Goal: Task Accomplishment & Management: Manage account settings

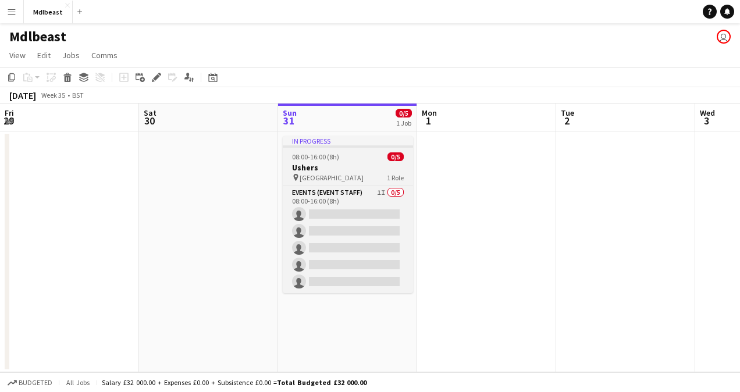
click at [349, 173] on div "pin Riyadh 1 Role" at bounding box center [348, 177] width 130 height 9
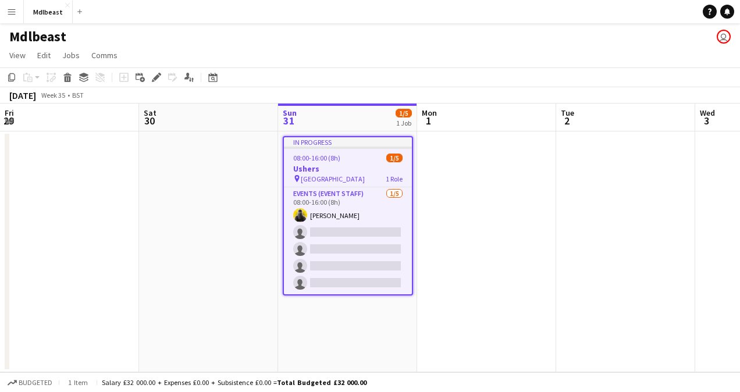
click at [351, 165] on h3 "Ushers" at bounding box center [348, 169] width 128 height 10
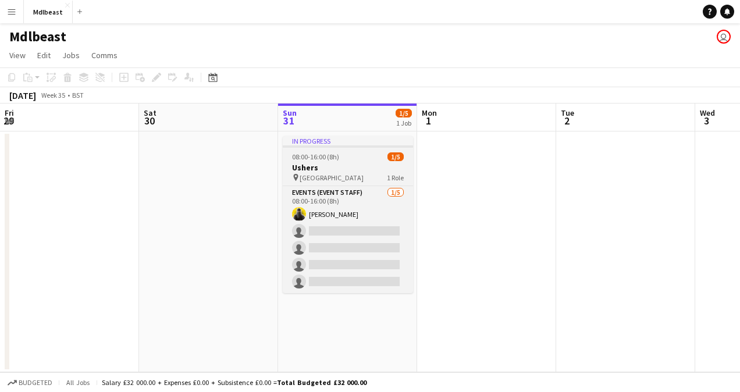
click at [351, 165] on h3 "Ushers" at bounding box center [348, 167] width 130 height 10
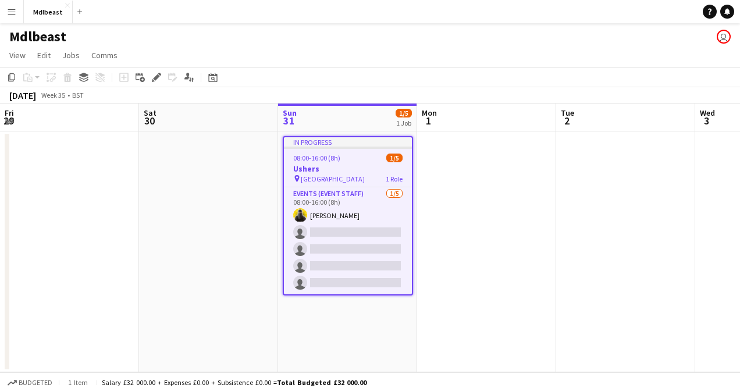
click at [351, 165] on h3 "Ushers" at bounding box center [348, 169] width 128 height 10
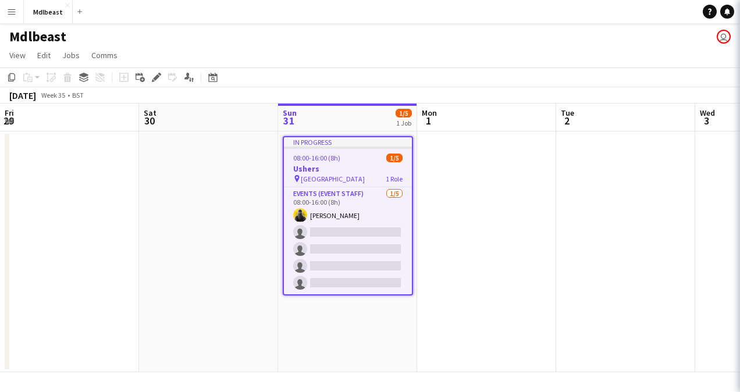
click at [353, 156] on div "08:00-16:00 (8h) 1/5" at bounding box center [348, 158] width 128 height 9
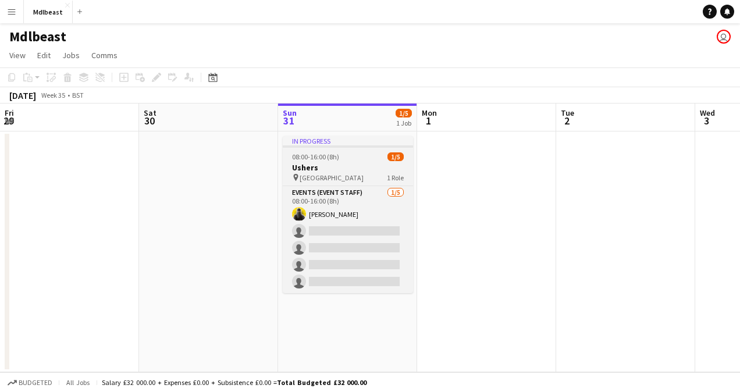
click at [355, 154] on div "08:00-16:00 (8h) 1/5" at bounding box center [348, 156] width 130 height 9
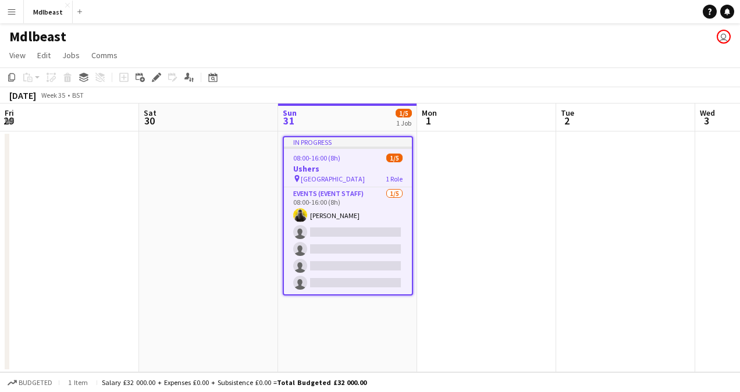
click at [355, 154] on div "08:00-16:00 (8h) 1/5" at bounding box center [348, 158] width 128 height 9
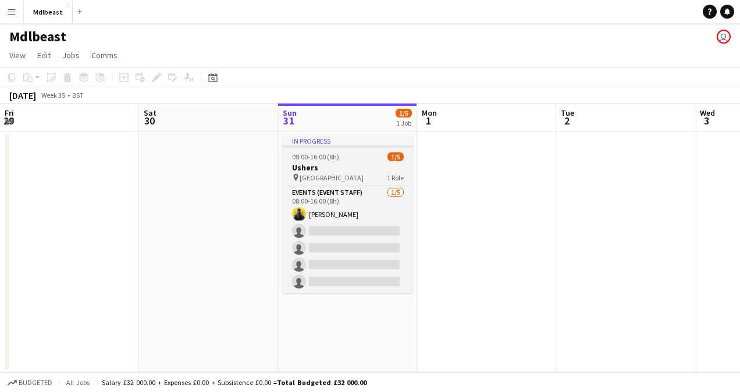
click at [355, 154] on div "08:00-16:00 (8h) 1/5" at bounding box center [348, 156] width 130 height 9
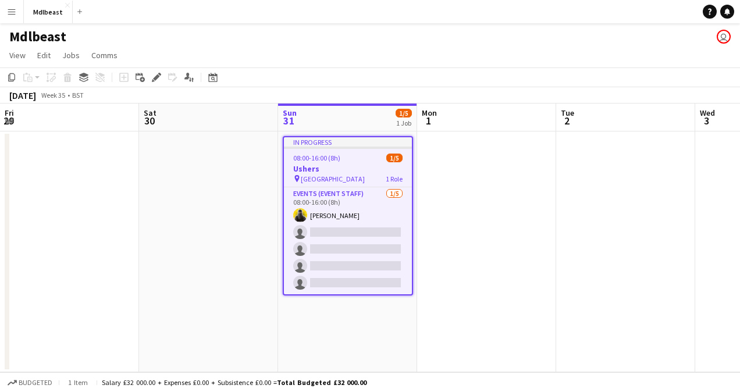
click at [356, 154] on div "08:00-16:00 (8h) 1/5" at bounding box center [348, 158] width 128 height 9
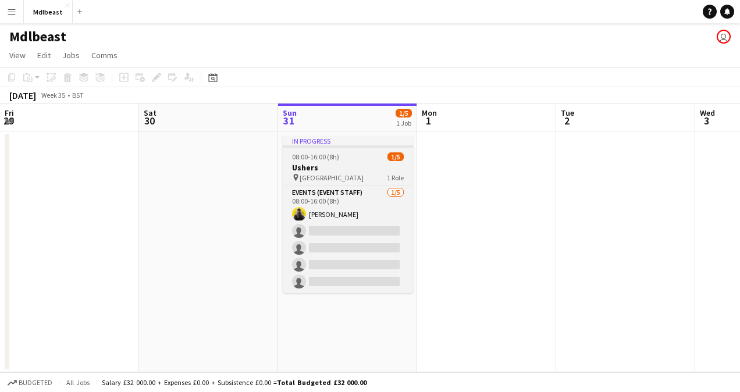
click at [356, 154] on div "08:00-16:00 (8h) 1/5" at bounding box center [348, 156] width 130 height 9
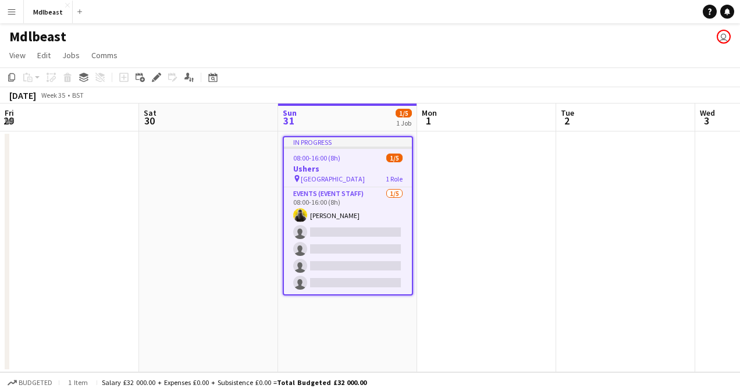
click at [352, 144] on div "In progress" at bounding box center [348, 141] width 128 height 9
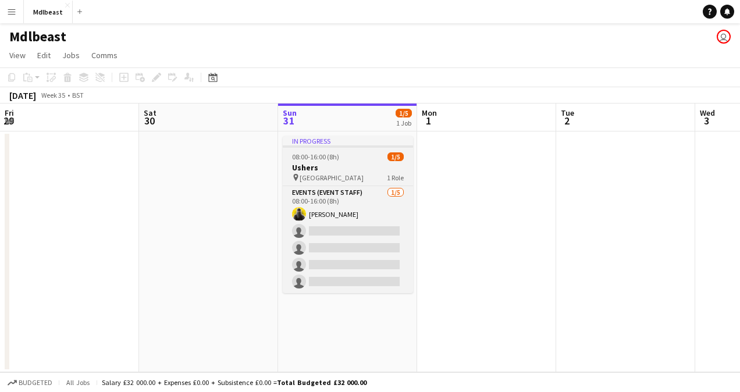
click at [352, 144] on div "In progress" at bounding box center [348, 140] width 130 height 9
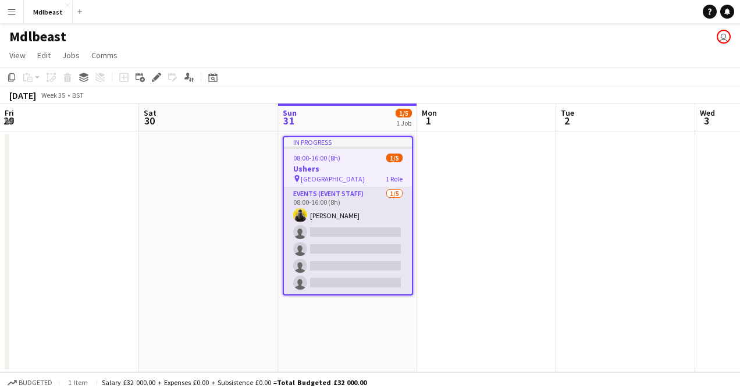
click at [354, 214] on app-card-role "Events (Event Staff) [DATE] 08:00-16:00 (8h) [PERSON_NAME] single-neutral-actio…" at bounding box center [348, 240] width 128 height 107
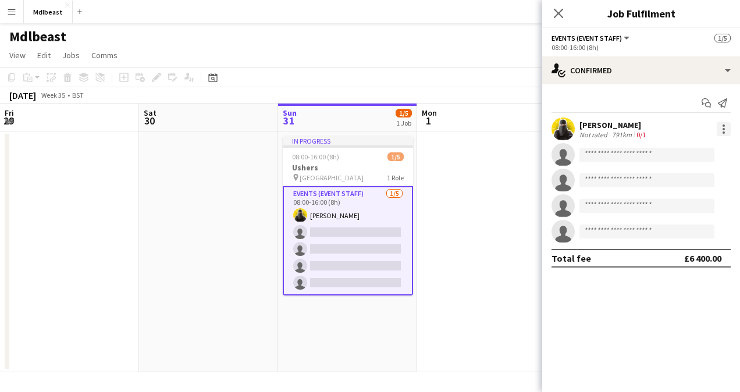
click at [725, 126] on div at bounding box center [724, 129] width 14 height 14
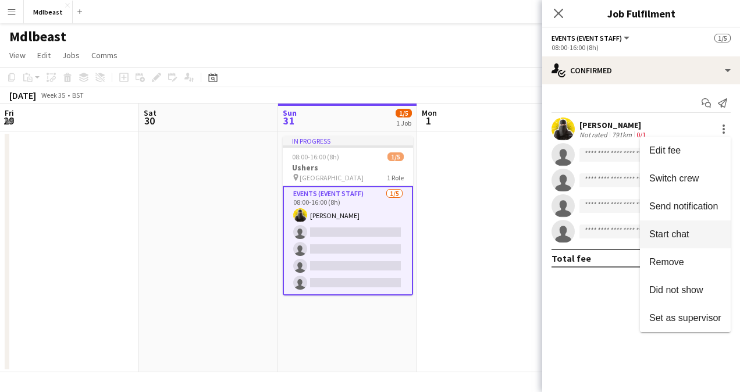
click at [687, 237] on span "Start chat" at bounding box center [669, 234] width 40 height 10
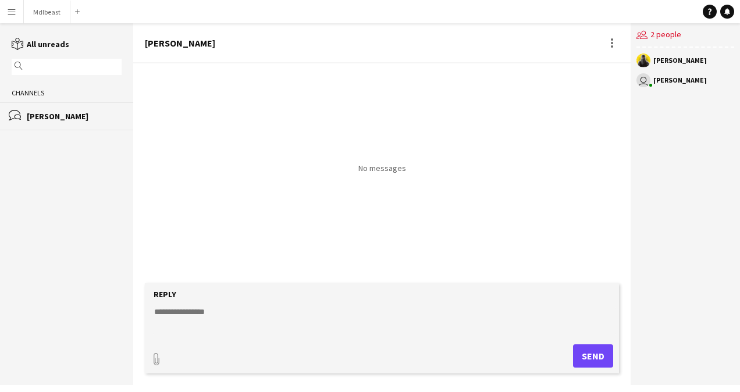
drag, startPoint x: 310, startPoint y: 336, endPoint x: 297, endPoint y: 326, distance: 16.5
click at [309, 336] on form "Reply paperclip Send" at bounding box center [382, 328] width 474 height 90
click at [291, 323] on textarea at bounding box center [384, 321] width 463 height 30
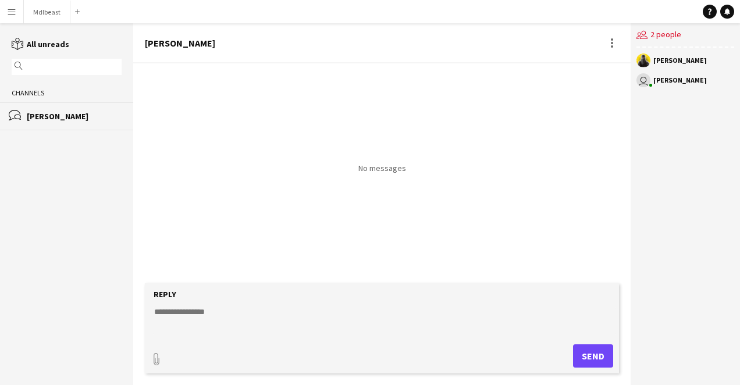
click at [310, 324] on textarea at bounding box center [384, 321] width 463 height 30
click at [285, 313] on textarea at bounding box center [384, 321] width 463 height 30
type textarea "**********"
click at [602, 363] on button "Send" at bounding box center [593, 355] width 40 height 23
click at [432, 124] on div "user [PERSON_NAME] 13:14 Hello please be at the location around 6 pm" at bounding box center [344, 126] width 398 height 42
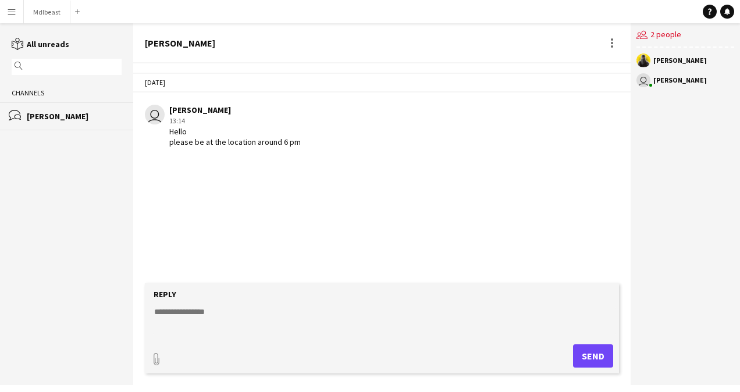
click at [27, 42] on link "reading All unreads" at bounding box center [41, 44] width 58 height 10
click at [43, 41] on link "reading All chats" at bounding box center [36, 44] width 48 height 10
click at [21, 10] on button "Menu" at bounding box center [11, 11] width 23 height 23
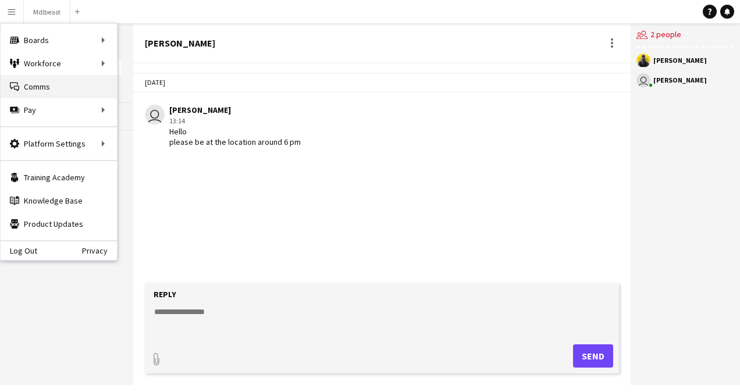
click at [42, 89] on link "Comms Comms" at bounding box center [59, 86] width 116 height 23
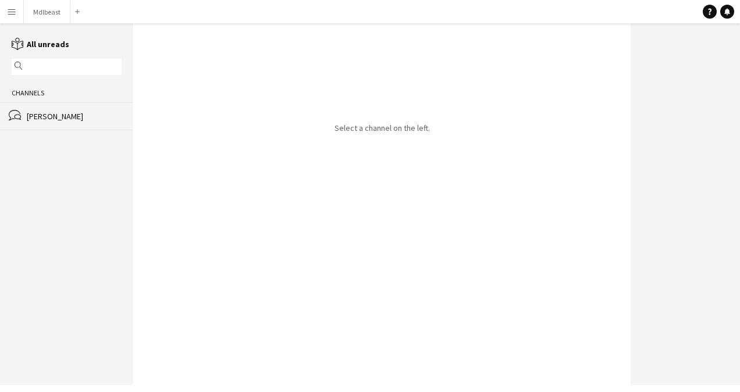
click at [10, 13] on app-icon "Menu" at bounding box center [11, 11] width 9 height 9
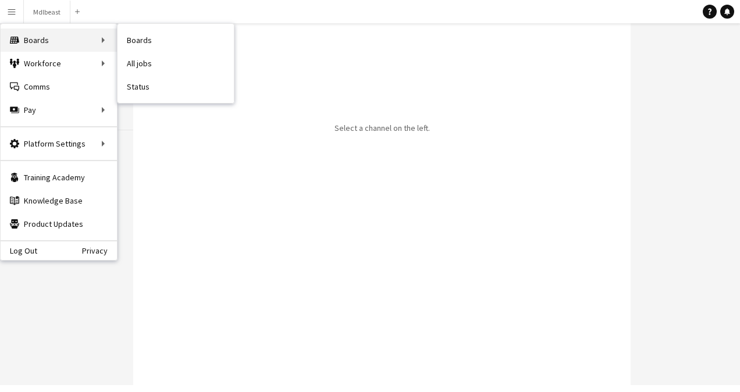
click at [28, 40] on div "Boards Boards" at bounding box center [59, 40] width 116 height 23
click at [53, 42] on div "Boards Boards" at bounding box center [59, 40] width 116 height 23
click at [70, 41] on div "Boards Boards" at bounding box center [59, 40] width 116 height 23
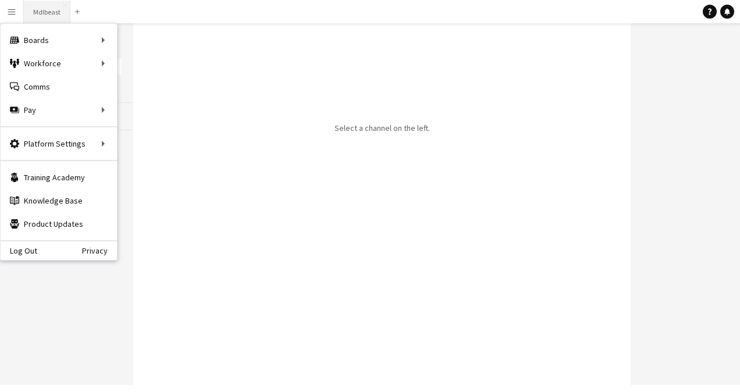
click at [50, 17] on button "Mdlbeast Close" at bounding box center [47, 12] width 47 height 23
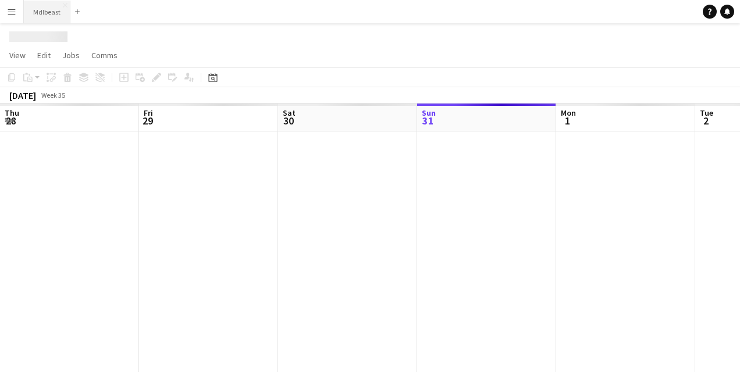
scroll to position [0, 278]
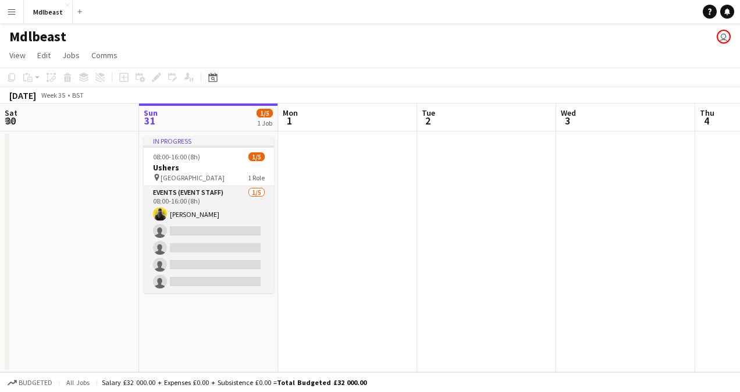
click at [237, 204] on app-card-role "Events (Event Staff) [DATE] 08:00-16:00 (8h) [PERSON_NAME] single-neutral-actio…" at bounding box center [209, 239] width 130 height 107
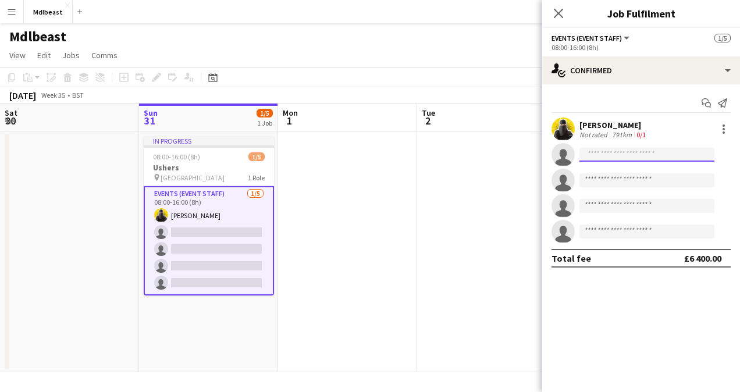
click at [660, 150] on input at bounding box center [647, 155] width 135 height 14
click at [614, 132] on div "791km" at bounding box center [622, 134] width 24 height 9
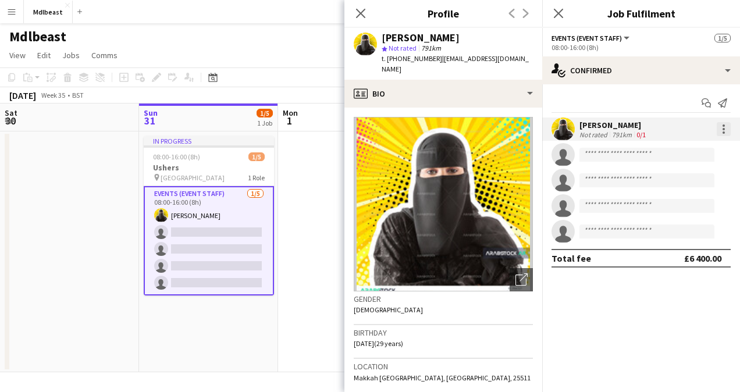
click at [722, 126] on div at bounding box center [724, 129] width 14 height 14
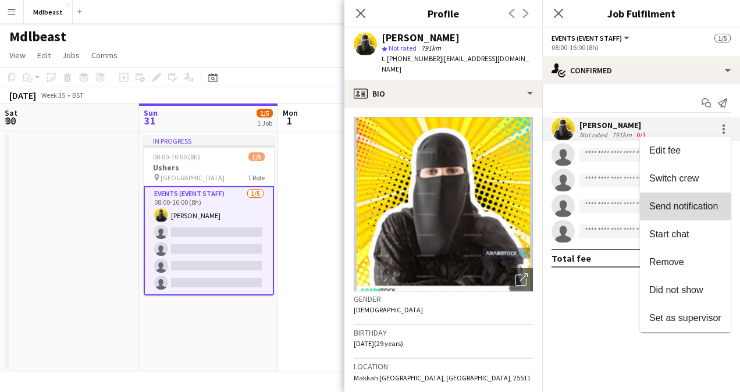
click at [679, 203] on span "Send notification" at bounding box center [683, 206] width 69 height 10
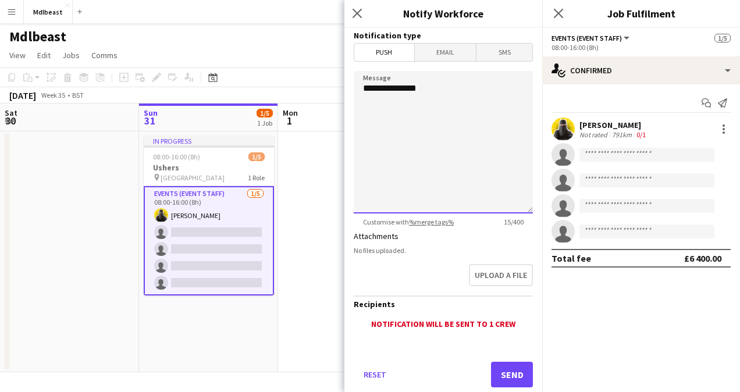
click at [454, 90] on textarea "**********" at bounding box center [443, 142] width 179 height 143
click at [518, 373] on button "Send" at bounding box center [512, 375] width 42 height 26
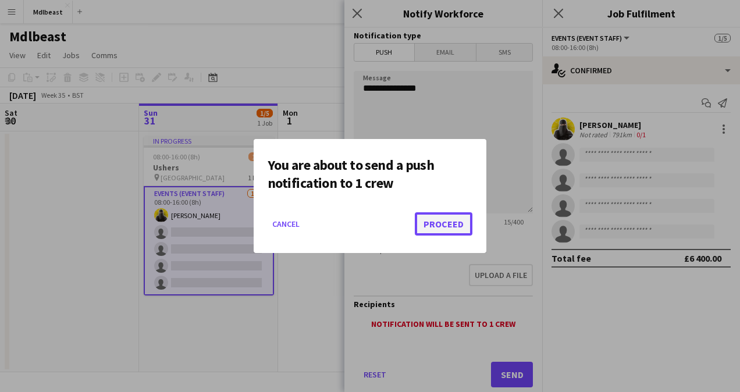
click at [443, 220] on button "Proceed" at bounding box center [444, 223] width 58 height 23
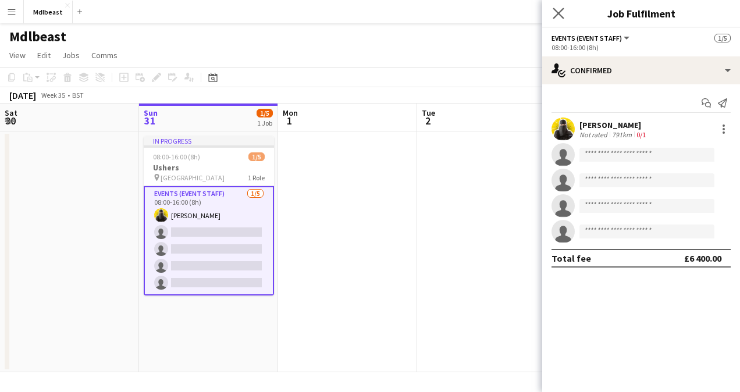
click at [564, 16] on app-icon "Close pop-in" at bounding box center [558, 13] width 17 height 17
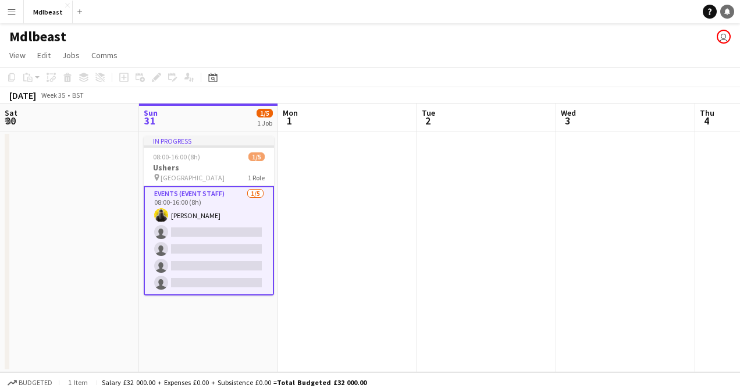
click at [731, 10] on link "Notifications" at bounding box center [727, 12] width 14 height 14
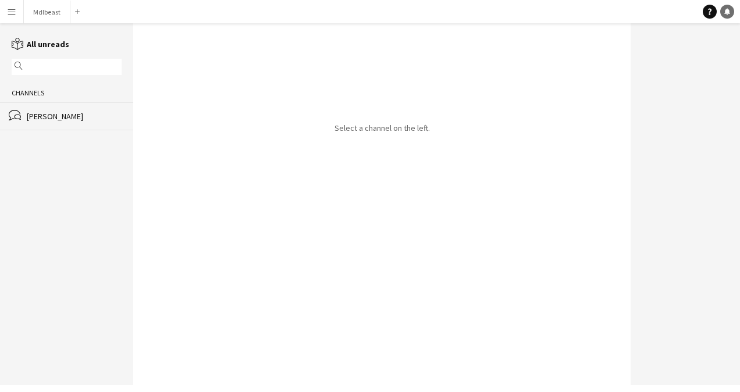
click at [728, 9] on icon at bounding box center [727, 11] width 6 height 6
click at [56, 123] on div "bubbles Orjuwan Malibari" at bounding box center [66, 115] width 133 height 27
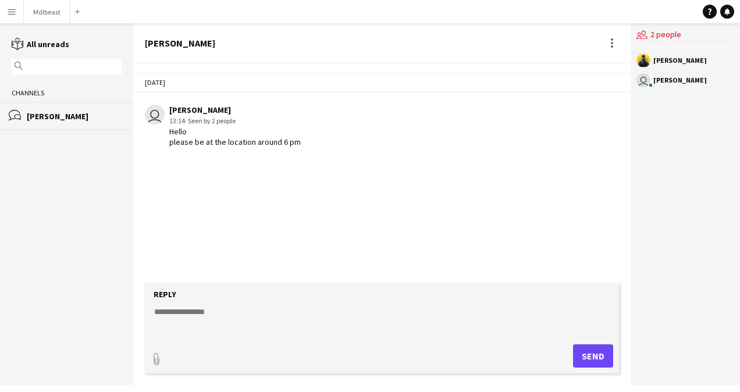
click at [673, 35] on div "users2 2 people" at bounding box center [686, 35] width 98 height 24
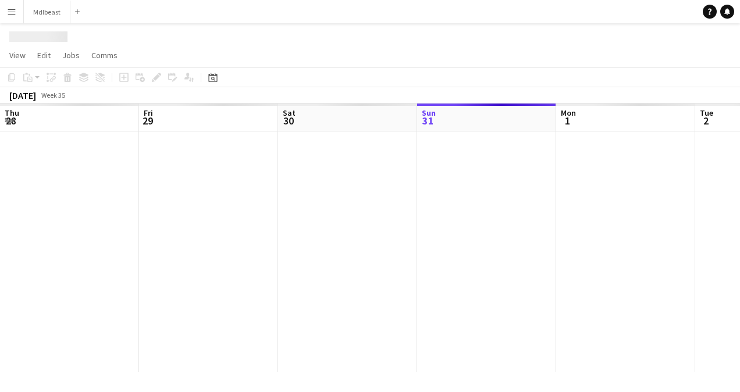
scroll to position [0, 278]
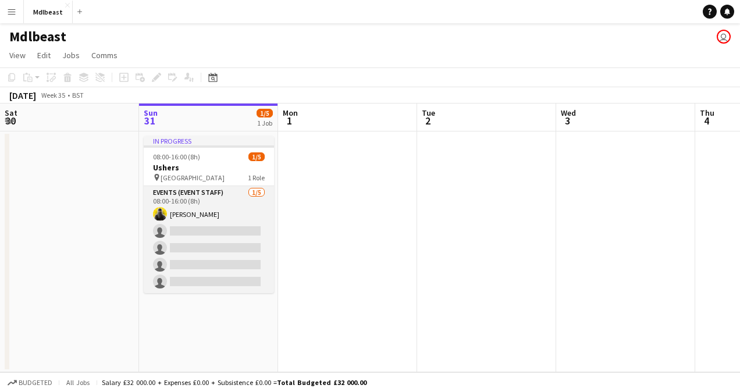
click at [243, 206] on app-card-role "Events (Event Staff) [DATE] 08:00-16:00 (8h) [PERSON_NAME] single-neutral-actio…" at bounding box center [209, 239] width 130 height 107
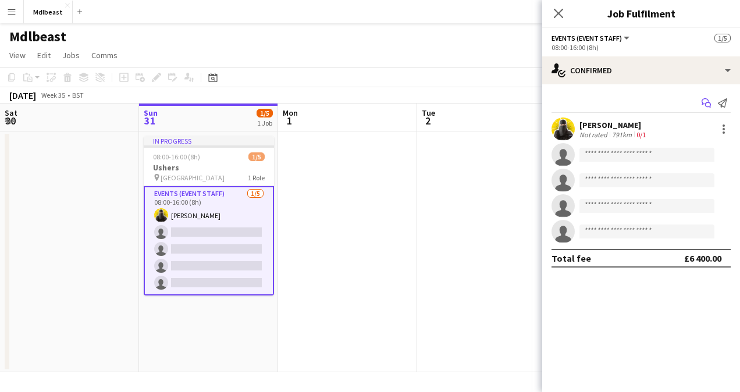
click at [709, 102] on icon at bounding box center [708, 105] width 6 height 6
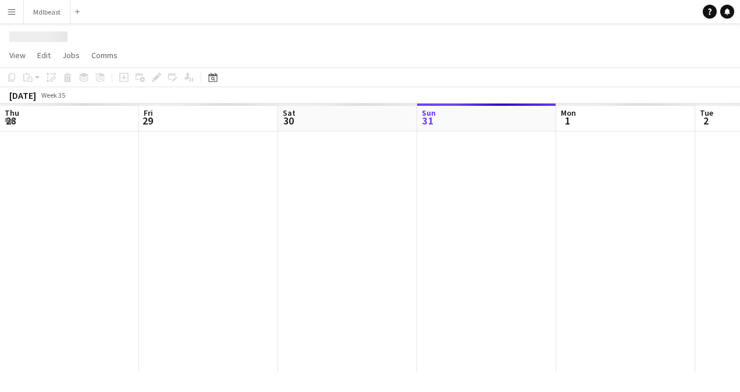
scroll to position [0, 278]
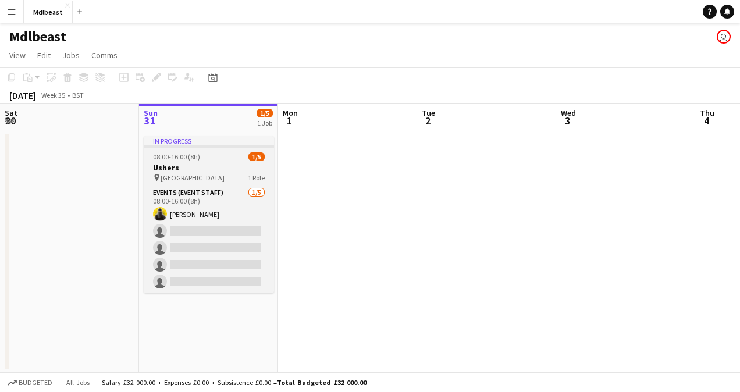
click at [232, 172] on h3 "Ushers" at bounding box center [209, 167] width 130 height 10
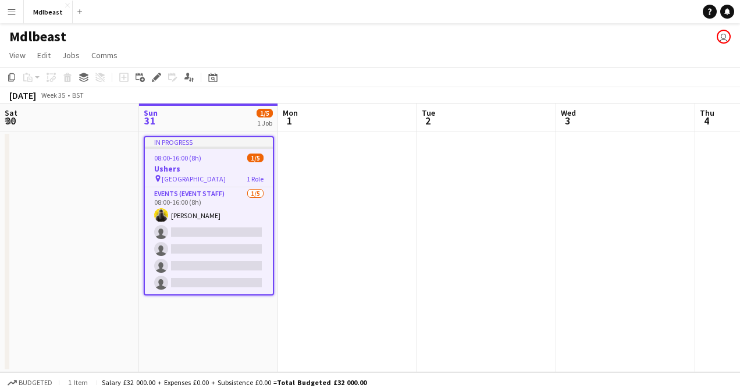
click at [235, 172] on h3 "Ushers" at bounding box center [209, 169] width 128 height 10
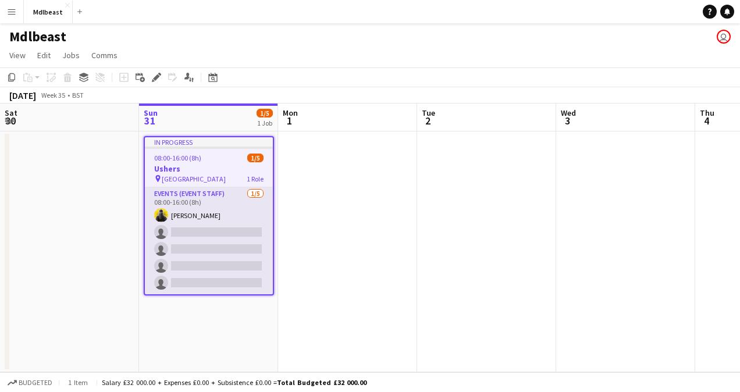
click at [237, 201] on app-card-role "Events (Event Staff) [DATE] 08:00-16:00 (8h) [PERSON_NAME] single-neutral-actio…" at bounding box center [209, 240] width 128 height 107
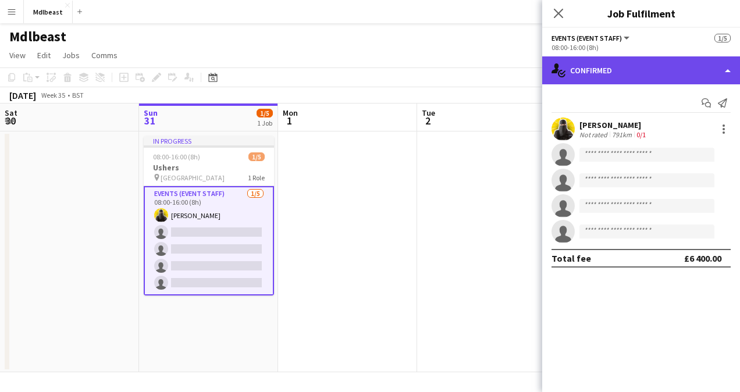
click at [621, 74] on div "single-neutral-actions-check-2 Confirmed" at bounding box center [641, 70] width 198 height 28
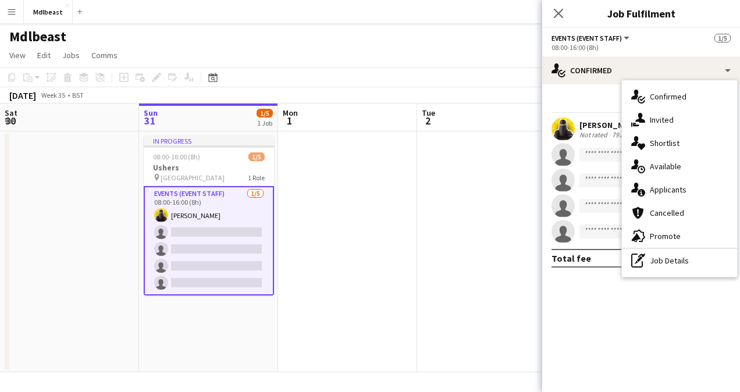
click at [251, 212] on app-card-role "Events (Event Staff) [DATE] 08:00-16:00 (8h) [PERSON_NAME] single-neutral-actio…" at bounding box center [209, 240] width 130 height 109
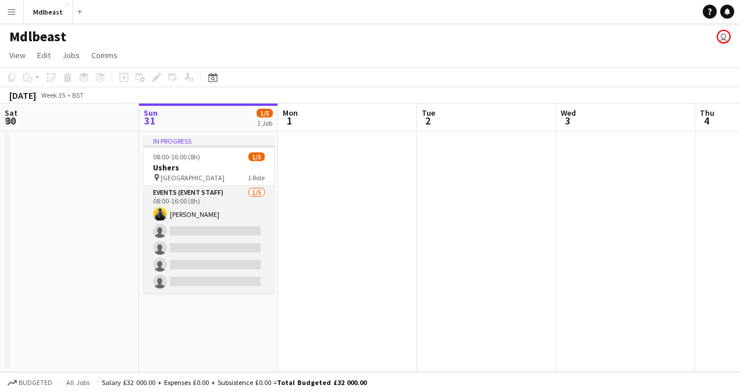
click at [204, 210] on app-card-role "Events (Event Staff) [DATE] 08:00-16:00 (8h) [PERSON_NAME] single-neutral-actio…" at bounding box center [209, 239] width 130 height 107
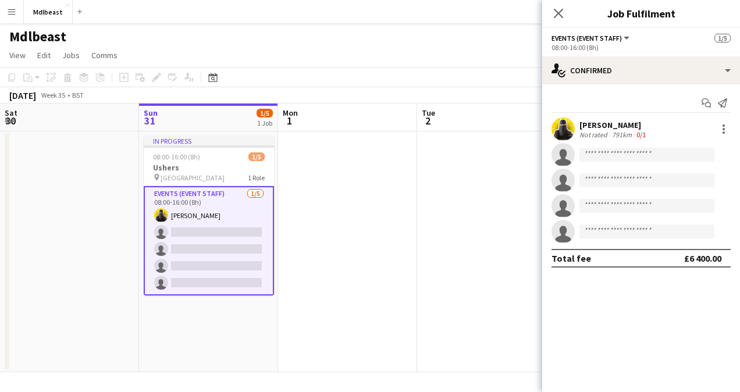
click at [602, 119] on div "Orjuwan Malibari Not rated 791km 0/1" at bounding box center [641, 129] width 198 height 23
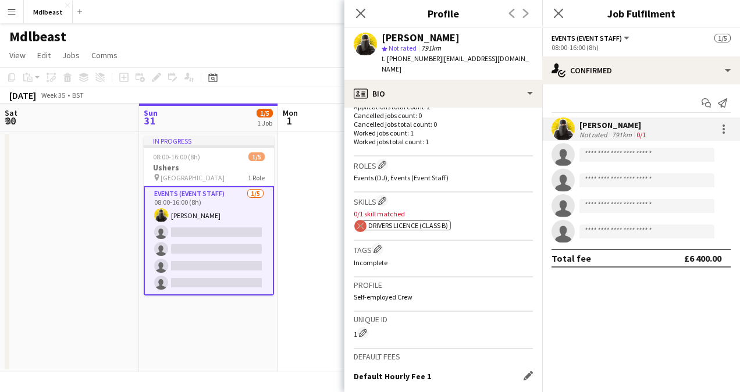
scroll to position [475, 0]
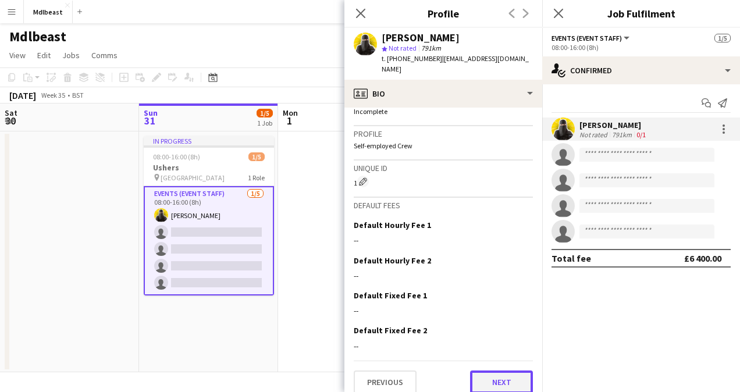
click at [489, 371] on button "Next" at bounding box center [501, 382] width 63 height 23
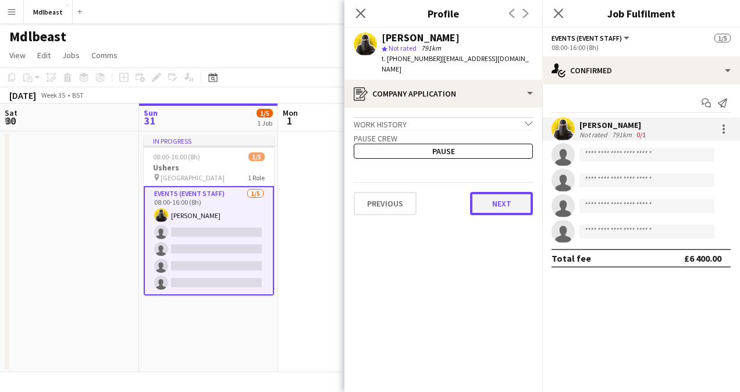
click at [496, 194] on button "Next" at bounding box center [501, 203] width 63 height 23
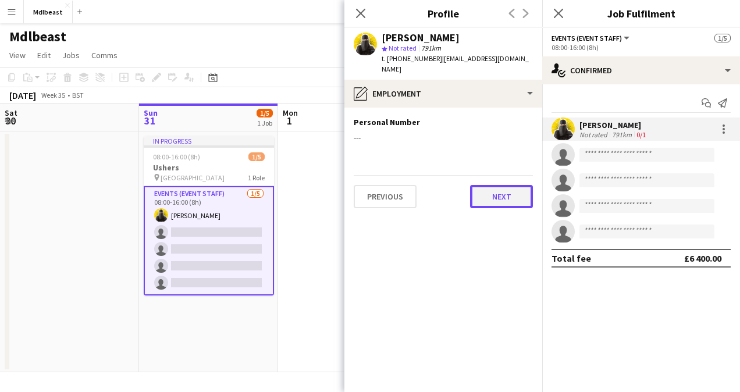
click at [501, 197] on button "Next" at bounding box center [501, 196] width 63 height 23
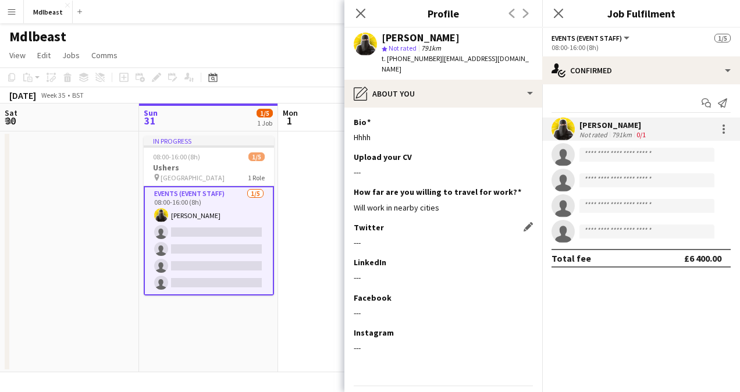
scroll to position [26, 0]
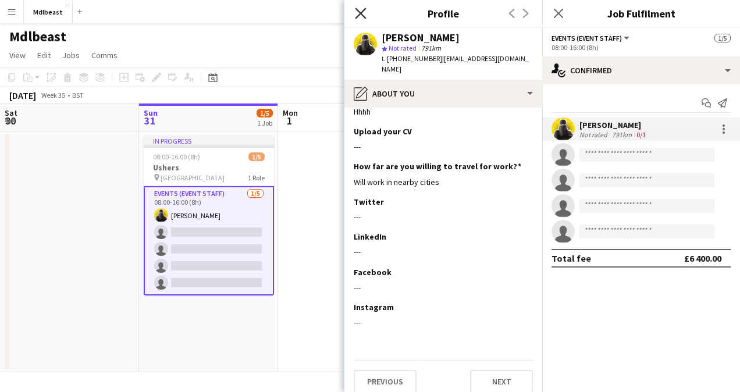
click at [359, 16] on icon "Close pop-in" at bounding box center [360, 13] width 11 height 11
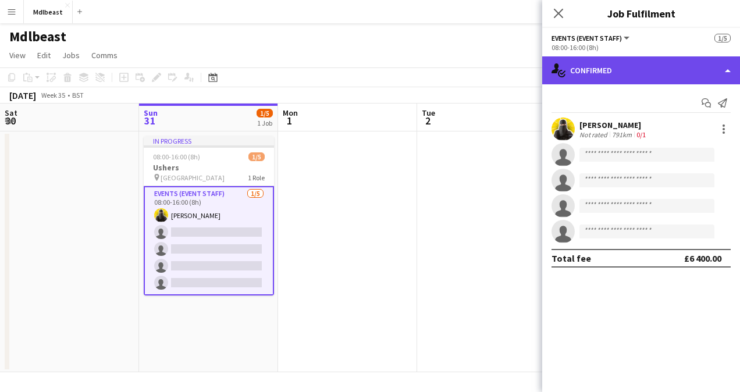
click at [710, 68] on div "single-neutral-actions-check-2 Confirmed" at bounding box center [641, 70] width 198 height 28
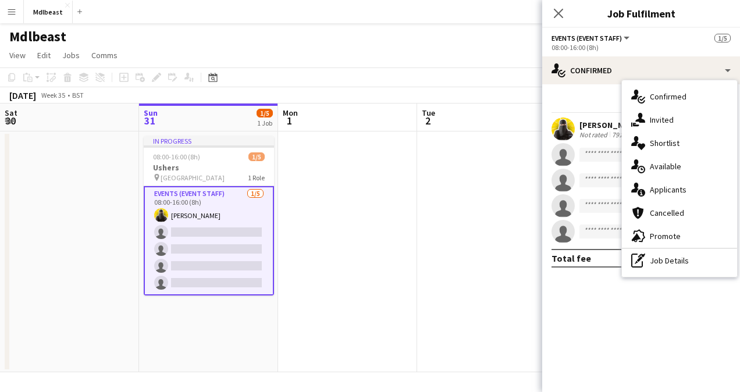
click at [480, 221] on app-date-cell at bounding box center [486, 252] width 139 height 241
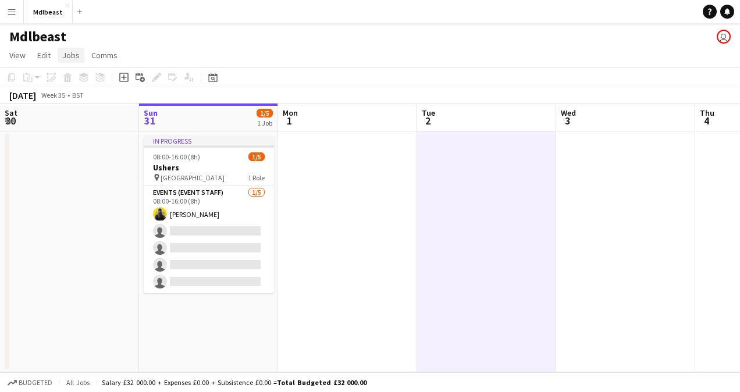
click at [80, 50] on link "Jobs" at bounding box center [71, 55] width 27 height 15
click at [94, 61] on link "Comms" at bounding box center [104, 55] width 35 height 15
click at [47, 55] on span "Edit" at bounding box center [43, 55] width 13 height 10
click at [19, 12] on button "Menu" at bounding box center [11, 11] width 23 height 23
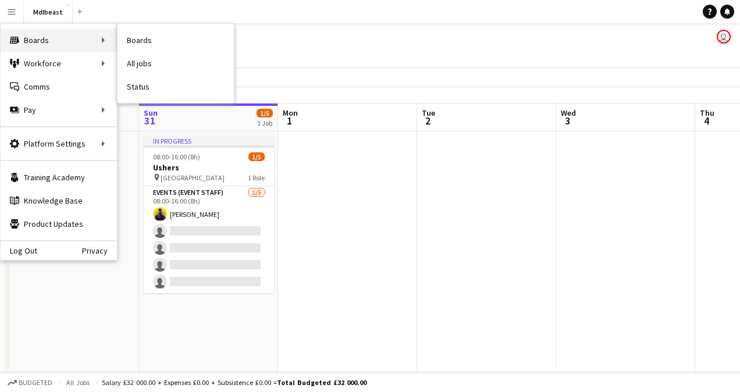
click at [35, 31] on div "Boards Boards" at bounding box center [59, 40] width 116 height 23
click at [97, 41] on div "Boards Boards" at bounding box center [59, 40] width 116 height 23
click at [47, 41] on div "Boards Boards" at bounding box center [59, 40] width 116 height 23
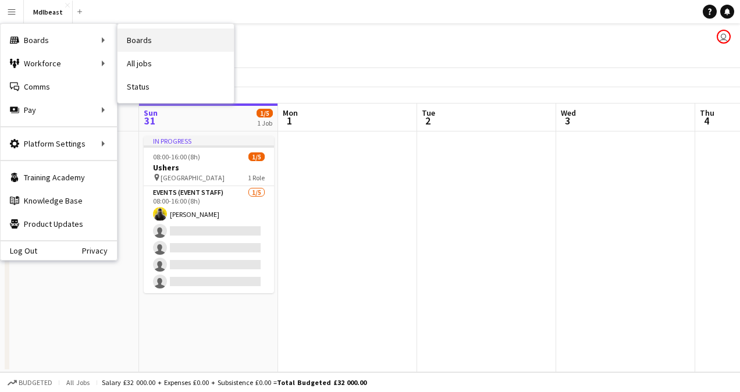
click at [149, 43] on link "Boards" at bounding box center [176, 40] width 116 height 23
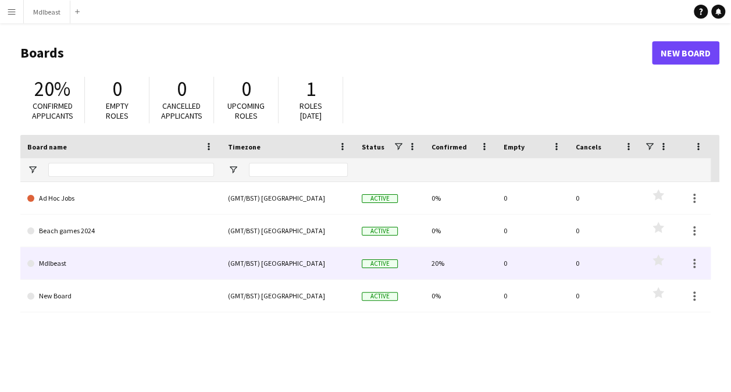
click at [57, 262] on link "Mdlbeast" at bounding box center [120, 263] width 187 height 33
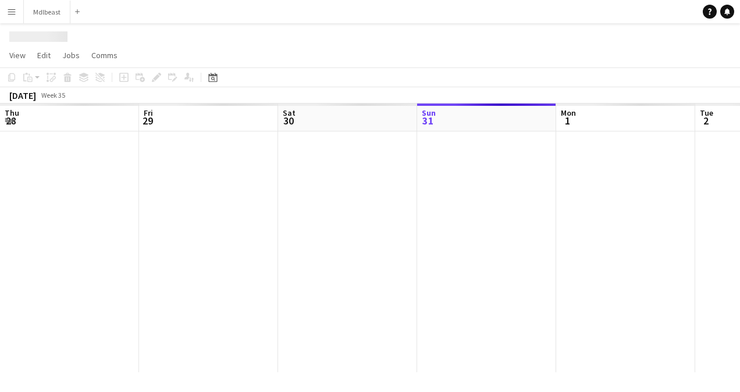
scroll to position [0, 278]
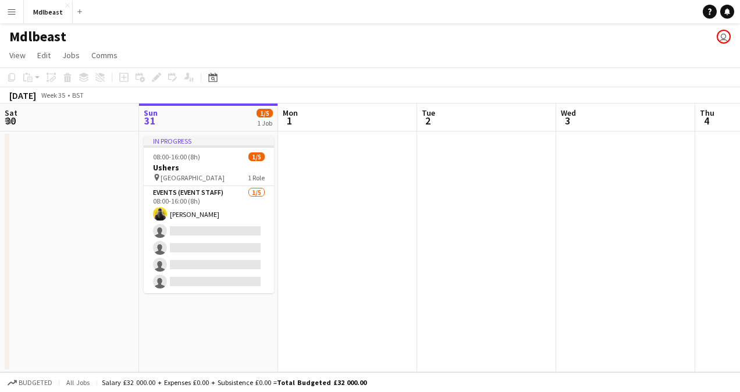
click at [14, 12] on app-icon "Menu" at bounding box center [11, 11] width 9 height 9
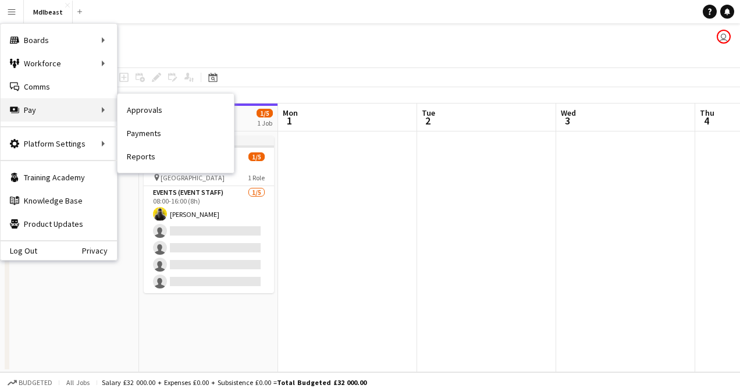
click at [37, 112] on div "Pay Pay" at bounding box center [59, 109] width 116 height 23
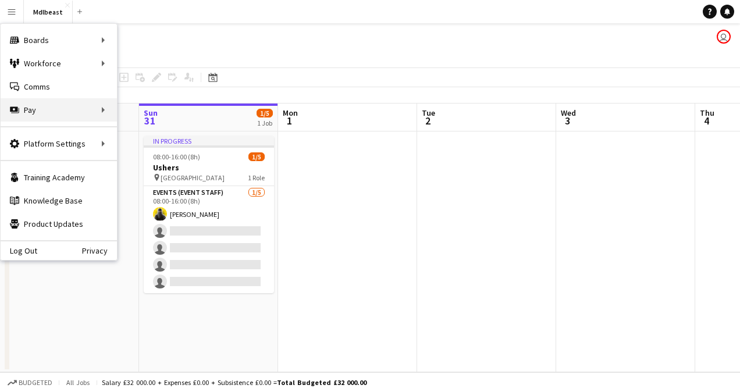
click at [37, 112] on div "Pay Pay" at bounding box center [59, 109] width 116 height 23
click at [48, 114] on div "Pay Pay" at bounding box center [59, 109] width 116 height 23
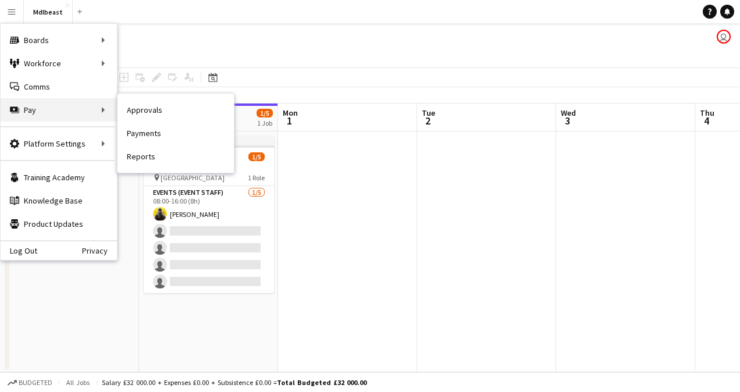
click at [51, 113] on div "Pay Pay" at bounding box center [59, 109] width 116 height 23
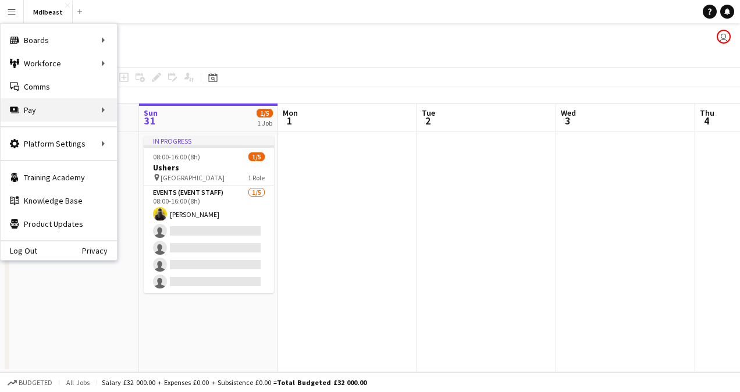
click at [51, 113] on div "Pay Pay" at bounding box center [59, 109] width 116 height 23
click at [33, 111] on div "Pay Pay" at bounding box center [59, 109] width 116 height 23
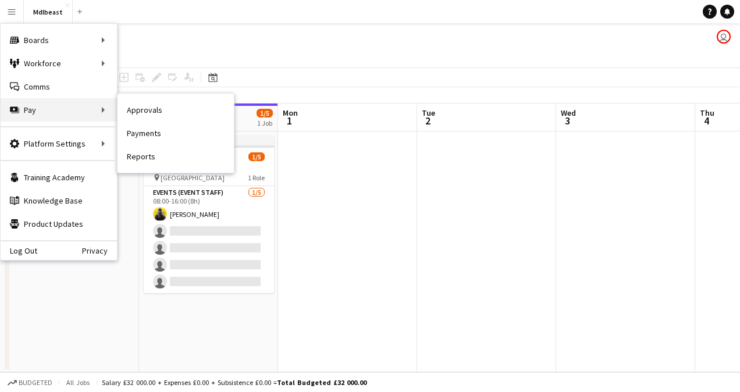
click at [107, 108] on div "Pay Pay" at bounding box center [59, 109] width 116 height 23
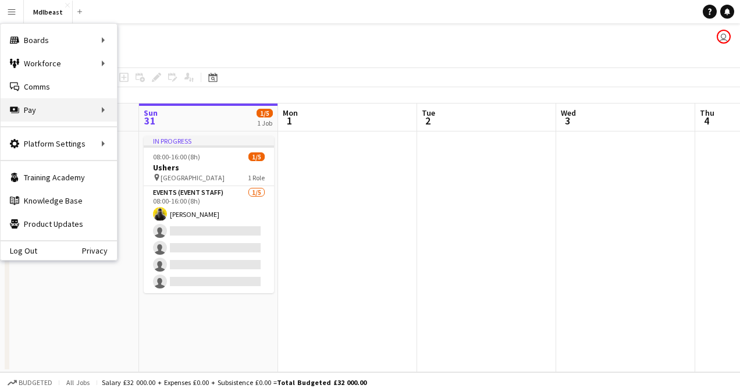
click at [102, 108] on div "Pay Pay" at bounding box center [59, 109] width 116 height 23
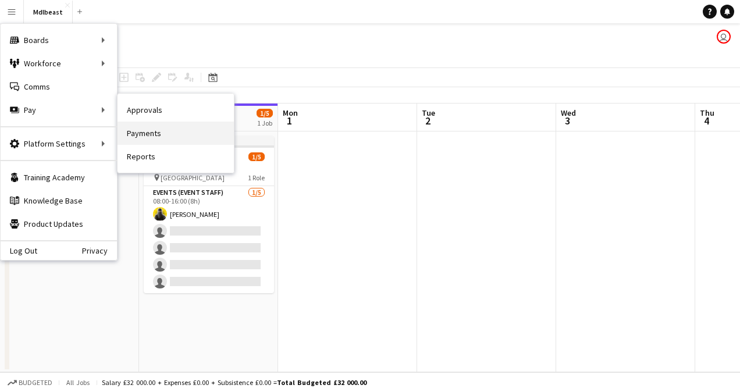
click at [172, 135] on link "Payments" at bounding box center [176, 133] width 116 height 23
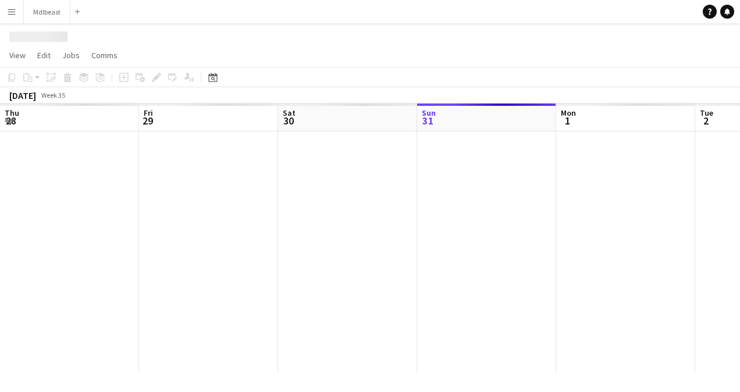
scroll to position [0, 278]
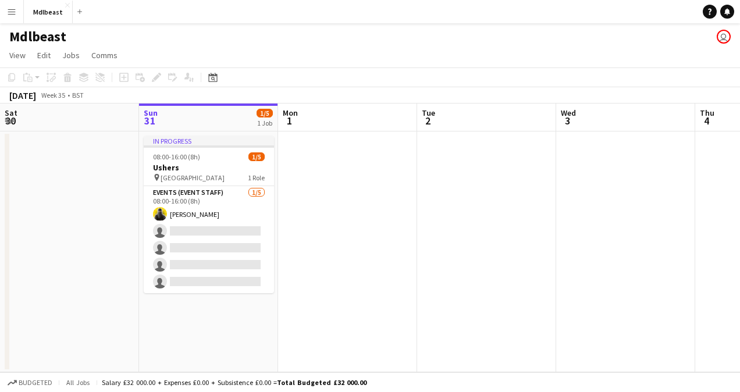
click at [17, 10] on button "Menu" at bounding box center [11, 11] width 23 height 23
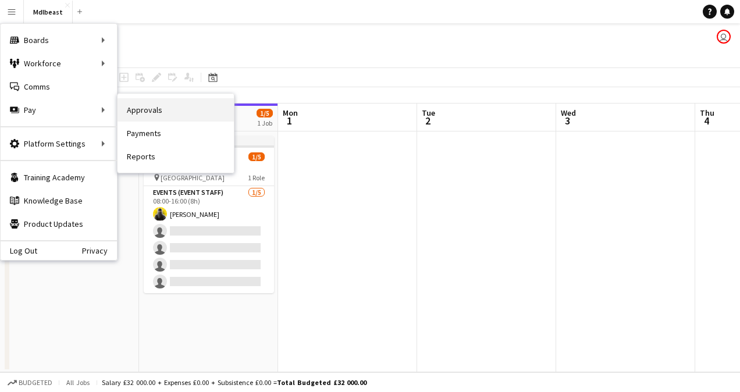
click at [137, 110] on link "Approvals" at bounding box center [176, 109] width 116 height 23
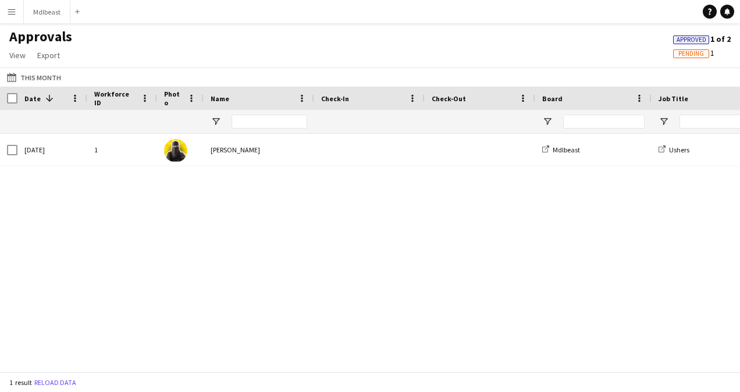
click at [692, 54] on span "Pending" at bounding box center [692, 54] width 26 height 8
click at [698, 55] on span "Pending" at bounding box center [693, 55] width 26 height 8
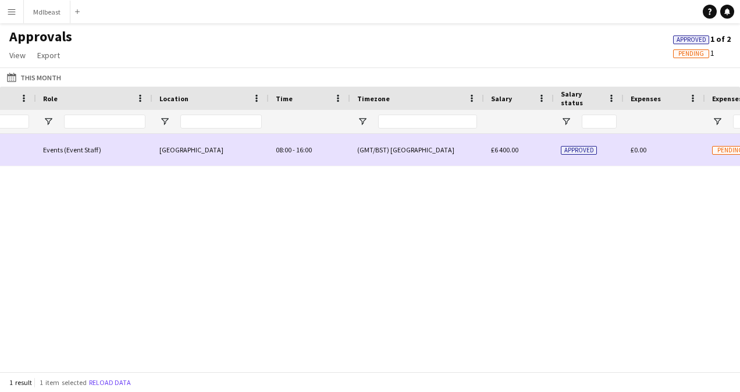
scroll to position [0, 826]
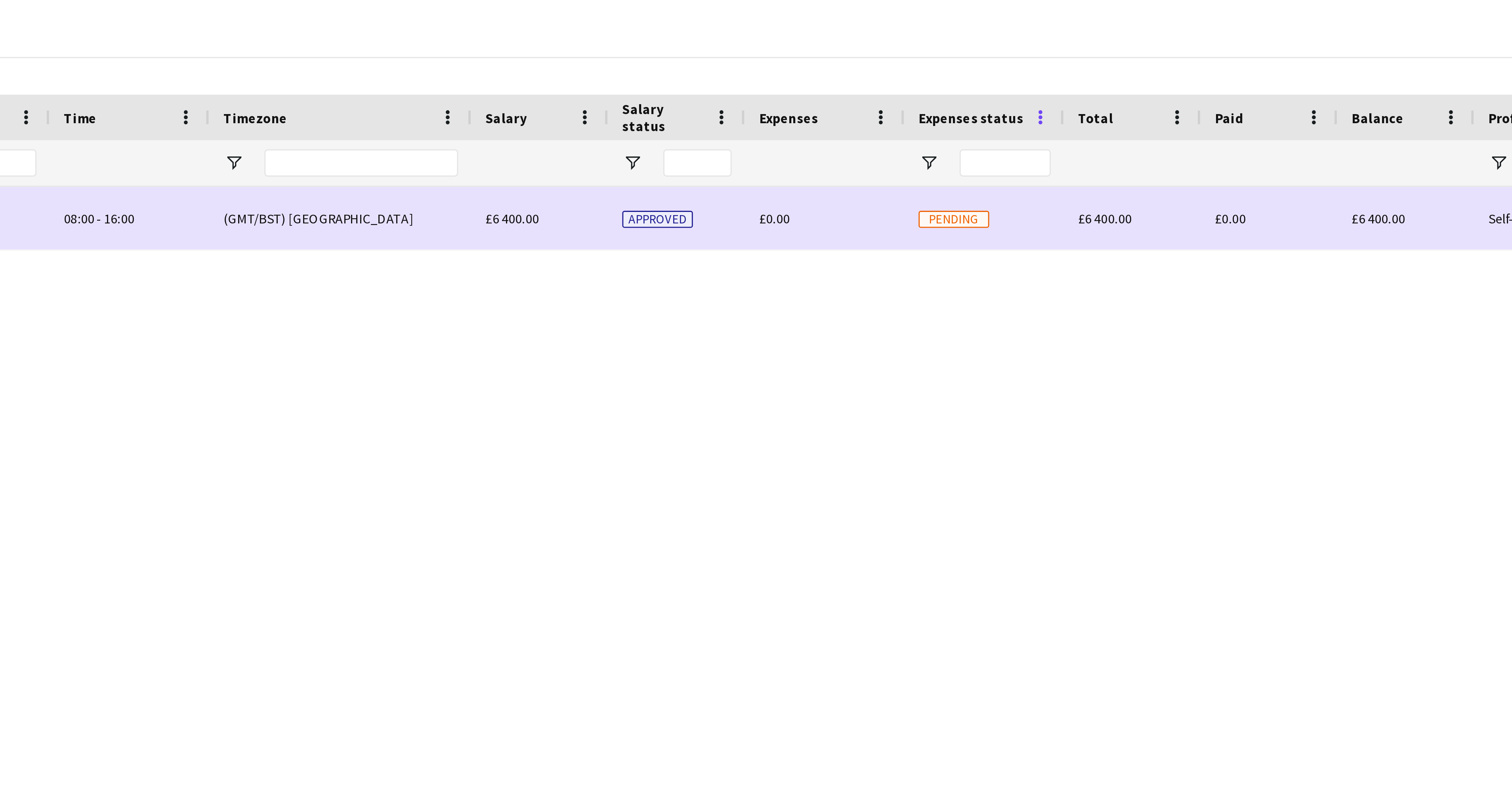
click at [498, 67] on span at bounding box center [1025, 67] width 7 height 7
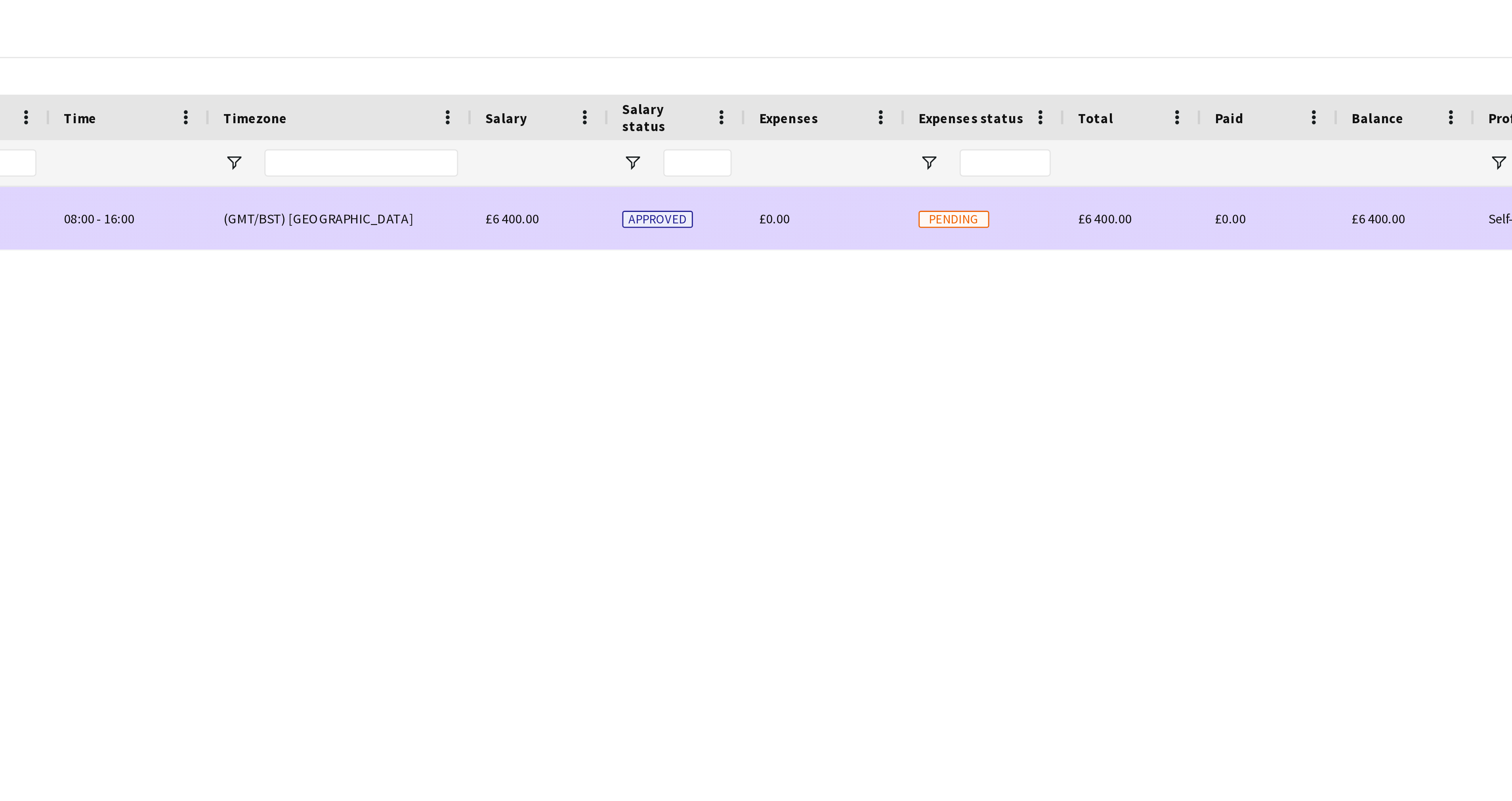
click at [498, 104] on span "Pending" at bounding box center [995, 102] width 25 height 6
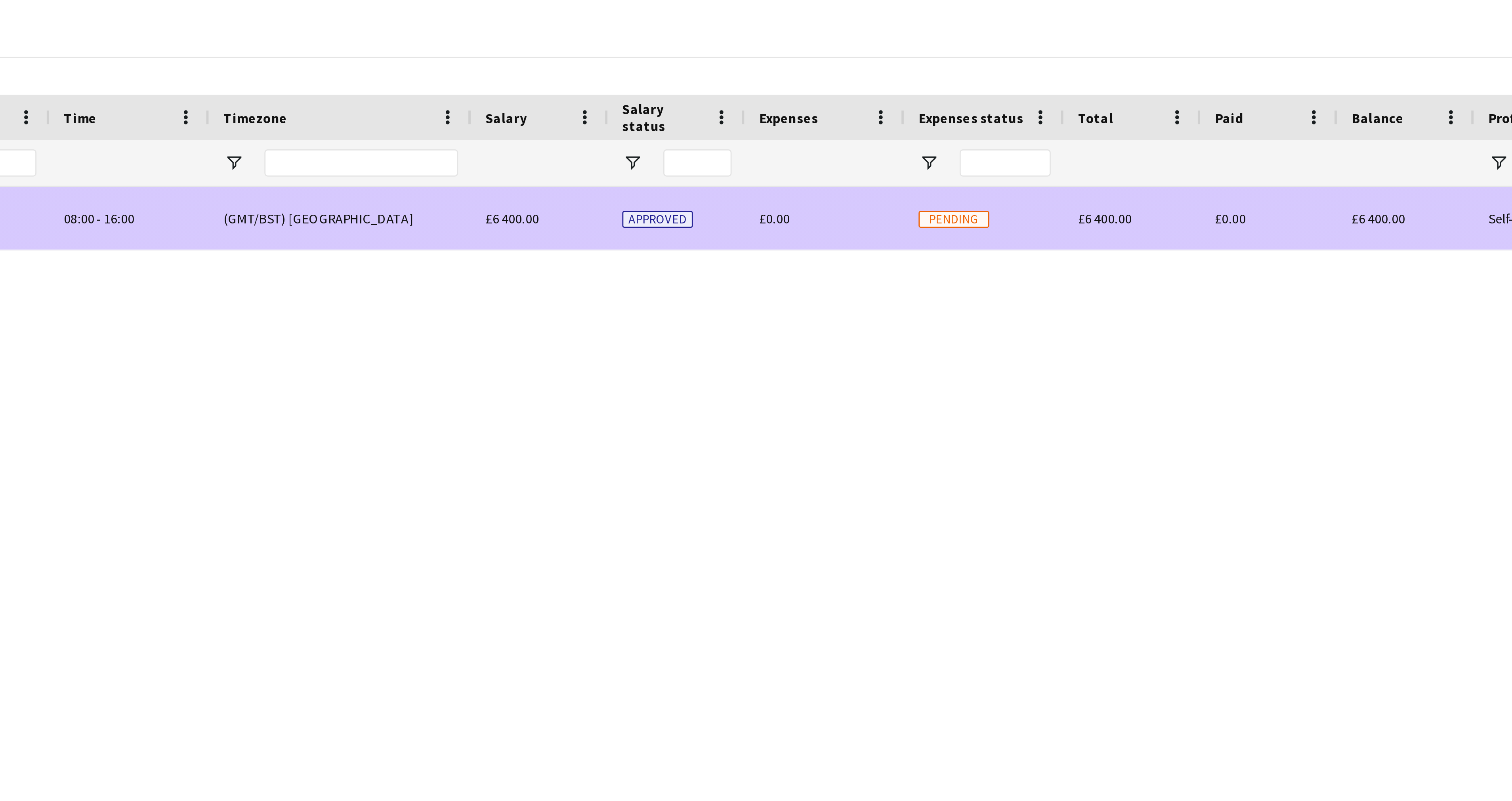
click at [498, 104] on span "Pending" at bounding box center [995, 102] width 25 height 6
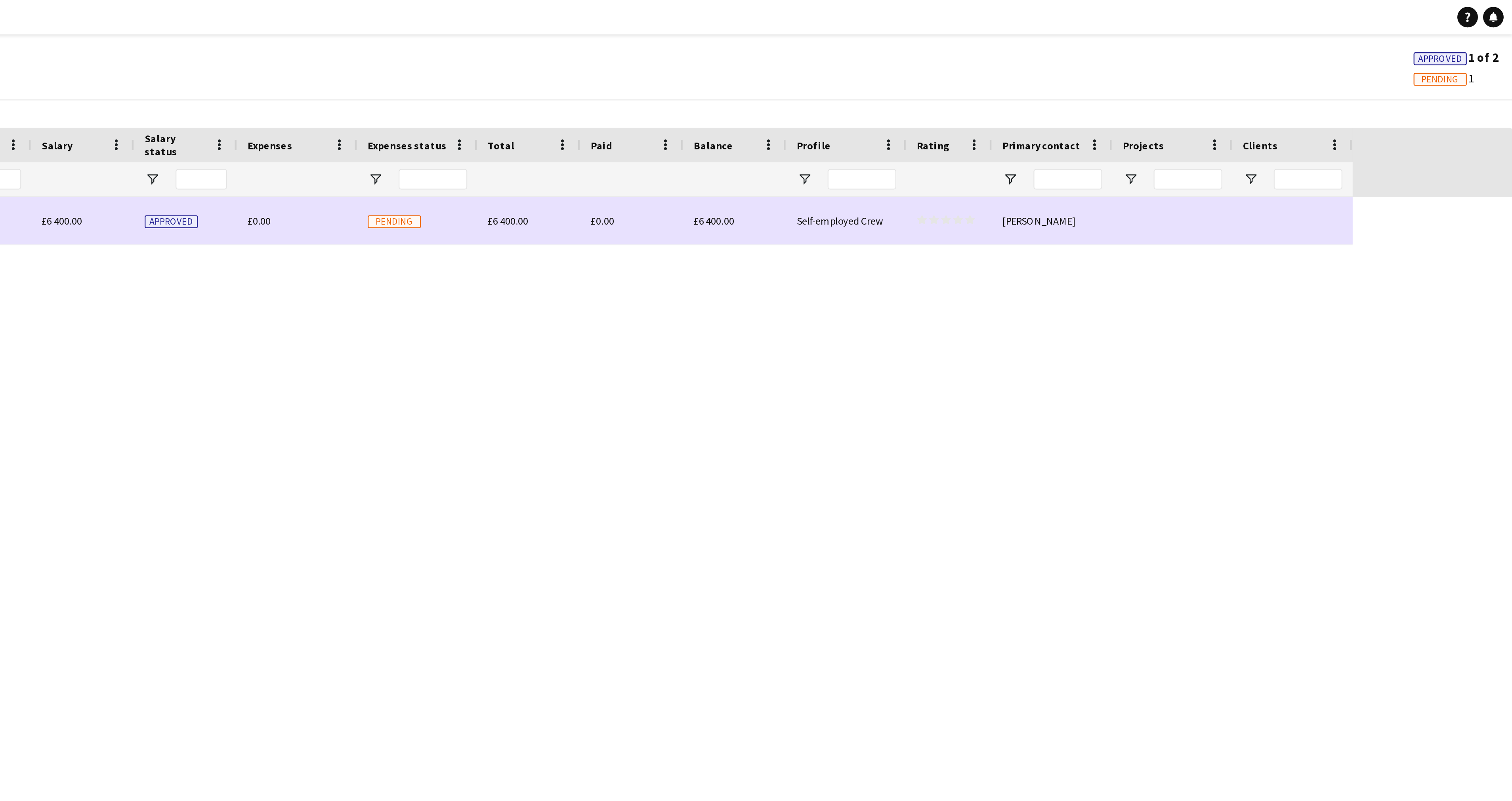
scroll to position [0, 0]
click at [498, 38] on span "Pending" at bounding box center [1479, 37] width 18 height 5
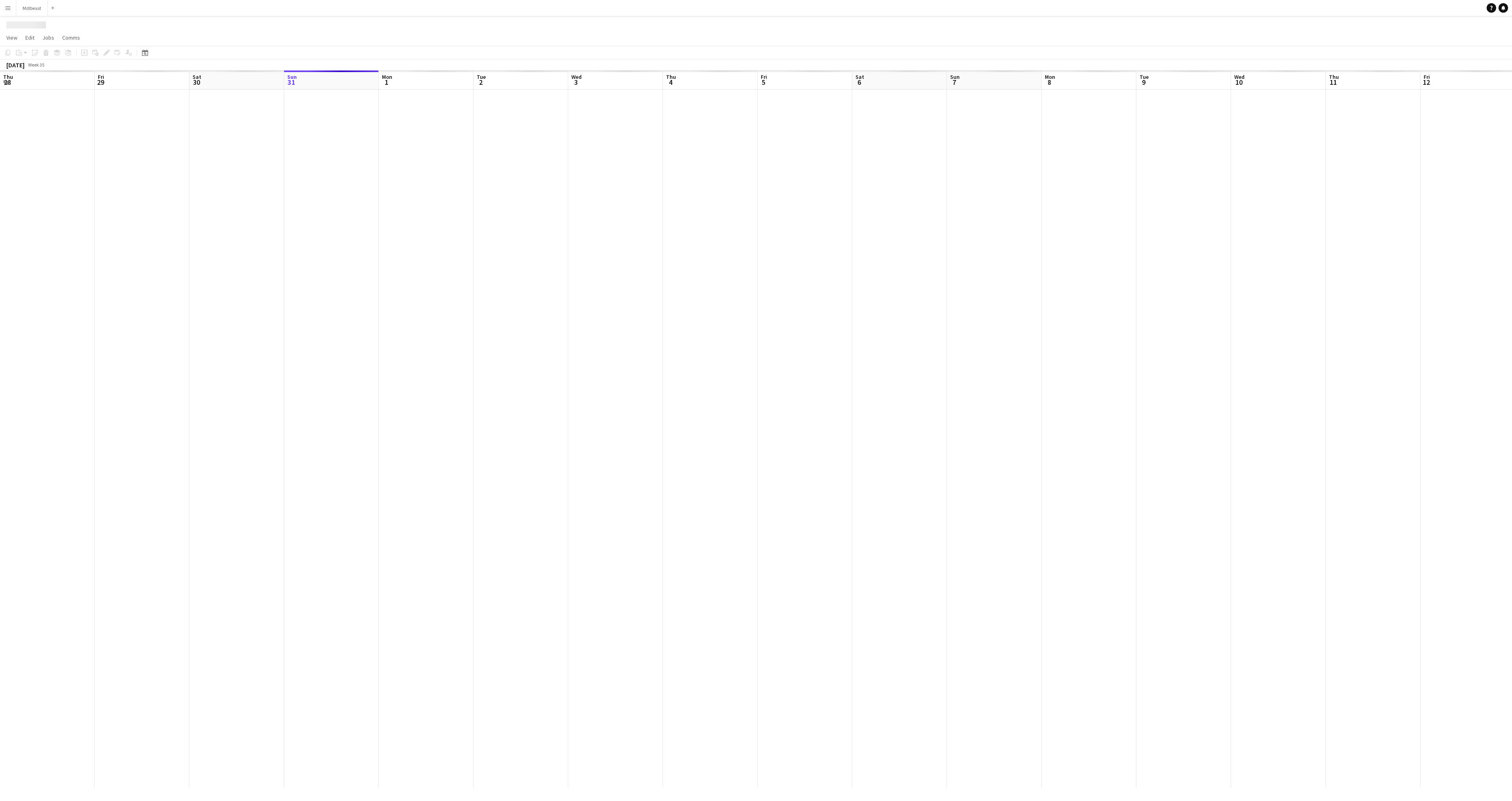
scroll to position [0, 189]
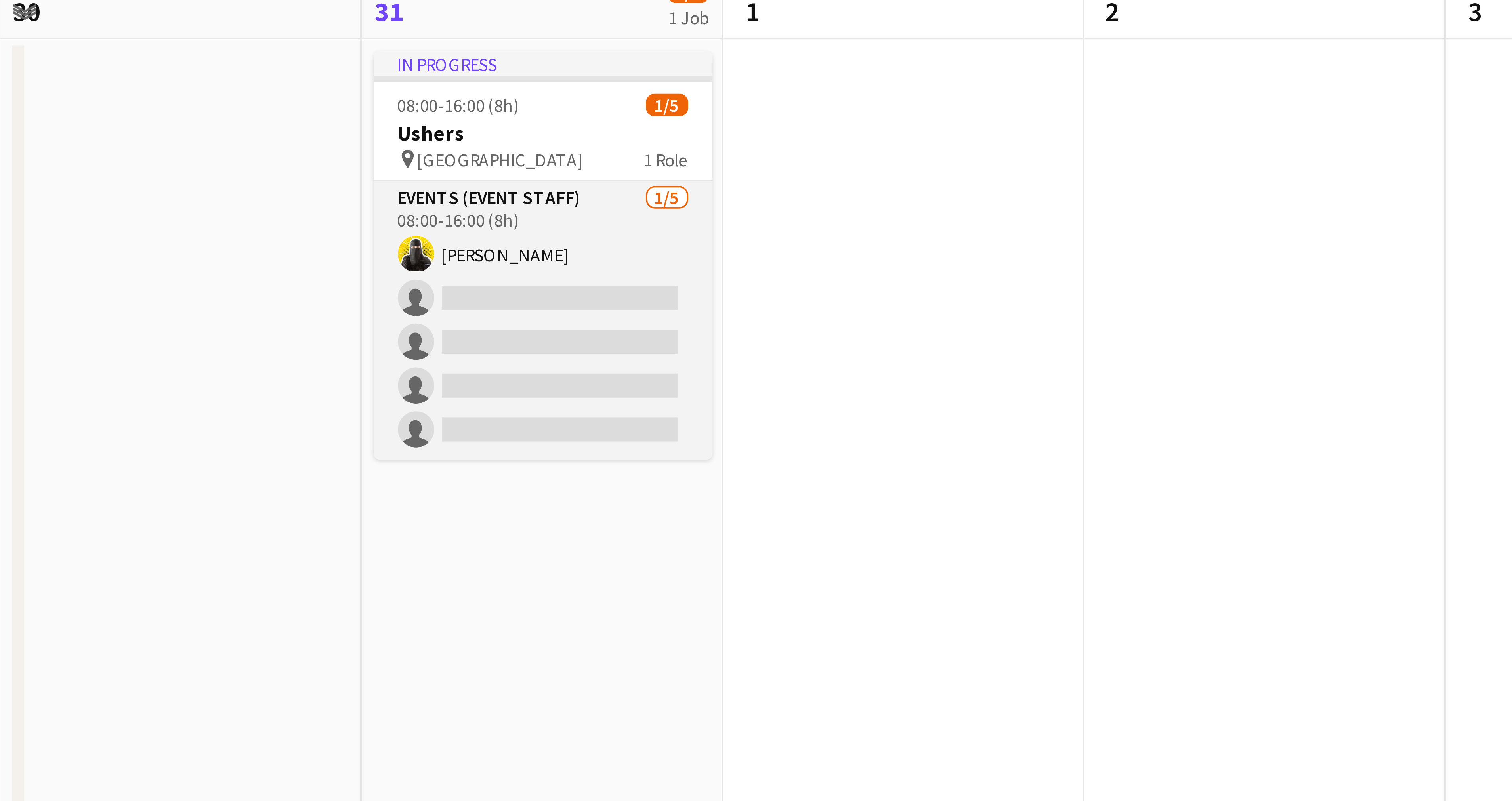
click at [141, 145] on app-card-role "Events (Event Staff) [DATE] 08:00-16:00 (8h) [PERSON_NAME] single-neutral-actio…" at bounding box center [142, 163] width 89 height 73
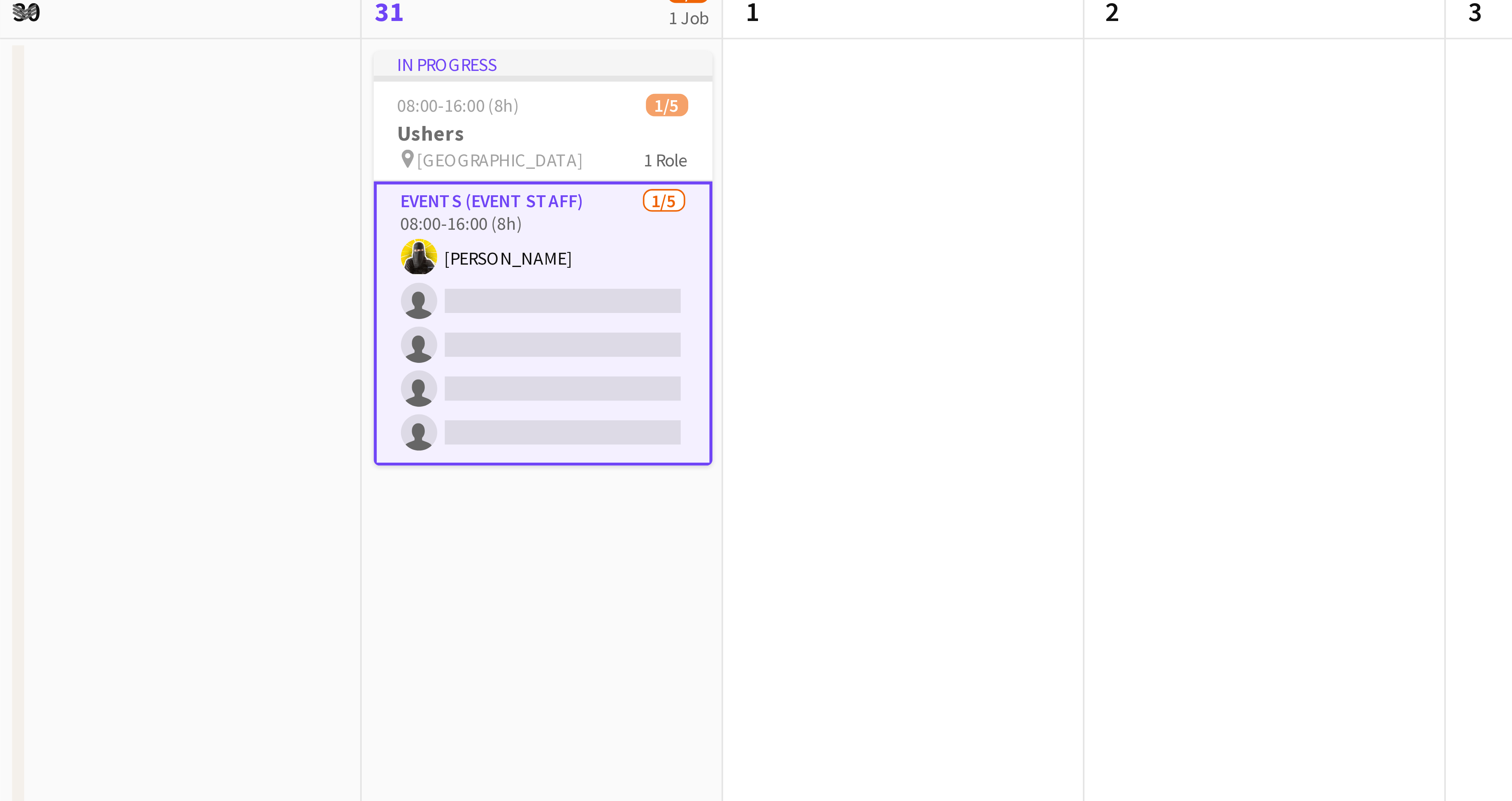
click at [141, 145] on app-card-role "Events (Event Staff) [DATE] 08:00-16:00 (8h) [PERSON_NAME] single-neutral-actio…" at bounding box center [142, 163] width 89 height 74
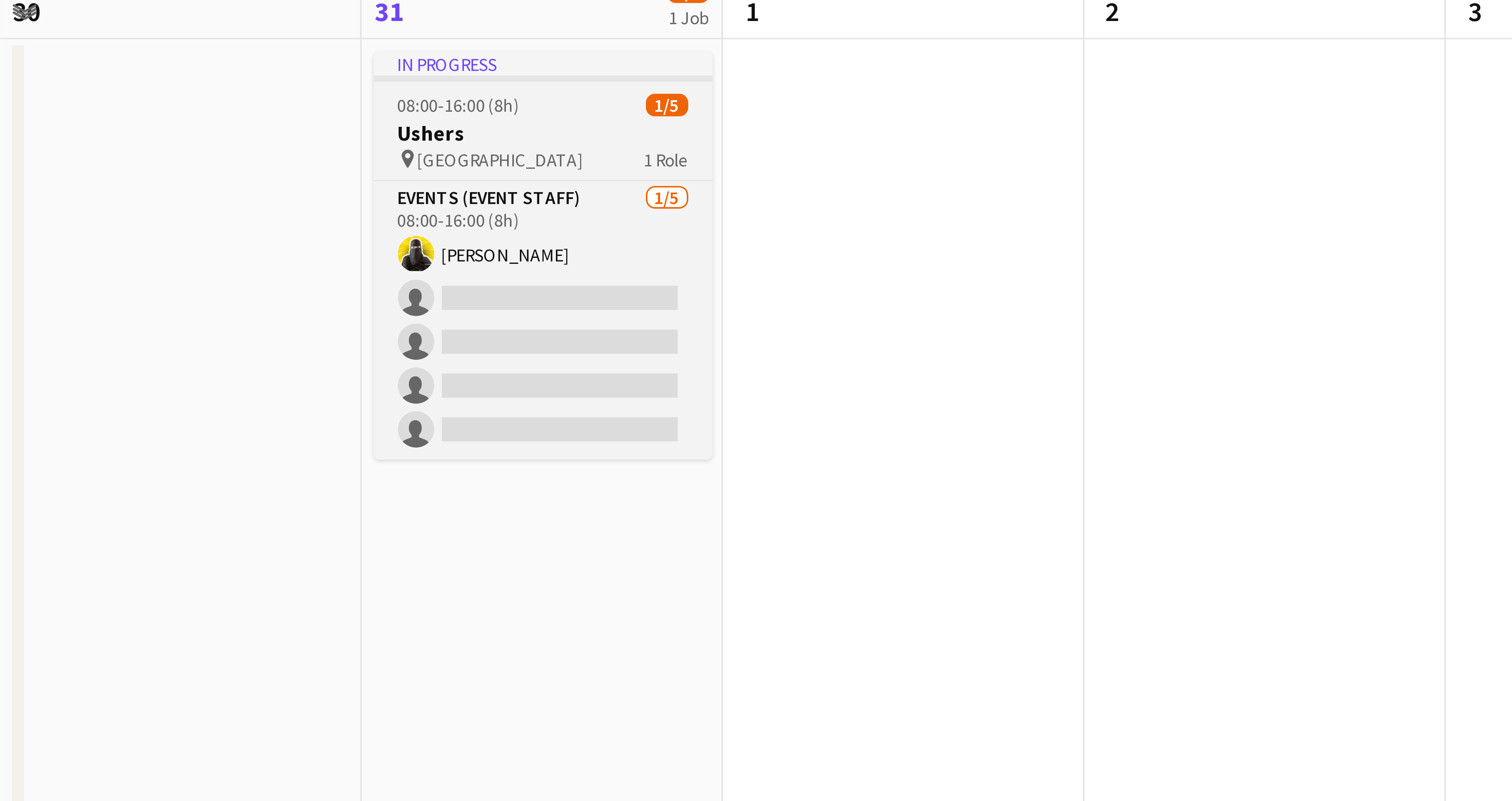
click at [140, 116] on h3 "Ushers" at bounding box center [142, 114] width 89 height 7
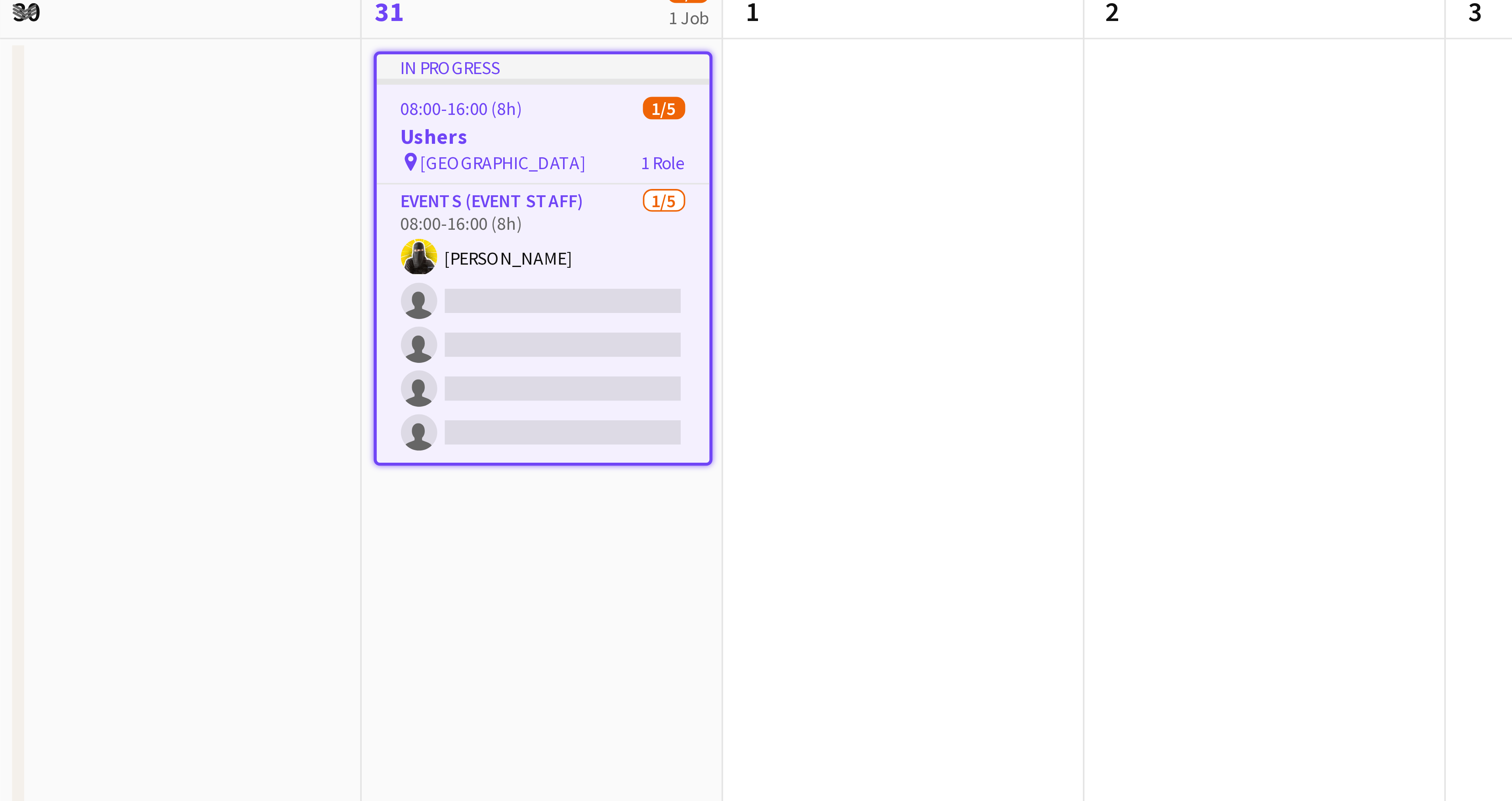
click at [136, 95] on div "In progress" at bounding box center [142, 96] width 87 height 6
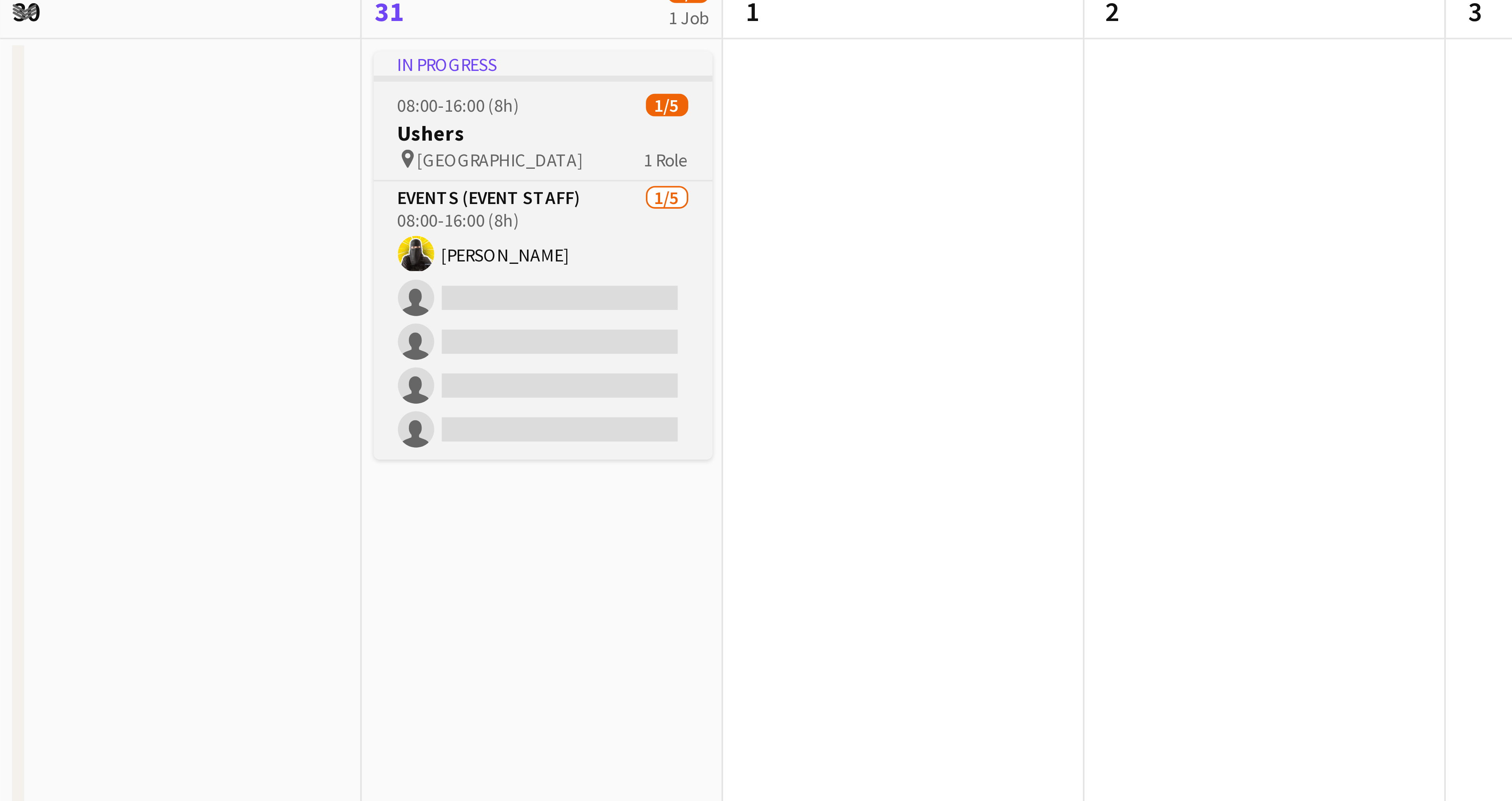
click at [136, 95] on div "In progress" at bounding box center [142, 95] width 89 height 6
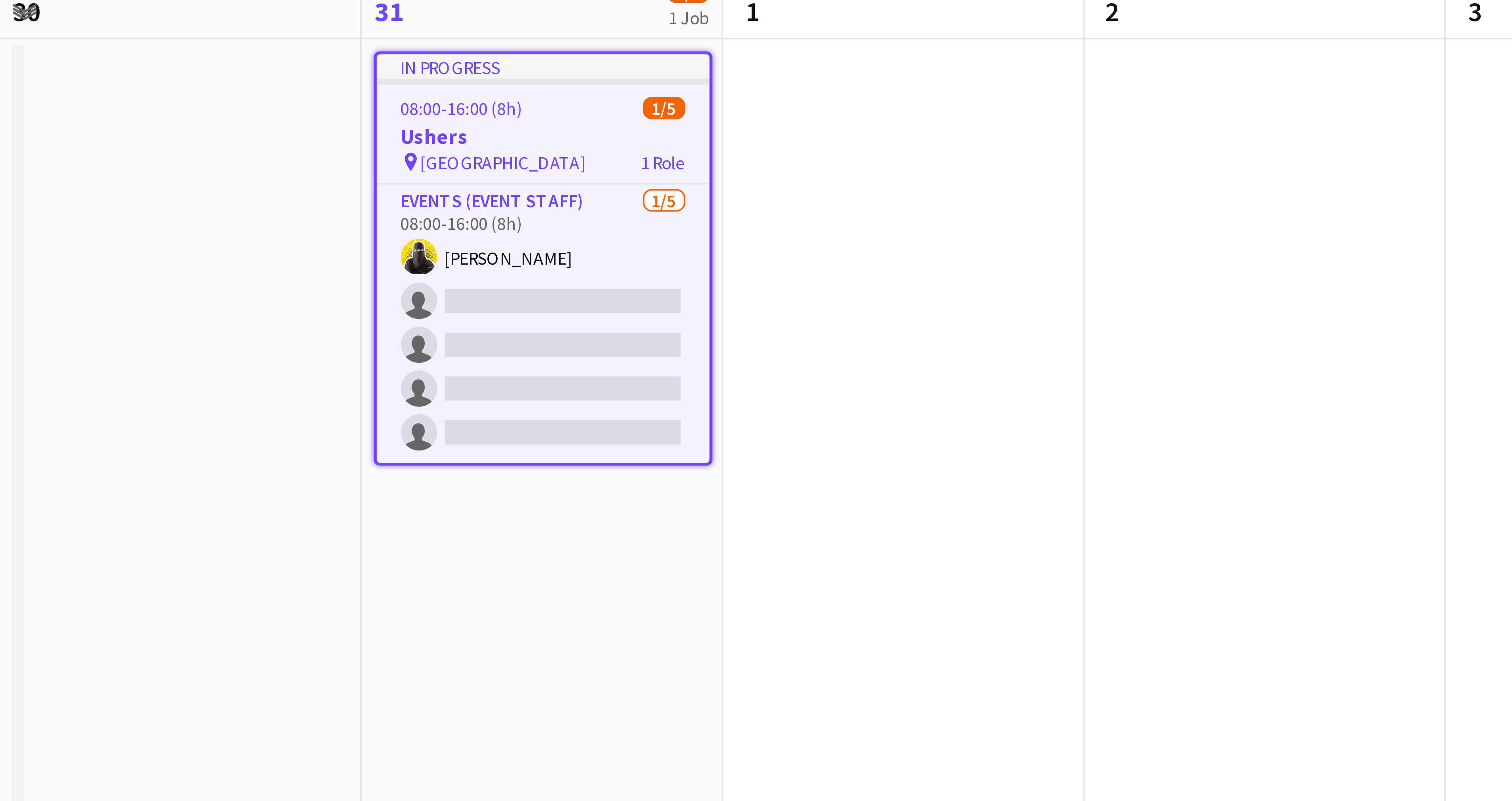
click at [174, 125] on app-job-card "In progress 08:00-16:00 (8h) 1/5 Ushers pin Riyadh 1 Role Events (Event Staff) …" at bounding box center [142, 146] width 89 height 108
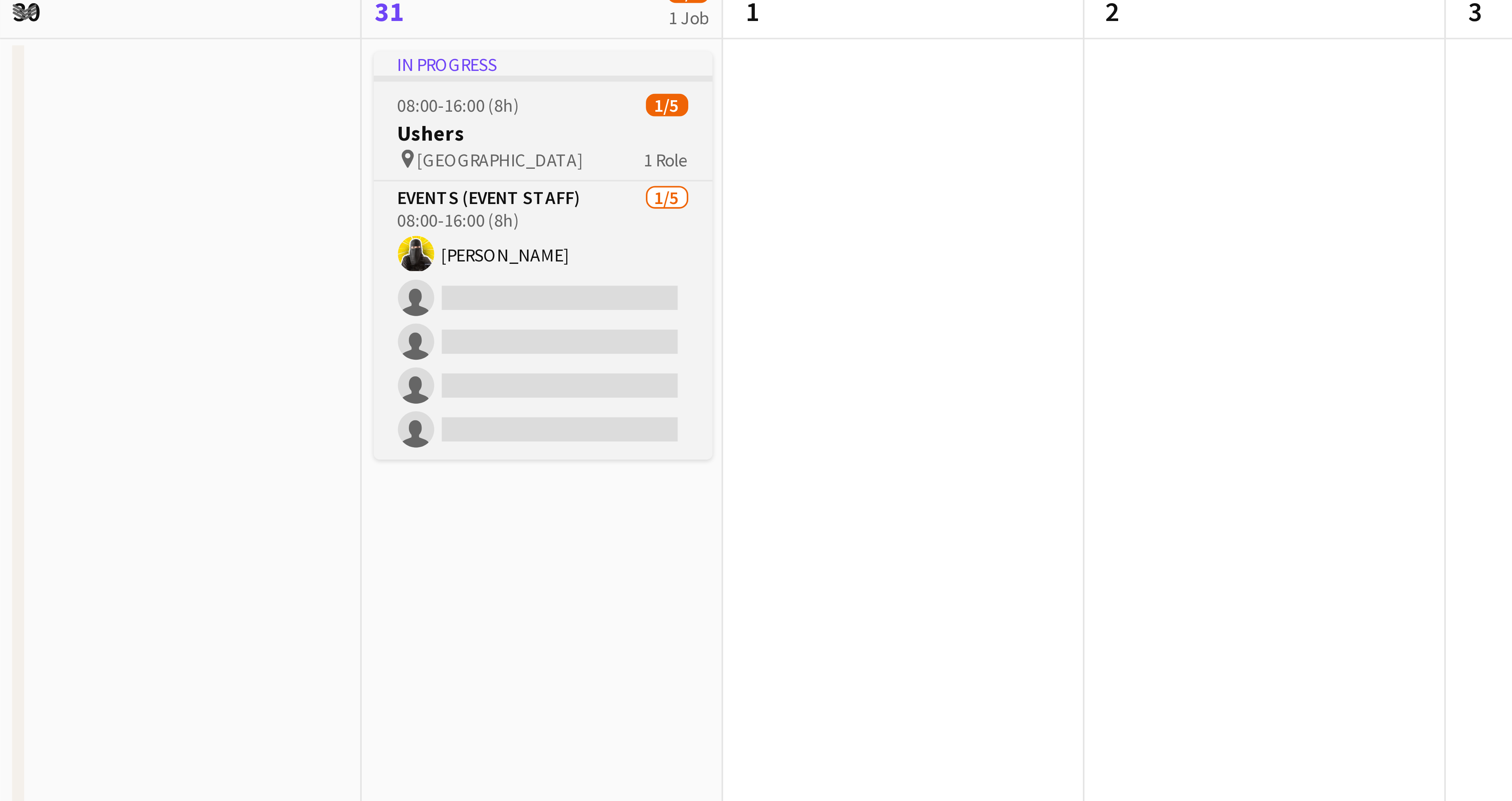
click at [173, 122] on span "1 Role" at bounding box center [174, 120] width 12 height 6
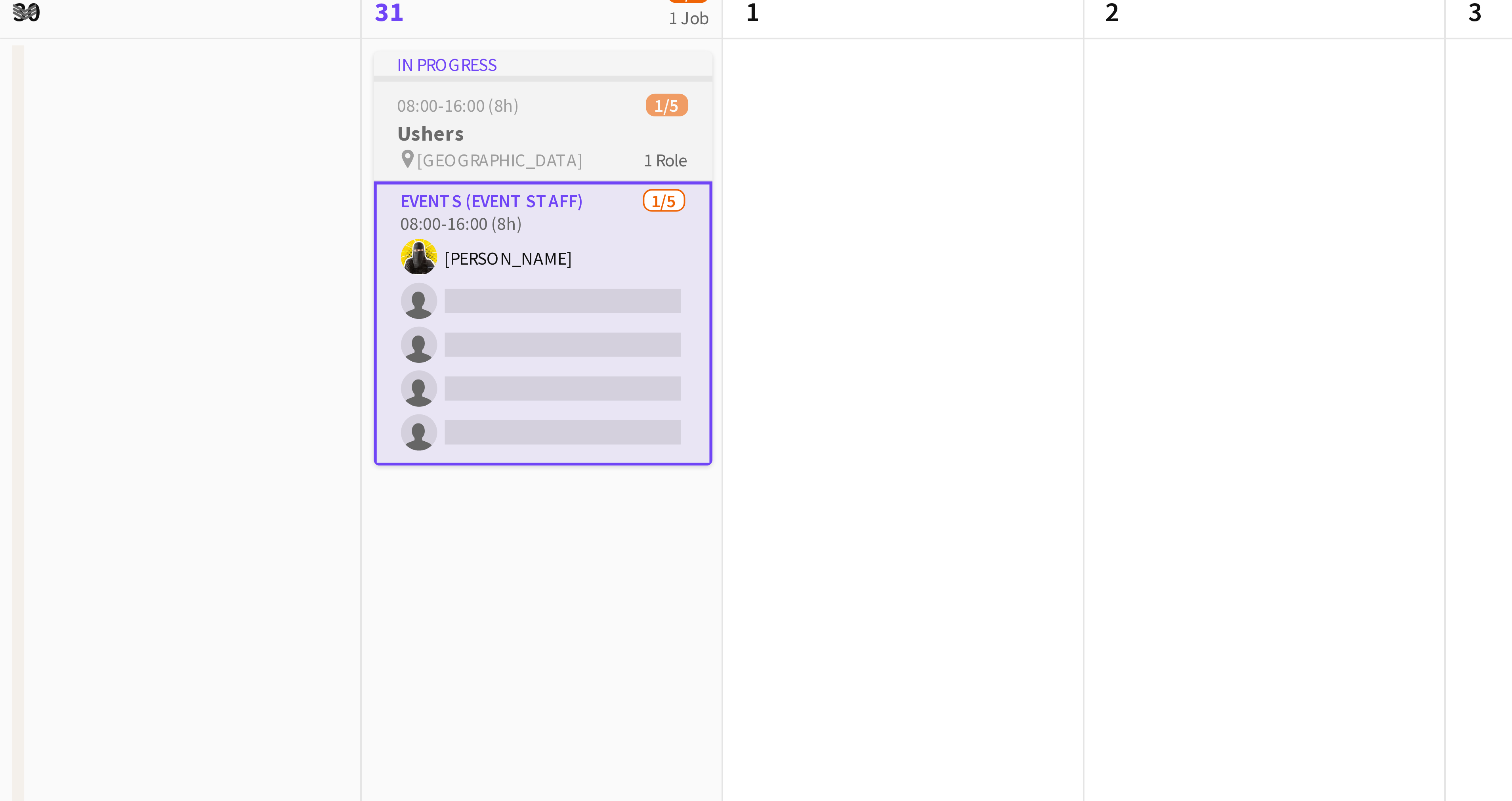
click at [130, 93] on div "In progress" at bounding box center [142, 95] width 89 height 6
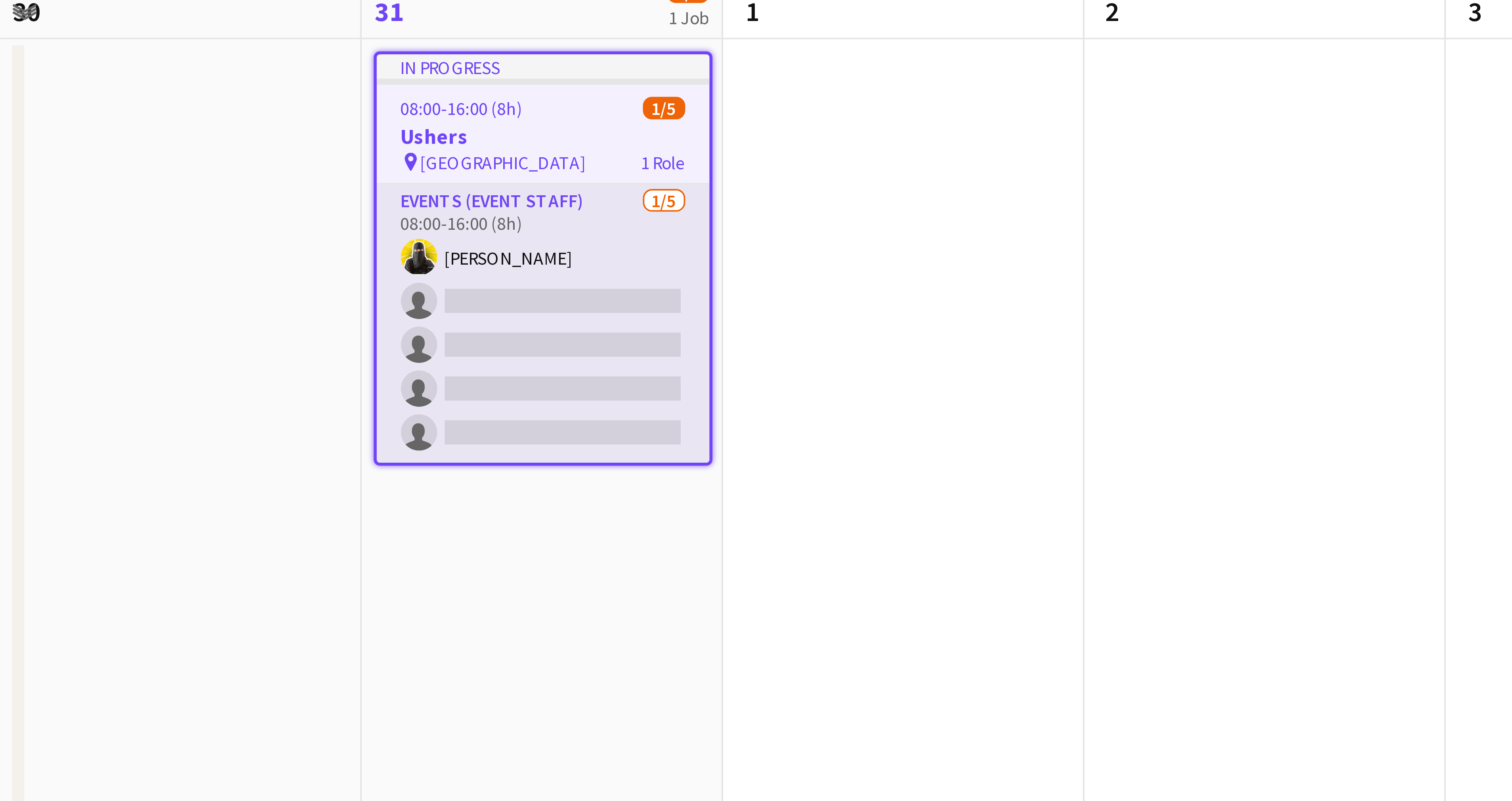
click at [134, 136] on app-card-role "Events (Event Staff) [DATE] 08:00-16:00 (8h) [PERSON_NAME] single-neutral-actio…" at bounding box center [142, 163] width 87 height 73
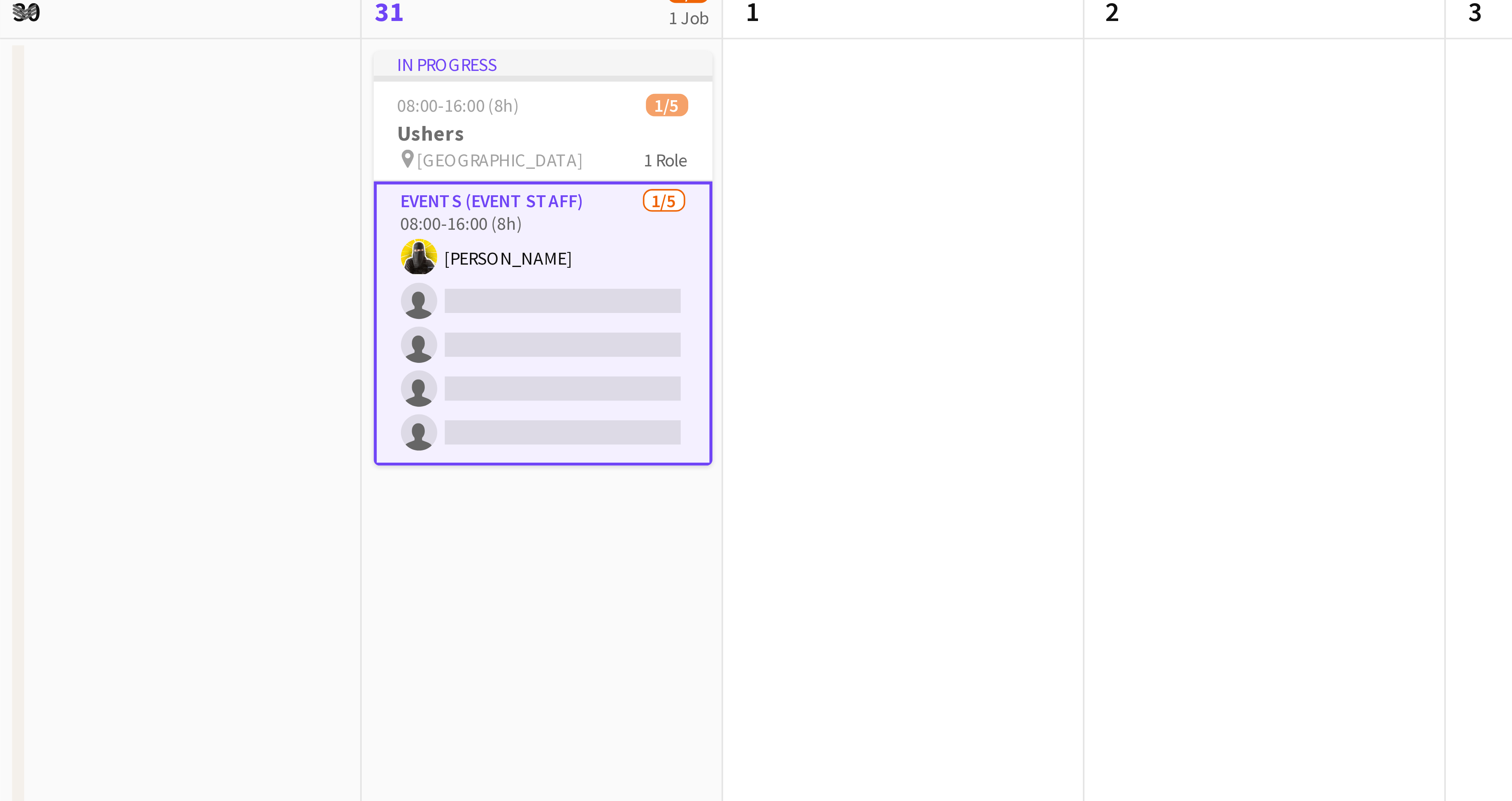
click at [134, 136] on app-card-role "Events (Event Staff) [DATE] 08:00-16:00 (8h) [PERSON_NAME] single-neutral-actio…" at bounding box center [142, 163] width 89 height 74
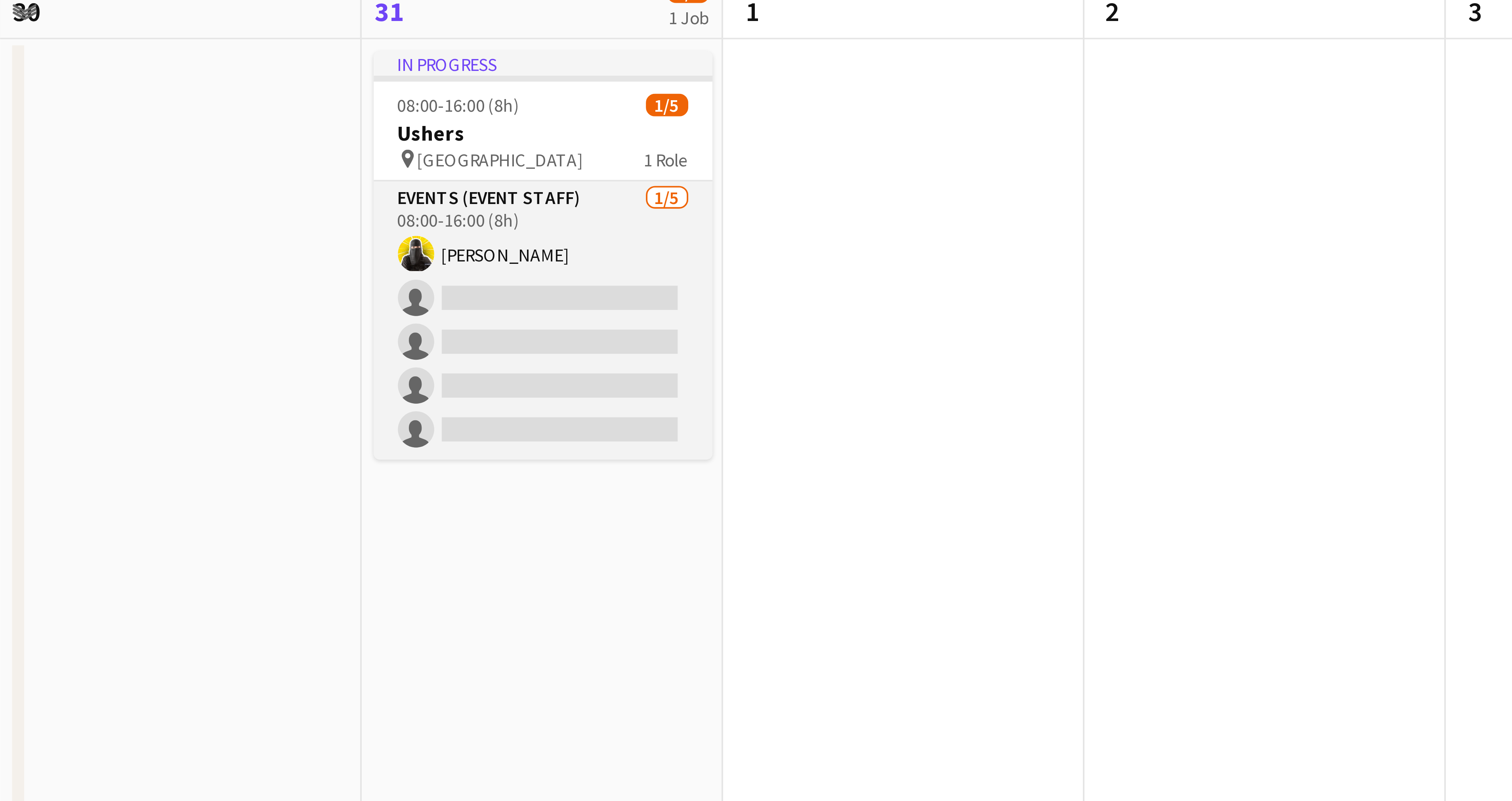
click at [148, 142] on app-card-role "Events (Event Staff) [DATE] 08:00-16:00 (8h) [PERSON_NAME] single-neutral-actio…" at bounding box center [142, 163] width 89 height 73
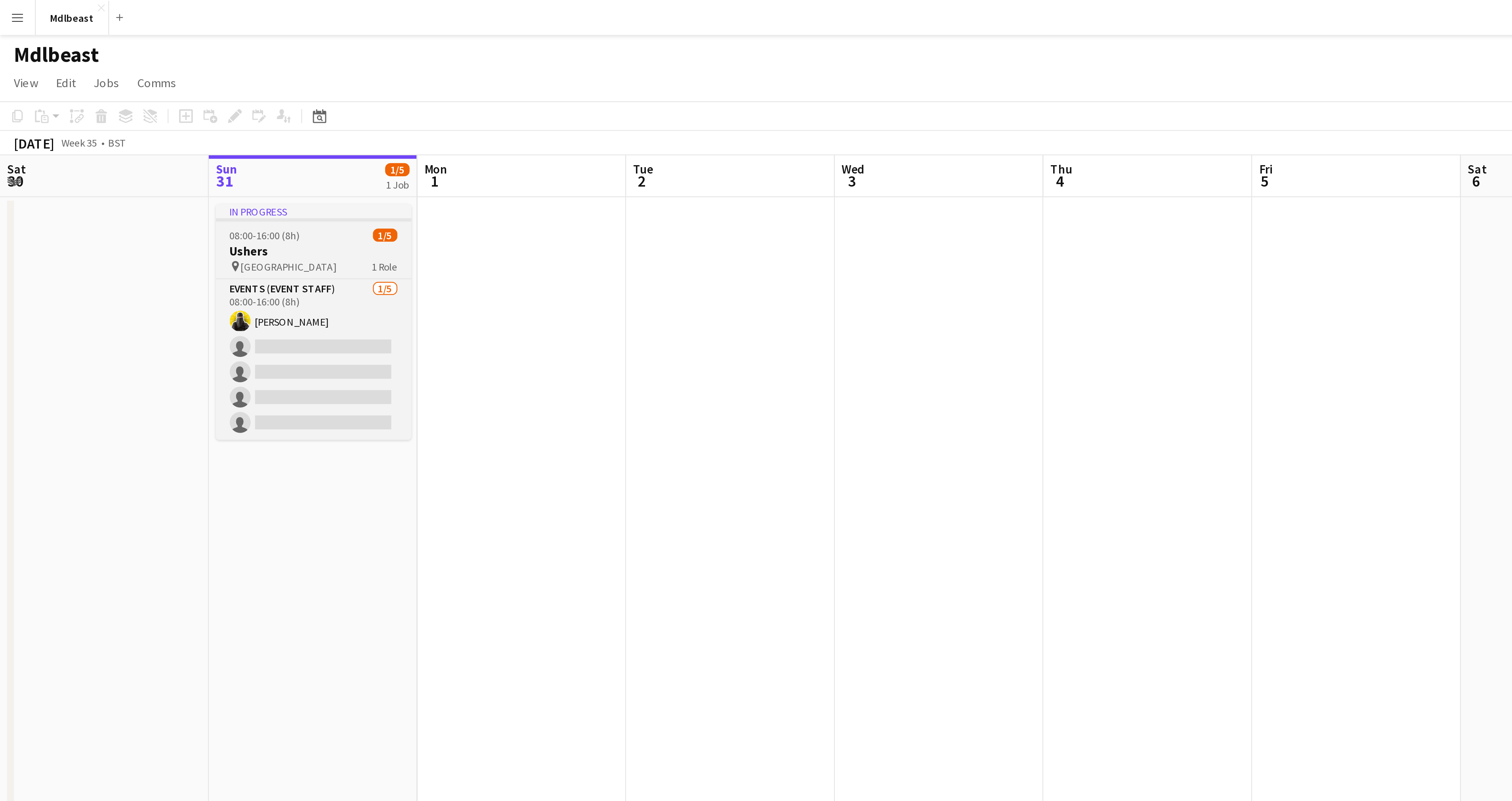
click at [142, 127] on div "Events (Event Staff) [DATE] 08:00-16:00 (8h) [PERSON_NAME] single-neutral-actio…" at bounding box center [142, 163] width 89 height 73
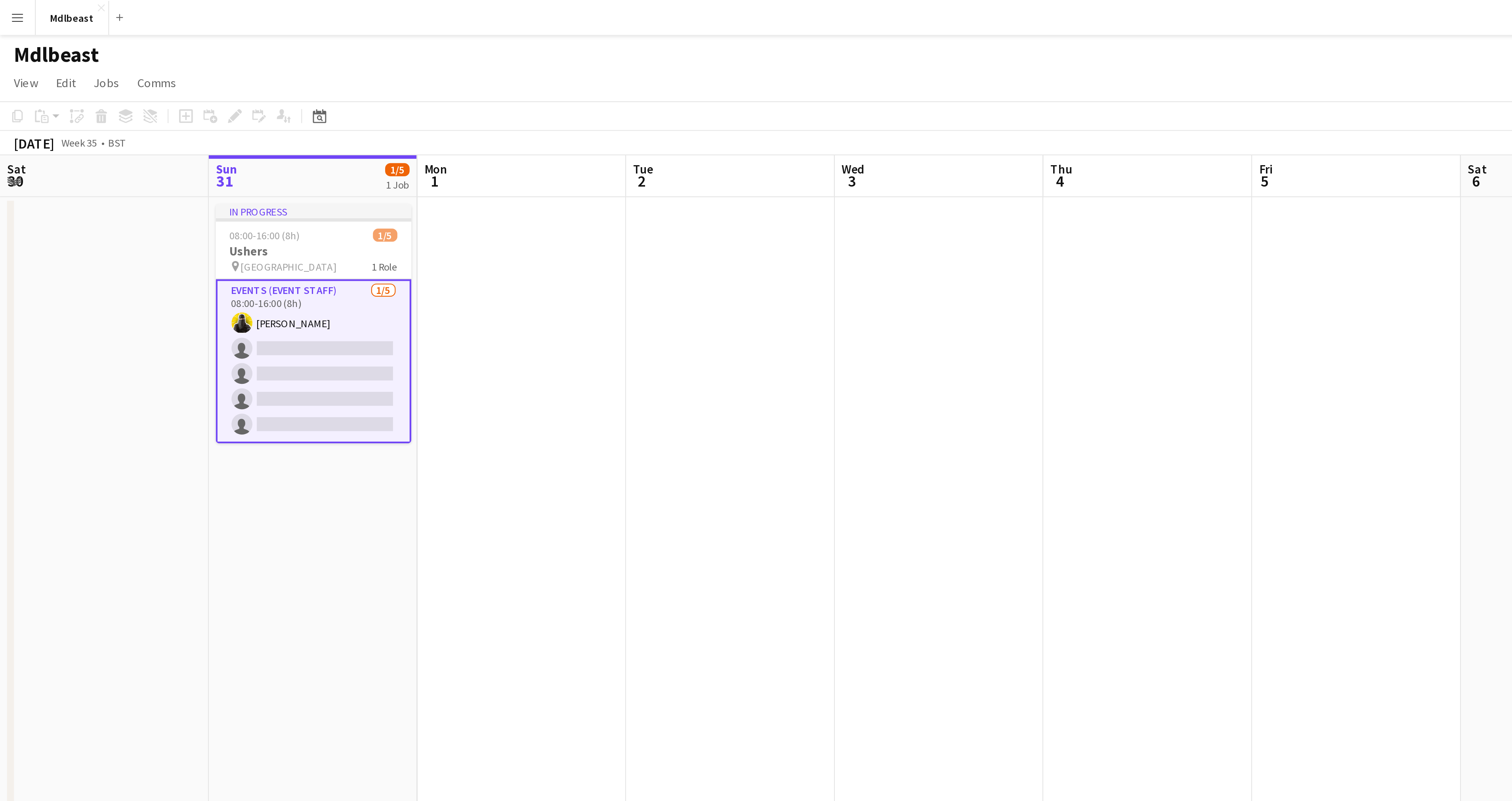
click at [139, 137] on app-card-role "Events (Event Staff) [DATE] 08:00-16:00 (8h) [PERSON_NAME] single-neutral-actio…" at bounding box center [142, 163] width 89 height 74
click at [134, 135] on app-card-role "Events (Event Staff) [DATE] 08:00-16:00 (8h) [PERSON_NAME] single-neutral-actio…" at bounding box center [142, 163] width 89 height 74
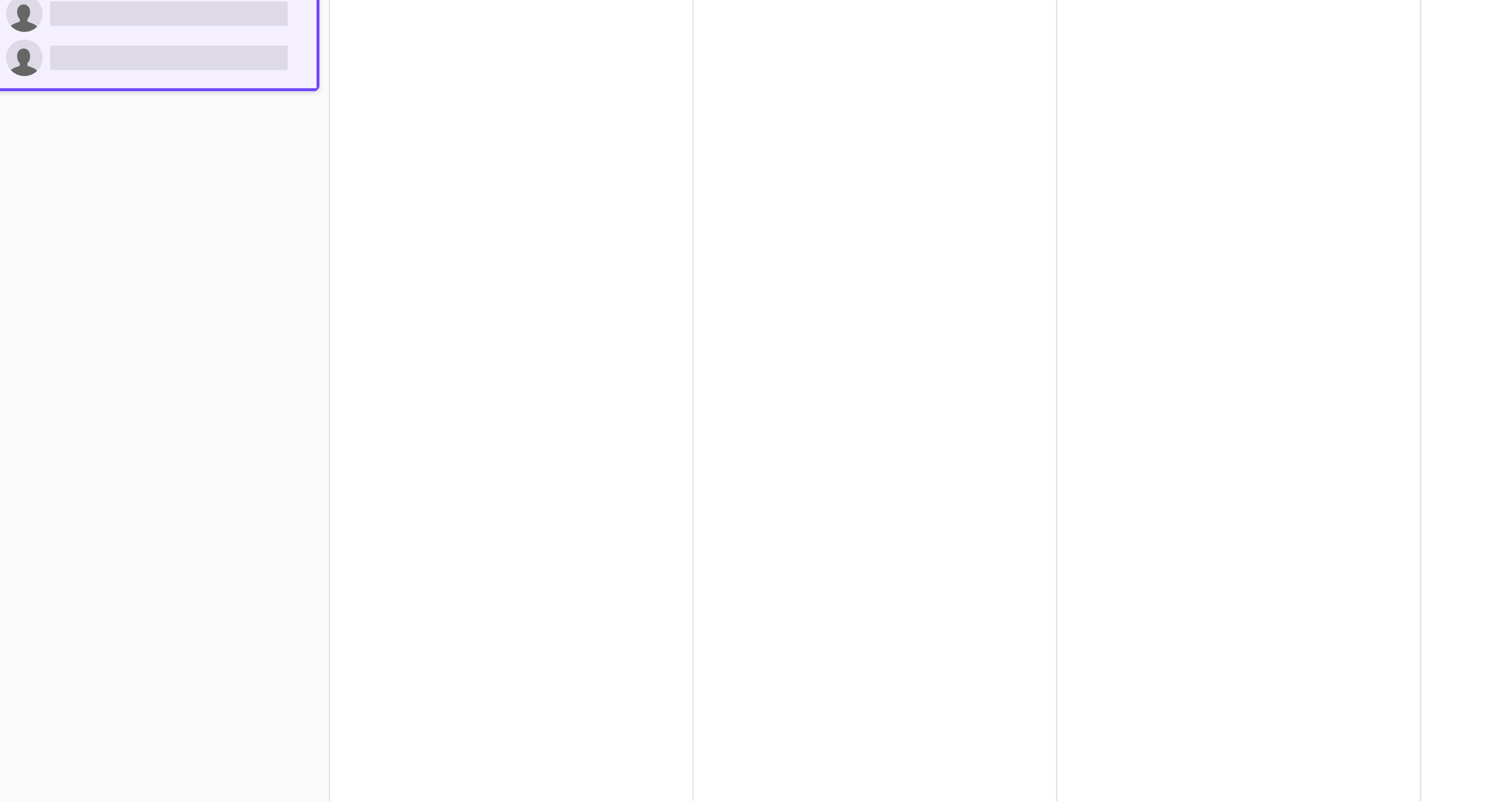
scroll to position [0, 231]
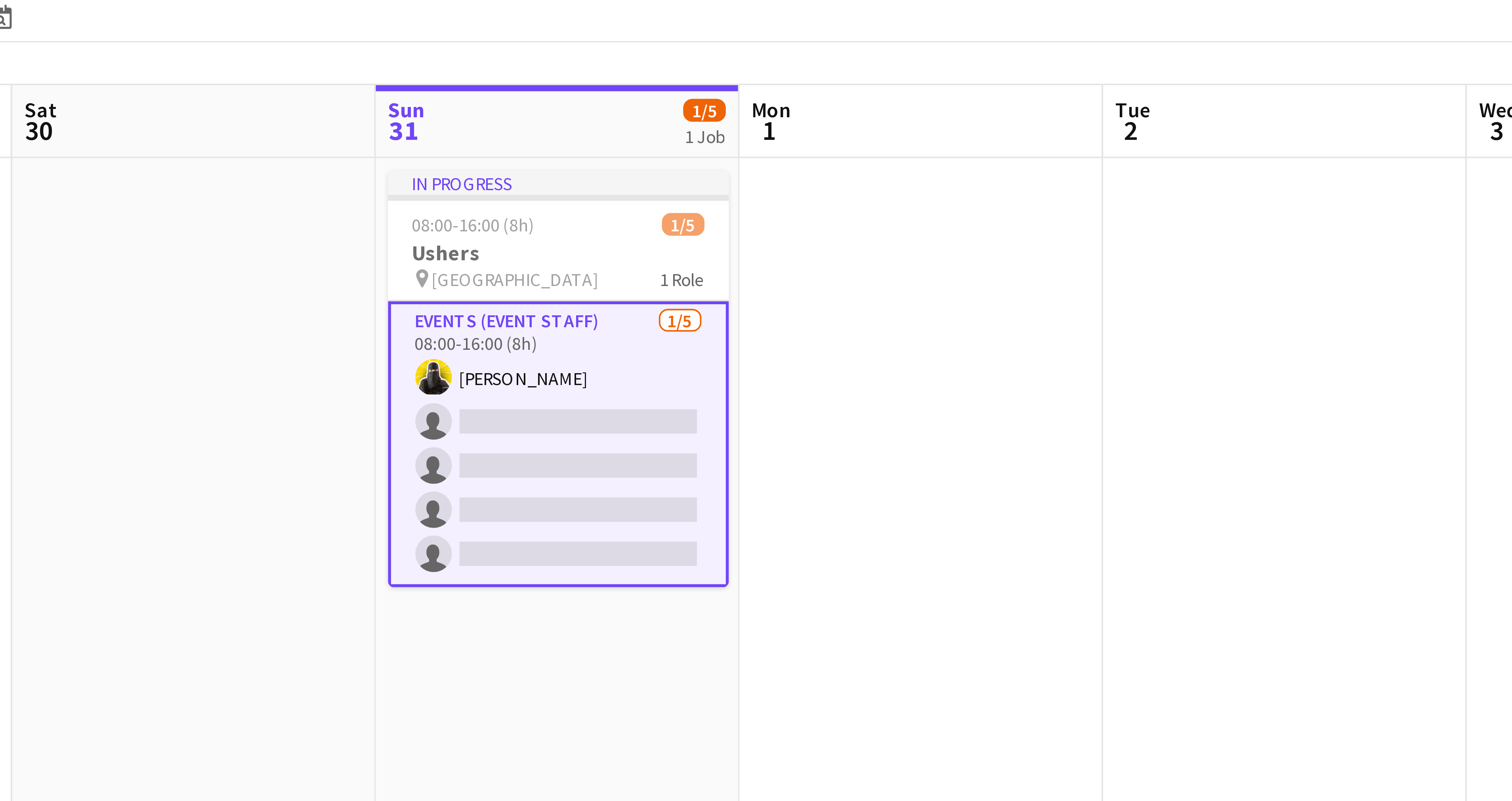
click at [283, 131] on app-card-role "Events (Event Staff) [DATE] 08:00-16:00 (8h) [PERSON_NAME] single-neutral-actio…" at bounding box center [290, 163] width 89 height 74
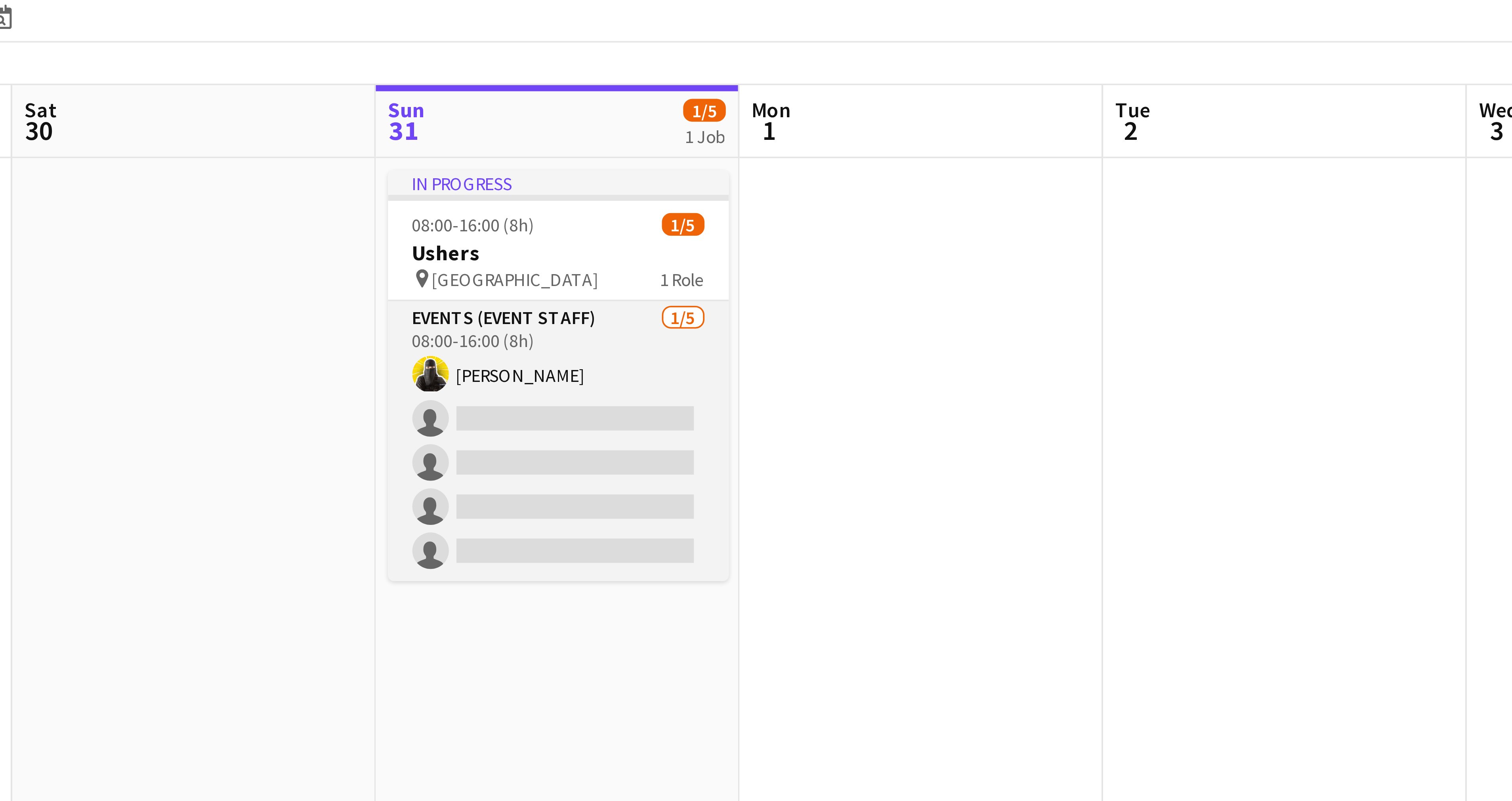
click at [283, 131] on app-card-role "Events (Event Staff) [DATE] 08:00-16:00 (8h) [PERSON_NAME] single-neutral-actio…" at bounding box center [290, 163] width 89 height 73
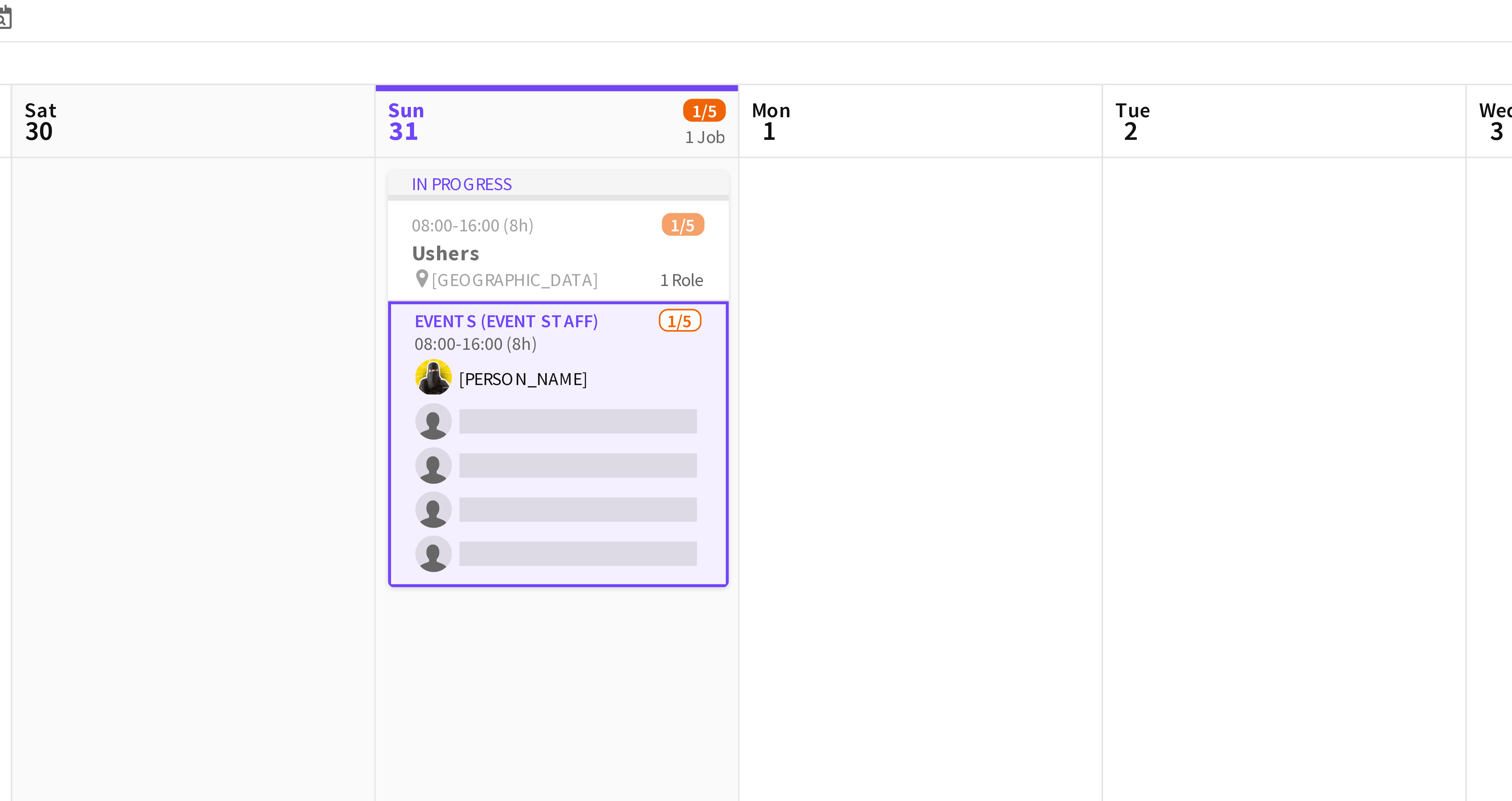
click at [283, 131] on app-card-role "Events (Event Staff) [DATE] 08:00-16:00 (8h) [PERSON_NAME] single-neutral-actio…" at bounding box center [290, 163] width 89 height 74
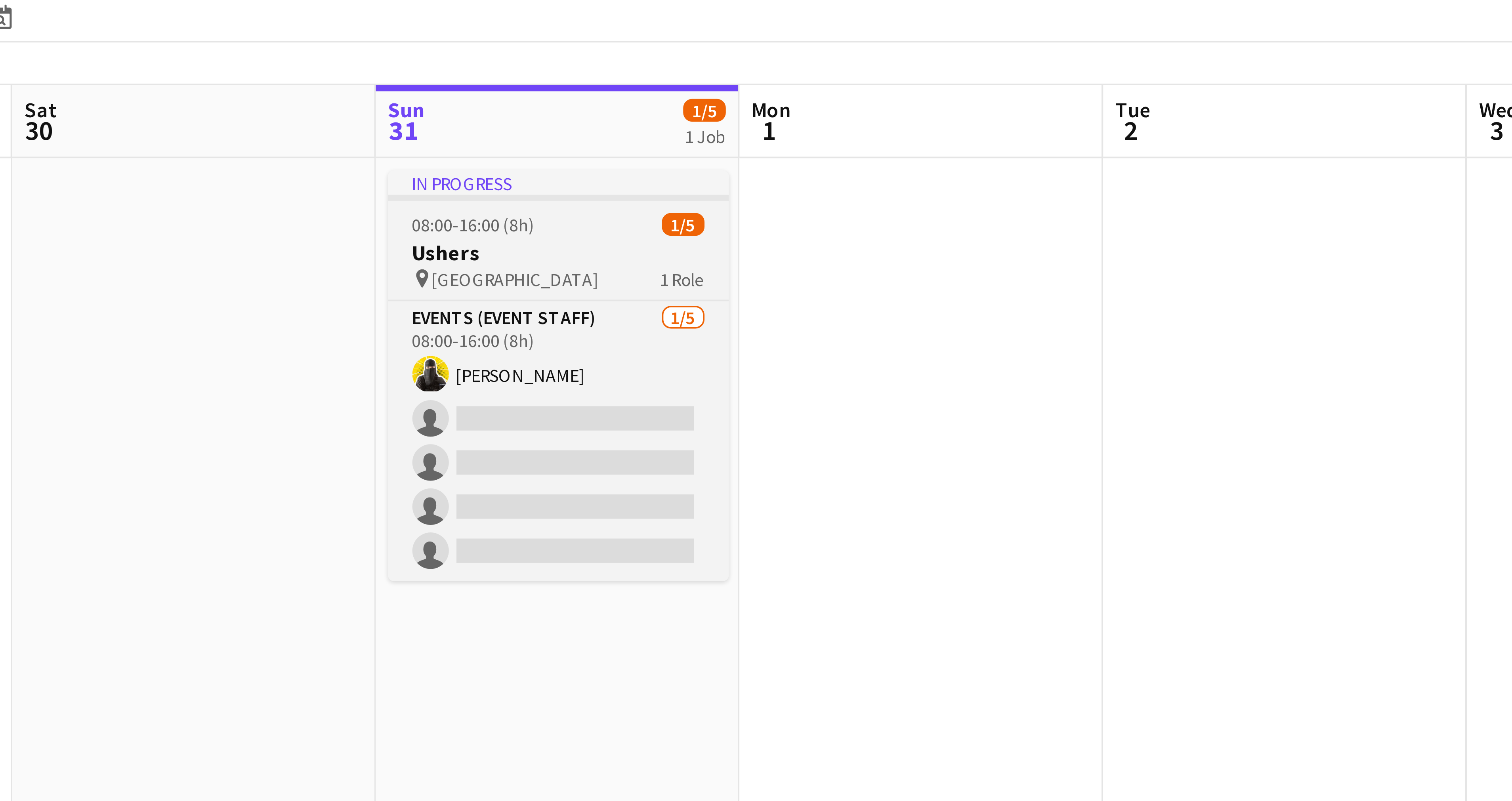
click at [265, 95] on div "In progress" at bounding box center [290, 95] width 89 height 6
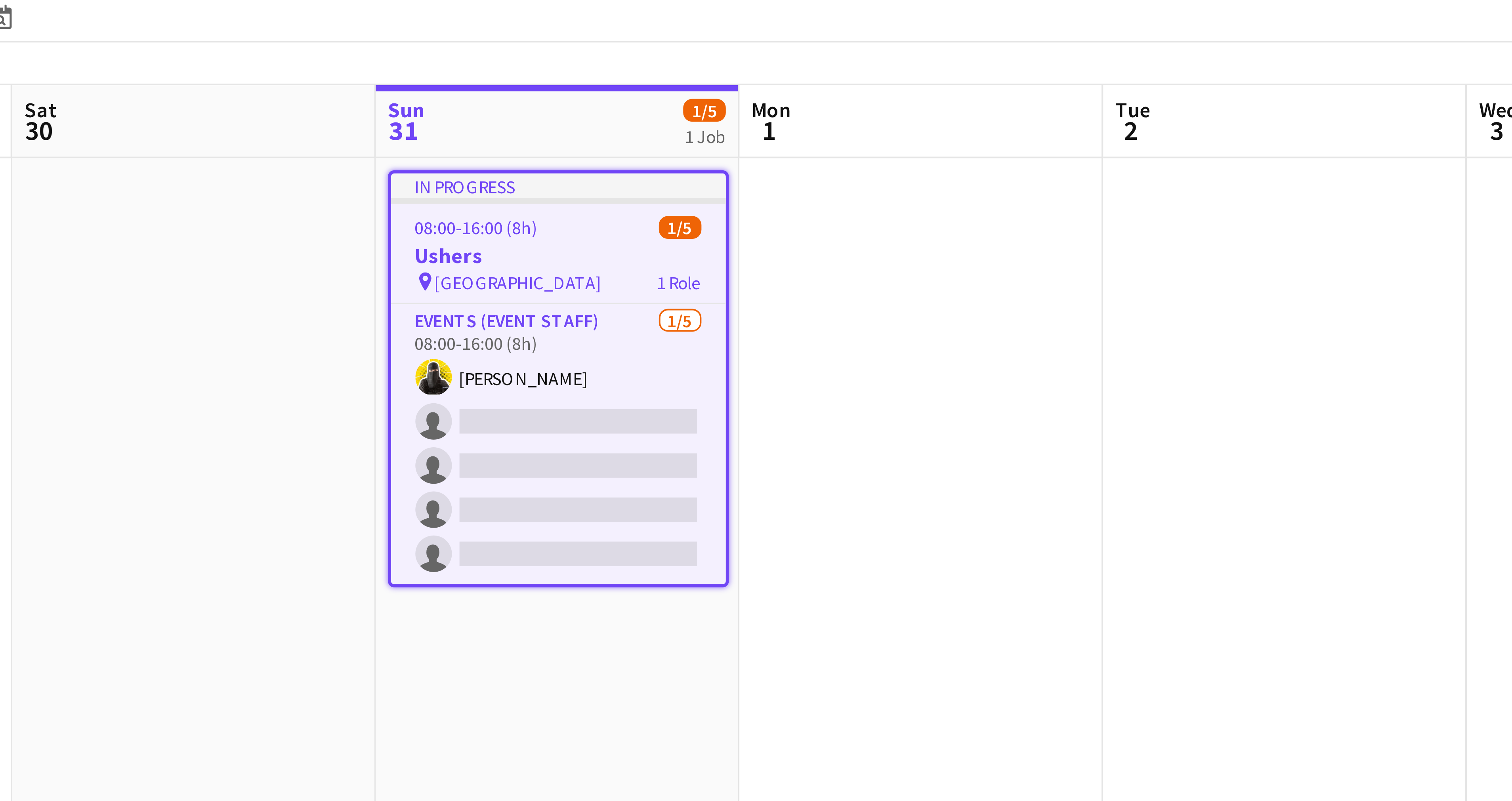
click at [263, 80] on app-board-header-date "Sun 31 1/5 1 Job" at bounding box center [290, 80] width 95 height 19
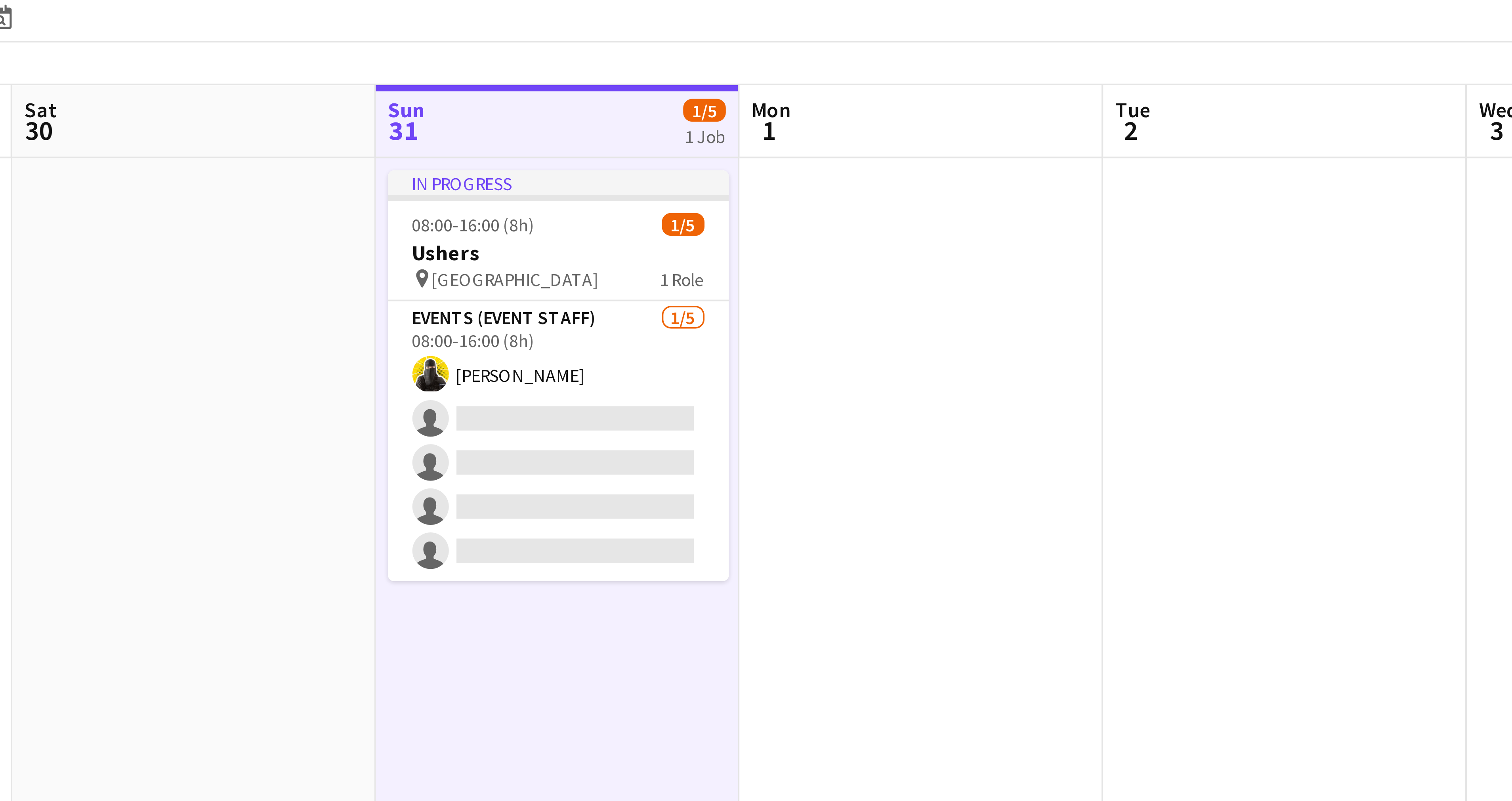
click at [263, 80] on app-board-header-date "Sun 31 1/5 1 Job" at bounding box center [290, 80] width 95 height 19
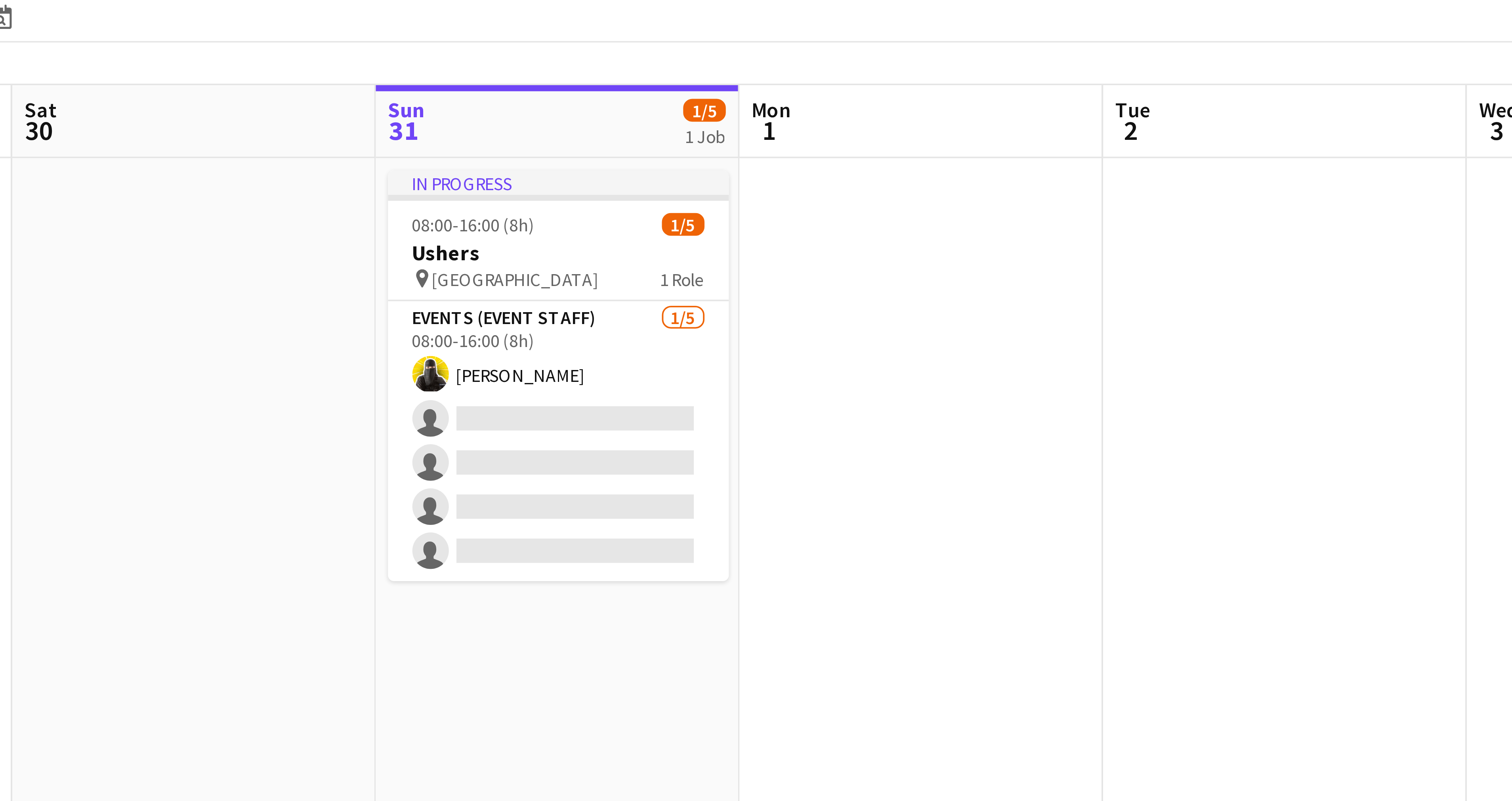
click at [263, 80] on app-board-header-date "Sun 31 1/5 1 Job" at bounding box center [290, 80] width 95 height 19
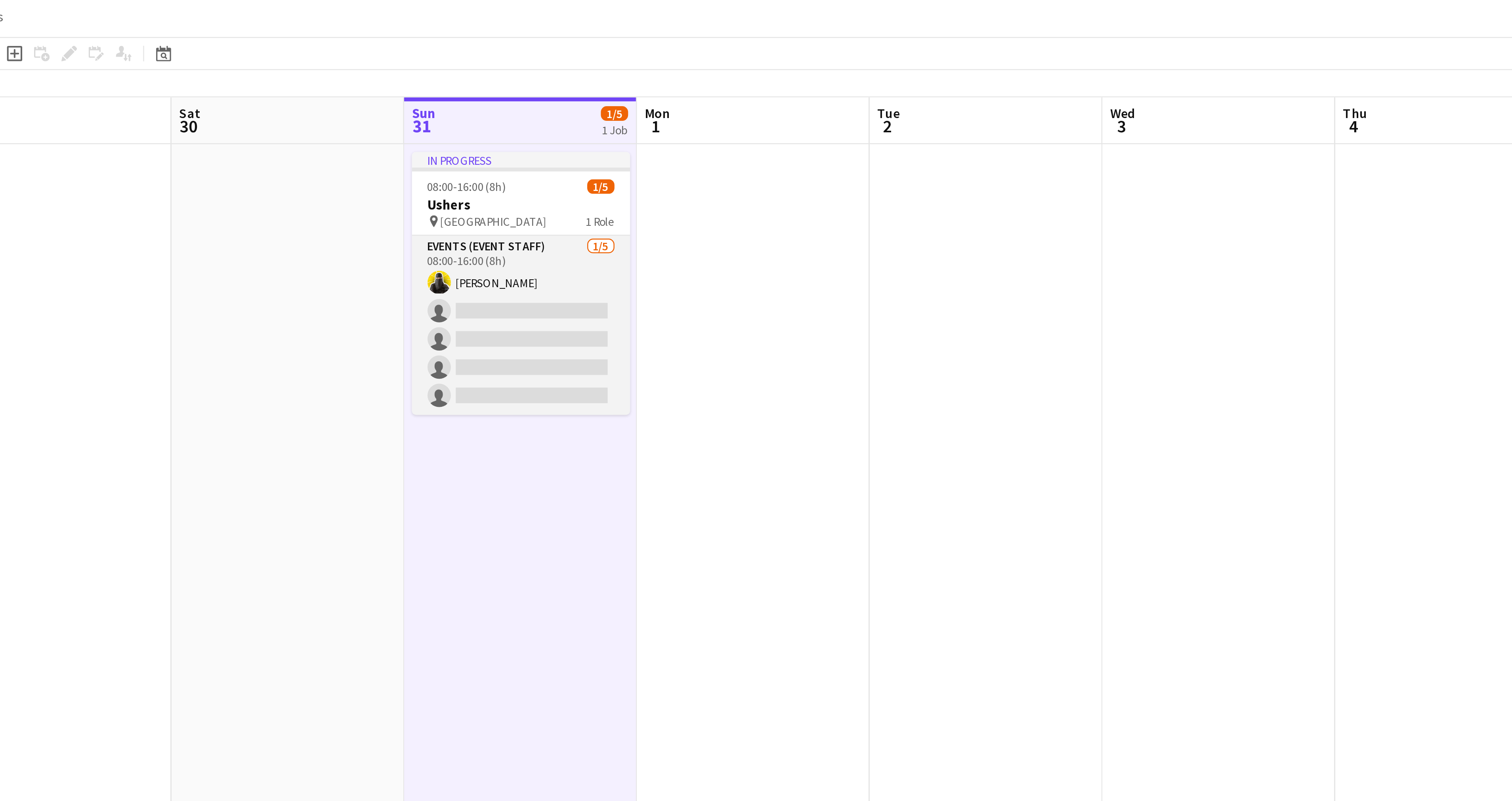
click at [285, 147] on app-card-role "Events (Event Staff) [DATE] 08:00-16:00 (8h) [PERSON_NAME] single-neutral-actio…" at bounding box center [290, 163] width 89 height 73
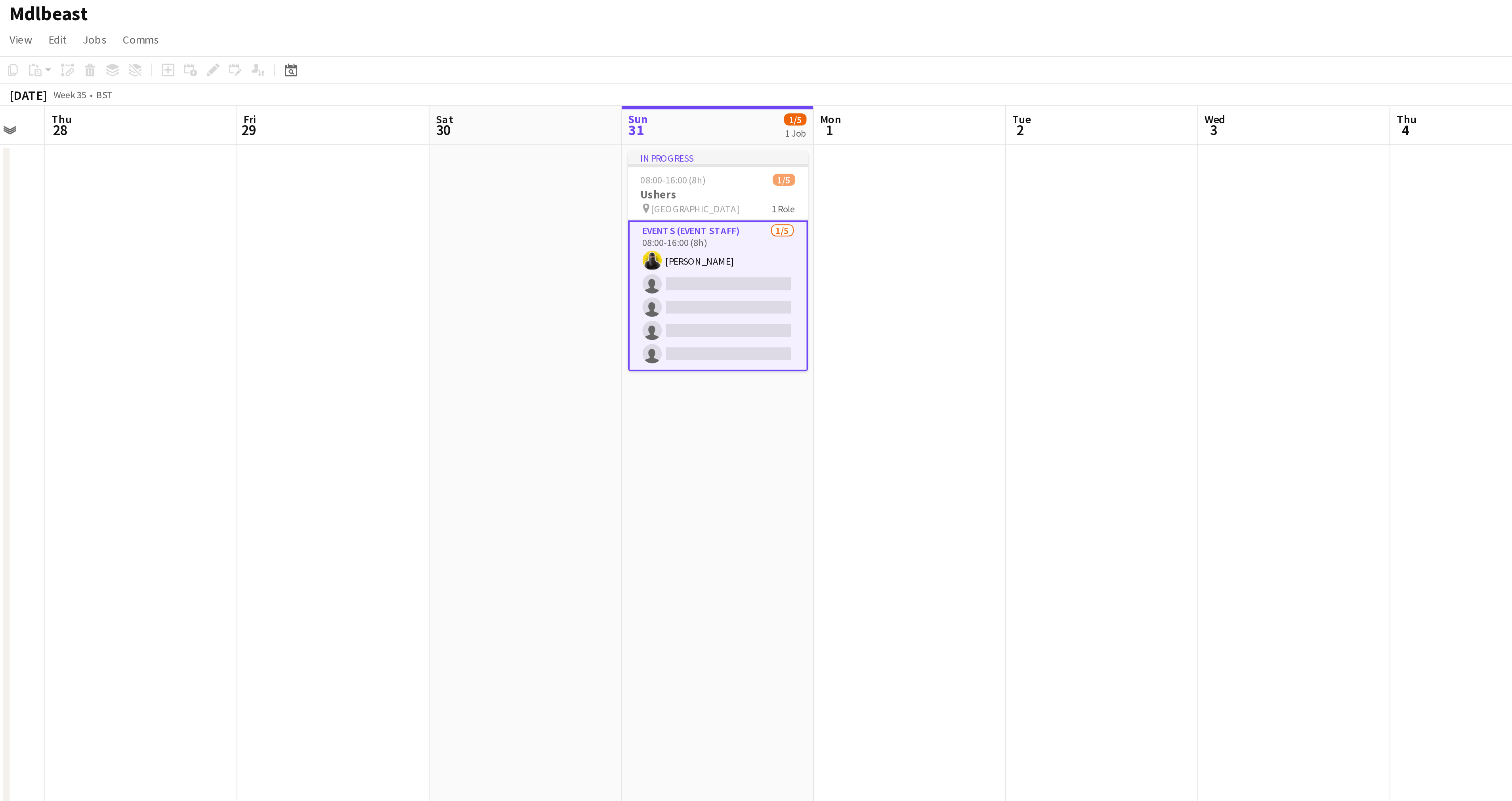
scroll to position [0, 165]
click at [47, 33] on link "Jobs" at bounding box center [48, 37] width 18 height 10
click at [48, 39] on span "Jobs" at bounding box center [48, 37] width 12 height 7
click at [362, 173] on app-card-role "Events (Event Staff) [DATE] 08:00-16:00 (8h) [PERSON_NAME] single-neutral-actio…" at bounding box center [356, 163] width 89 height 74
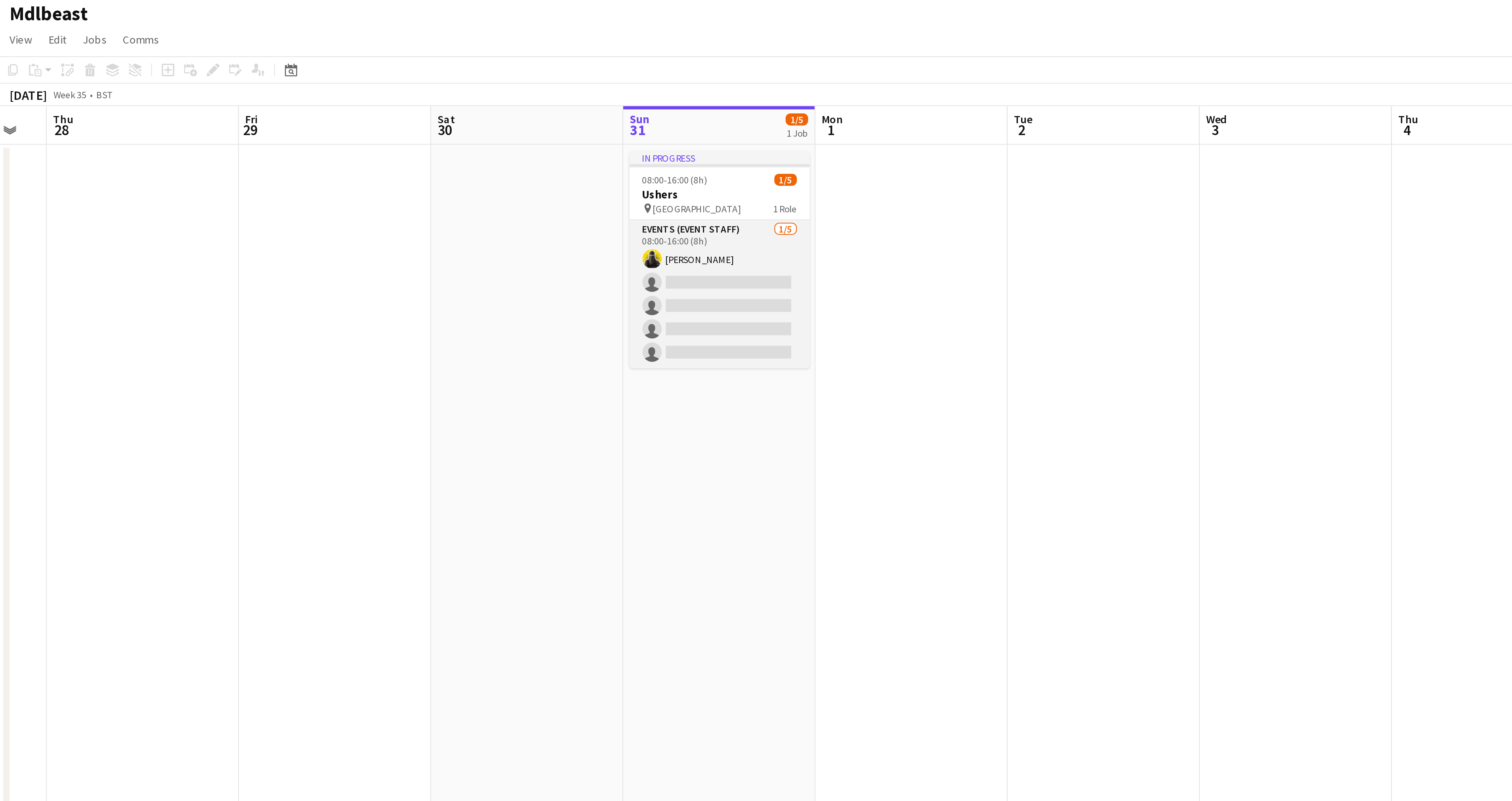
click at [354, 135] on app-card-role "Events (Event Staff) [DATE] 08:00-16:00 (8h) [PERSON_NAME] single-neutral-actio…" at bounding box center [356, 163] width 89 height 73
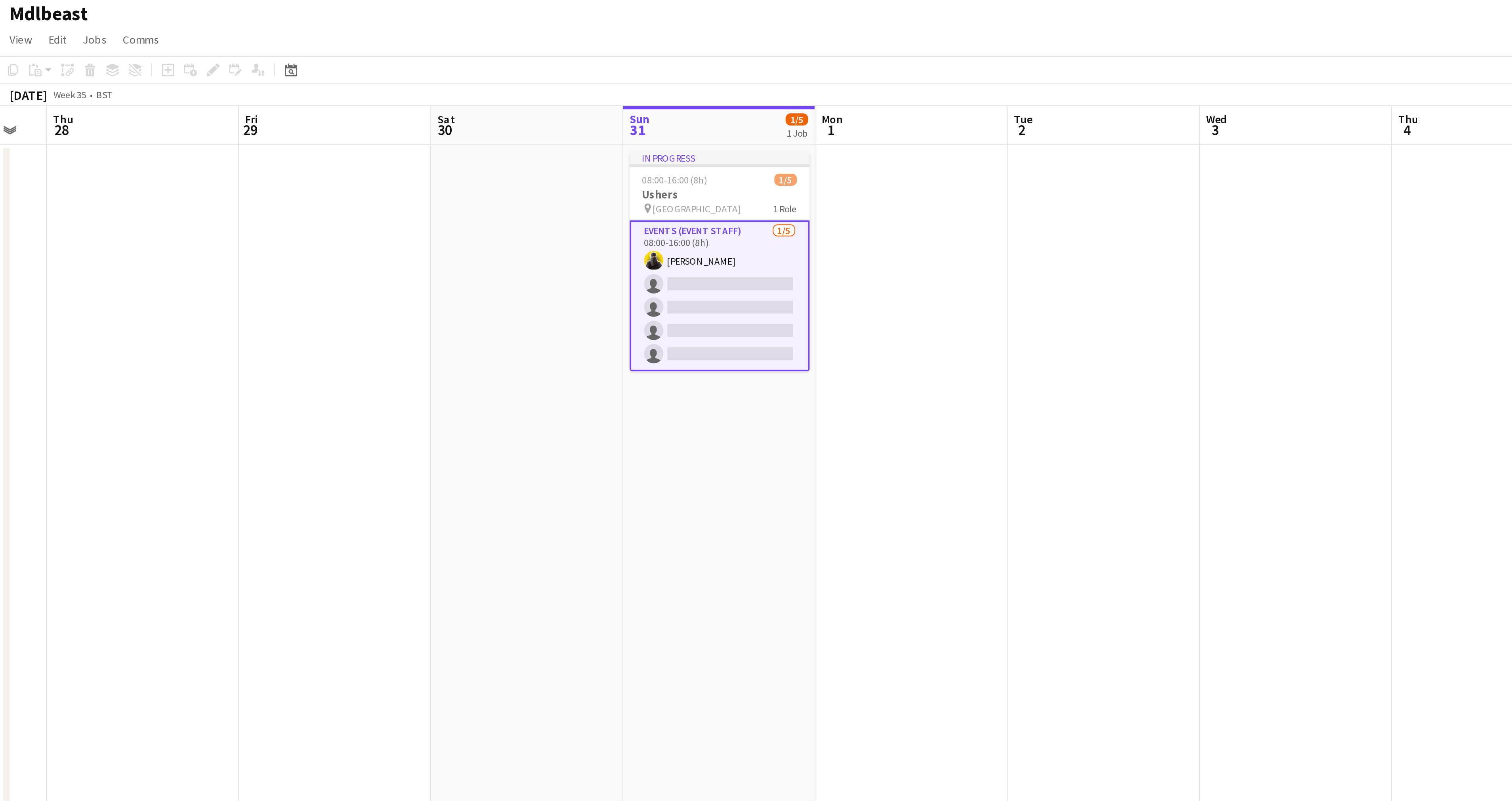
click at [354, 135] on app-card-role "Events (Event Staff) [DATE] 08:00-16:00 (8h) [PERSON_NAME] single-neutral-actio…" at bounding box center [356, 163] width 89 height 74
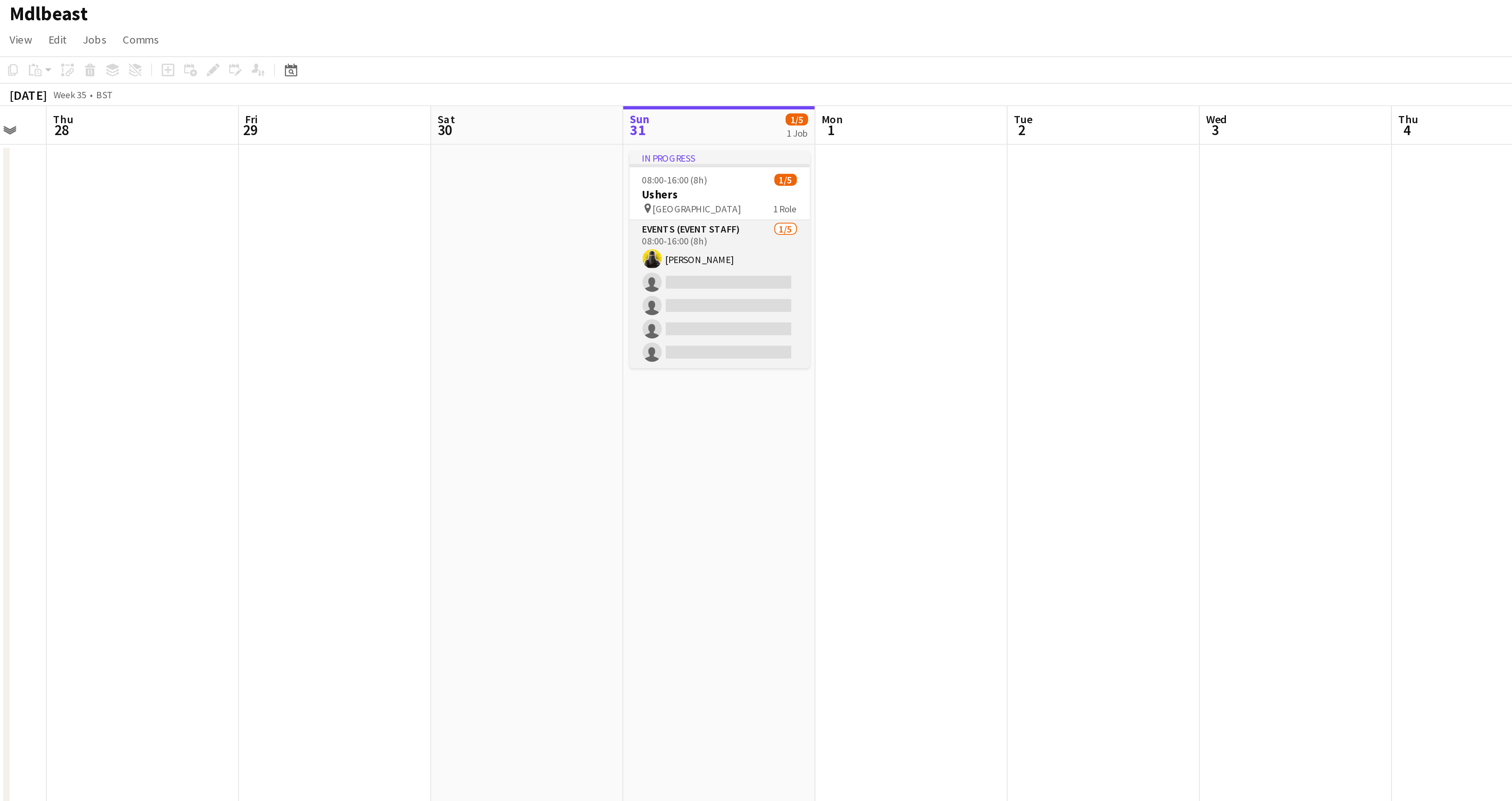
click at [389, 135] on app-card-role "Events (Event Staff) [DATE] 08:00-16:00 (8h) [PERSON_NAME] single-neutral-actio…" at bounding box center [356, 163] width 89 height 73
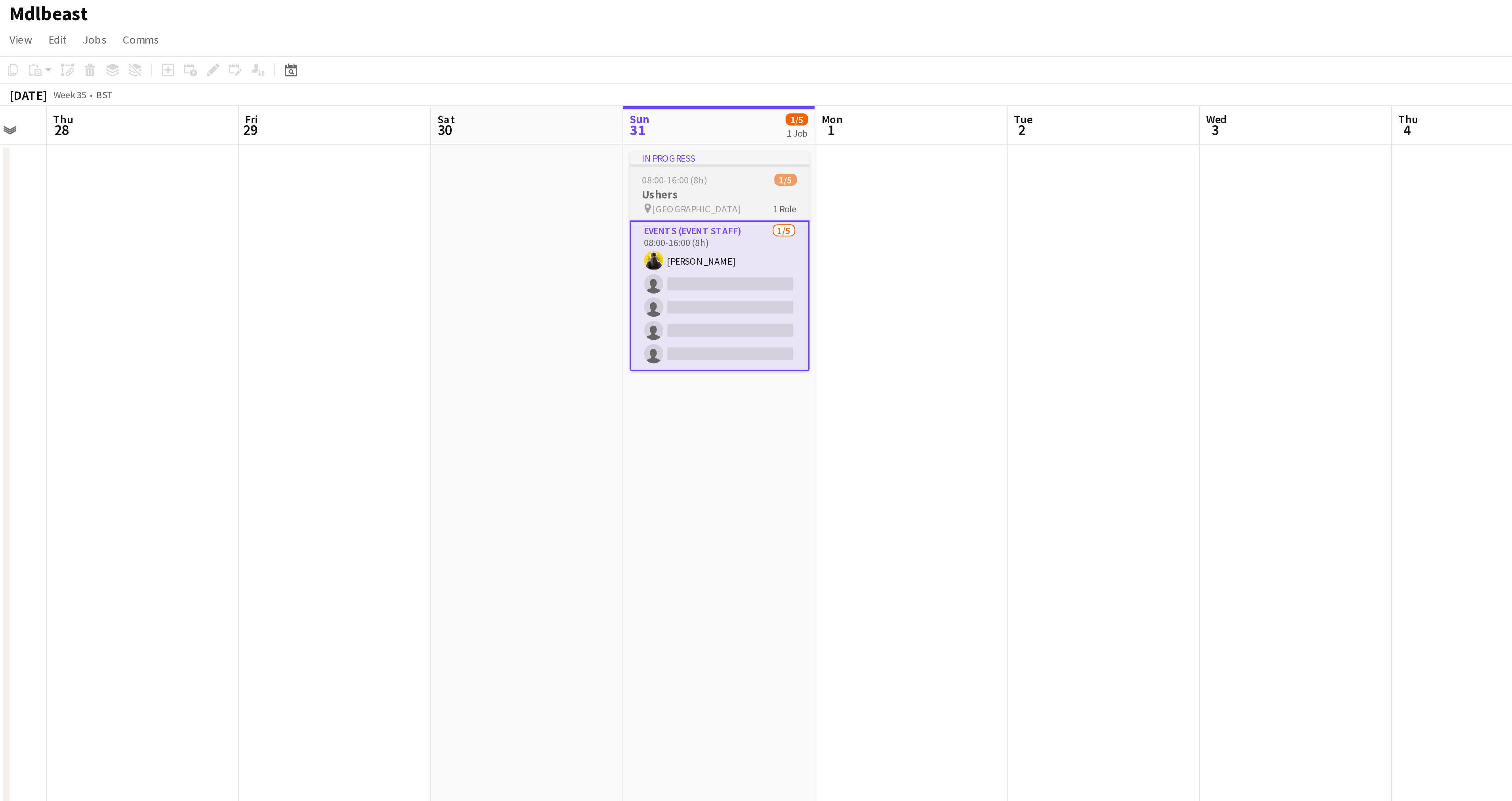
click at [371, 114] on h3 "Ushers" at bounding box center [356, 114] width 89 height 7
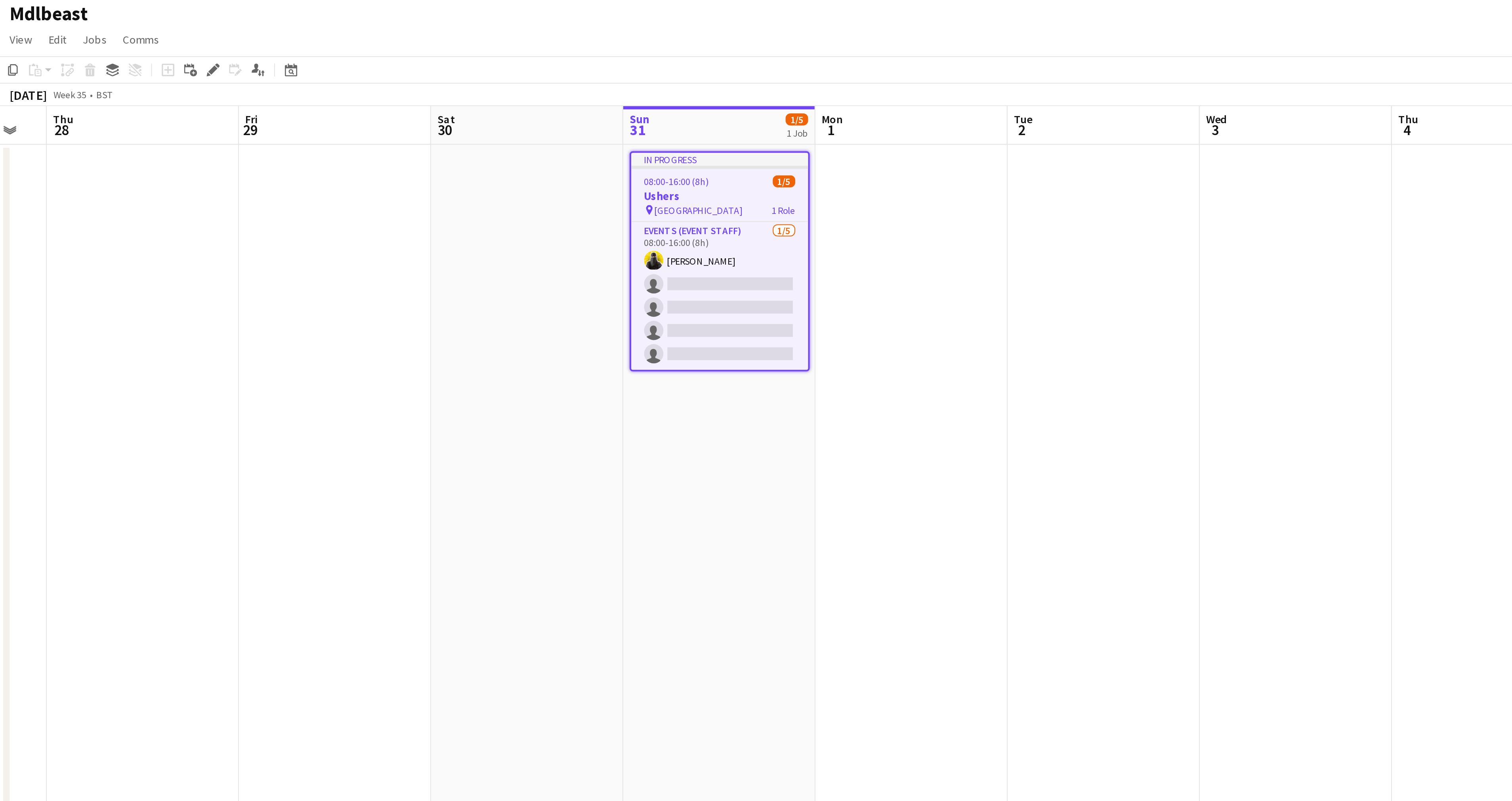
click at [371, 114] on h3 "Ushers" at bounding box center [356, 115] width 87 height 7
click at [340, 77] on app-board-header-date "Sun 31 1/5 1 Job" at bounding box center [355, 80] width 95 height 19
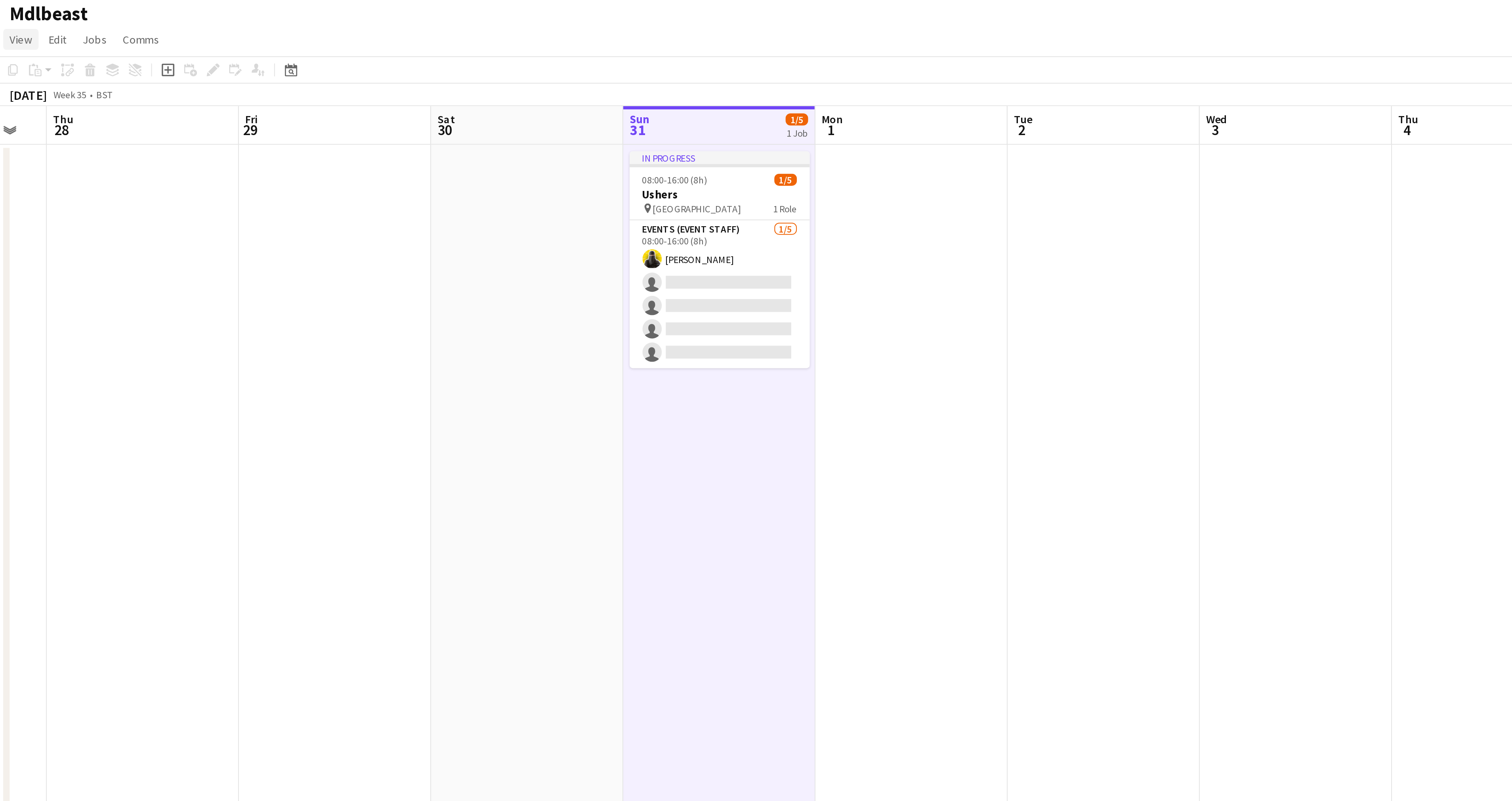
click at [12, 35] on span "View" at bounding box center [12, 37] width 11 height 7
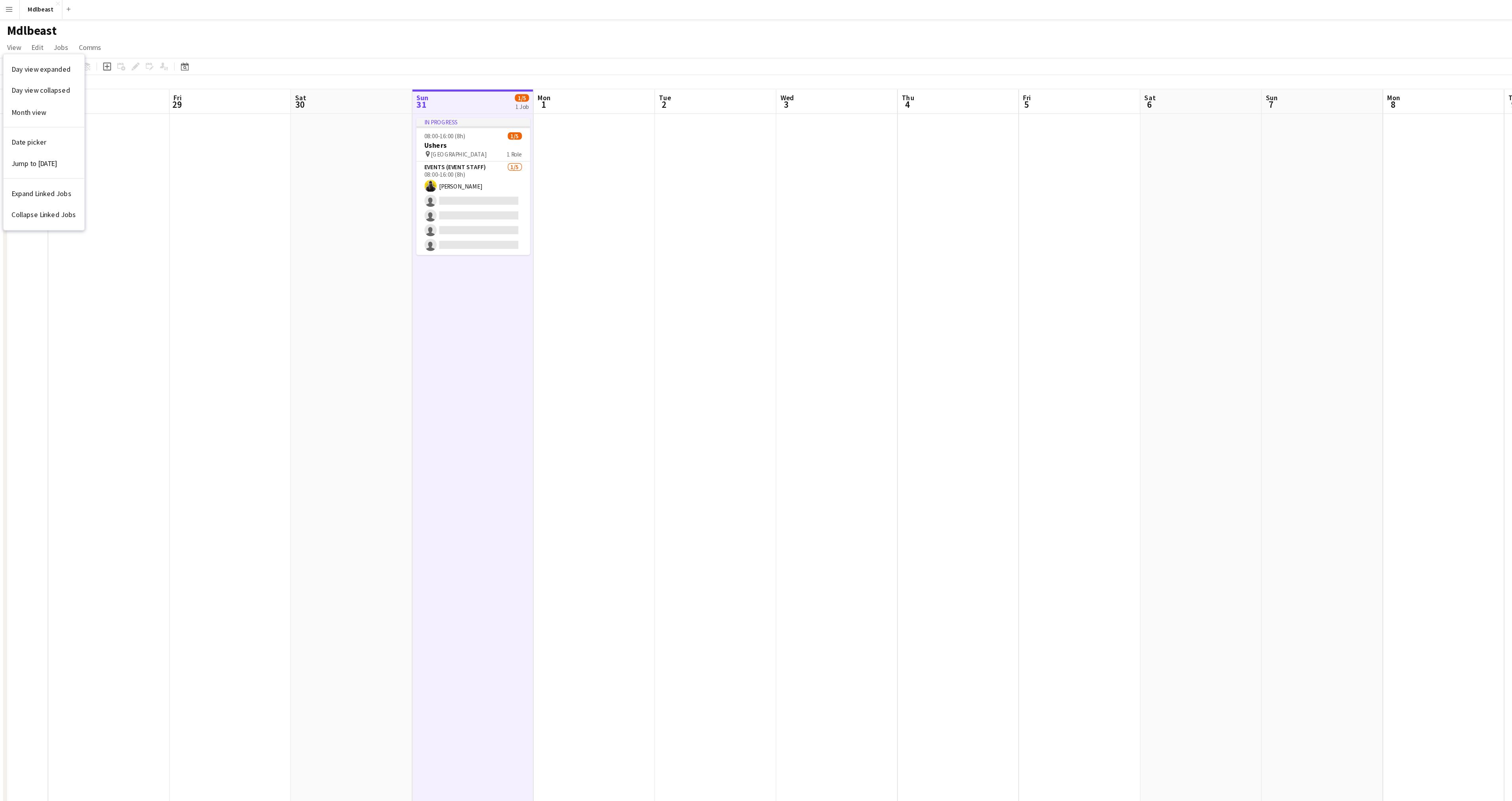
scroll to position [0, 245]
click at [359, 139] on app-card-role "Events (Event Staff) [DATE] 08:00-16:00 (8h) [PERSON_NAME] single-neutral-actio…" at bounding box center [370, 163] width 89 height 73
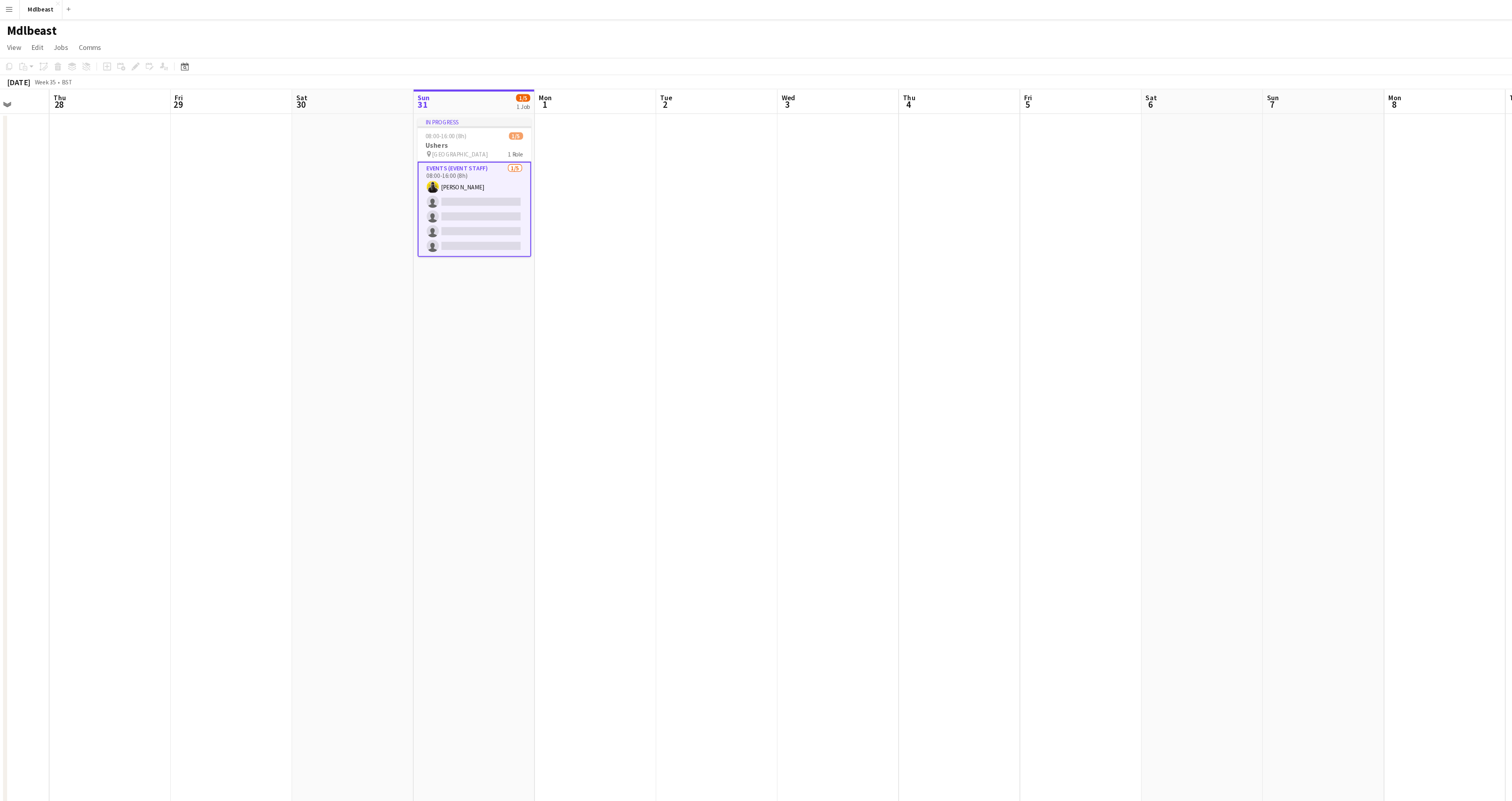
click at [359, 139] on app-card-role "Events (Event Staff) [DATE] 08:00-16:00 (8h) [PERSON_NAME] single-neutral-actio…" at bounding box center [370, 163] width 89 height 74
click at [347, 105] on span "08:00-16:00 (8h)" at bounding box center [349, 106] width 32 height 6
click at [347, 105] on span "08:00-16:00 (8h)" at bounding box center [349, 108] width 32 height 6
click at [5, 6] on app-icon "Menu" at bounding box center [7, 7] width 6 height 6
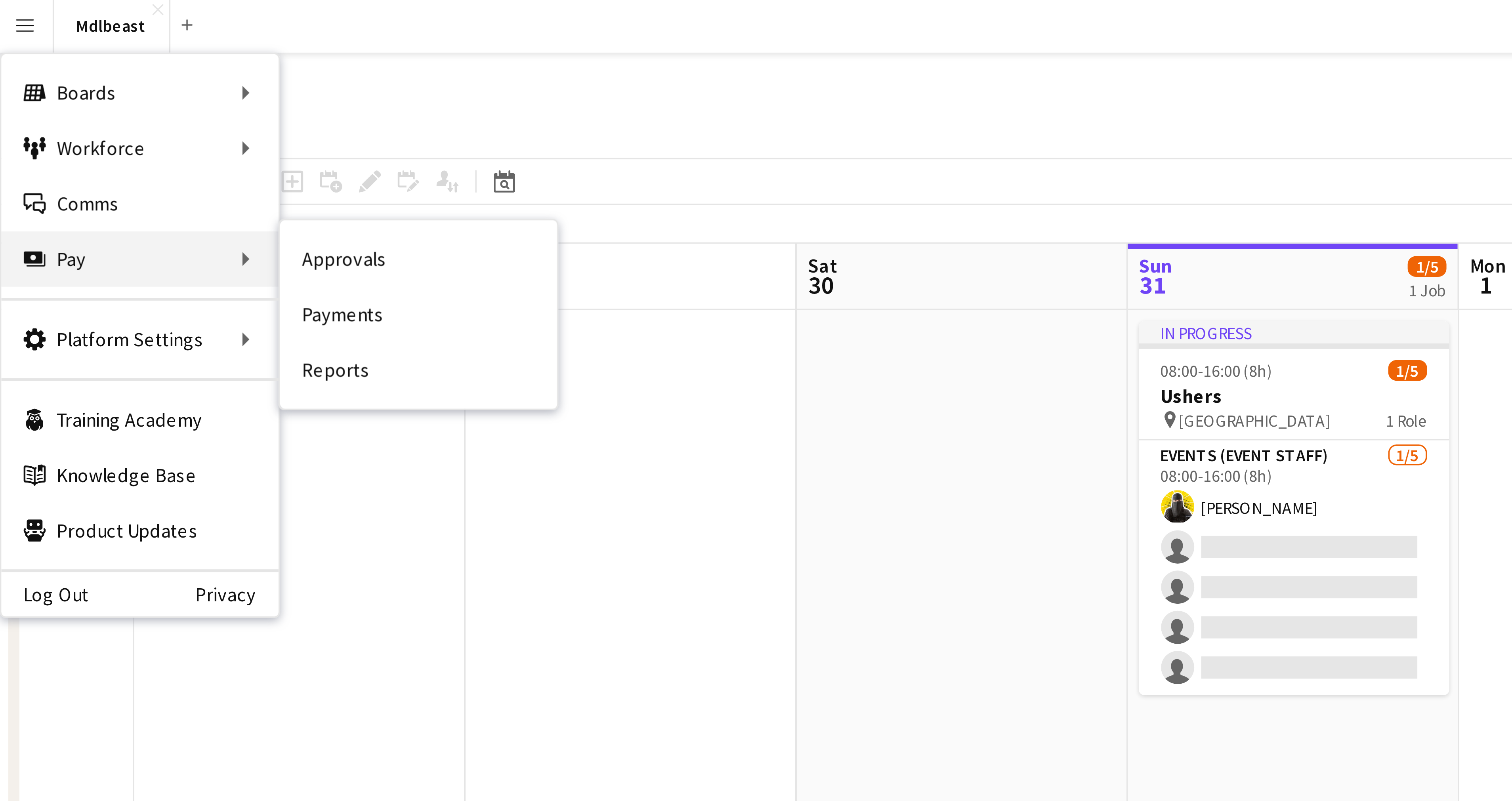
click at [26, 82] on div "Pay Pay" at bounding box center [41, 74] width 79 height 16
click at [26, 80] on div "Pay Pay" at bounding box center [41, 74] width 79 height 16
click at [52, 76] on div "Pay Pay" at bounding box center [41, 74] width 79 height 16
drag, startPoint x: 78, startPoint y: 78, endPoint x: 72, endPoint y: 76, distance: 6.3
click at [77, 78] on div "Pay Pay" at bounding box center [41, 74] width 79 height 16
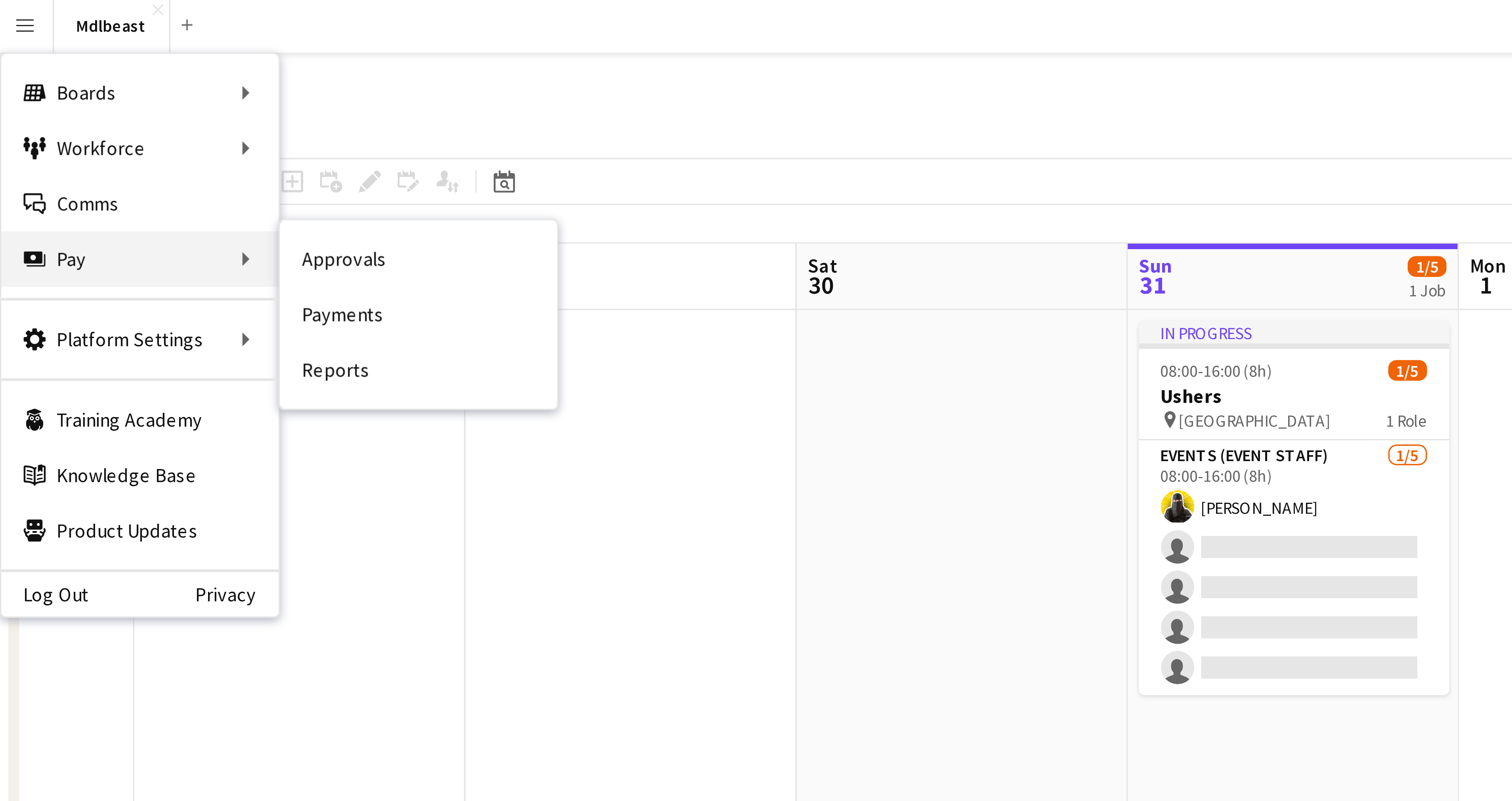
click at [12, 74] on icon at bounding box center [10, 74] width 5 height 3
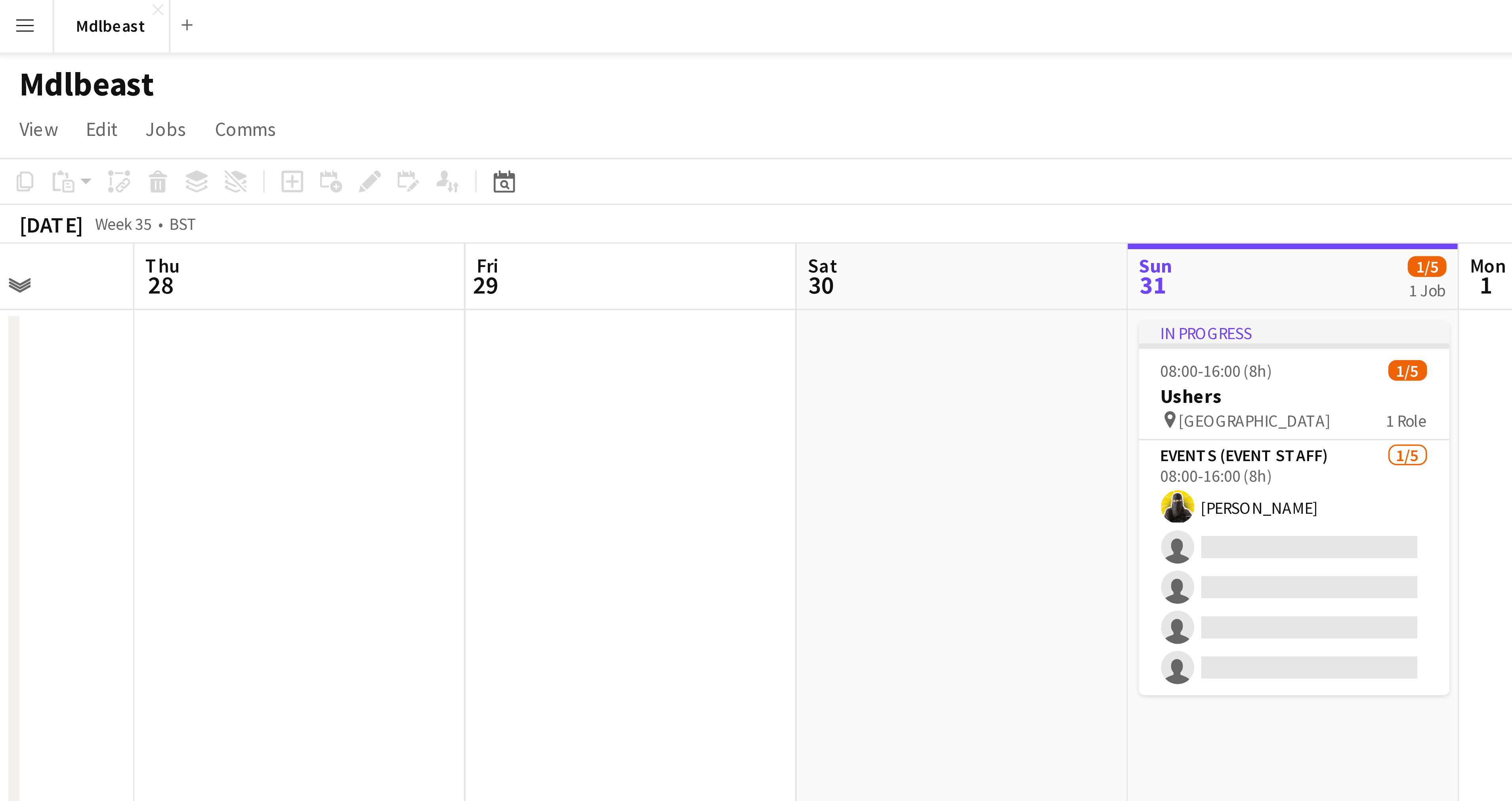
click at [7, 9] on app-icon "Menu" at bounding box center [7, 7] width 6 height 6
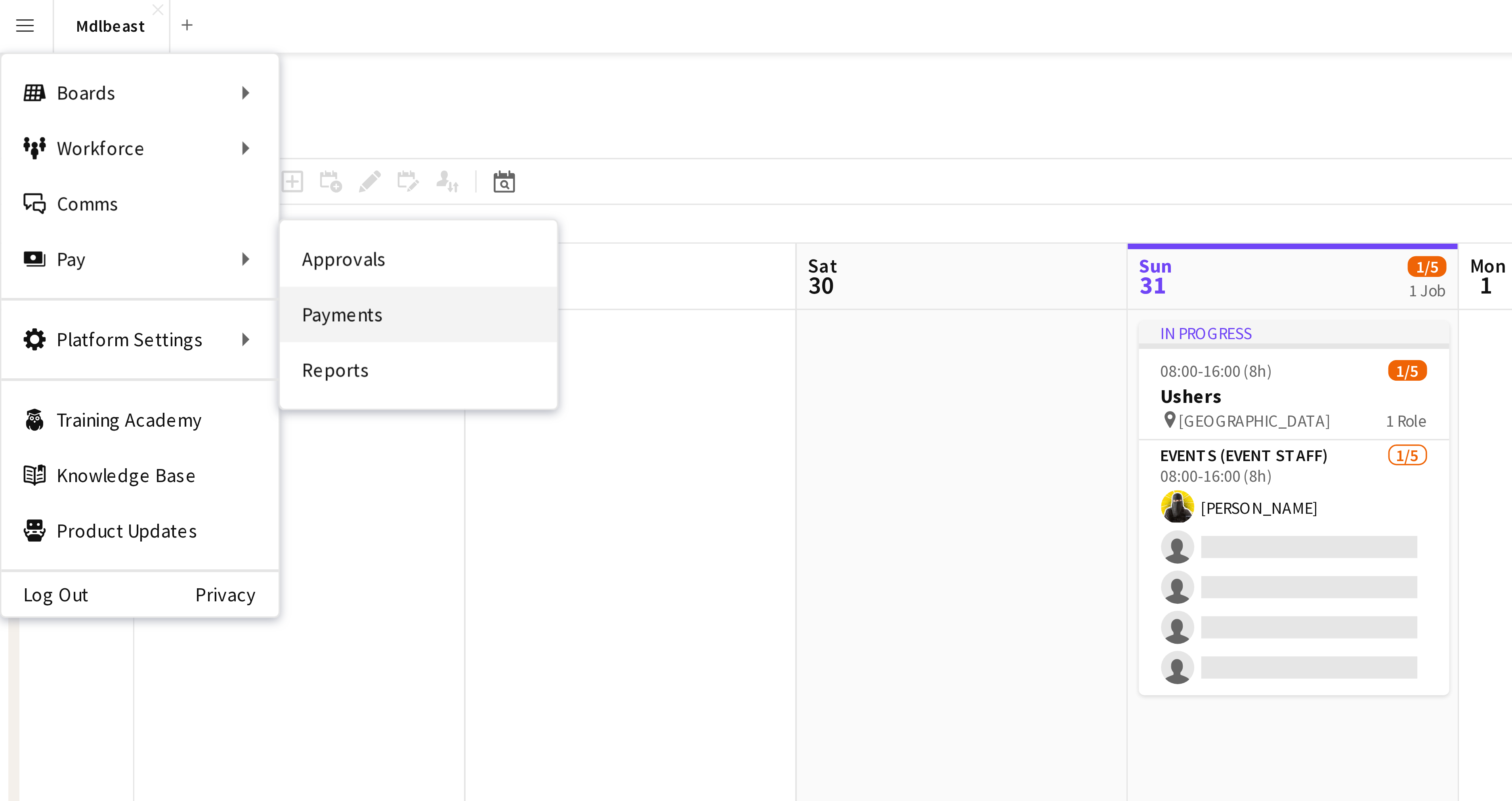
click at [103, 93] on link "Payments" at bounding box center [120, 91] width 79 height 16
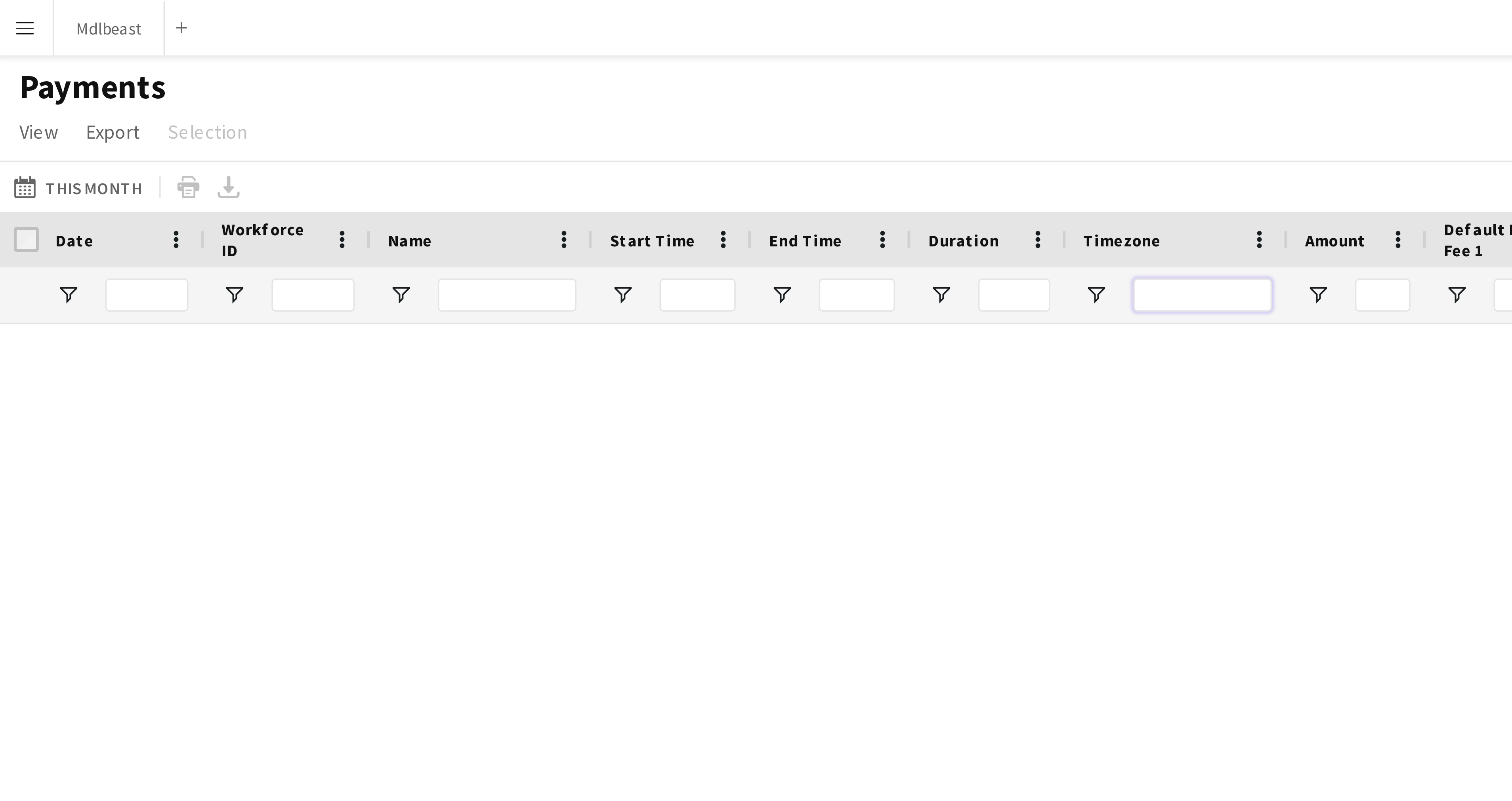
click at [327, 85] on input "Timezone Filter Input" at bounding box center [344, 84] width 39 height 10
click at [390, 86] on input "Amount Filter Input" at bounding box center [396, 84] width 16 height 10
click at [27, 10] on button "Mdlbeast Close" at bounding box center [32, 8] width 32 height 16
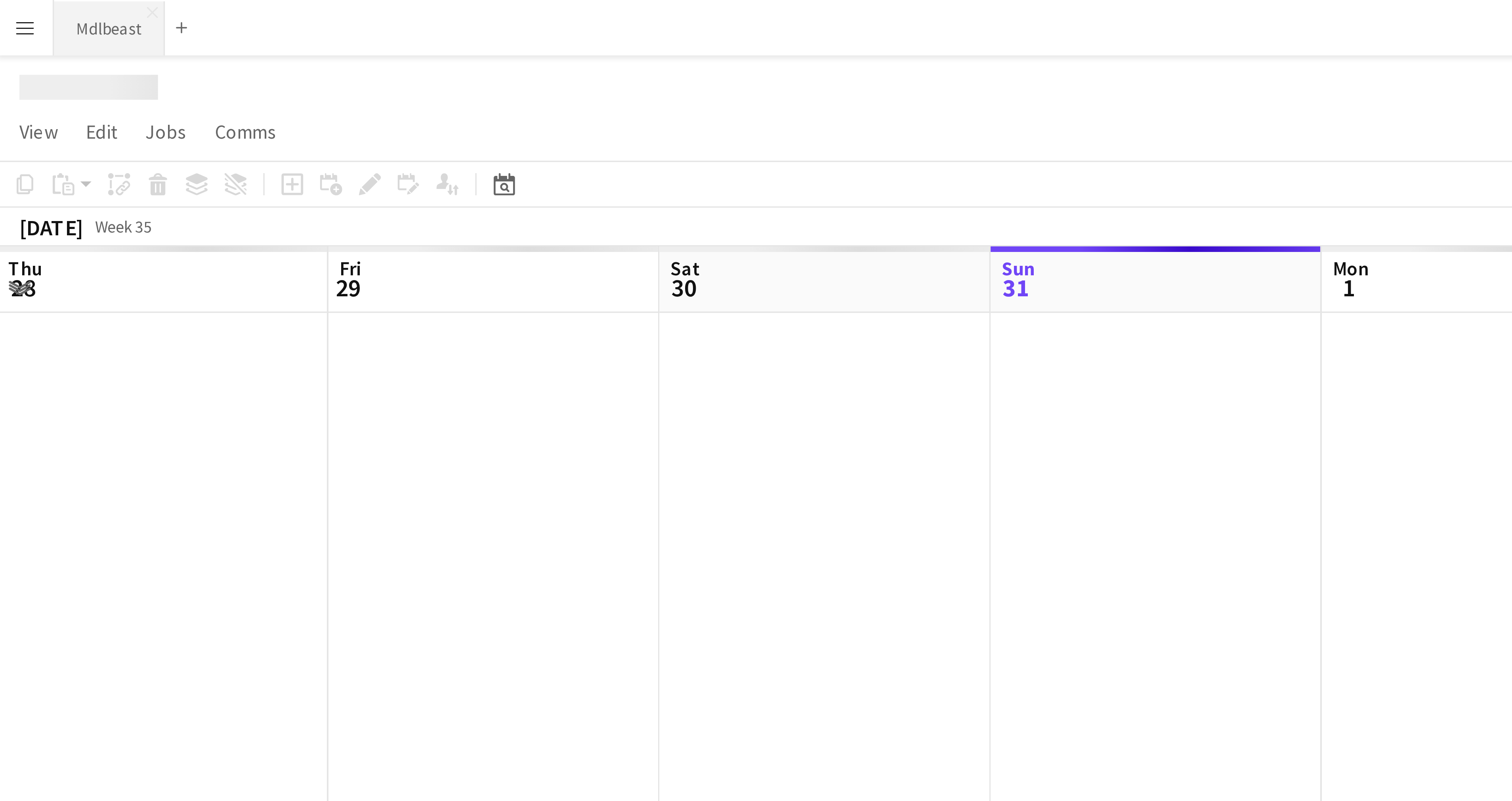
scroll to position [0, 189]
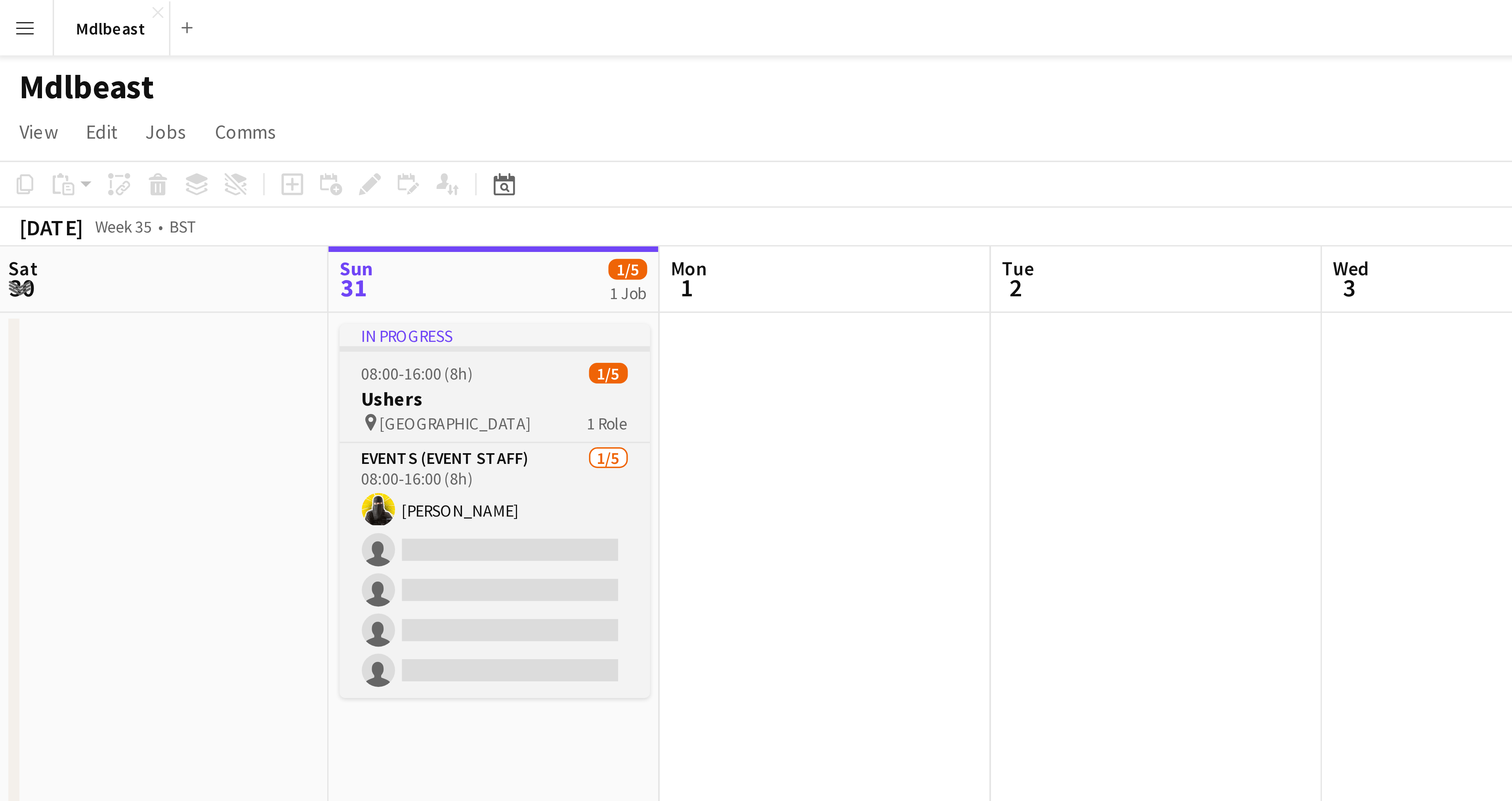
click at [139, 113] on h3 "Ushers" at bounding box center [142, 114] width 89 height 7
click at [139, 112] on h3 "Ushers" at bounding box center [142, 114] width 89 height 7
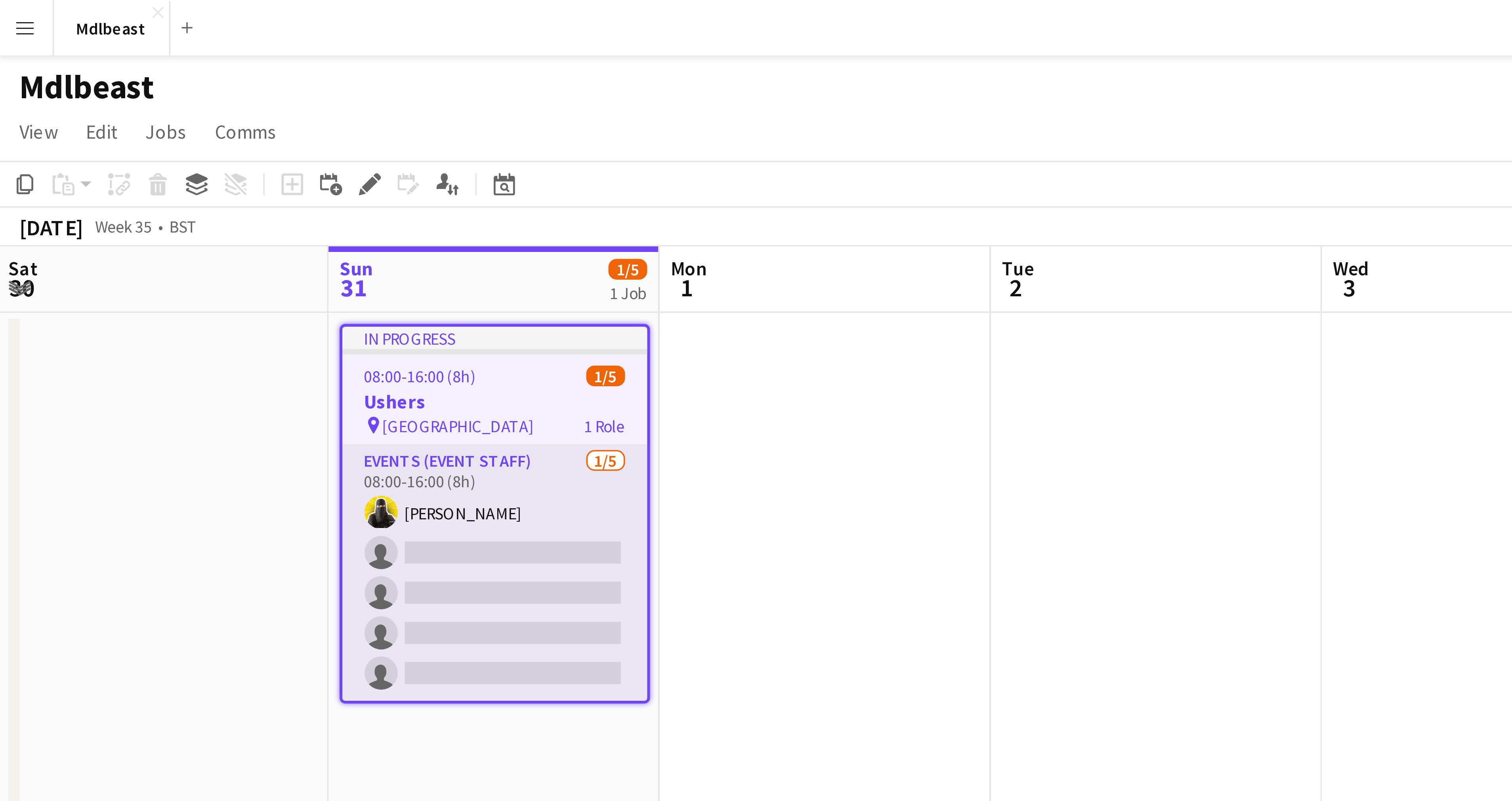
click at [136, 131] on app-card-role "Events (Event Staff) [DATE] 08:00-16:00 (8h) [PERSON_NAME] single-neutral-actio…" at bounding box center [142, 163] width 87 height 73
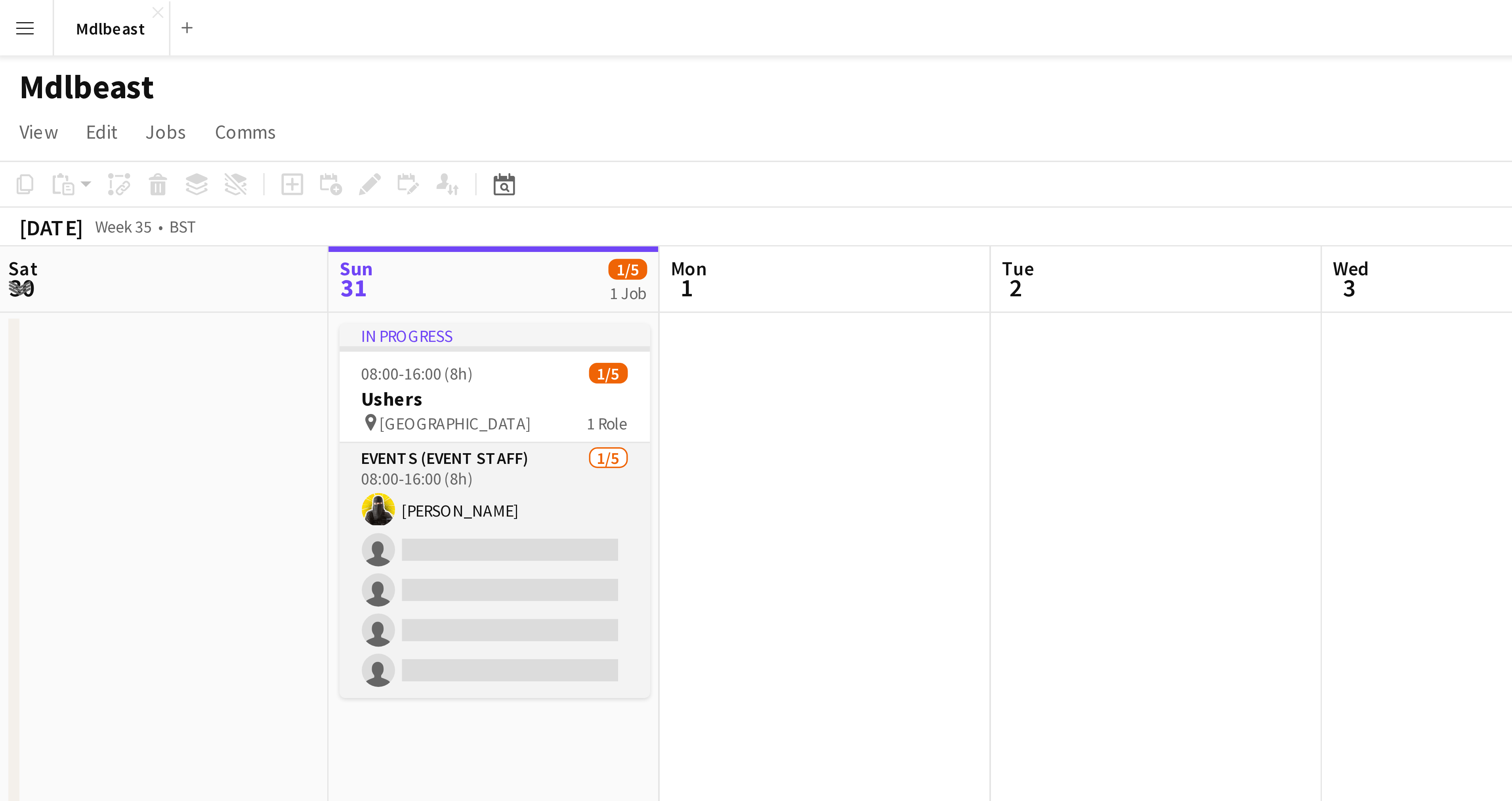
click at [136, 131] on app-card-role "Events (Event Staff) [DATE] 08:00-16:00 (8h) [PERSON_NAME] single-neutral-actio…" at bounding box center [142, 163] width 89 height 73
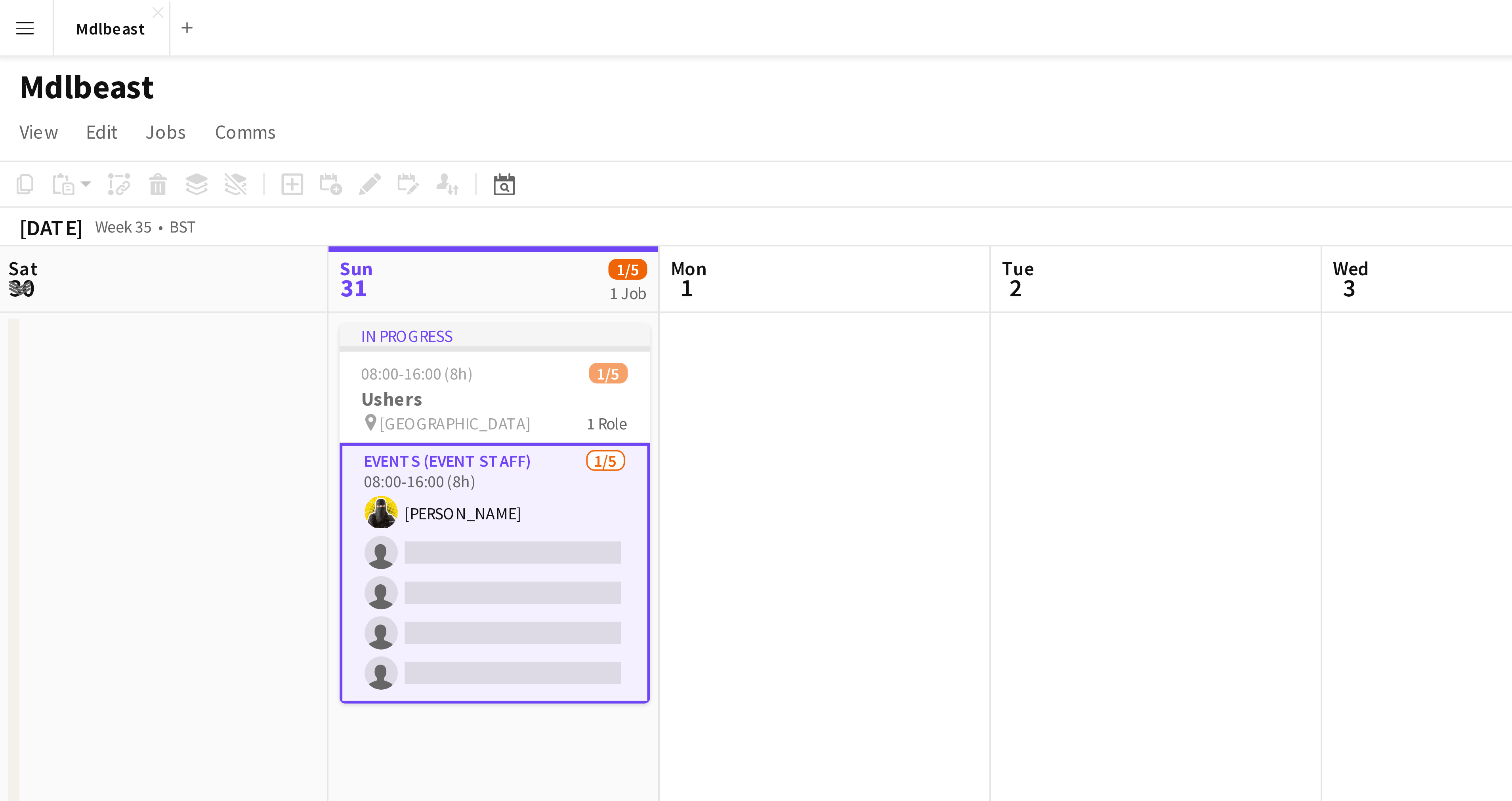
click at [135, 130] on app-card-role "Events (Event Staff) [DATE] 08:00-16:00 (8h) [PERSON_NAME] single-neutral-actio…" at bounding box center [142, 163] width 89 height 74
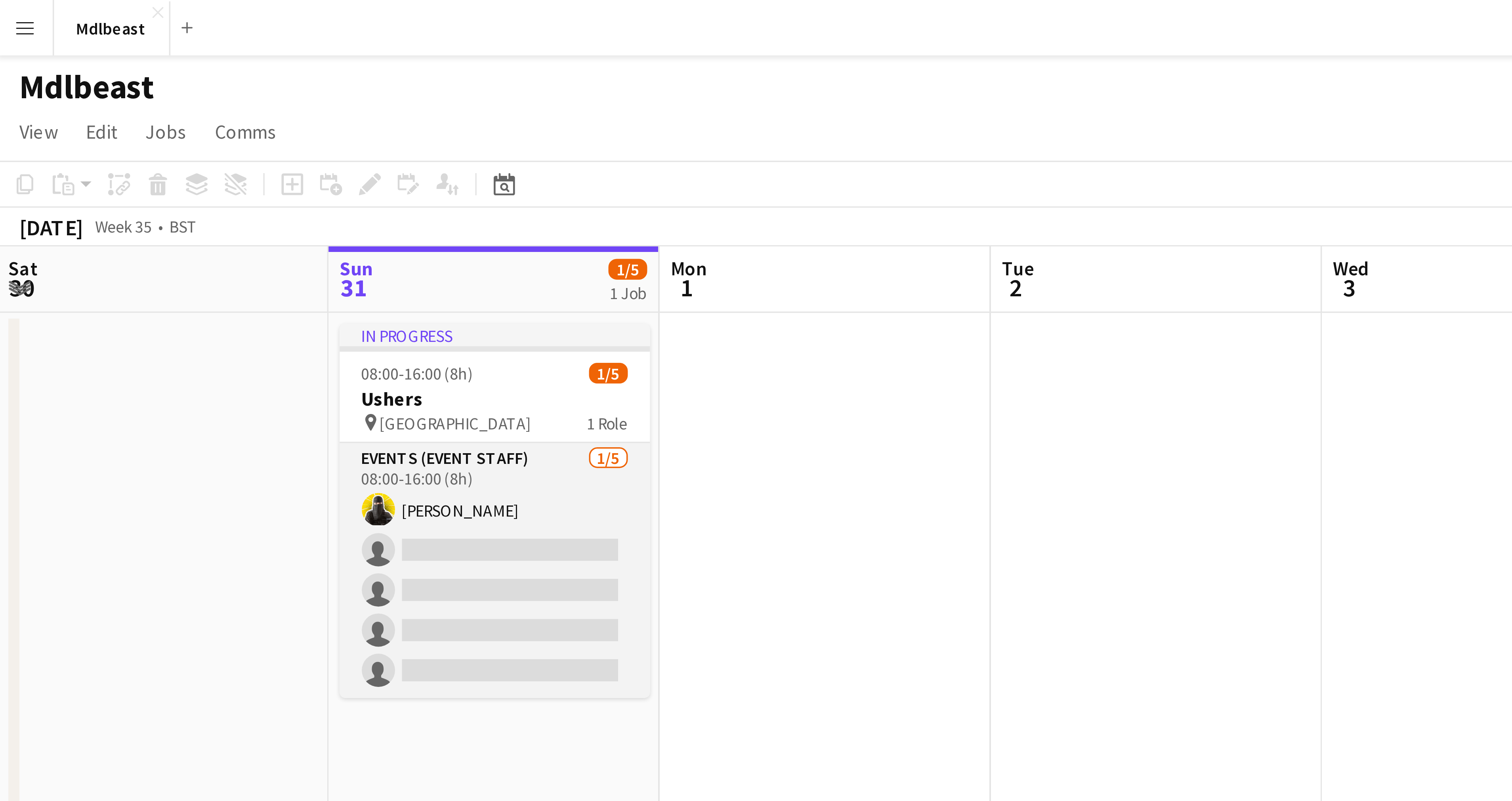
click at [135, 130] on app-card-role "Events (Event Staff) [DATE] 08:00-16:00 (8h) [PERSON_NAME] single-neutral-actio…" at bounding box center [142, 163] width 89 height 73
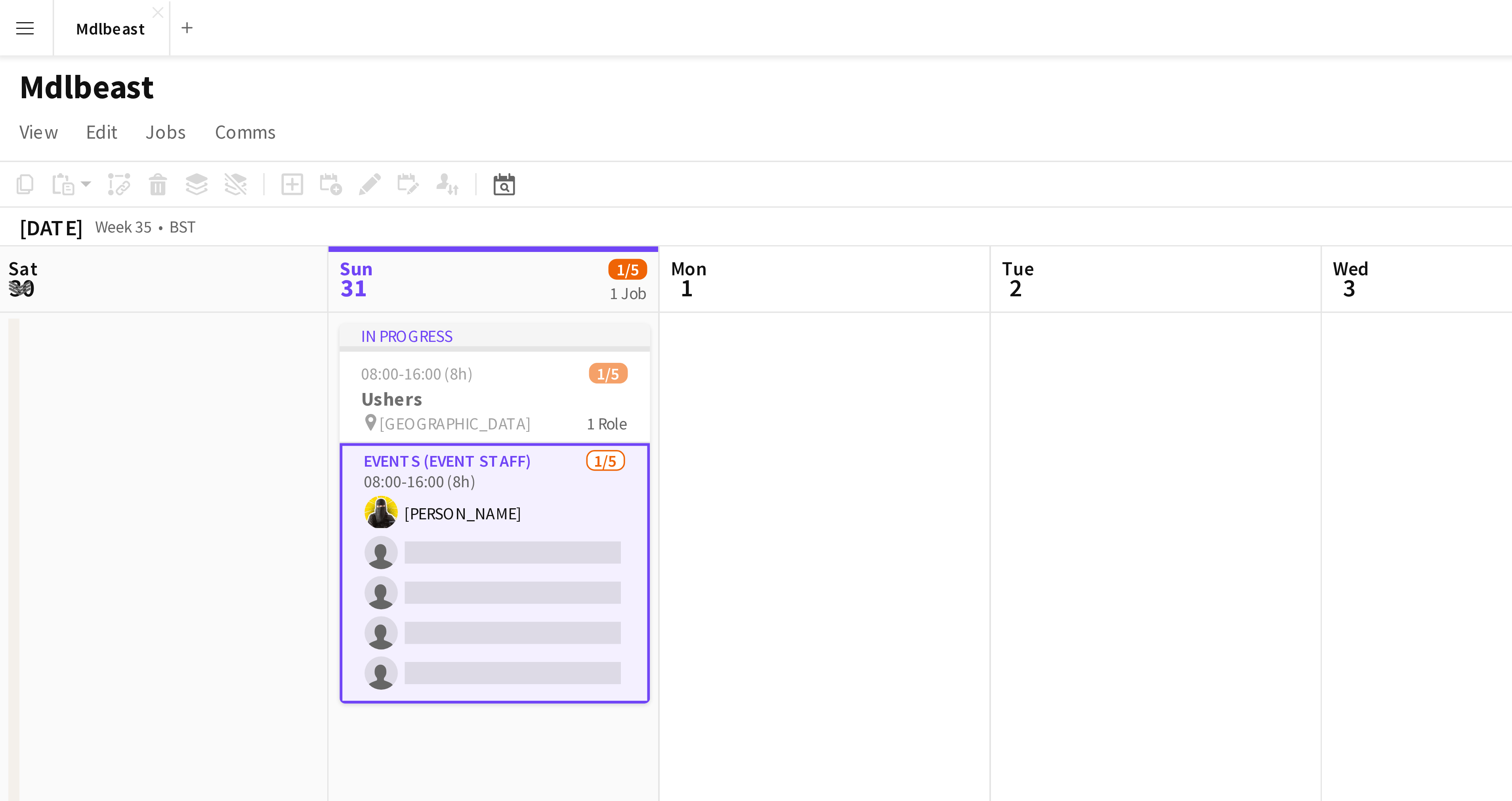
click at [135, 130] on app-card-role "Events (Event Staff) [DATE] 08:00-16:00 (8h) [PERSON_NAME] single-neutral-actio…" at bounding box center [142, 163] width 89 height 74
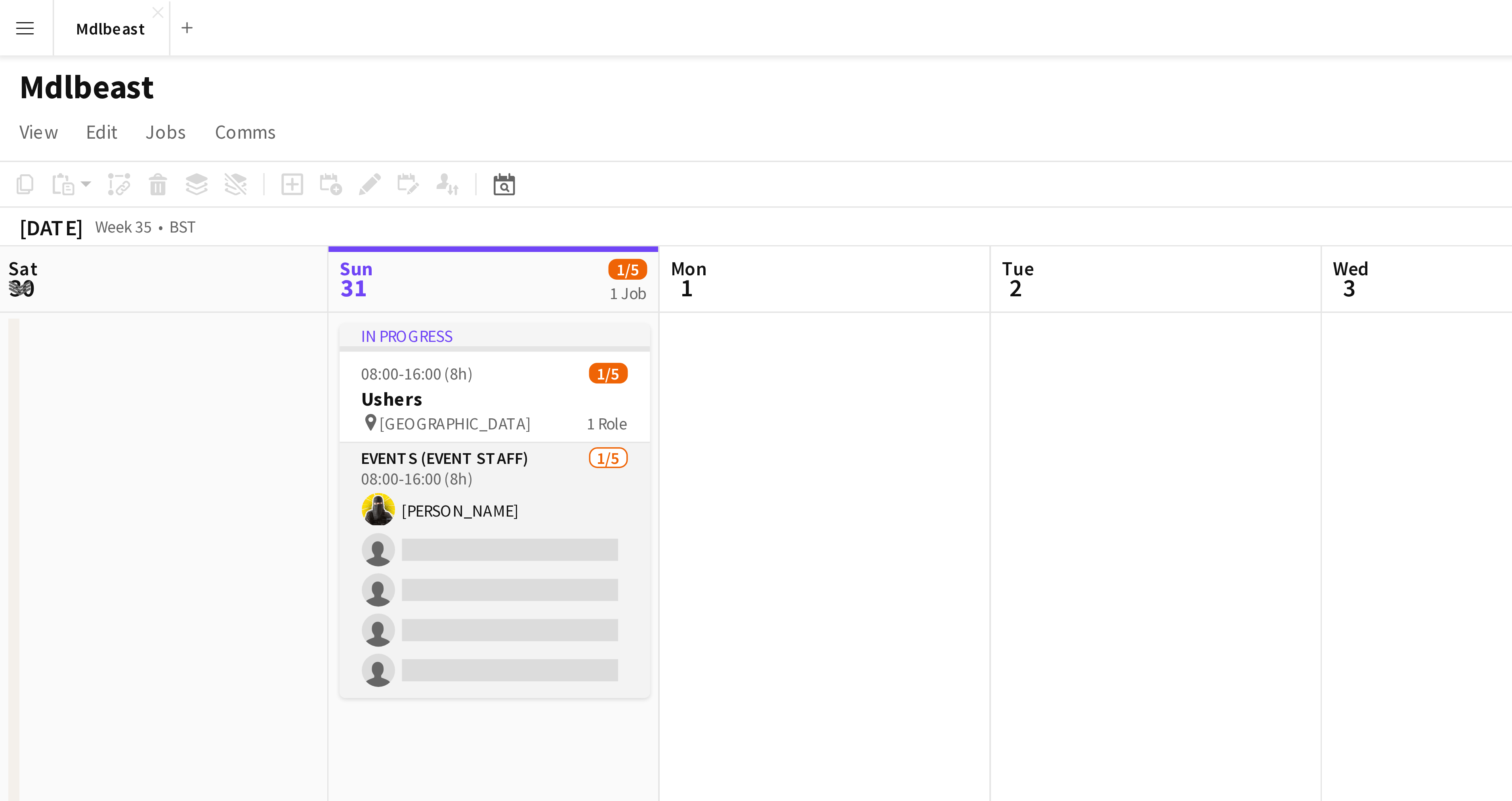
drag, startPoint x: 135, startPoint y: 130, endPoint x: 130, endPoint y: 131, distance: 5.1
click at [130, 131] on app-card-role "Events (Event Staff) [DATE] 08:00-16:00 (8h) [PERSON_NAME] single-neutral-actio…" at bounding box center [142, 163] width 89 height 73
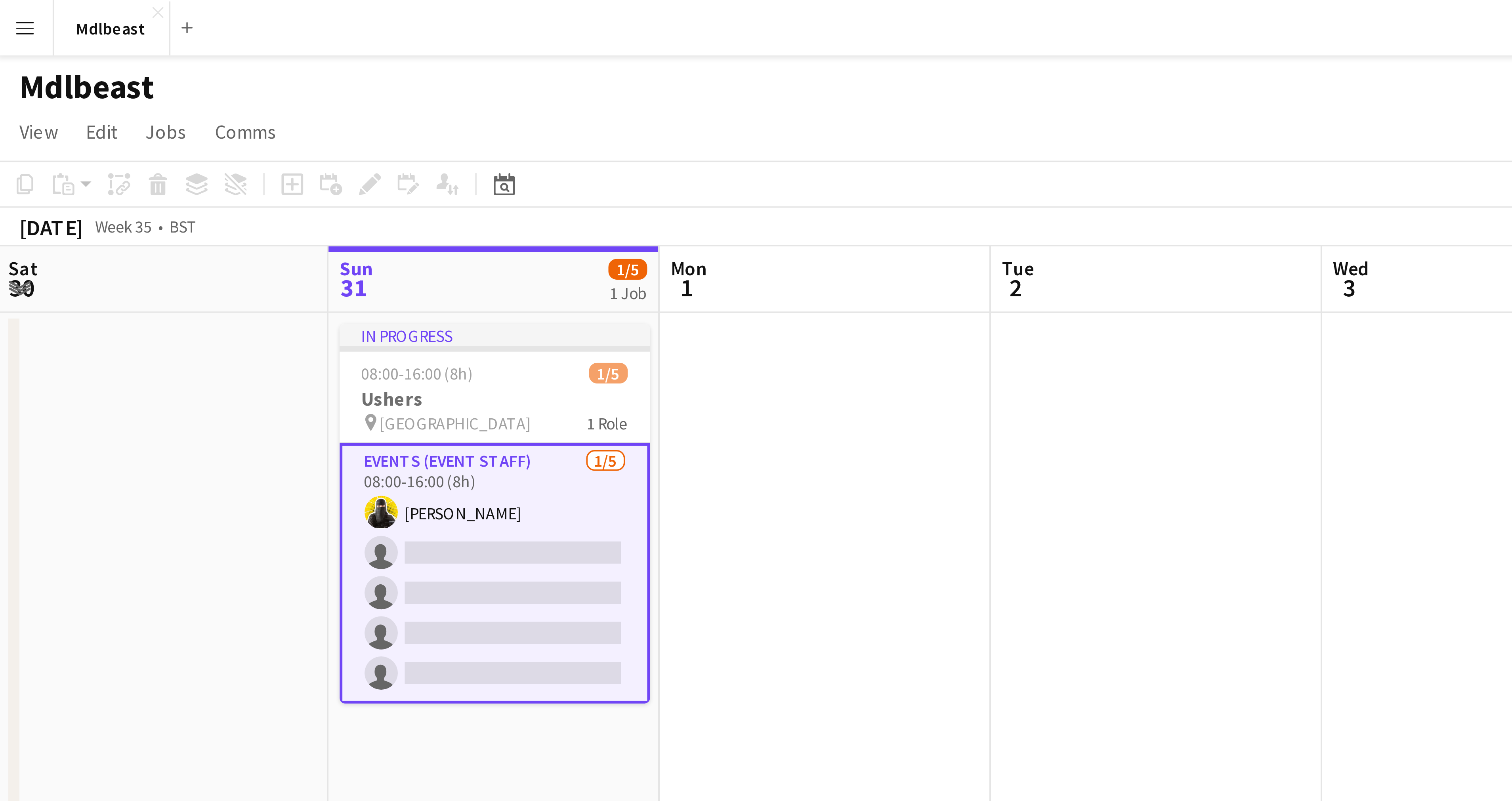
click at [130, 131] on app-card-role "Events (Event Staff) [DATE] 08:00-16:00 (8h) [PERSON_NAME] single-neutral-actio…" at bounding box center [142, 163] width 89 height 74
click at [130, 147] on app-card-role "Events (Event Staff) [DATE] 08:00-16:00 (8h) [PERSON_NAME] single-neutral-actio…" at bounding box center [142, 163] width 89 height 74
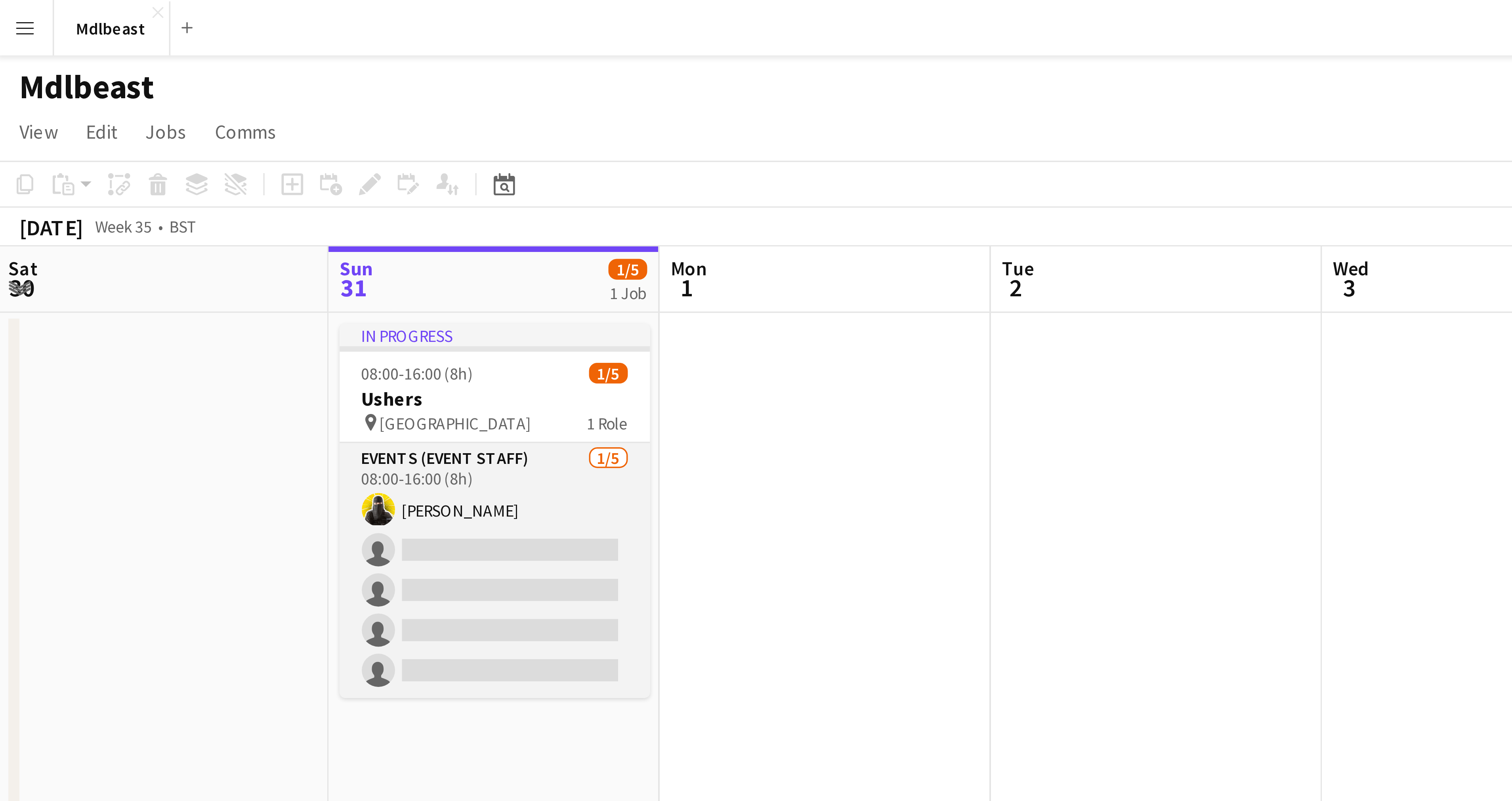
click at [130, 146] on app-card-role "Events (Event Staff) [DATE] 08:00-16:00 (8h) [PERSON_NAME] single-neutral-actio…" at bounding box center [142, 163] width 89 height 73
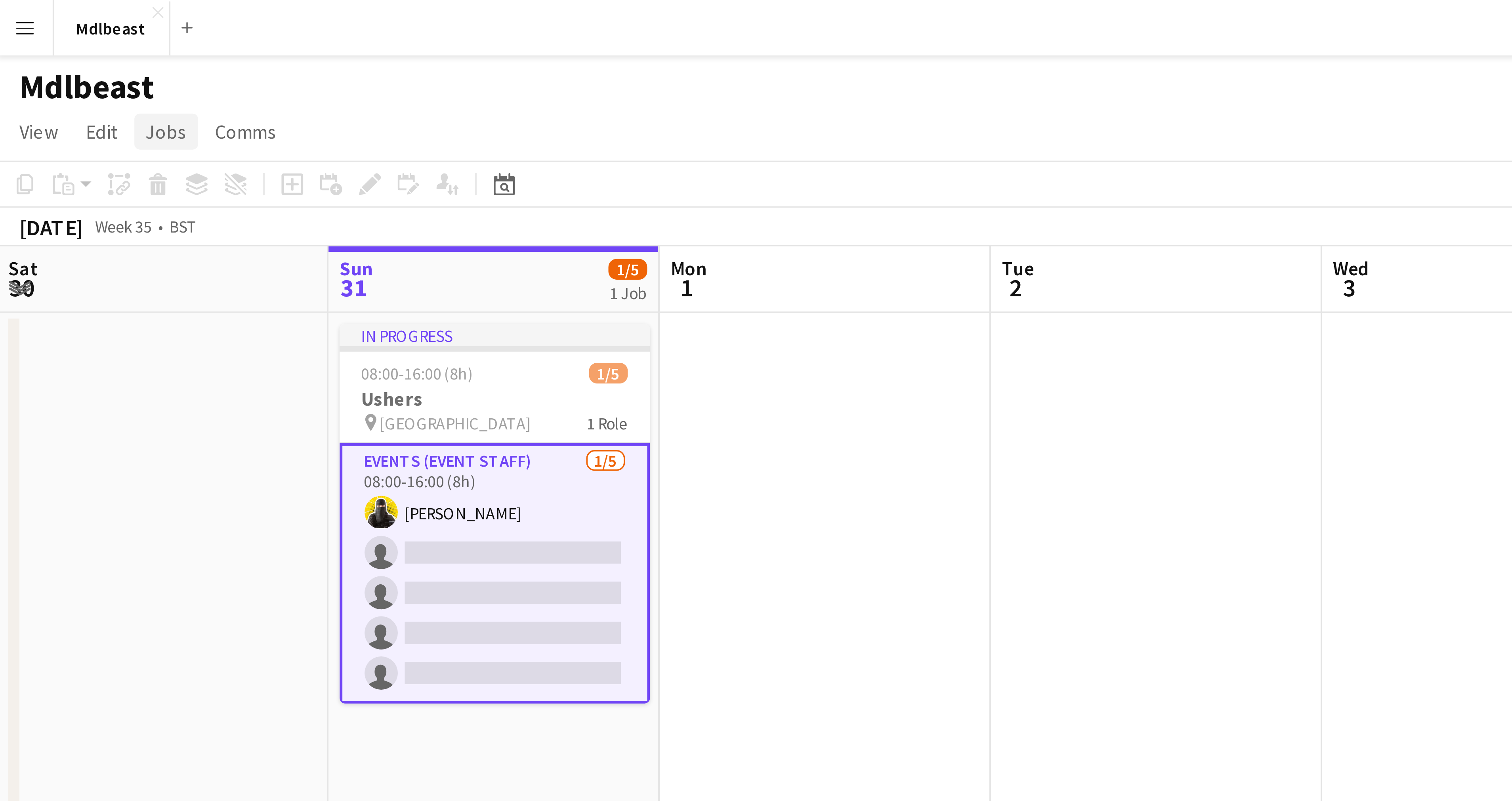
click at [47, 38] on span "Jobs" at bounding box center [48, 37] width 12 height 7
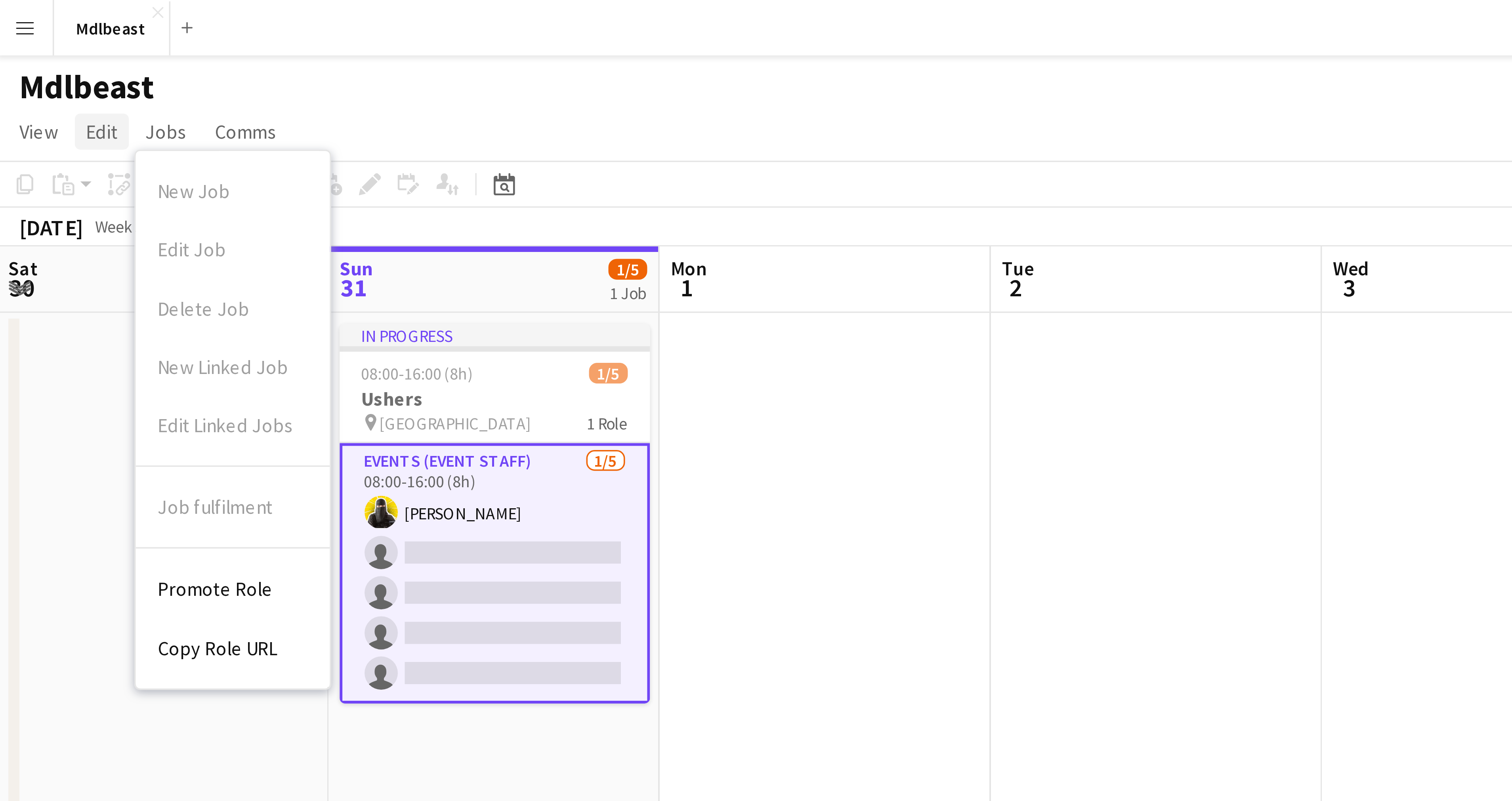
click at [31, 38] on span "Edit" at bounding box center [29, 37] width 9 height 7
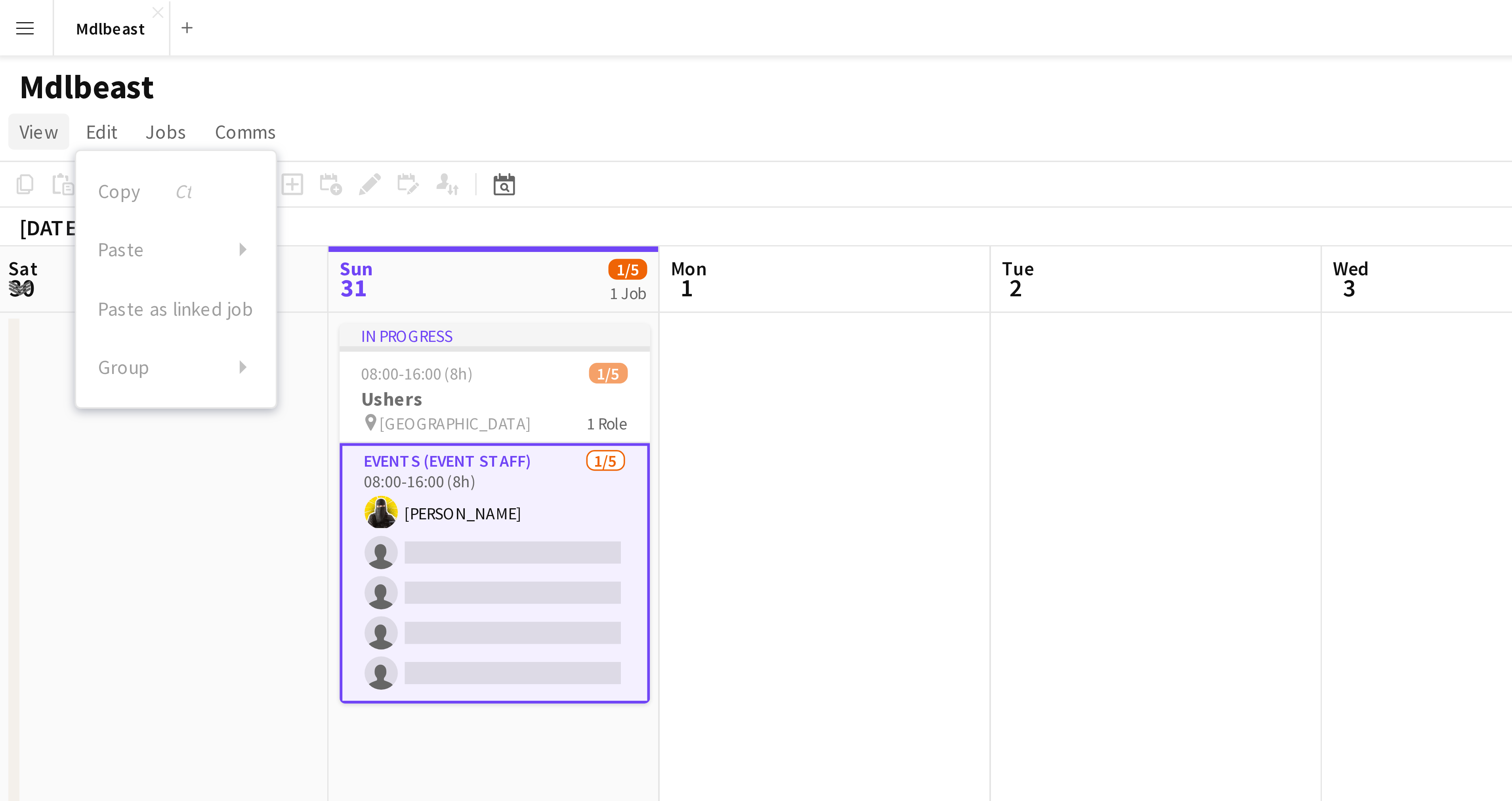
click at [10, 38] on span "View" at bounding box center [12, 37] width 11 height 7
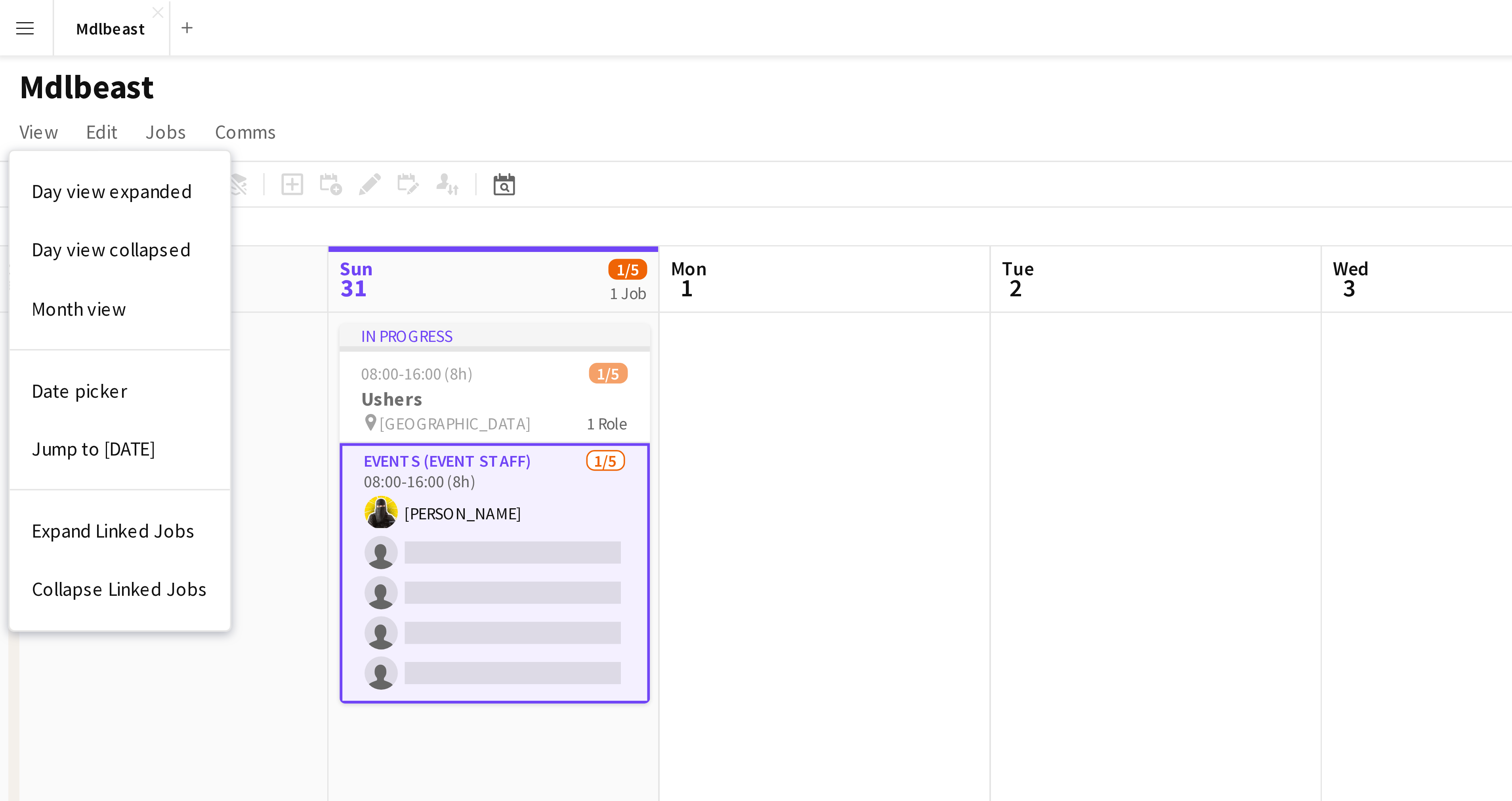
click at [125, 150] on app-card-role "Events (Event Staff) [DATE] 08:00-16:00 (8h) [PERSON_NAME] single-neutral-actio…" at bounding box center [142, 163] width 89 height 74
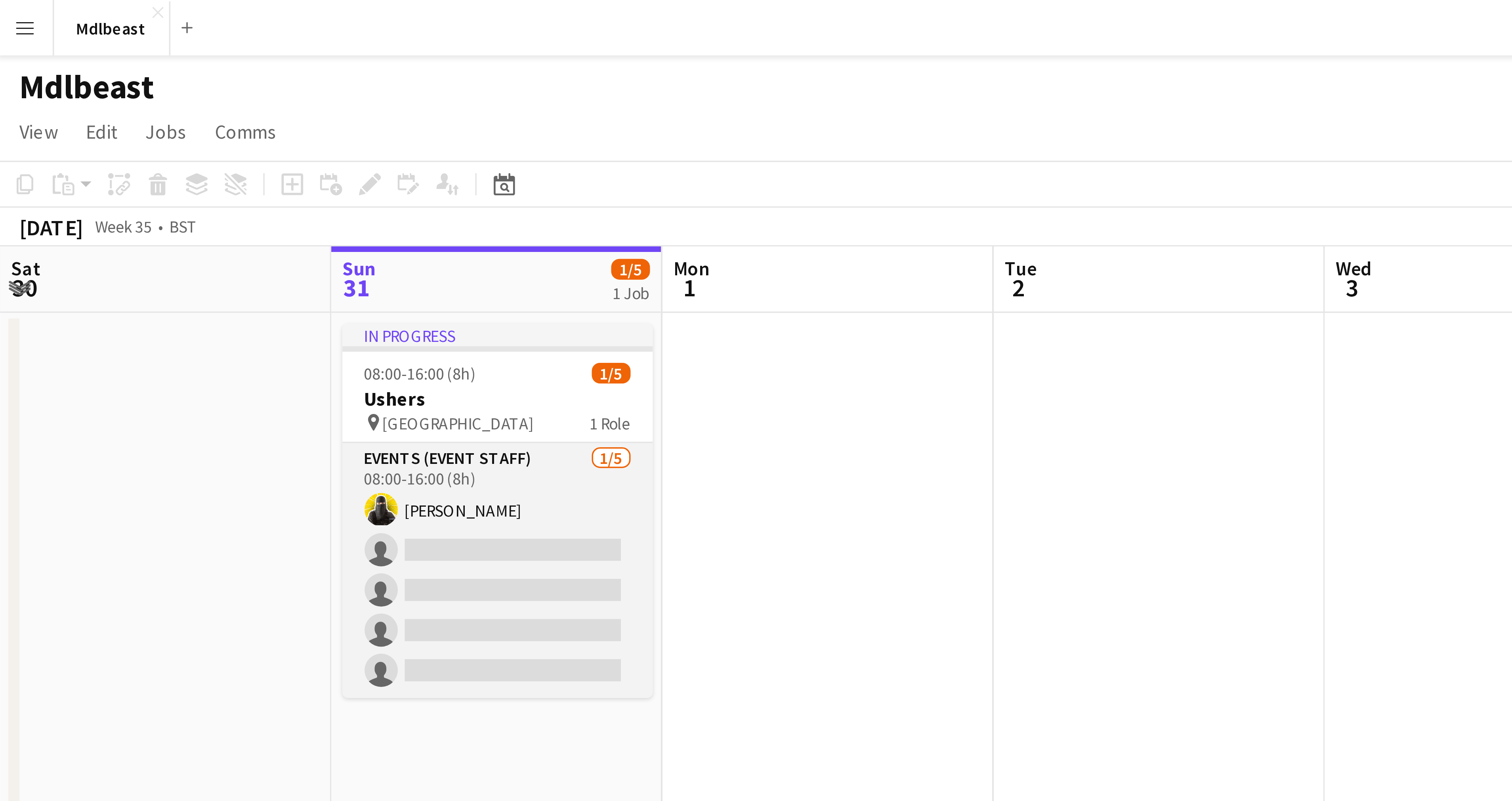
click at [125, 150] on app-card-role "Events (Event Staff) [DATE] 08:00-16:00 (8h) [PERSON_NAME] single-neutral-actio…" at bounding box center [143, 163] width 89 height 73
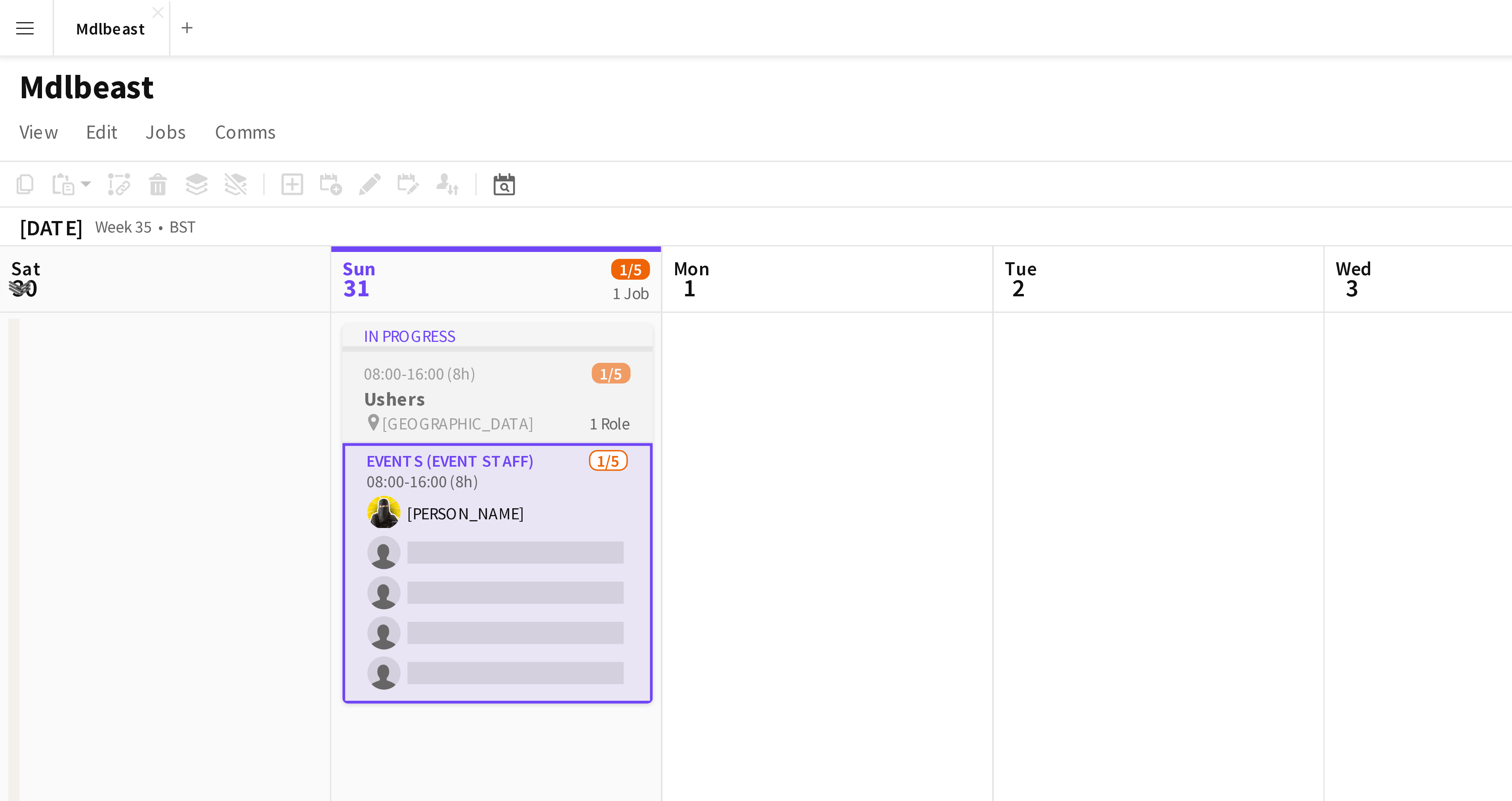
click at [147, 104] on div "08:00-16:00 (8h) 1/5" at bounding box center [143, 106] width 89 height 6
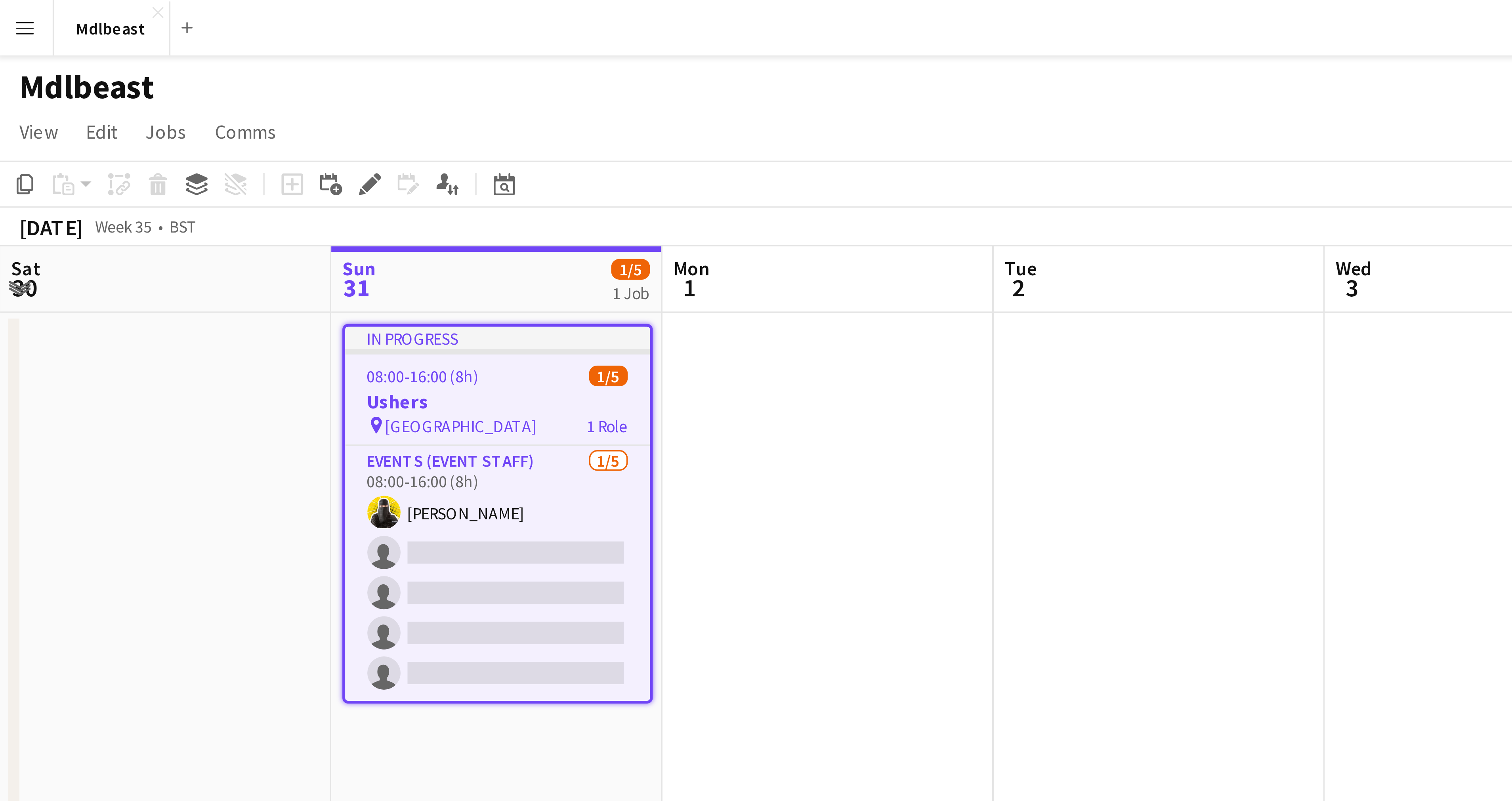
scroll to position [0, 188]
click at [146, 78] on app-board-header-date "Sun 31 1/5 1 Job" at bounding box center [143, 80] width 95 height 19
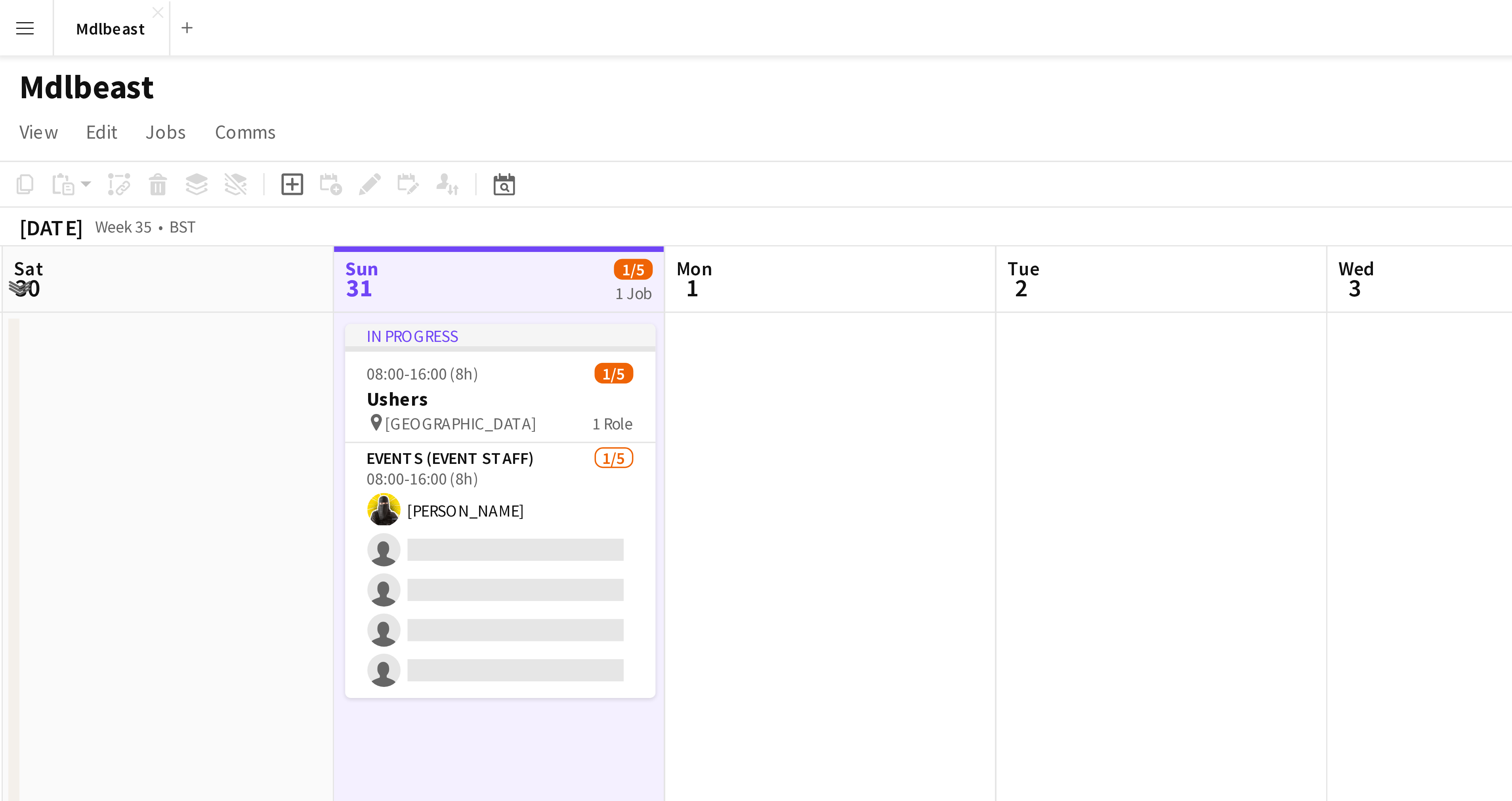
click at [146, 78] on app-board-header-date "Sun 31 1/5 1 Job" at bounding box center [143, 80] width 95 height 19
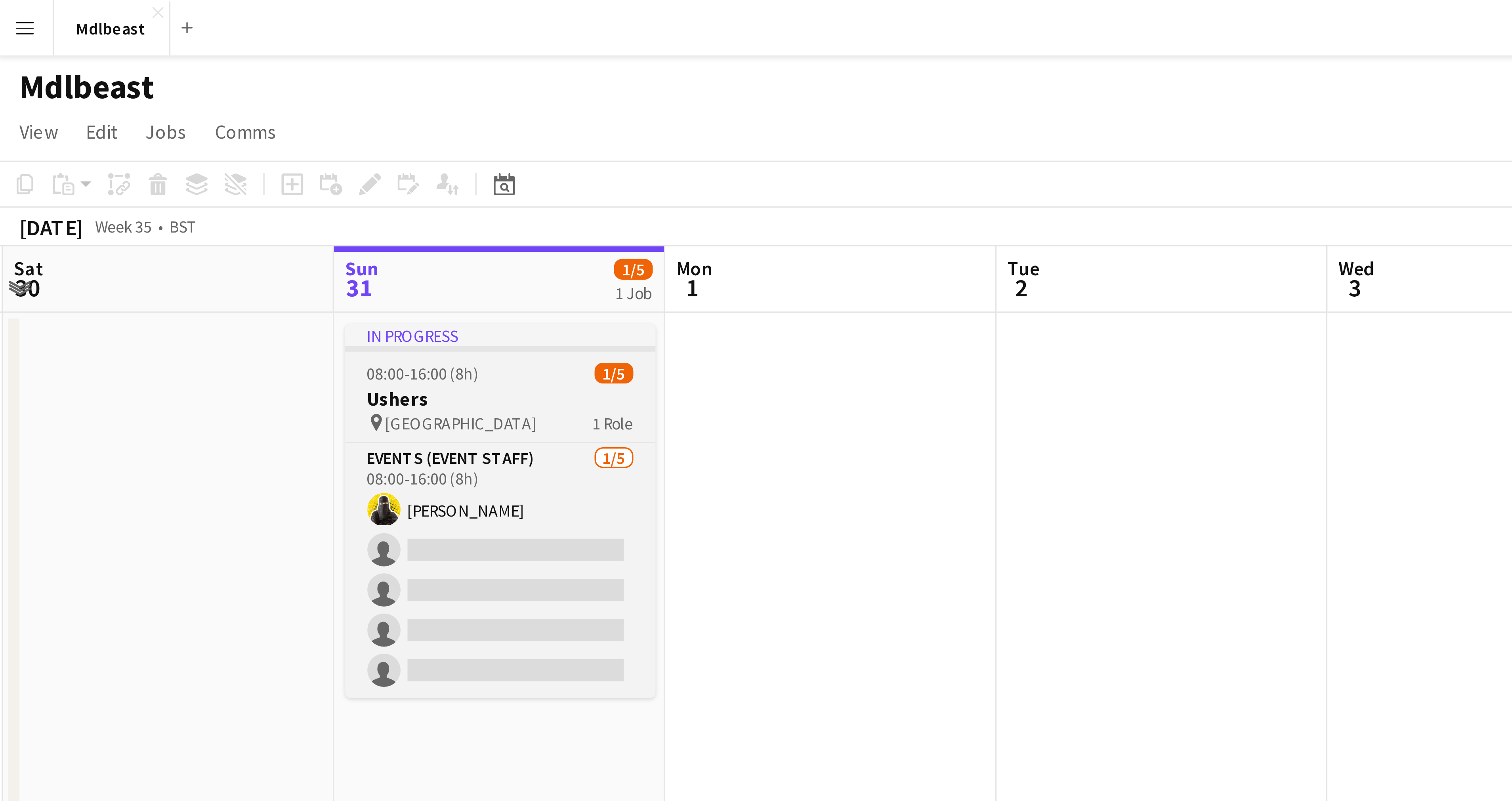
click at [145, 110] on h3 "Ushers" at bounding box center [144, 114] width 89 height 7
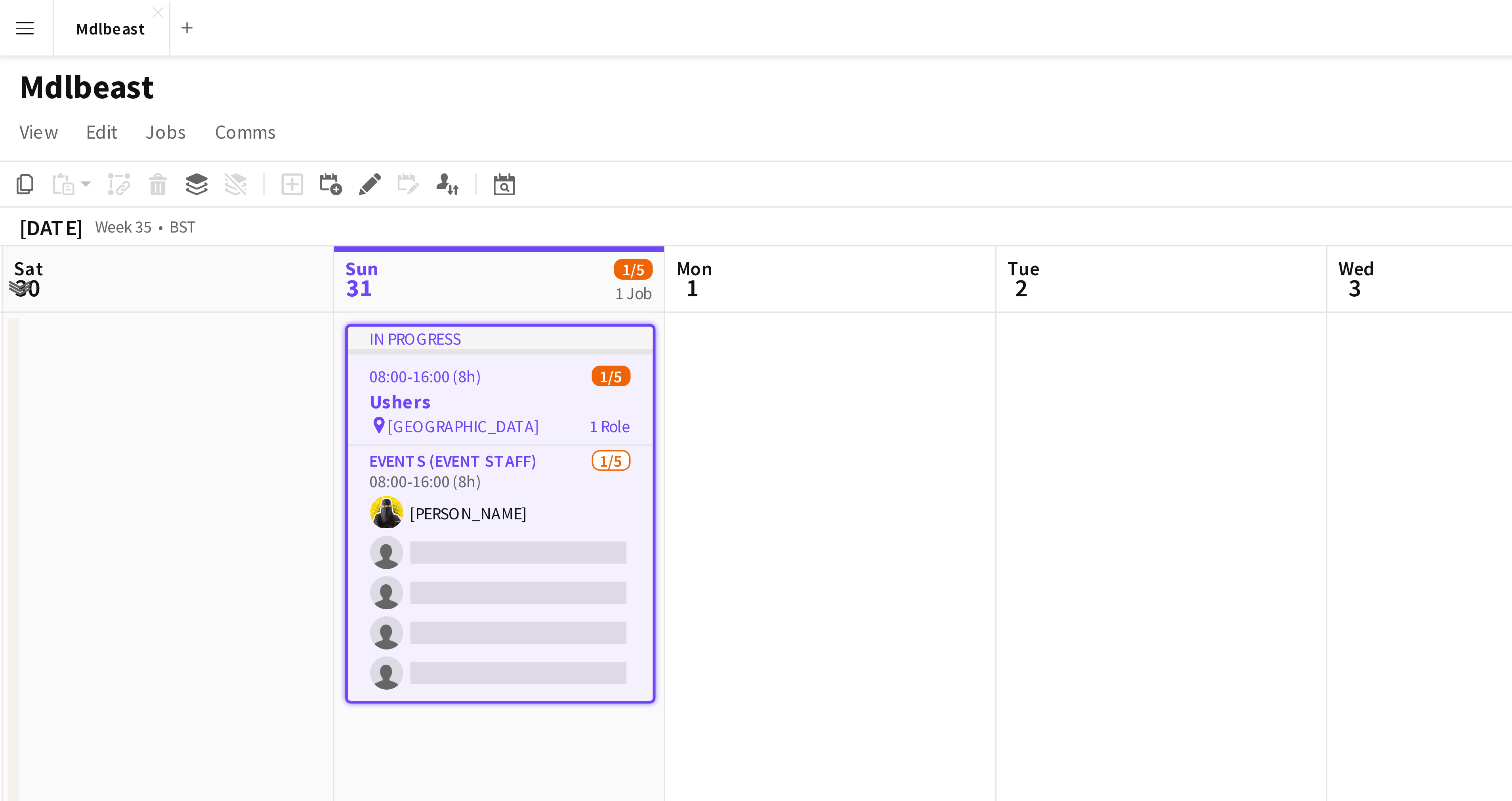
click at [145, 110] on div "08:00-16:00 (8h) 1/5" at bounding box center [144, 108] width 87 height 6
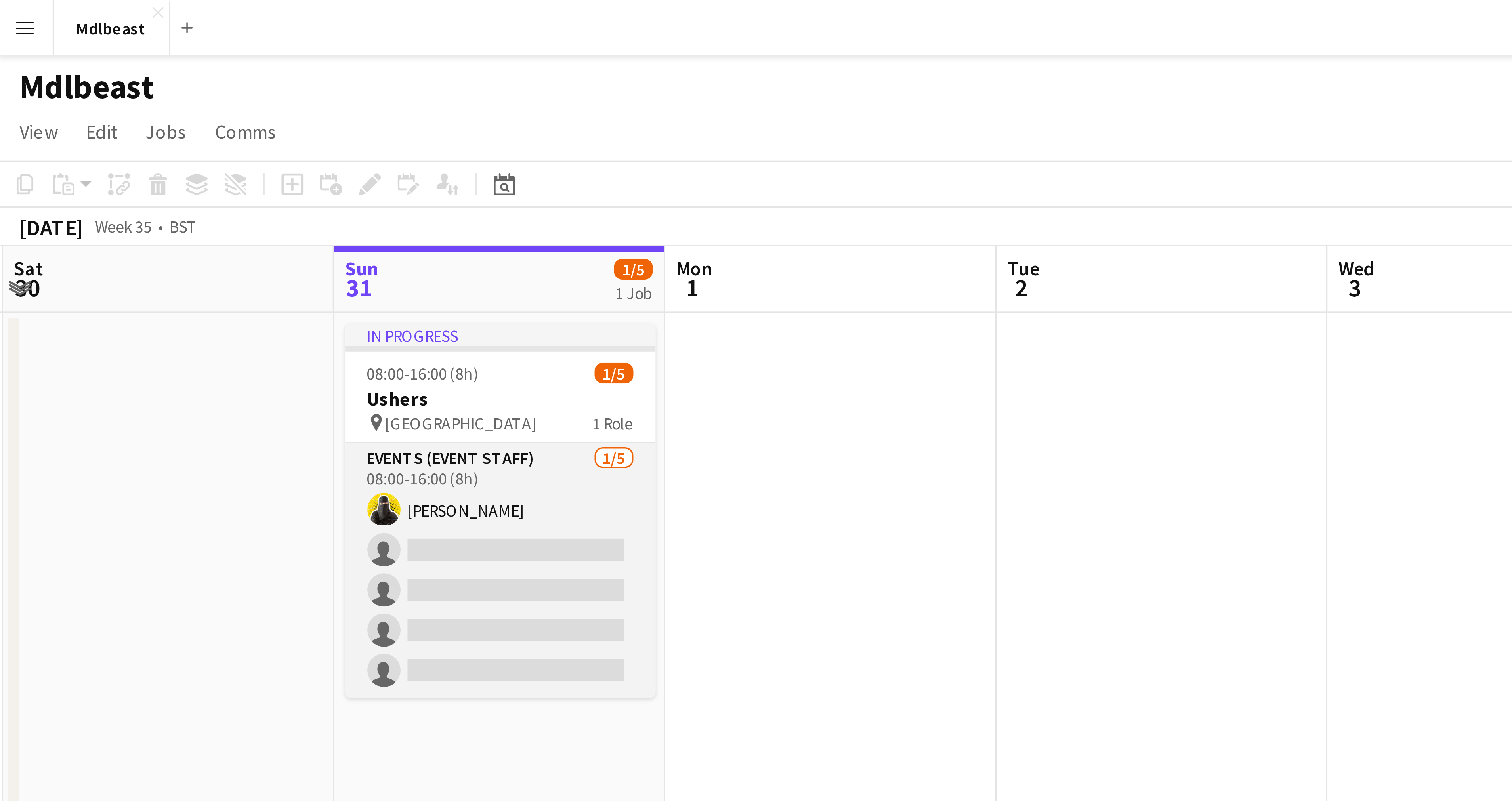
click at [174, 131] on app-card-role "Events (Event Staff) [DATE] 08:00-16:00 (8h) [PERSON_NAME] single-neutral-actio…" at bounding box center [144, 163] width 89 height 73
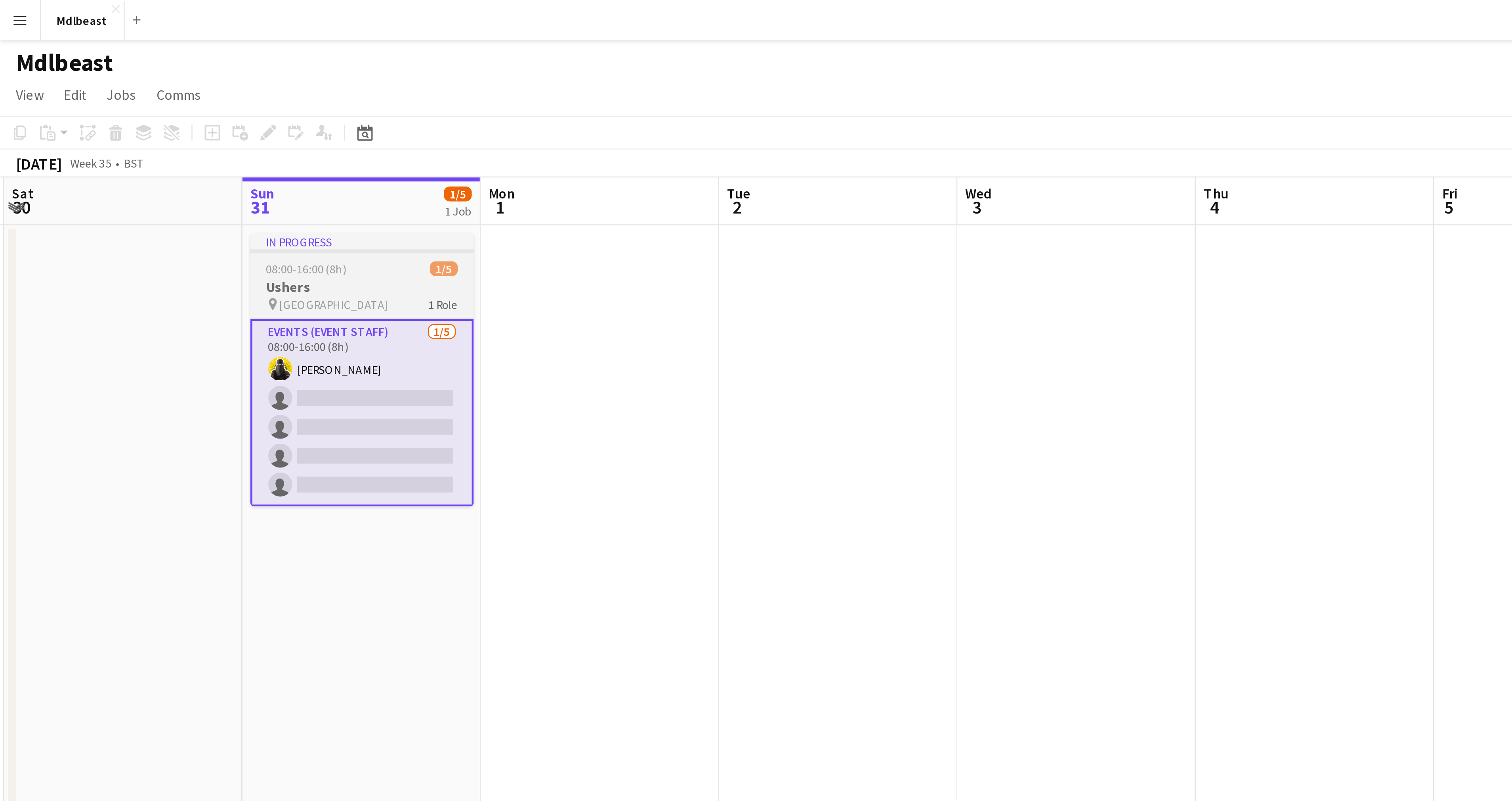
click at [172, 122] on span "1 Role" at bounding box center [176, 120] width 12 height 6
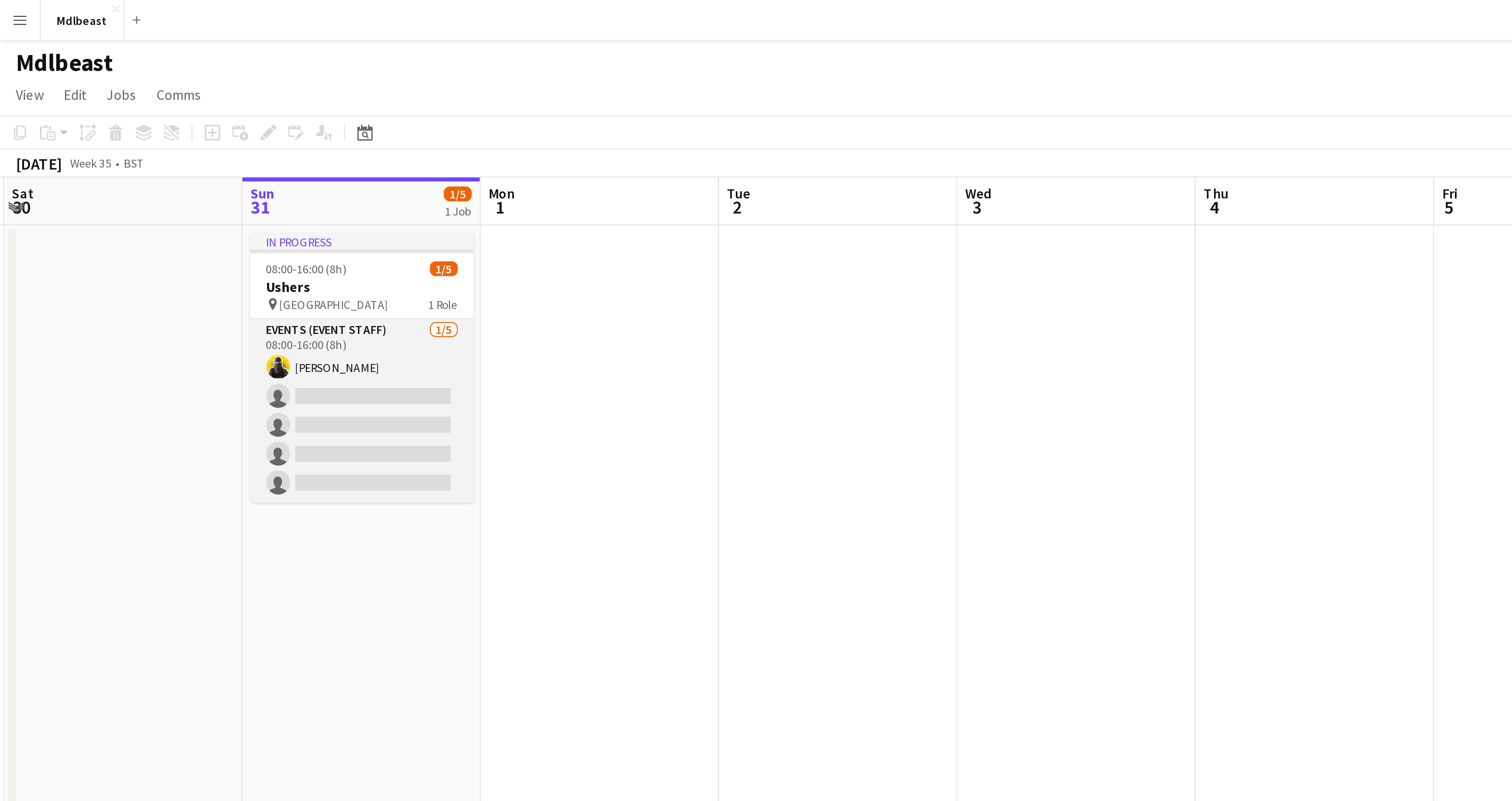
click at [157, 127] on app-card-role "Events (Event Staff) [DATE] 08:00-16:00 (8h) [PERSON_NAME] single-neutral-actio…" at bounding box center [144, 163] width 89 height 73
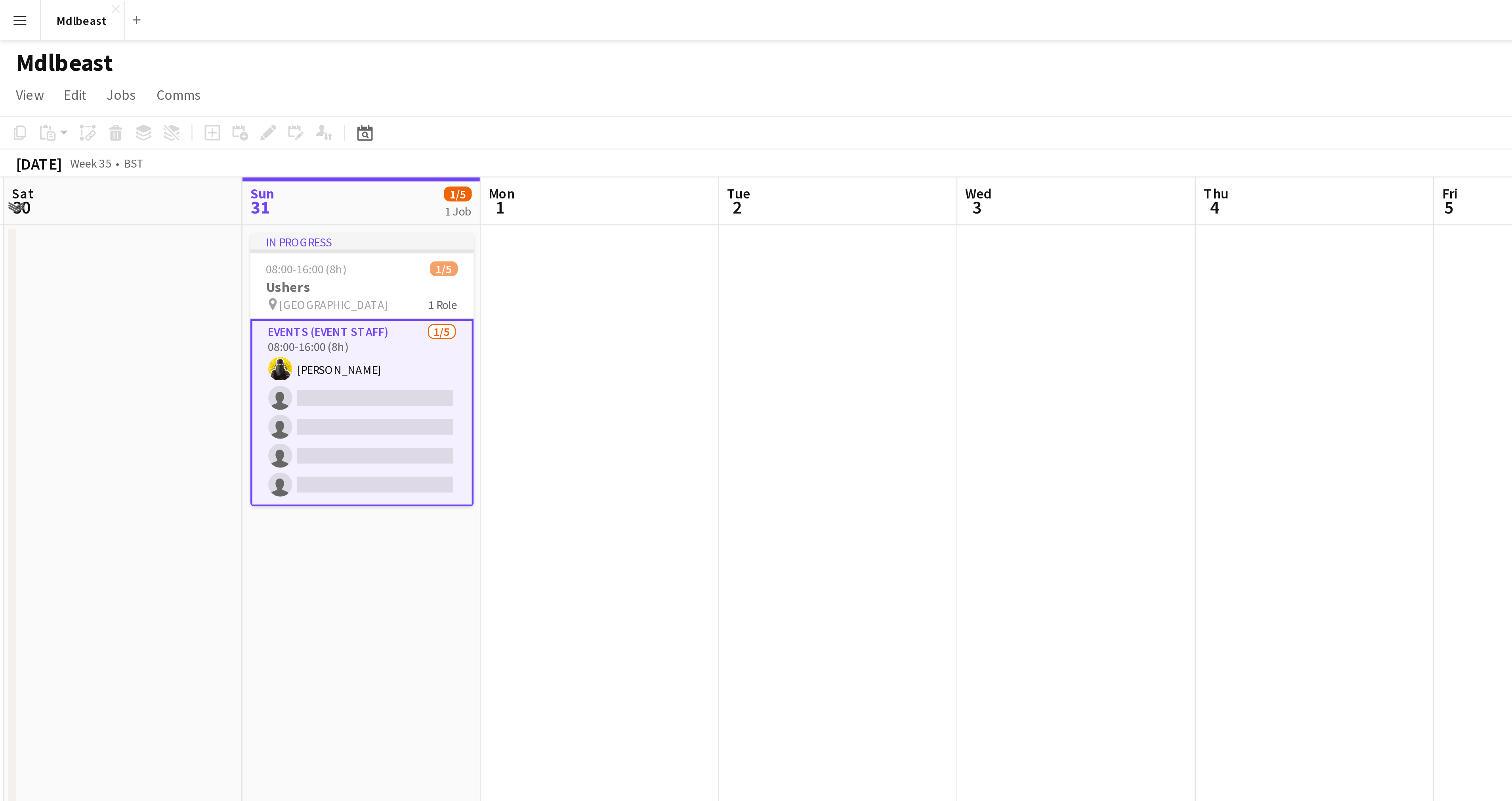
click at [150, 138] on app-card-role "Events (Event Staff) [DATE] 08:00-16:00 (8h) [PERSON_NAME] single-neutral-actio…" at bounding box center [144, 163] width 89 height 74
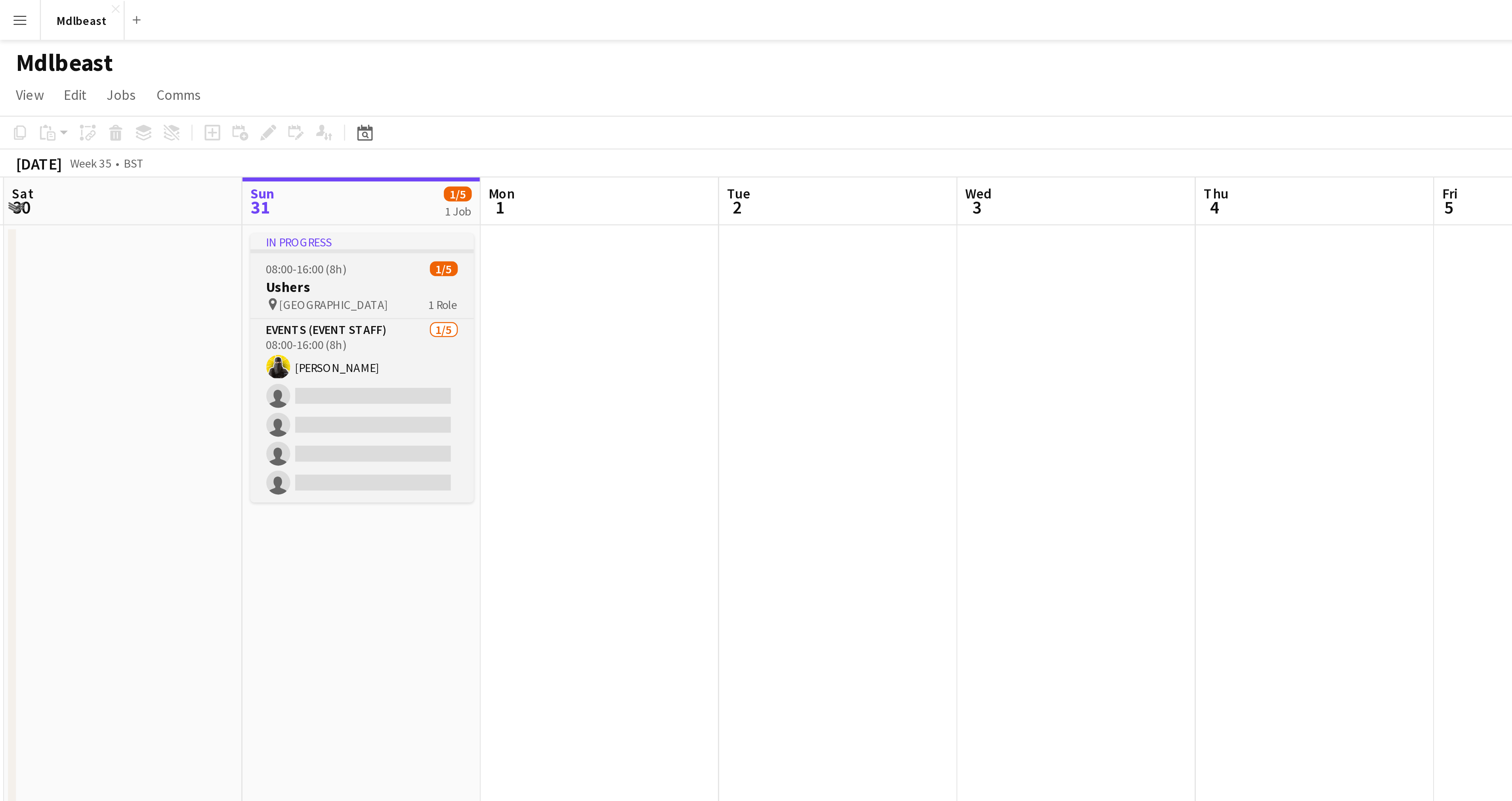
click at [130, 93] on div "In progress" at bounding box center [144, 95] width 89 height 6
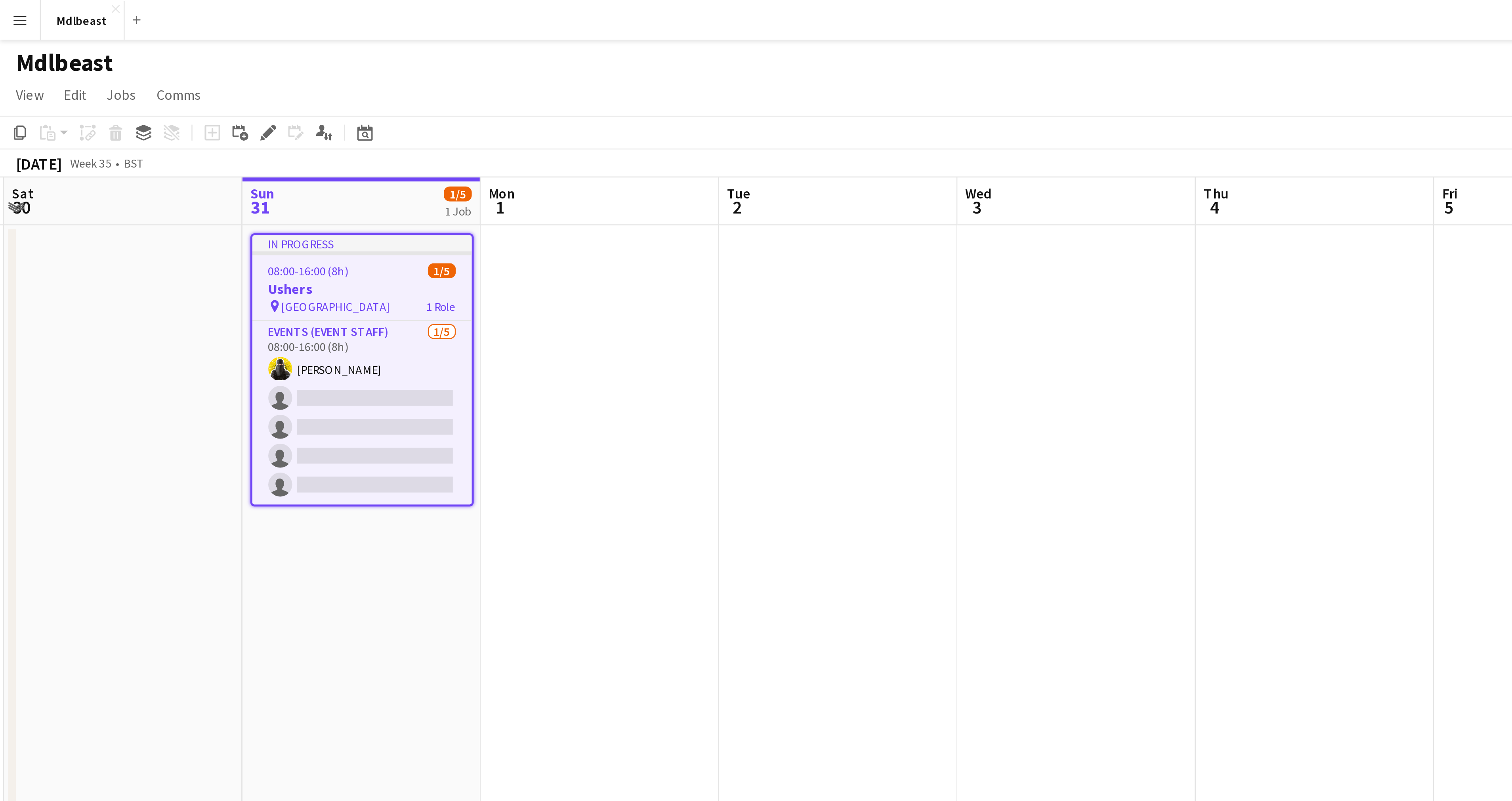
click at [130, 93] on div "In progress" at bounding box center [144, 96] width 87 height 6
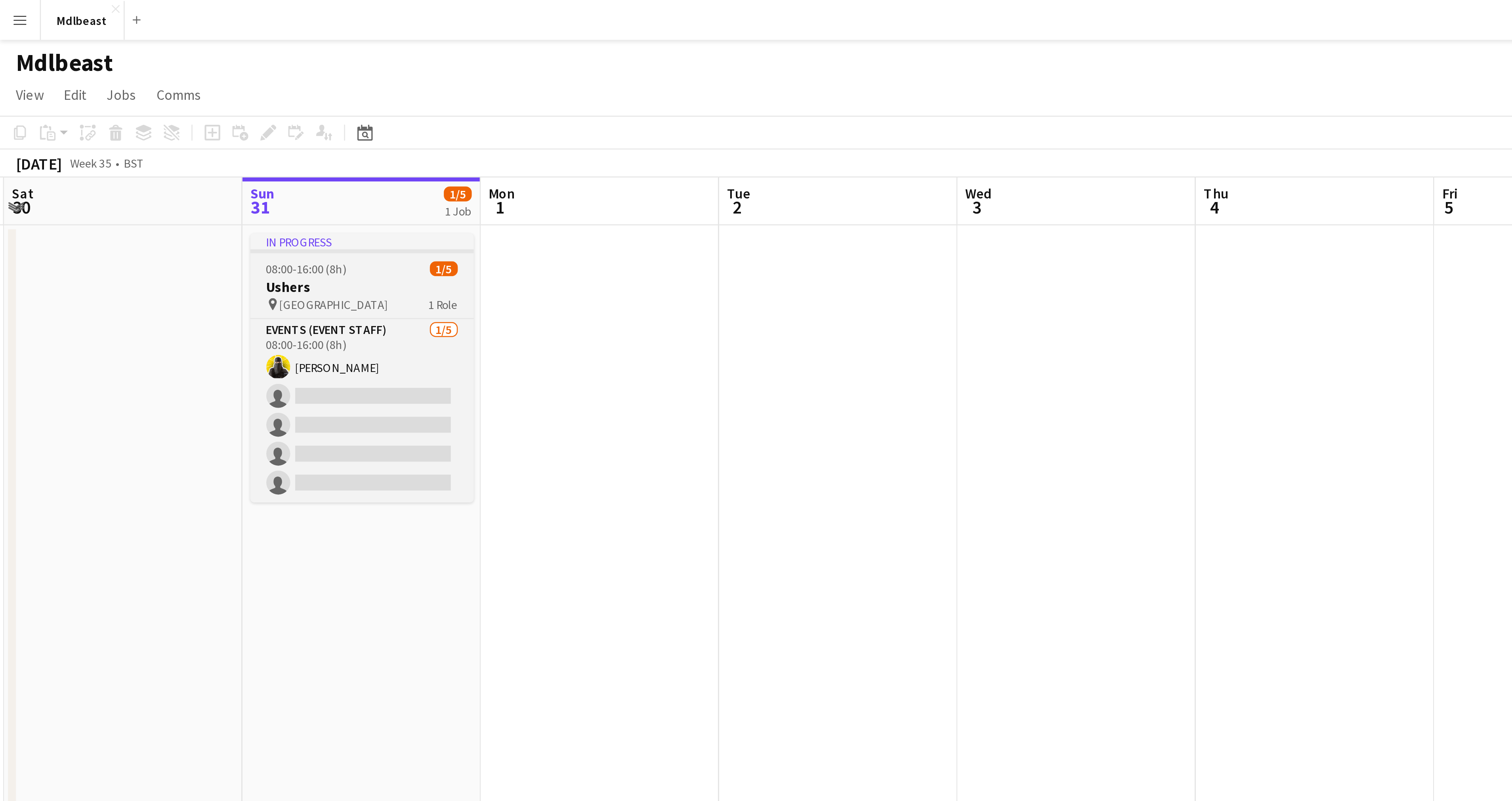
click at [130, 93] on div "In progress" at bounding box center [144, 95] width 89 height 6
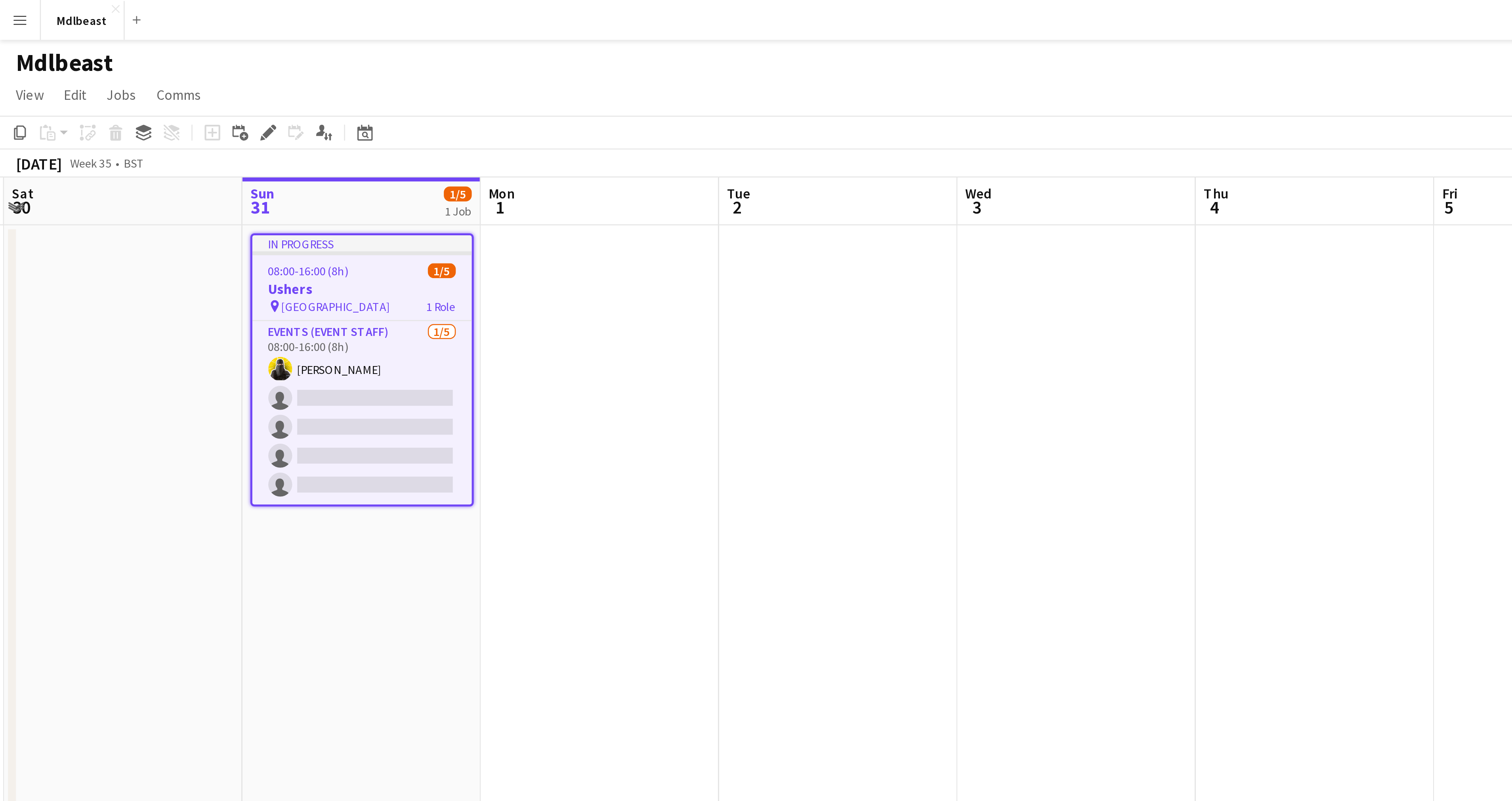
drag, startPoint x: 130, startPoint y: 93, endPoint x: 124, endPoint y: 101, distance: 10.0
click at [124, 101] on div at bounding box center [144, 101] width 87 height 1
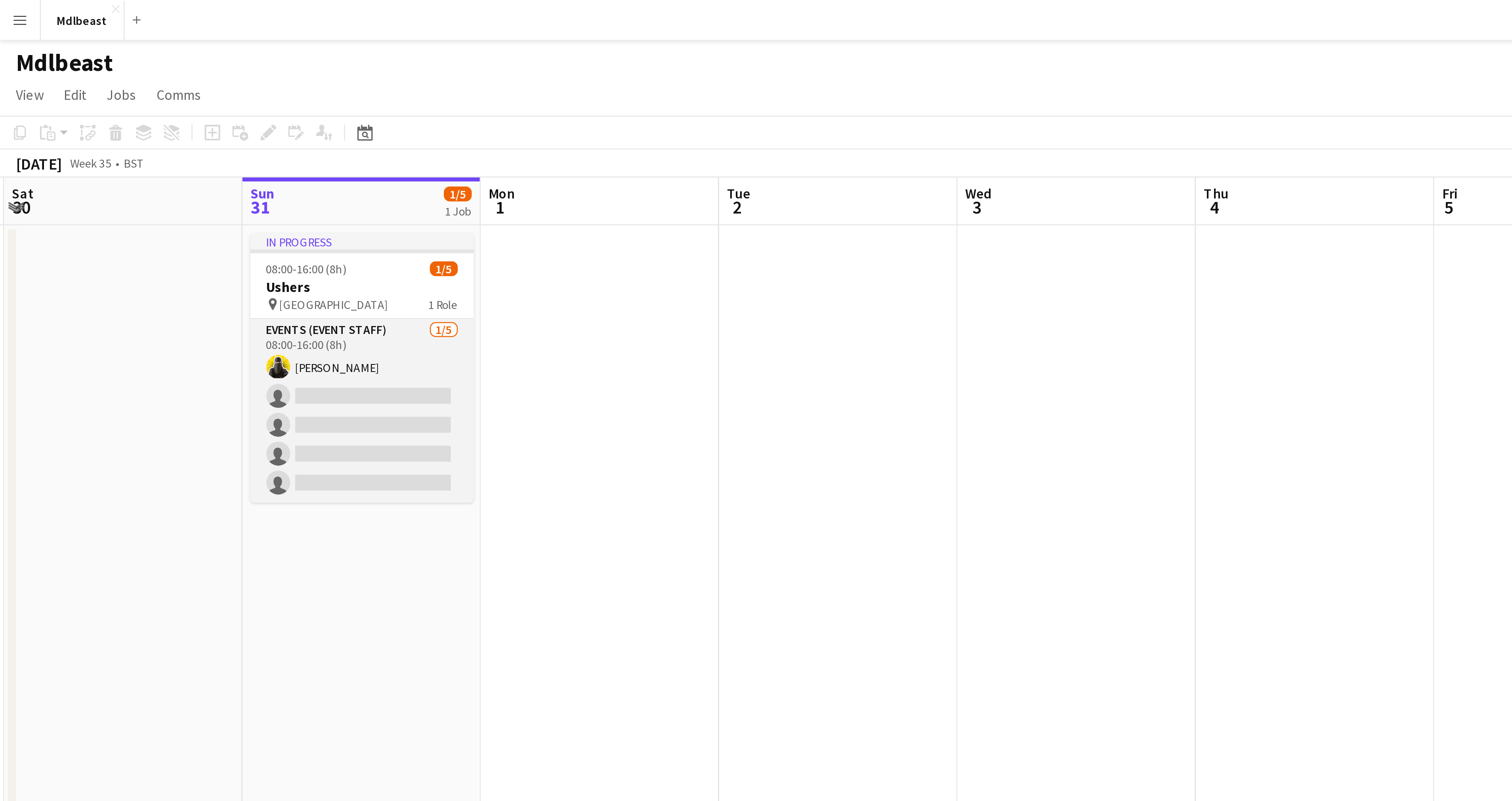
click at [152, 147] on app-card-role "Events (Event Staff) [DATE] 08:00-16:00 (8h) [PERSON_NAME] single-neutral-actio…" at bounding box center [144, 163] width 89 height 73
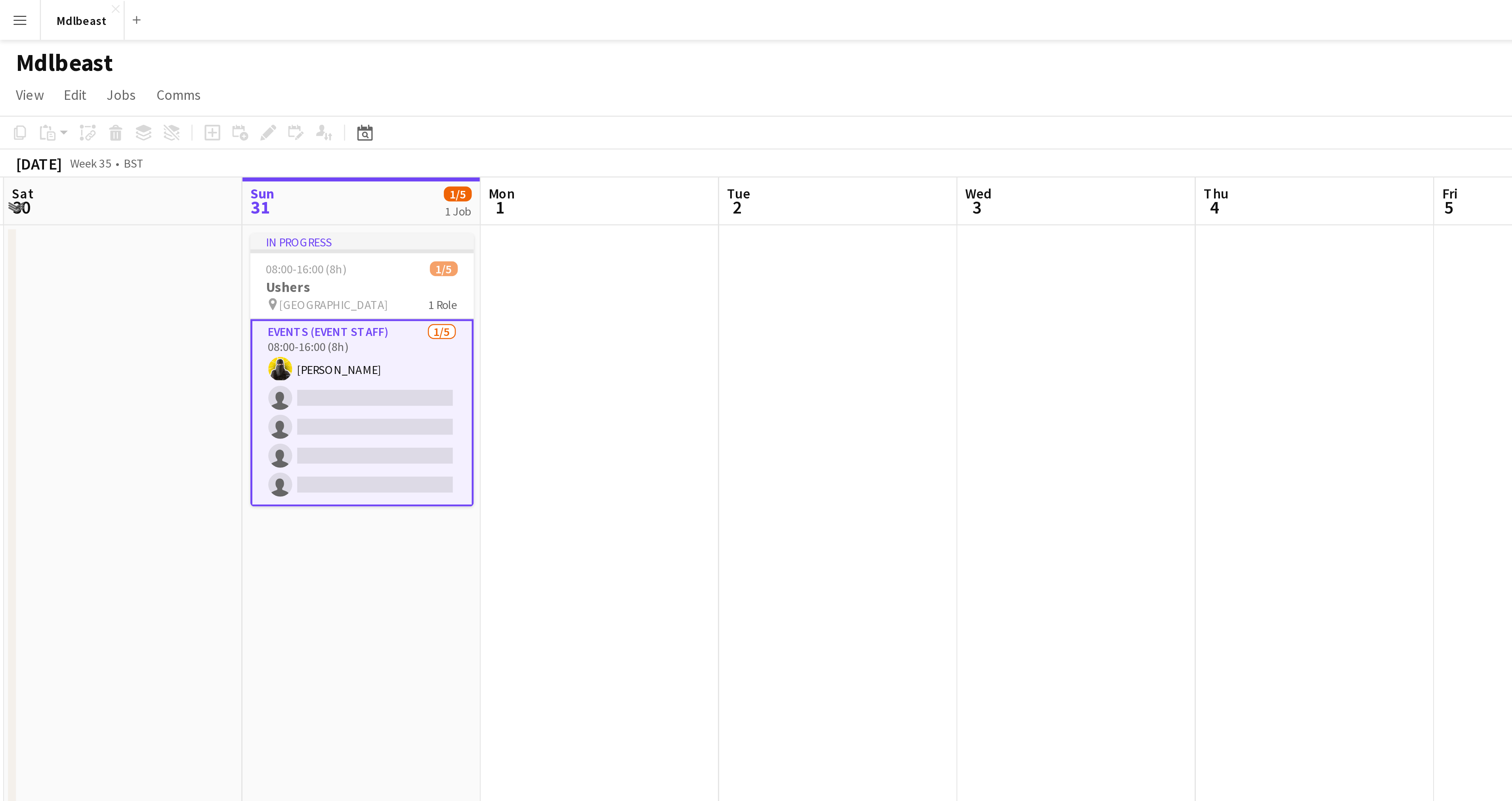
click at [7, 10] on app-icon "Menu" at bounding box center [7, 7] width 6 height 6
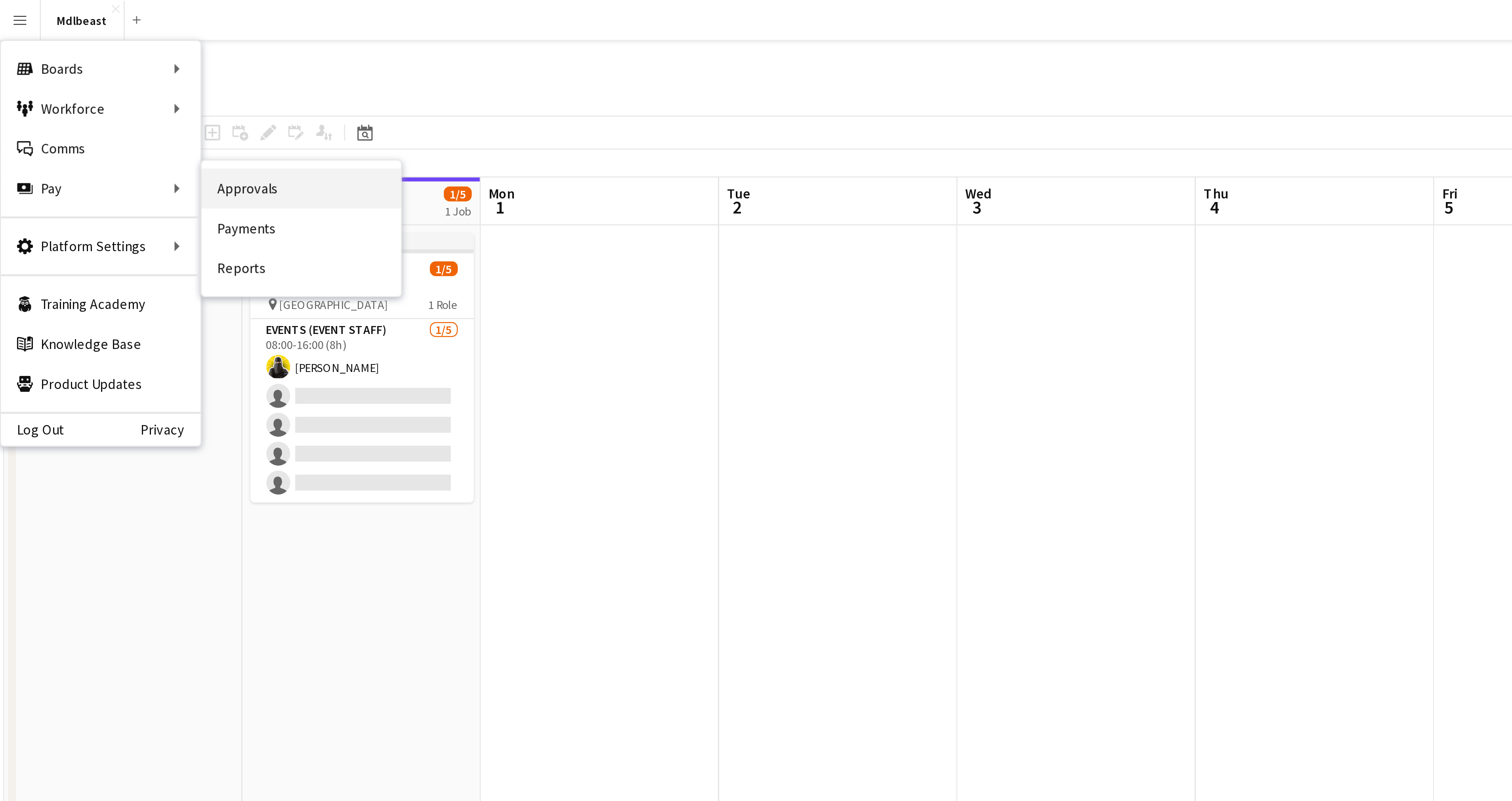
click at [107, 81] on link "Approvals" at bounding box center [120, 74] width 79 height 16
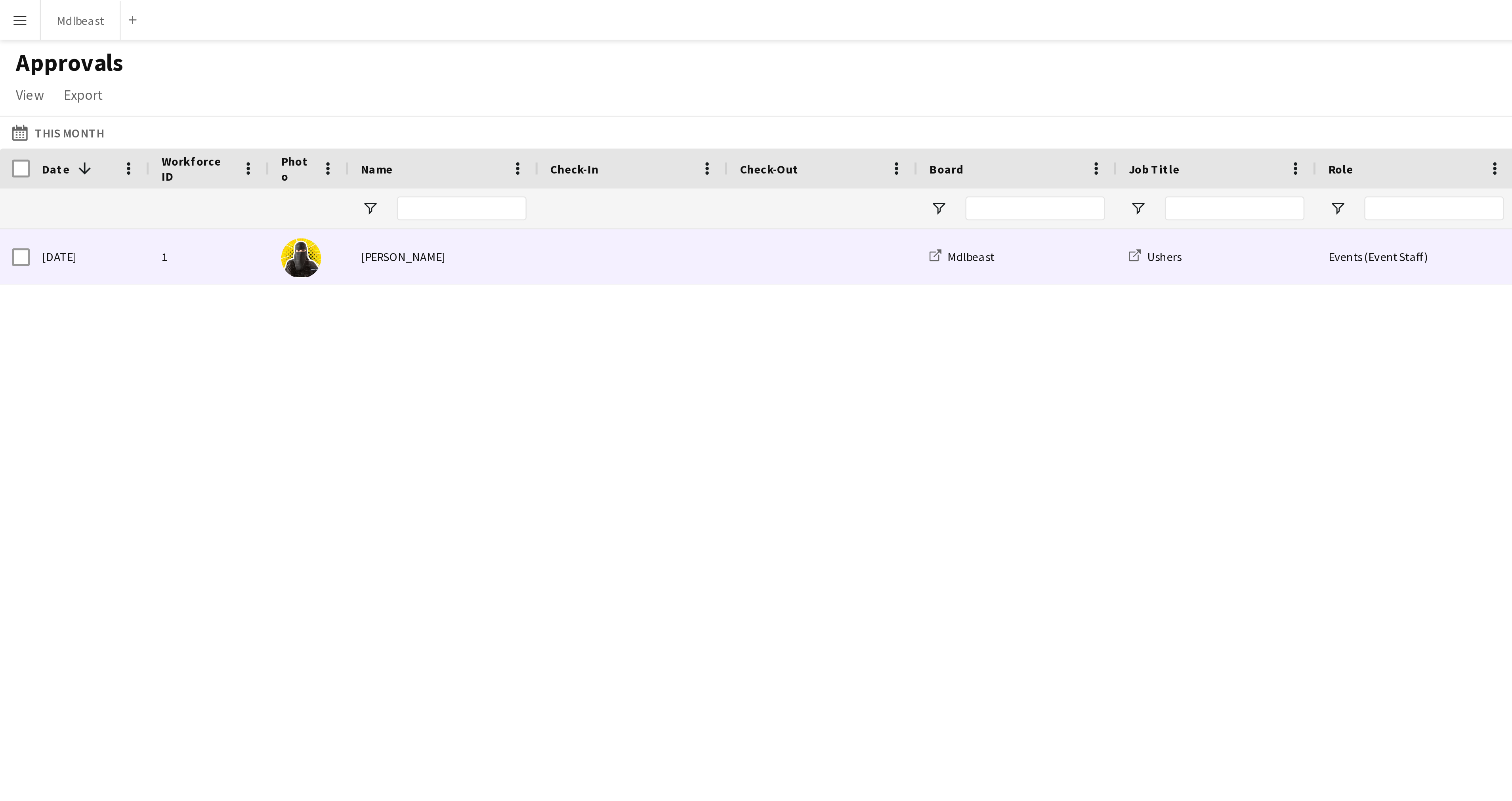
click at [98, 105] on div "1" at bounding box center [83, 102] width 48 height 22
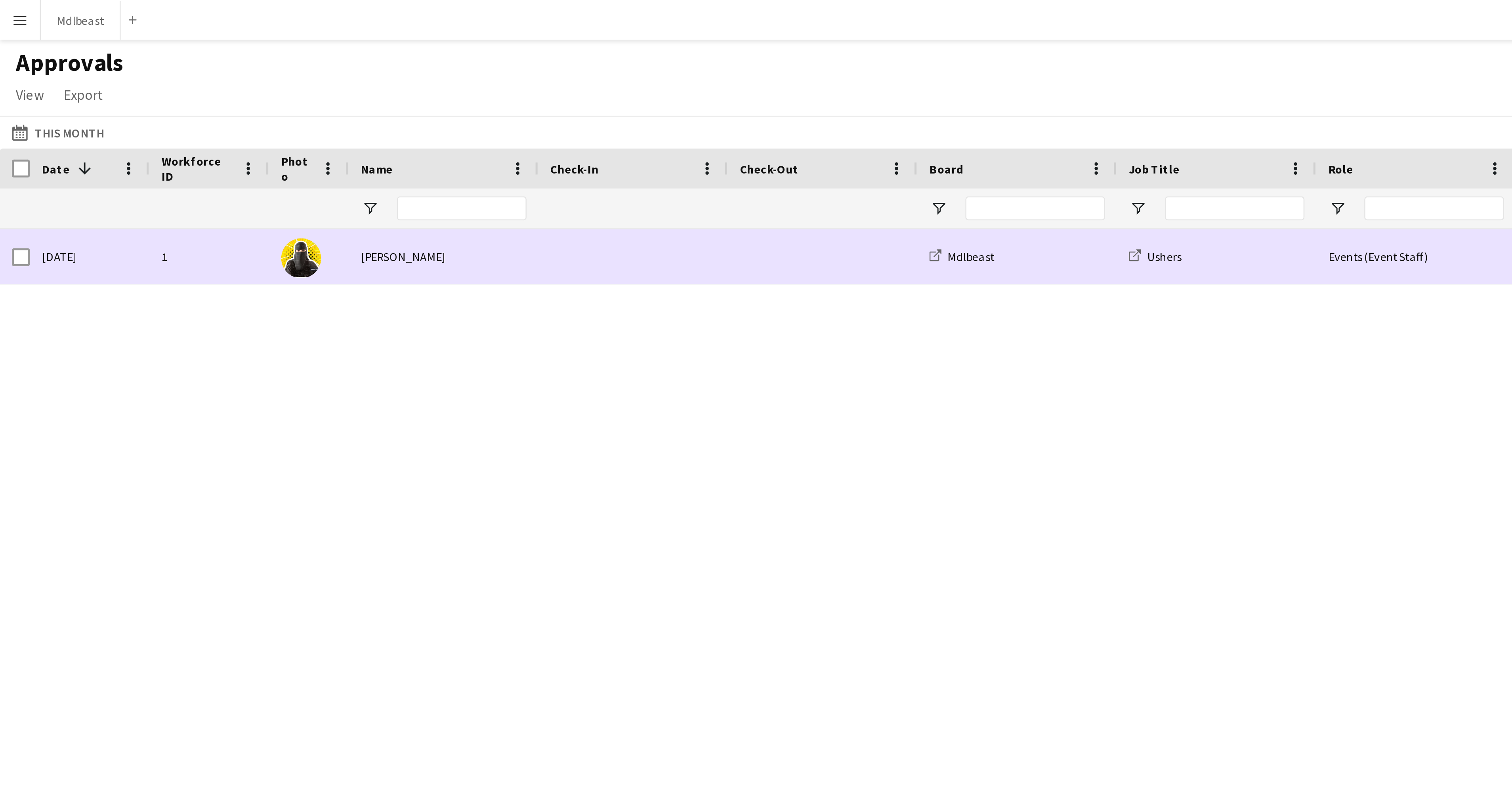
click at [159, 110] on div "[PERSON_NAME]" at bounding box center [176, 102] width 76 height 22
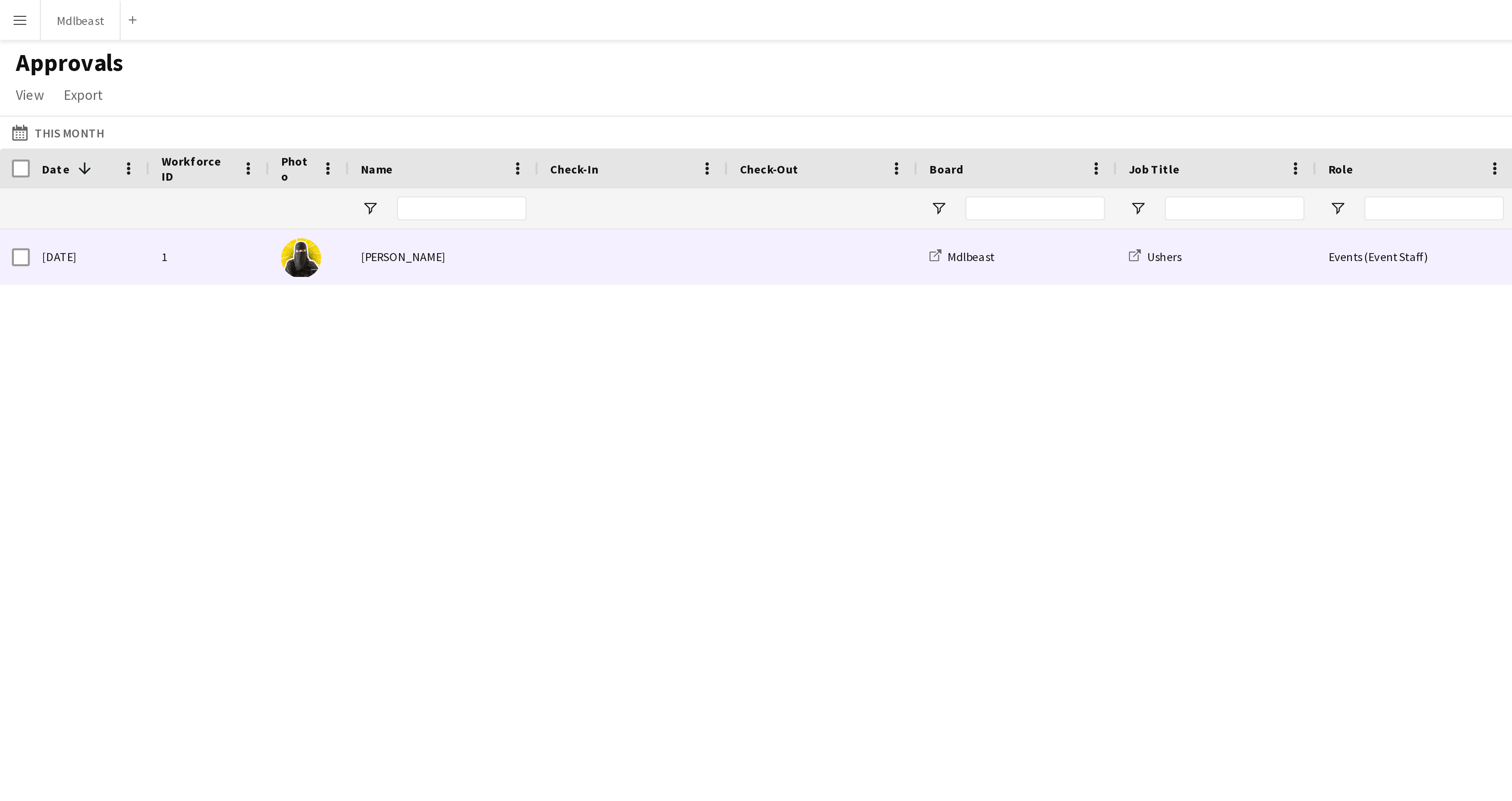
click at [159, 110] on div "[PERSON_NAME]" at bounding box center [176, 102] width 76 height 22
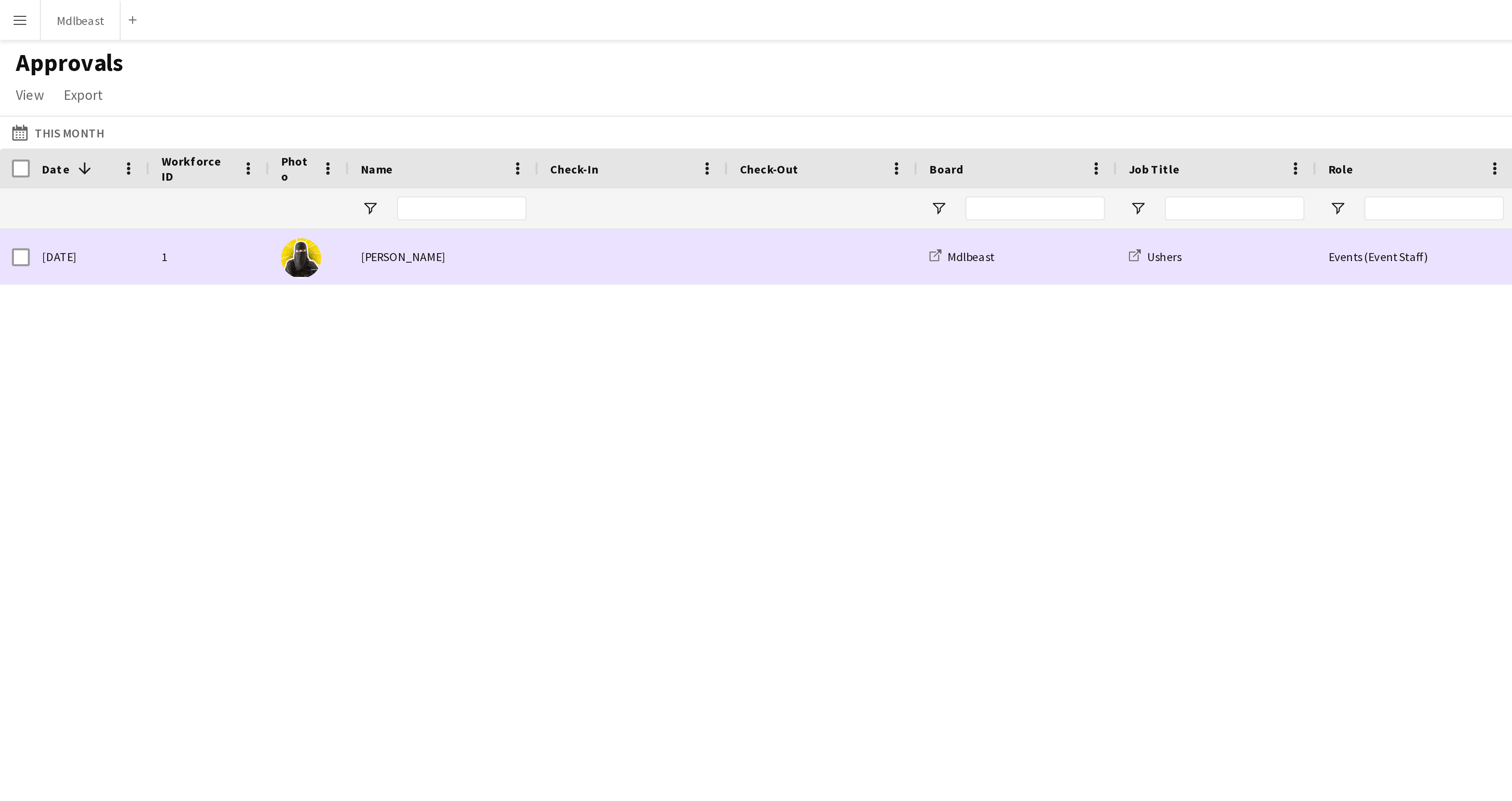
click at [163, 105] on div "[PERSON_NAME]" at bounding box center [176, 102] width 76 height 22
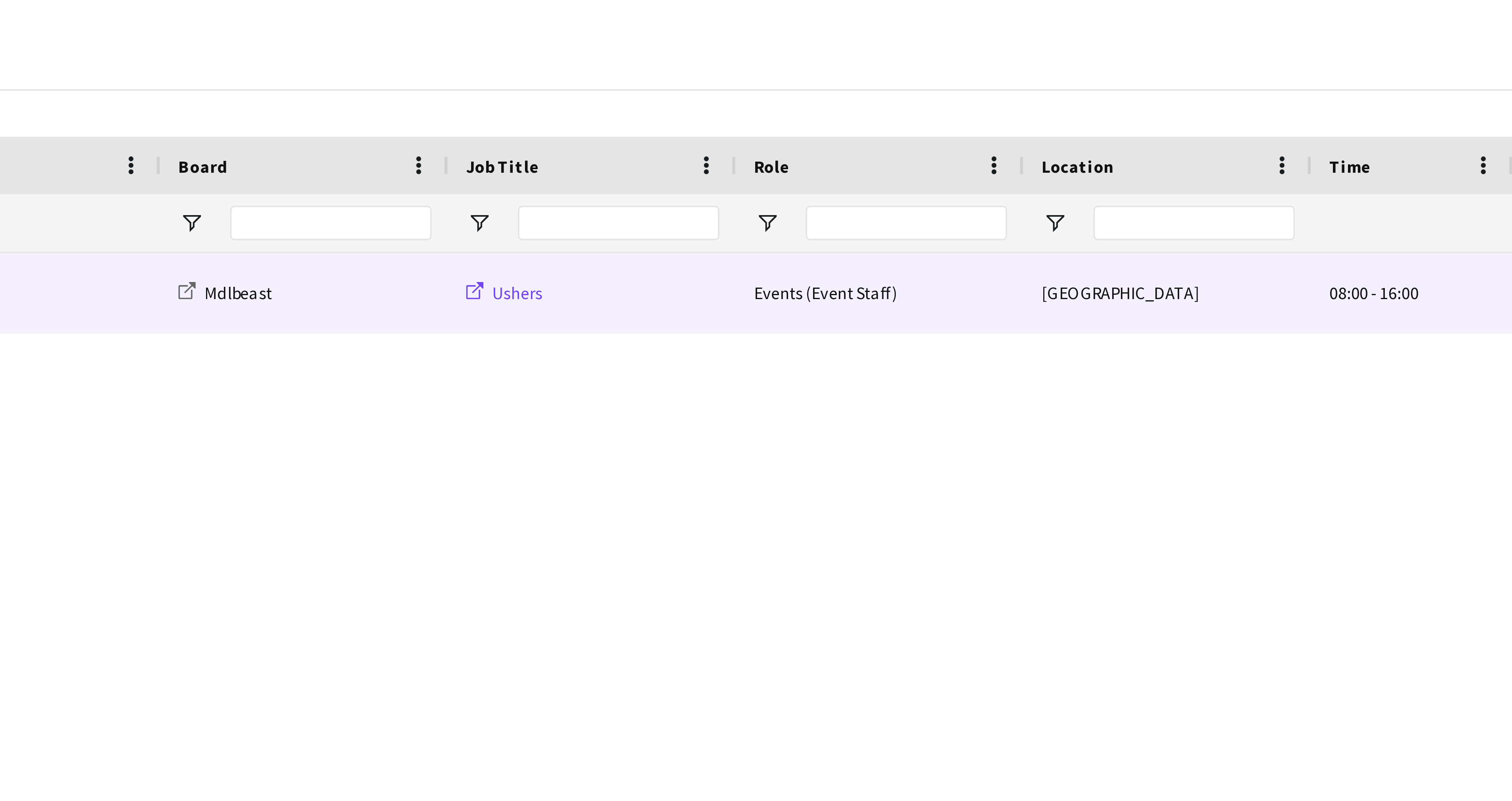
click at [453, 103] on link "Ushers" at bounding box center [459, 101] width 21 height 6
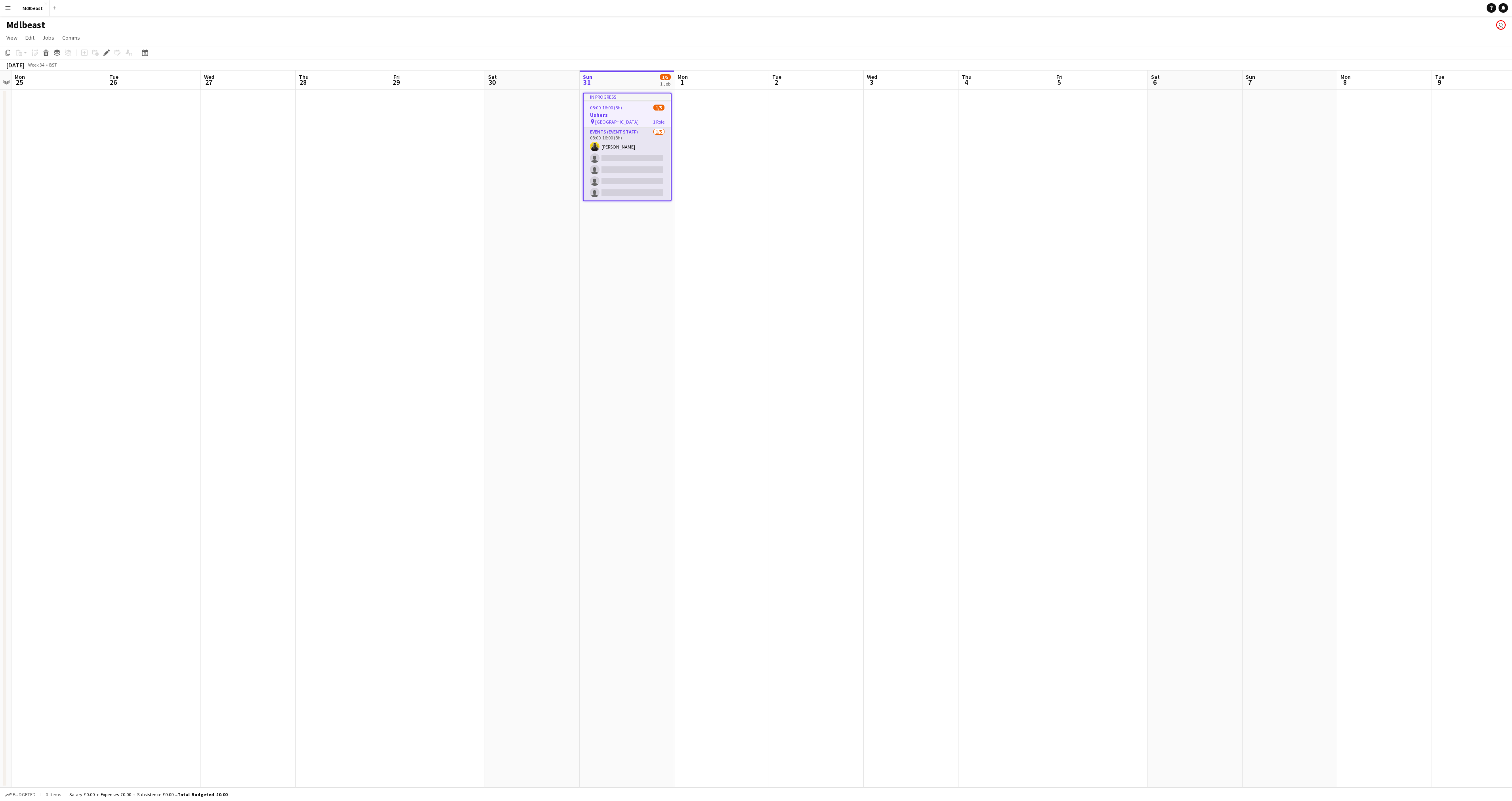
click at [637, 139] on app-card-role "Events (Event Staff) [DATE] 08:00-16:00 (8h) [PERSON_NAME] single-neutral-actio…" at bounding box center [627, 163] width 87 height 73
click at [637, 139] on app-card-role "Events (Event Staff) [DATE] 08:00-16:00 (8h) [PERSON_NAME] single-neutral-actio…" at bounding box center [627, 163] width 89 height 74
click at [634, 139] on app-card-role "Events (Event Staff) [DATE] 08:00-16:00 (8h) [PERSON_NAME] single-neutral-actio…" at bounding box center [627, 163] width 89 height 73
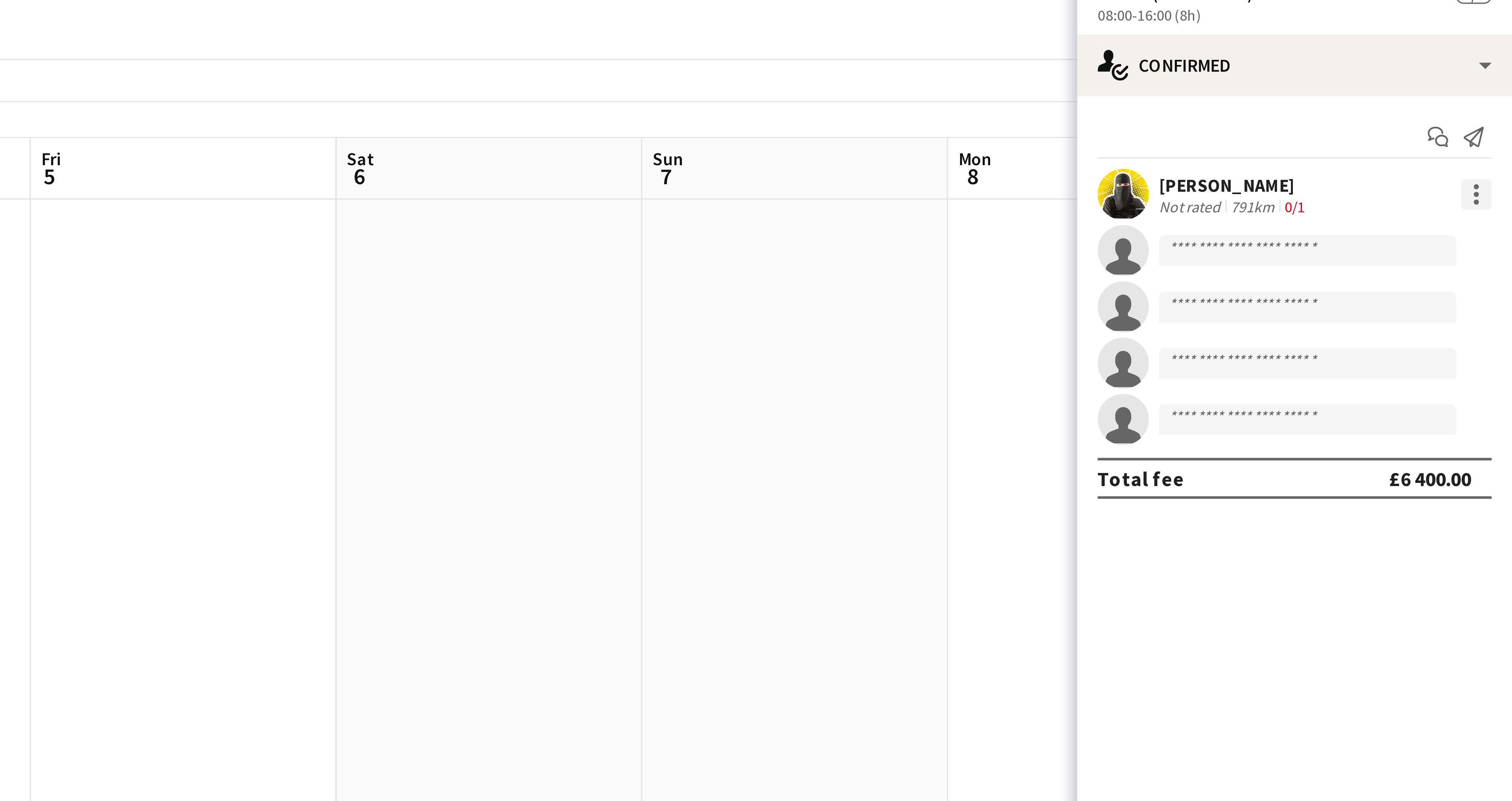
click at [1501, 86] on div at bounding box center [1500, 88] width 10 height 10
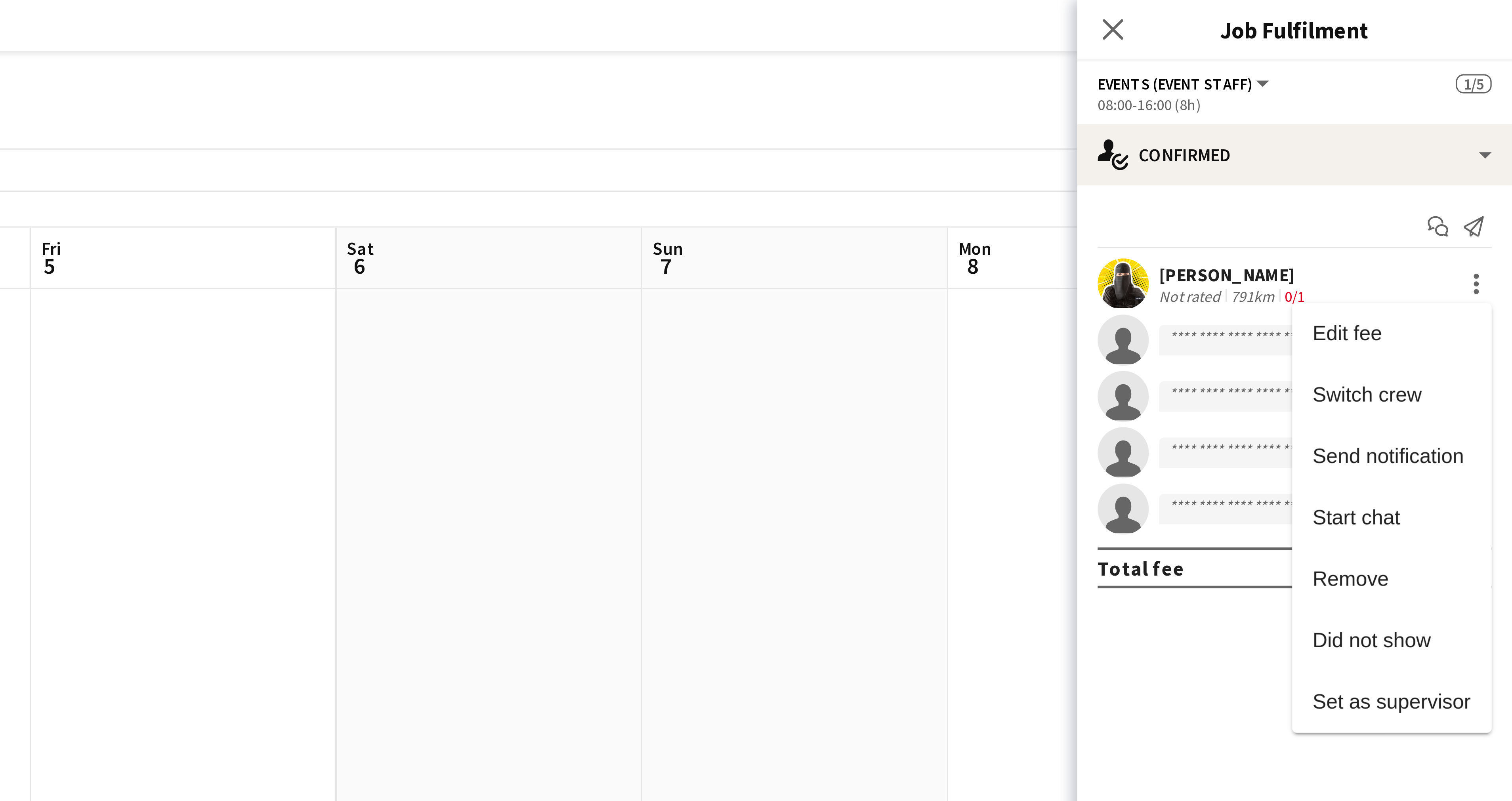
click at [1500, 86] on div at bounding box center [756, 400] width 1512 height 801
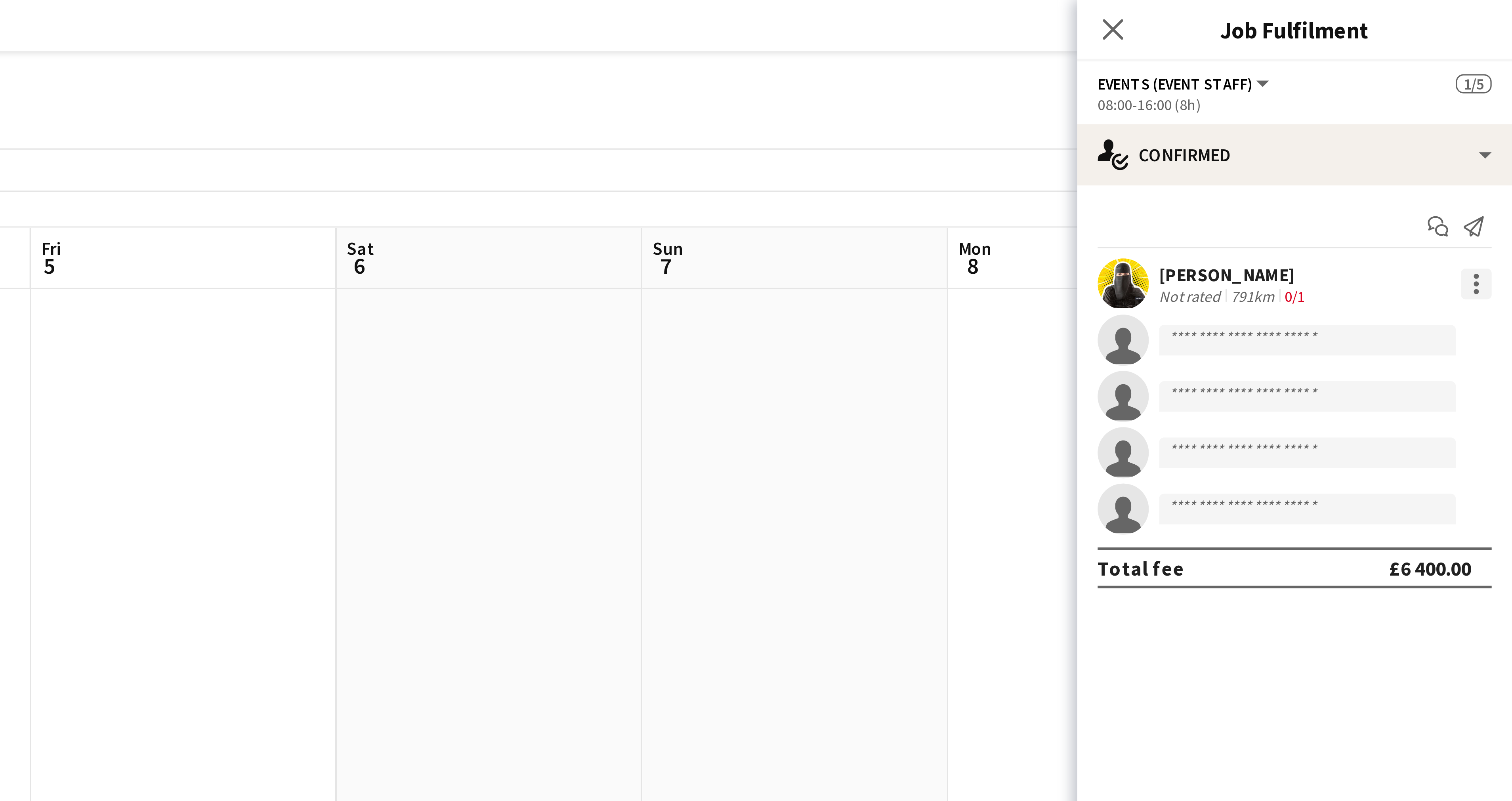
click at [1500, 88] on div at bounding box center [1500, 88] width 1 height 1
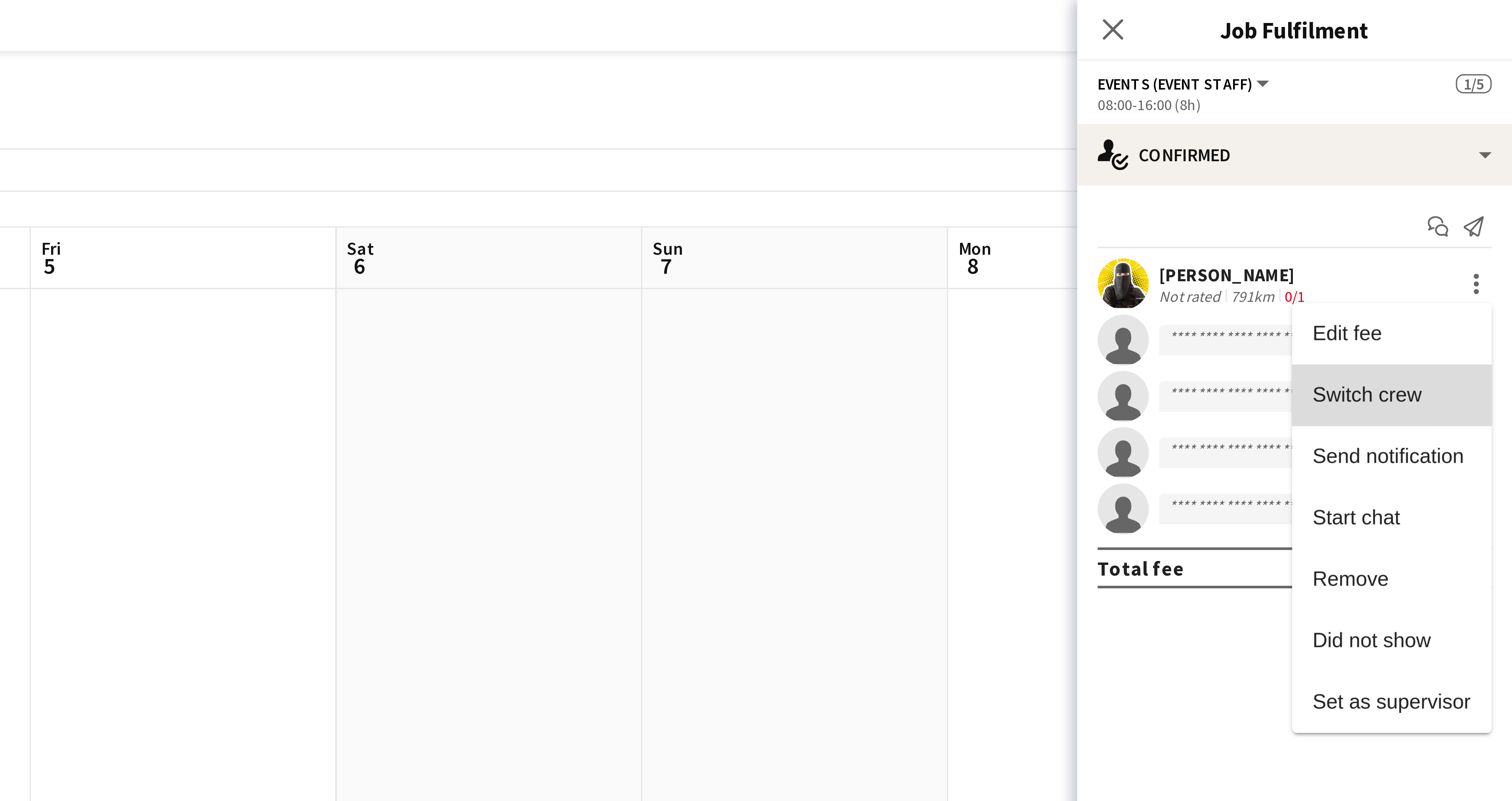
click at [1465, 122] on span "Switch crew" at bounding box center [1466, 122] width 33 height 7
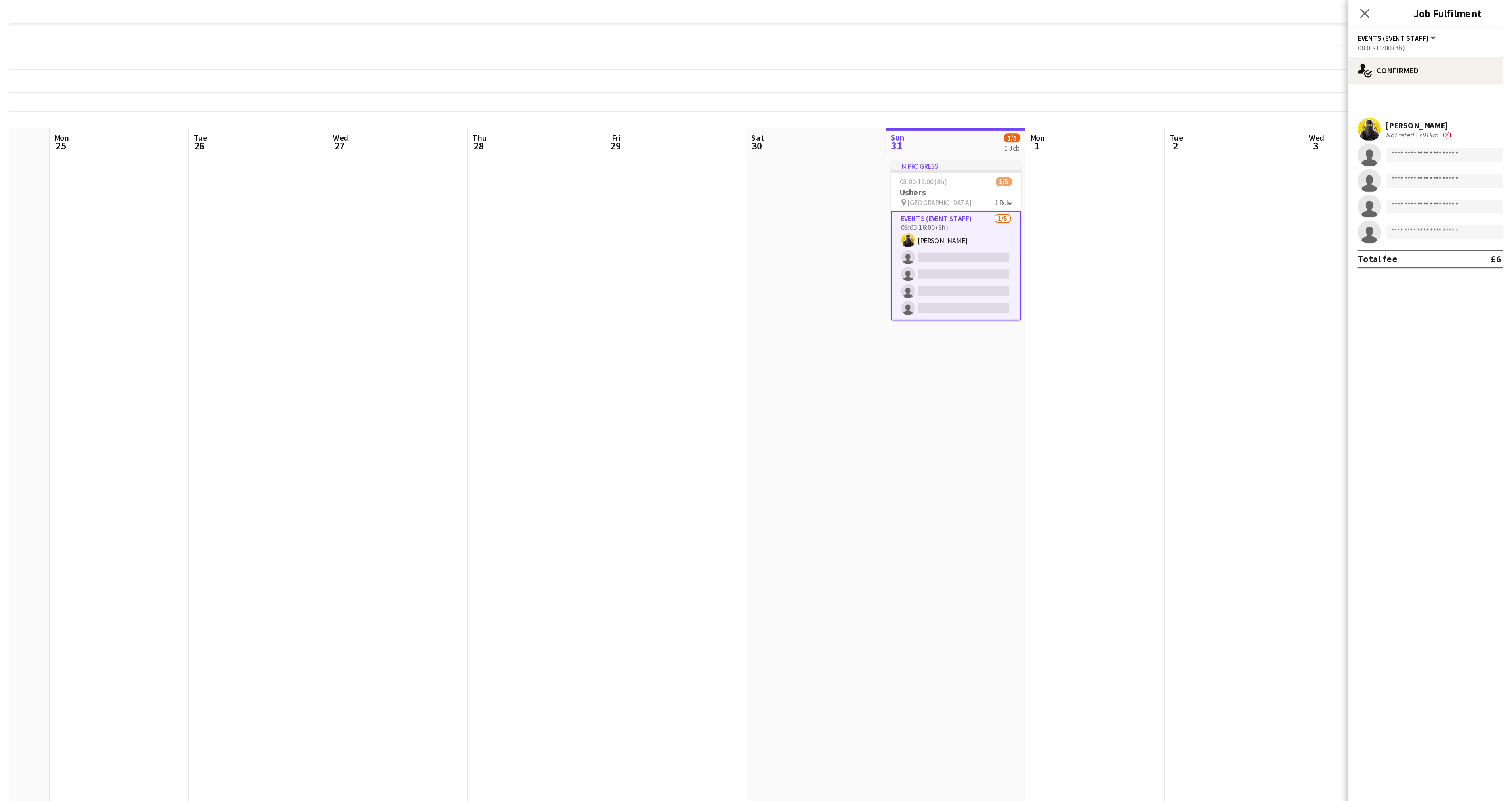
scroll to position [0, 195]
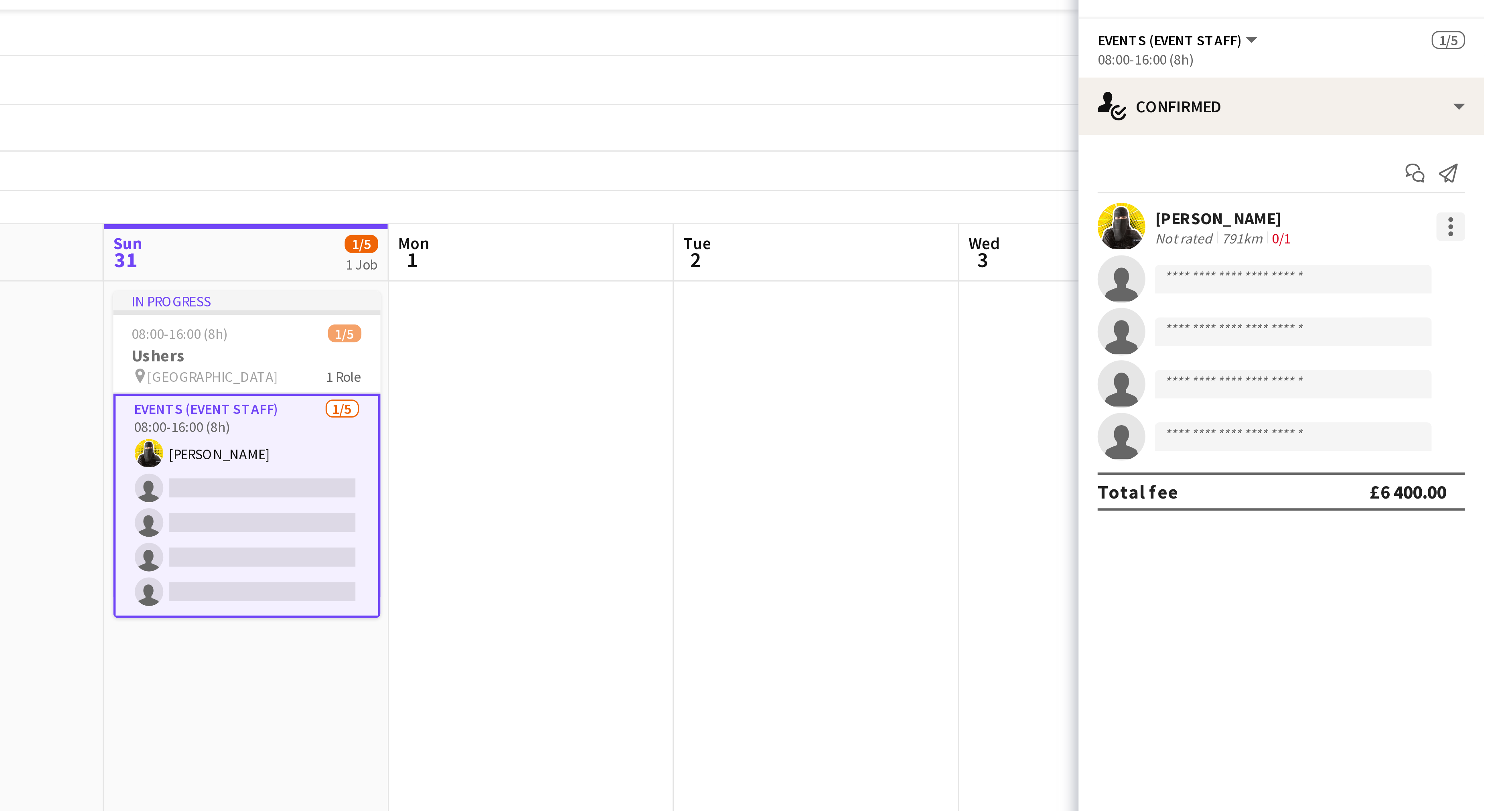
click at [1497, 88] on div at bounding box center [1501, 89] width 10 height 10
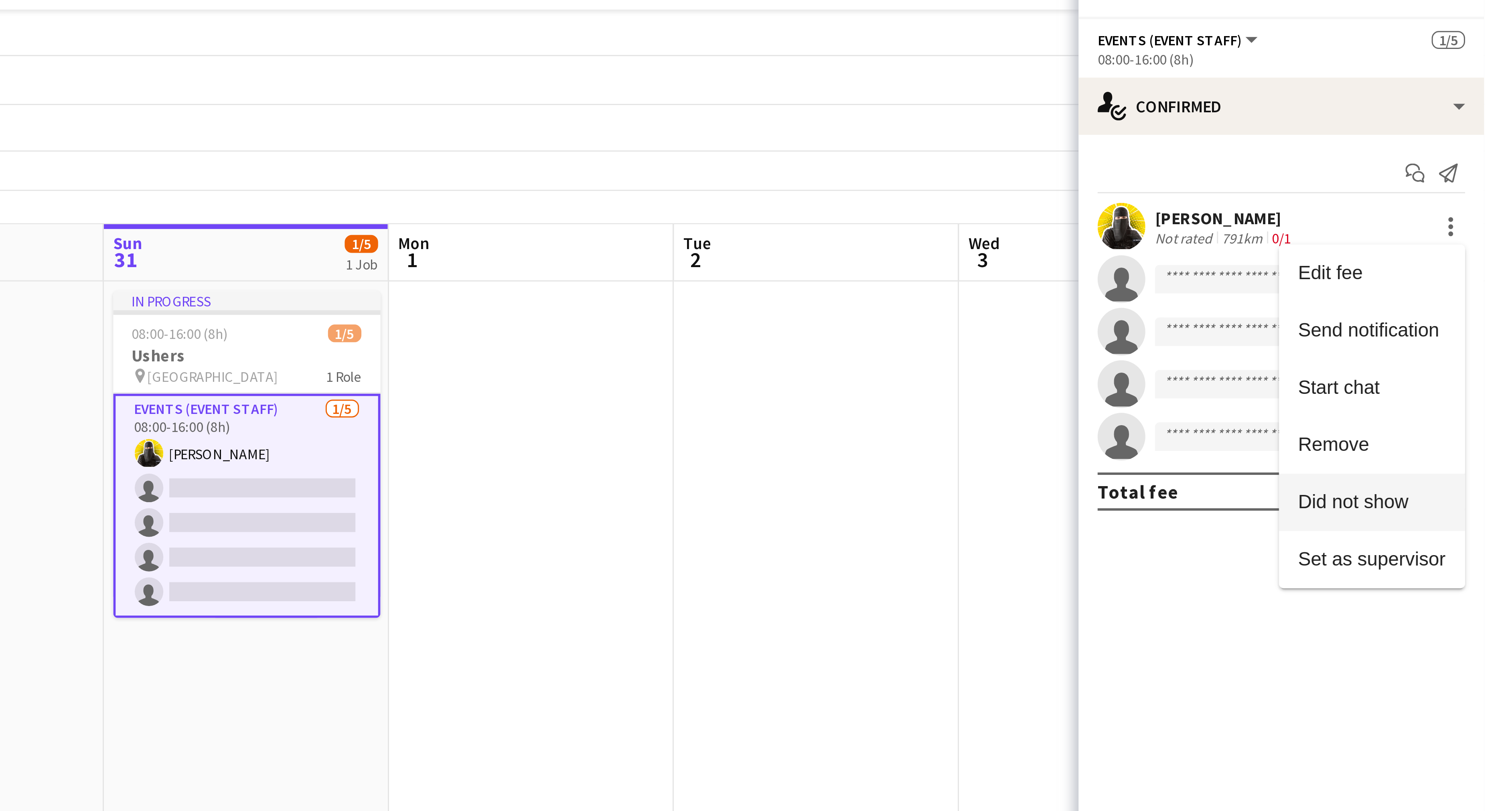
click at [1469, 185] on span "Did not show" at bounding box center [1468, 181] width 37 height 7
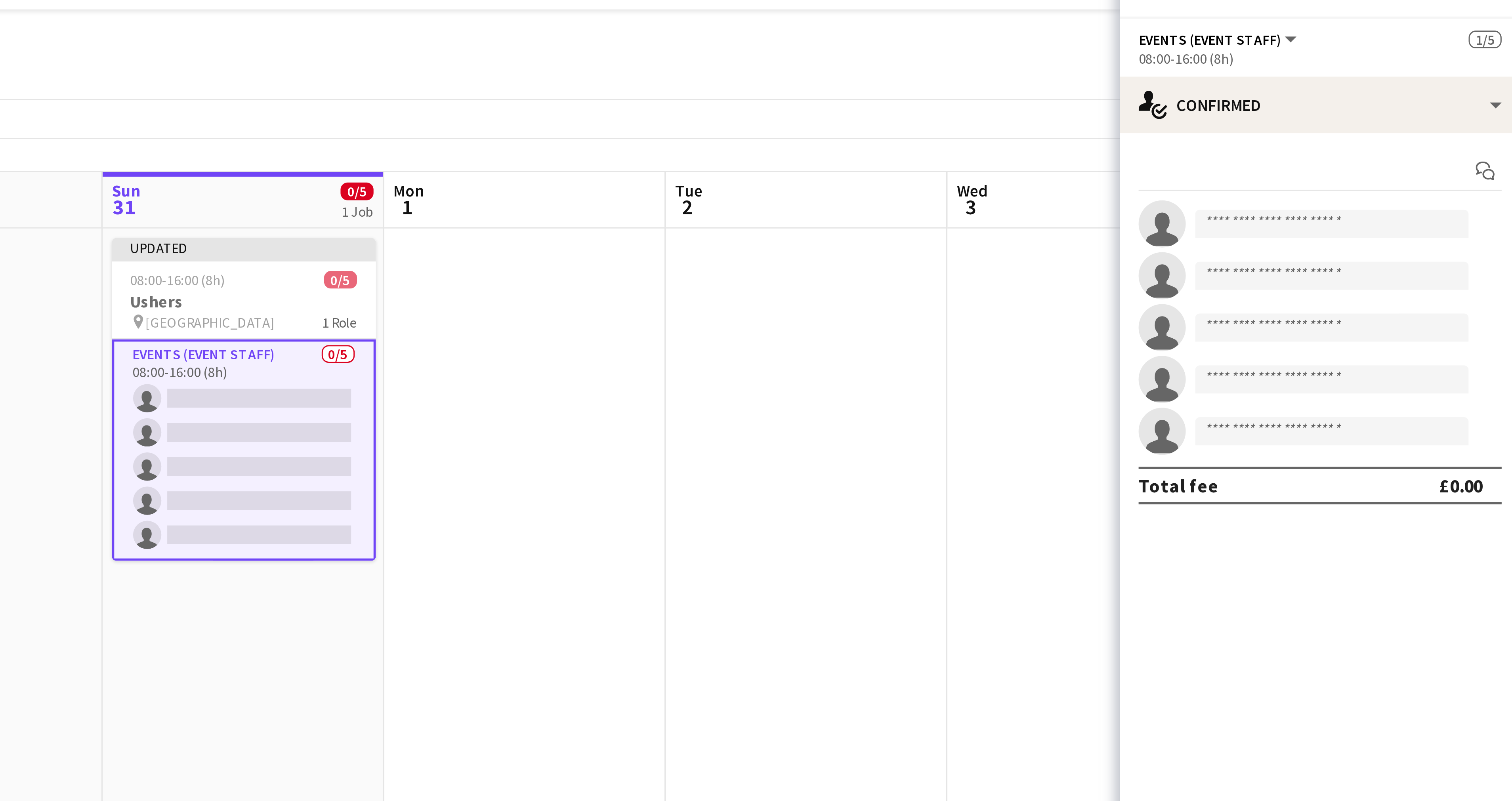
scroll to position [0, 199]
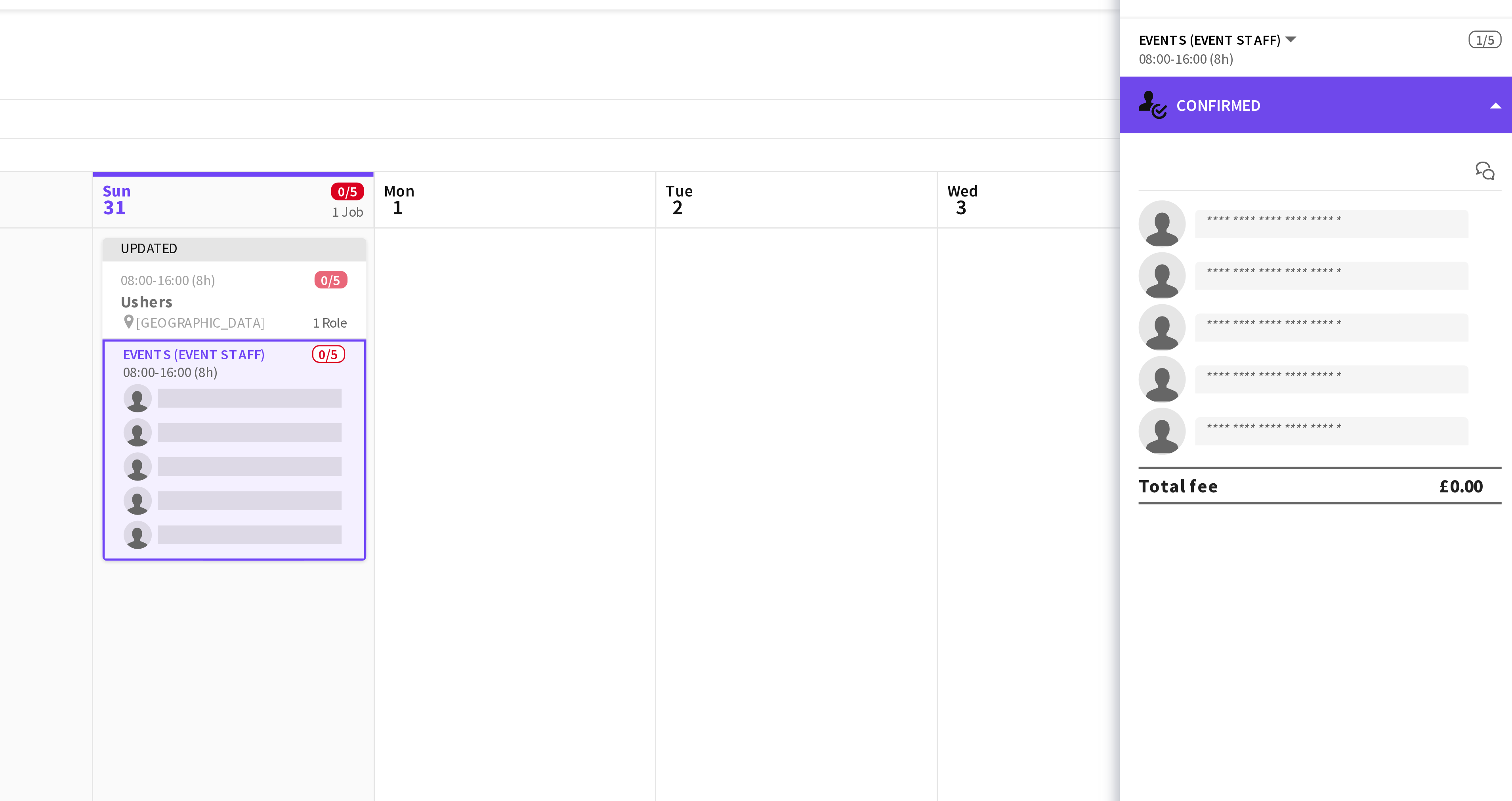
click at [1502, 50] on div "single-neutral-actions-check-2 Confirmed" at bounding box center [1445, 48] width 135 height 19
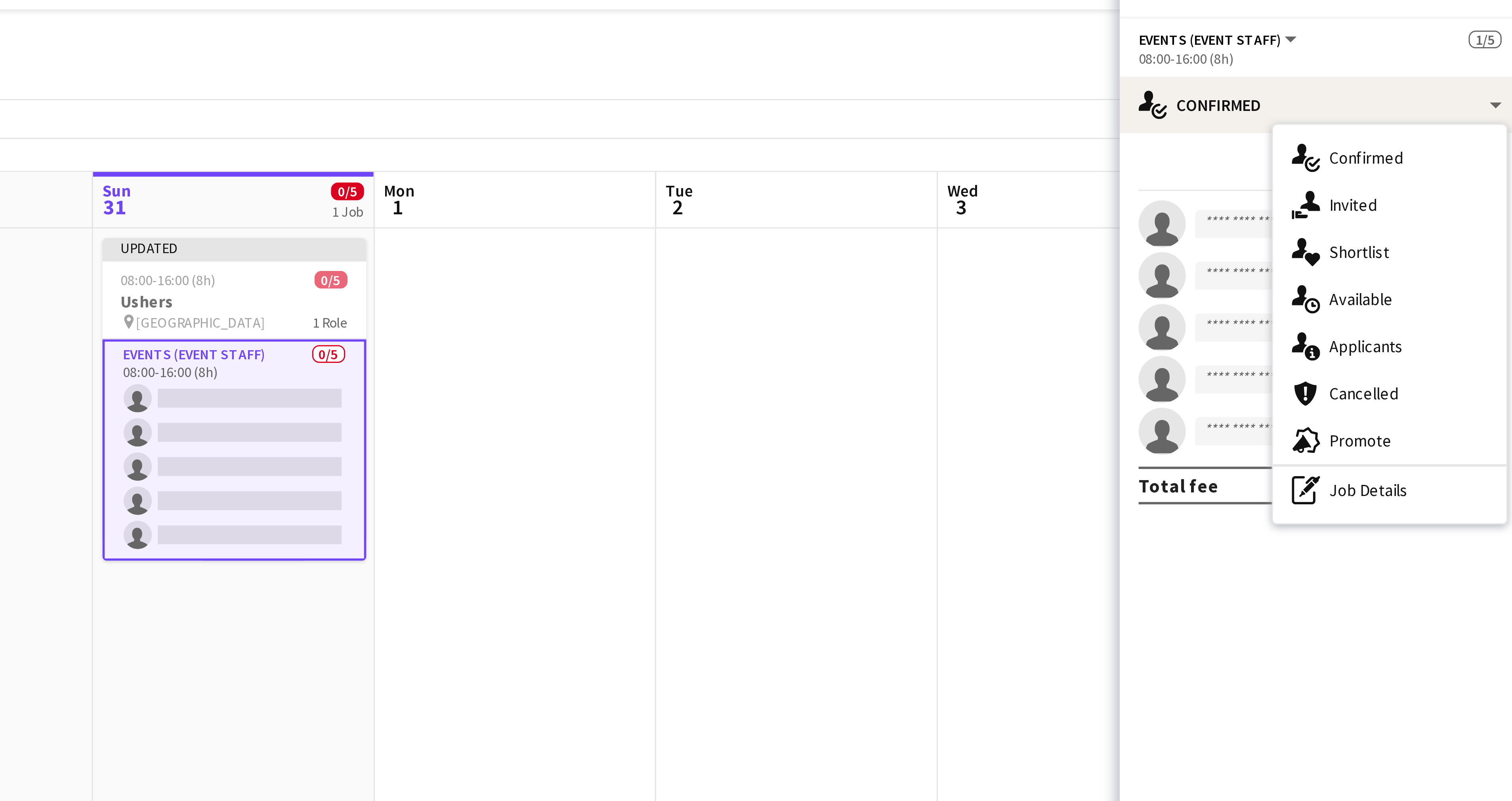
click at [1414, 211] on mat-expansion-panel "check Confirmed Start chat single-neutral-actions single-neutral-actions single…" at bounding box center [1445, 429] width 135 height 743
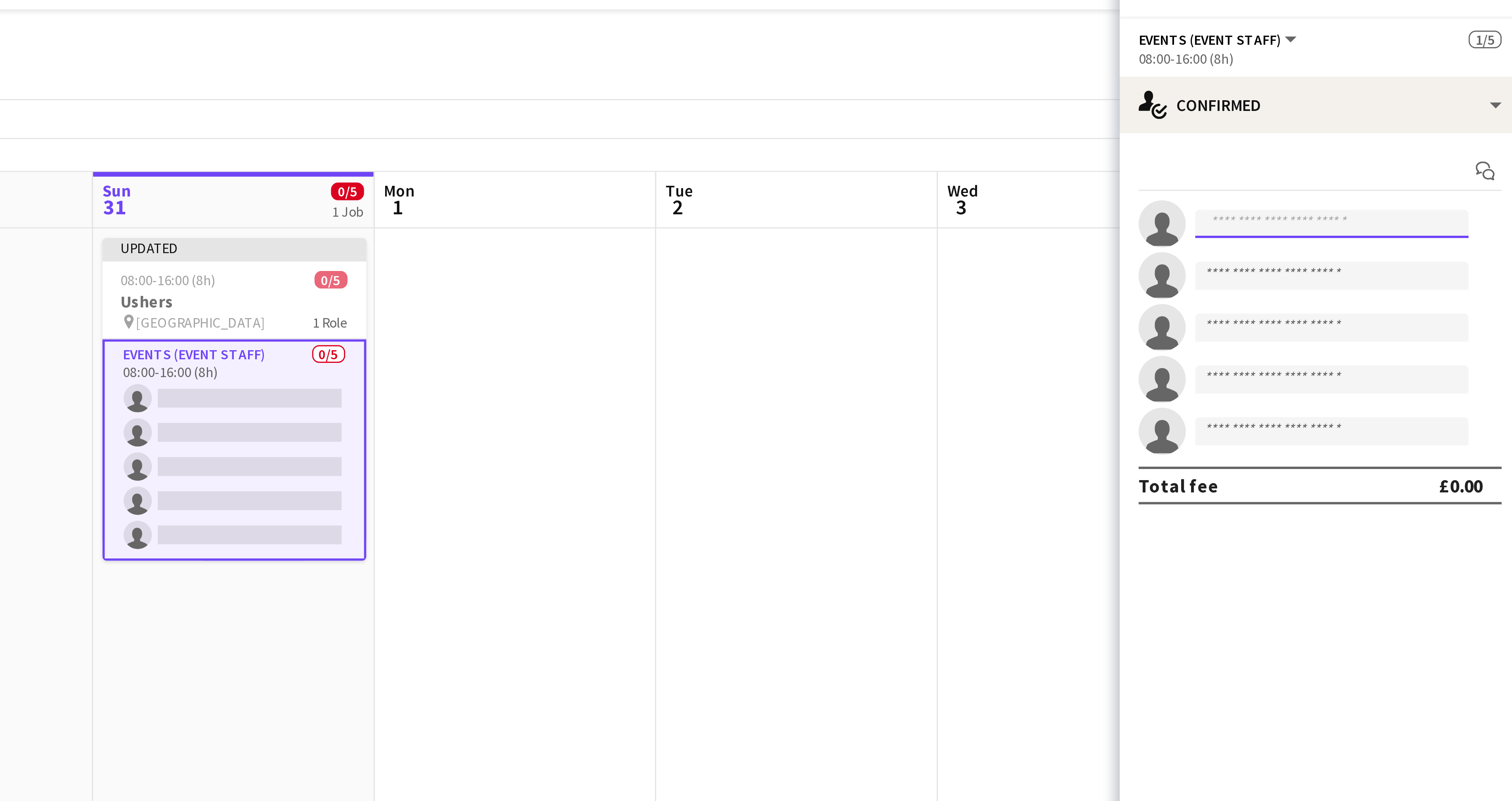
click at [1421, 88] on input at bounding box center [1448, 88] width 92 height 10
click at [1084, 134] on app-card-role "Events (Event Staff) 0/5 08:00-16:00 (8h) single-neutral-actions single-neutral…" at bounding box center [1080, 163] width 89 height 74
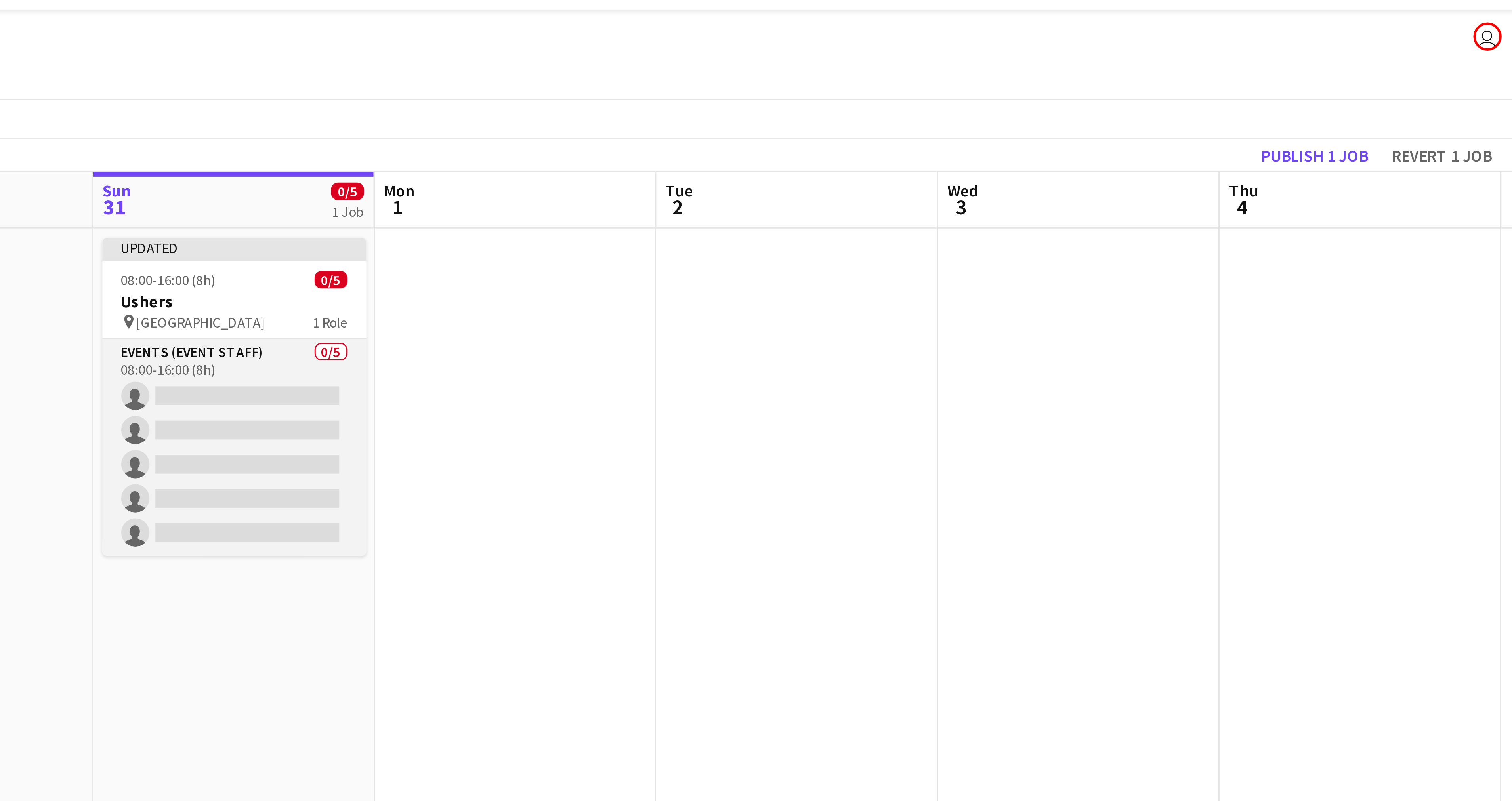
click at [1078, 146] on app-card-role "Events (Event Staff) 0/5 08:00-16:00 (8h) single-neutral-actions single-neutral…" at bounding box center [1080, 163] width 89 height 73
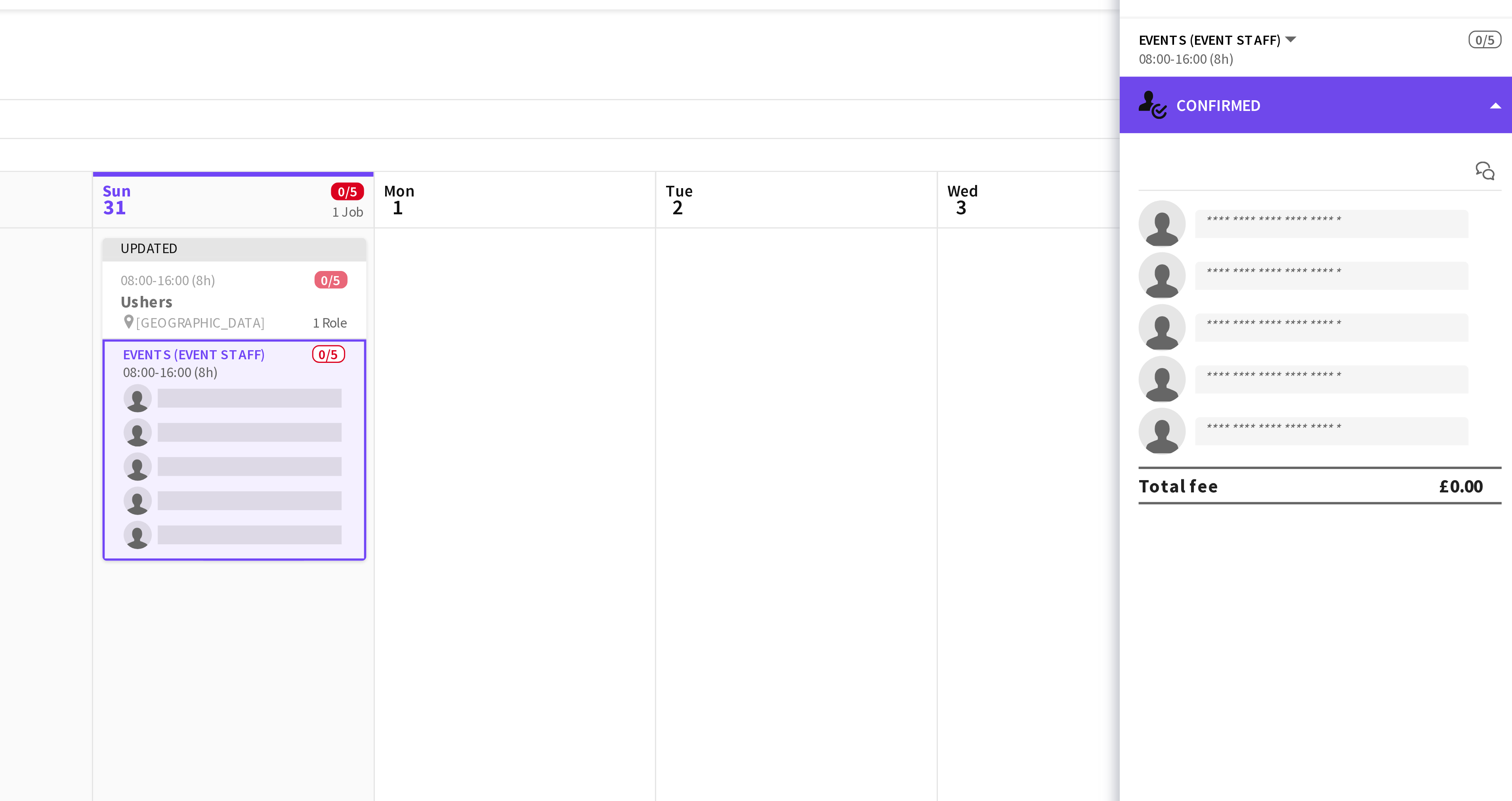
click at [1492, 46] on div "single-neutral-actions-check-2 Confirmed" at bounding box center [1445, 48] width 135 height 19
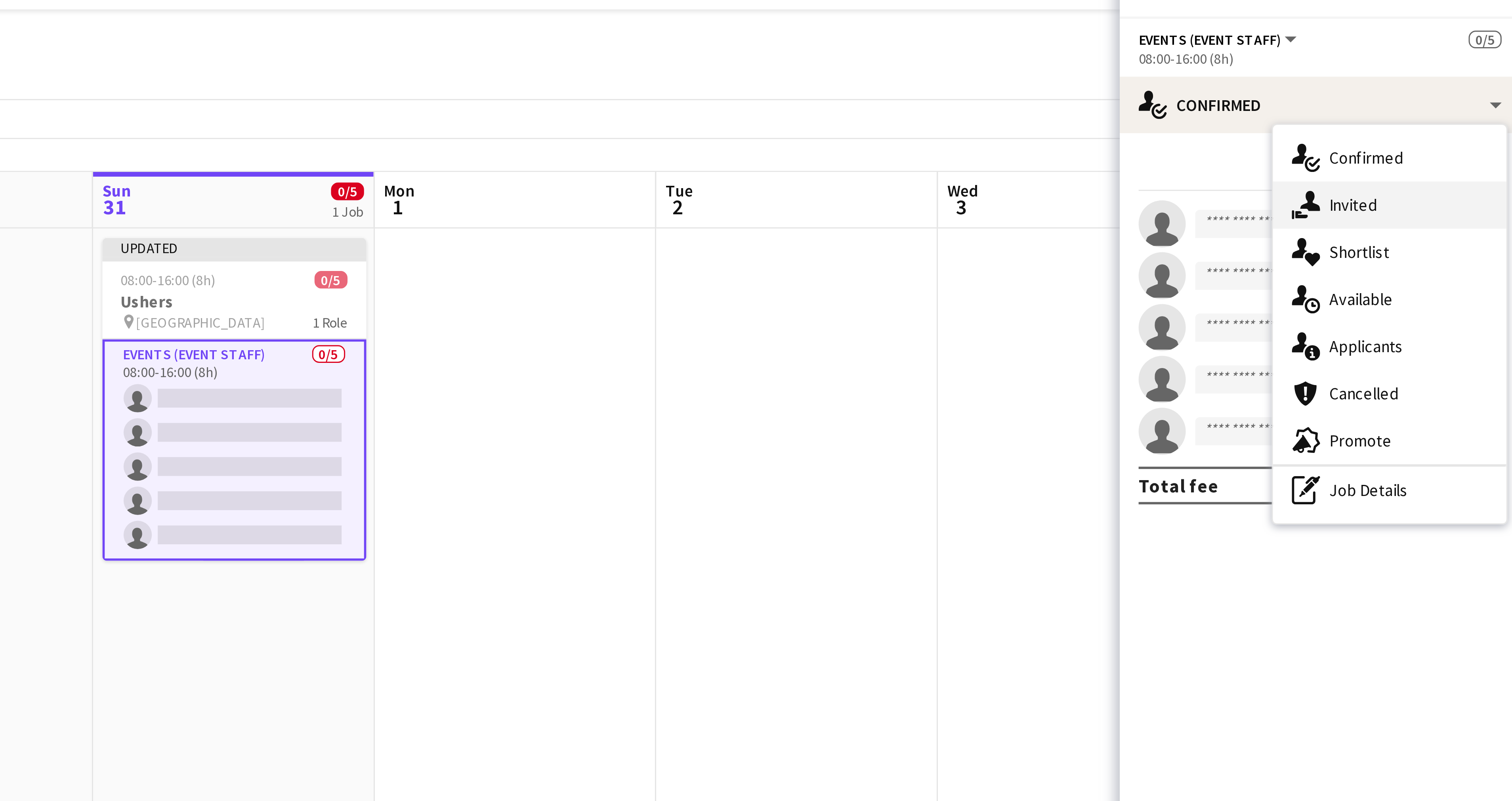
click at [1456, 84] on div "single-neutral-actions-share-1 Invited" at bounding box center [1467, 81] width 78 height 16
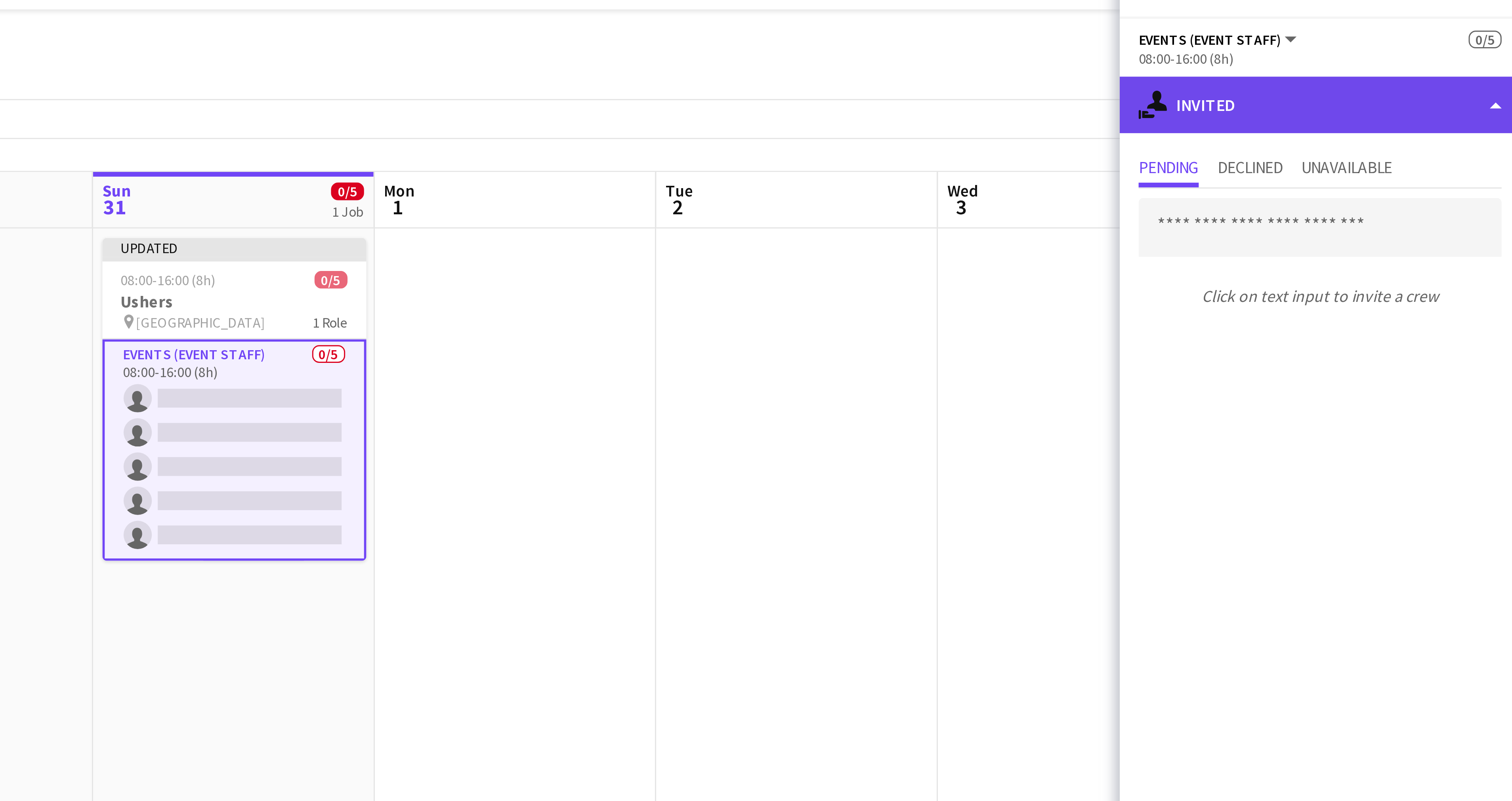
click at [1498, 50] on div "single-neutral-actions-share-1 Invited" at bounding box center [1445, 48] width 135 height 19
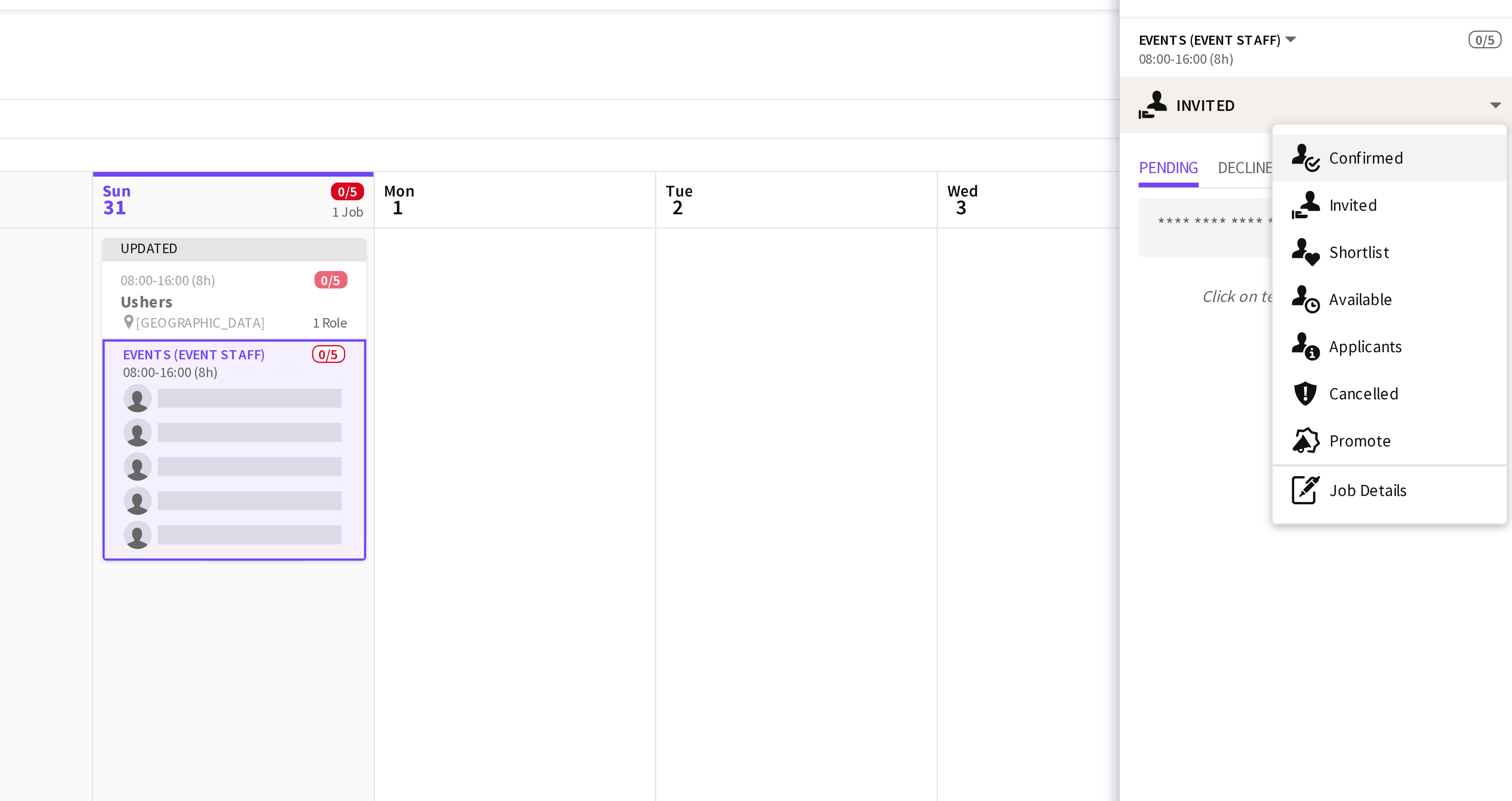
click at [1462, 66] on div "single-neutral-actions-check-2 Confirmed" at bounding box center [1467, 65] width 78 height 16
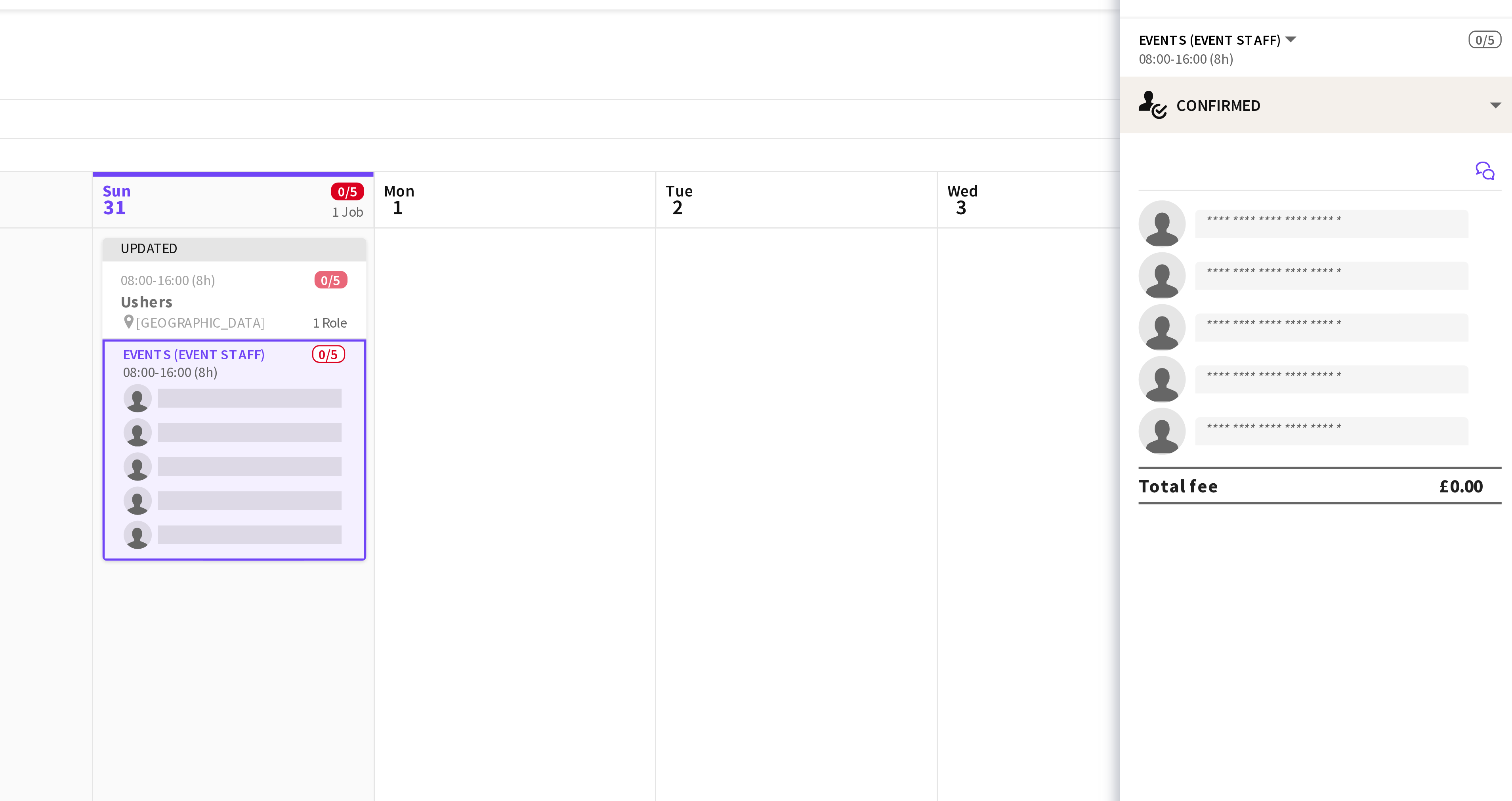
click at [1500, 70] on icon at bounding box center [1501, 71] width 4 height 4
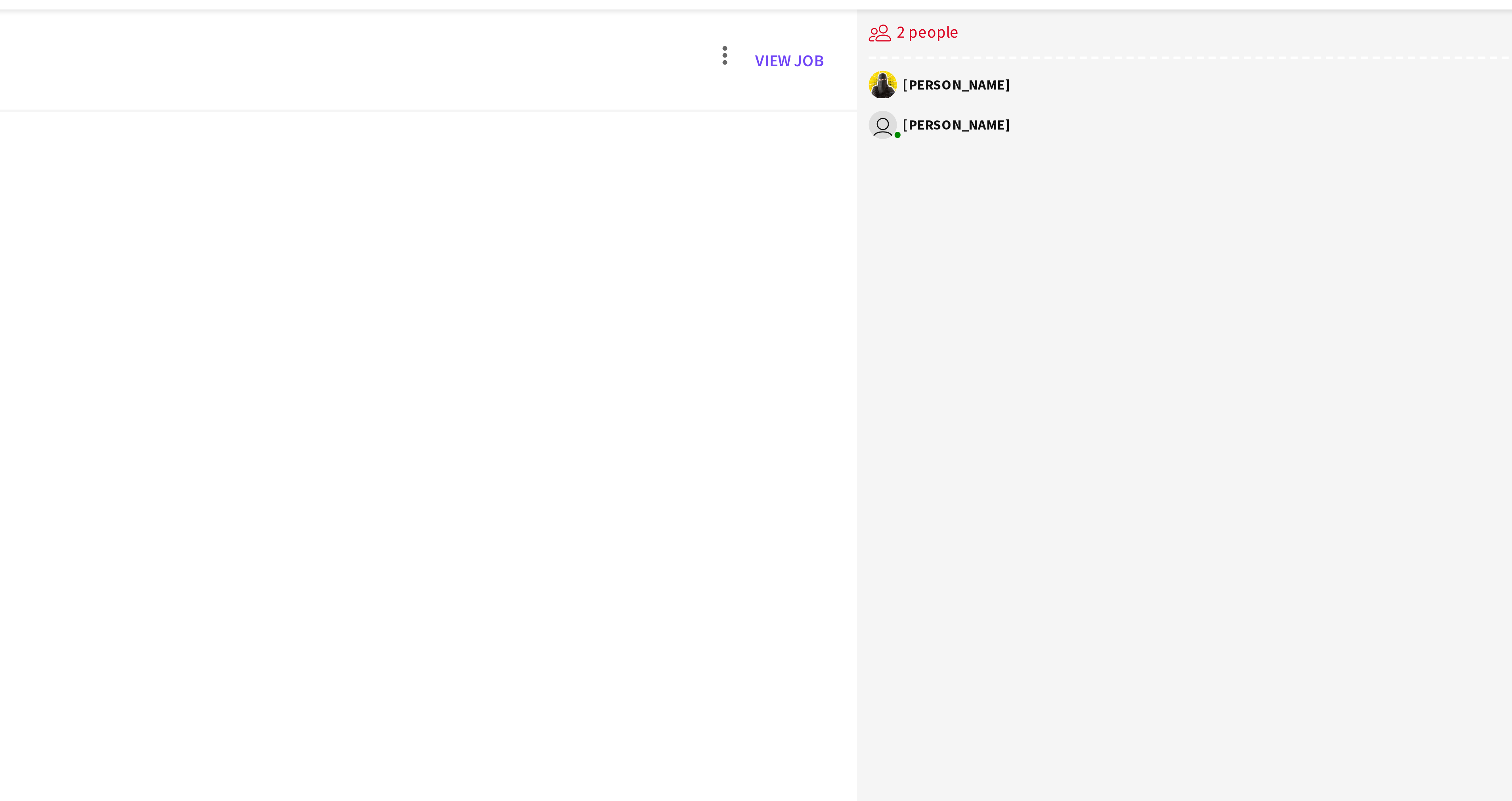
click at [1321, 45] on div "[PERSON_NAME]" at bounding box center [1400, 42] width 215 height 10
click at [1315, 37] on div "[PERSON_NAME]" at bounding box center [1400, 42] width 215 height 10
click at [1294, 43] on app-user-avatar at bounding box center [1298, 42] width 10 height 10
click at [1267, 35] on link "View Job" at bounding box center [1266, 33] width 29 height 13
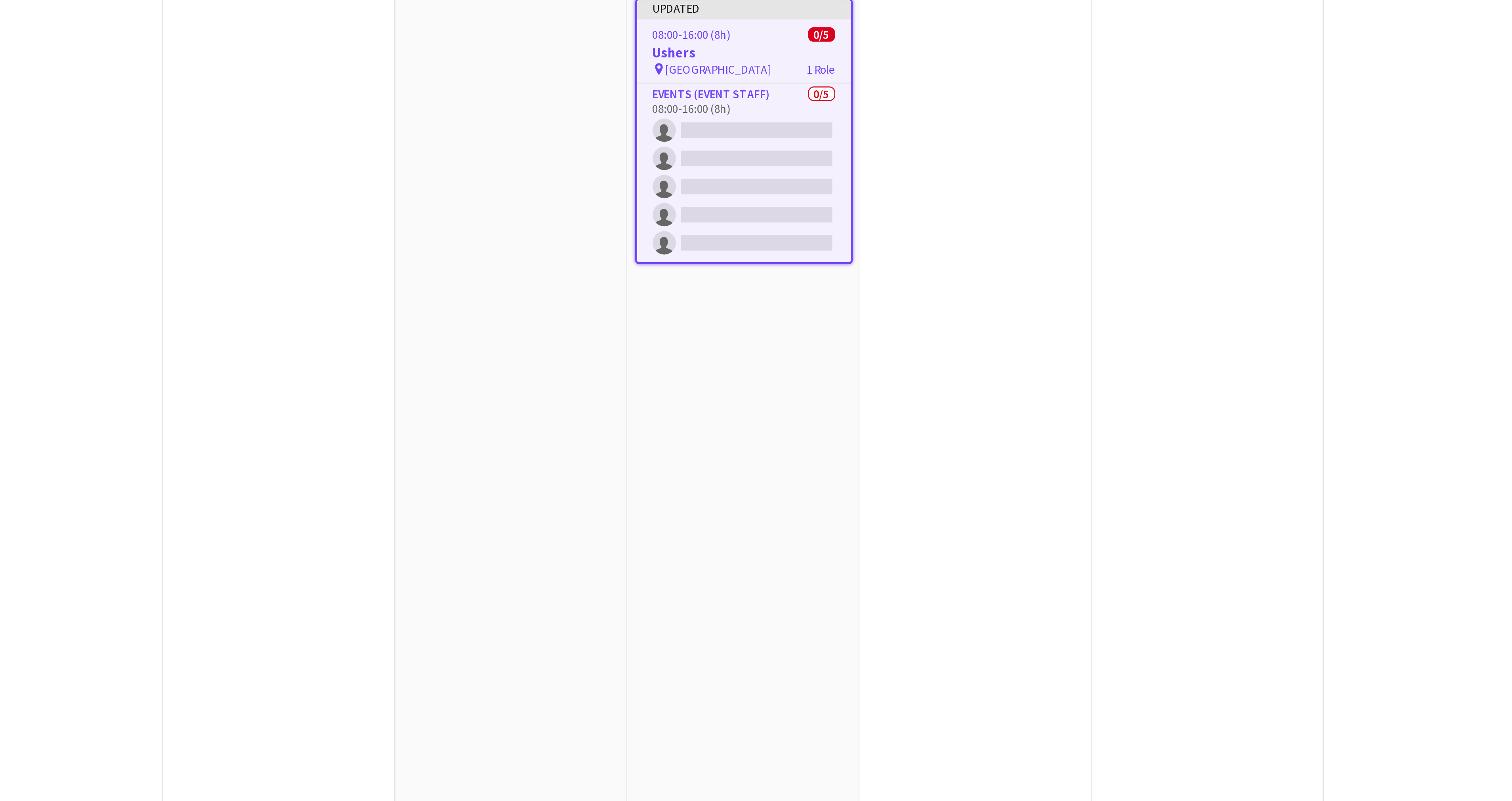
scroll to position [0, 322]
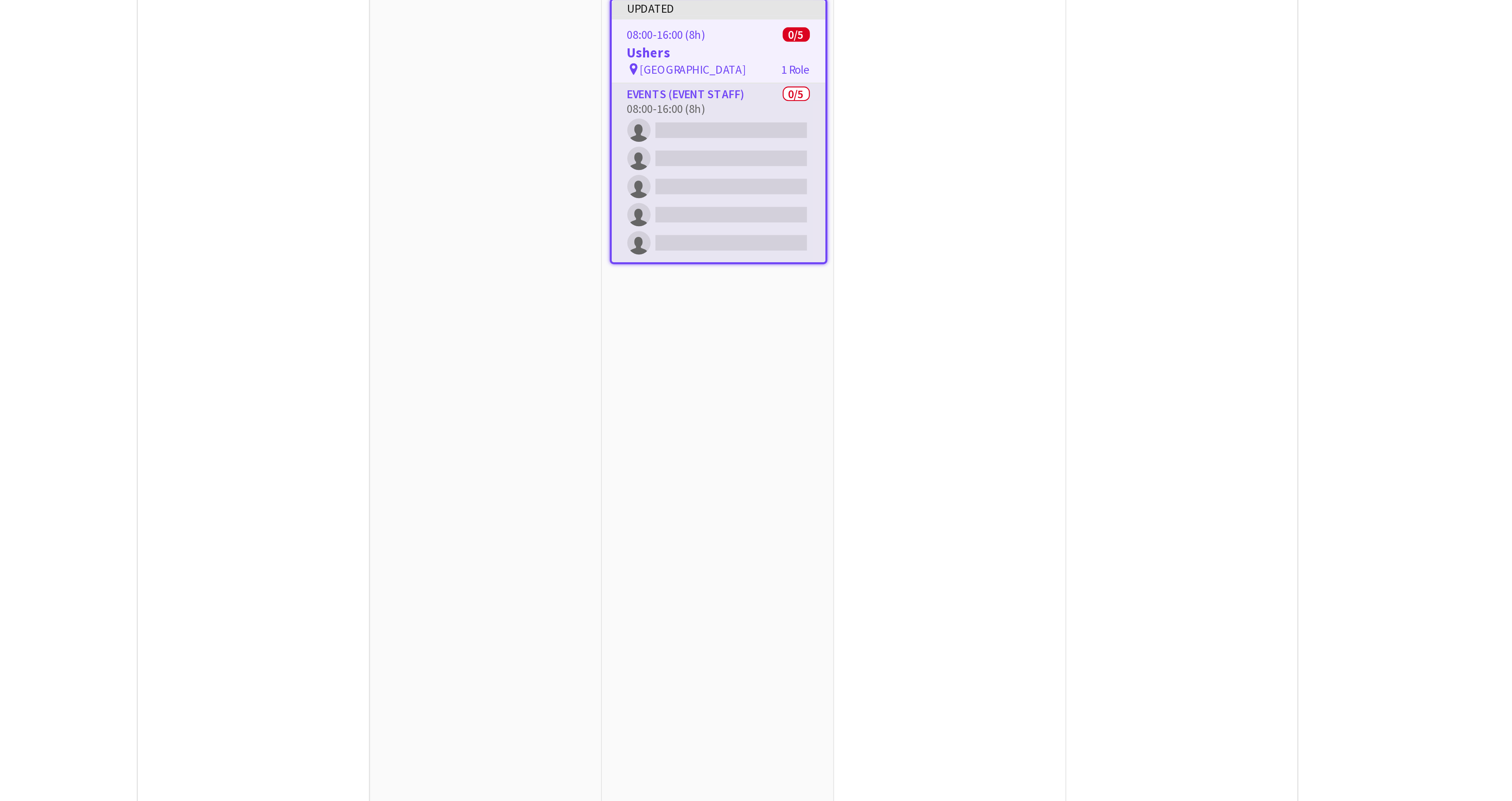
click at [654, 132] on app-card-role "Events (Event Staff) 0/5 08:00-16:00 (8h) single-neutral-actions single-neutral…" at bounding box center [673, 163] width 87 height 73
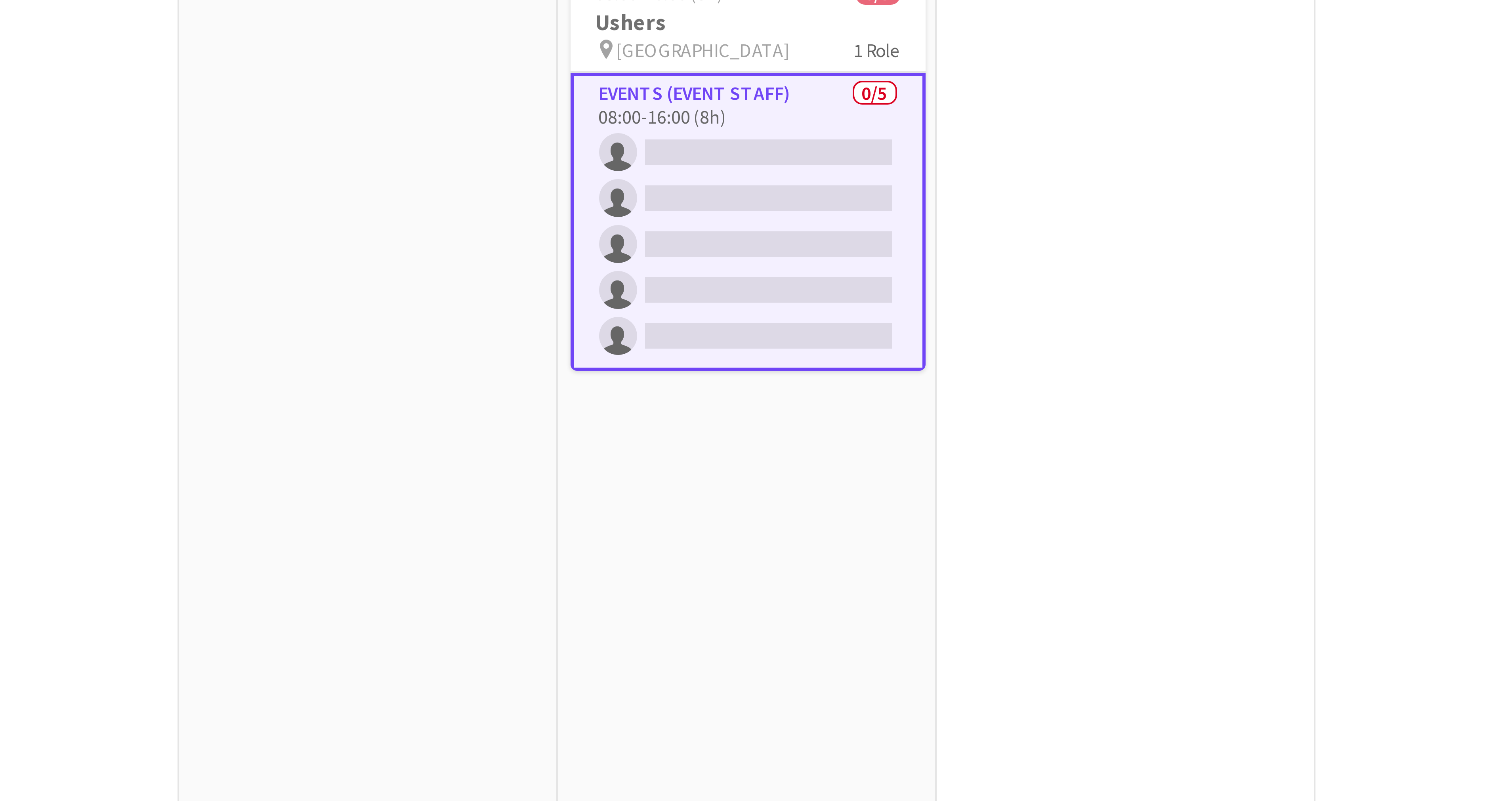
click at [677, 129] on app-card-role "Events (Event Staff) 0/5 08:00-16:00 (8h) single-neutral-actions single-neutral…" at bounding box center [673, 163] width 89 height 74
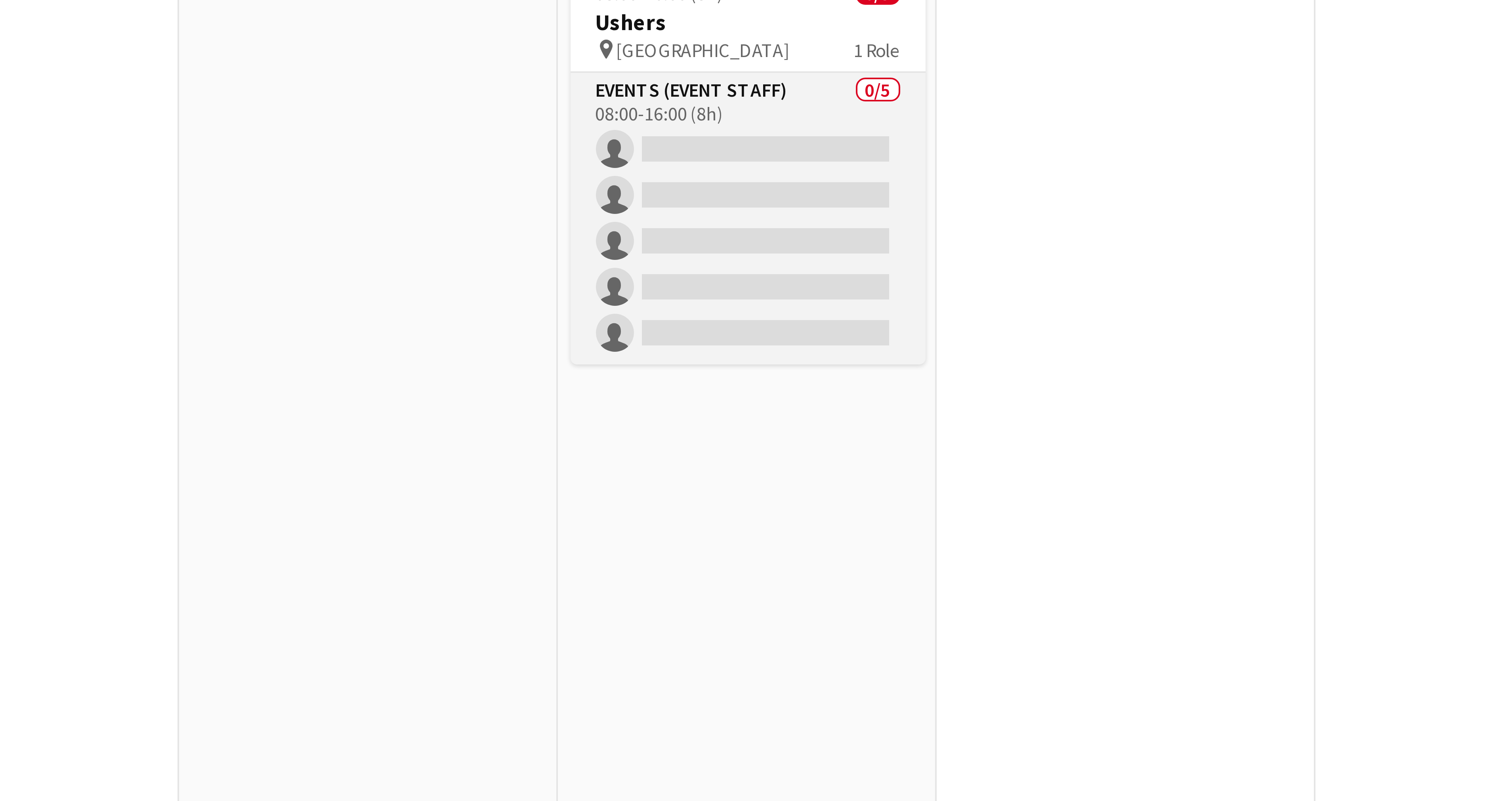
click at [677, 129] on app-card-role "Events (Event Staff) 0/5 08:00-16:00 (8h) single-neutral-actions single-neutral…" at bounding box center [673, 163] width 89 height 73
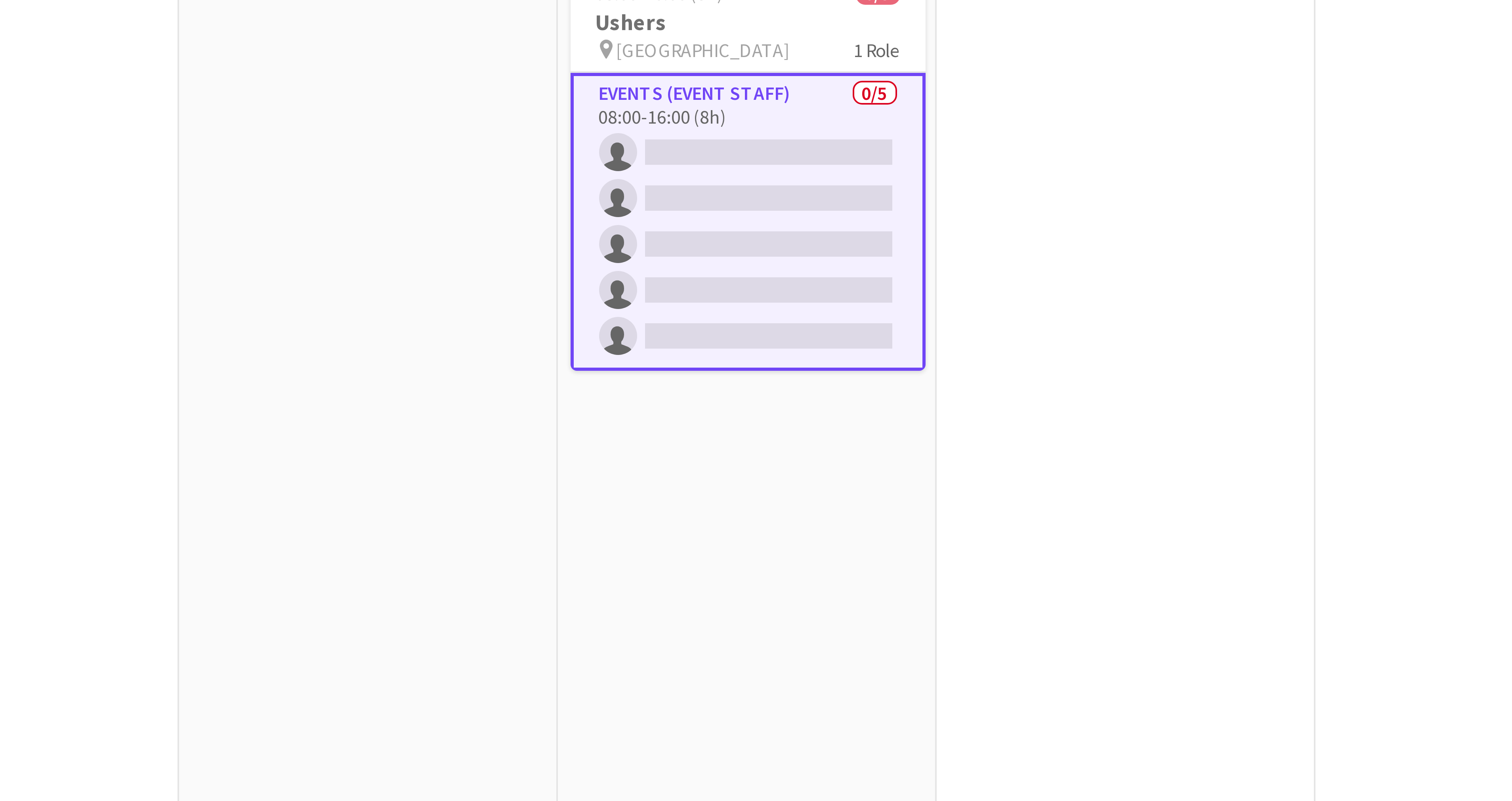
click at [671, 133] on app-card-role "Events (Event Staff) 0/5 08:00-16:00 (8h) single-neutral-actions single-neutral…" at bounding box center [673, 163] width 89 height 74
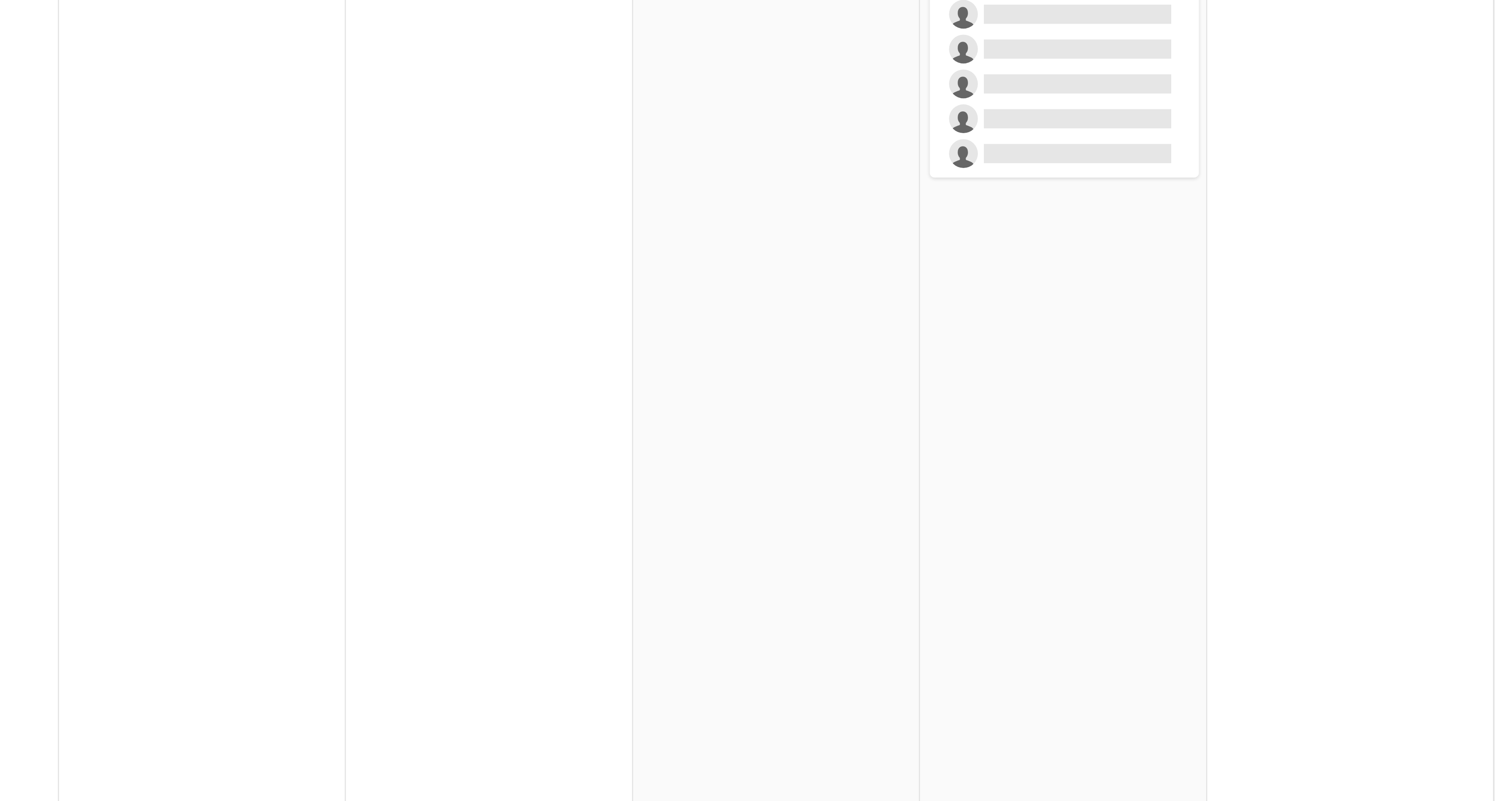
scroll to position [0, 276]
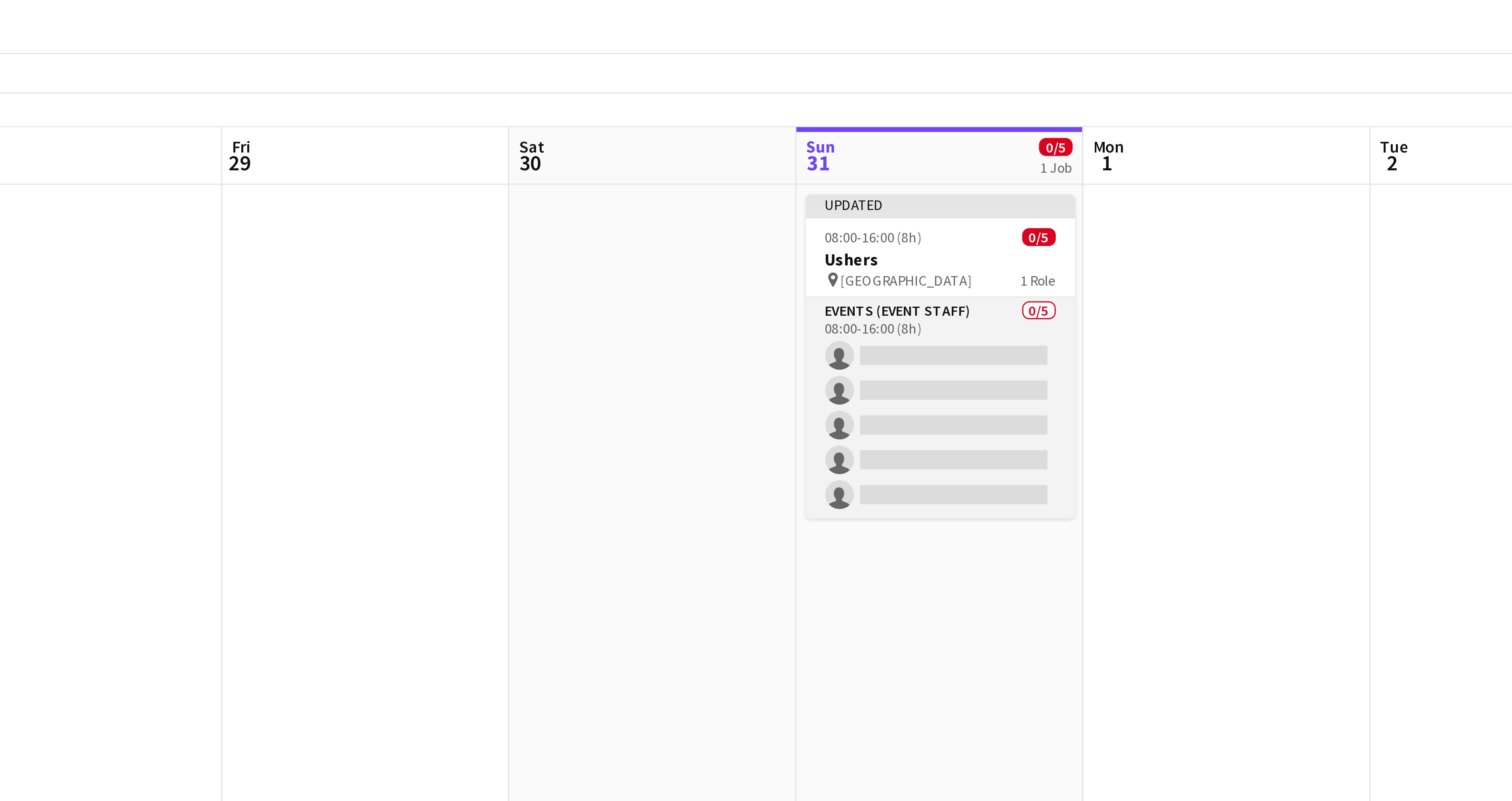
drag, startPoint x: 627, startPoint y: 139, endPoint x: 609, endPoint y: 130, distance: 20.1
click at [609, 130] on app-card-role "Events (Event Staff) 0/5 08:00-16:00 (8h) single-neutral-actions single-neutral…" at bounding box center [623, 163] width 89 height 73
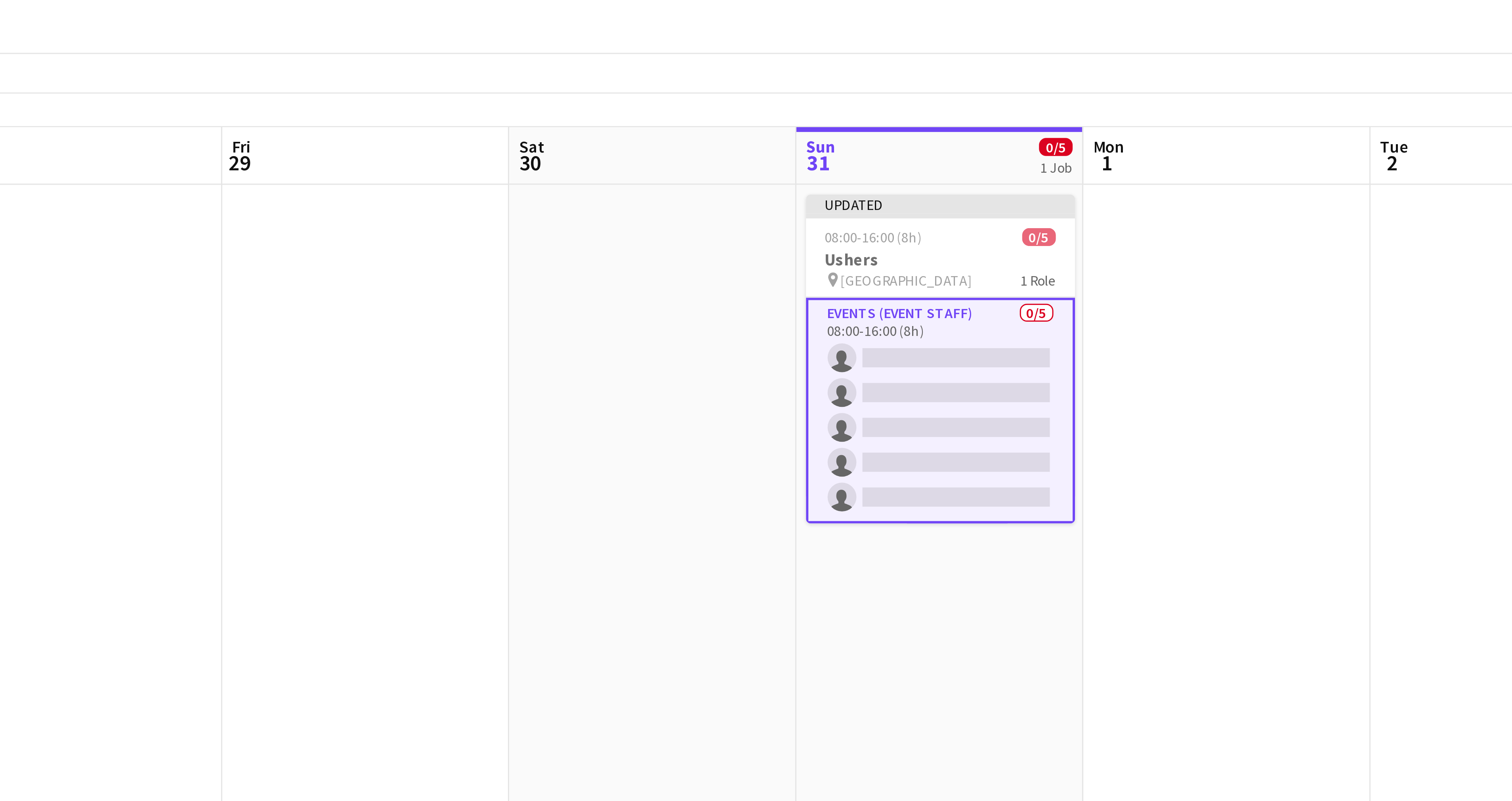
click at [609, 130] on app-card-role "Events (Event Staff) 0/5 08:00-16:00 (8h) single-neutral-actions single-neutral…" at bounding box center [623, 163] width 89 height 74
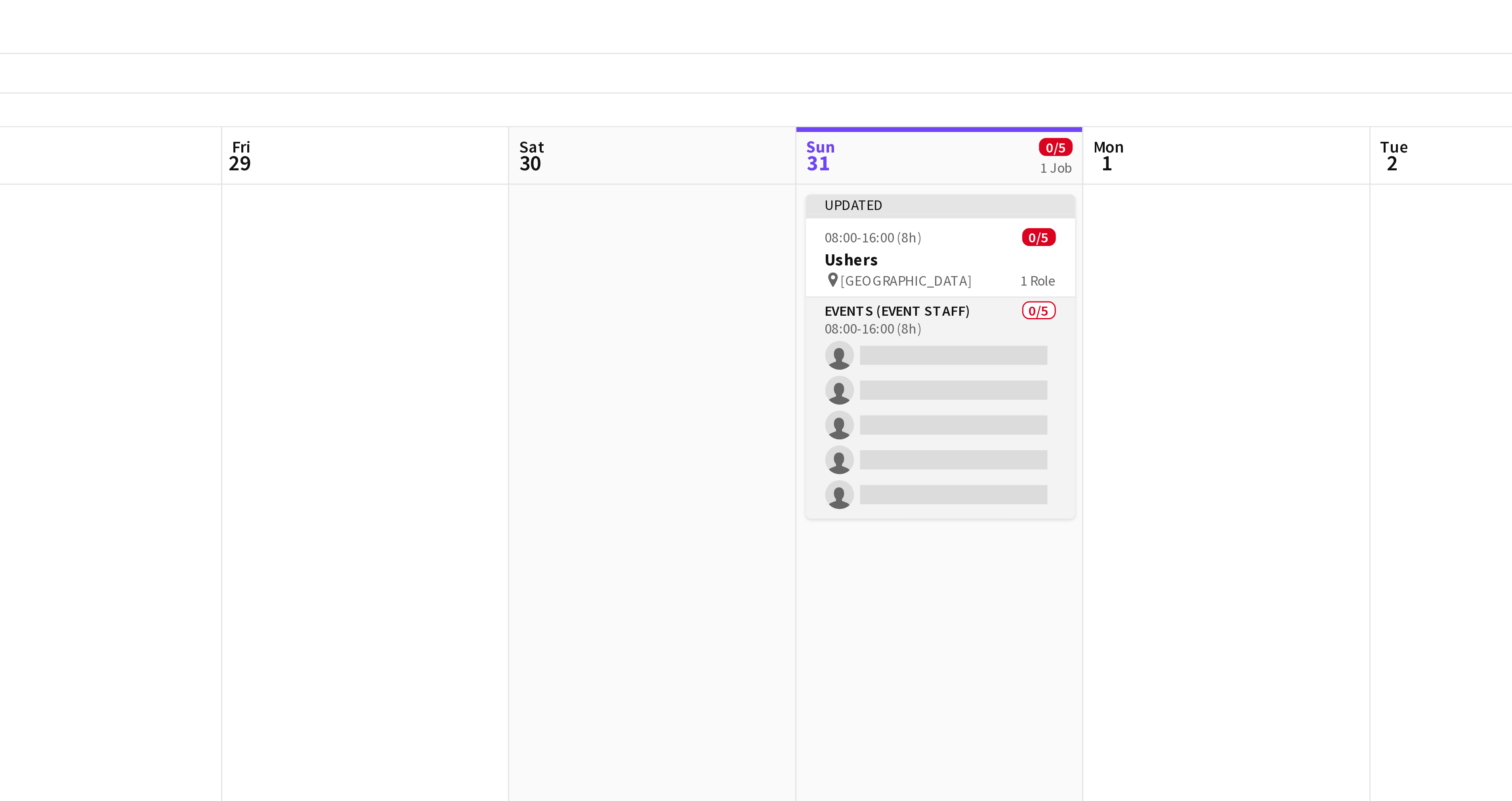
click at [609, 130] on app-card-role "Events (Event Staff) 0/5 08:00-16:00 (8h) single-neutral-actions single-neutral…" at bounding box center [623, 163] width 89 height 73
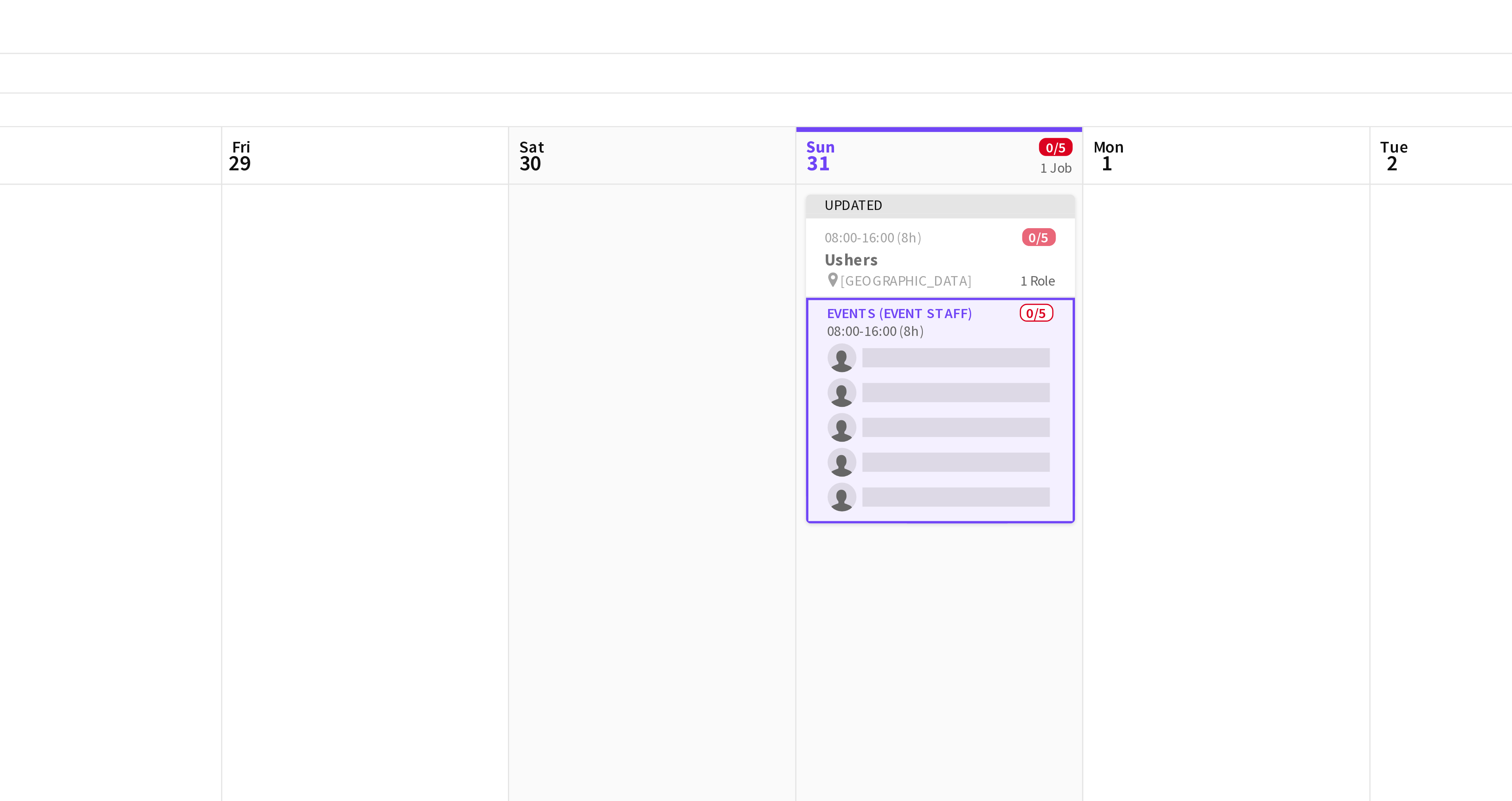
click at [609, 130] on app-card-role "Events (Event Staff) 0/5 08:00-16:00 (8h) single-neutral-actions single-neutral…" at bounding box center [623, 163] width 89 height 74
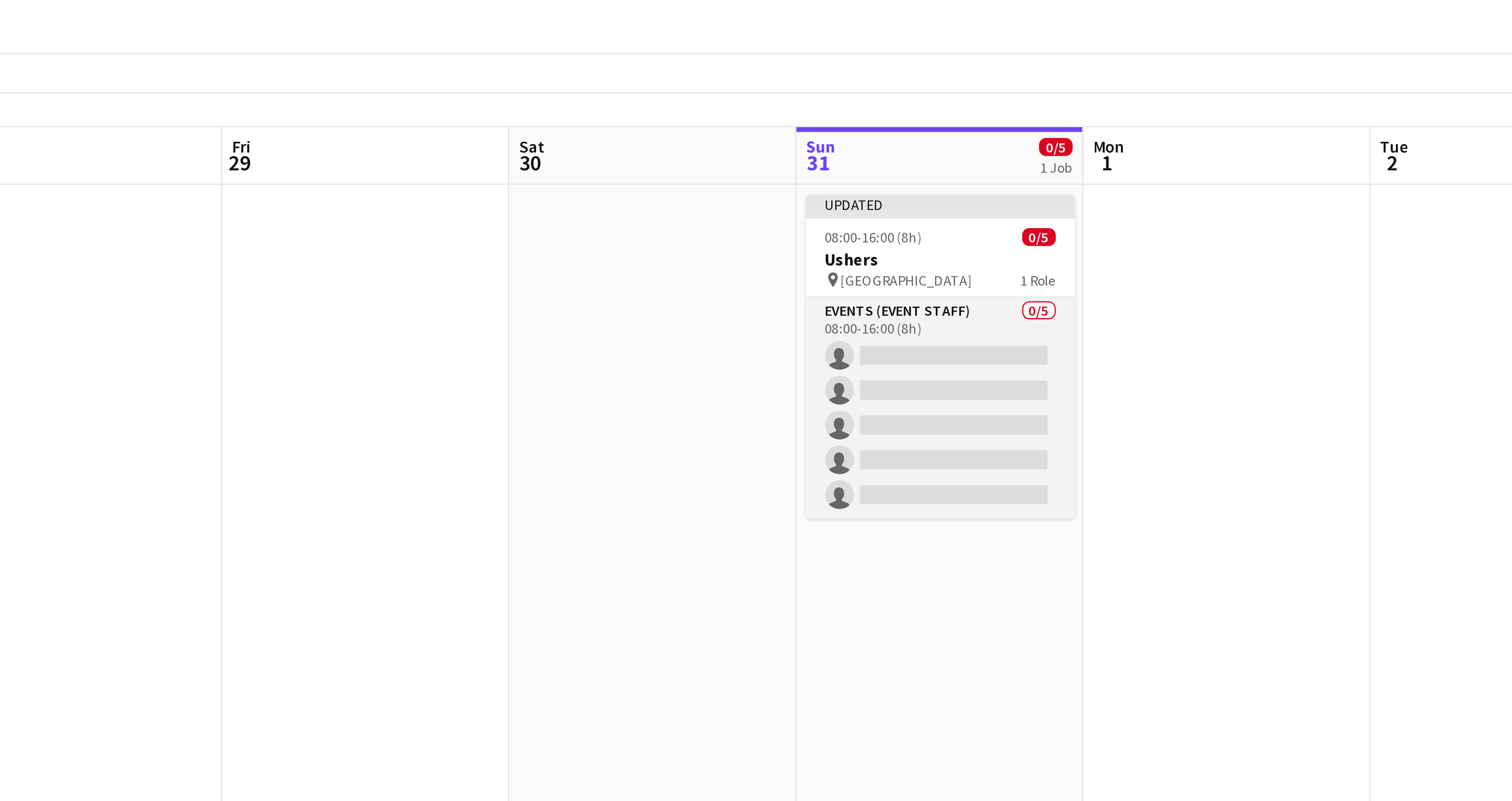
click at [609, 130] on app-card-role "Events (Event Staff) 0/5 08:00-16:00 (8h) single-neutral-actions single-neutral…" at bounding box center [623, 163] width 89 height 73
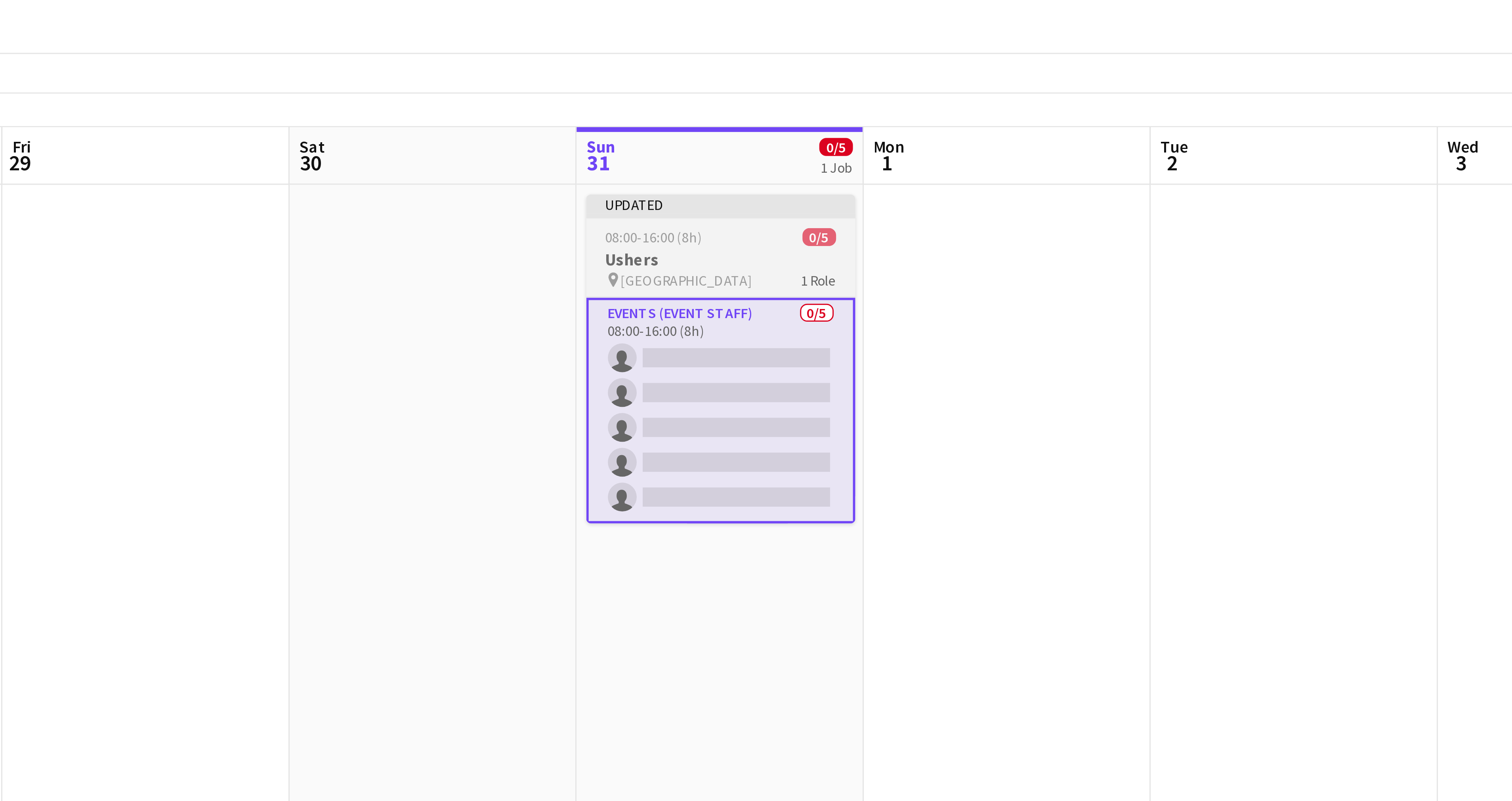
scroll to position [0, 256]
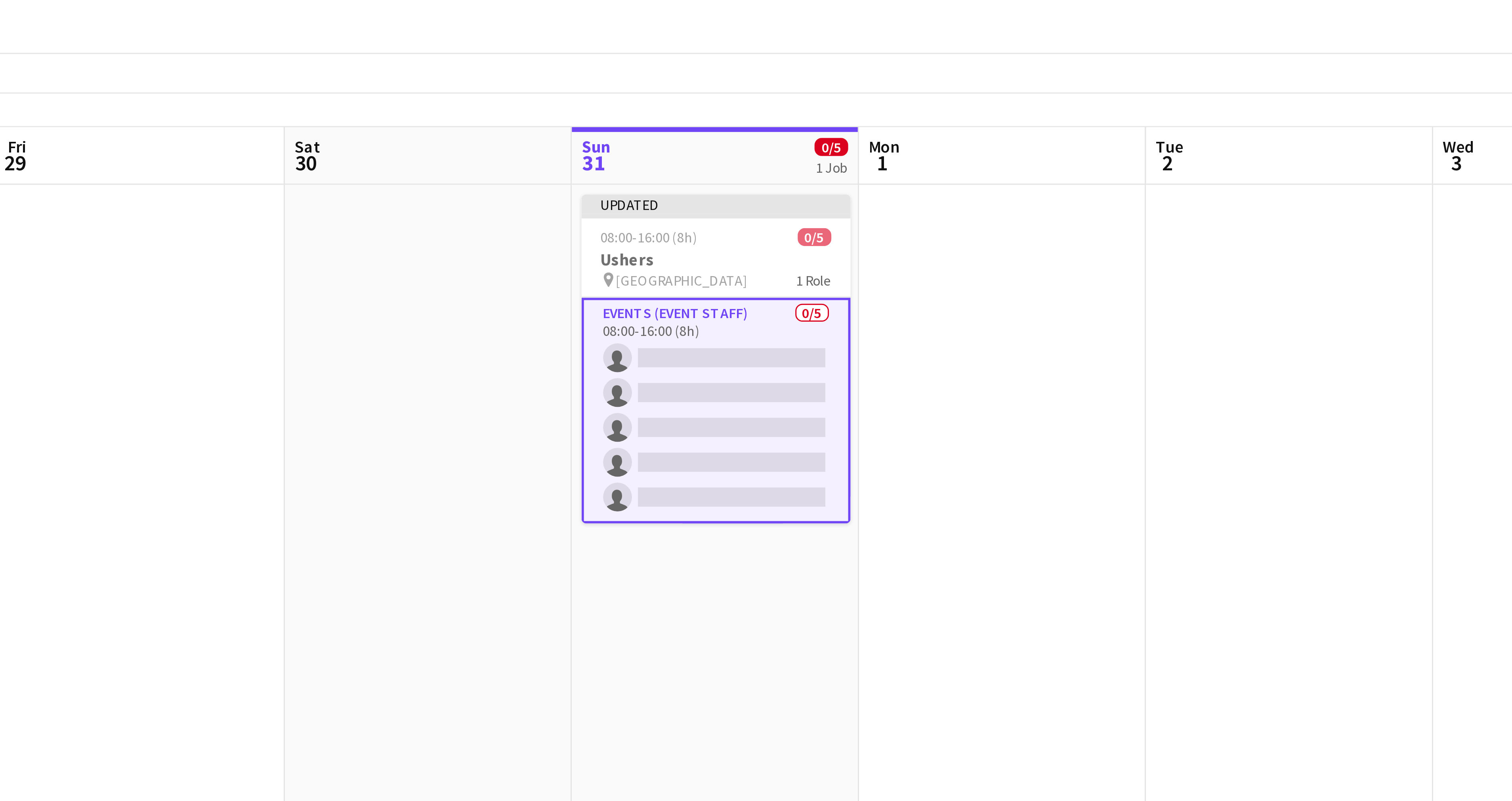
click at [576, 131] on app-card-role "Events (Event Staff) 0/5 08:00-16:00 (8h) single-neutral-actions single-neutral…" at bounding box center [549, 163] width 89 height 74
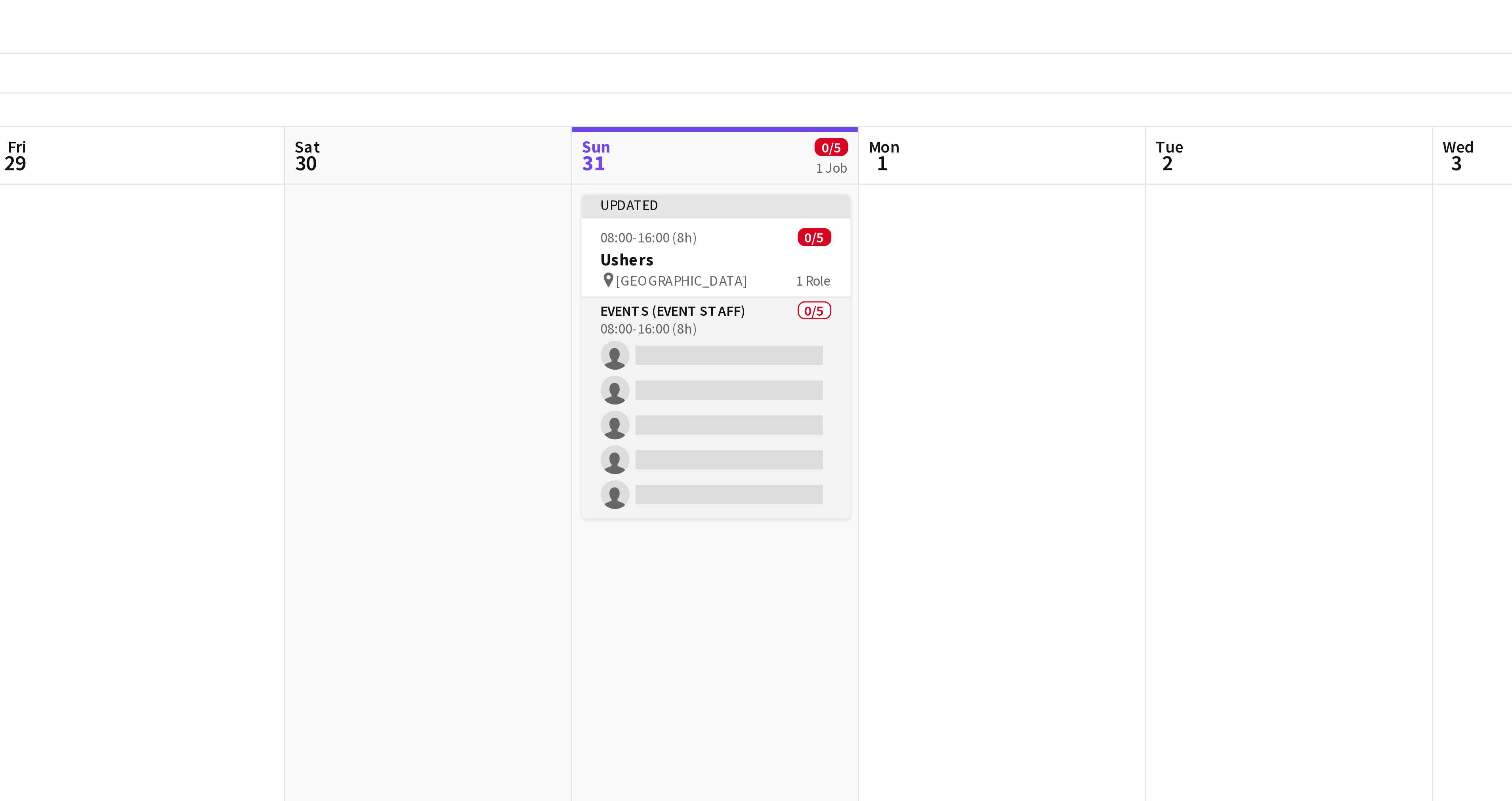
click at [581, 132] on app-card-role "Events (Event Staff) 0/5 08:00-16:00 (8h) single-neutral-actions single-neutral…" at bounding box center [549, 163] width 89 height 73
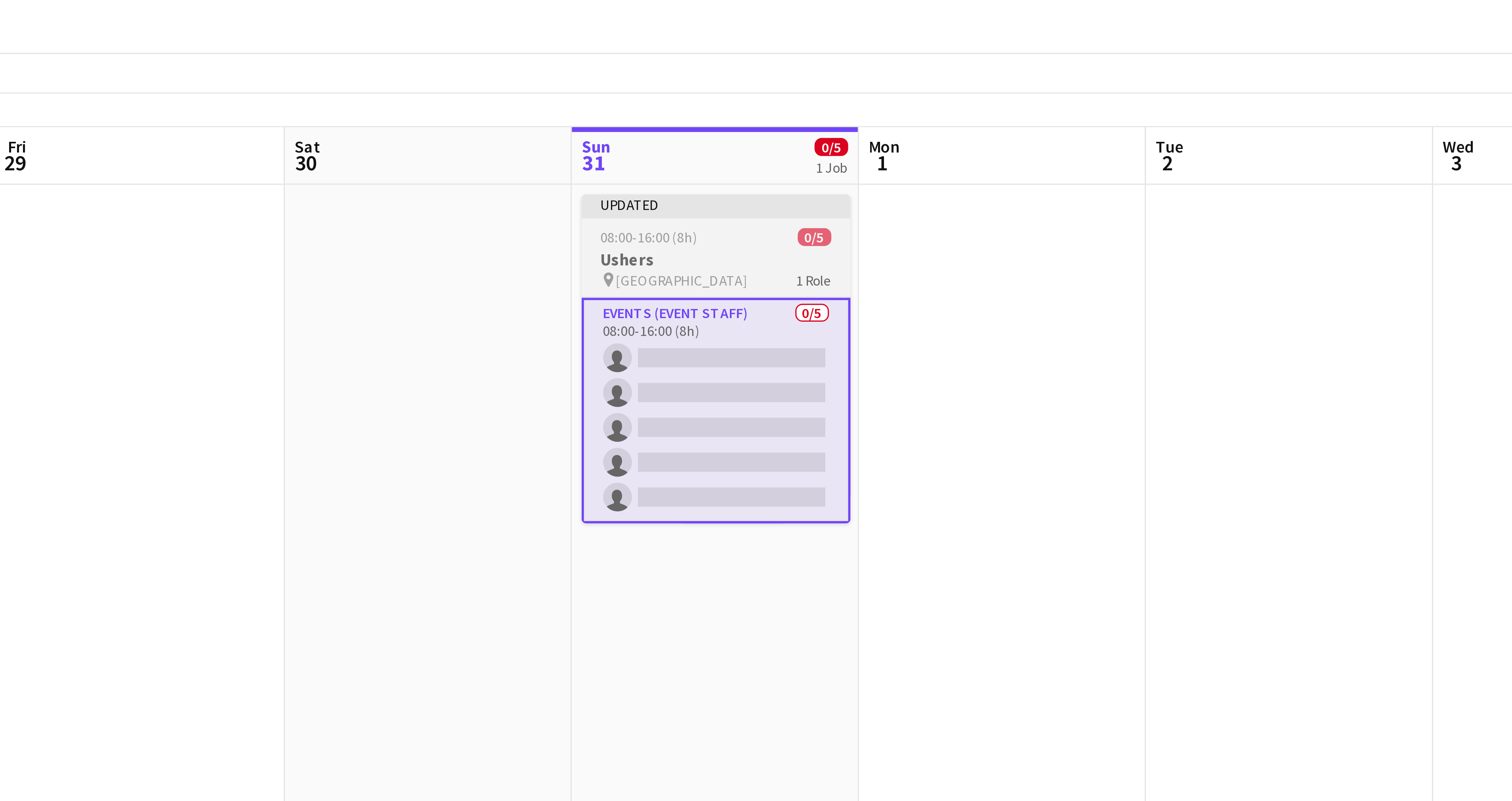
click at [560, 112] on h3 "Ushers" at bounding box center [549, 114] width 89 height 7
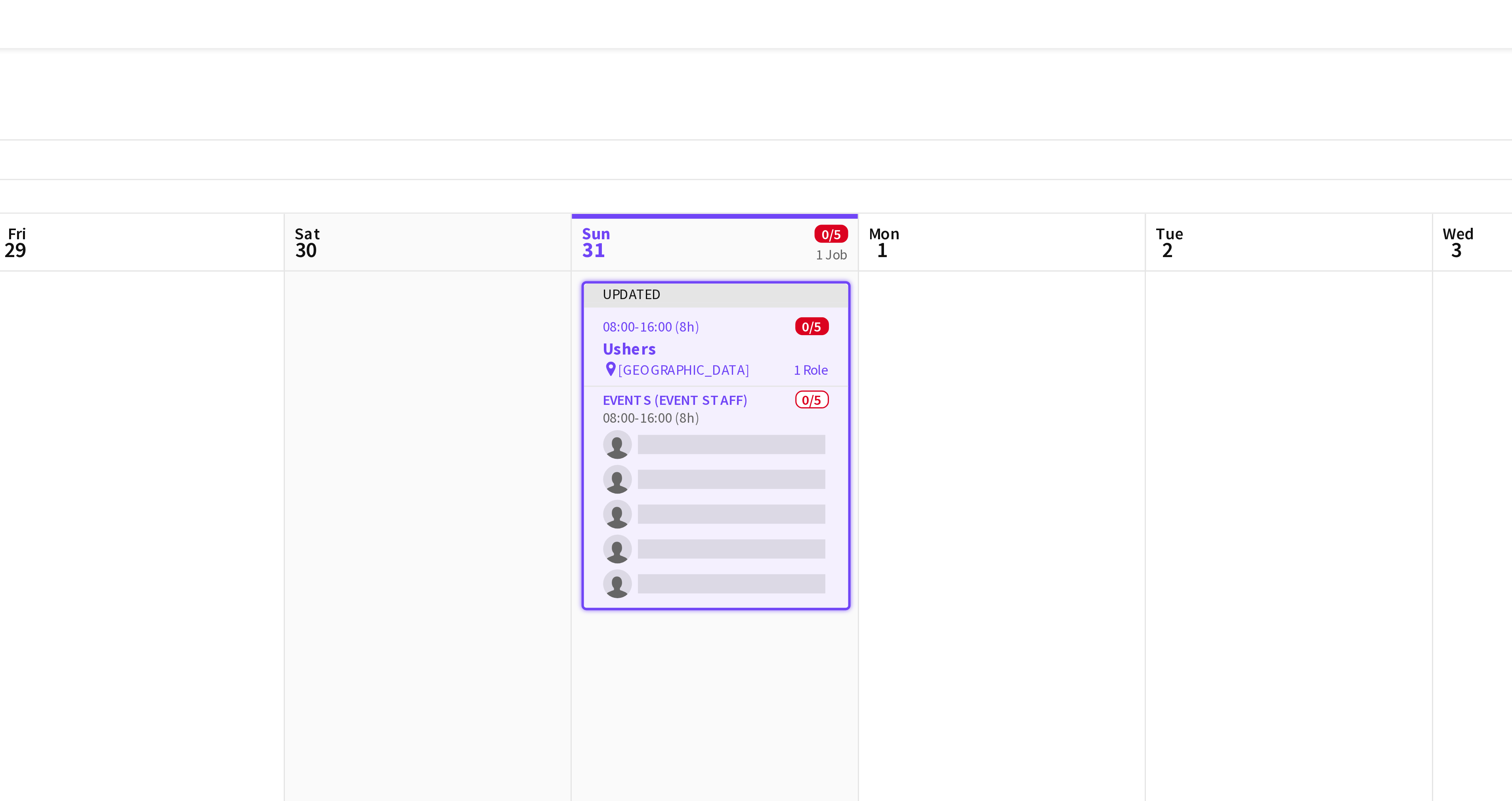
click at [544, 114] on h3 "Ushers" at bounding box center [549, 115] width 87 height 7
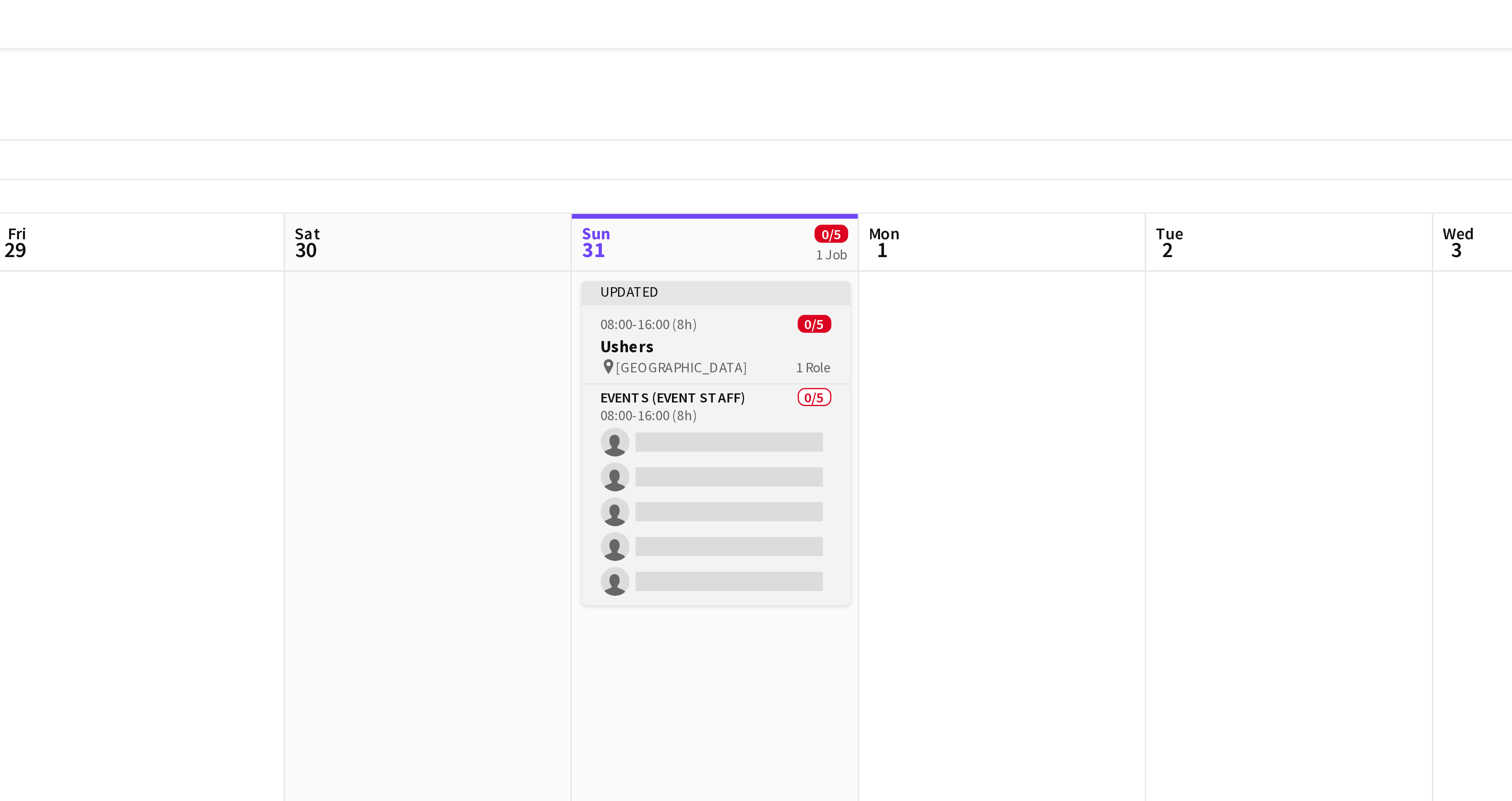
click at [541, 115] on h3 "Ushers" at bounding box center [549, 114] width 89 height 7
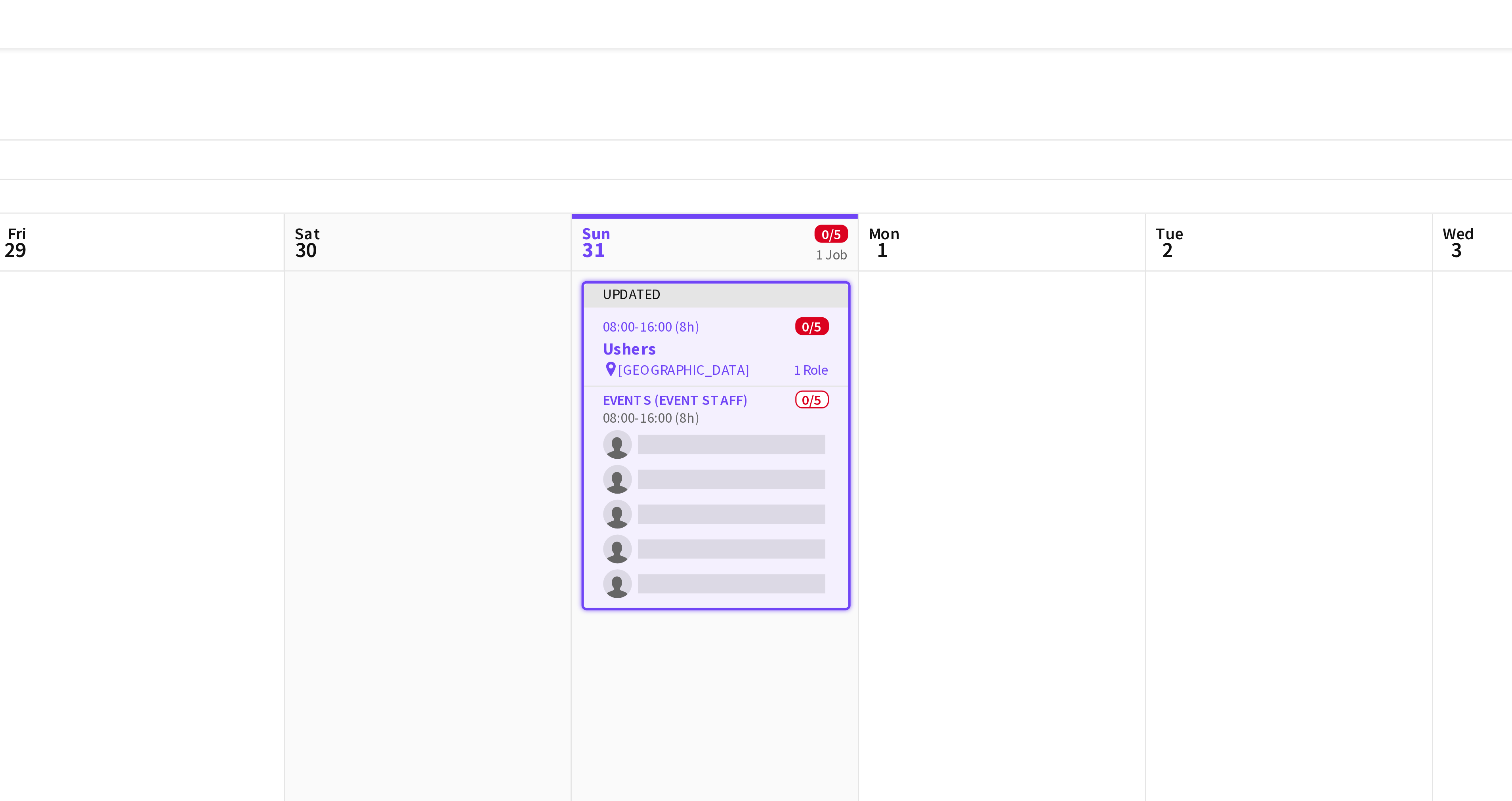
click at [541, 115] on h3 "Ushers" at bounding box center [549, 115] width 87 height 7
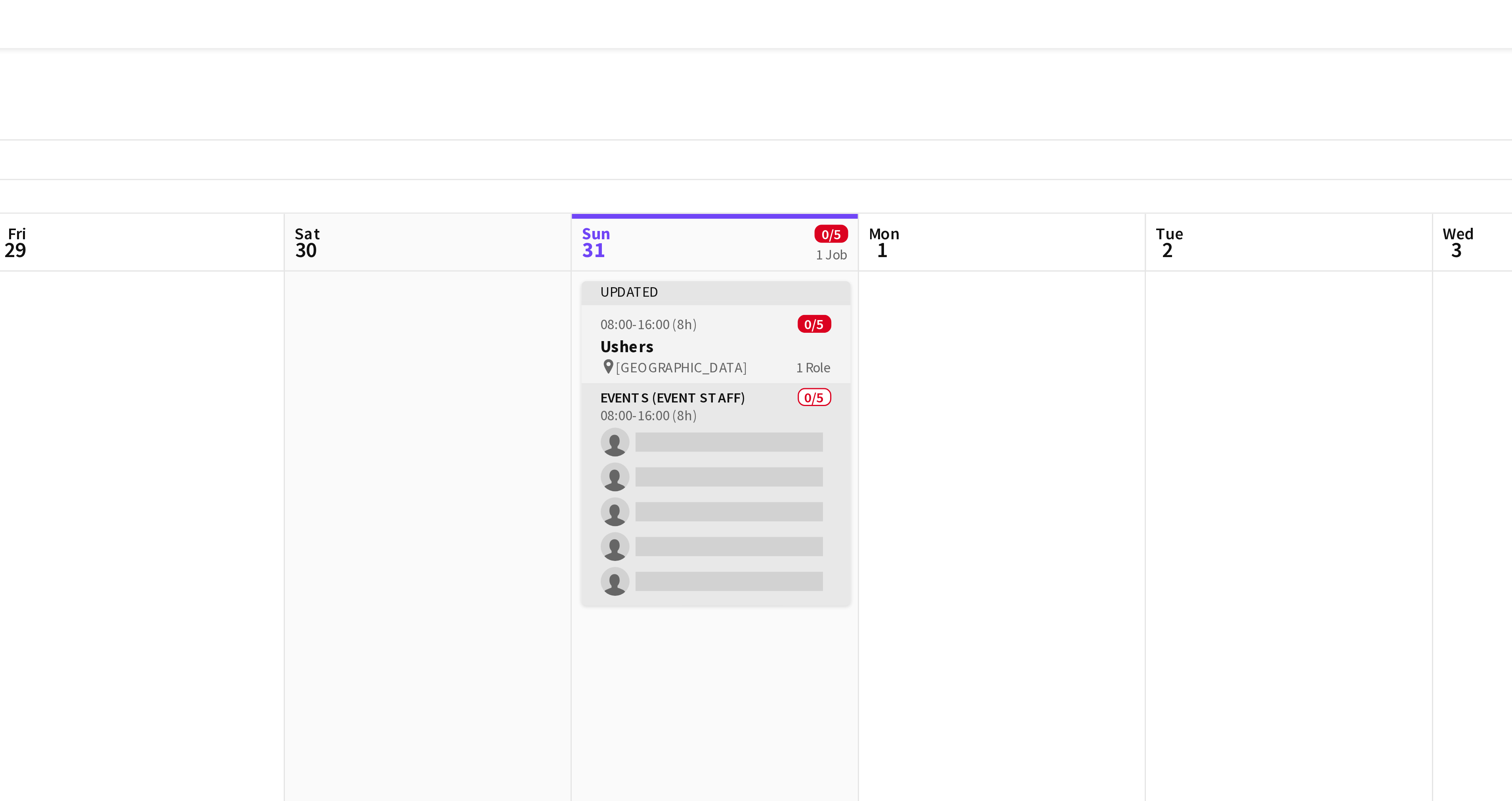
click at [538, 128] on app-card-role "Events (Event Staff) 0/5 08:00-16:00 (8h) single-neutral-actions single-neutral…" at bounding box center [549, 163] width 89 height 73
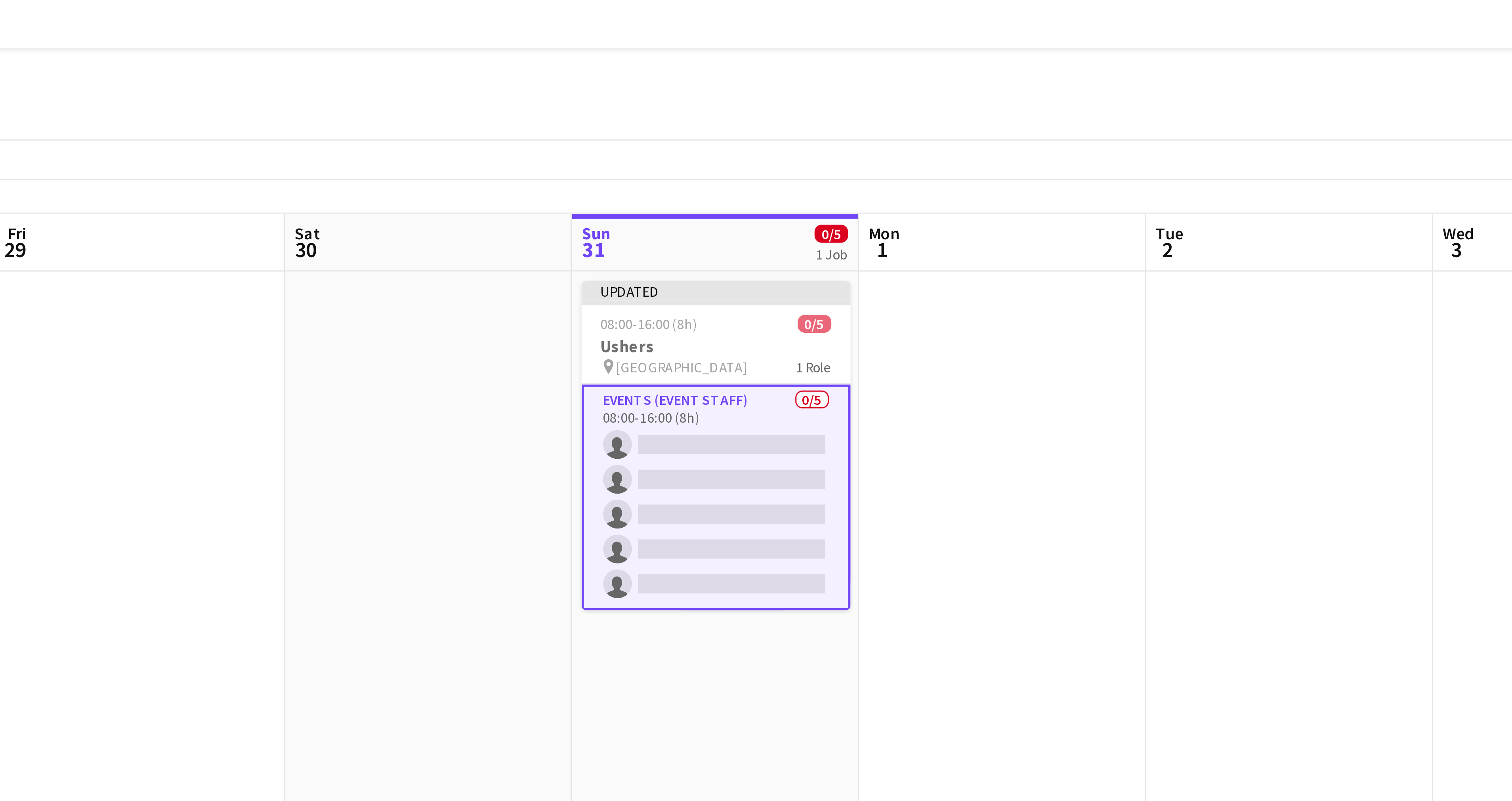
click at [538, 128] on app-card-role "Events (Event Staff) 0/5 08:00-16:00 (8h) single-neutral-actions single-neutral…" at bounding box center [549, 163] width 89 height 74
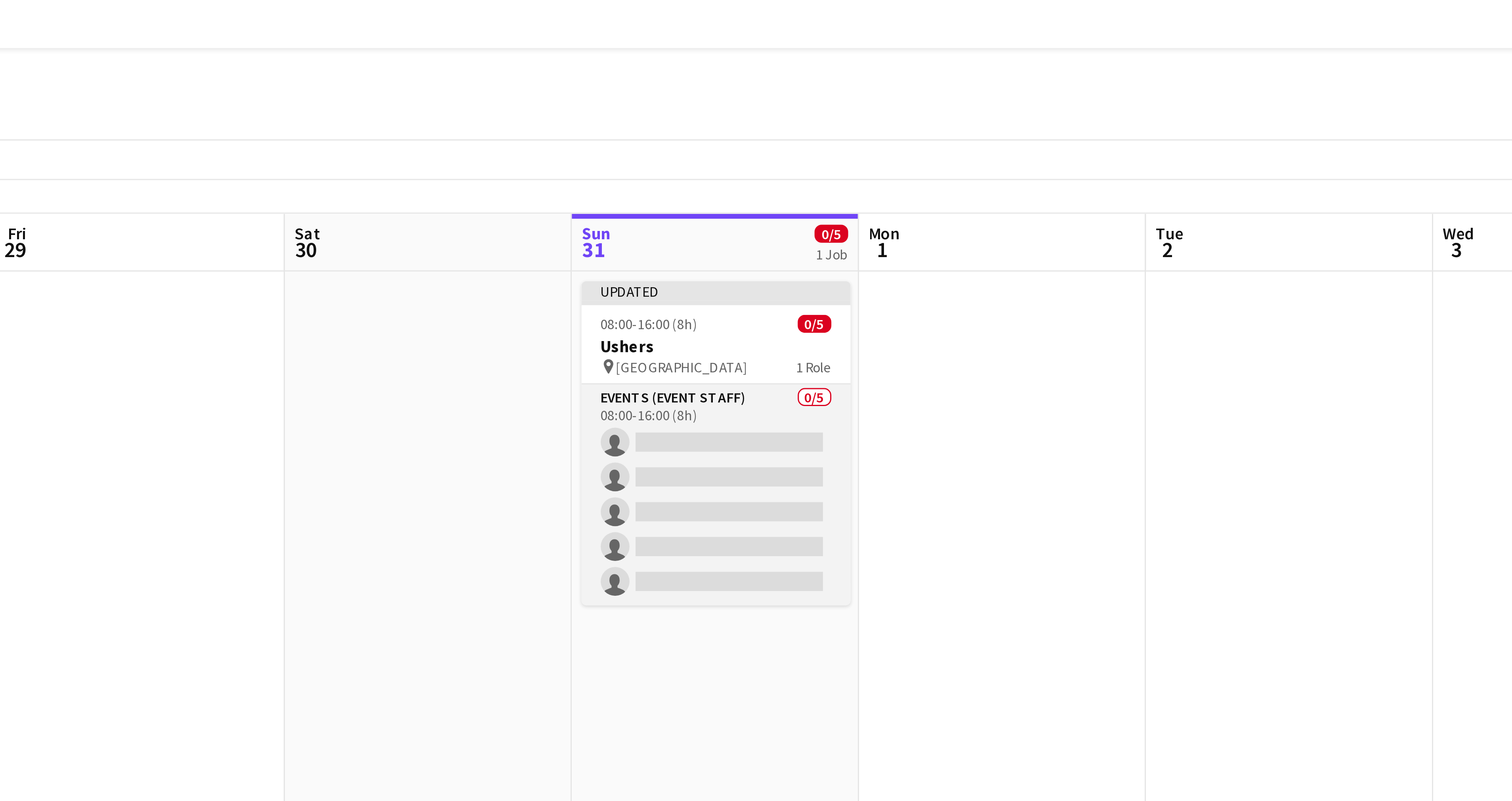
click at [538, 148] on app-card-role "Events (Event Staff) 0/5 08:00-16:00 (8h) single-neutral-actions single-neutral…" at bounding box center [549, 163] width 89 height 73
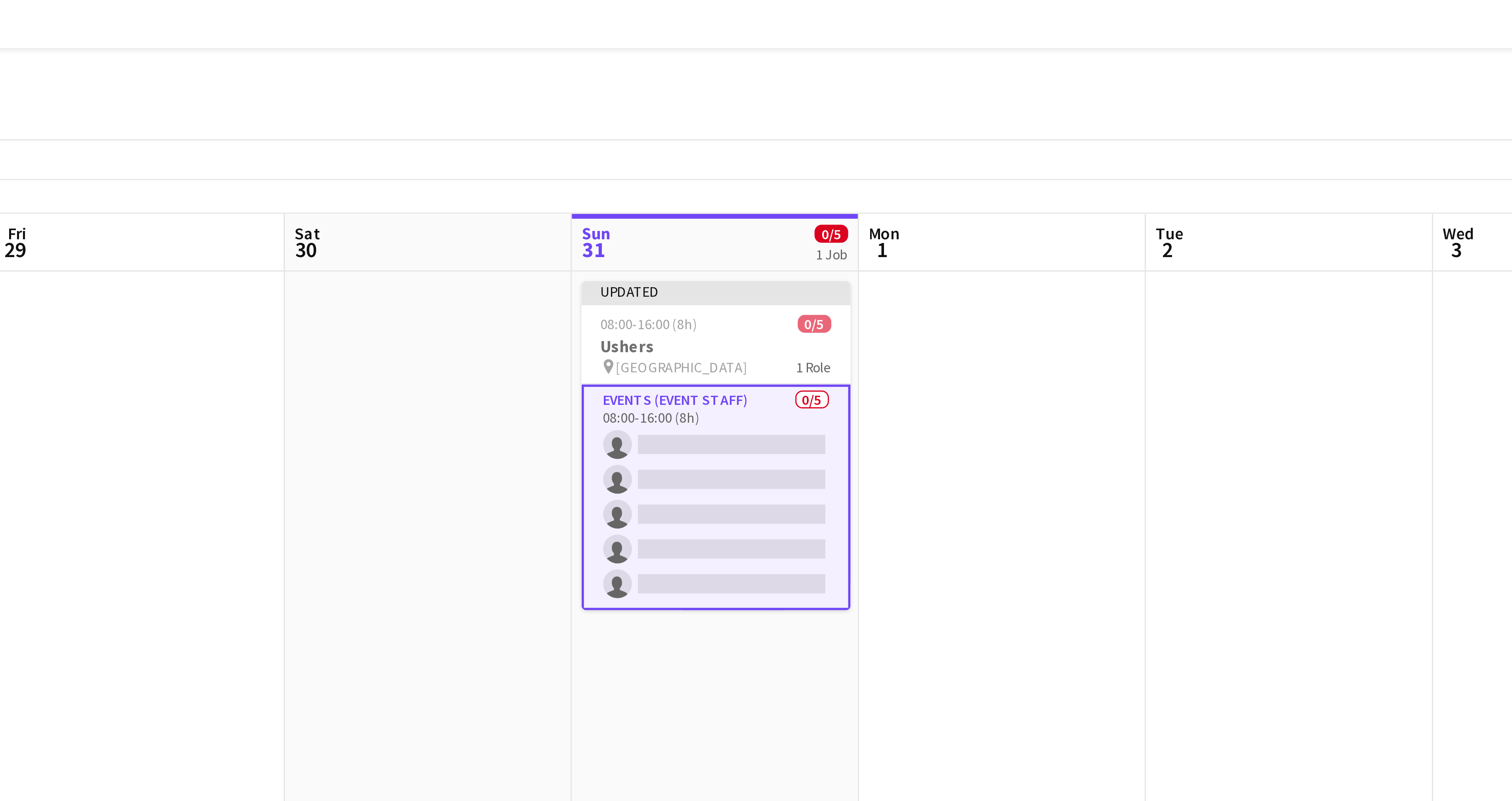
click at [538, 148] on app-card-role "Events (Event Staff) 0/5 08:00-16:00 (8h) single-neutral-actions single-neutral…" at bounding box center [549, 163] width 89 height 74
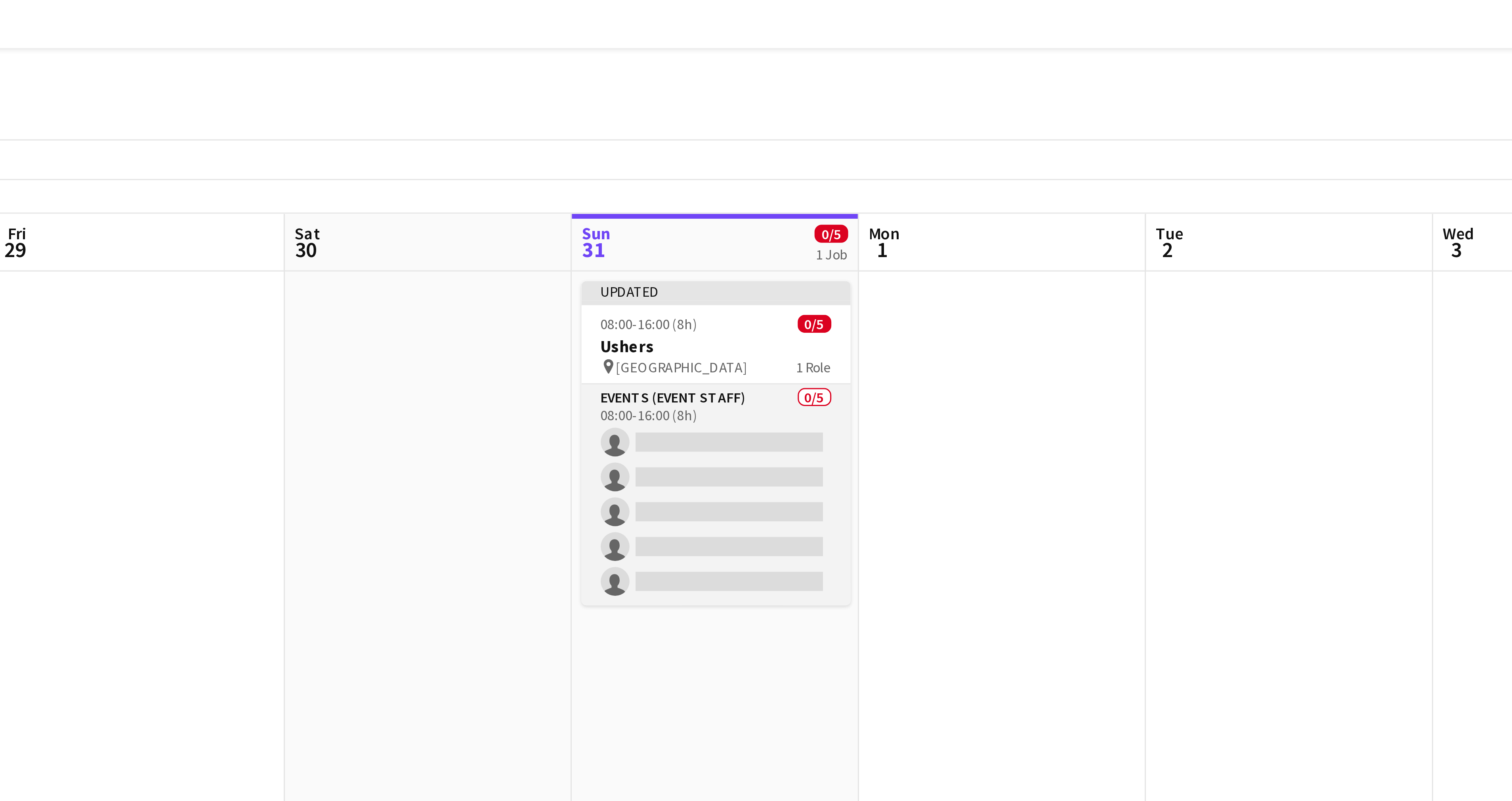
click at [519, 150] on app-card-role "Events (Event Staff) 0/5 08:00-16:00 (8h) single-neutral-actions single-neutral…" at bounding box center [549, 163] width 89 height 73
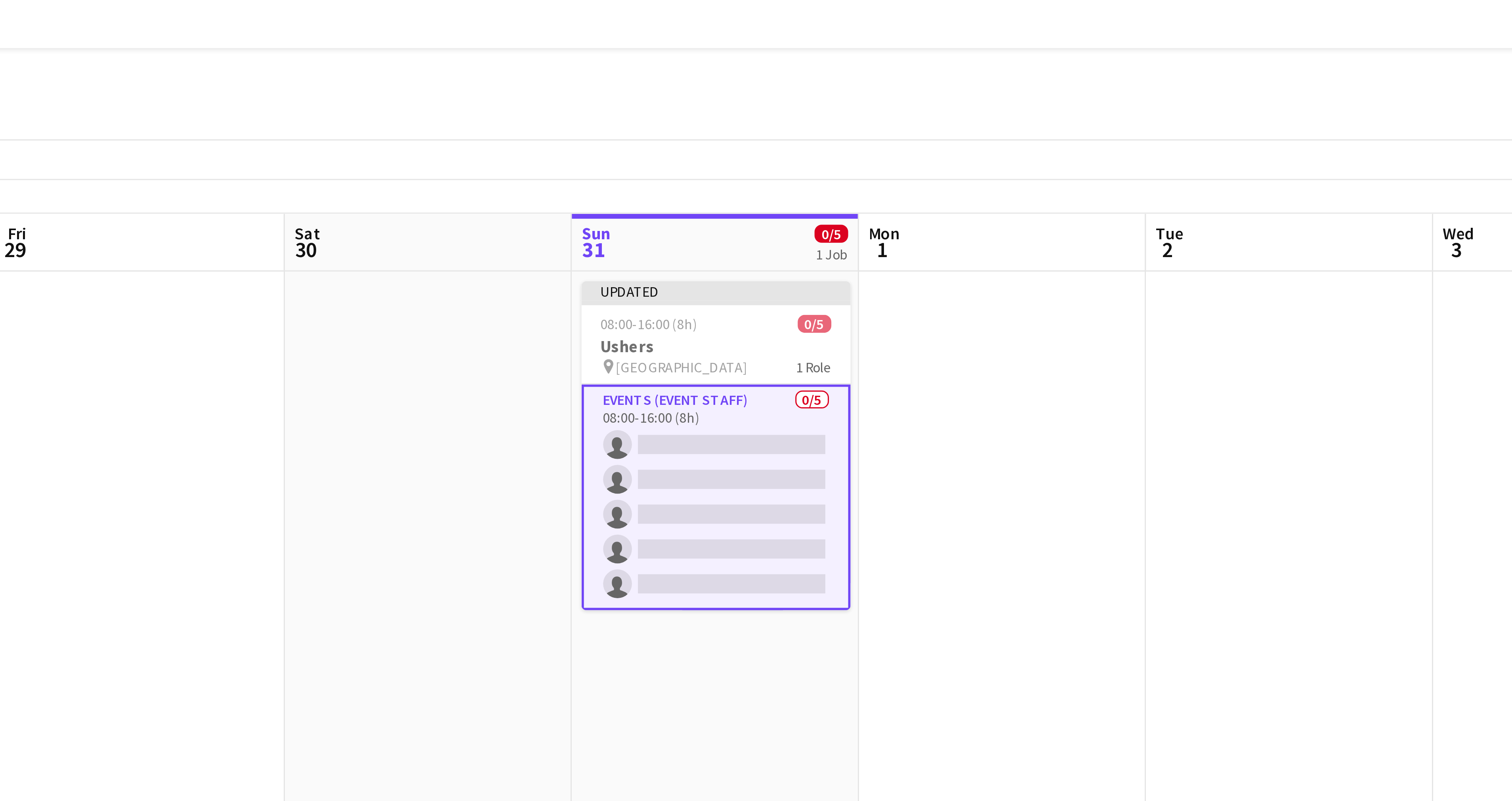
click at [609, 120] on app-date-cell at bounding box center [643, 438] width 95 height 698
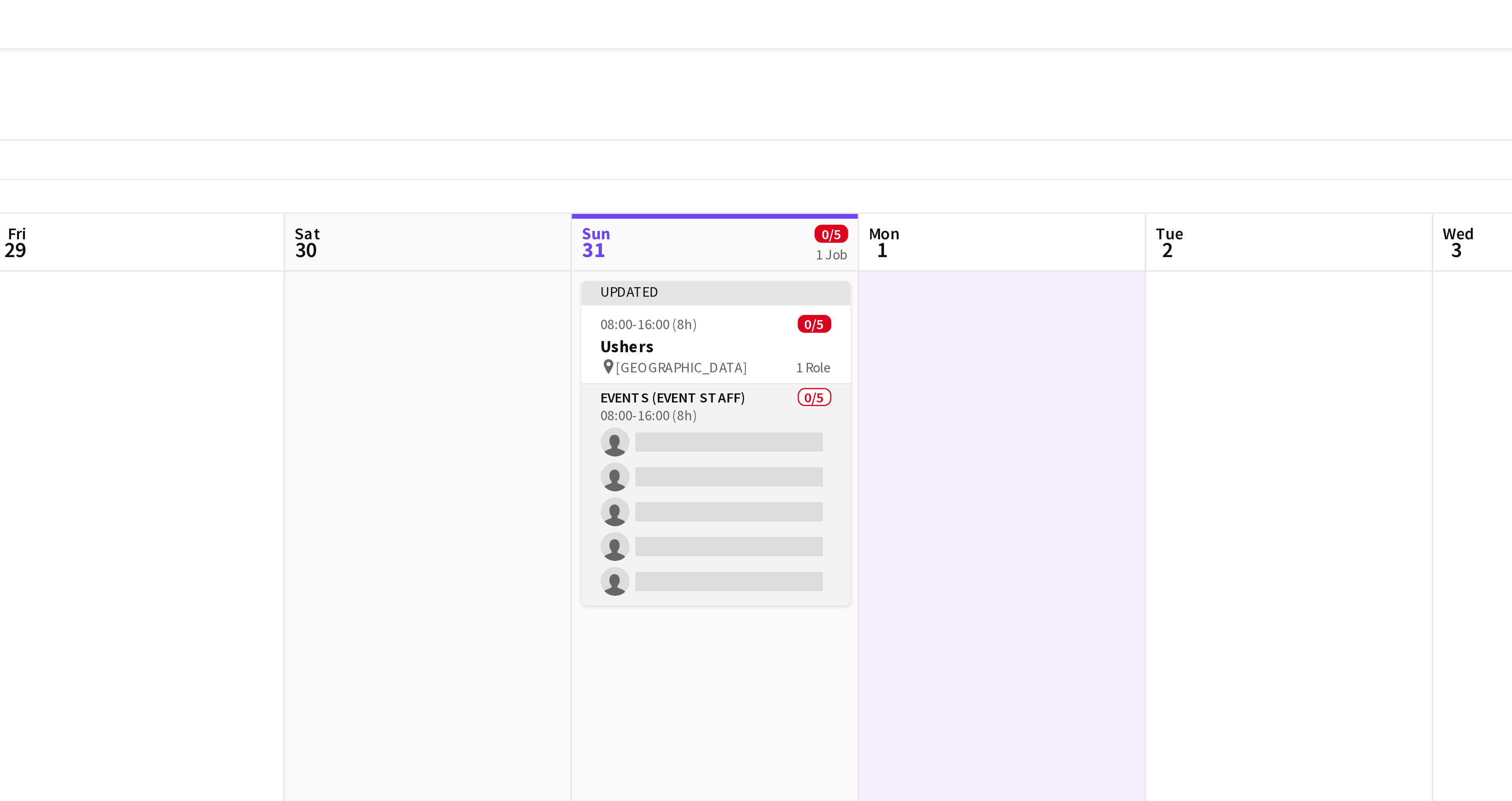
click at [582, 129] on app-card-role "Events (Event Staff) 0/5 08:00-16:00 (8h) single-neutral-actions single-neutral…" at bounding box center [549, 163] width 89 height 73
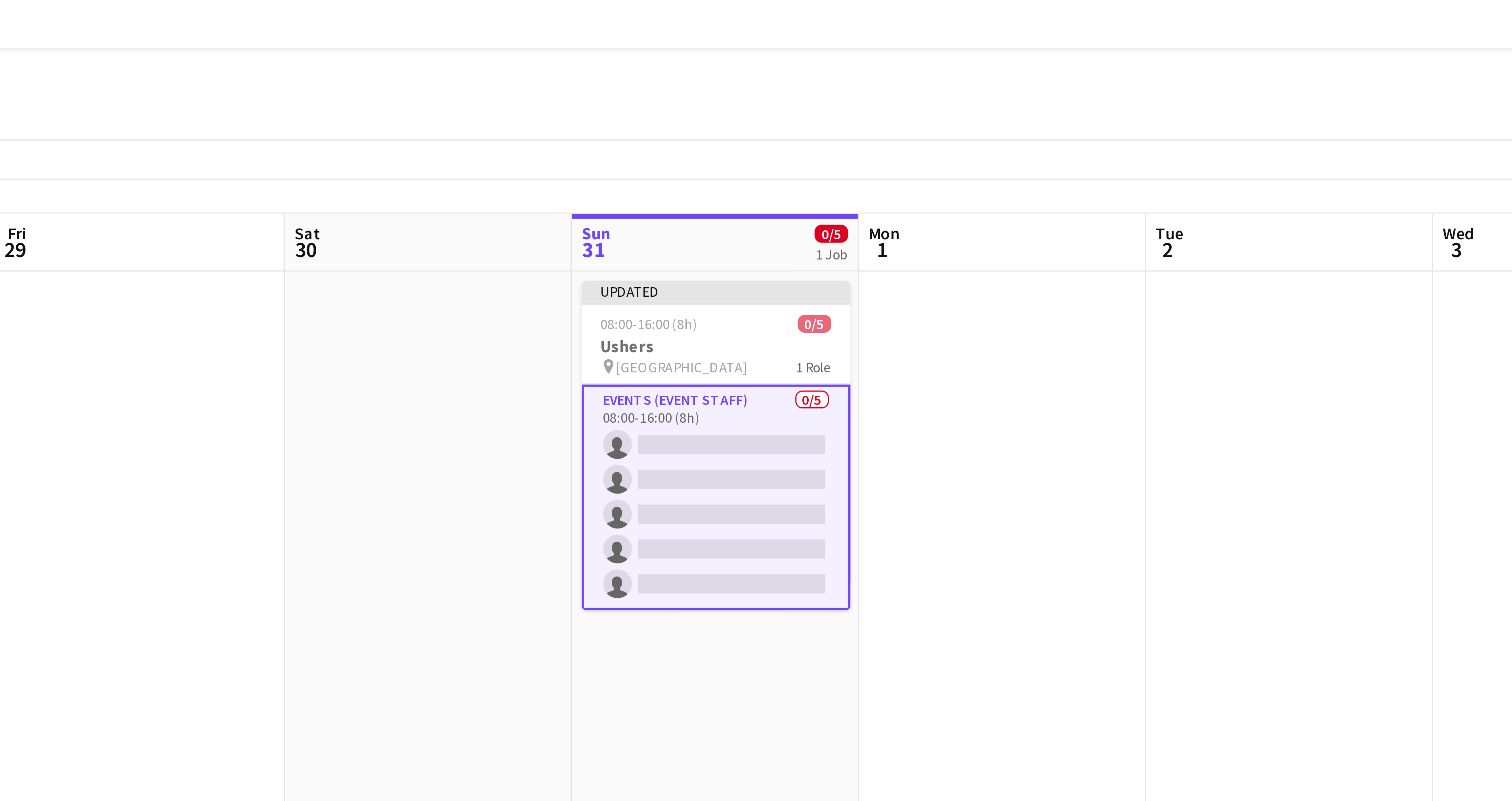
click at [582, 129] on app-card-role "Events (Event Staff) 0/5 08:00-16:00 (8h) single-neutral-actions single-neutral…" at bounding box center [549, 163] width 89 height 74
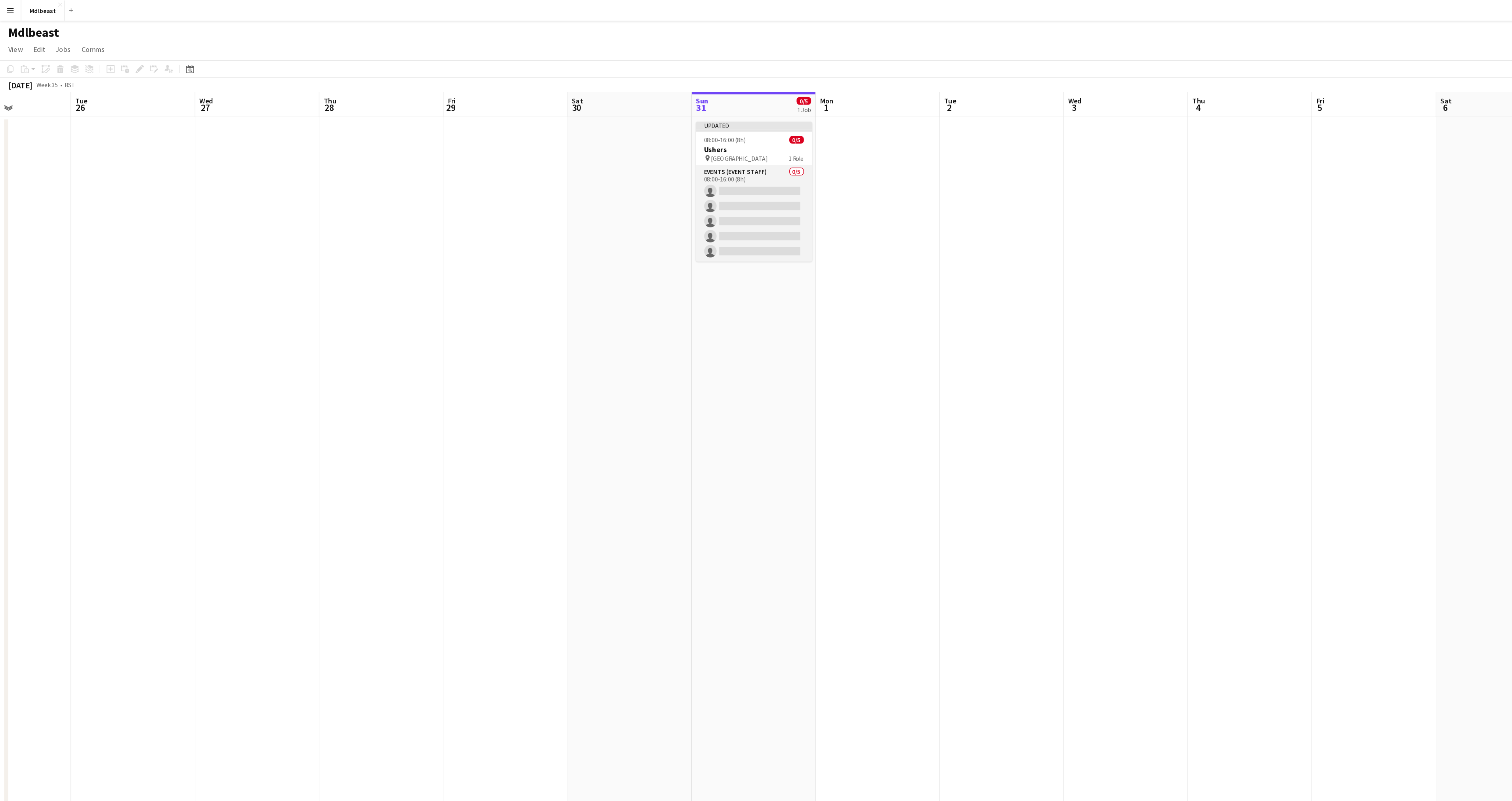
scroll to position [0, 227]
click at [7, 5] on app-icon "Menu" at bounding box center [7, 7] width 6 height 6
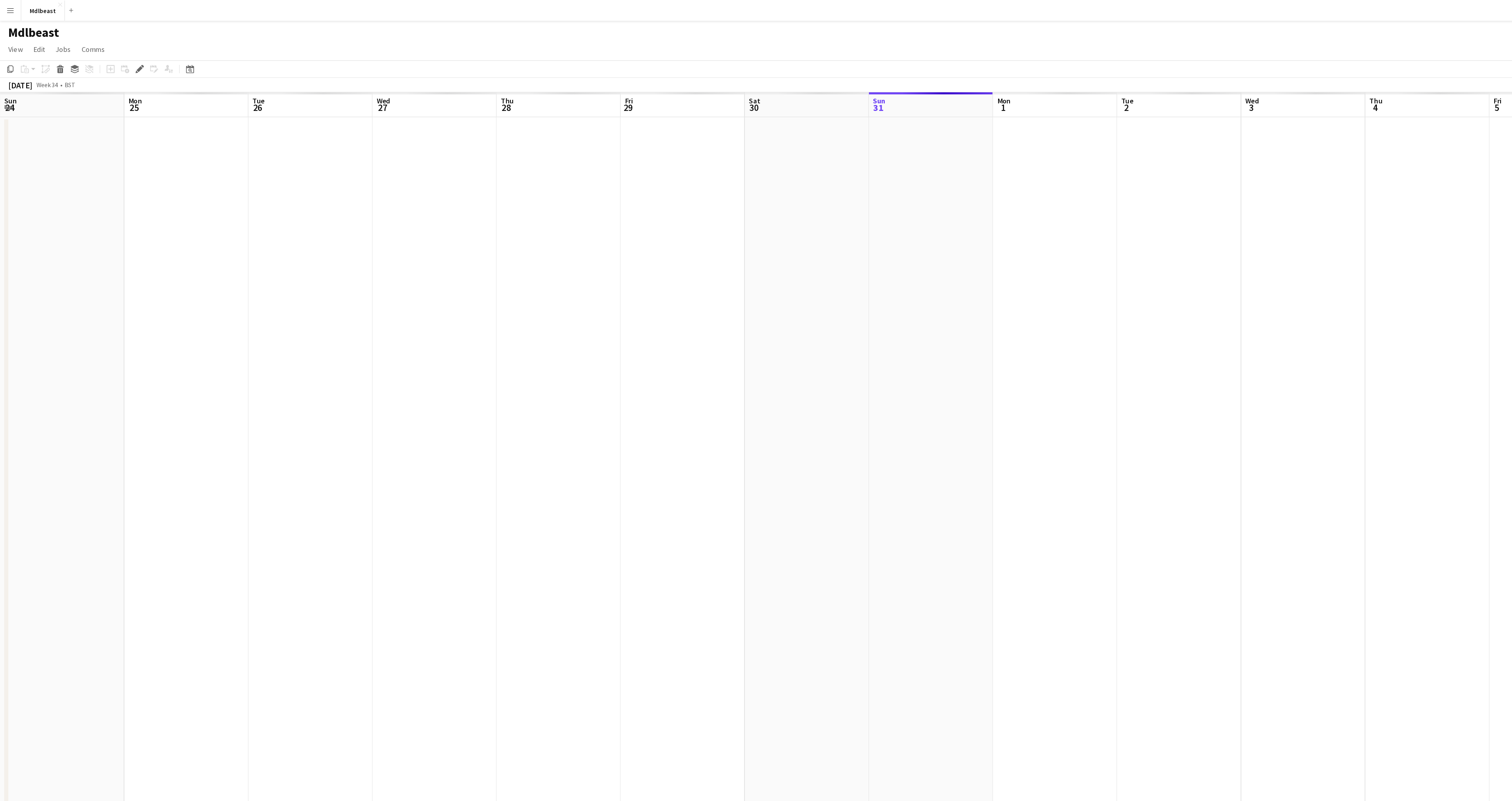
scroll to position [0, 272]
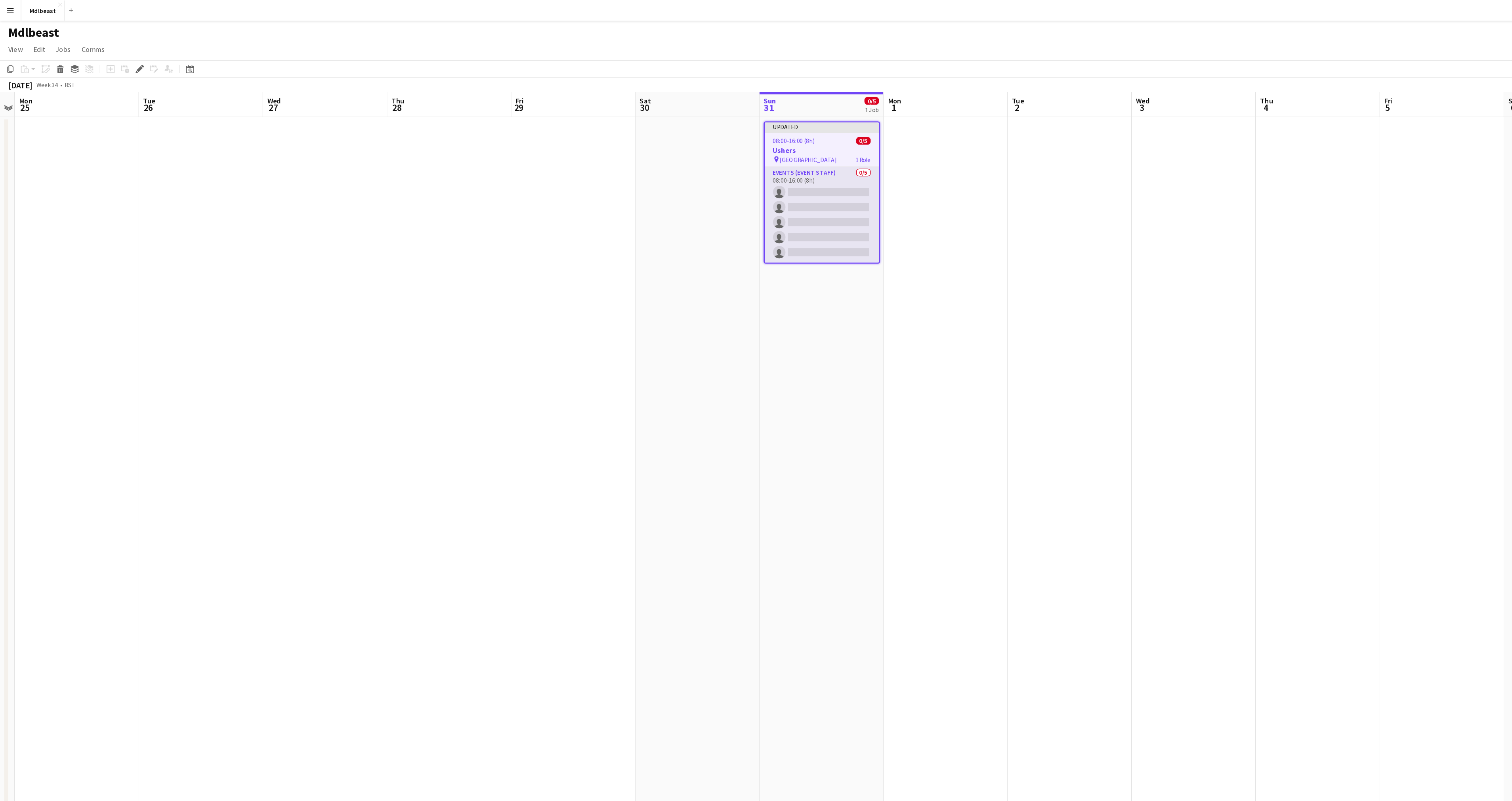
click at [630, 142] on app-card-role "Events (Event Staff) 0/5 08:00-16:00 (8h) single-neutral-actions single-neutral…" at bounding box center [627, 163] width 87 height 73
click at [630, 142] on app-card-role "Events (Event Staff) 0/5 08:00-16:00 (8h) single-neutral-actions single-neutral…" at bounding box center [627, 163] width 89 height 74
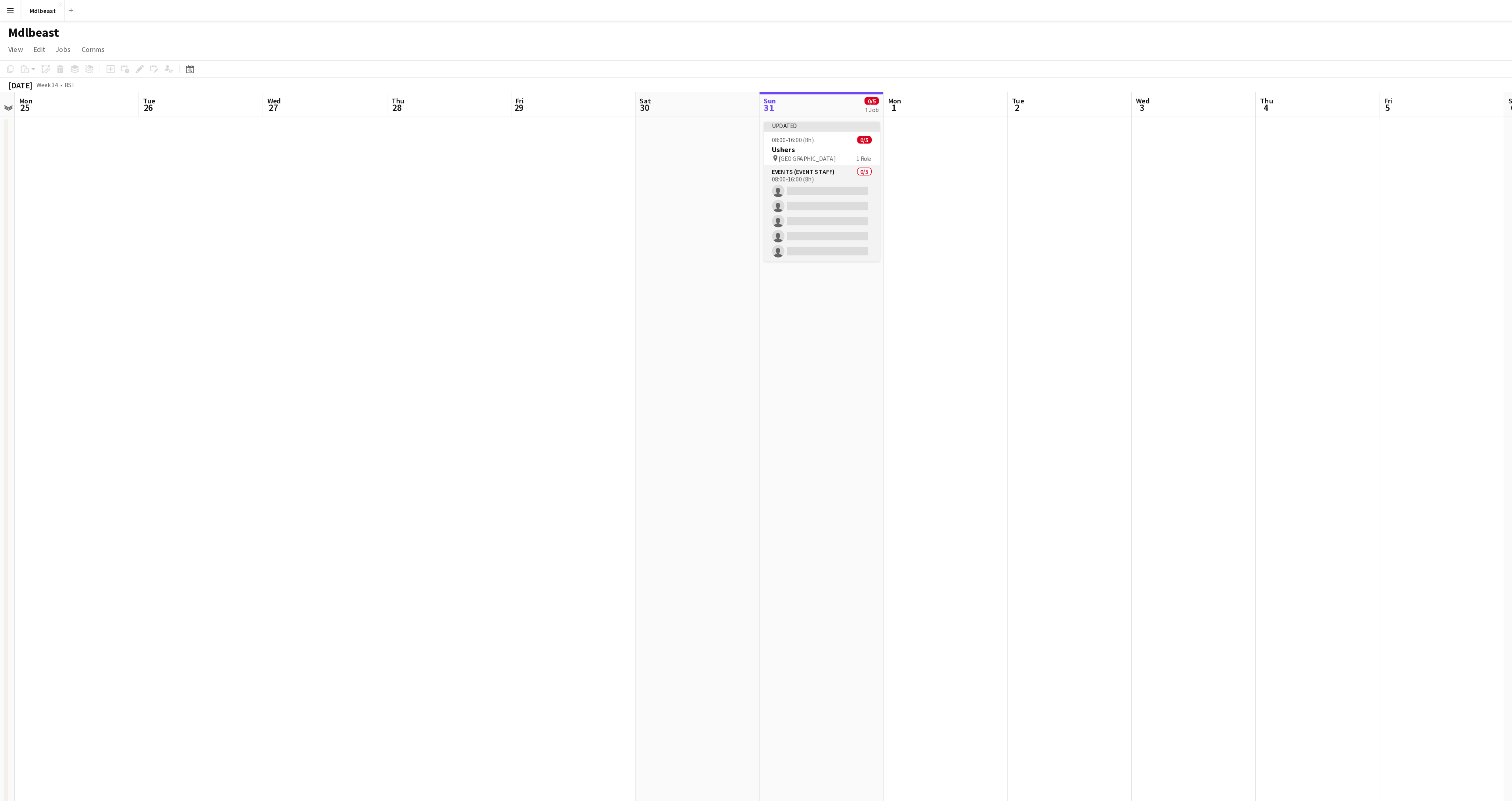
click at [620, 133] on app-card-role "Events (Event Staff) 0/5 08:00-16:00 (8h) single-neutral-actions single-neutral…" at bounding box center [627, 163] width 89 height 73
click at [620, 133] on app-card-role "Events (Event Staff) 0/5 08:00-16:00 (8h) single-neutral-actions single-neutral…" at bounding box center [627, 163] width 89 height 74
click at [620, 133] on app-card-role "Events (Event Staff) 0/5 08:00-16:00 (8h) single-neutral-actions single-neutral…" at bounding box center [627, 163] width 89 height 73
click at [620, 133] on app-card-role "Events (Event Staff) 0/5 08:00-16:00 (8h) single-neutral-actions single-neutral…" at bounding box center [627, 163] width 89 height 74
click at [620, 133] on app-card-role "Events (Event Staff) 0/5 08:00-16:00 (8h) single-neutral-actions single-neutral…" at bounding box center [627, 163] width 89 height 73
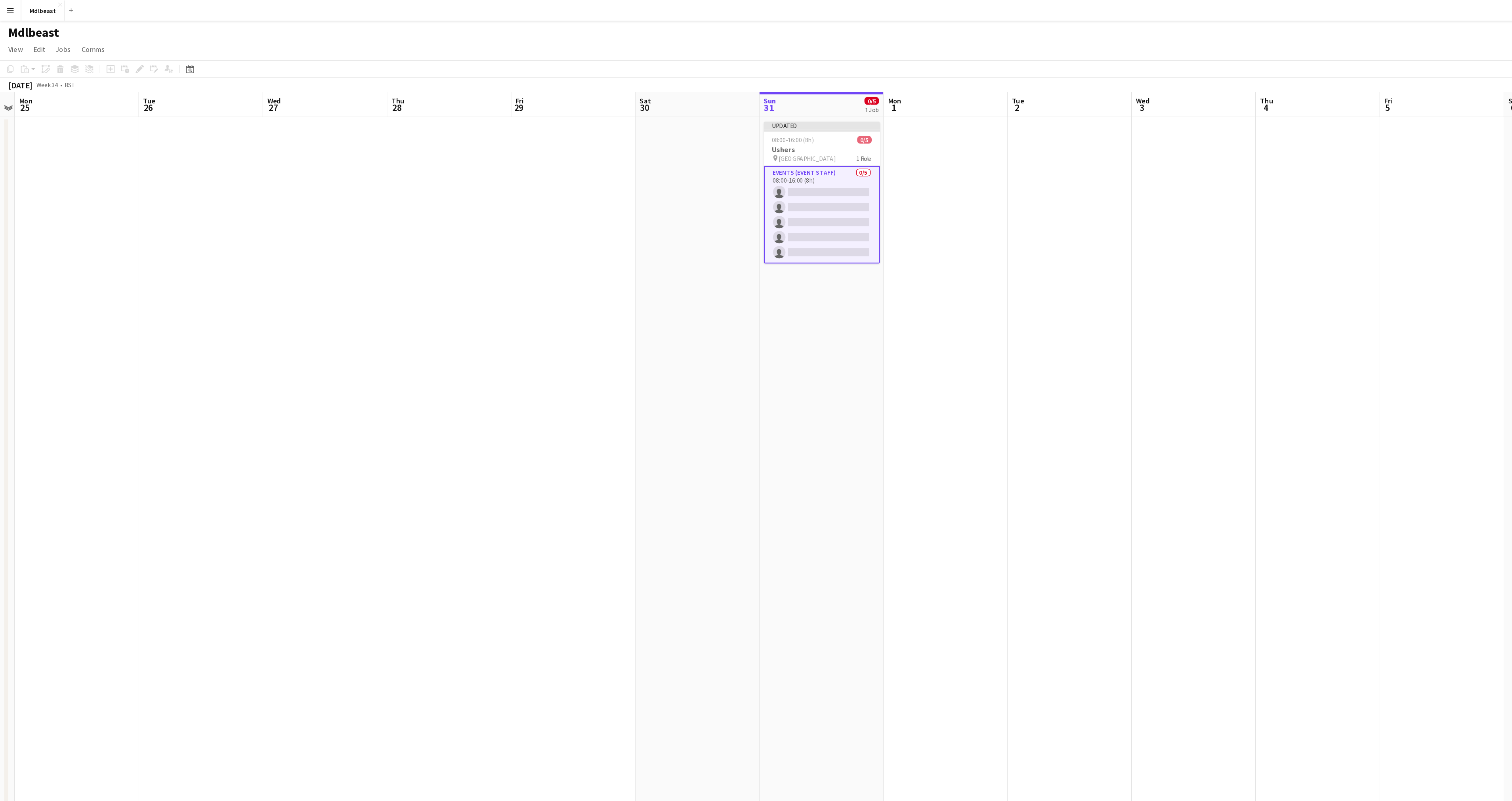
click at [620, 133] on app-card-role "Events (Event Staff) 0/5 08:00-16:00 (8h) single-neutral-actions single-neutral…" at bounding box center [627, 163] width 89 height 74
click at [620, 133] on app-card-role "Events (Event Staff) 0/5 08:00-16:00 (8h) single-neutral-actions single-neutral…" at bounding box center [627, 163] width 89 height 73
click at [620, 133] on app-card-role "Events (Event Staff) 0/5 08:00-16:00 (8h) single-neutral-actions single-neutral…" at bounding box center [627, 163] width 89 height 74
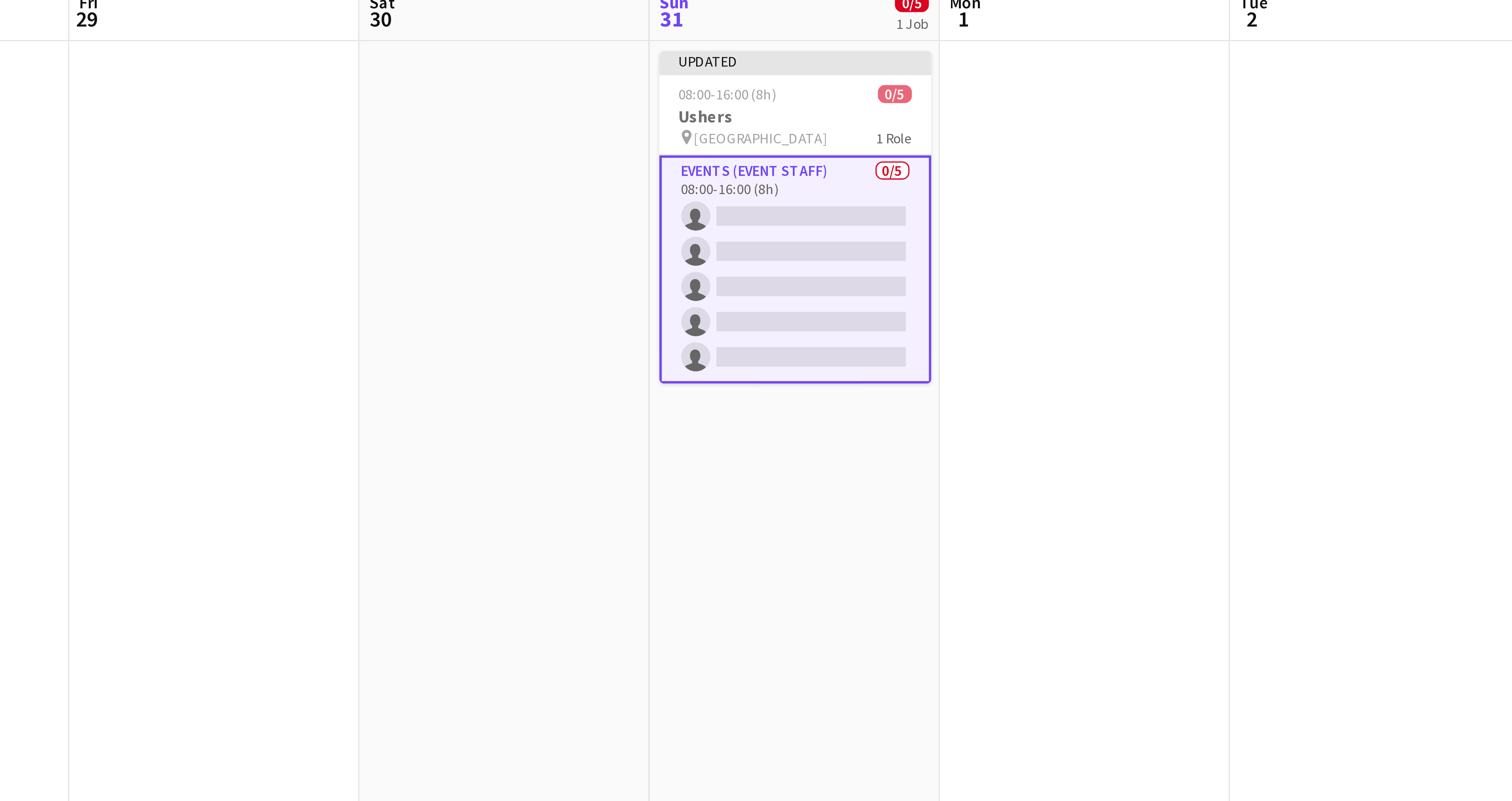
click at [620, 133] on app-card-role "Events (Event Staff) 0/5 08:00-16:00 (8h) single-neutral-actions single-neutral…" at bounding box center [614, 163] width 89 height 74
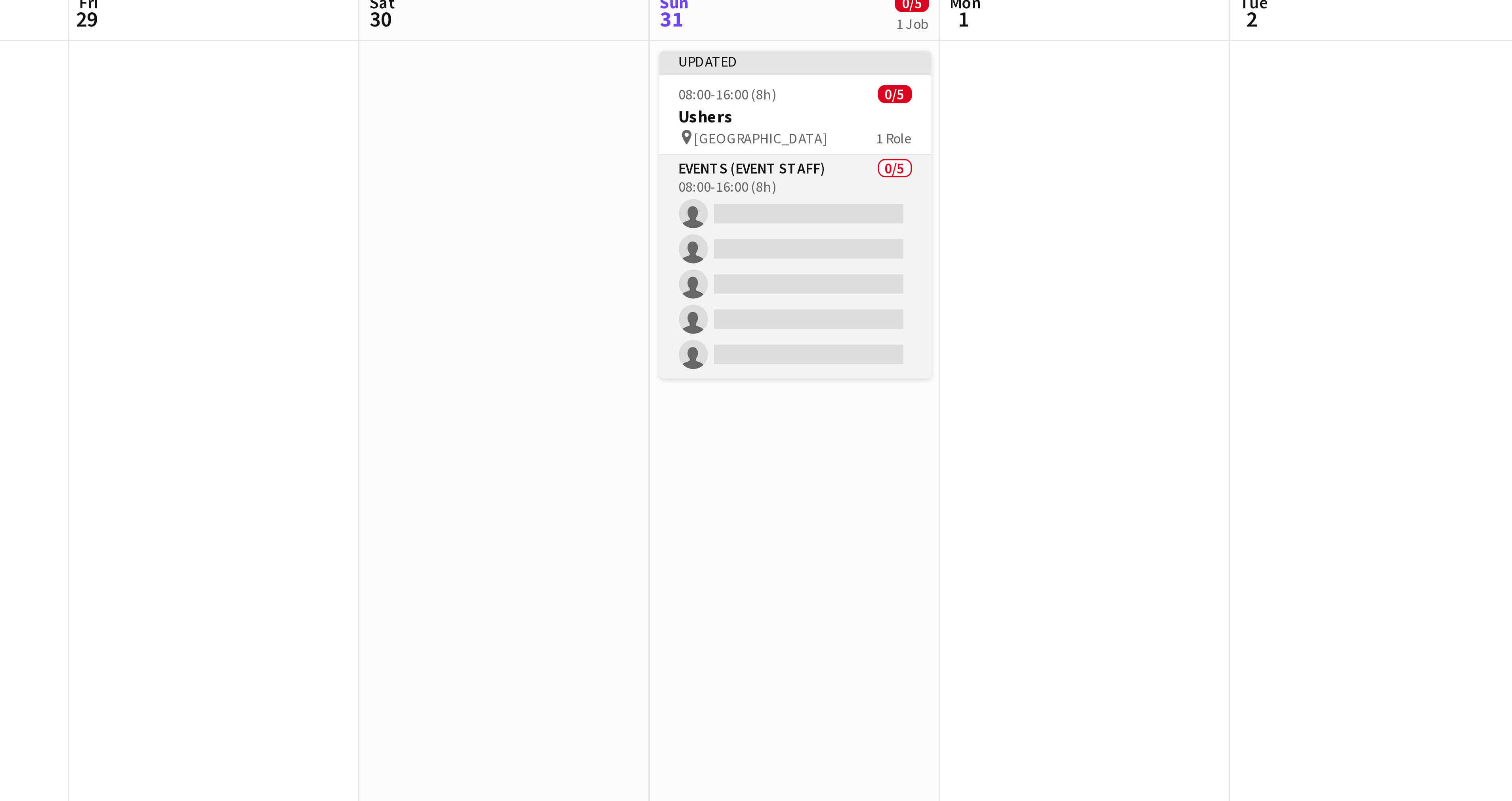
click at [620, 133] on app-card-role "Events (Event Staff) 0/5 08:00-16:00 (8h) single-neutral-actions single-neutral…" at bounding box center [614, 163] width 89 height 73
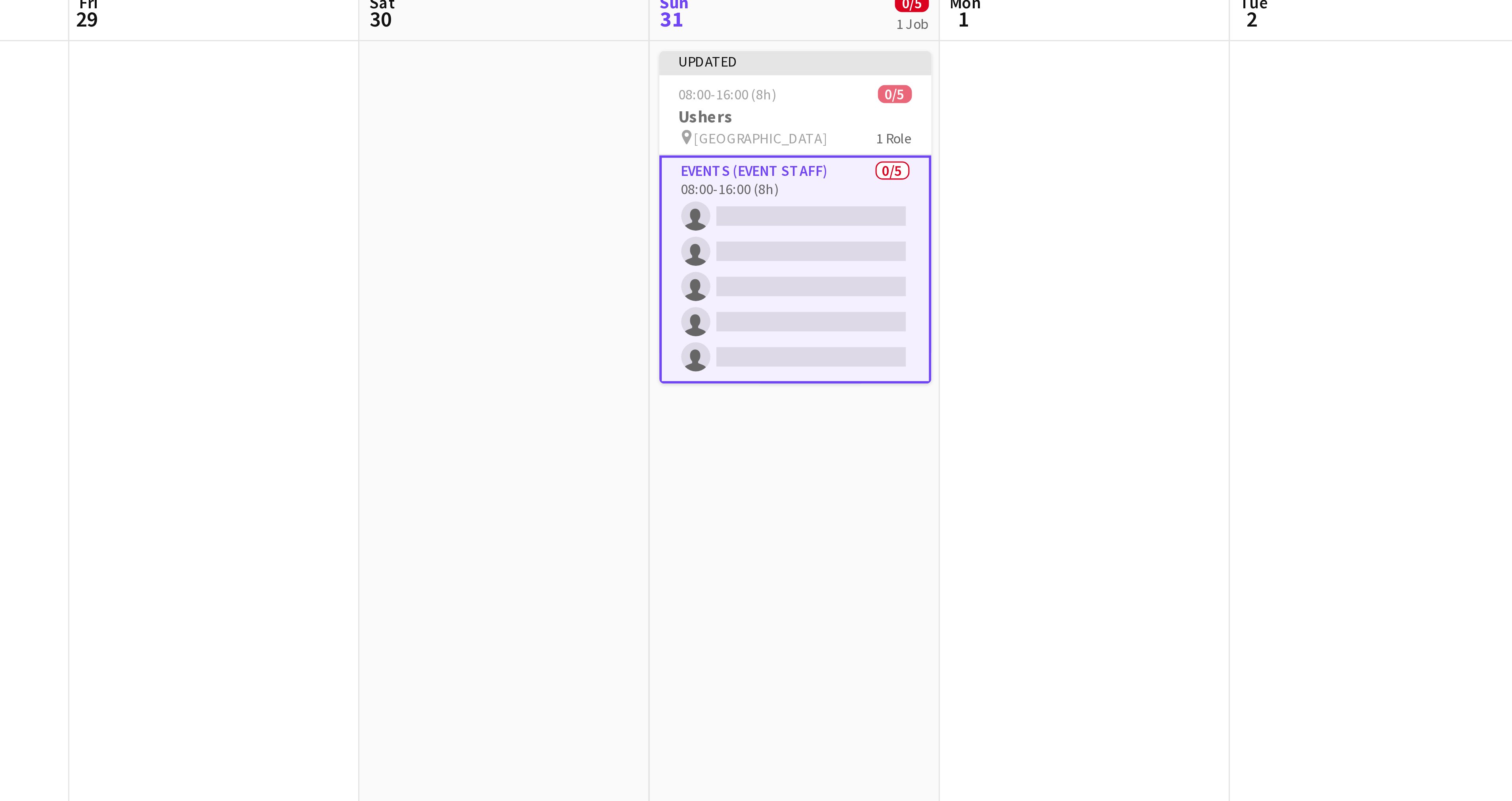
click at [620, 133] on app-card-role "Events (Event Staff) 0/5 08:00-16:00 (8h) single-neutral-actions single-neutral…" at bounding box center [614, 163] width 89 height 74
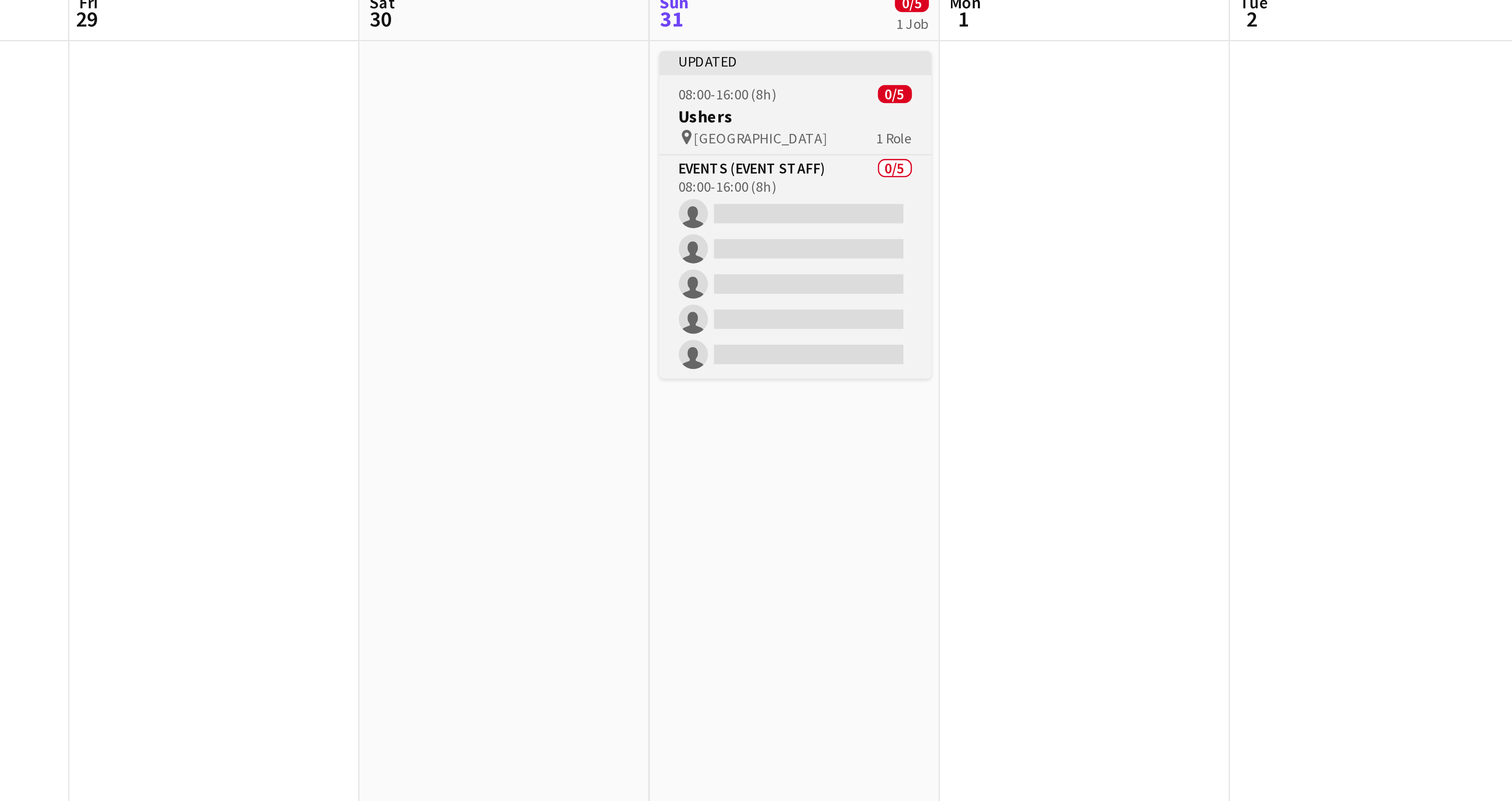
click at [590, 119] on span "[GEOGRAPHIC_DATA]" at bounding box center [603, 120] width 44 height 6
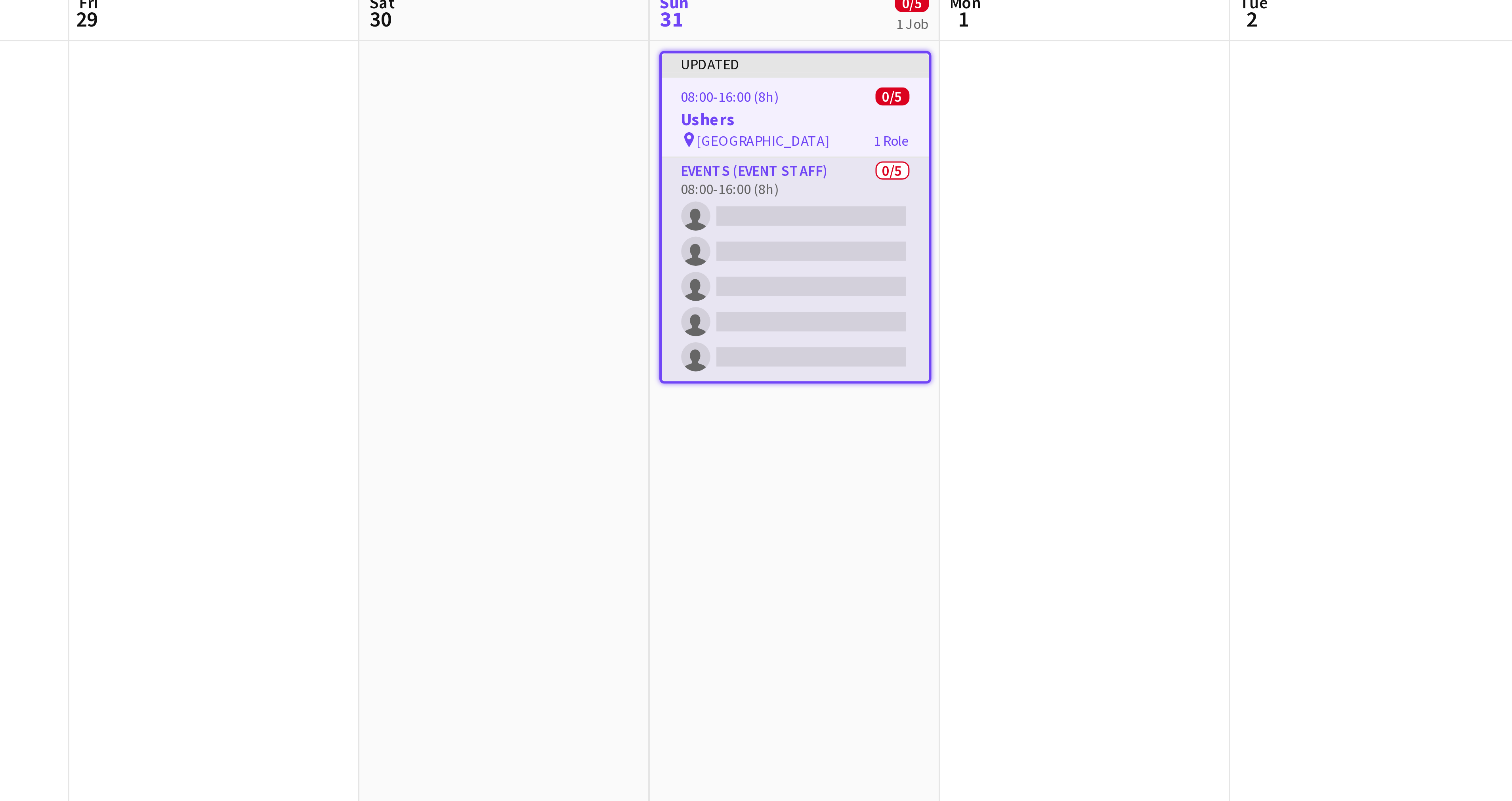
click at [598, 142] on app-card-role "Events (Event Staff) 0/5 08:00-16:00 (8h) single-neutral-actions single-neutral…" at bounding box center [615, 163] width 87 height 73
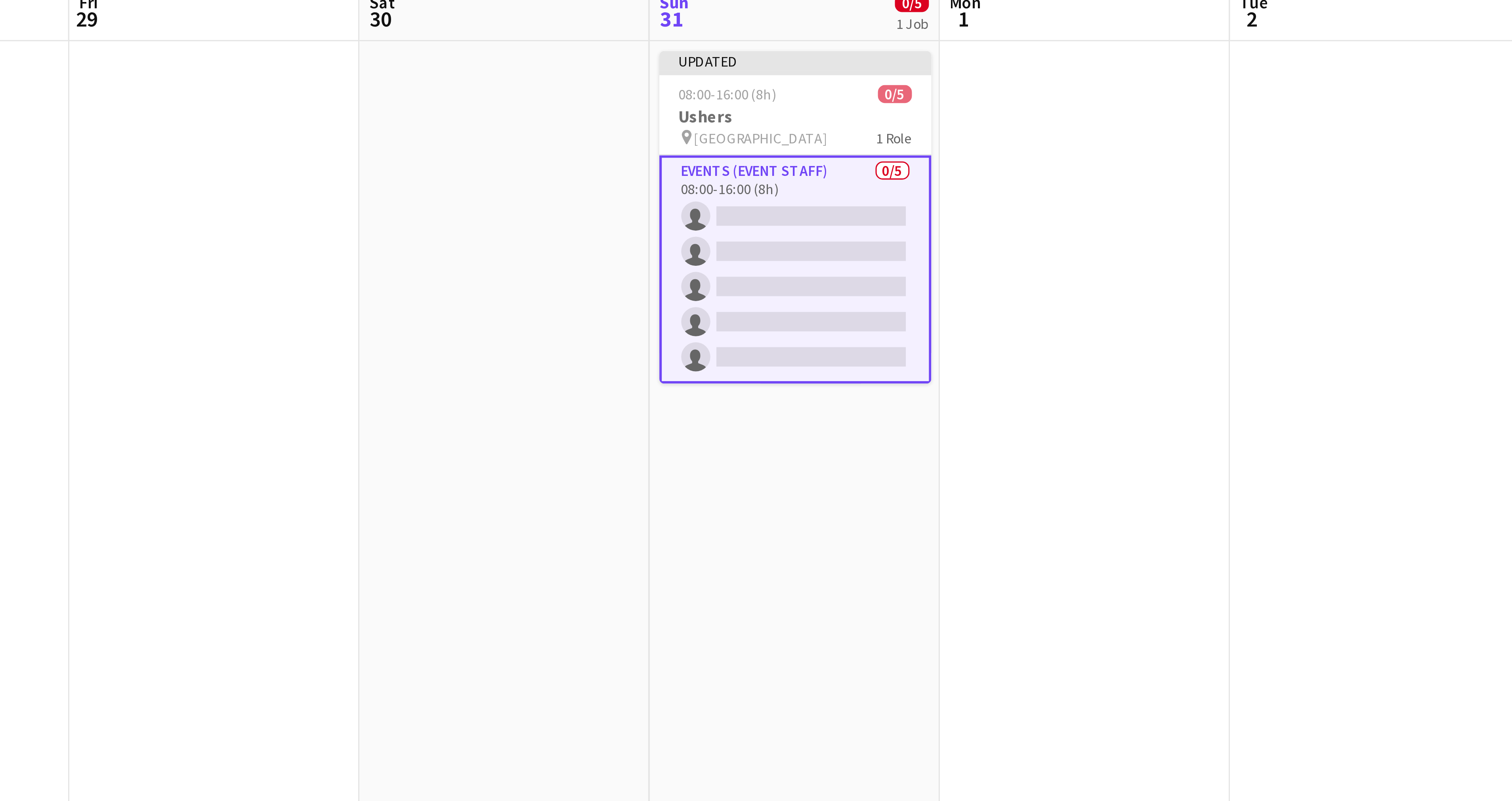
click at [634, 150] on app-card-role "Events (Event Staff) 0/5 08:00-16:00 (8h) single-neutral-actions single-neutral…" at bounding box center [614, 163] width 89 height 74
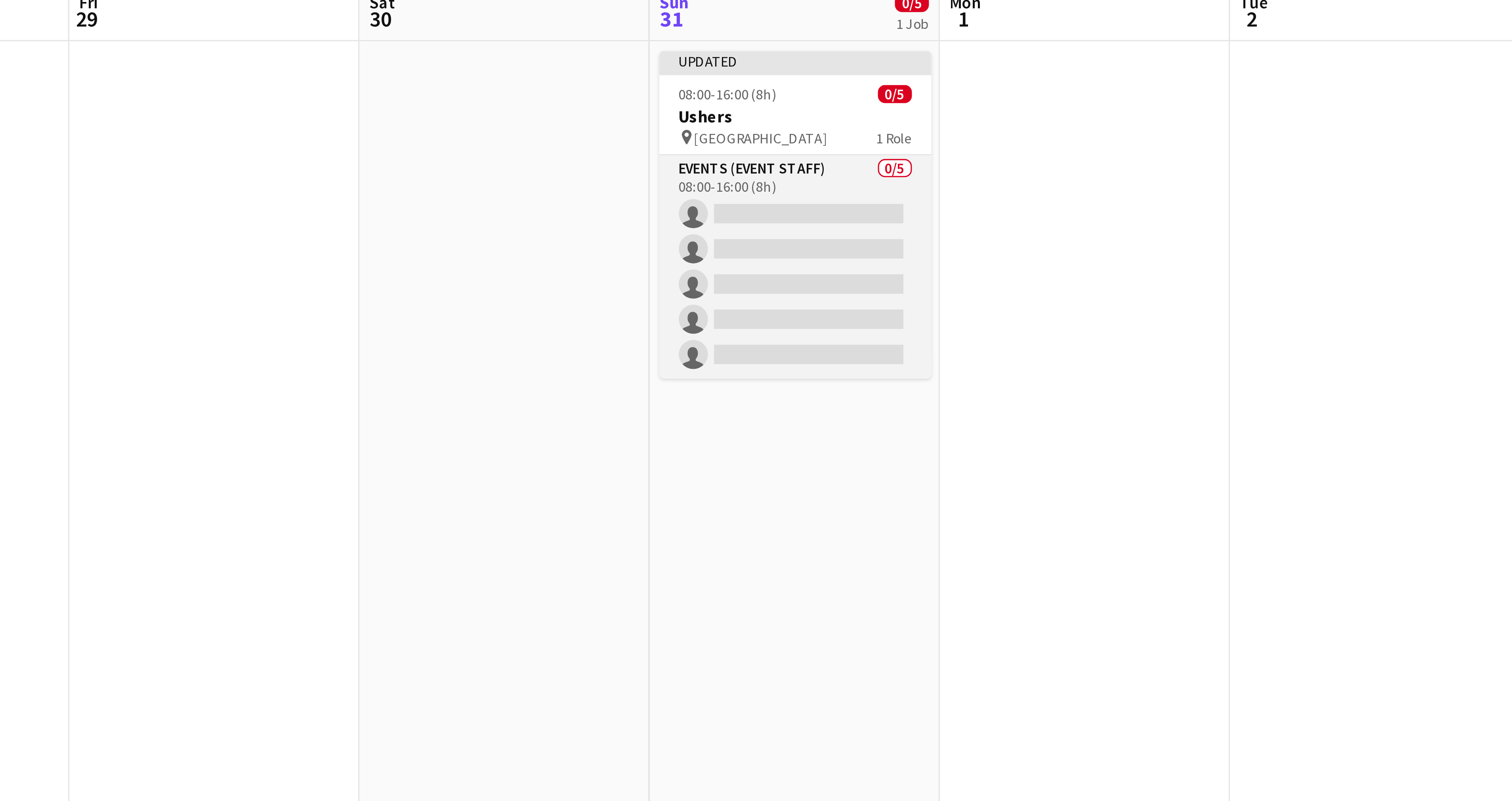
click at [634, 150] on app-card-role "Events (Event Staff) 0/5 08:00-16:00 (8h) single-neutral-actions single-neutral…" at bounding box center [614, 163] width 89 height 73
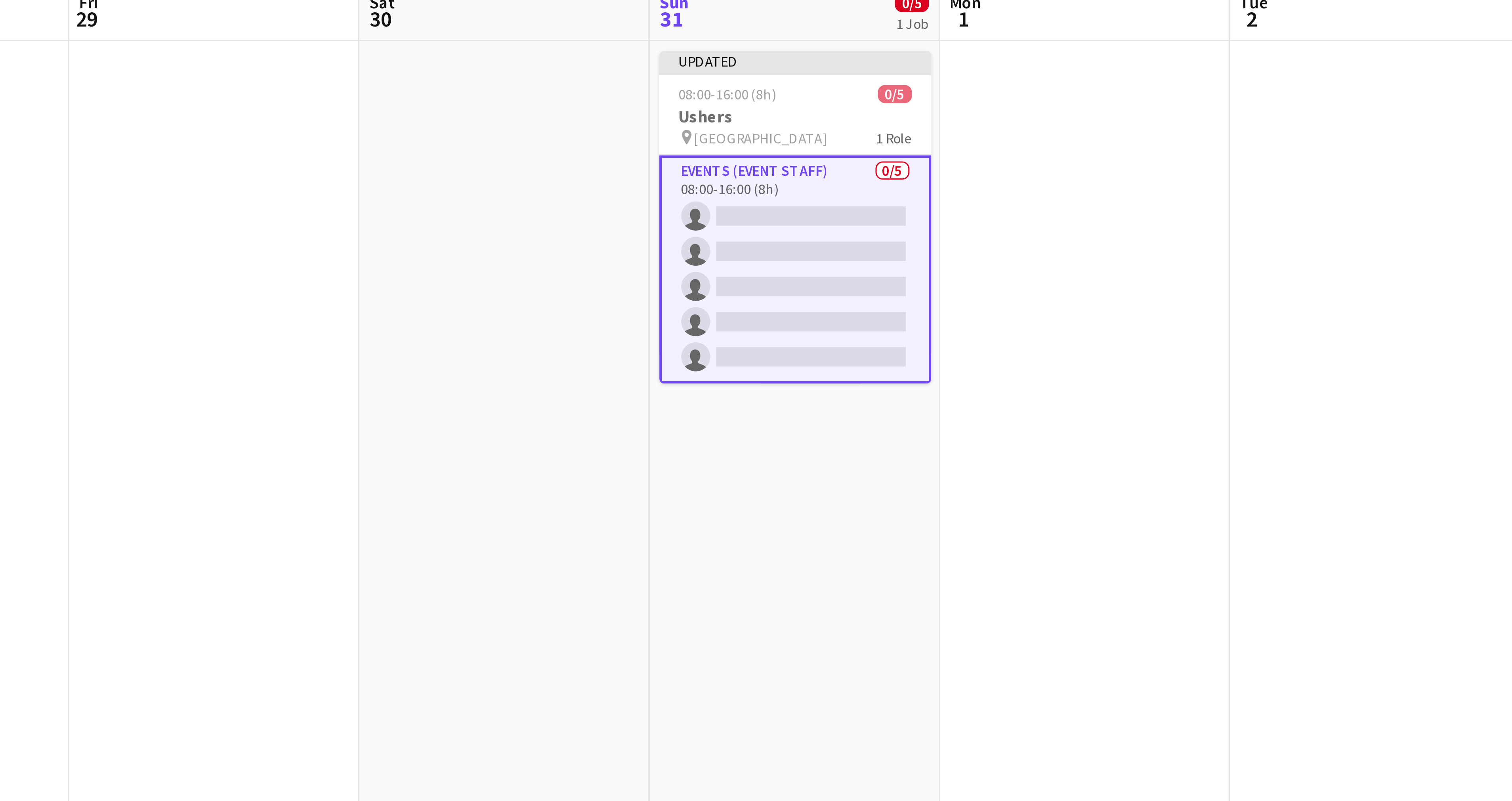
click at [634, 150] on app-card-role "Events (Event Staff) 0/5 08:00-16:00 (8h) single-neutral-actions single-neutral…" at bounding box center [614, 163] width 89 height 74
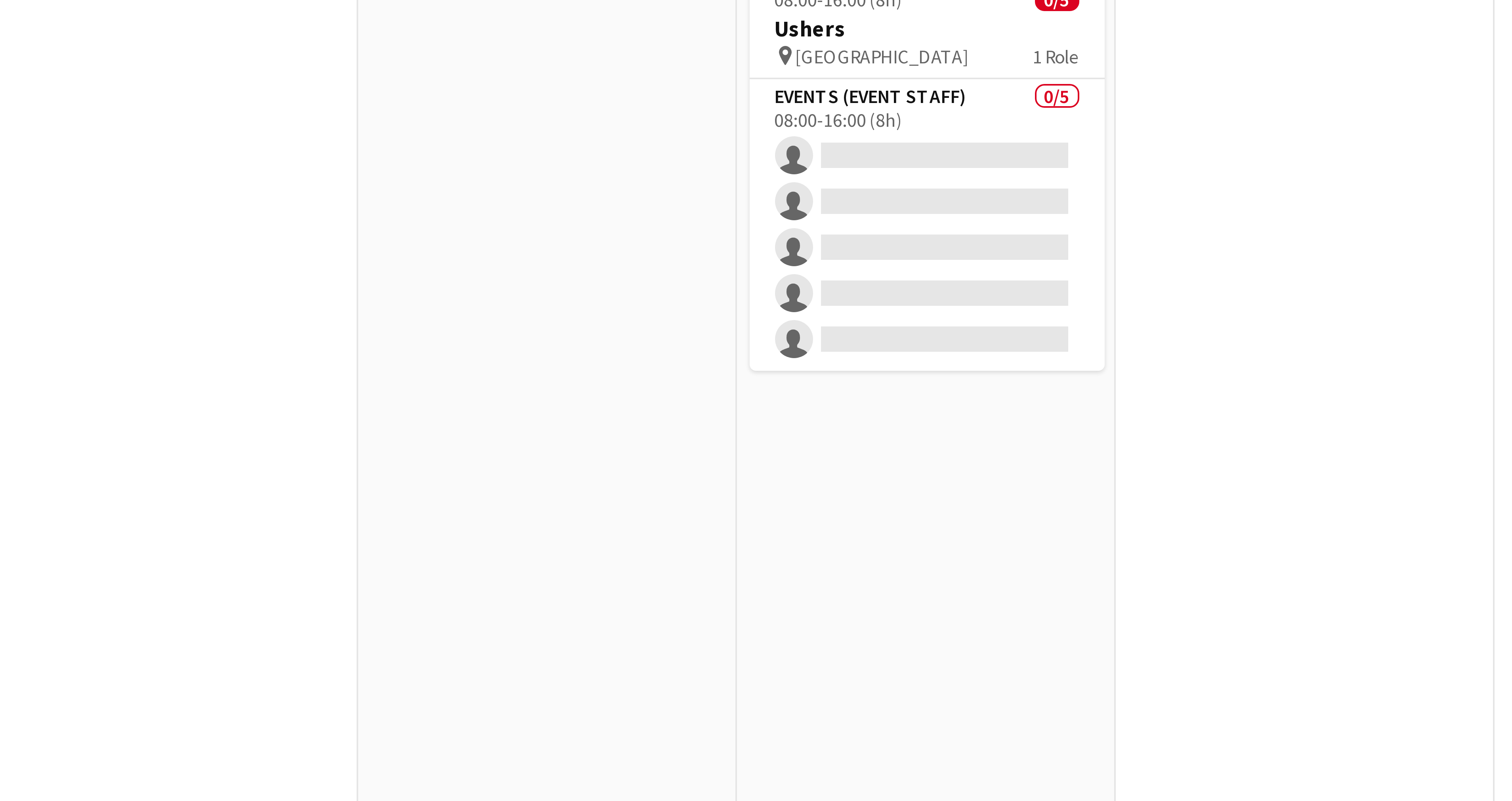
scroll to position [0, 296]
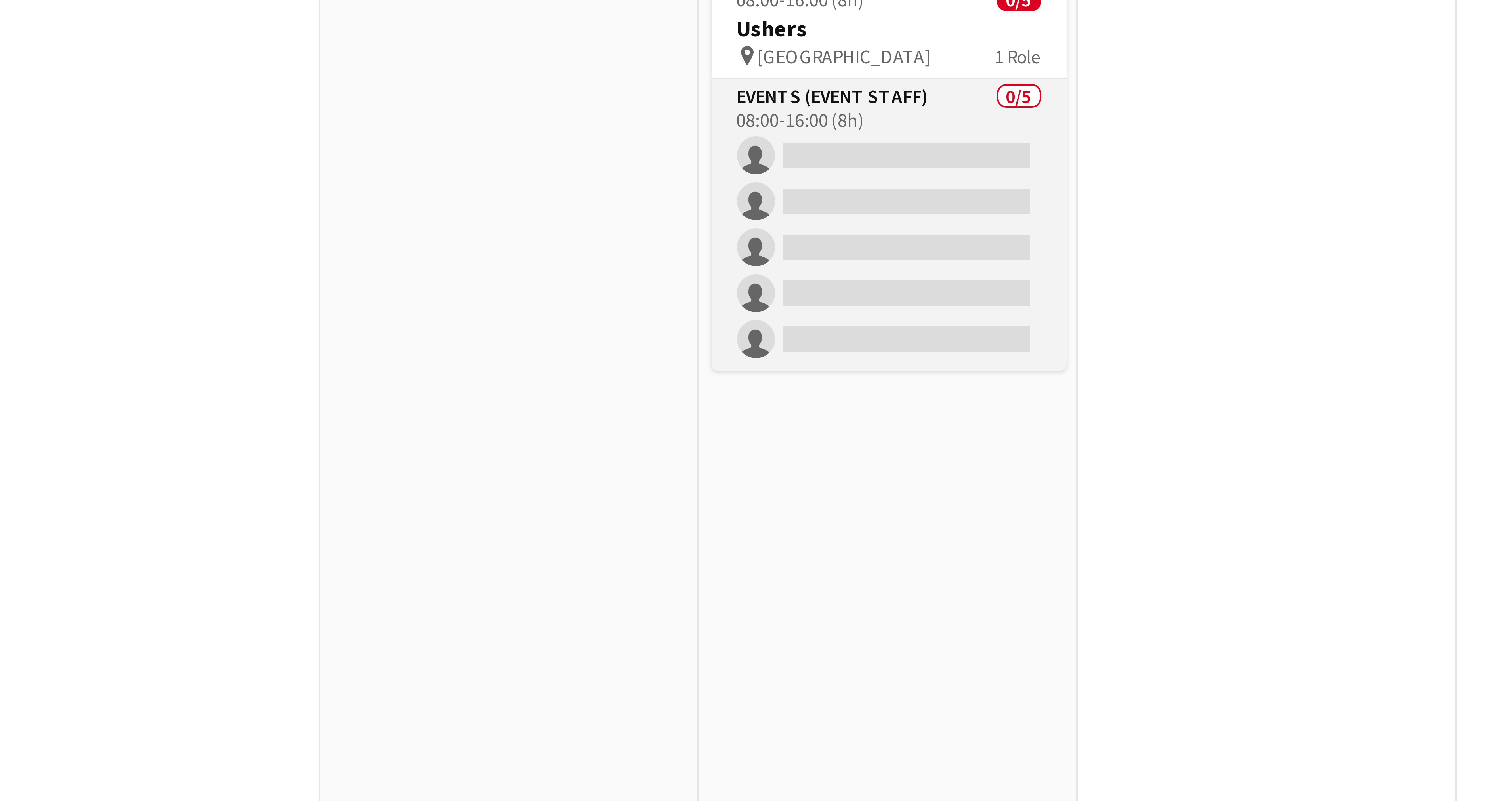
click at [579, 127] on app-card-role "Events (Event Staff) 0/5 08:00-16:00 (8h) single-neutral-actions single-neutral…" at bounding box center [603, 163] width 89 height 73
click at [584, 132] on app-card-role "Events (Event Staff) 0/5 08:00-16:00 (8h) single-neutral-actions single-neutral…" at bounding box center [603, 163] width 89 height 73
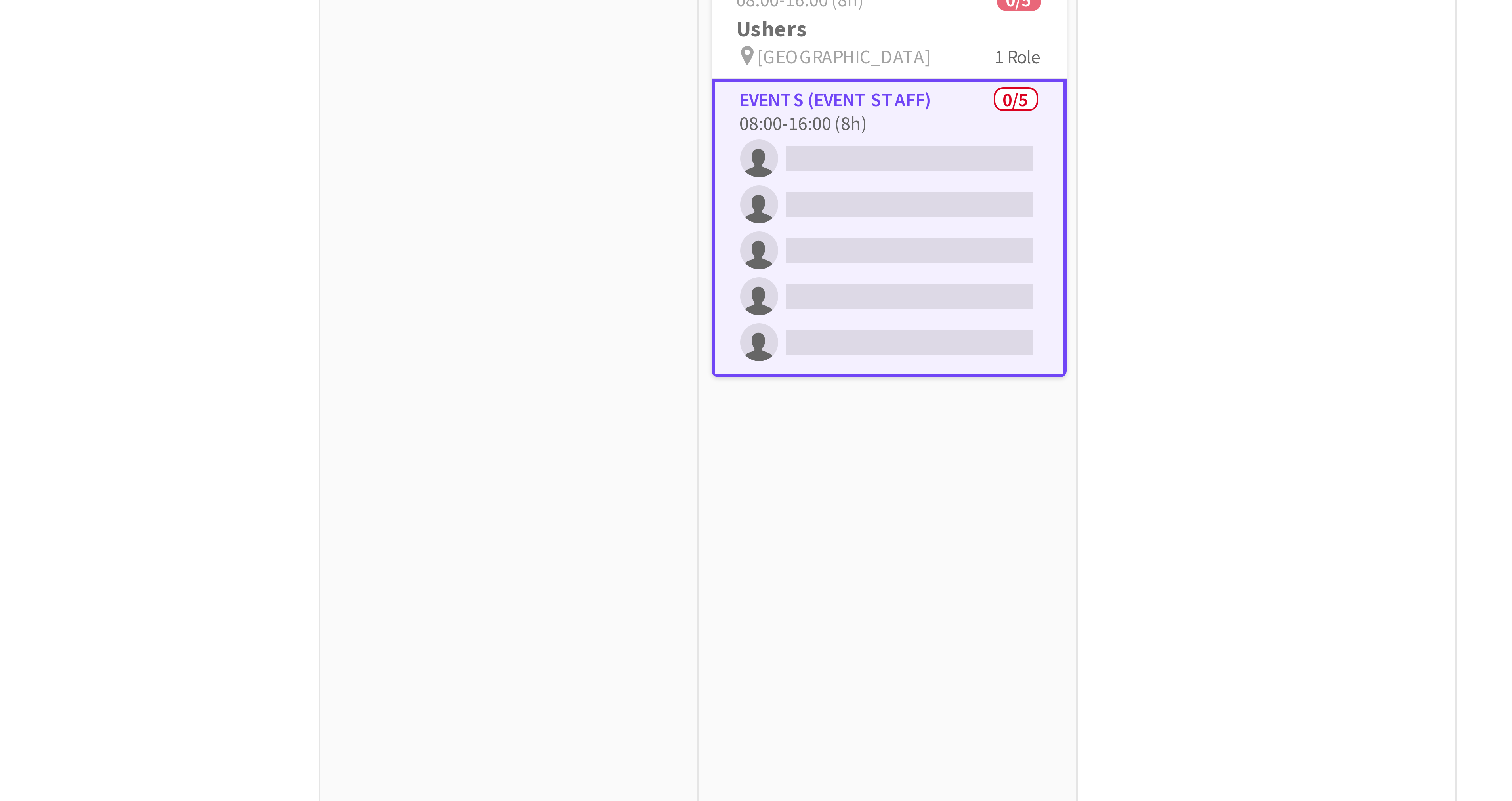
click at [584, 132] on app-card-role "Events (Event Staff) 0/5 08:00-16:00 (8h) single-neutral-actions single-neutral…" at bounding box center [603, 163] width 89 height 74
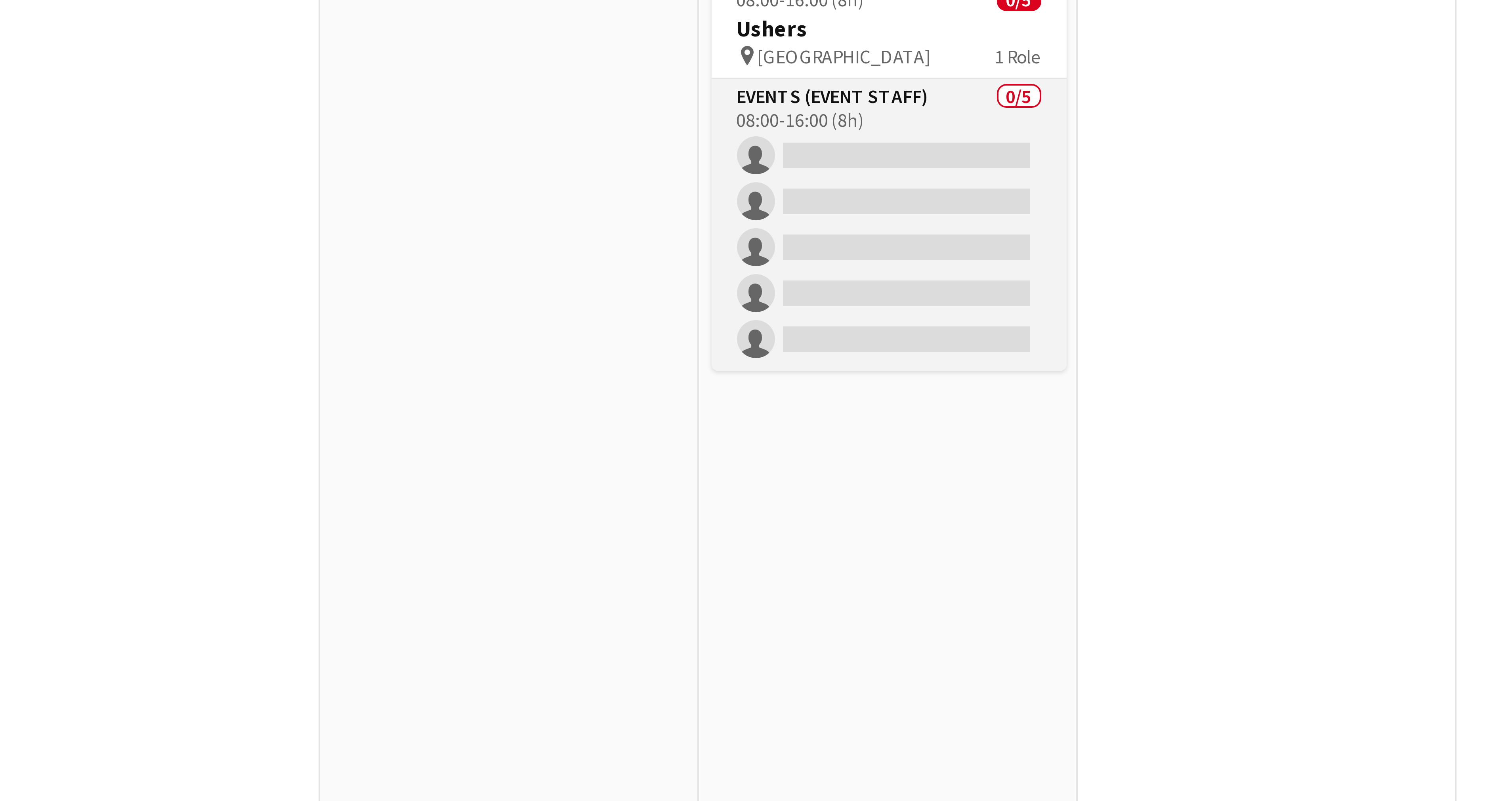
click at [584, 132] on app-card-role "Events (Event Staff) 0/5 08:00-16:00 (8h) single-neutral-actions single-neutral…" at bounding box center [603, 163] width 89 height 73
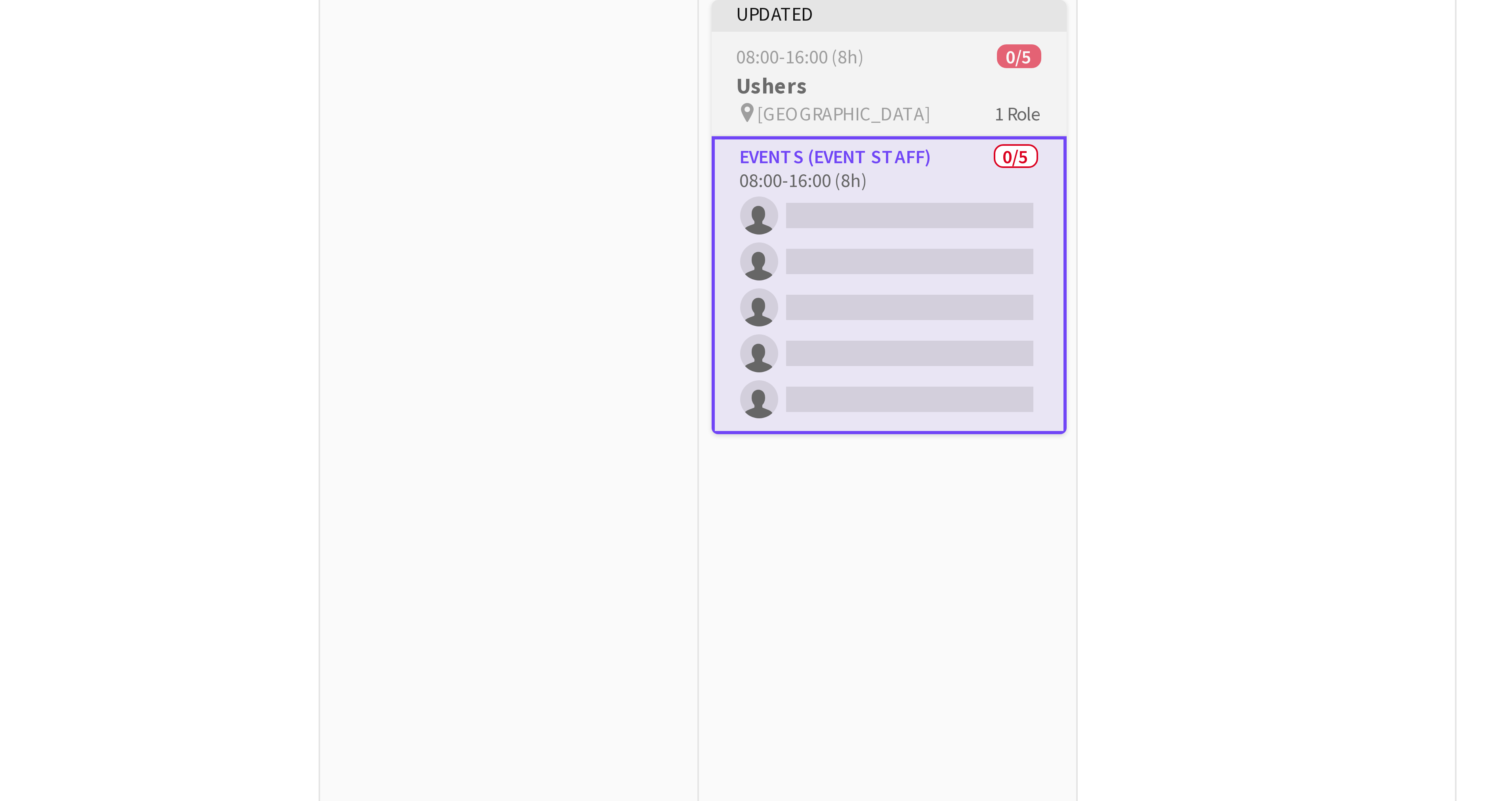
click at [598, 120] on div "pin Riyadh 1 Role" at bounding box center [603, 120] width 89 height 6
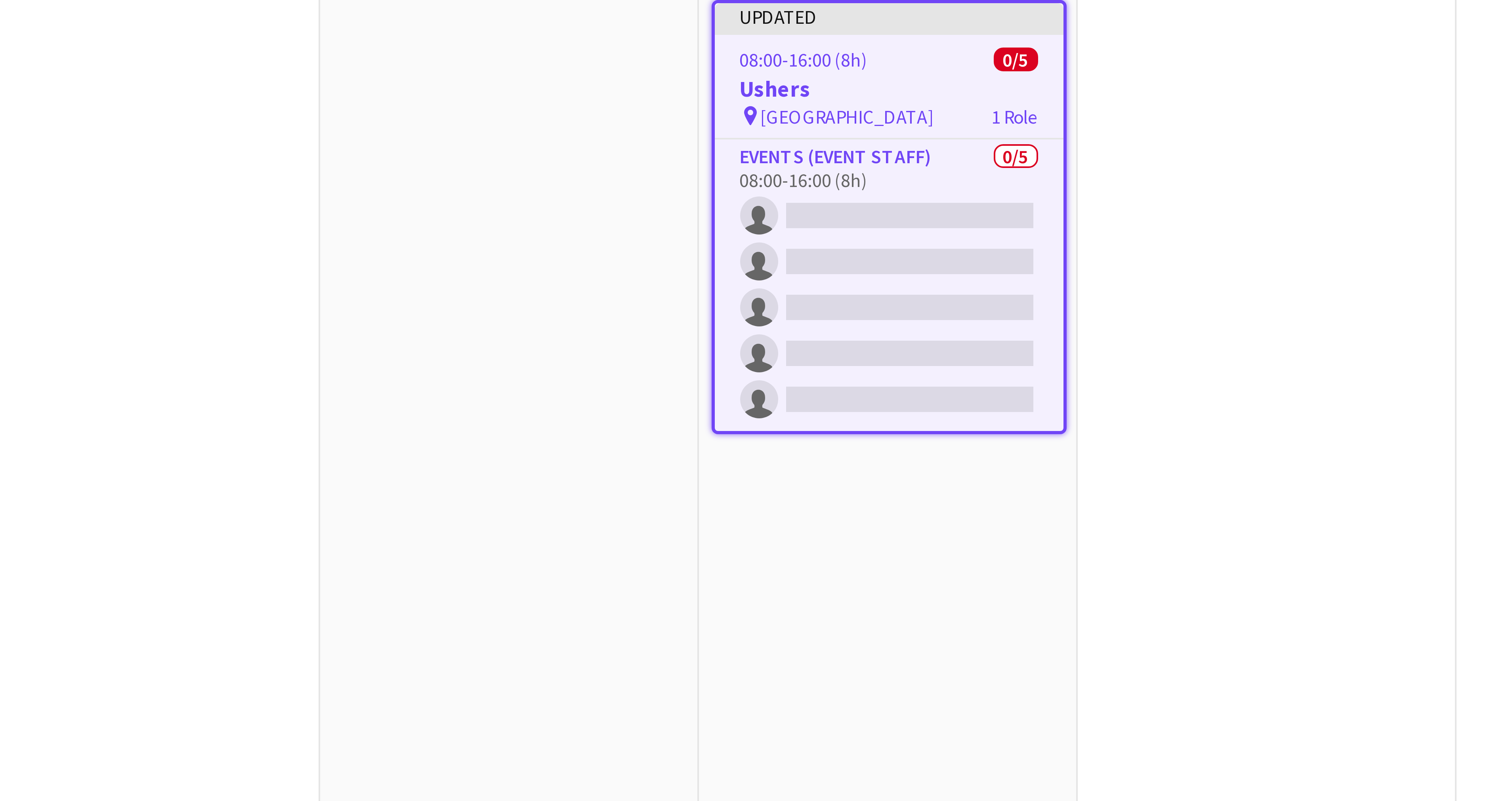
click at [598, 120] on div "pin Riyadh 1 Role" at bounding box center [603, 121] width 87 height 6
click at [632, 122] on span "1 Role" at bounding box center [634, 122] width 12 height 6
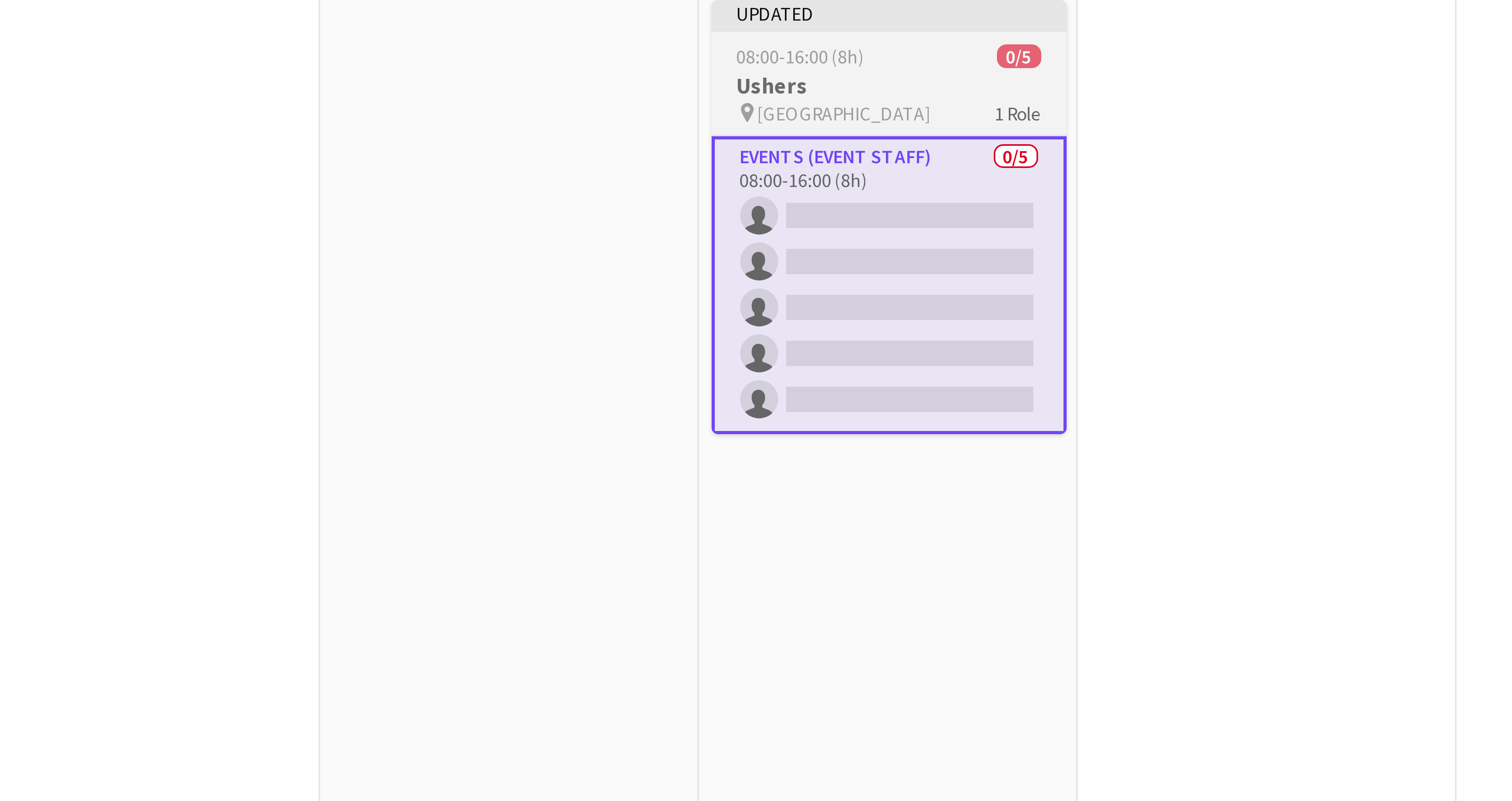
click at [632, 122] on span "1 Role" at bounding box center [635, 120] width 12 height 6
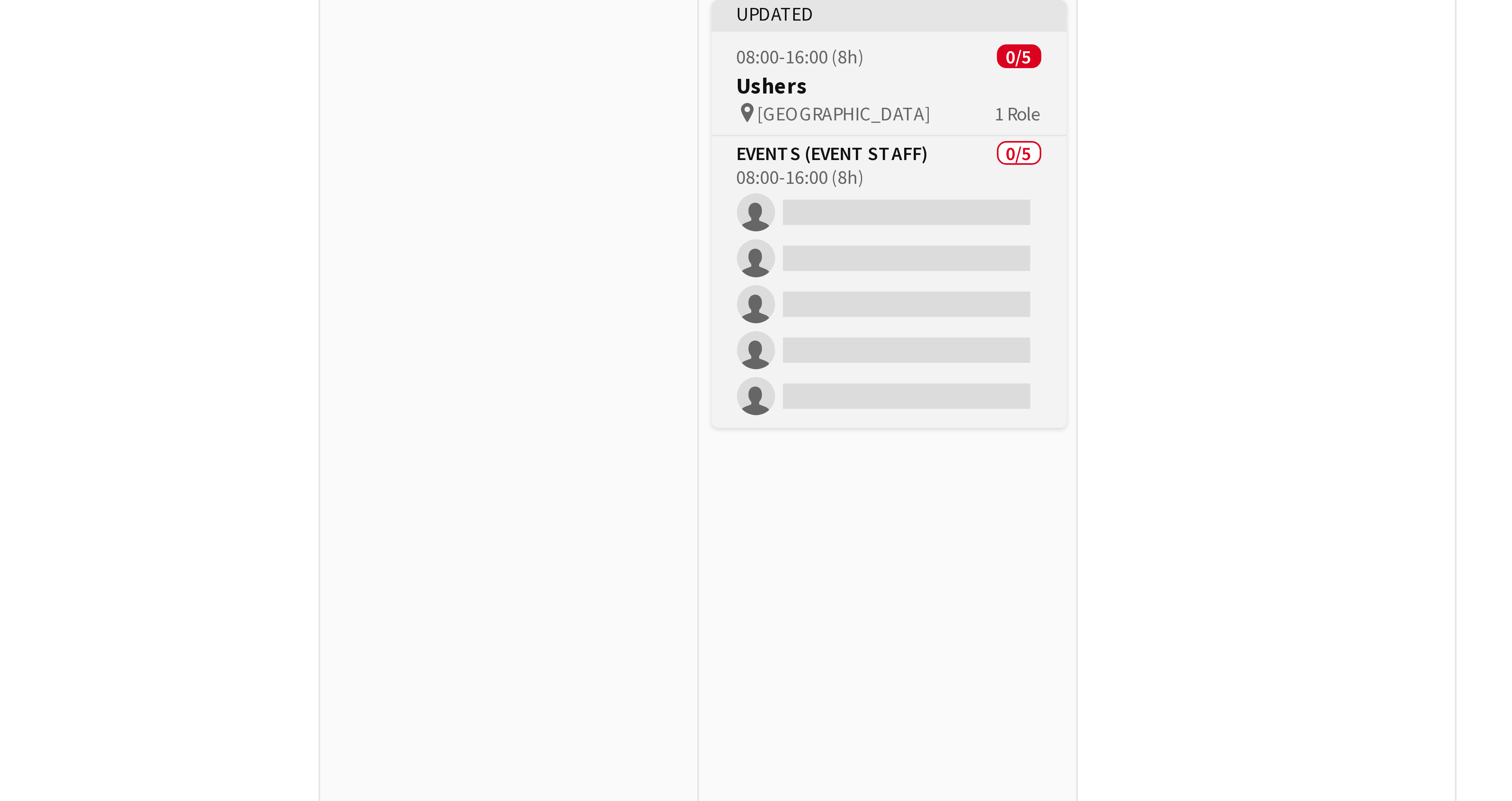
click at [632, 122] on span "1 Role" at bounding box center [635, 120] width 12 height 6
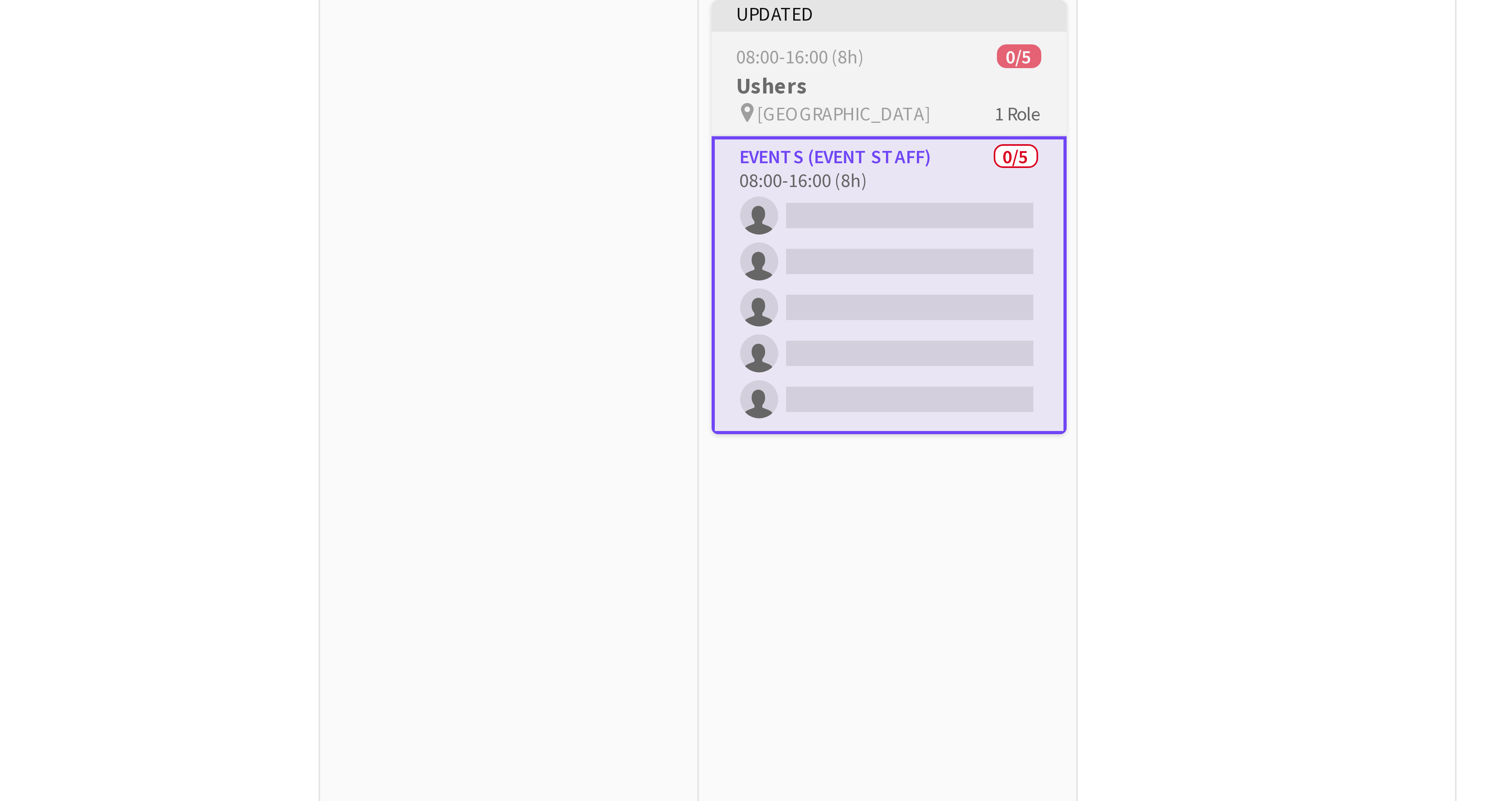
click at [632, 122] on span "1 Role" at bounding box center [635, 120] width 12 height 6
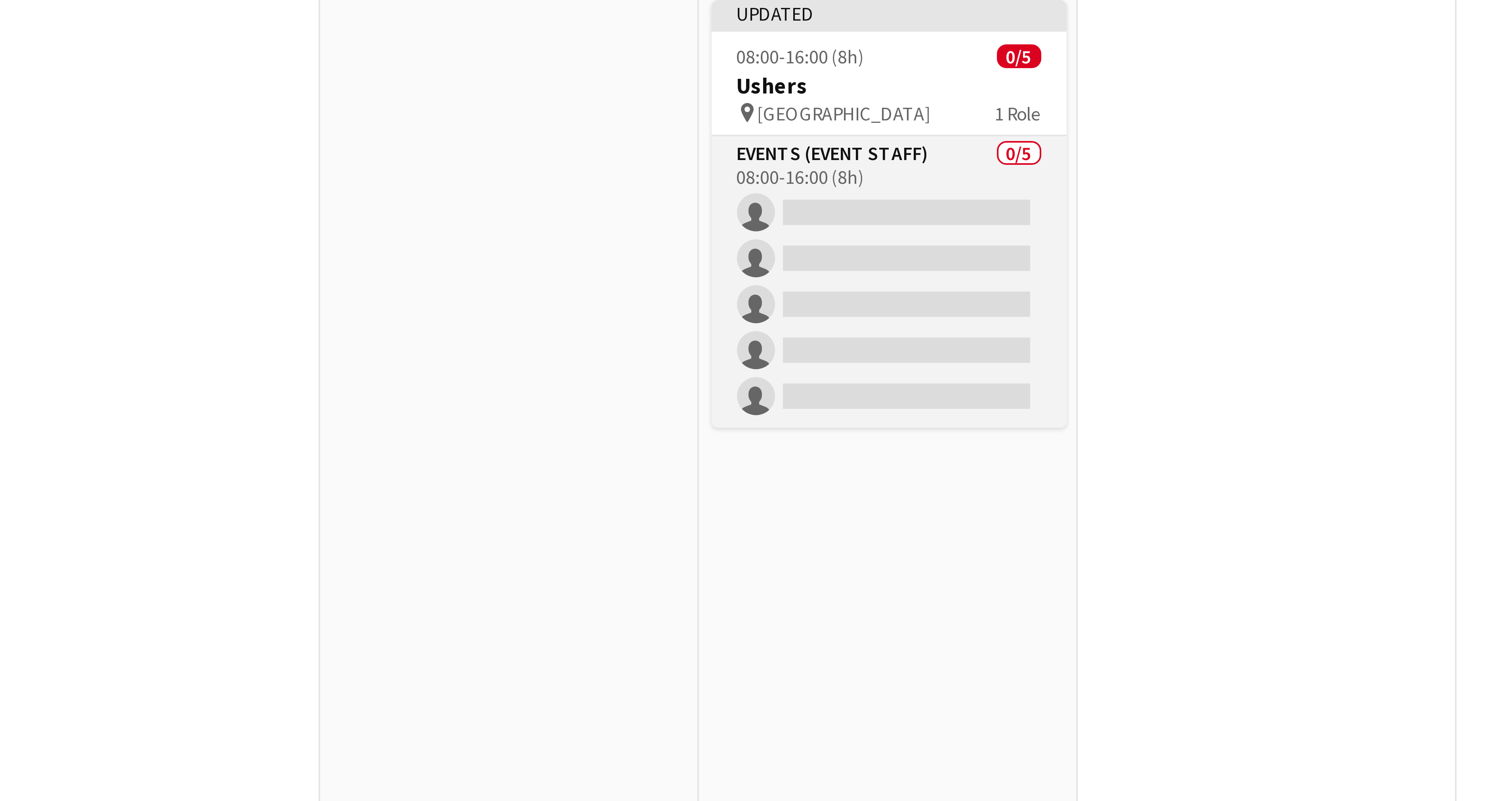
click at [611, 151] on app-card-role "Events (Event Staff) 0/5 08:00-16:00 (8h) single-neutral-actions single-neutral…" at bounding box center [603, 163] width 89 height 73
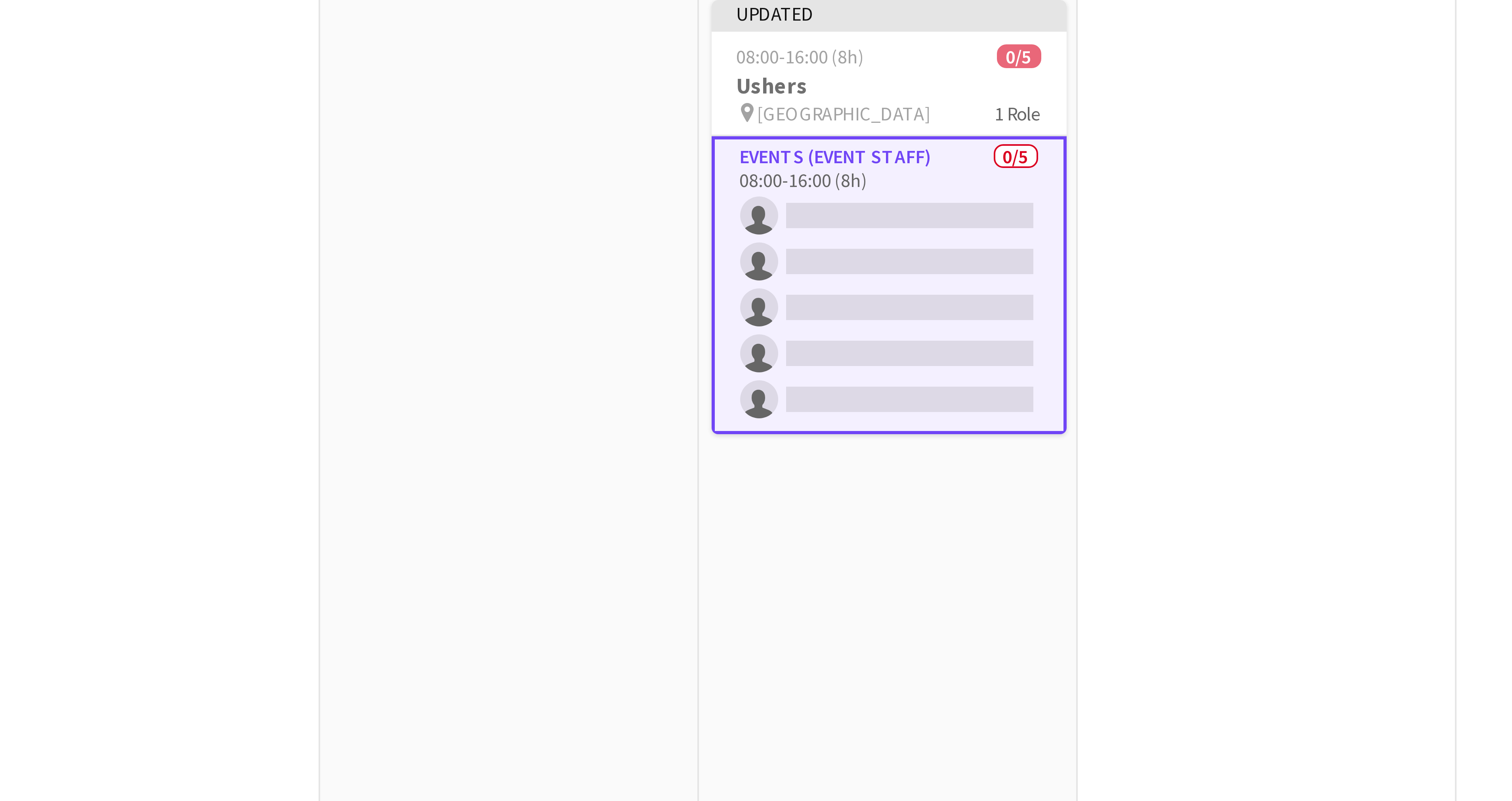
click at [611, 151] on app-card-role "Events (Event Staff) 0/5 08:00-16:00 (8h) single-neutral-actions single-neutral…" at bounding box center [603, 163] width 89 height 74
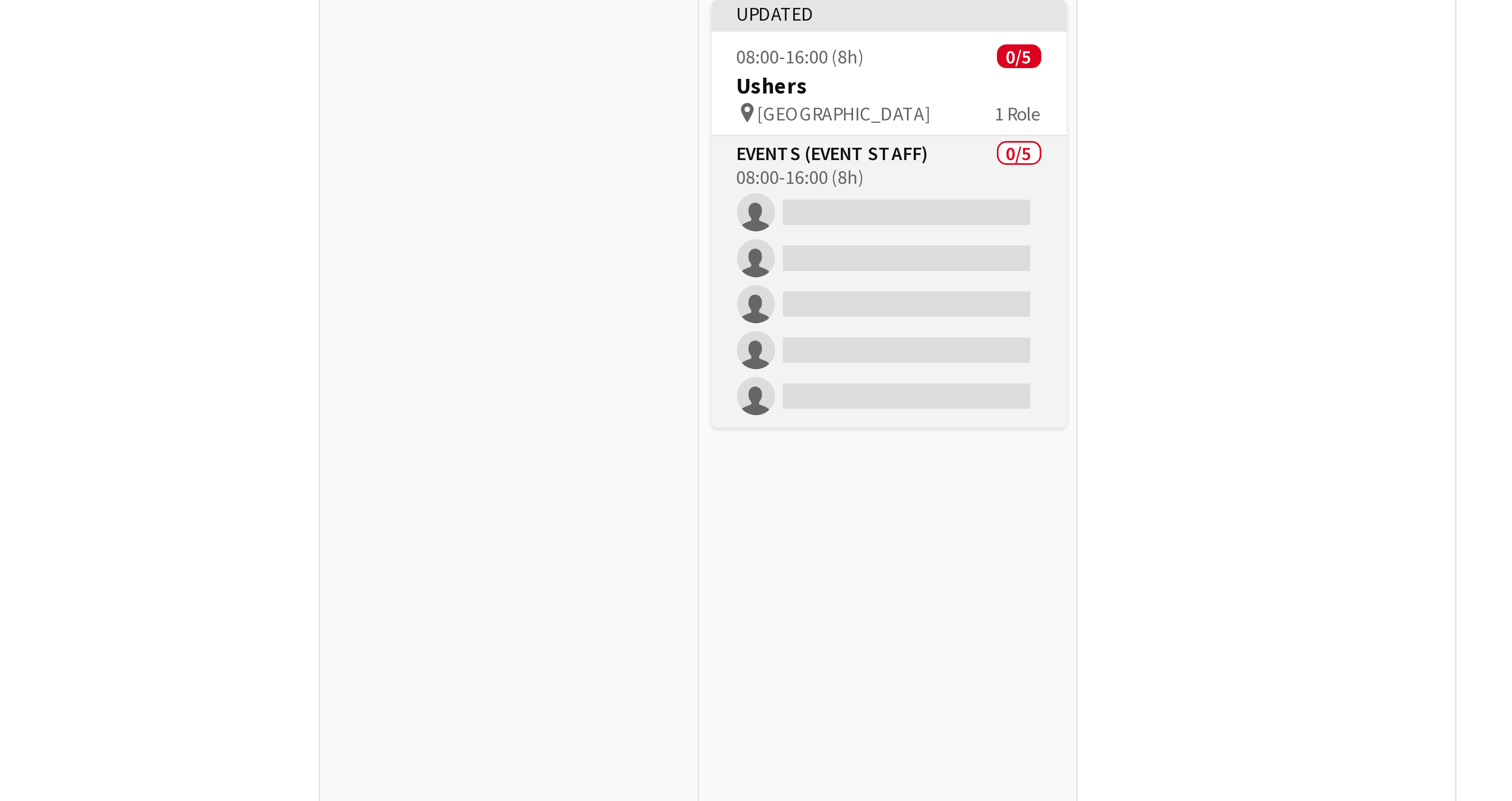
click at [589, 130] on app-card-role "Events (Event Staff) 0/5 08:00-16:00 (8h) single-neutral-actions single-neutral…" at bounding box center [603, 163] width 89 height 73
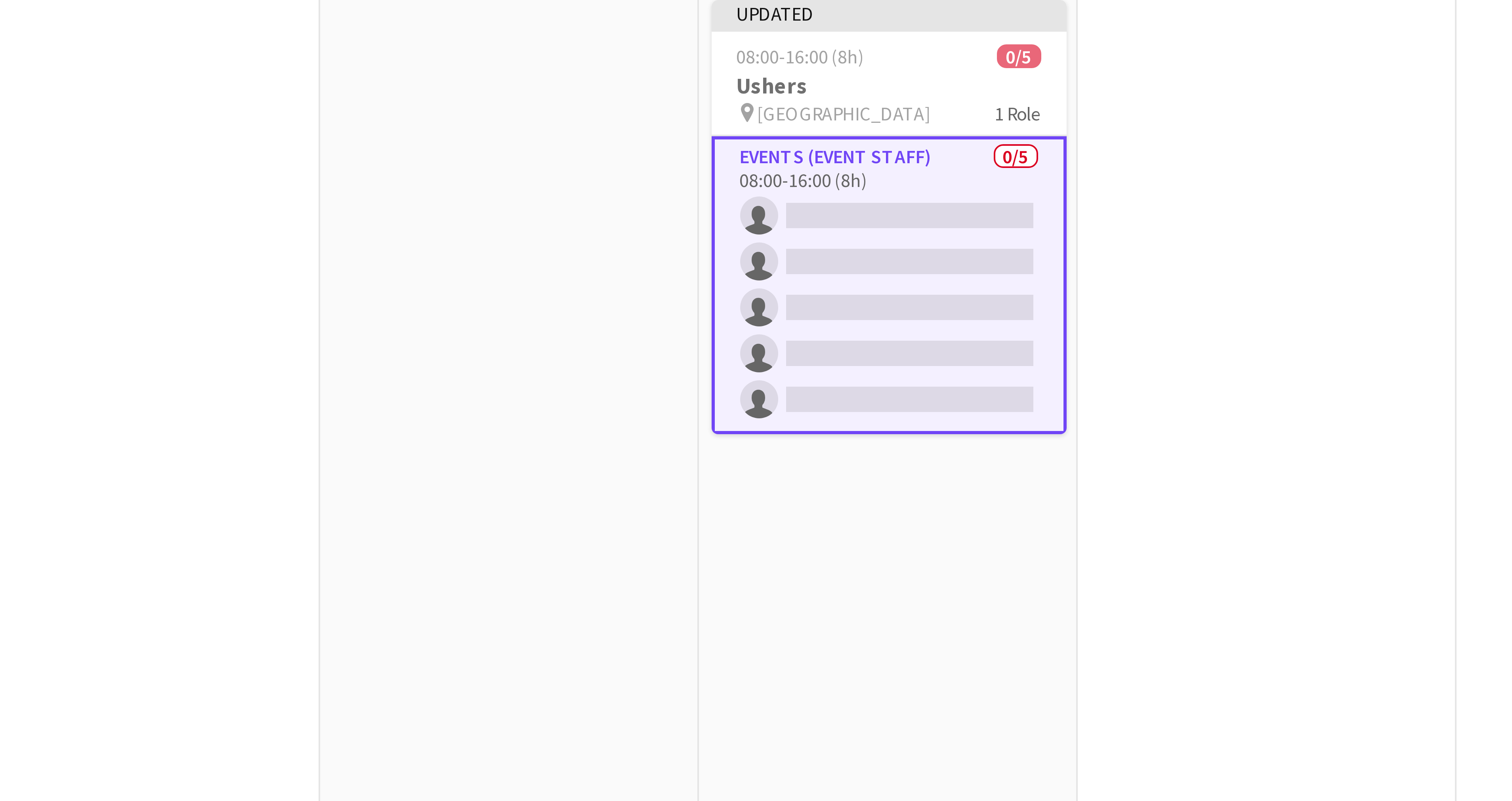
click at [589, 130] on app-card-role "Events (Event Staff) 0/5 08:00-16:00 (8h) single-neutral-actions single-neutral…" at bounding box center [603, 163] width 89 height 74
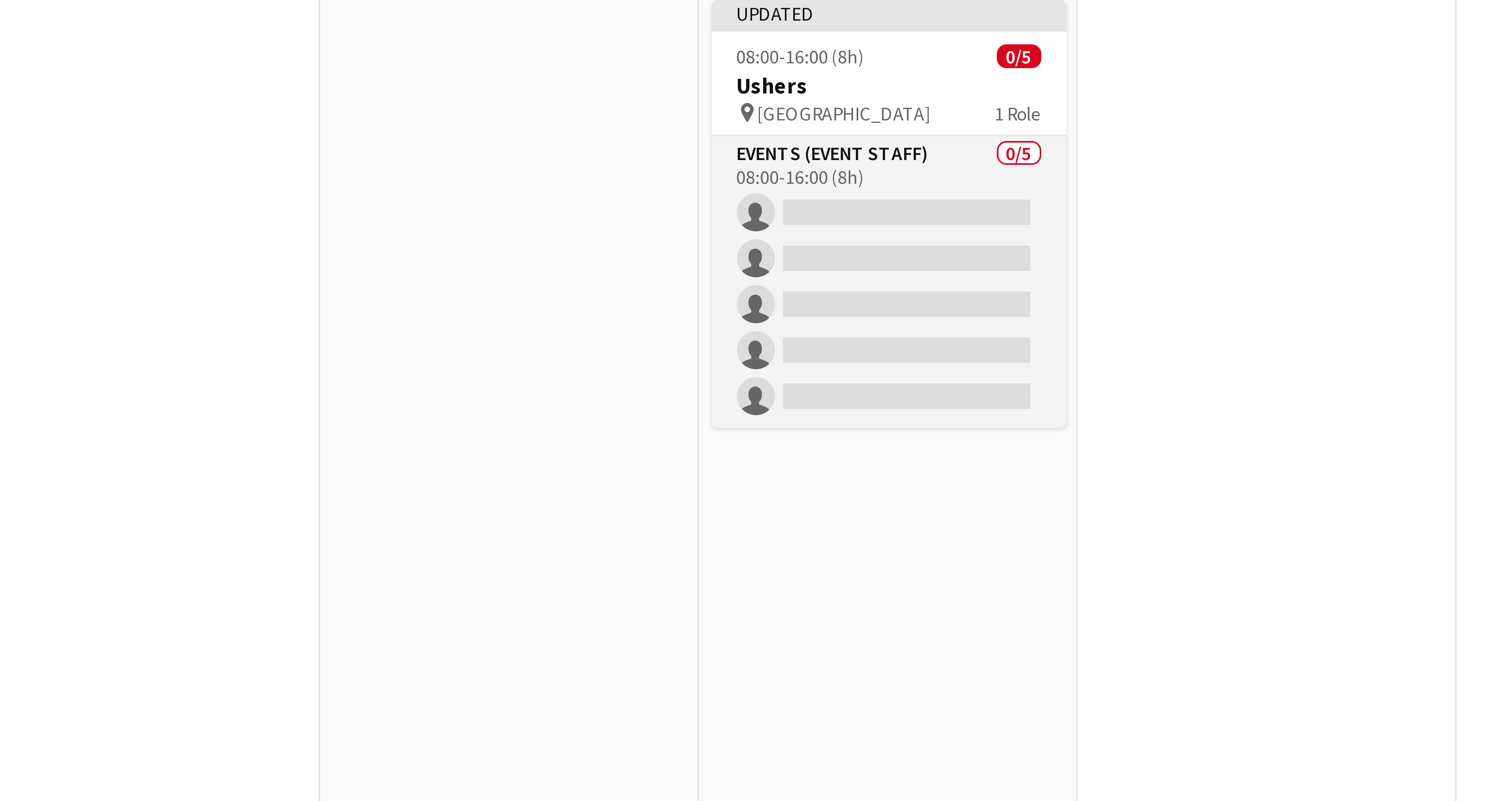
click at [589, 130] on app-card-role "Events (Event Staff) 0/5 08:00-16:00 (8h) single-neutral-actions single-neutral…" at bounding box center [603, 163] width 89 height 73
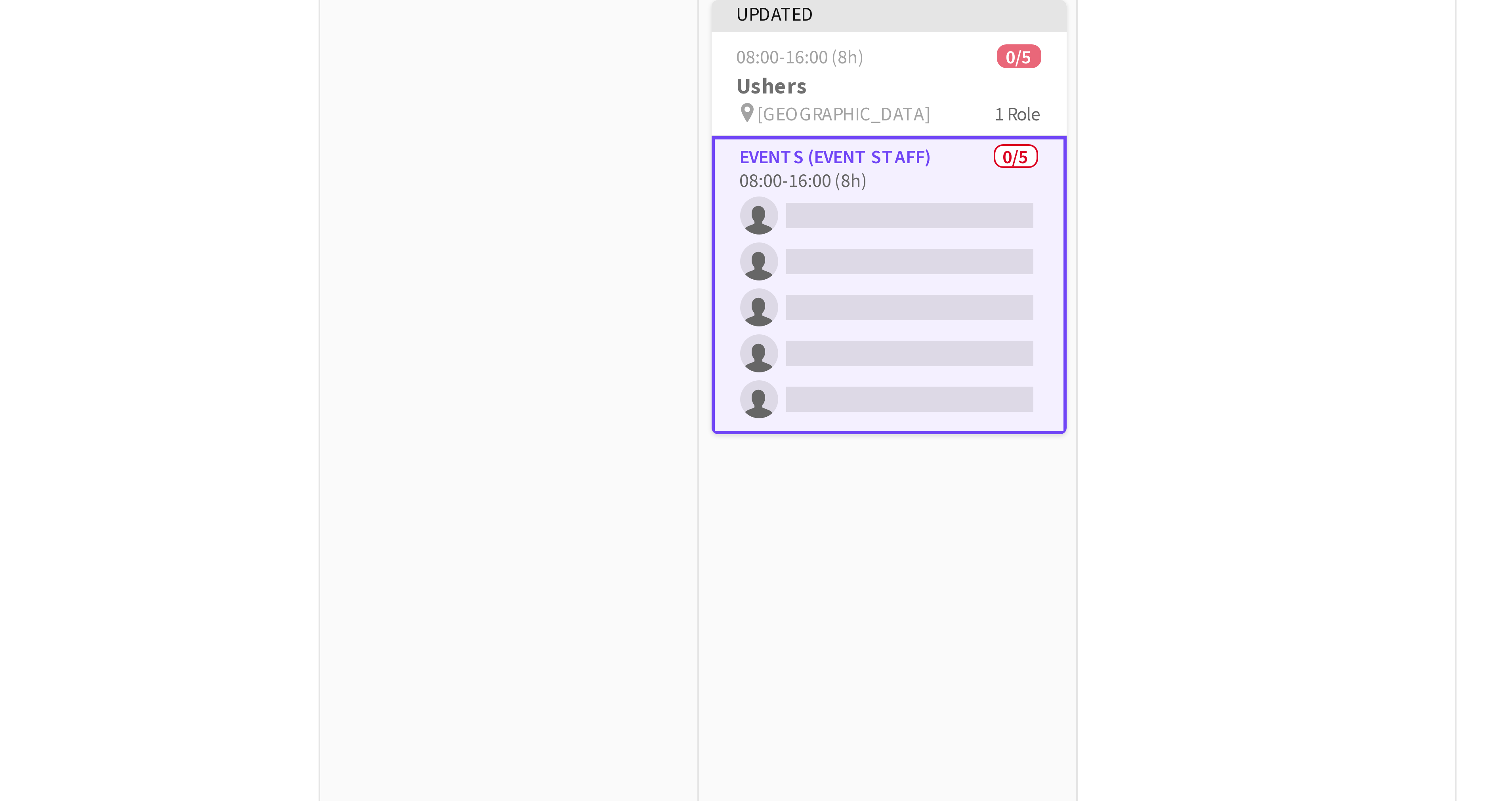
click at [618, 169] on app-card-role "Events (Event Staff) 0/5 08:00-16:00 (8h) single-neutral-actions single-neutral…" at bounding box center [603, 163] width 89 height 74
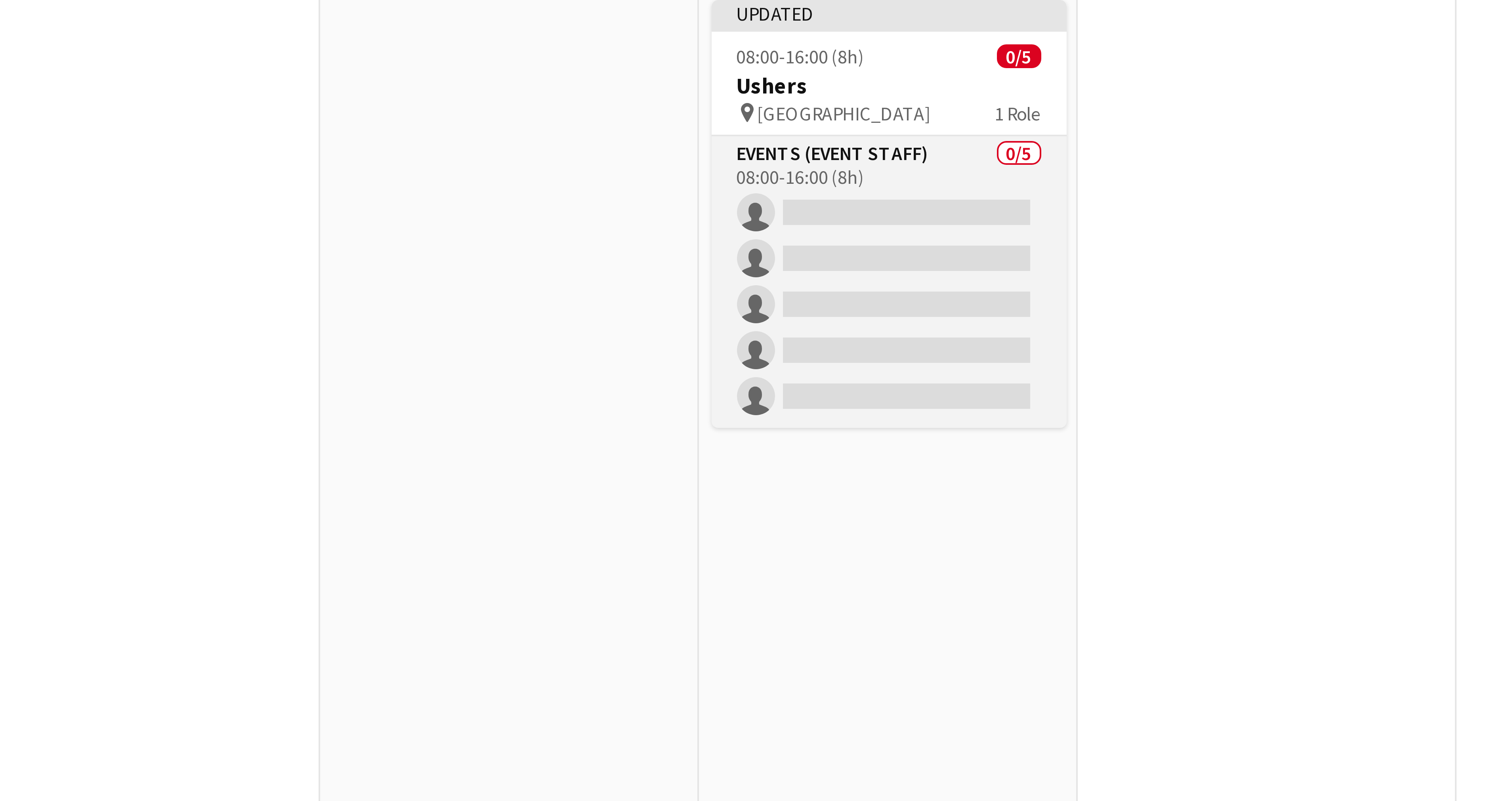
click at [618, 169] on app-card-role "Events (Event Staff) 0/5 08:00-16:00 (8h) single-neutral-actions single-neutral…" at bounding box center [603, 163] width 89 height 73
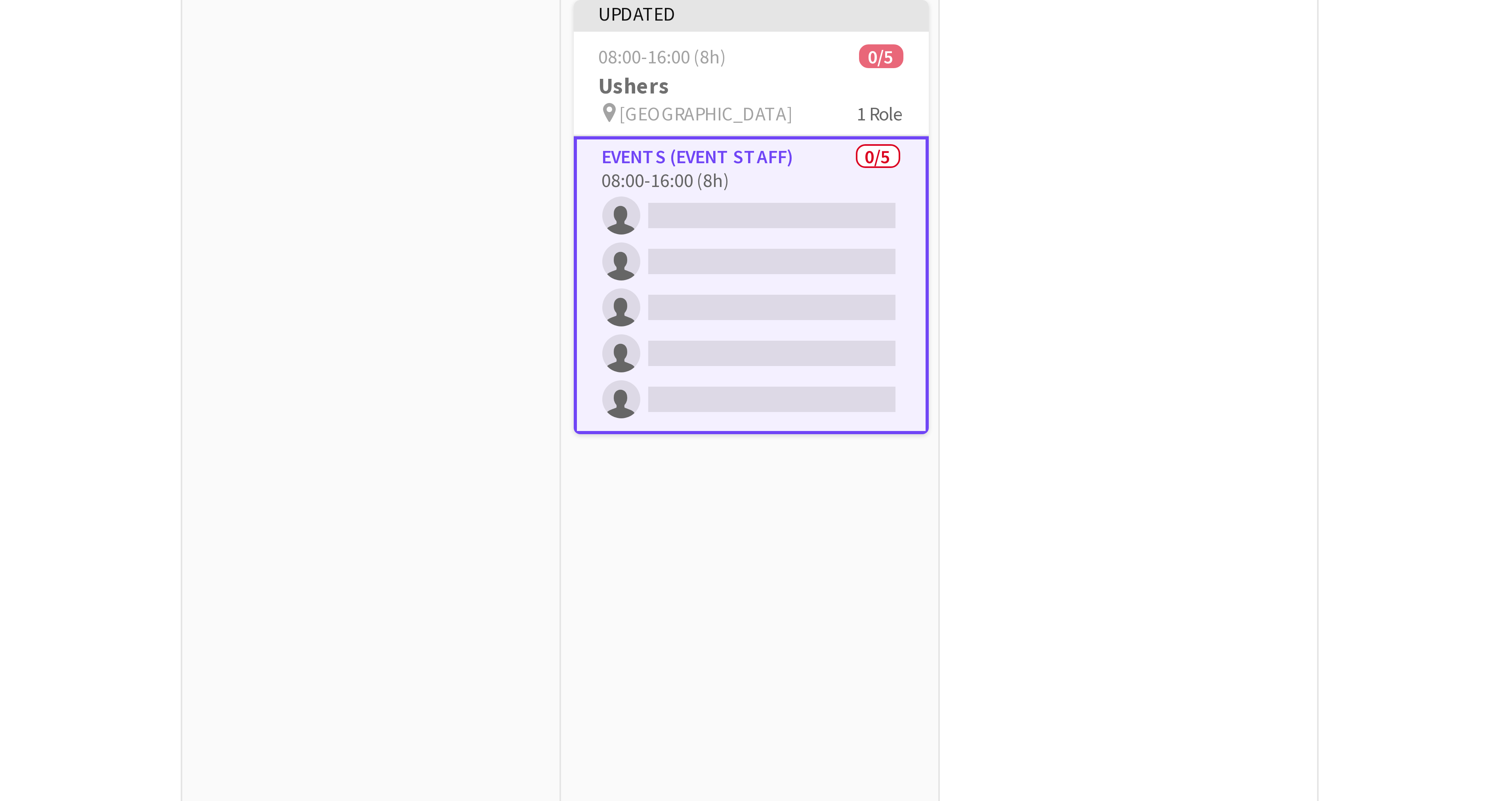
scroll to position [0, 237]
click at [551, 133] on app-card-role "Events (Event Staff) 0/5 08:00-16:00 (8h) single-neutral-actions single-neutral…" at bounding box center [568, 163] width 89 height 74
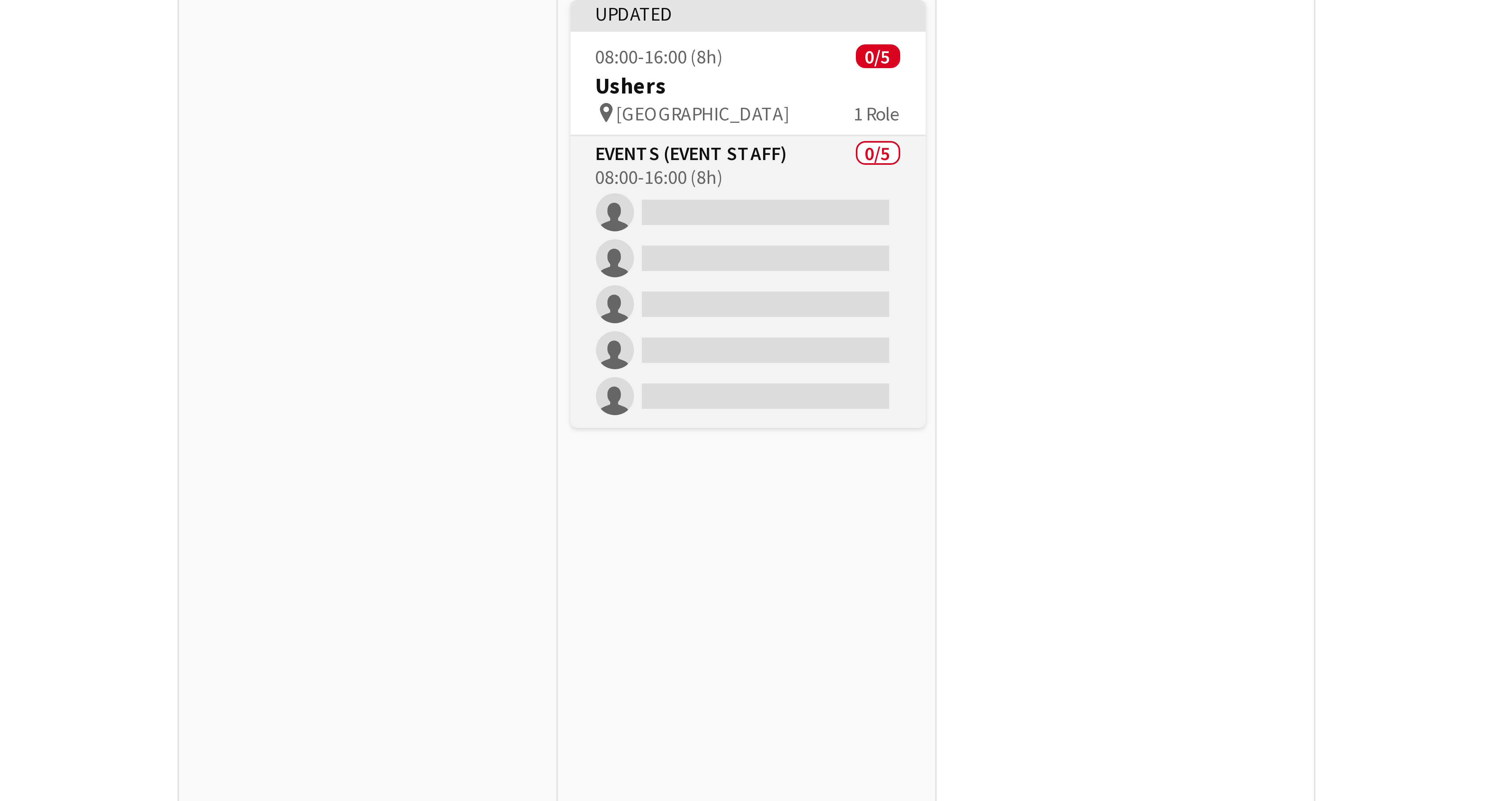
click at [538, 131] on app-card-role "Events (Event Staff) 0/5 08:00-16:00 (8h) single-neutral-actions single-neutral…" at bounding box center [568, 163] width 89 height 73
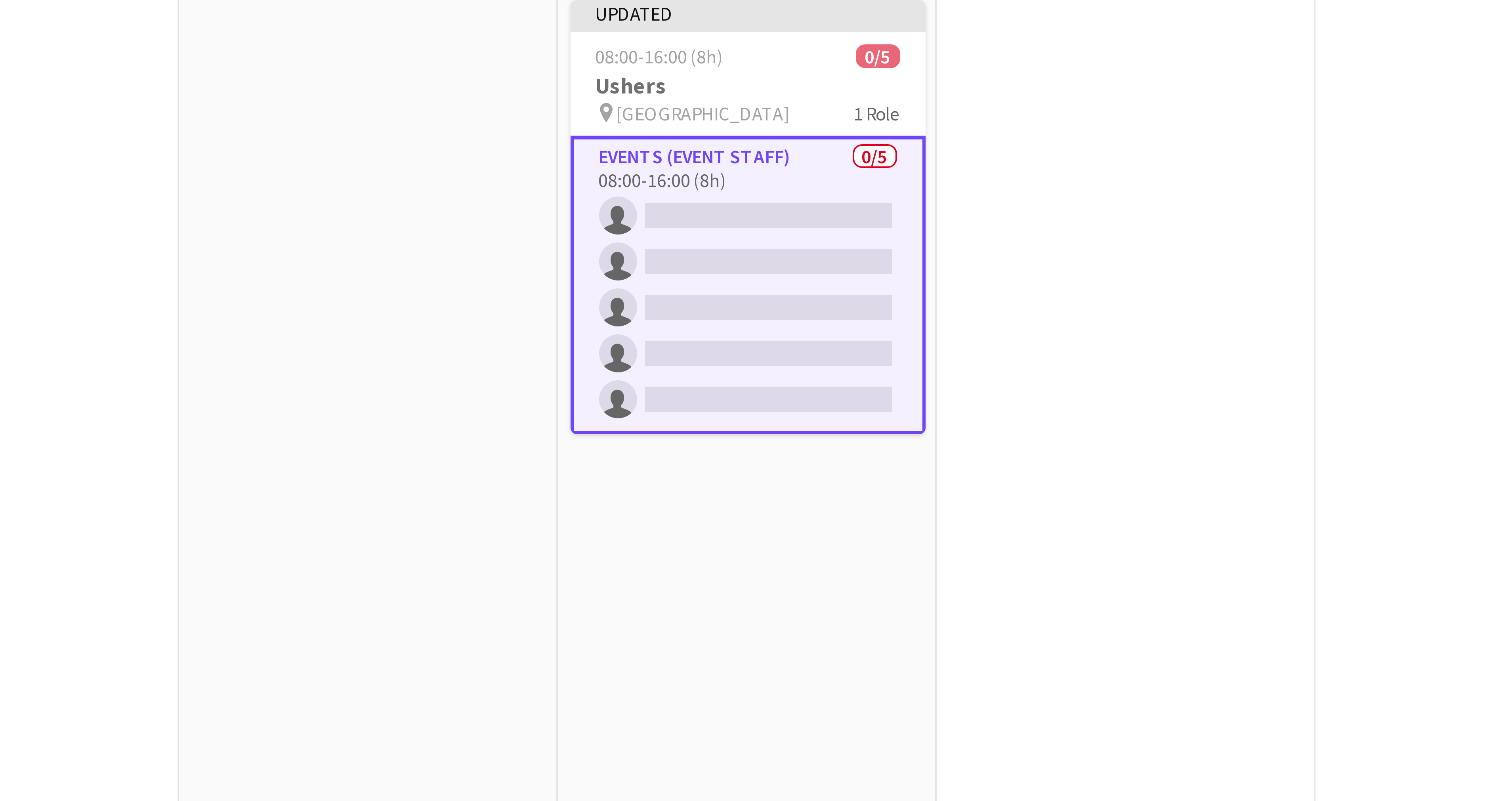
click at [538, 131] on app-card-role "Events (Event Staff) 0/5 08:00-16:00 (8h) single-neutral-actions single-neutral…" at bounding box center [568, 163] width 89 height 74
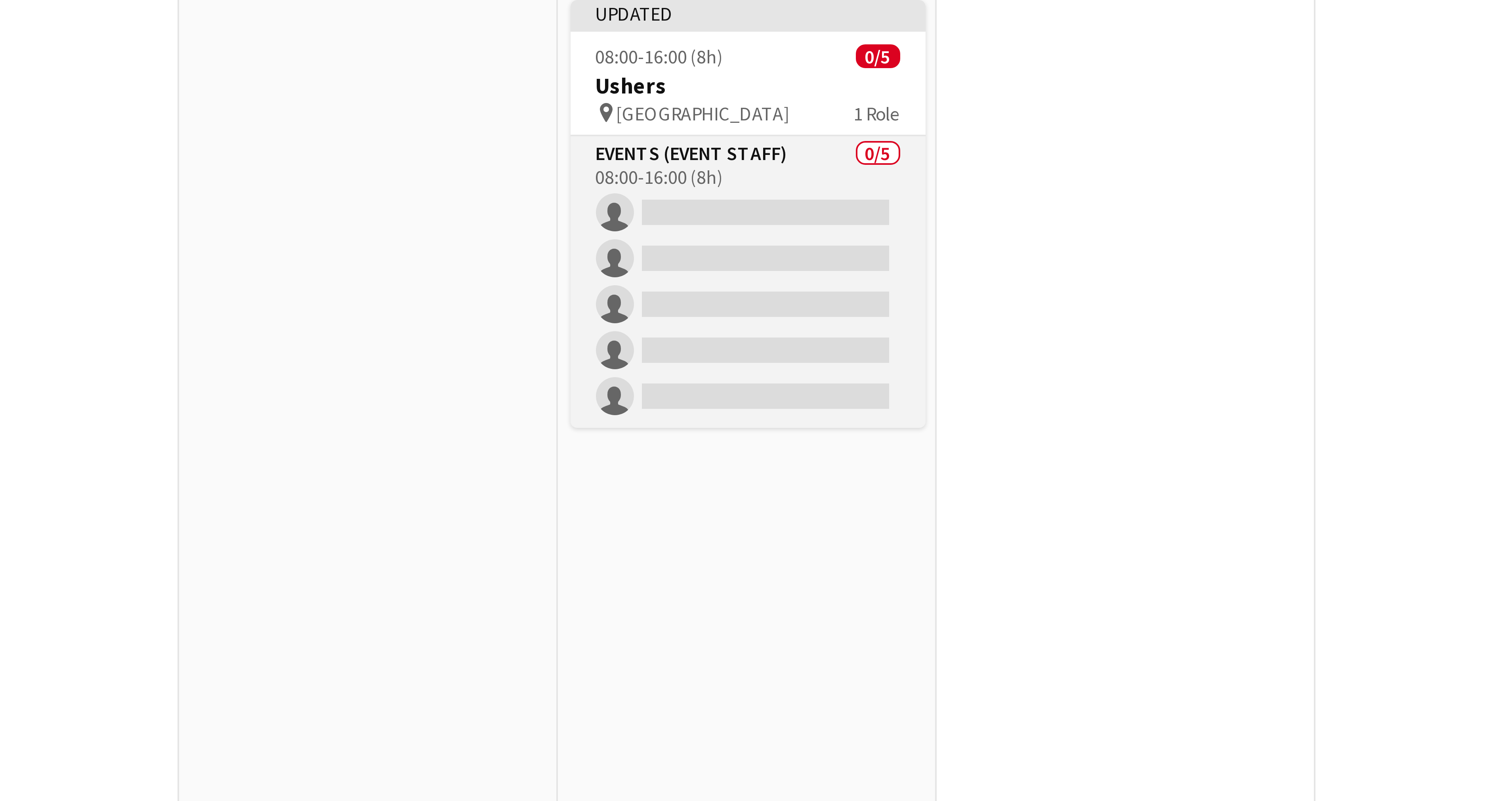
click at [538, 131] on app-card-role "Events (Event Staff) 0/5 08:00-16:00 (8h) single-neutral-actions single-neutral…" at bounding box center [568, 163] width 89 height 73
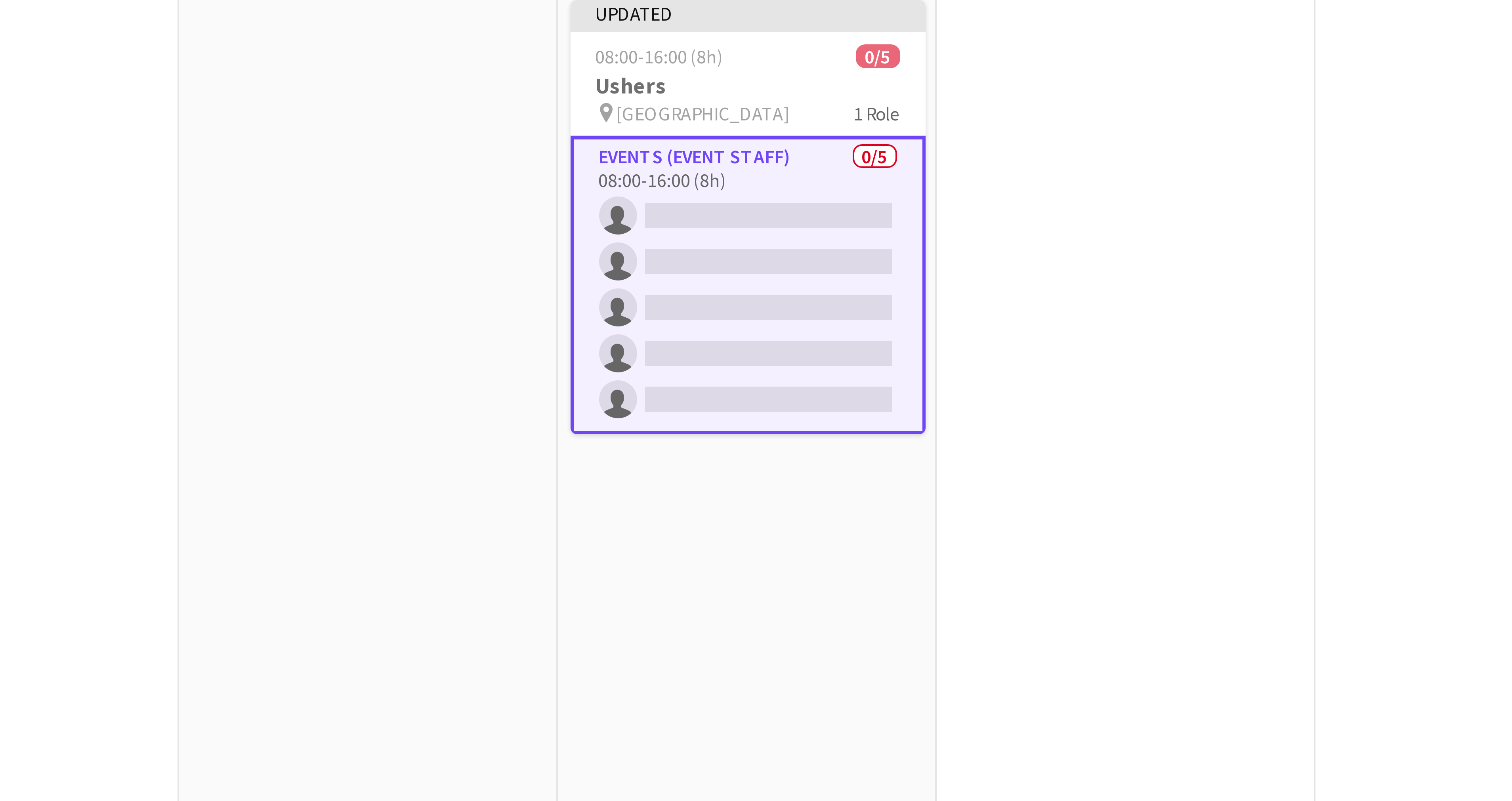
click at [538, 131] on app-card-role "Events (Event Staff) 0/5 08:00-16:00 (8h) single-neutral-actions single-neutral…" at bounding box center [568, 163] width 89 height 74
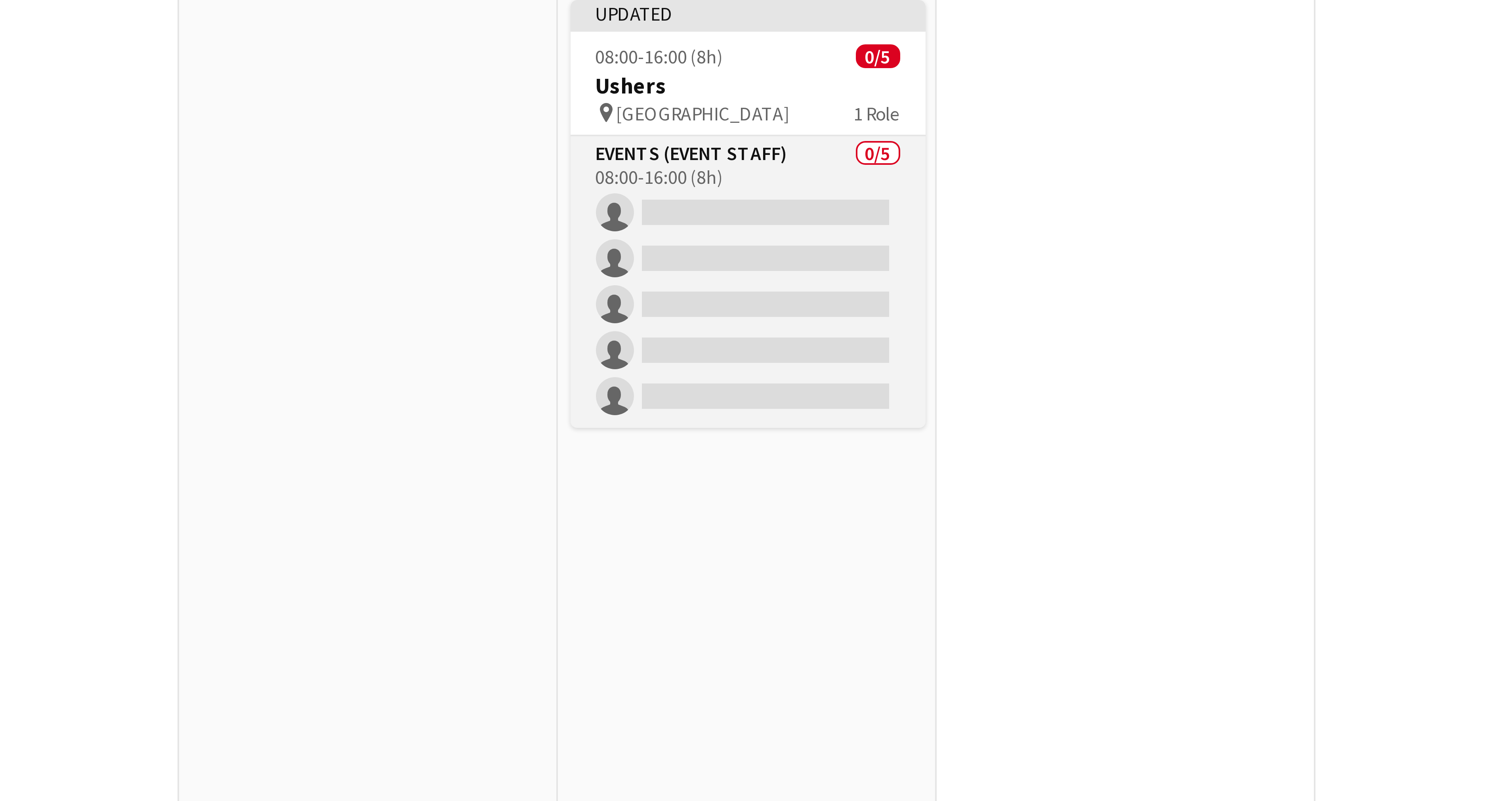
click at [538, 131] on app-card-role "Events (Event Staff) 0/5 08:00-16:00 (8h) single-neutral-actions single-neutral…" at bounding box center [568, 163] width 89 height 73
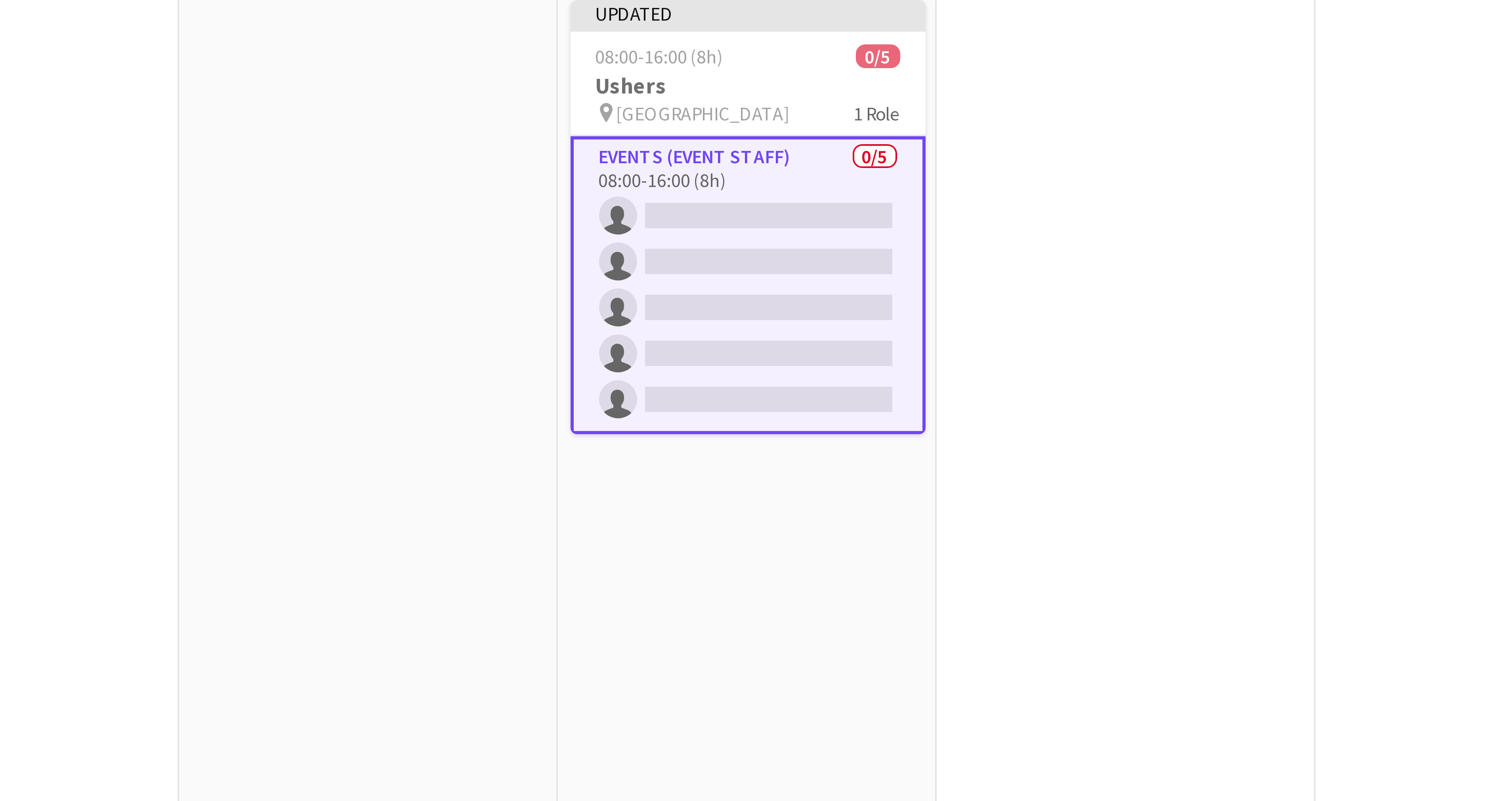
click at [538, 131] on app-card-role "Events (Event Staff) 0/5 08:00-16:00 (8h) single-neutral-actions single-neutral…" at bounding box center [568, 163] width 89 height 74
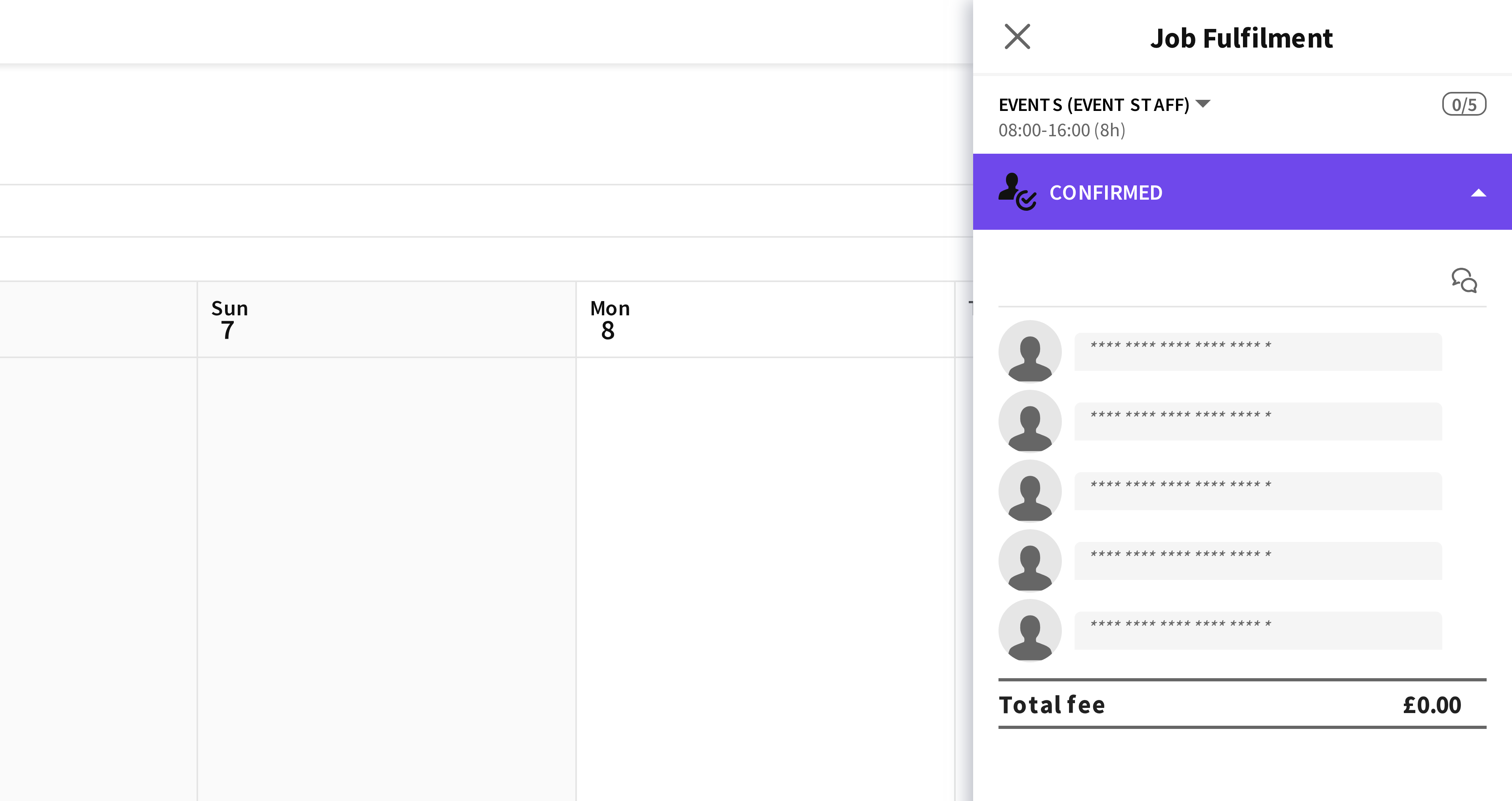
click at [1498, 46] on div "single-neutral-actions-check-2 Confirmed" at bounding box center [1445, 48] width 135 height 19
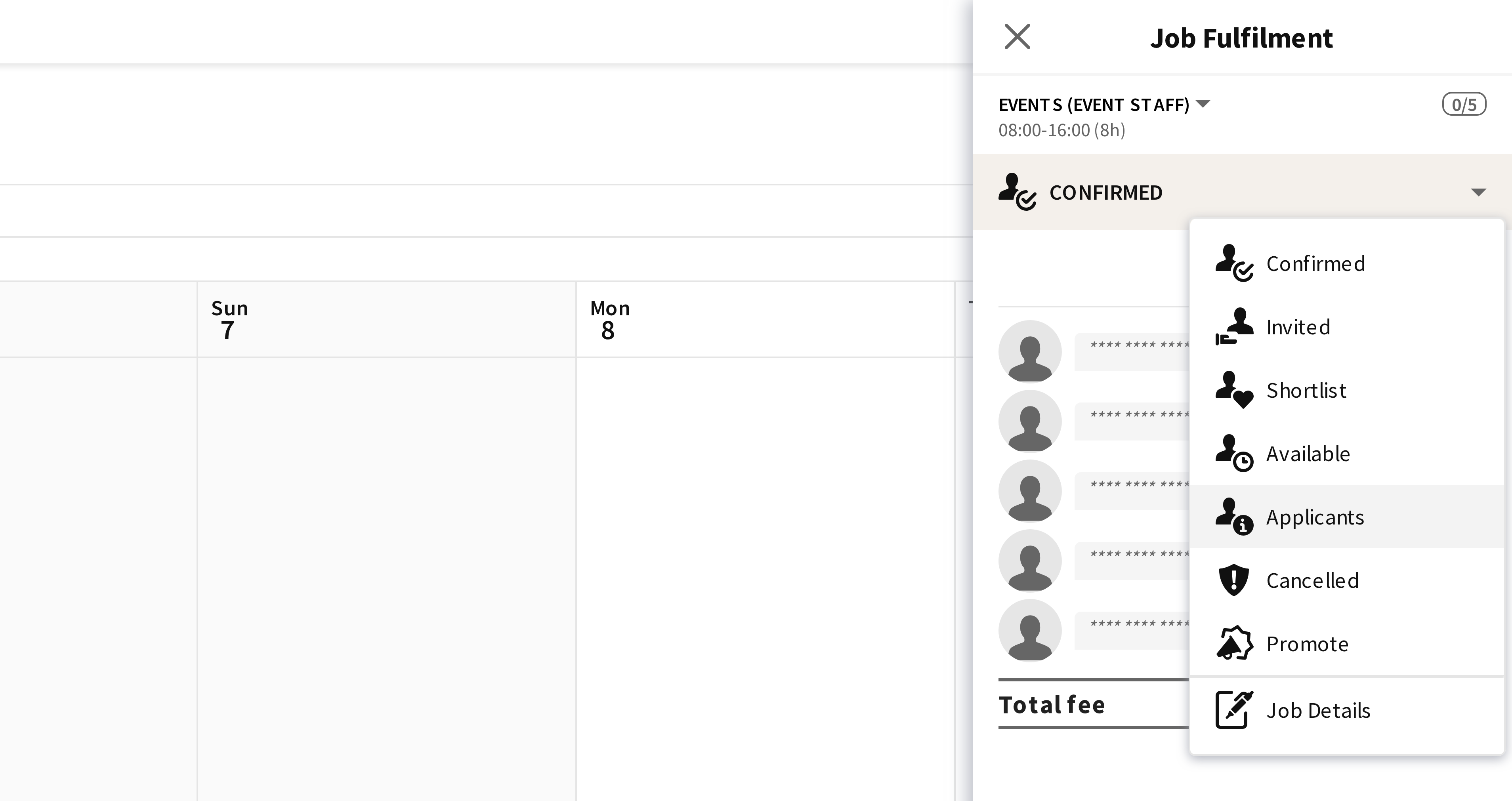
click at [1462, 125] on div "single-neutral-actions-information Applicants" at bounding box center [1470, 129] width 78 height 16
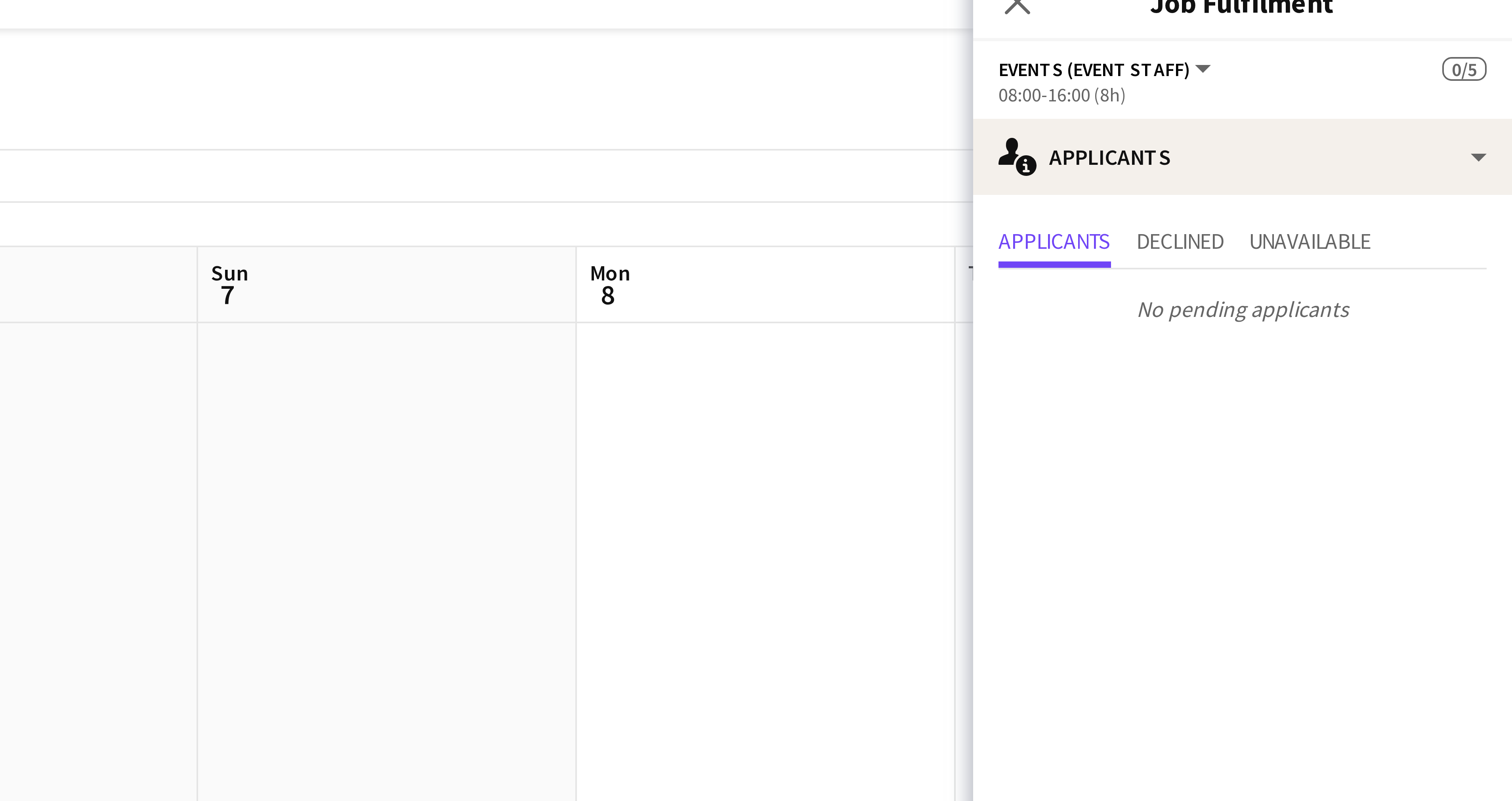
scroll to position [0, 262]
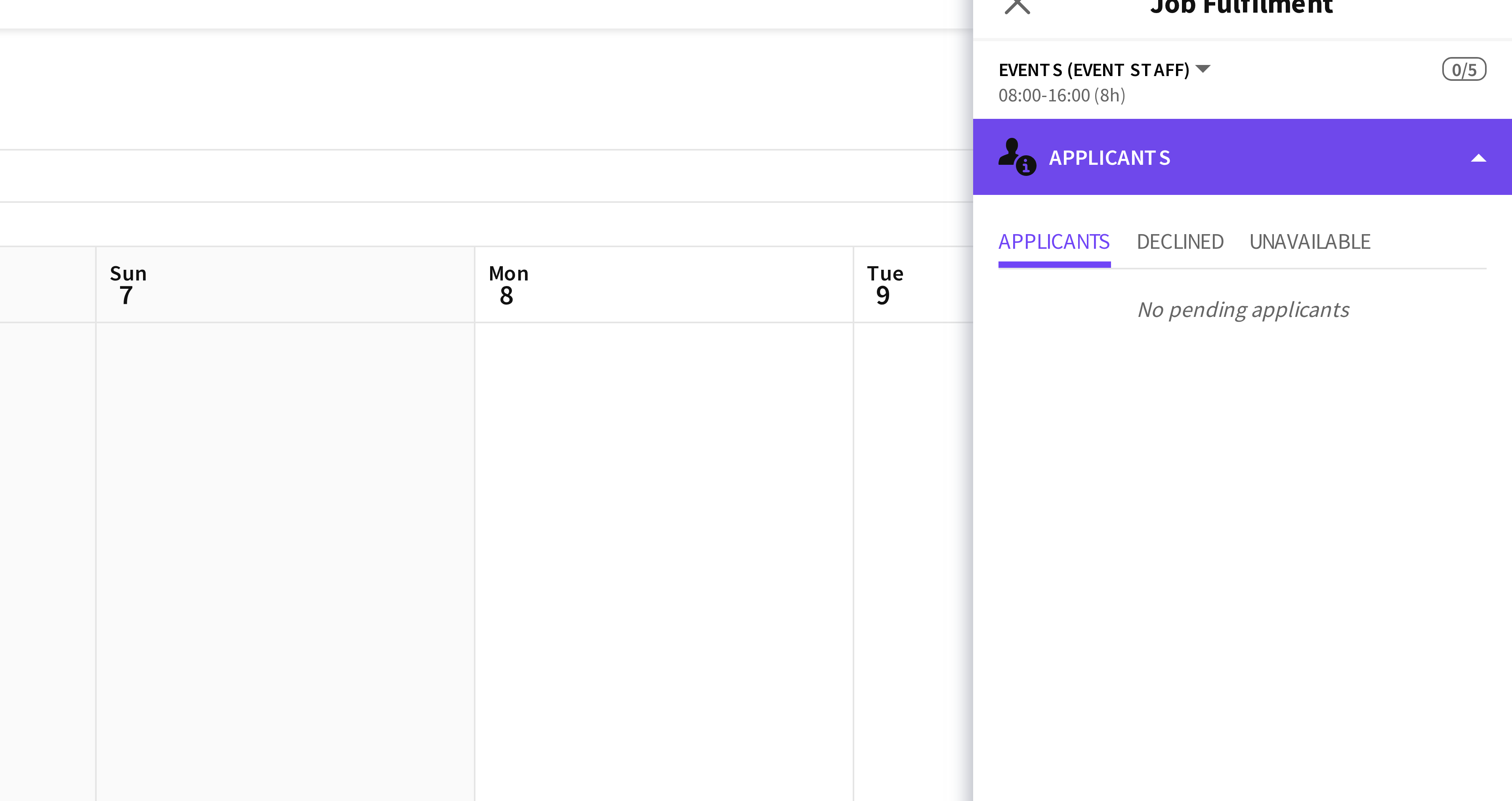
click at [1495, 46] on div "single-neutral-actions-information Applicants" at bounding box center [1445, 48] width 135 height 19
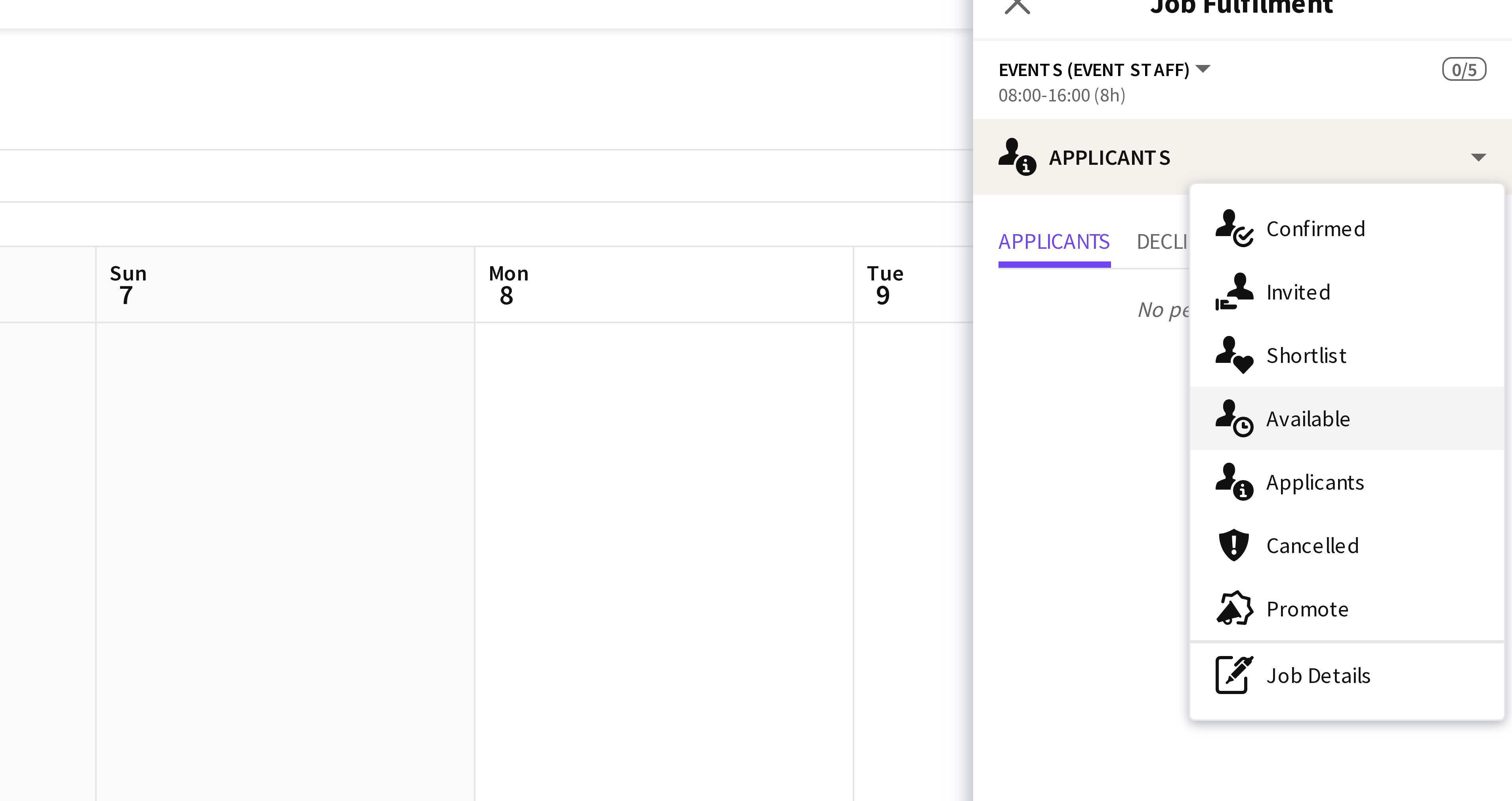
click at [1458, 110] on div "single-neutral-actions-upload Available" at bounding box center [1470, 113] width 78 height 16
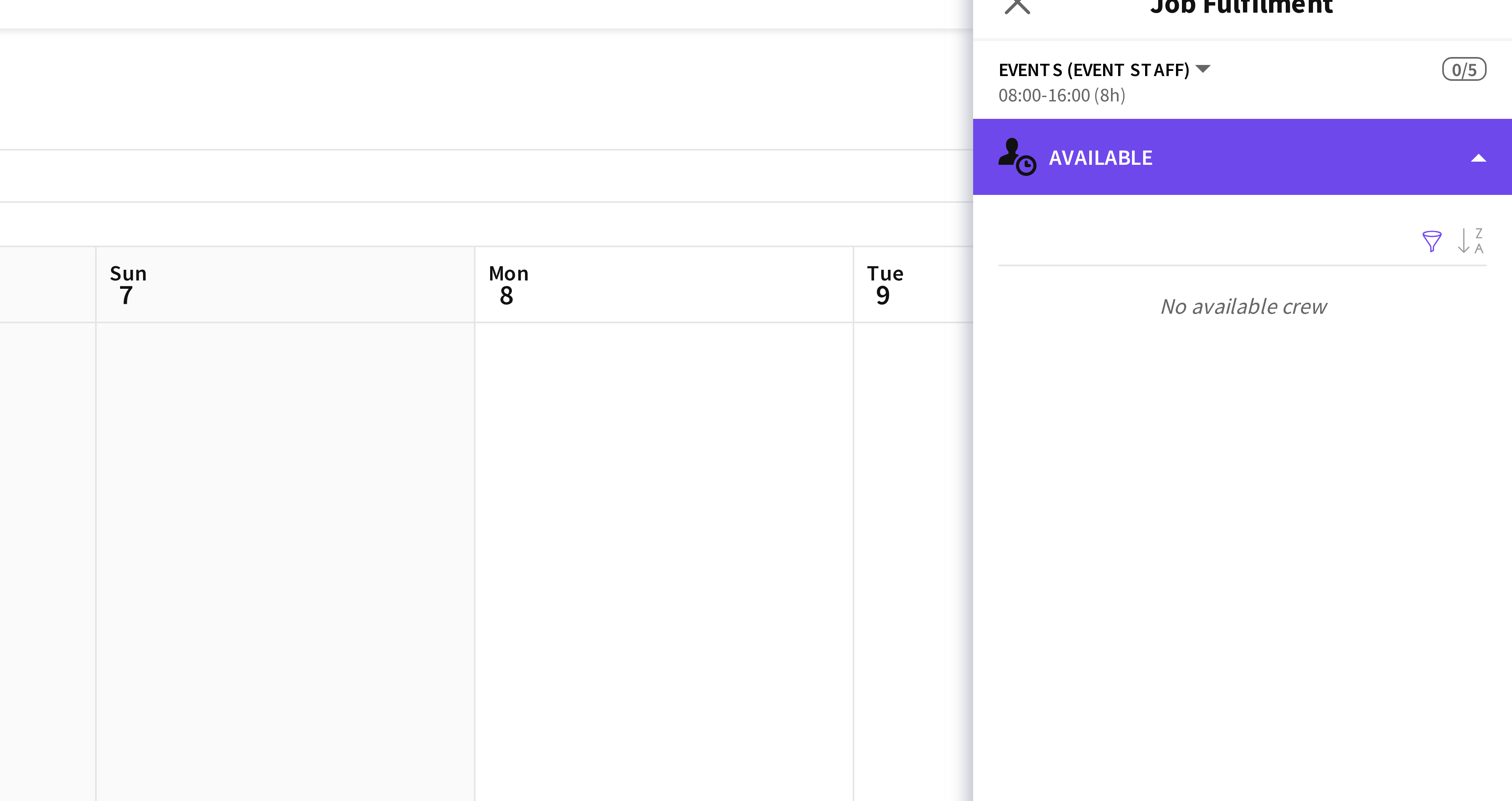
click at [1500, 45] on div "single-neutral-actions-upload Available" at bounding box center [1445, 48] width 135 height 19
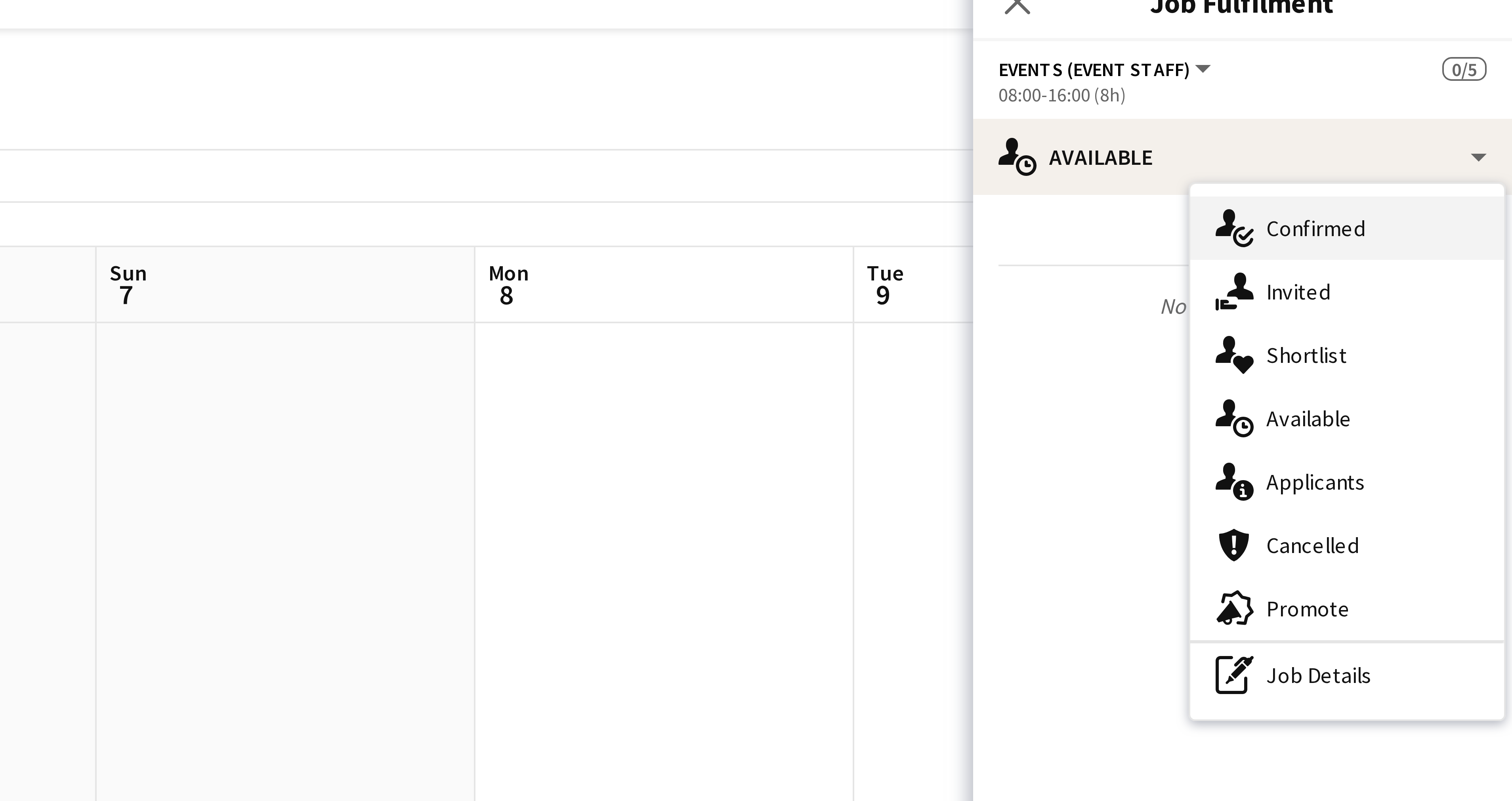
click at [1462, 68] on div "single-neutral-actions-check-2 Confirmed" at bounding box center [1470, 65] width 78 height 16
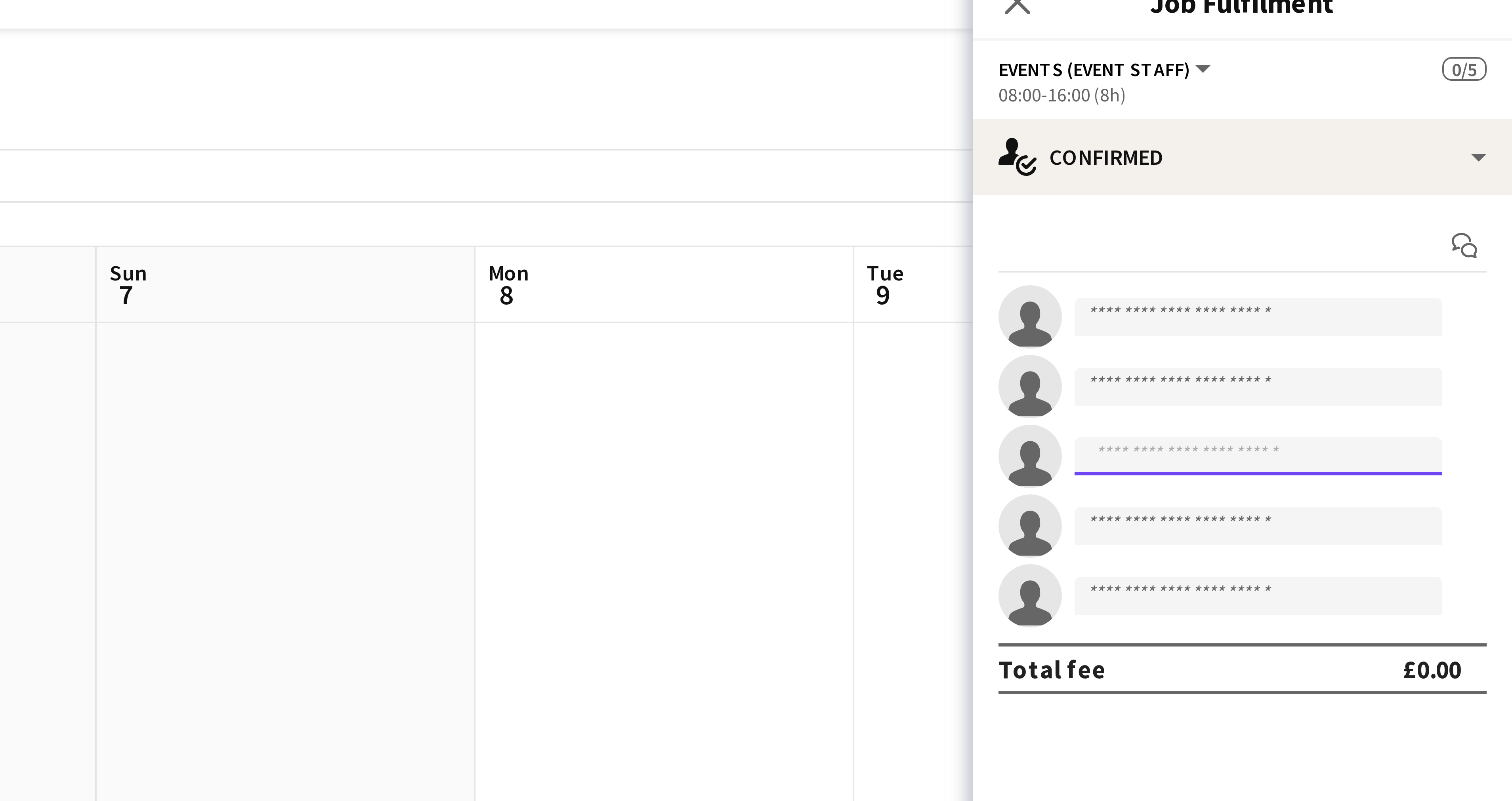
click at [1454, 122] on input at bounding box center [1448, 122] width 92 height 10
click at [1438, 86] on input at bounding box center [1448, 88] width 92 height 10
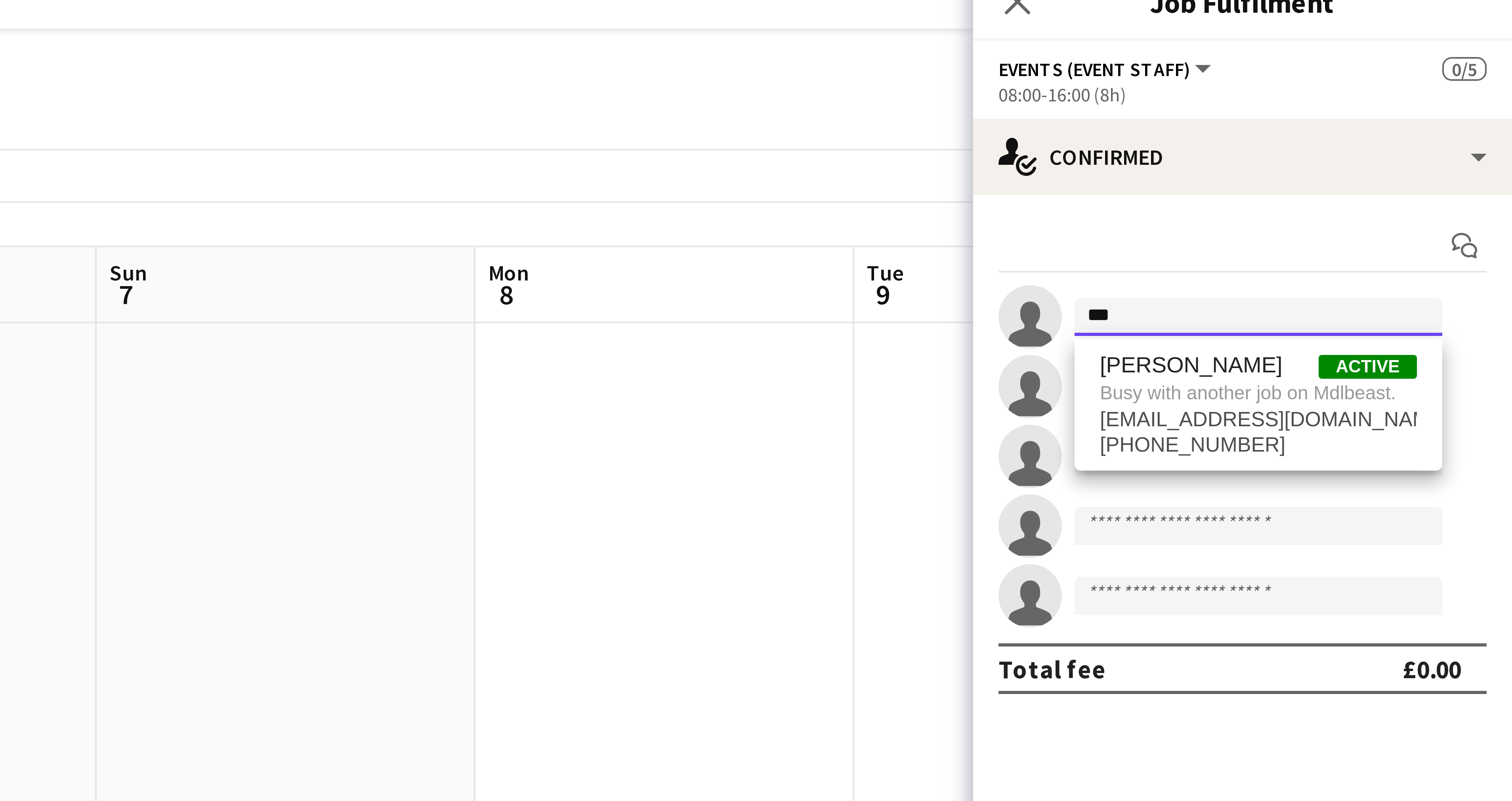
scroll to position [0, 267]
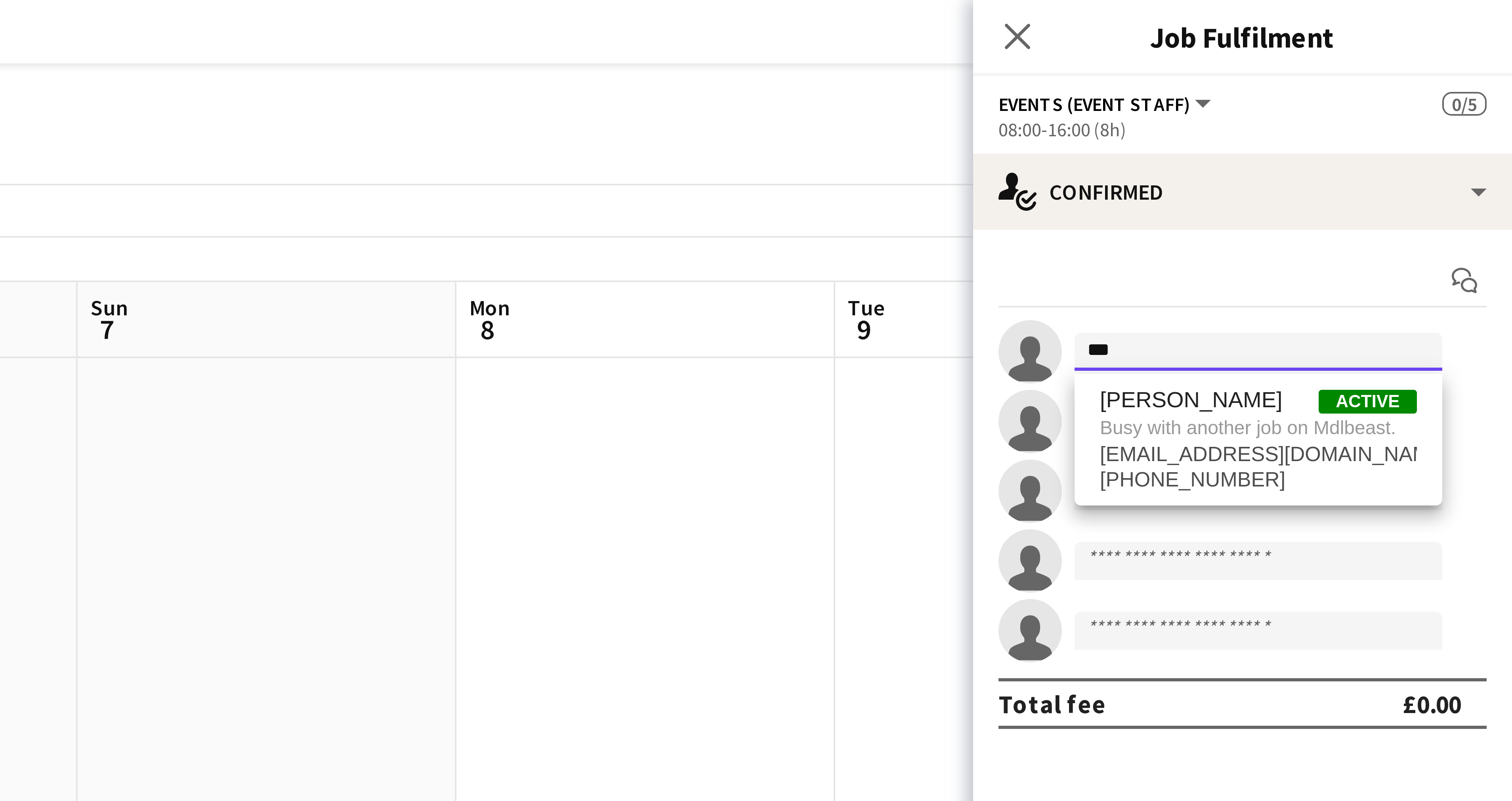
type input "***"
click at [1436, 133] on app-invite-slot "single-neutral-actions" at bounding box center [1445, 140] width 135 height 16
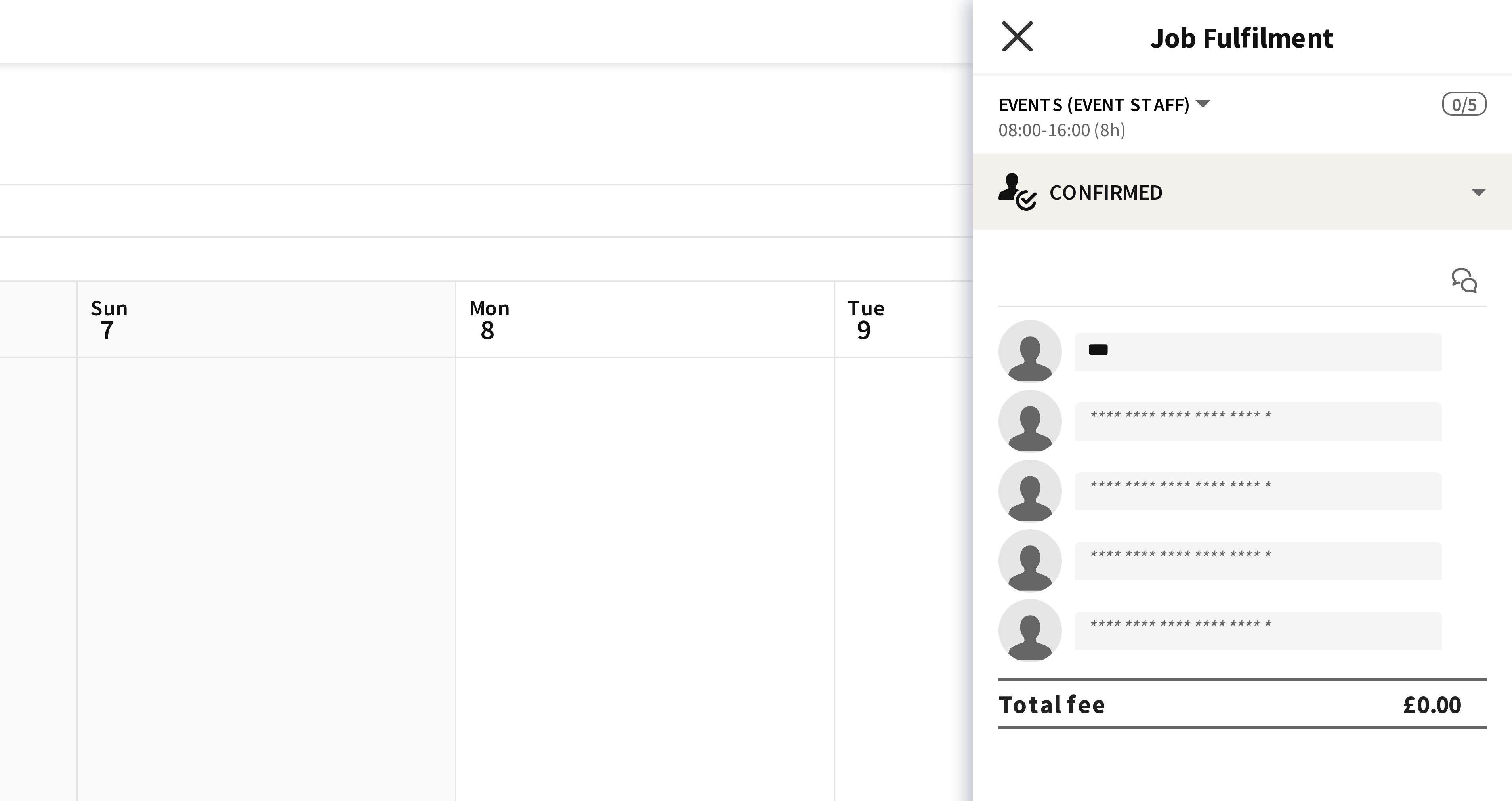
click at [1389, 12] on icon "Close pop-in" at bounding box center [1387, 9] width 7 height 7
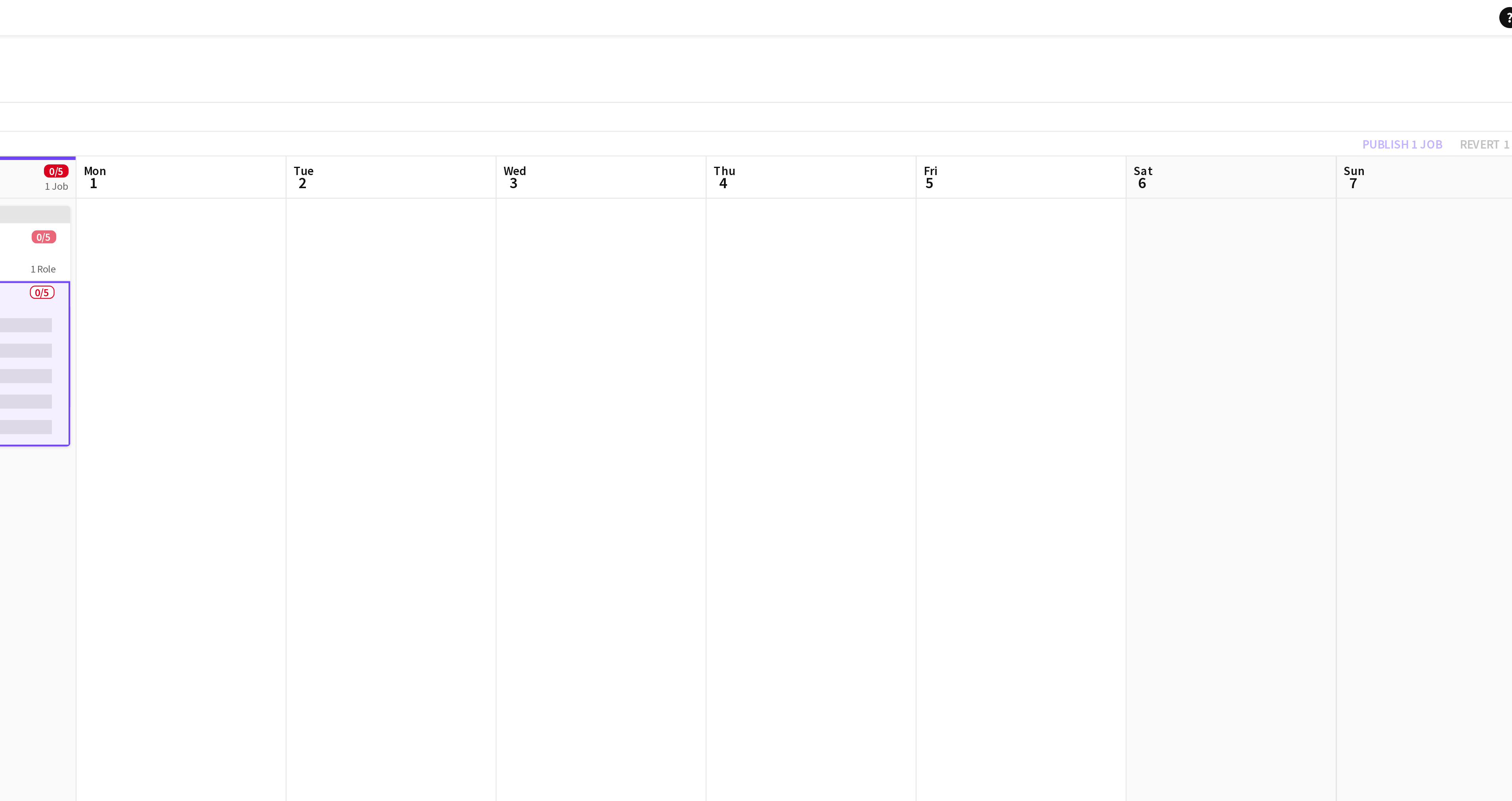
scroll to position [0, 188]
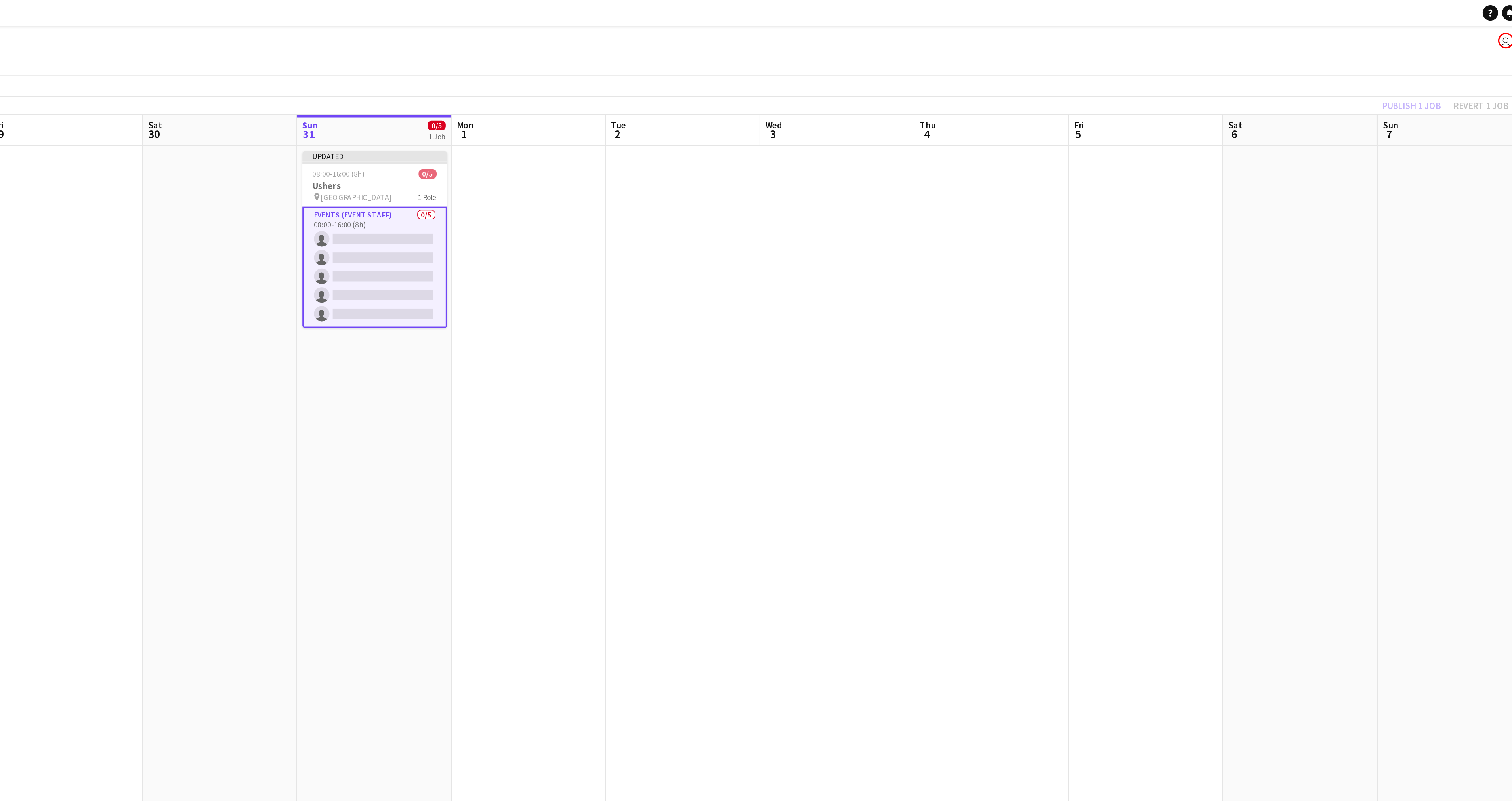
click at [824, 160] on app-card-role "Events (Event Staff) 0/5 08:00-16:00 (8h) single-neutral-actions single-neutral…" at bounding box center [807, 163] width 89 height 74
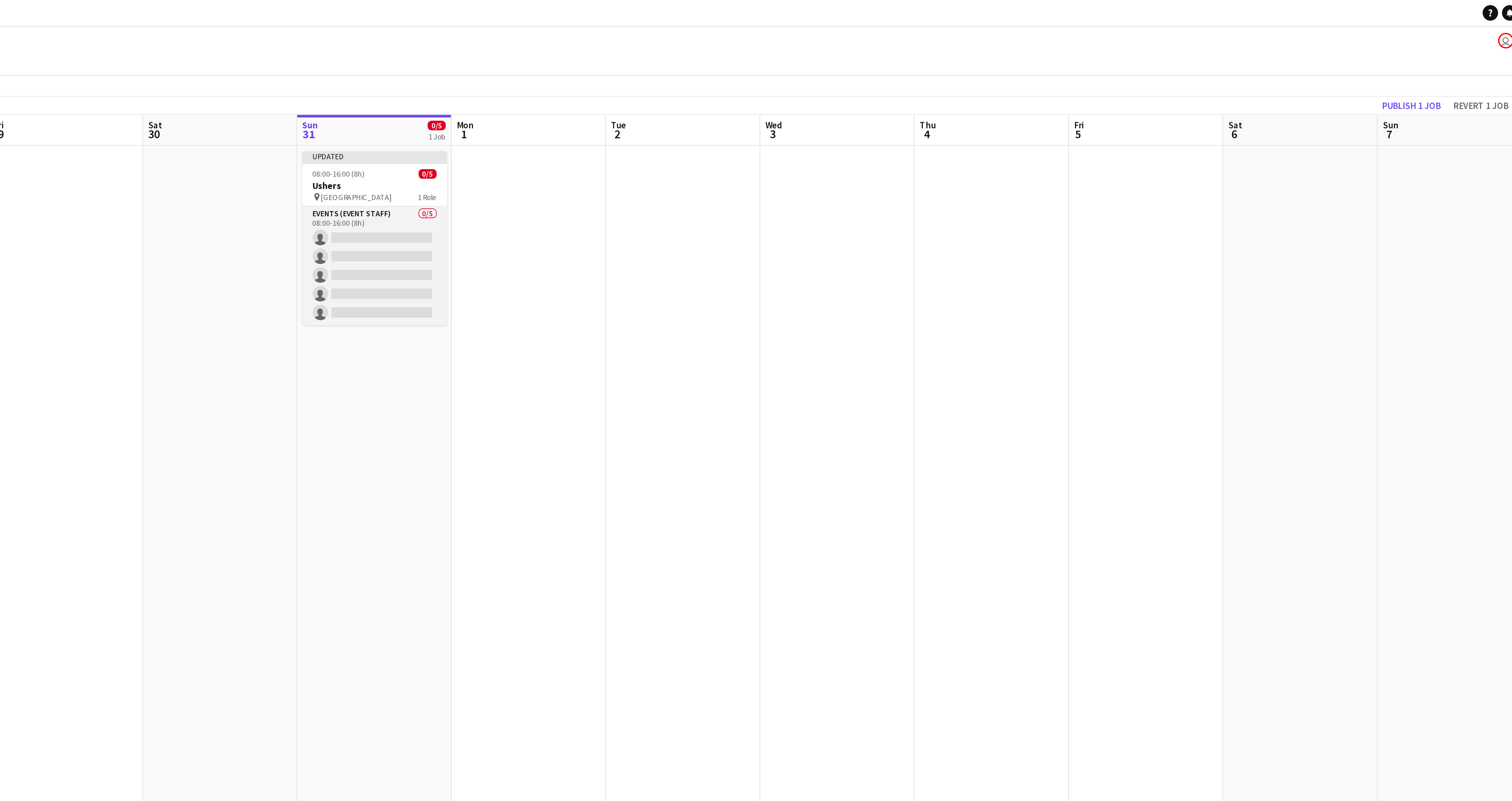
click at [812, 142] on app-card-role "Events (Event Staff) 0/5 08:00-16:00 (8h) single-neutral-actions single-neutral…" at bounding box center [807, 163] width 89 height 73
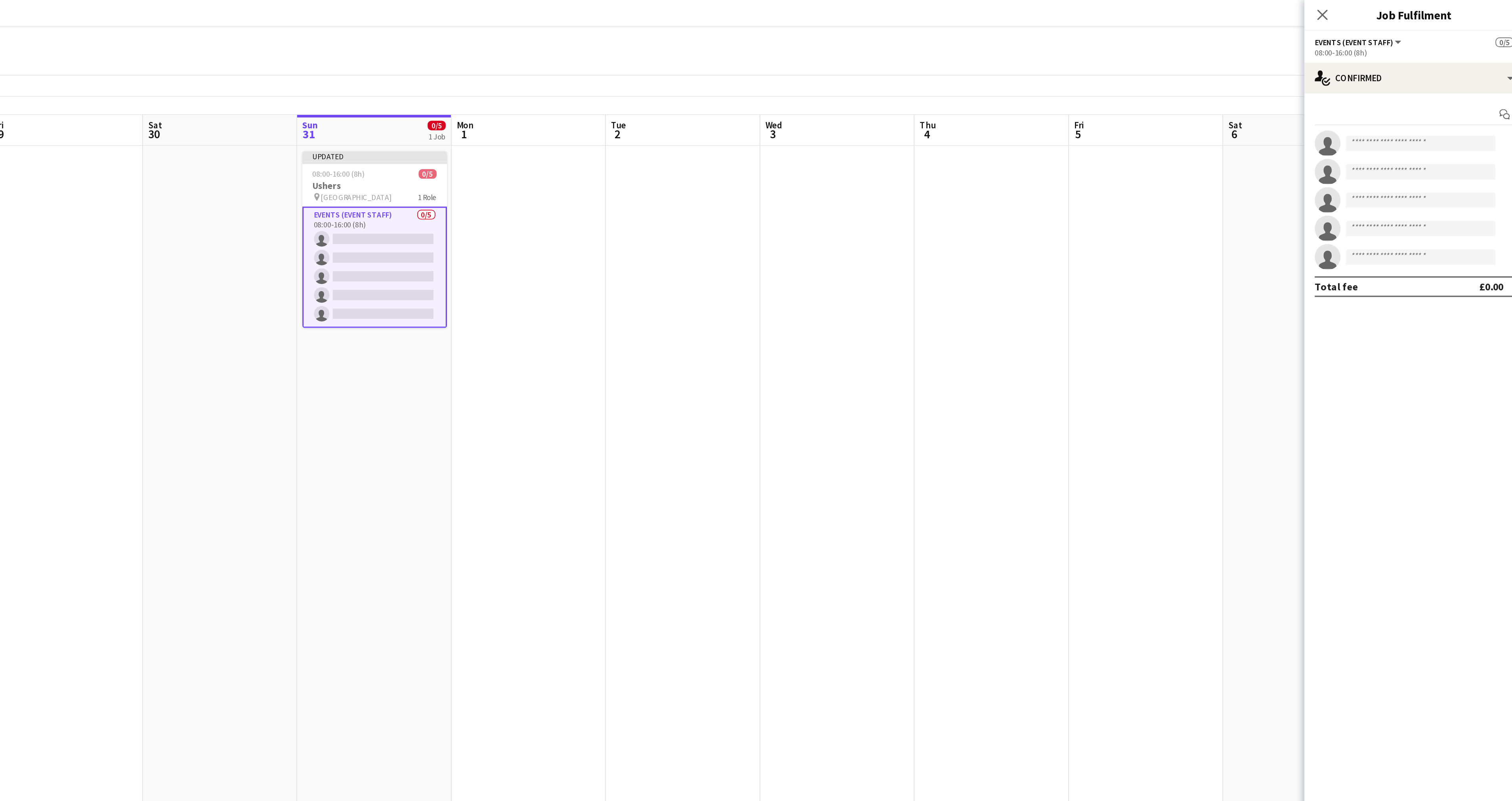
click at [812, 142] on app-card-role "Events (Event Staff) 0/5 08:00-16:00 (8h) single-neutral-actions single-neutral…" at bounding box center [807, 163] width 89 height 74
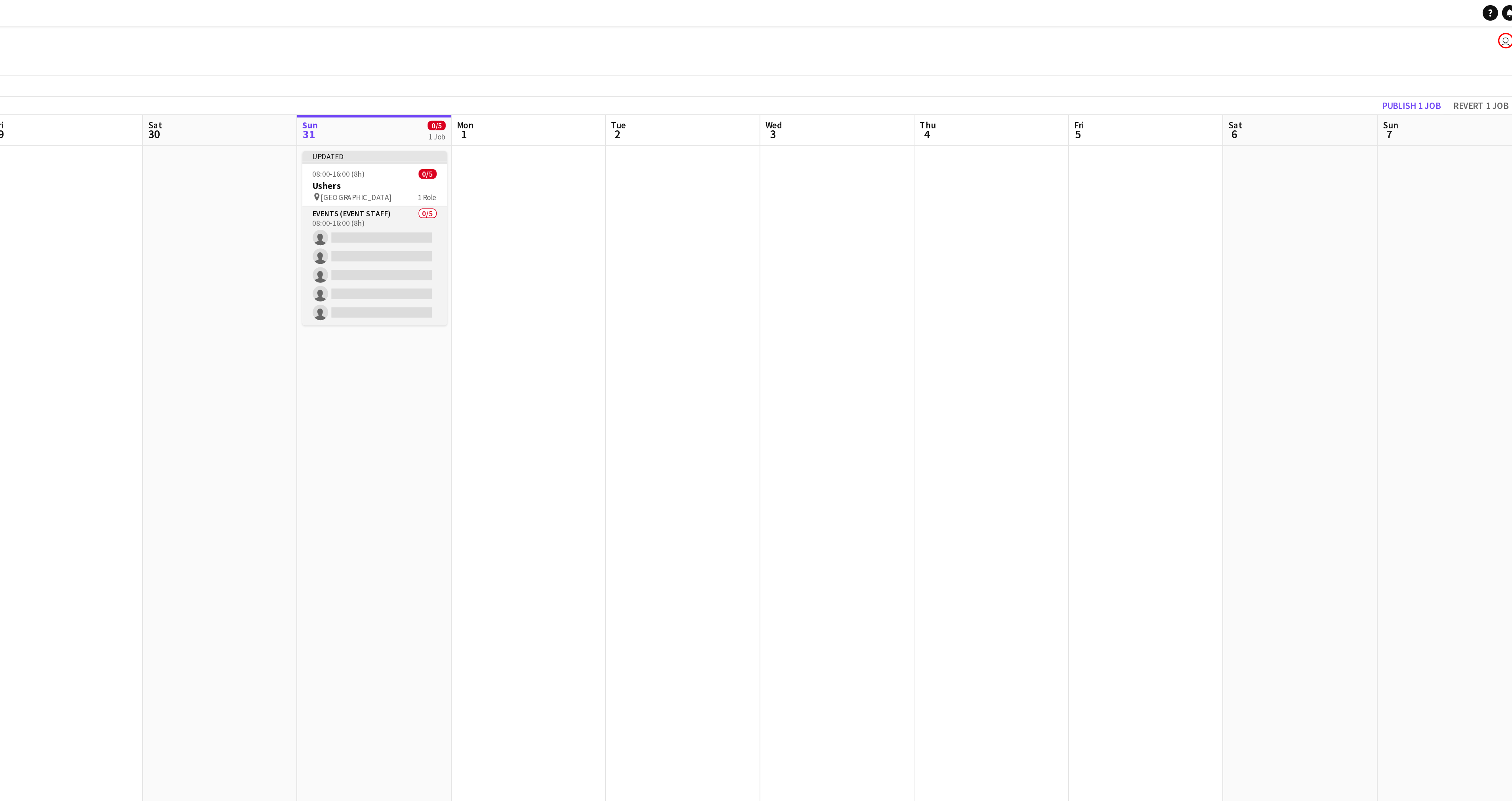
click at [800, 128] on app-card-role "Events (Event Staff) 0/5 08:00-16:00 (8h) single-neutral-actions single-neutral…" at bounding box center [807, 163] width 89 height 73
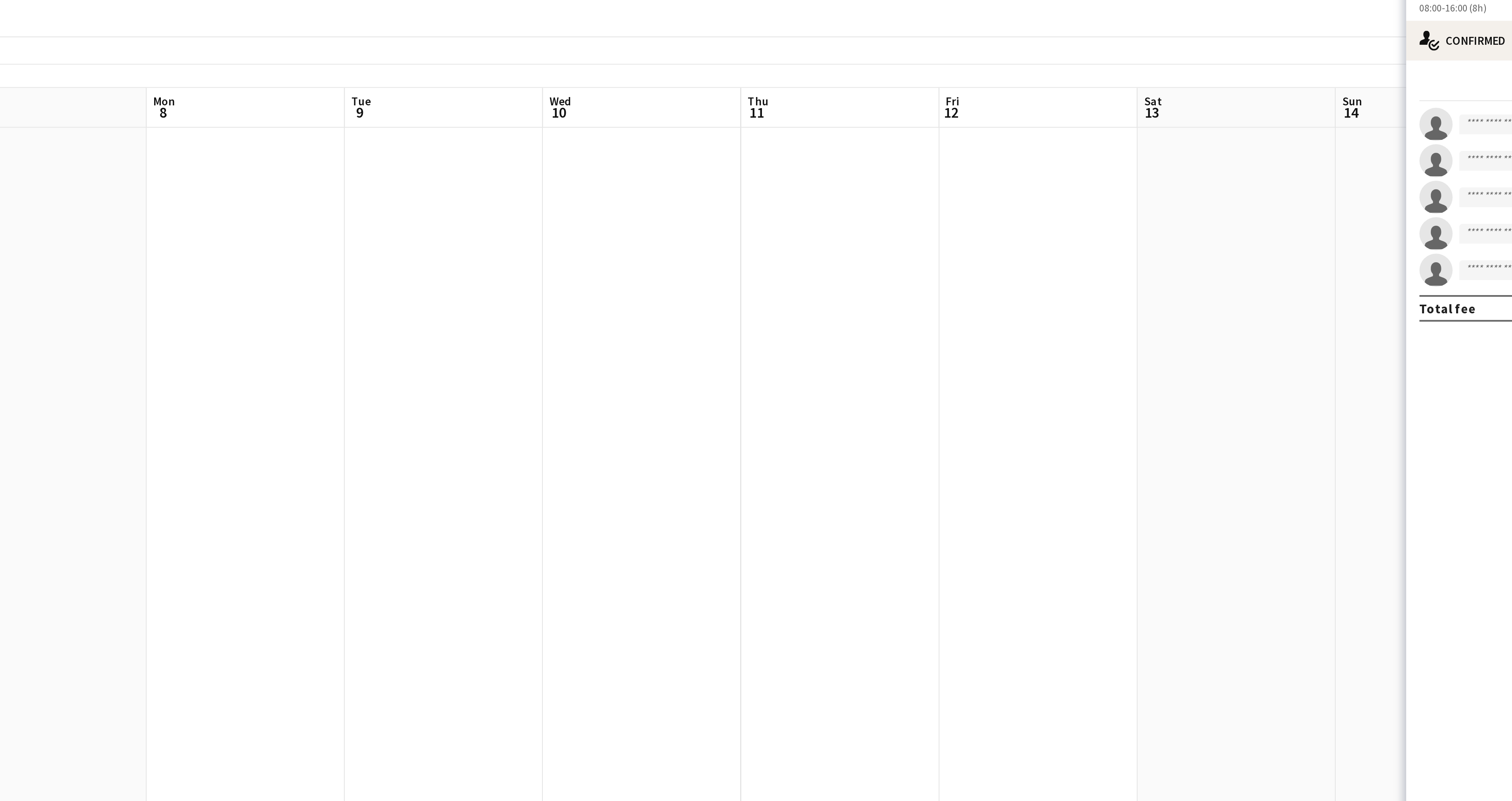
scroll to position [0, 267]
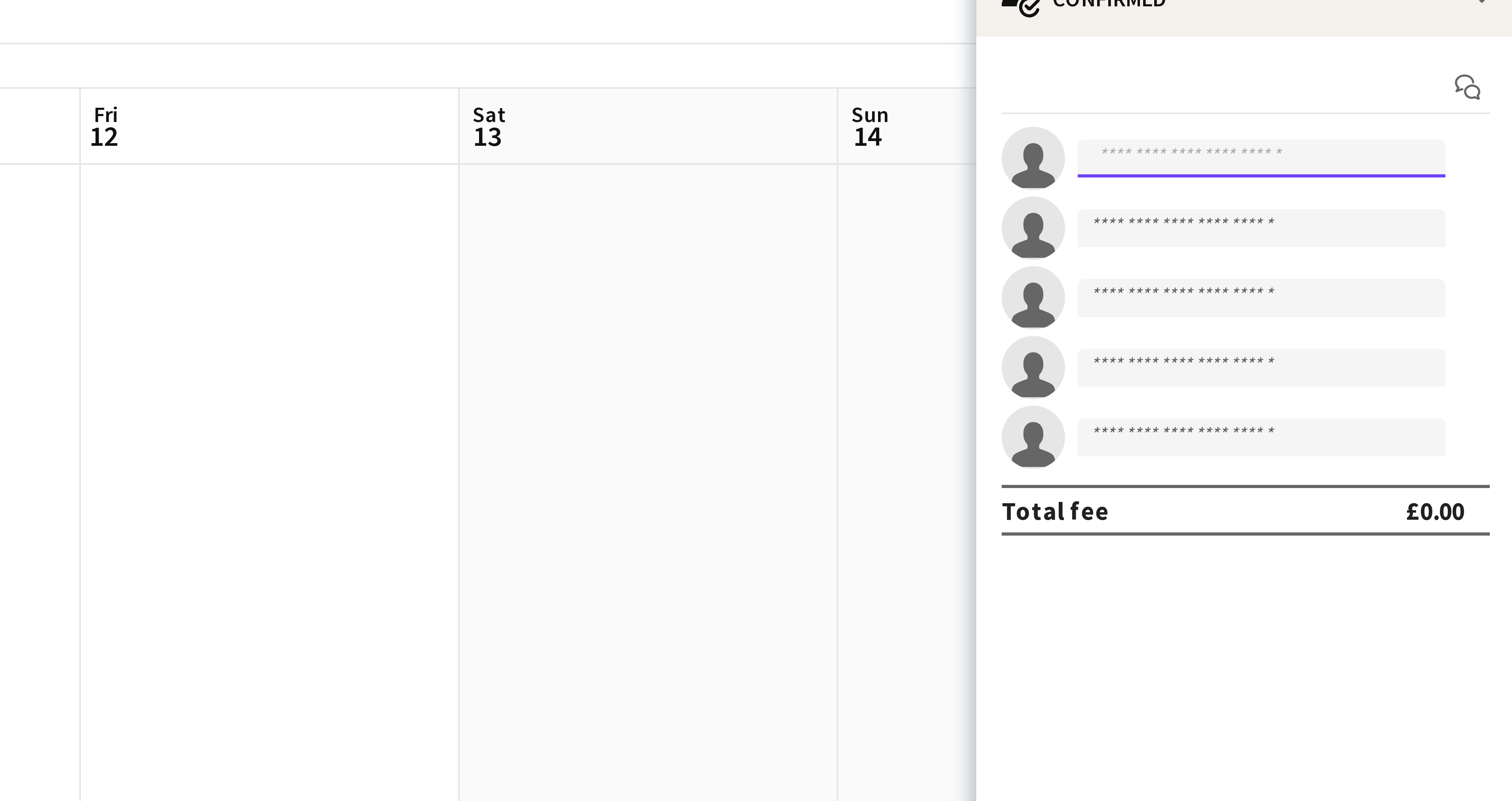
click at [1443, 88] on input at bounding box center [1448, 88] width 92 height 10
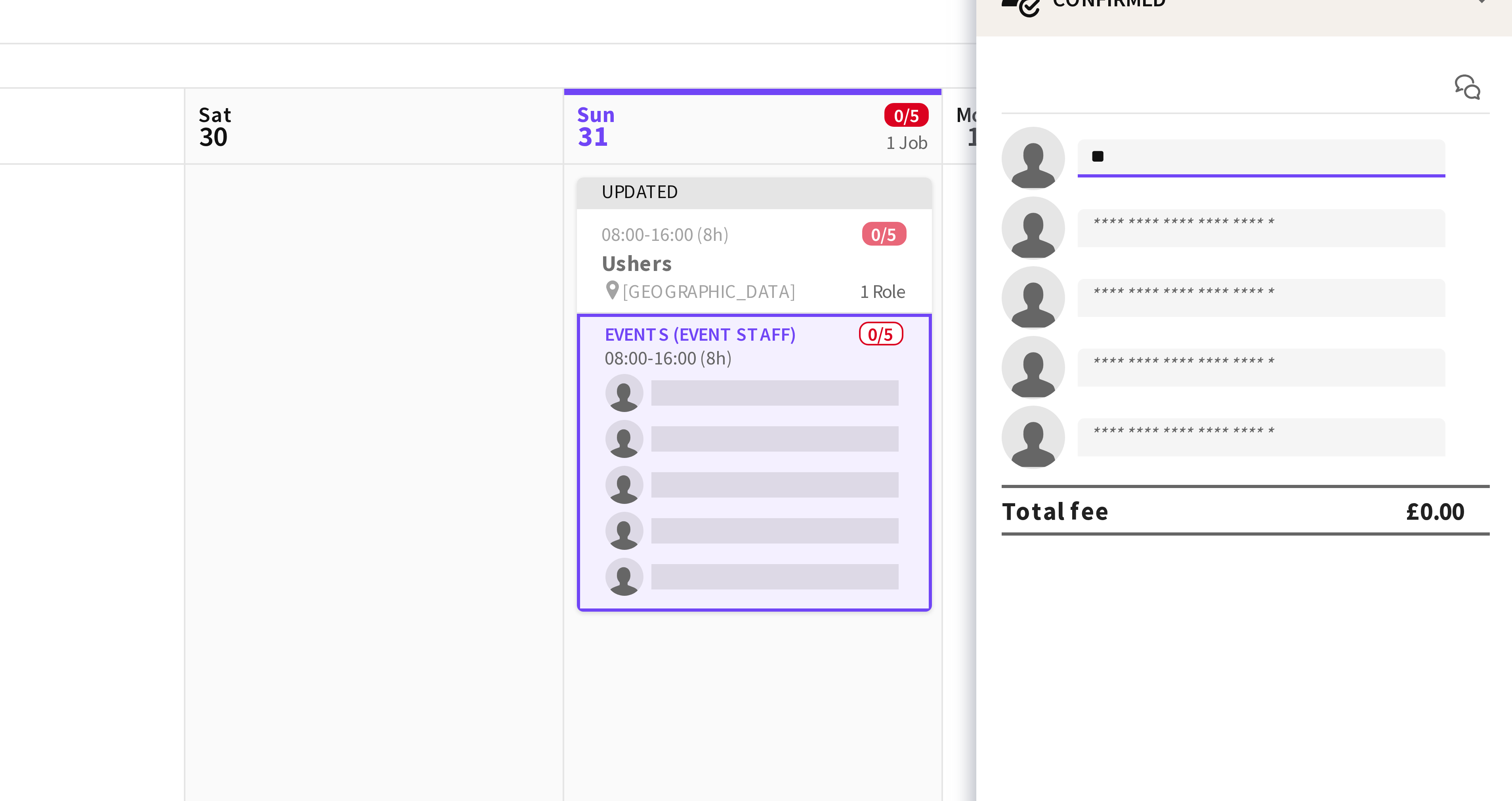
scroll to position [0, 241]
type input "***"
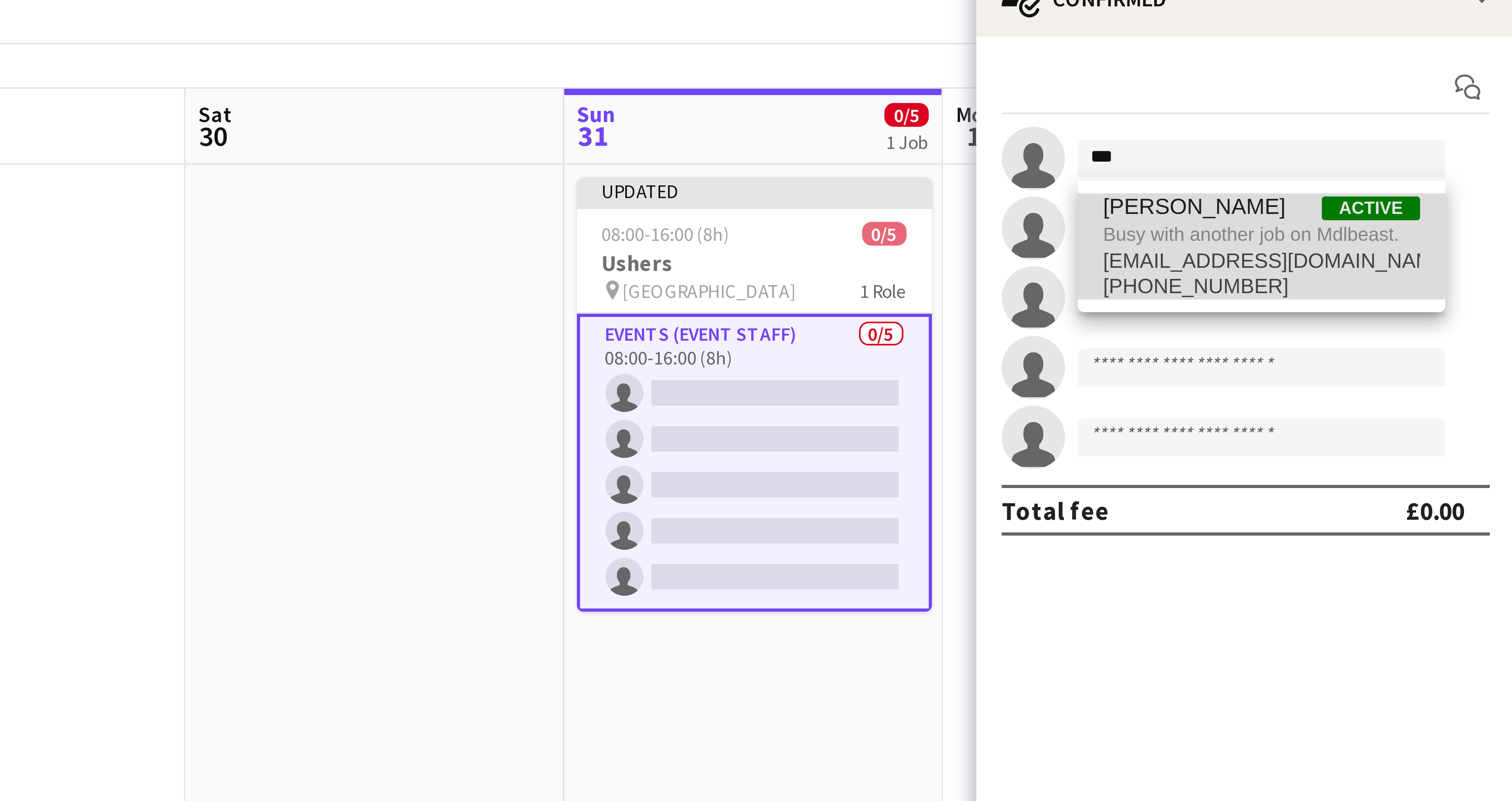
click at [1440, 105] on span "Busy with another job on Mdlbeast." at bounding box center [1448, 107] width 79 height 7
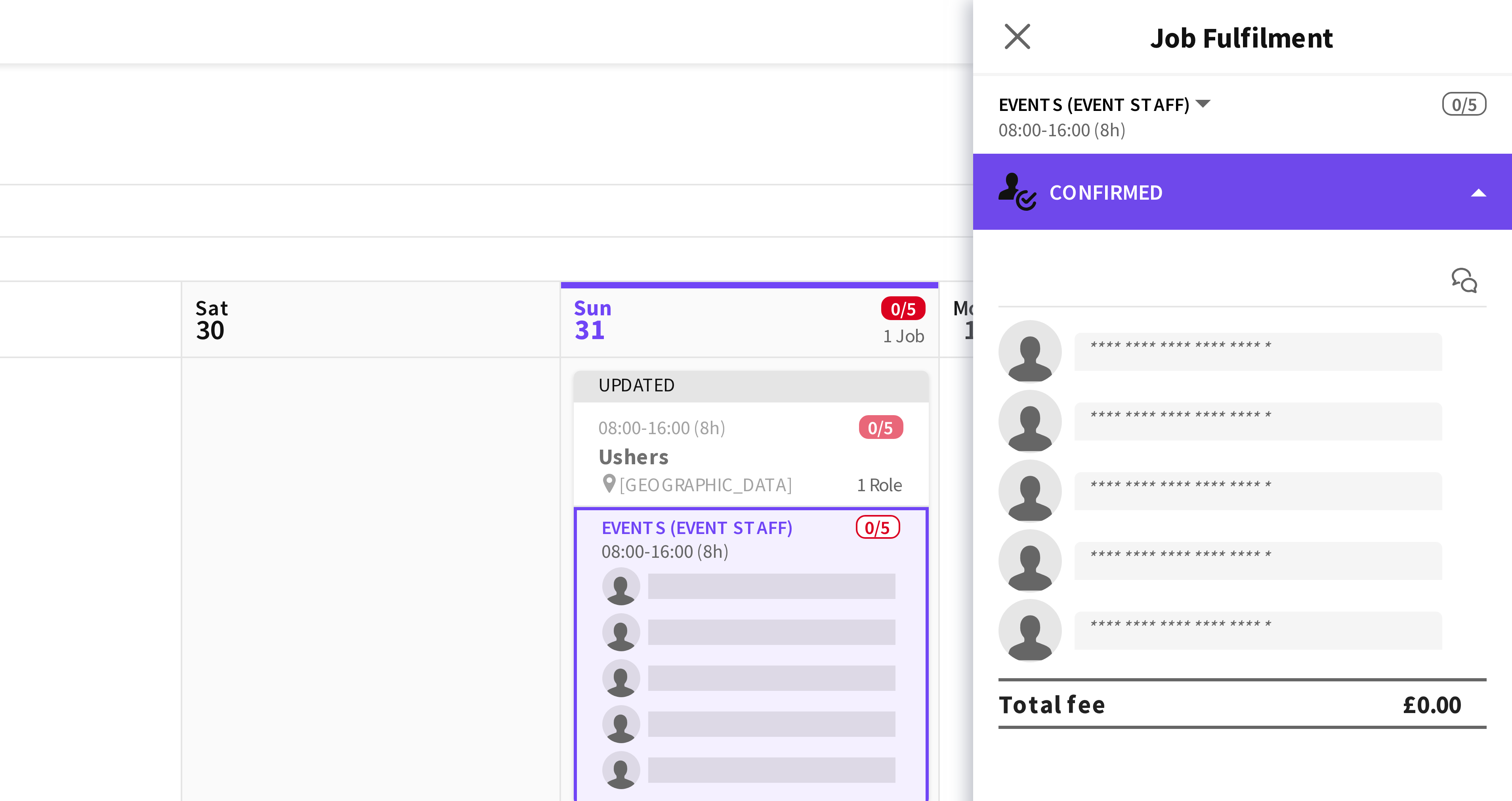
click at [1425, 54] on div "single-neutral-actions-check-2 Confirmed" at bounding box center [1445, 48] width 135 height 19
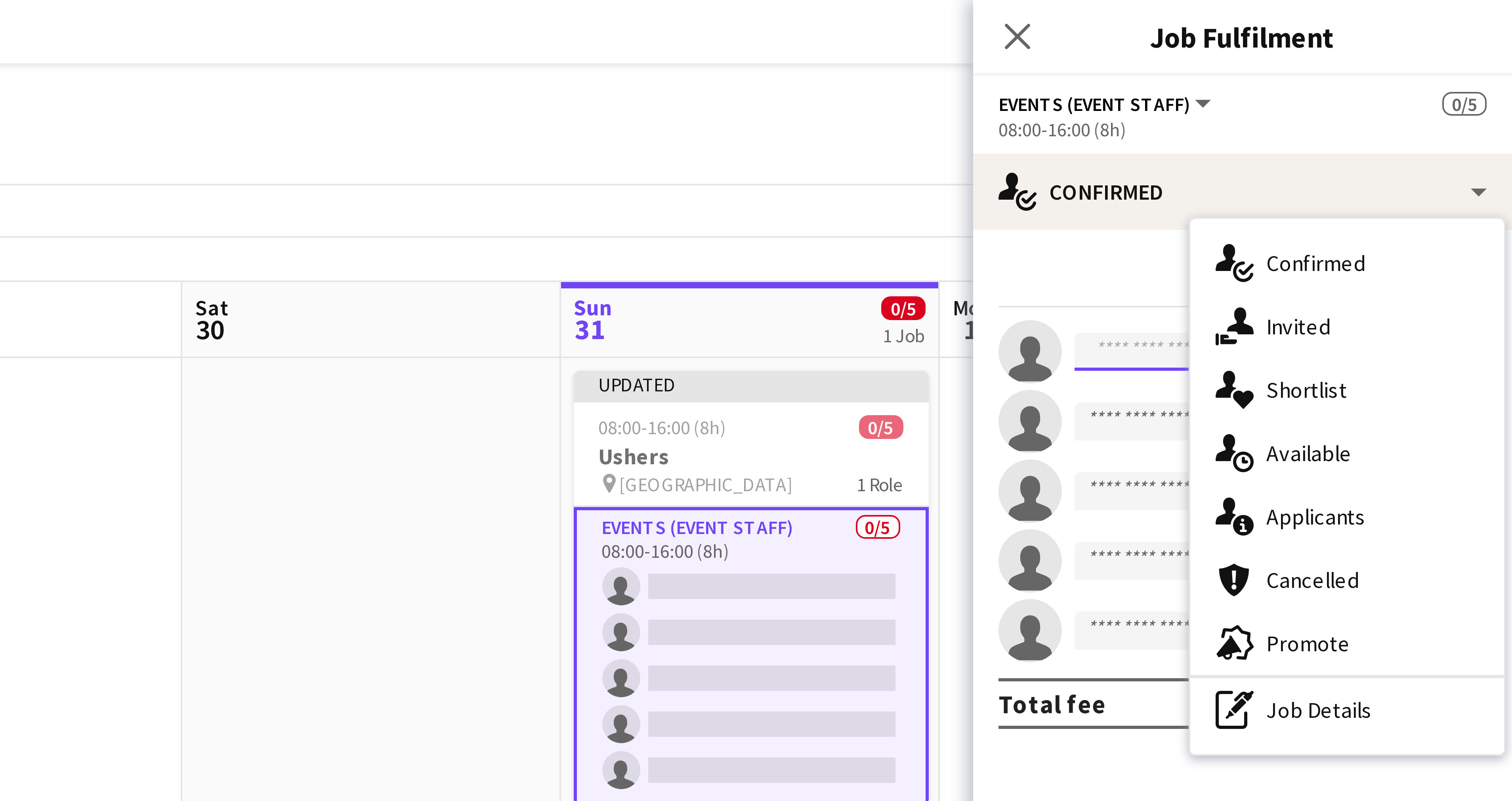
click at [1415, 84] on input at bounding box center [1448, 88] width 92 height 10
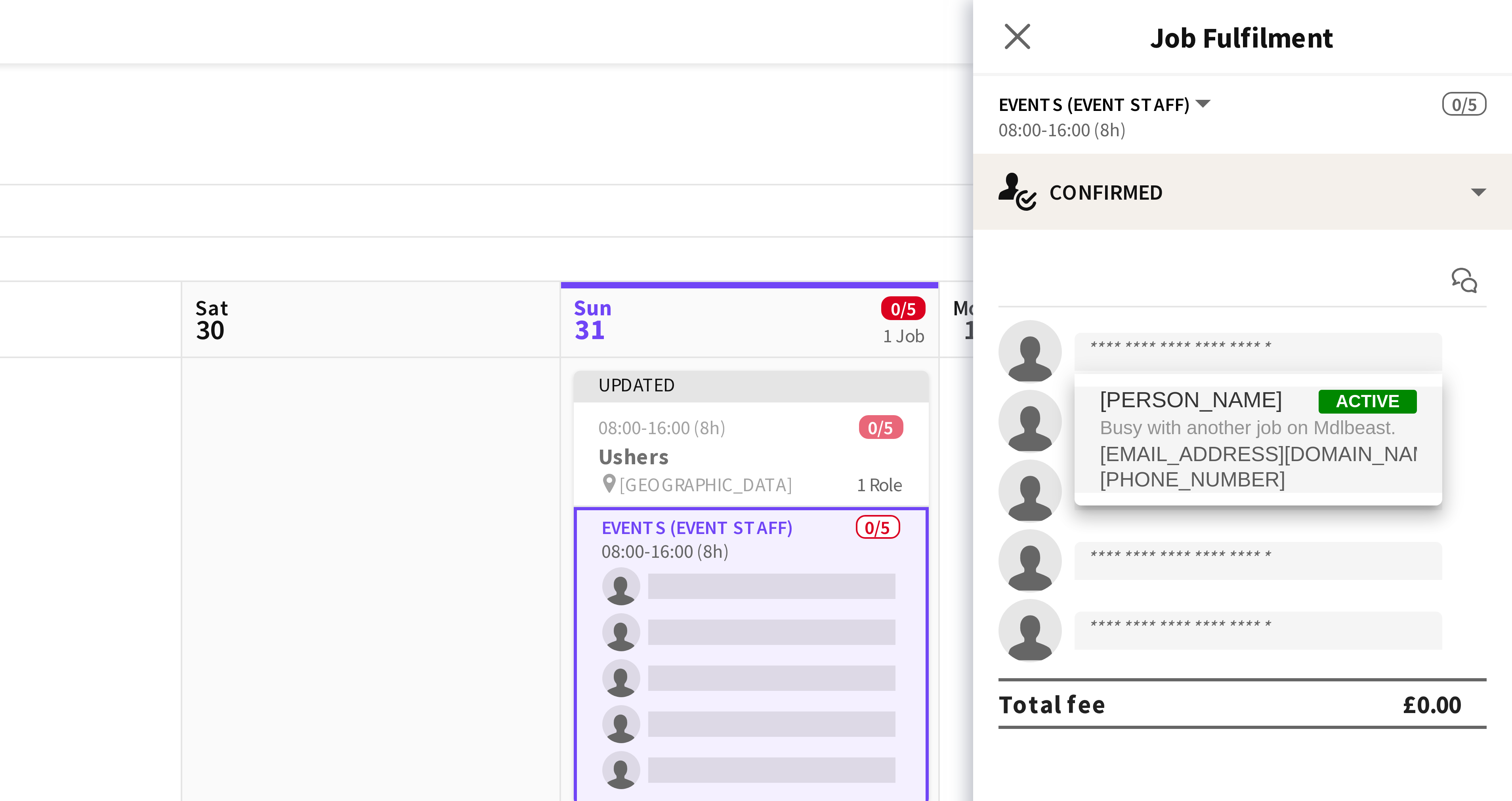
click at [1441, 120] on span "+966599903450" at bounding box center [1448, 120] width 79 height 6
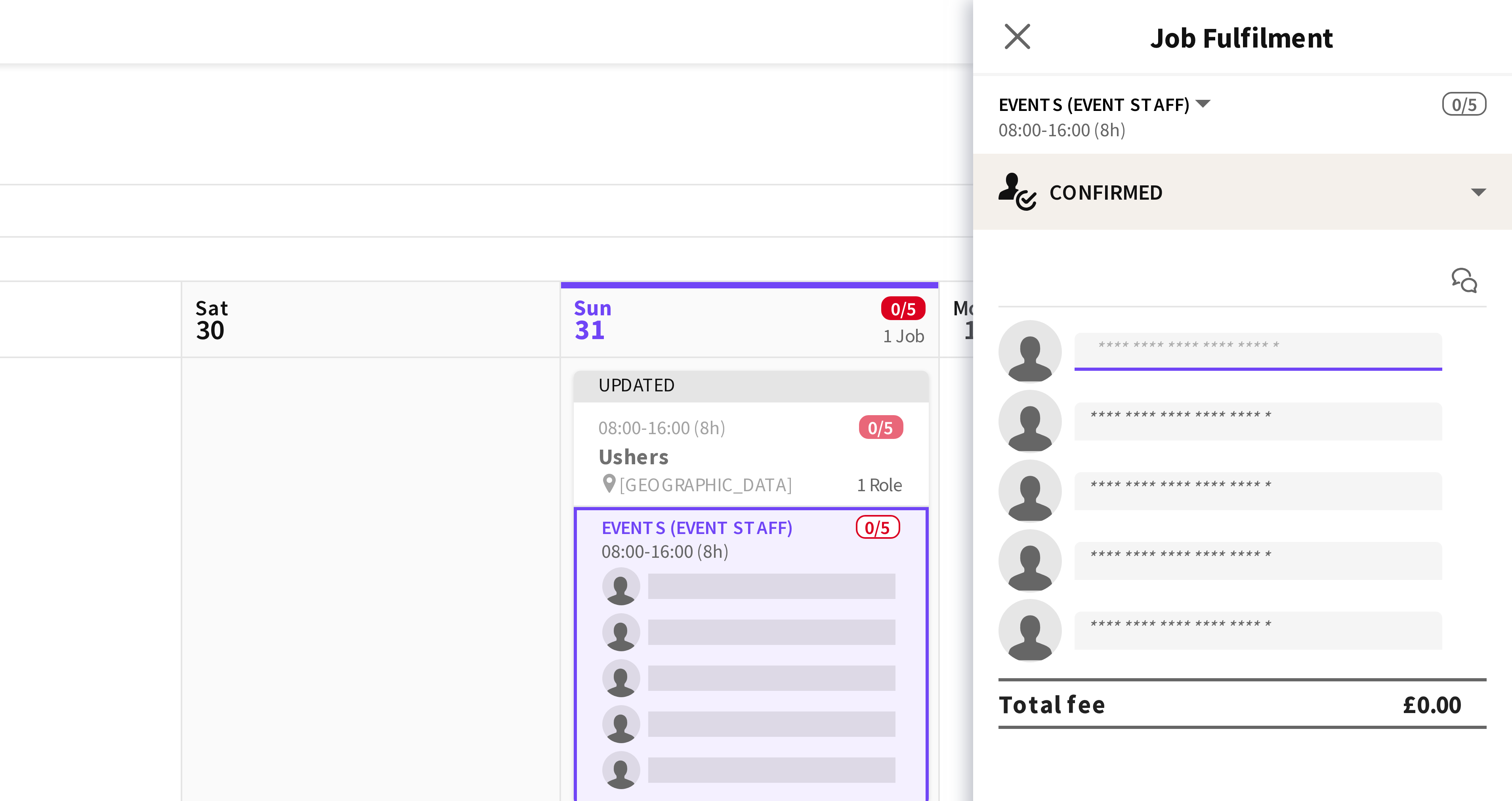
click at [1475, 85] on input at bounding box center [1448, 88] width 92 height 10
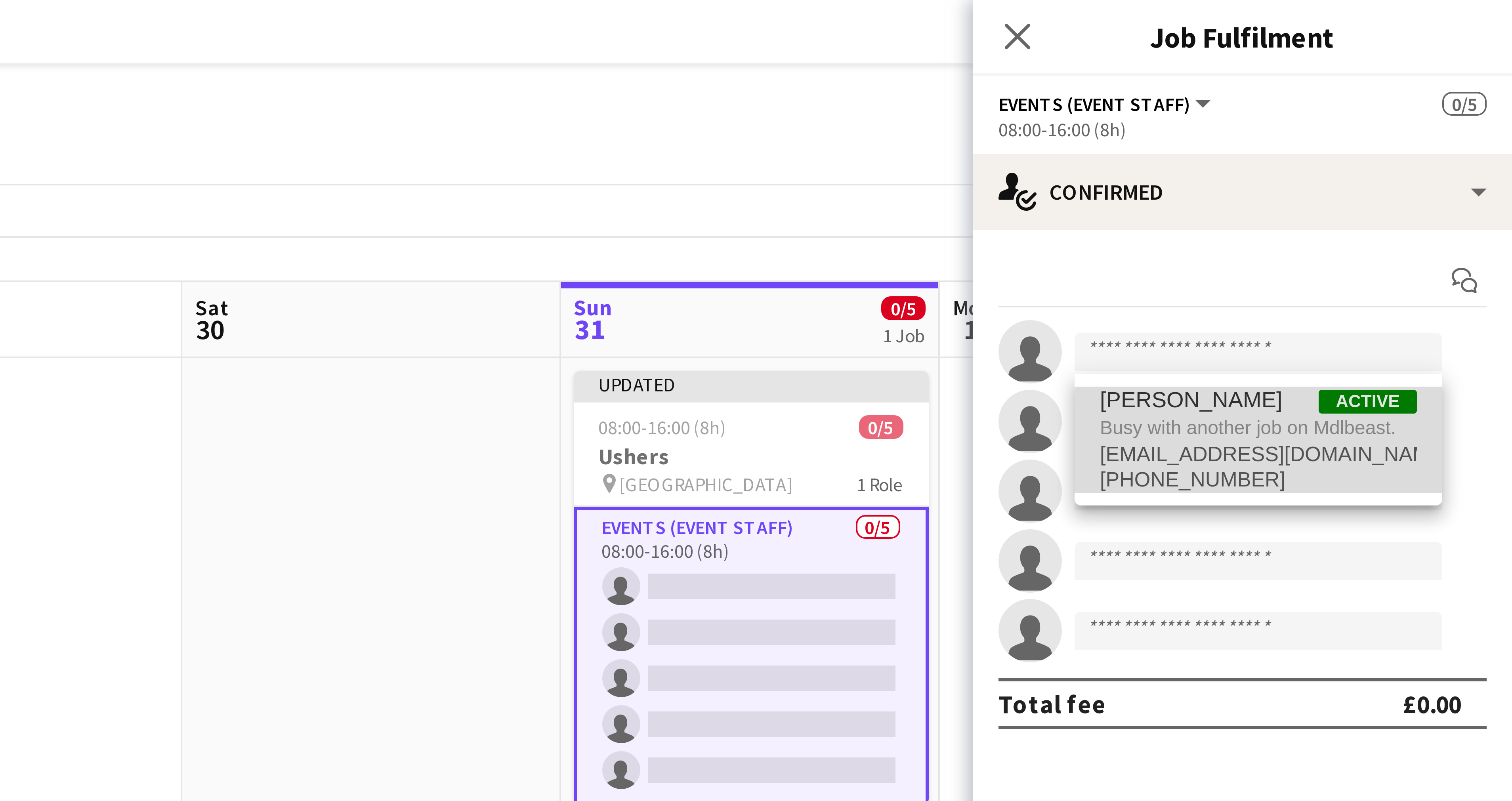
click at [1476, 111] on span "[EMAIL_ADDRESS][DOMAIN_NAME]" at bounding box center [1448, 113] width 79 height 6
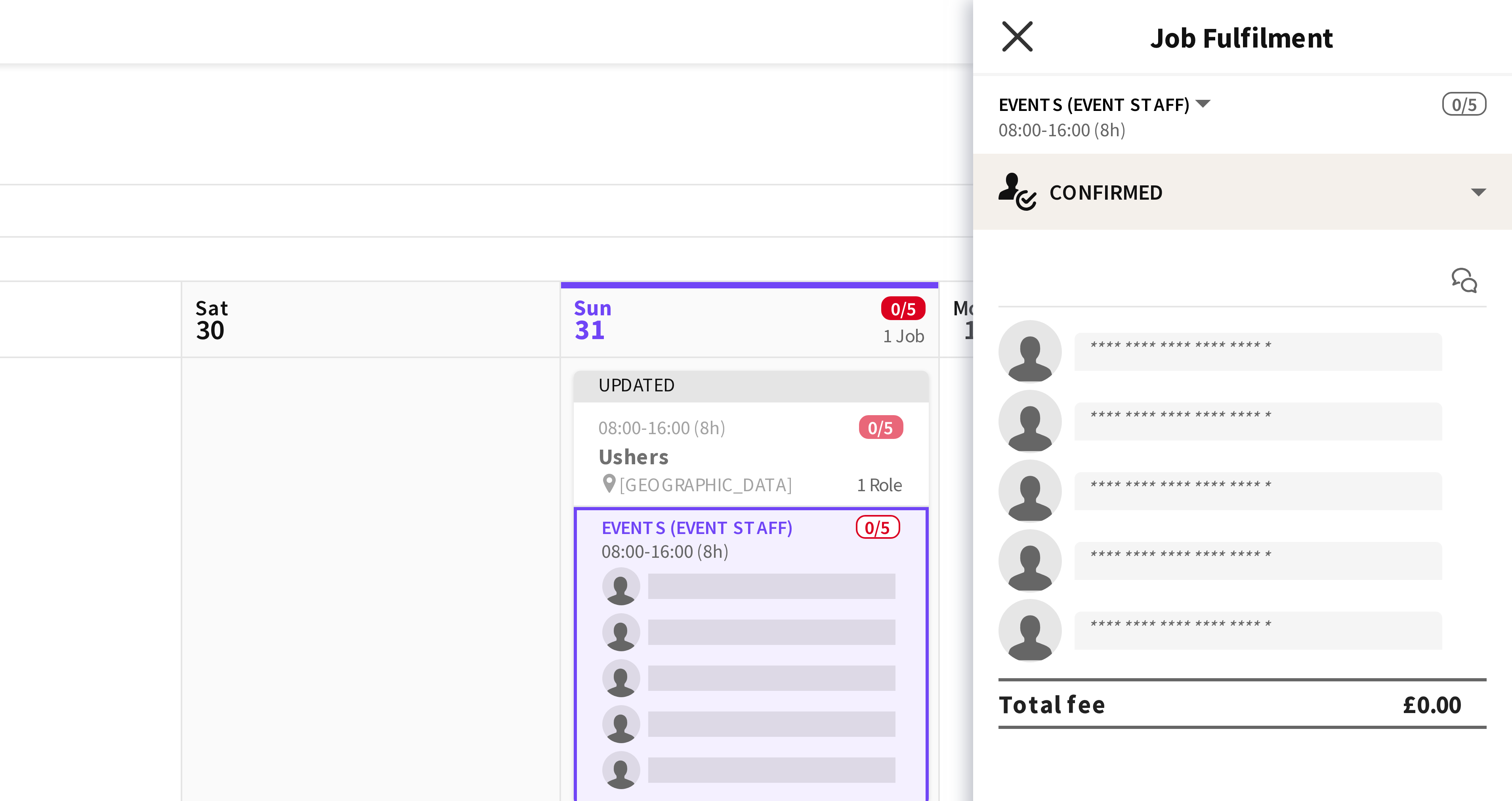
click at [1389, 10] on icon "Close pop-in" at bounding box center [1387, 9] width 7 height 7
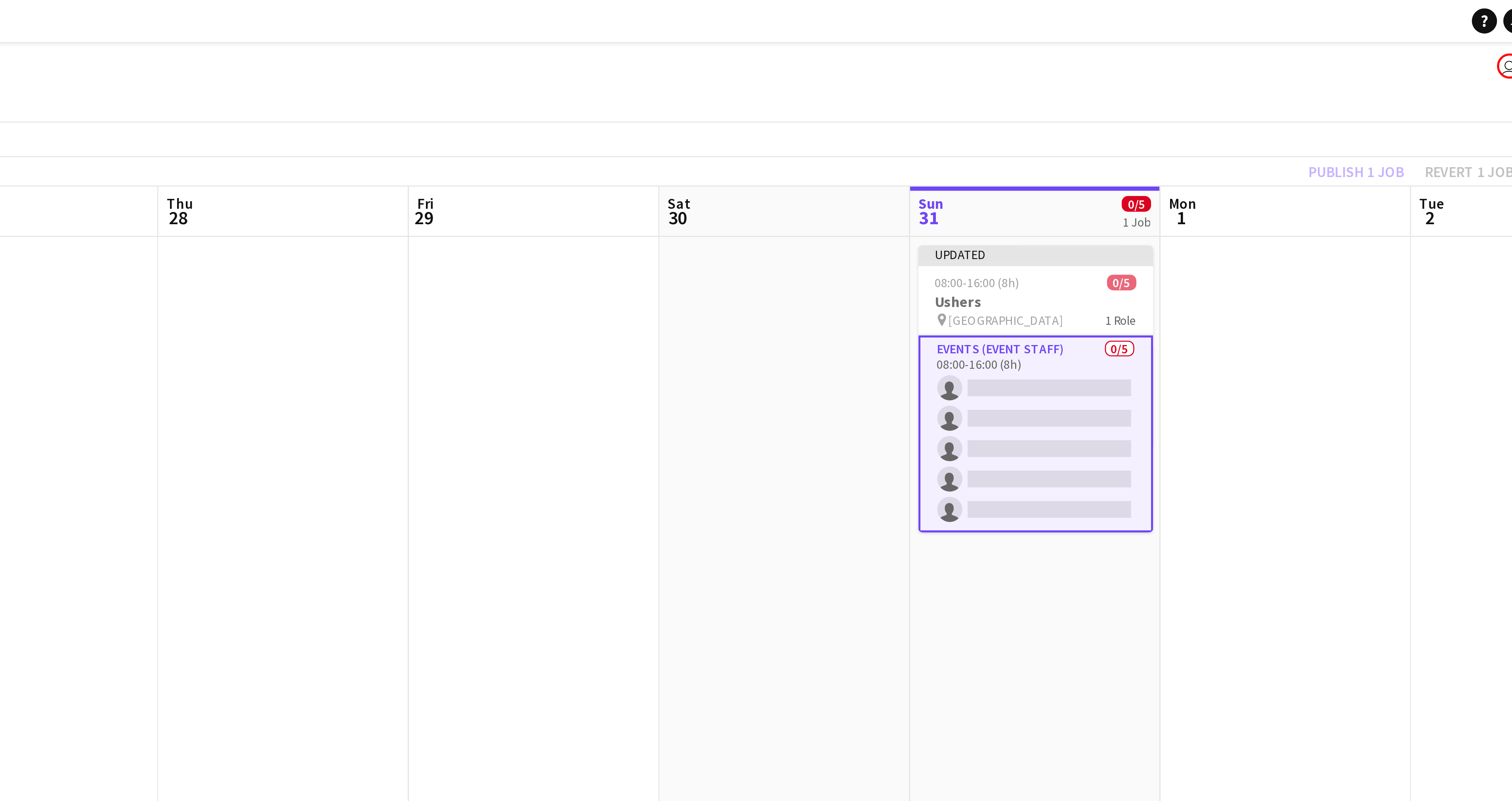
click at [1487, 63] on div "Publish 1 job Revert 1 job" at bounding box center [1464, 65] width 97 height 10
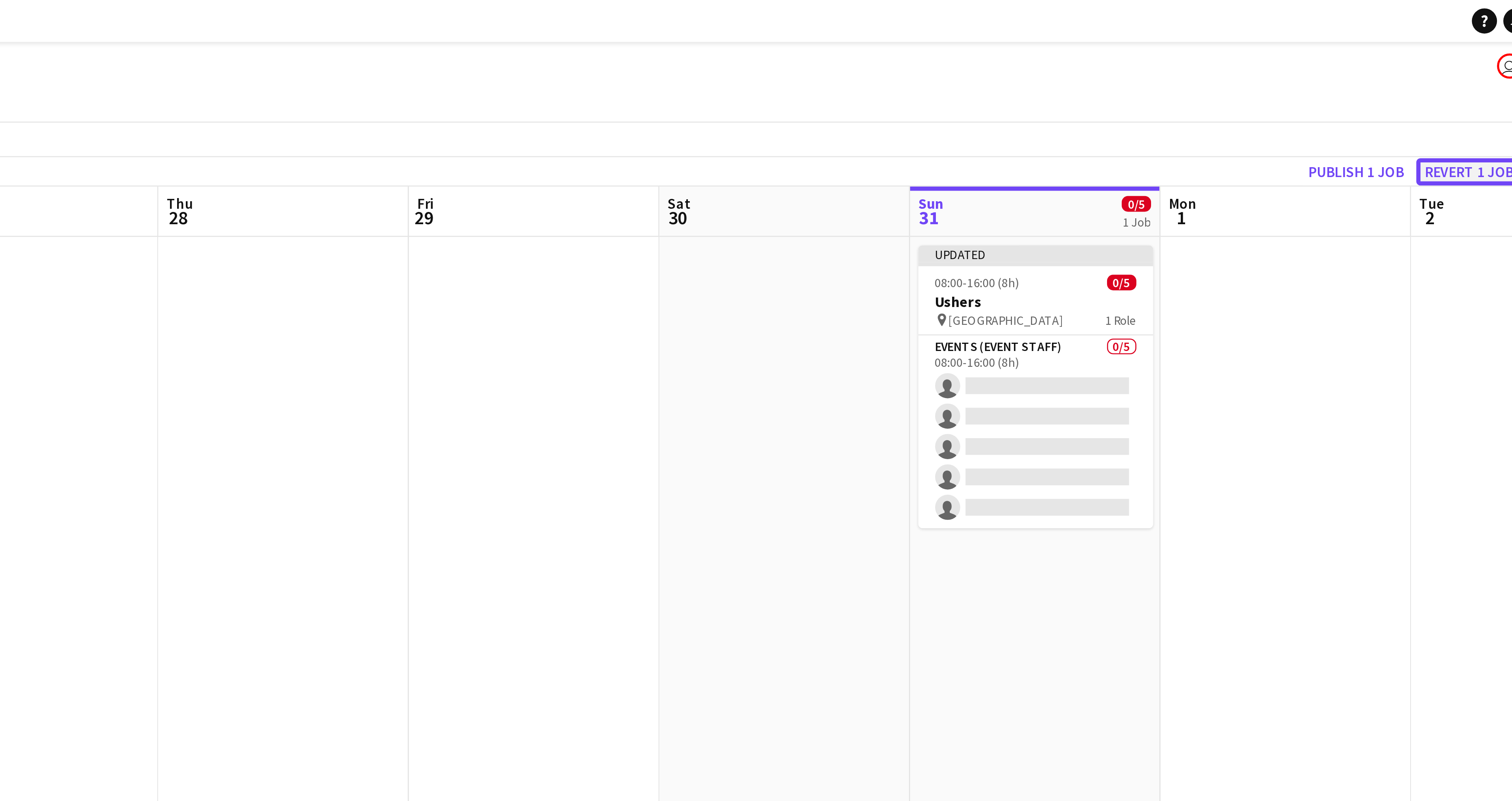
click at [1487, 63] on button "Revert 1 job" at bounding box center [1485, 65] width 40 height 10
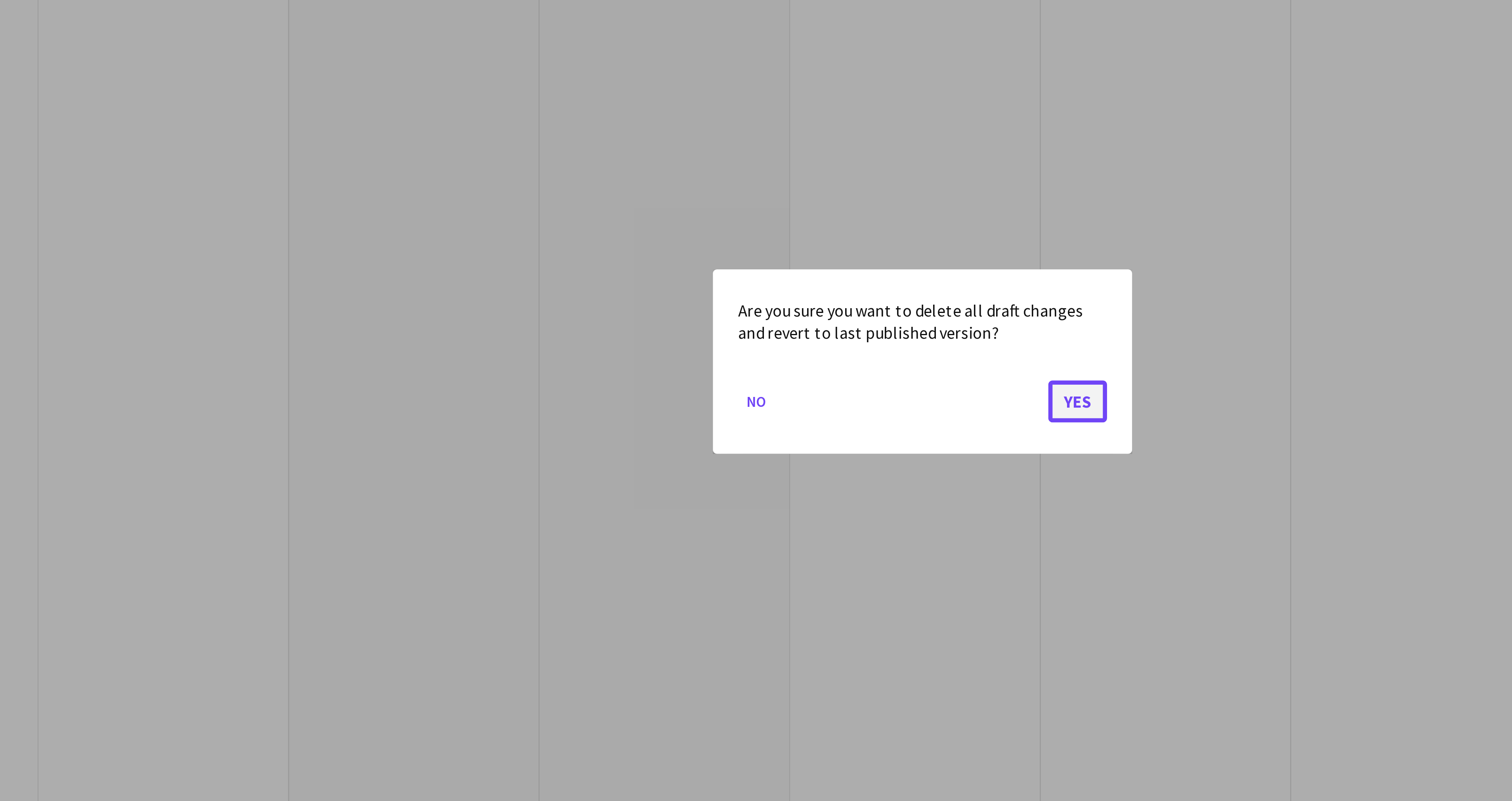
click at [816, 416] on button "Yes" at bounding box center [814, 415] width 22 height 16
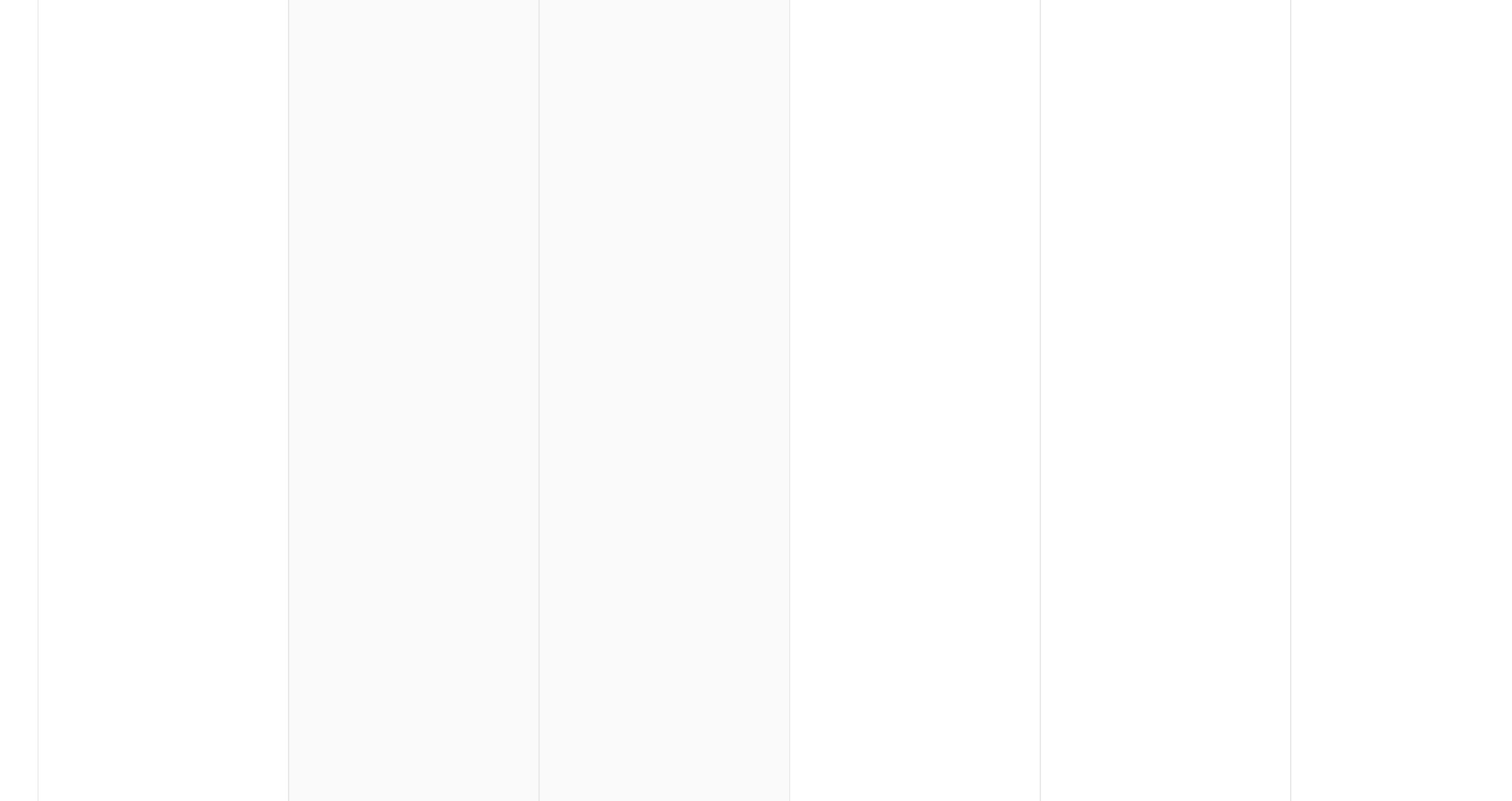
scroll to position [0, 0]
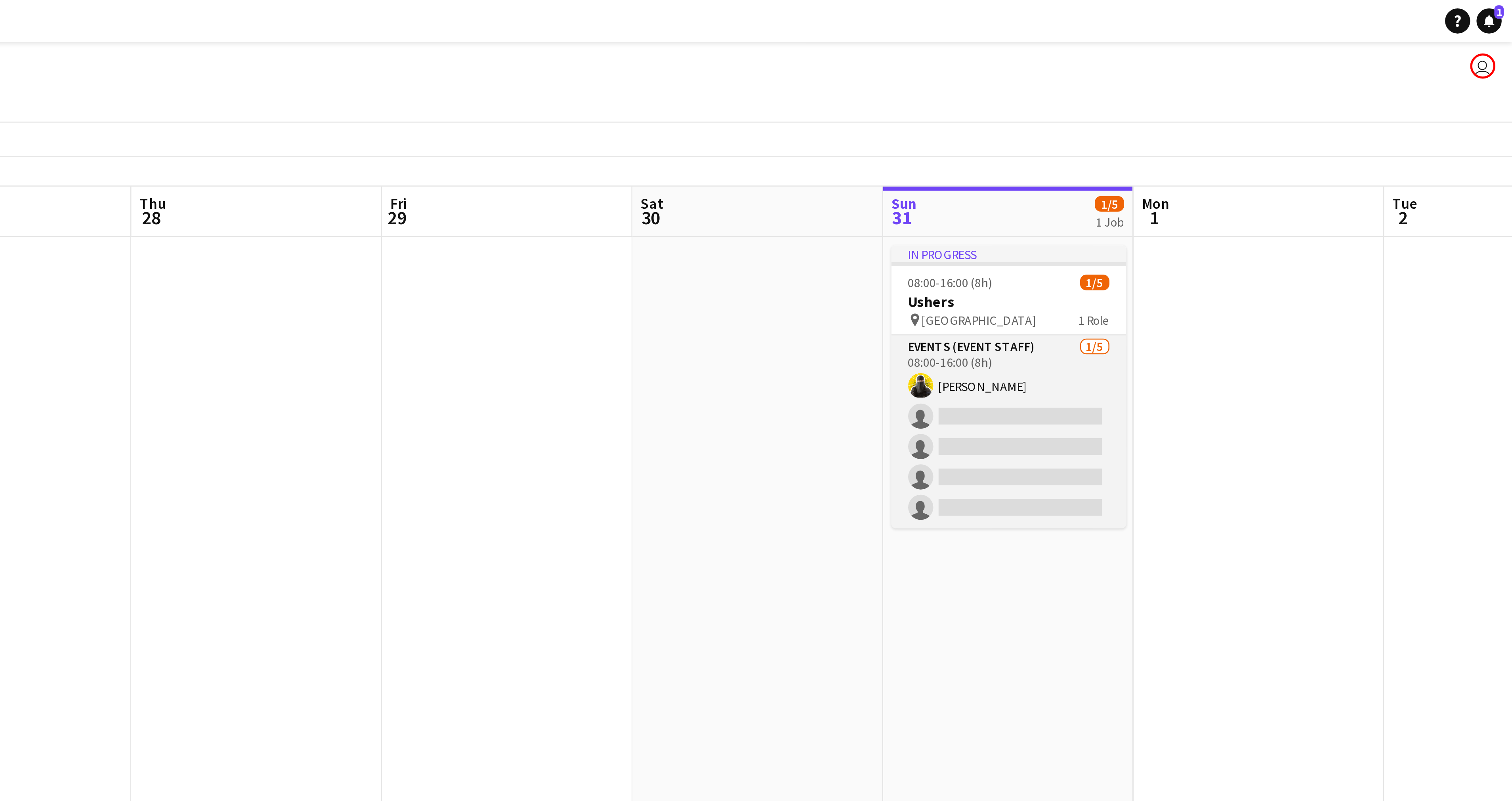
click at [1321, 142] on app-card-role "Events (Event Staff) [DATE] 08:00-16:00 (8h) [PERSON_NAME] single-neutral-actio…" at bounding box center [1321, 163] width 89 height 73
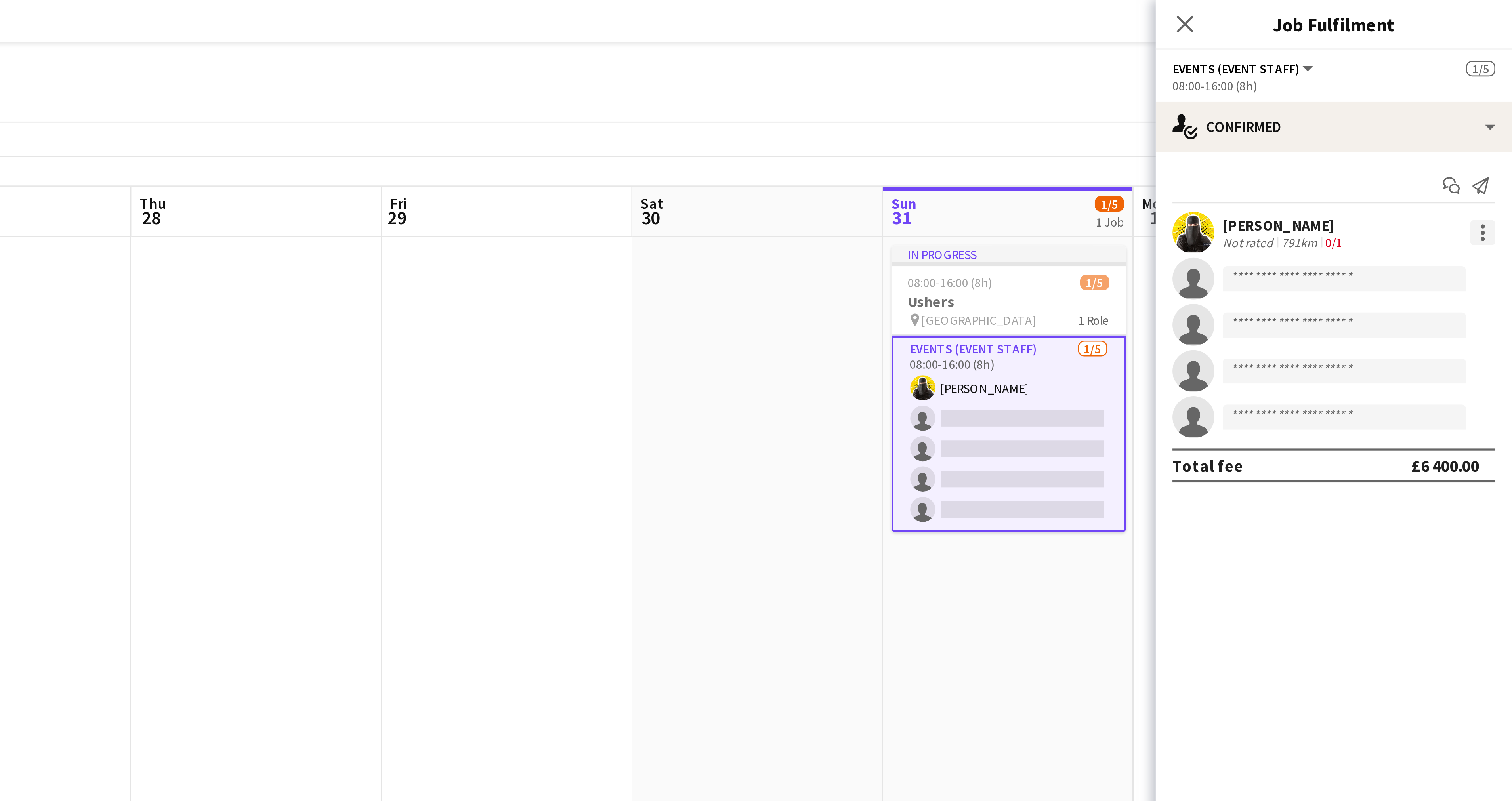
click at [1500, 91] on div at bounding box center [1500, 91] width 1 height 1
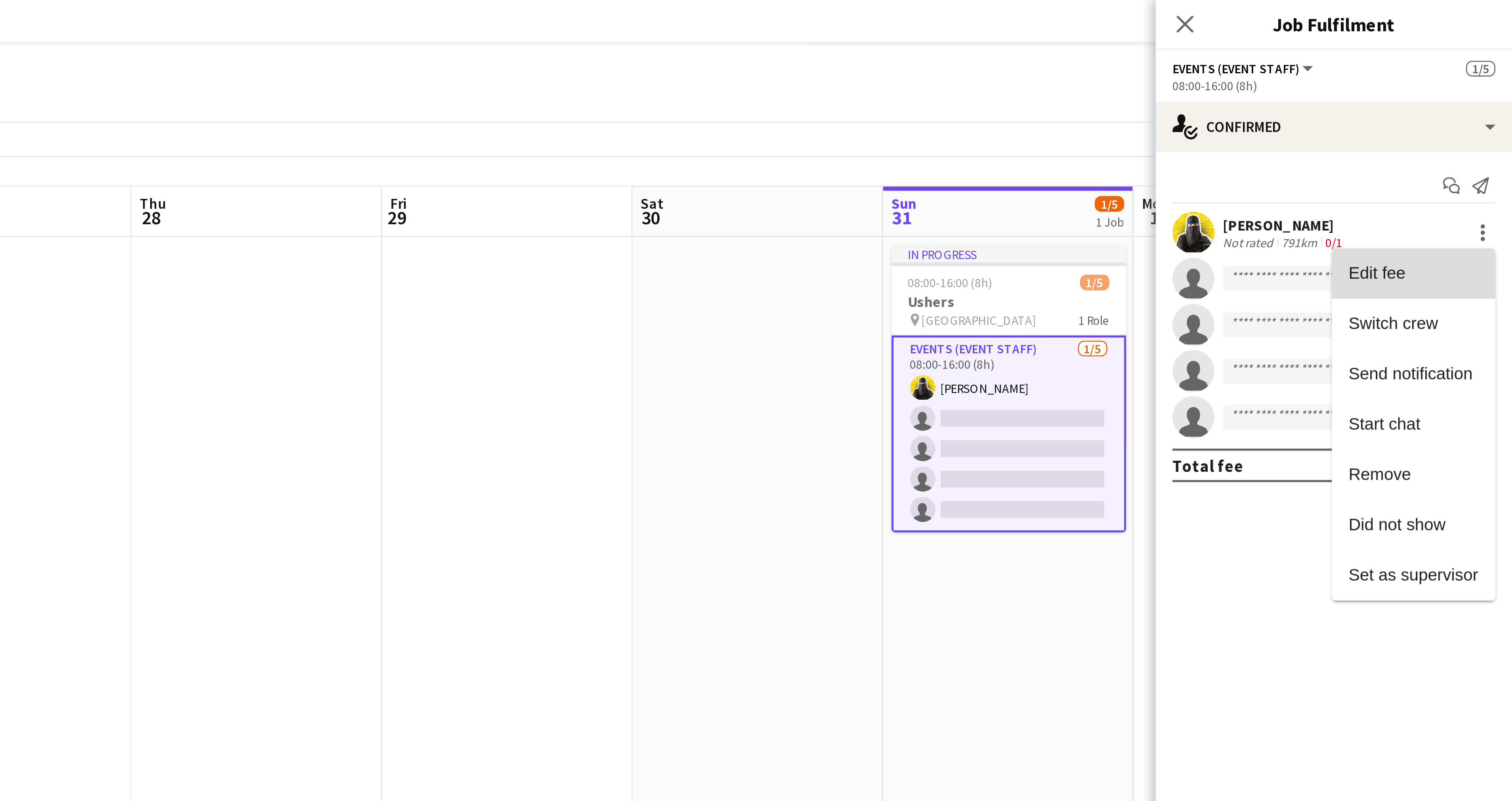
click at [1473, 103] on span "Edit fee" at bounding box center [1475, 103] width 49 height 7
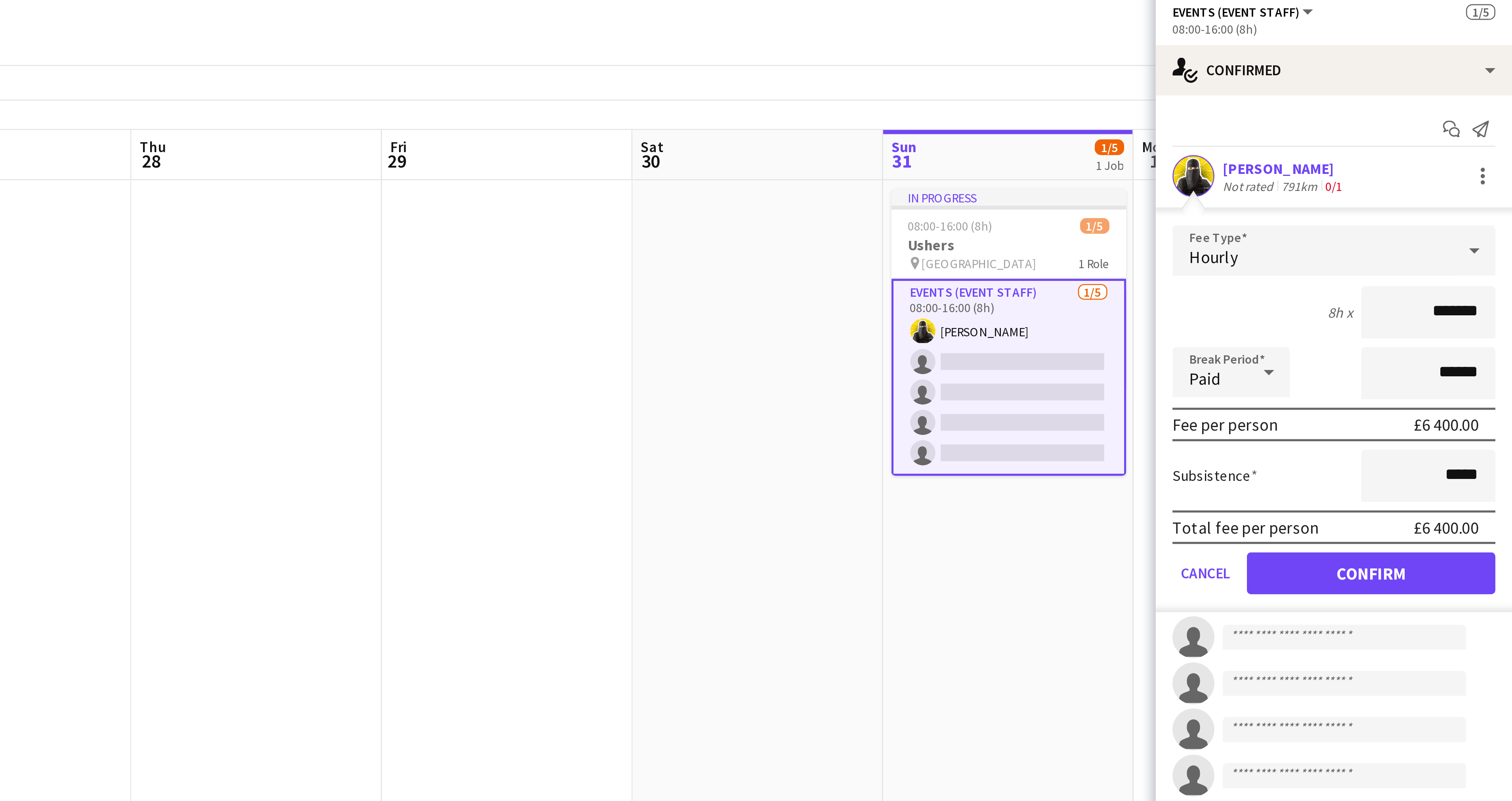
click at [1264, 220] on app-date-cell at bounding box center [1226, 438] width 95 height 698
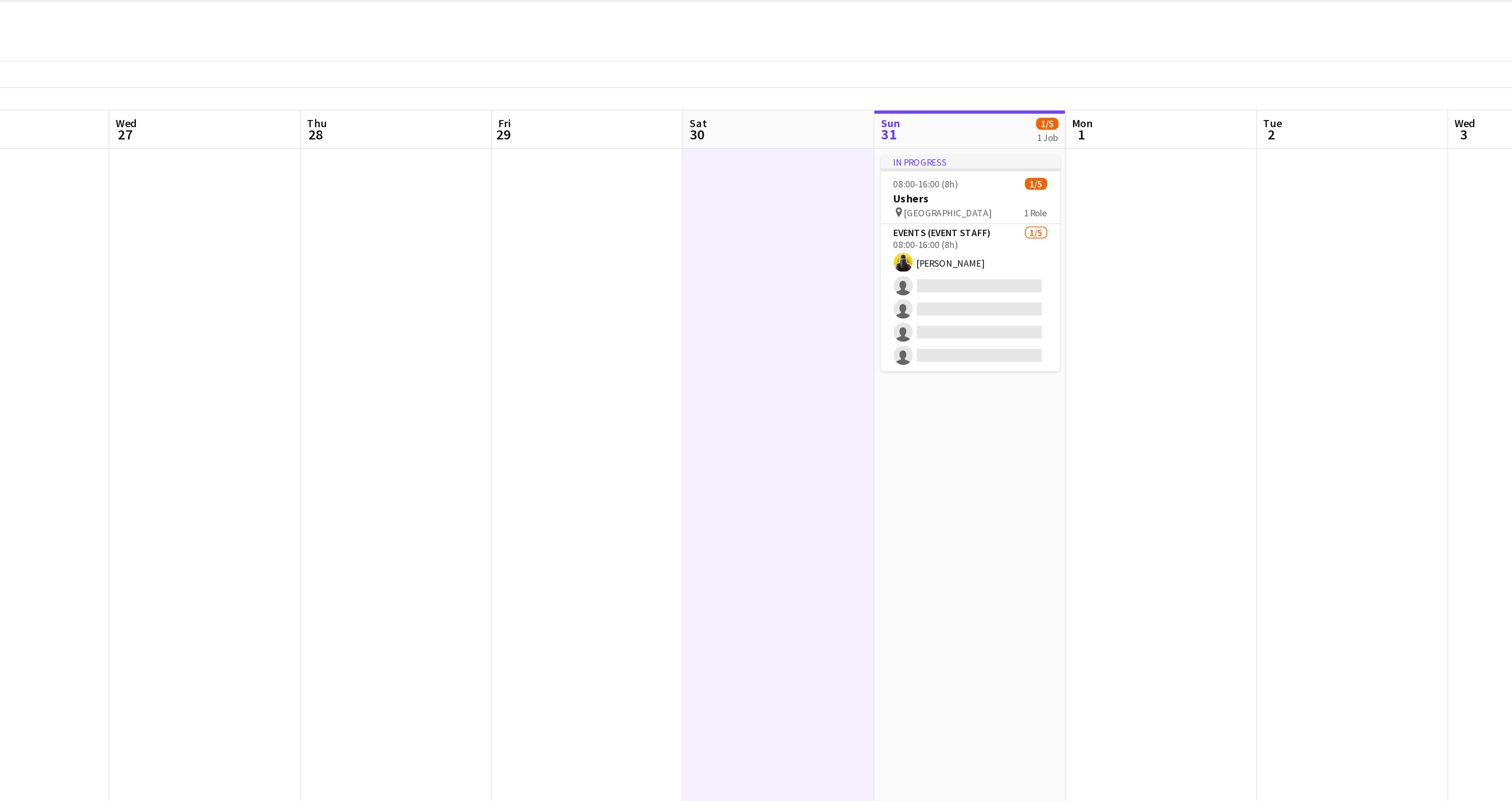
click at [1208, 91] on app-date-cell "In progress 08:00-16:00 (8h) 1/5 Ushers pin Riyadh 1 Role Events (Event Staff) …" at bounding box center [1219, 438] width 95 height 698
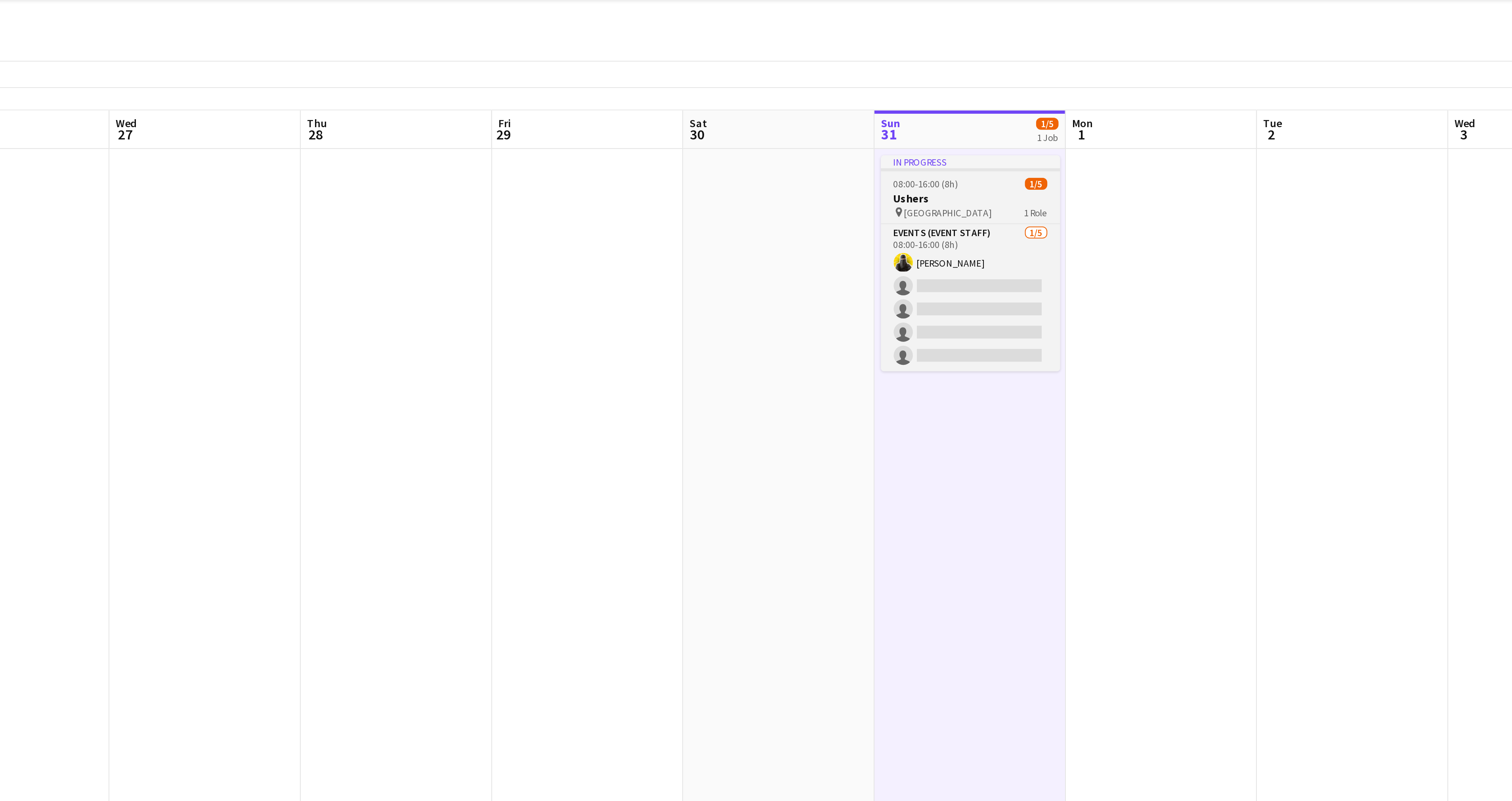
click at [1204, 95] on div "In progress" at bounding box center [1219, 95] width 89 height 6
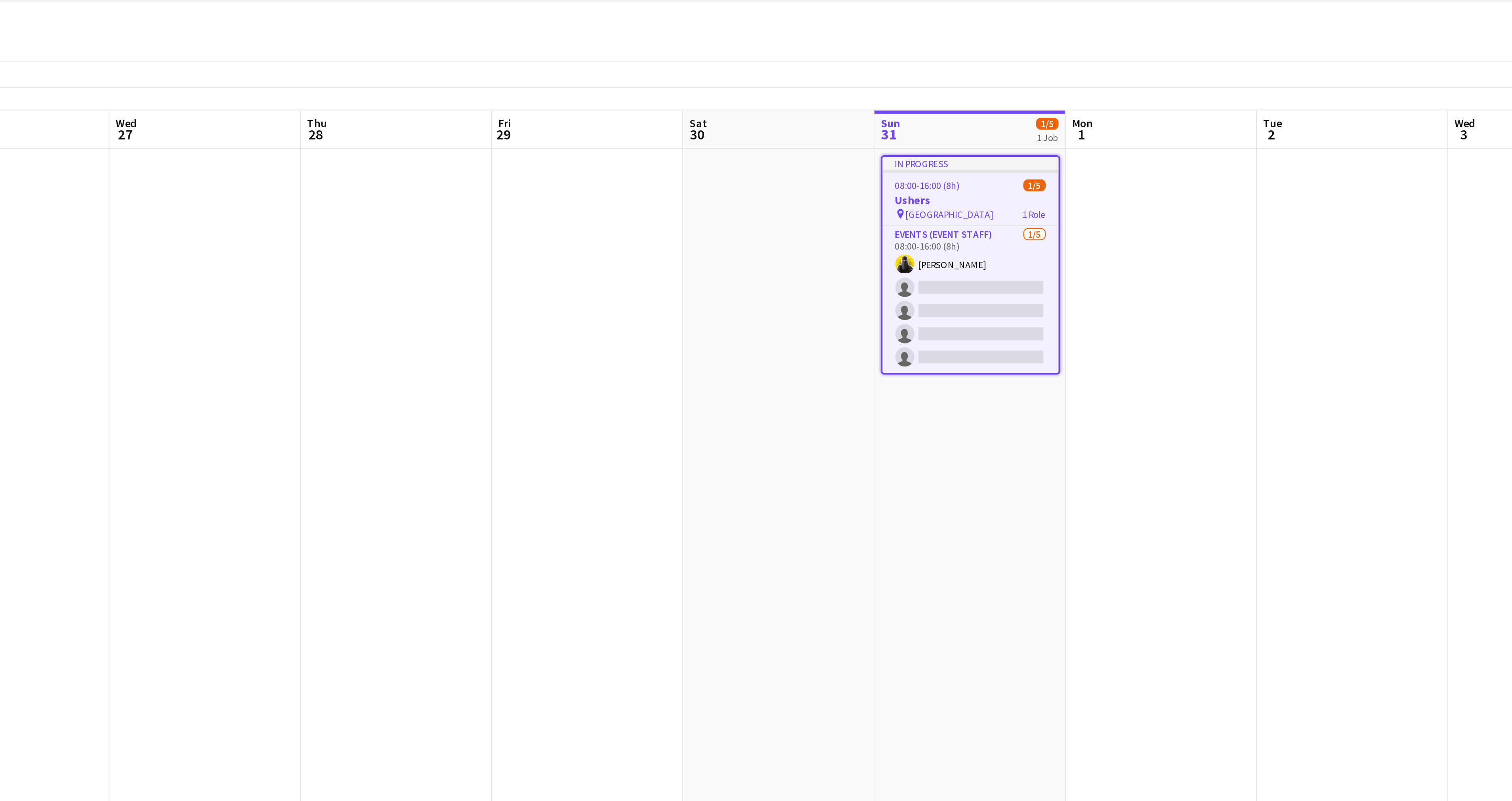
click at [1204, 101] on div at bounding box center [1219, 101] width 87 height 1
click at [1204, 101] on app-job-card "In progress 08:00-16:00 (8h) 1/5 Ushers pin Riyadh 1 Role Events (Event Staff) …" at bounding box center [1219, 146] width 89 height 108
drag, startPoint x: 1205, startPoint y: 103, endPoint x: 1191, endPoint y: 117, distance: 19.8
click at [1191, 117] on h3 "Ushers" at bounding box center [1219, 115] width 87 height 7
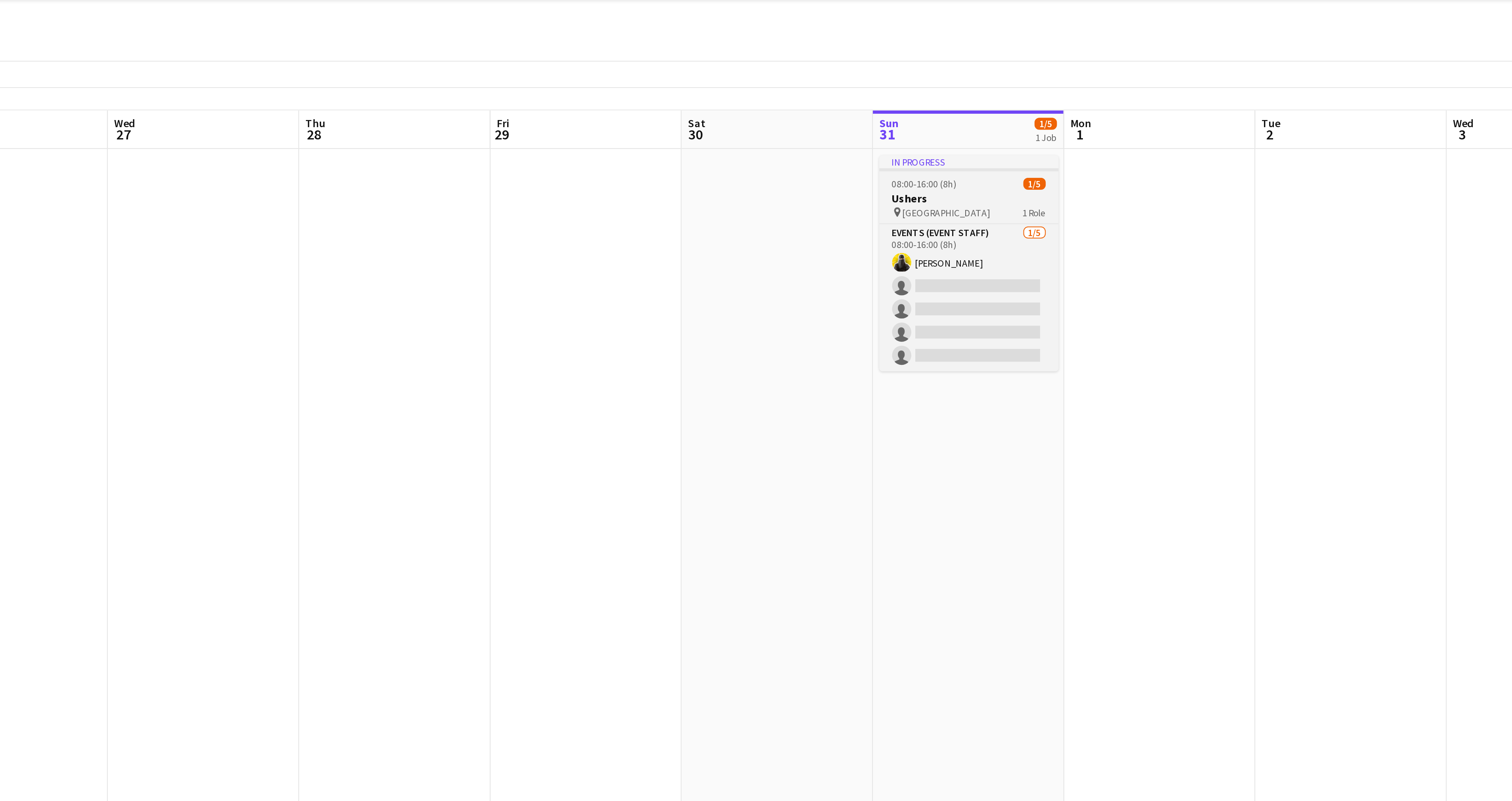
click at [1191, 118] on div "pin Riyadh 1 Role" at bounding box center [1218, 120] width 89 height 6
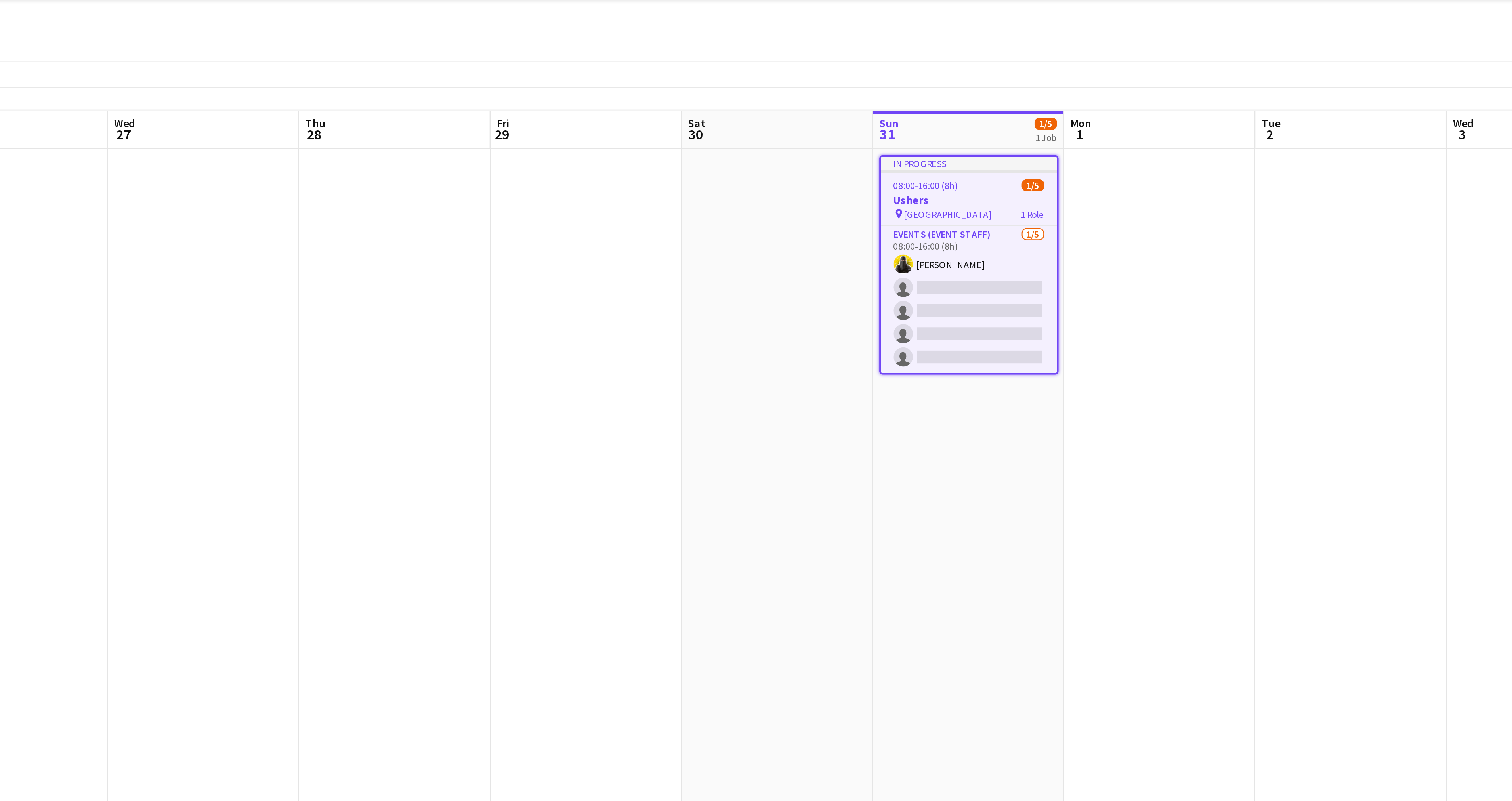
click at [1191, 117] on h3 "Ushers" at bounding box center [1218, 115] width 87 height 7
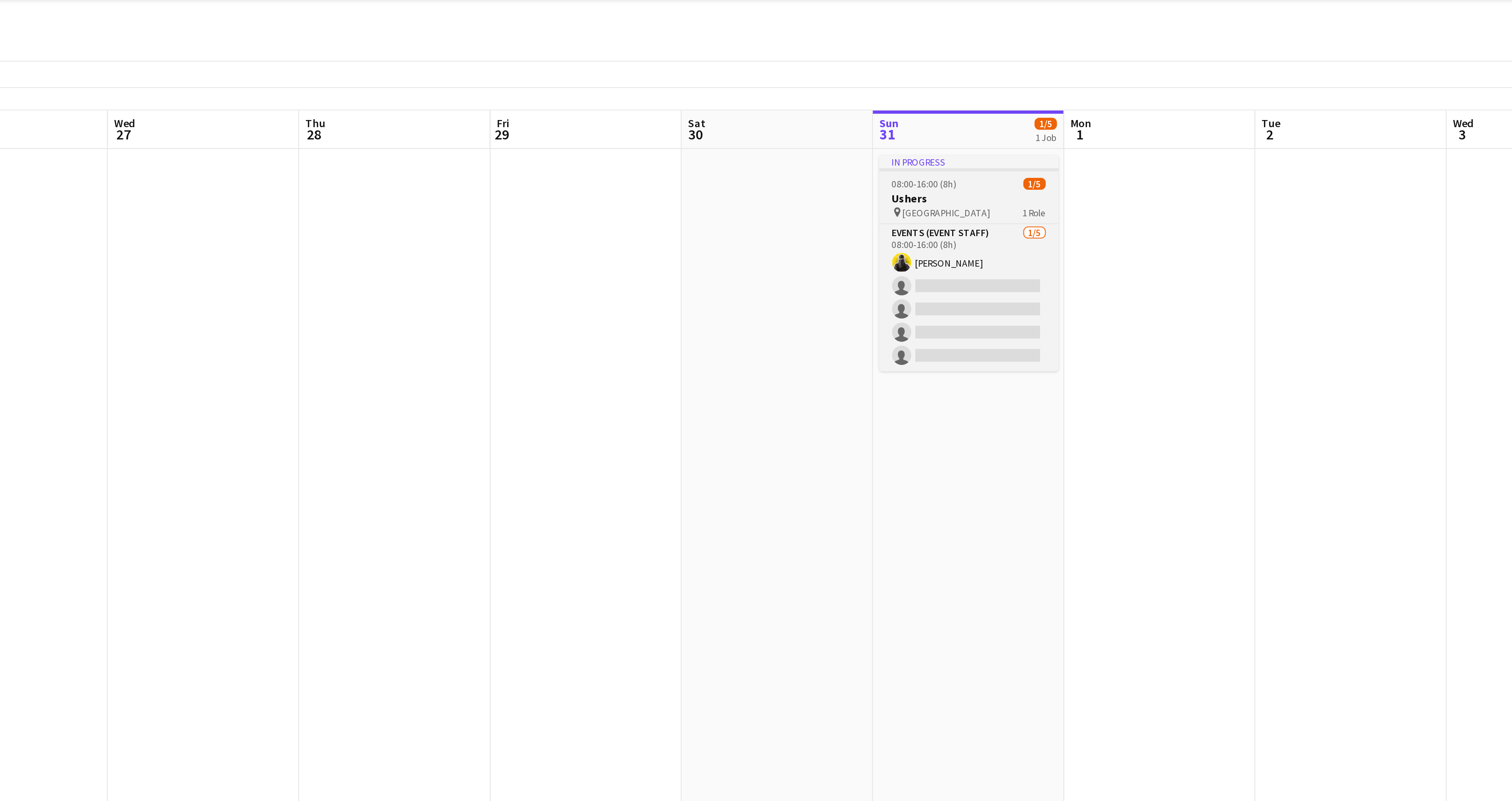
click at [1191, 118] on div "pin Riyadh 1 Role" at bounding box center [1218, 120] width 89 height 6
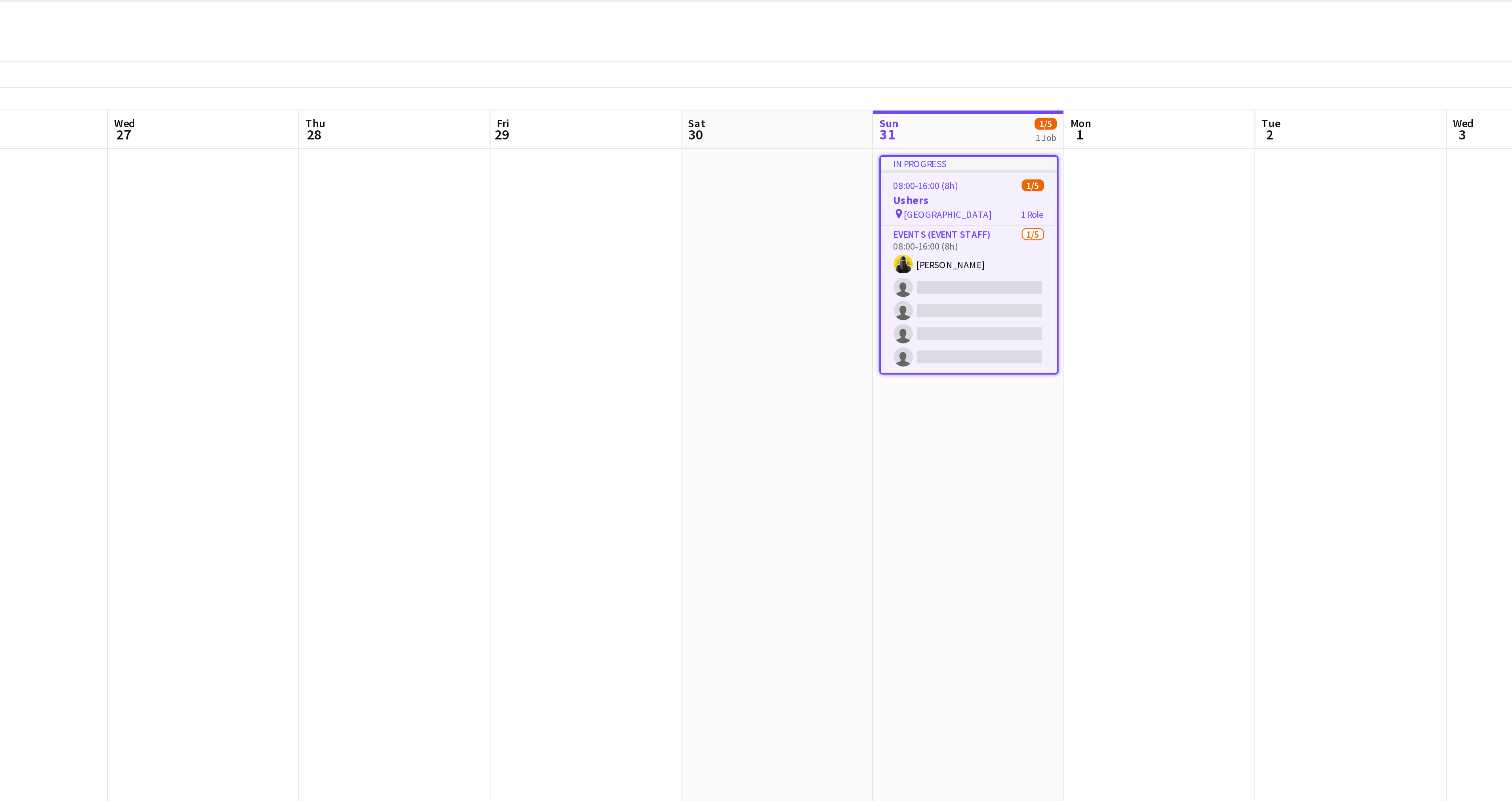
click at [1191, 117] on h3 "Ushers" at bounding box center [1218, 115] width 87 height 7
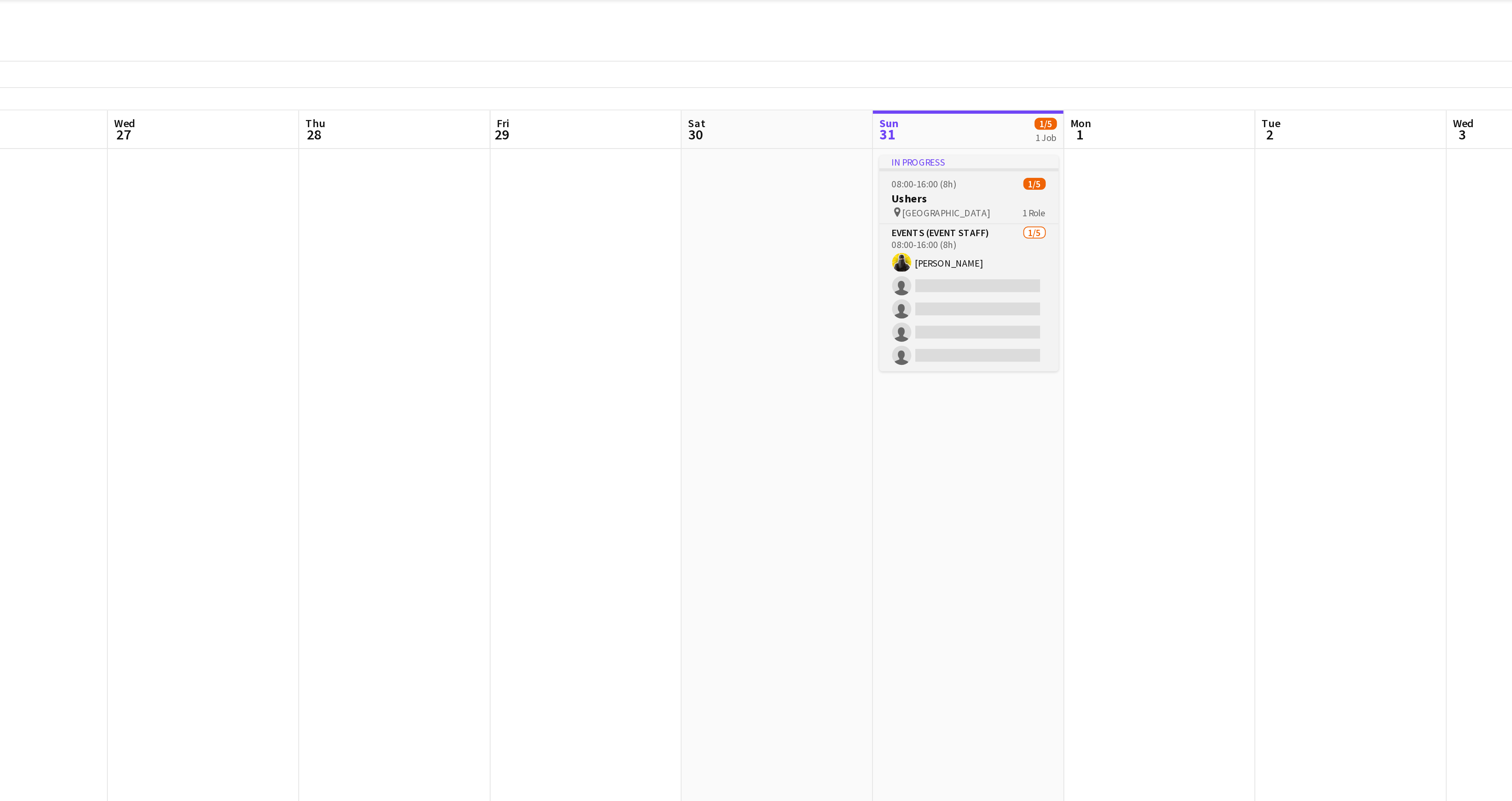
click at [1191, 118] on div "pin Riyadh 1 Role" at bounding box center [1218, 120] width 89 height 6
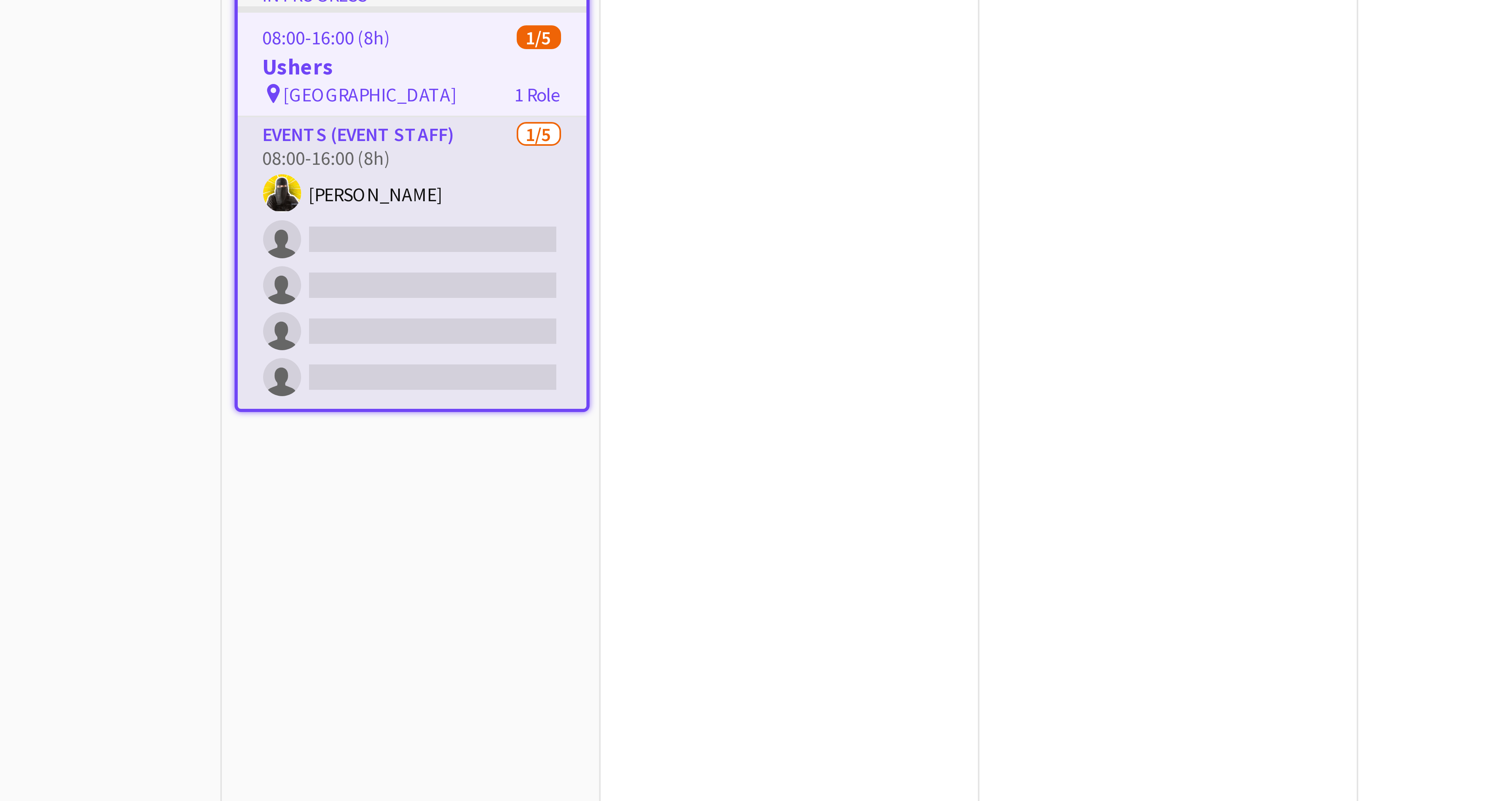
scroll to position [0, 227]
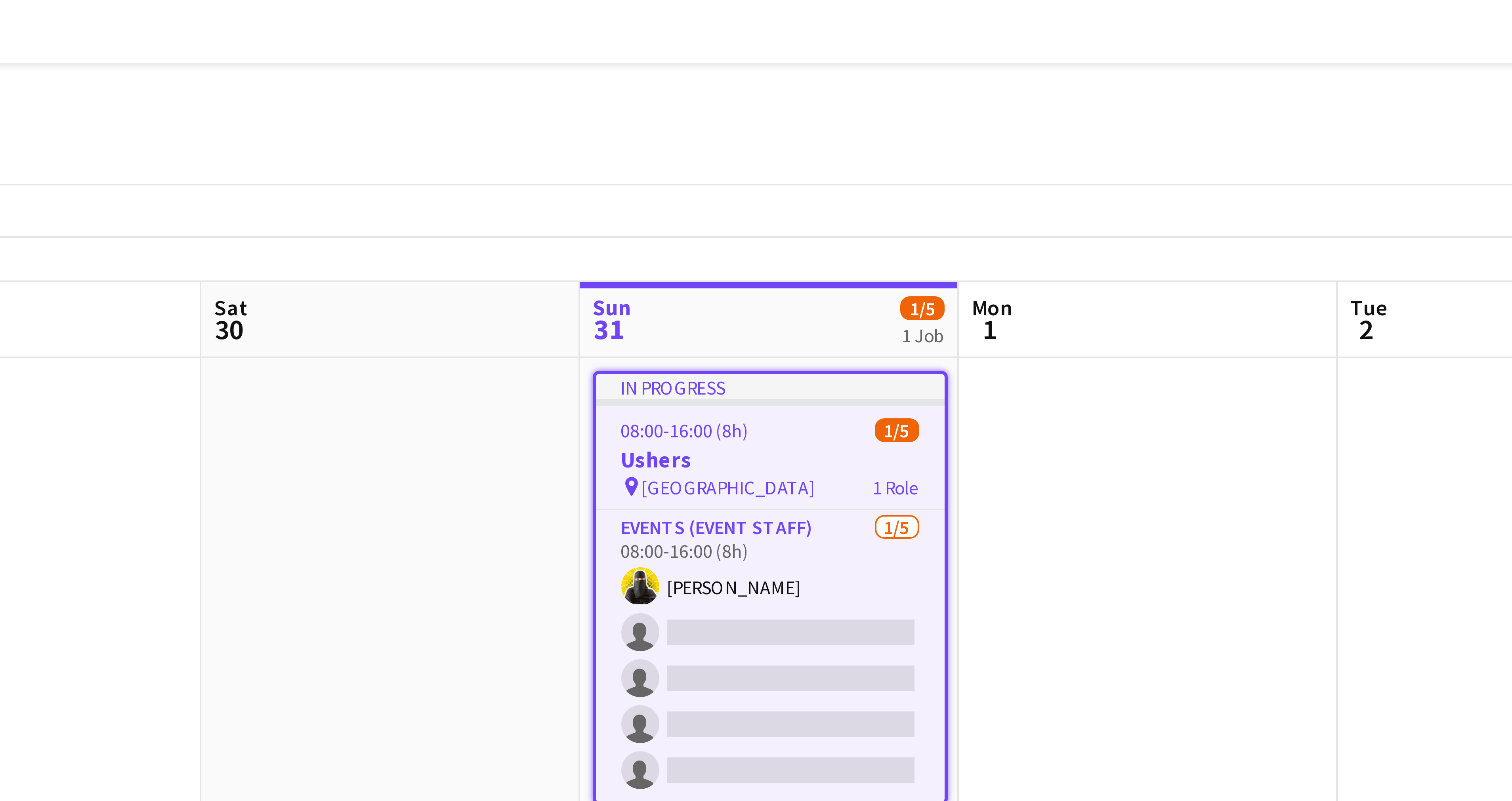
click at [747, 102] on app-job-card "In progress 08:00-16:00 (8h) 1/5 Ushers pin Riyadh 1 Role Events (Event Staff) …" at bounding box center [767, 146] width 89 height 108
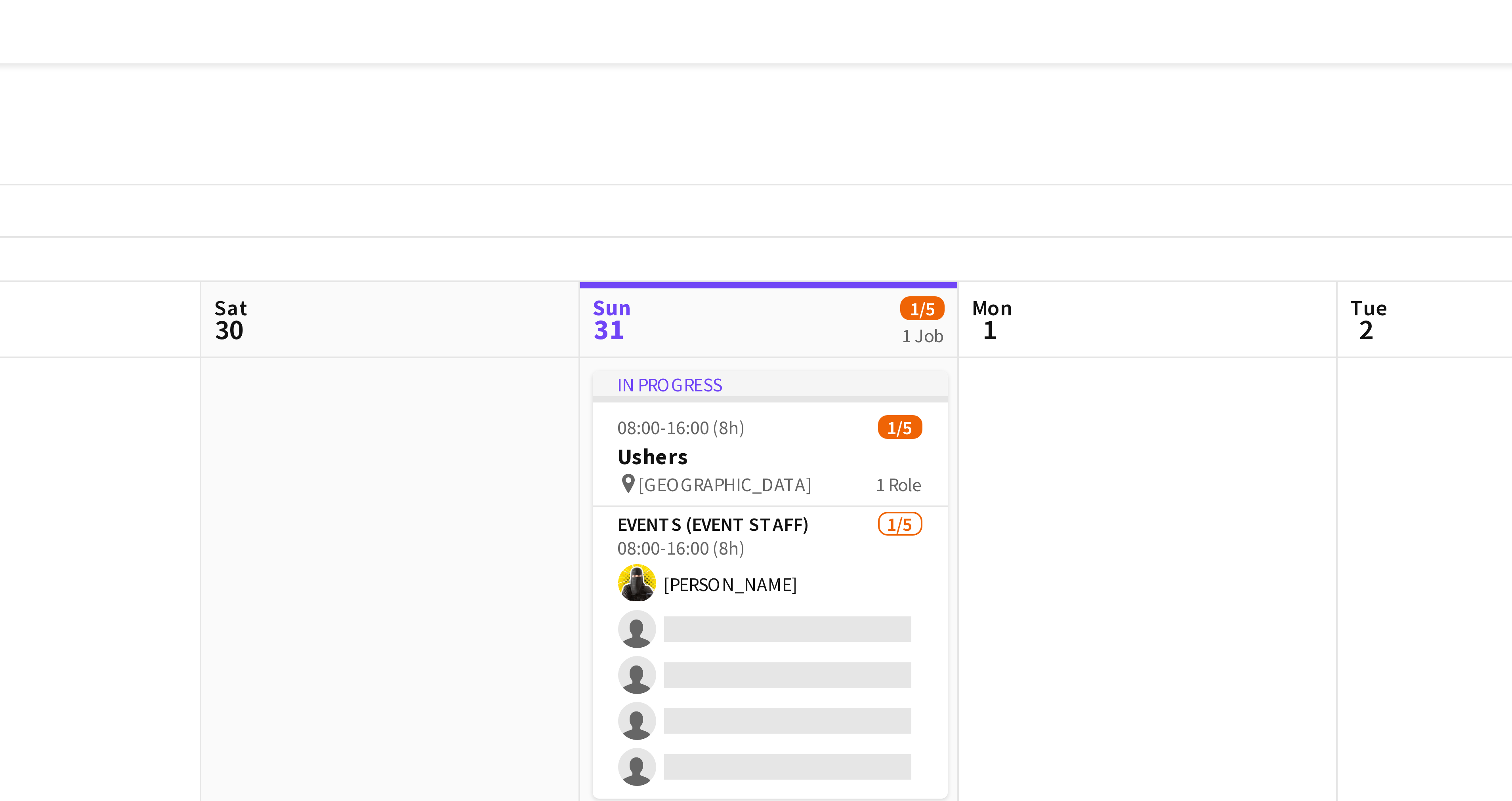
click at [743, 91] on app-date-cell "In progress 08:00-16:00 (8h) 1/5 Ushers pin Riyadh 1 Role Events (Event Staff) …" at bounding box center [767, 438] width 95 height 698
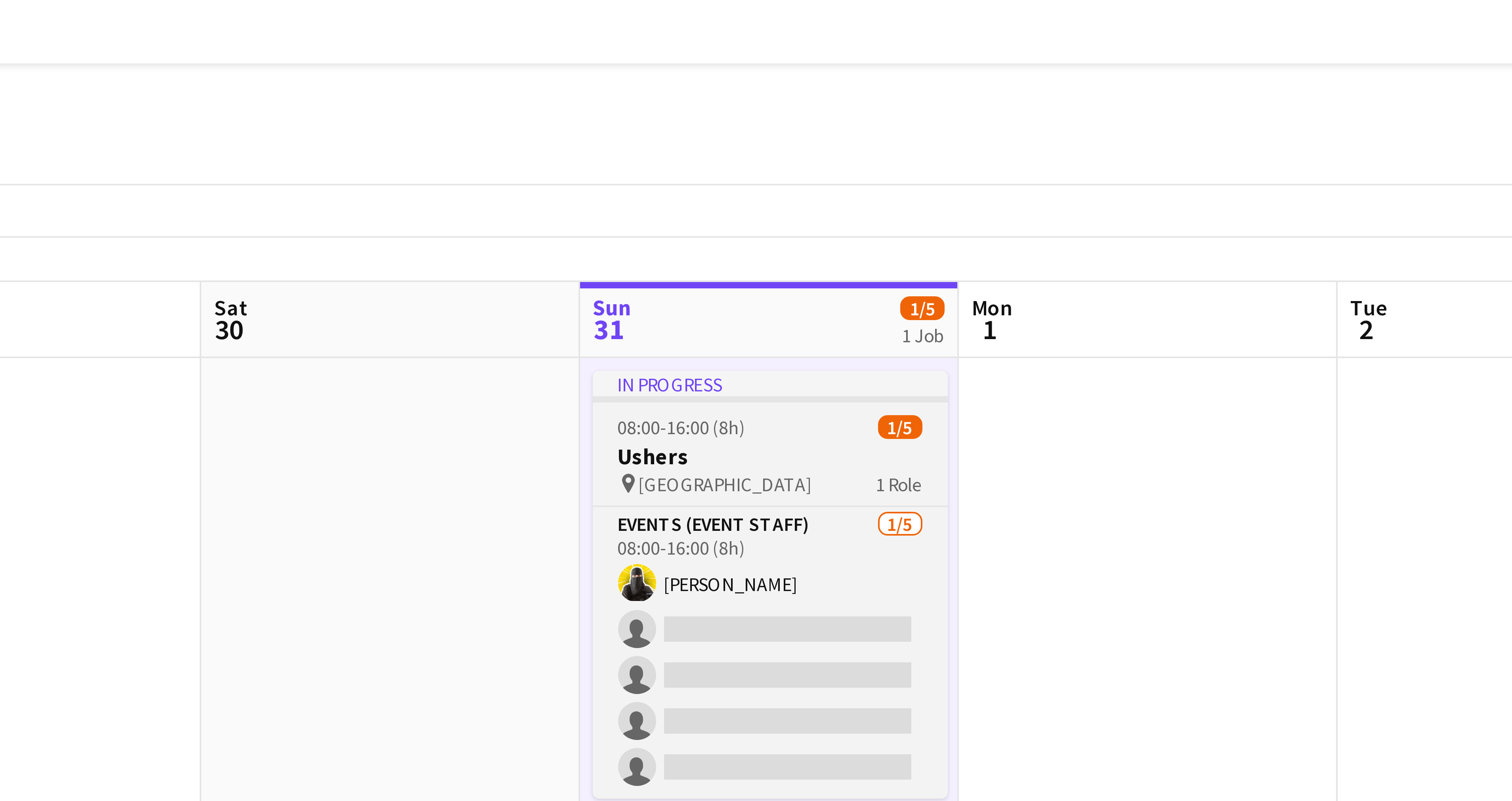
click at [743, 94] on div "In progress" at bounding box center [767, 95] width 89 height 6
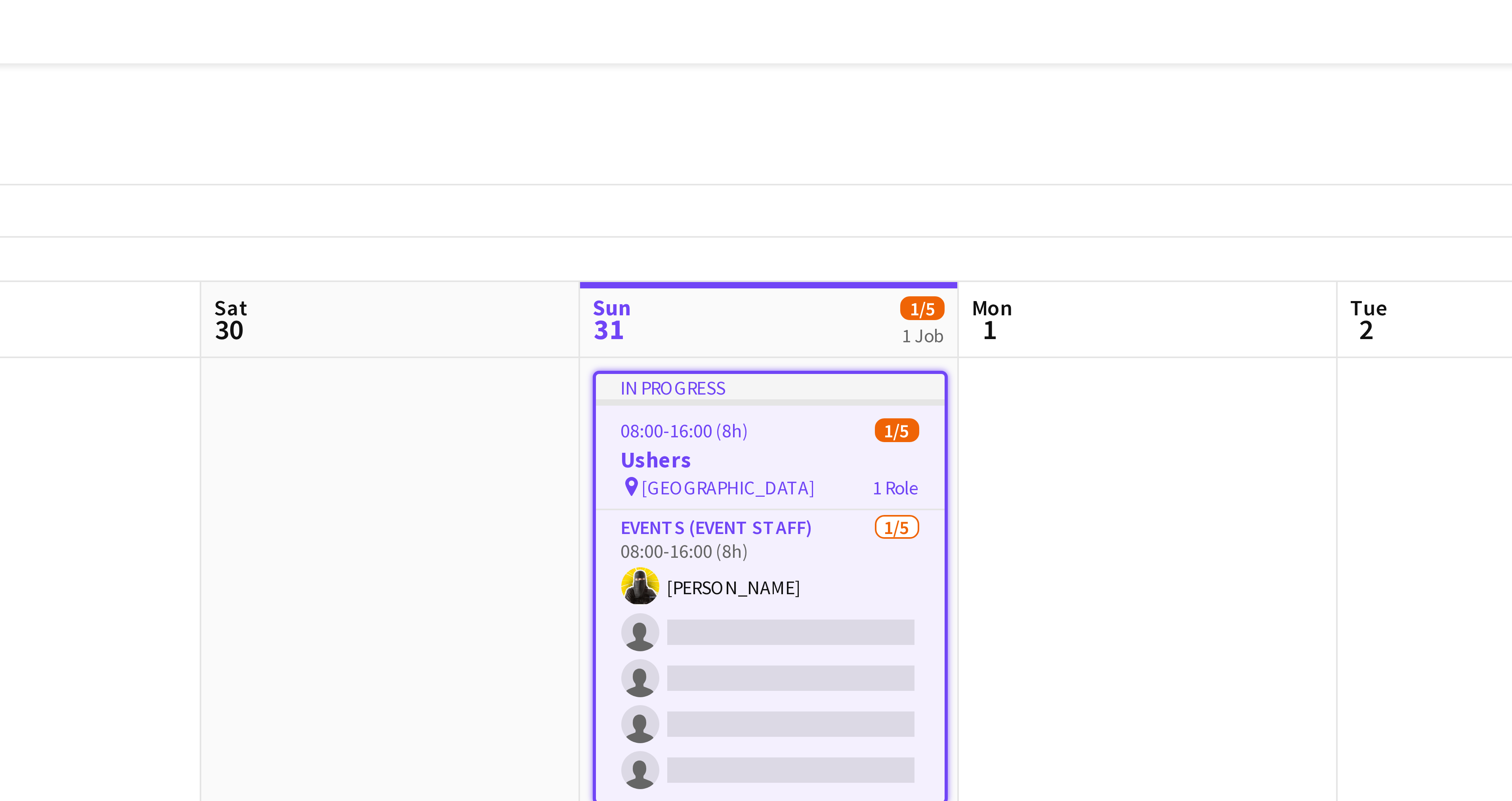
click at [735, 79] on app-board-header-date "Sun 31 1/5 1 Job" at bounding box center [767, 80] width 95 height 19
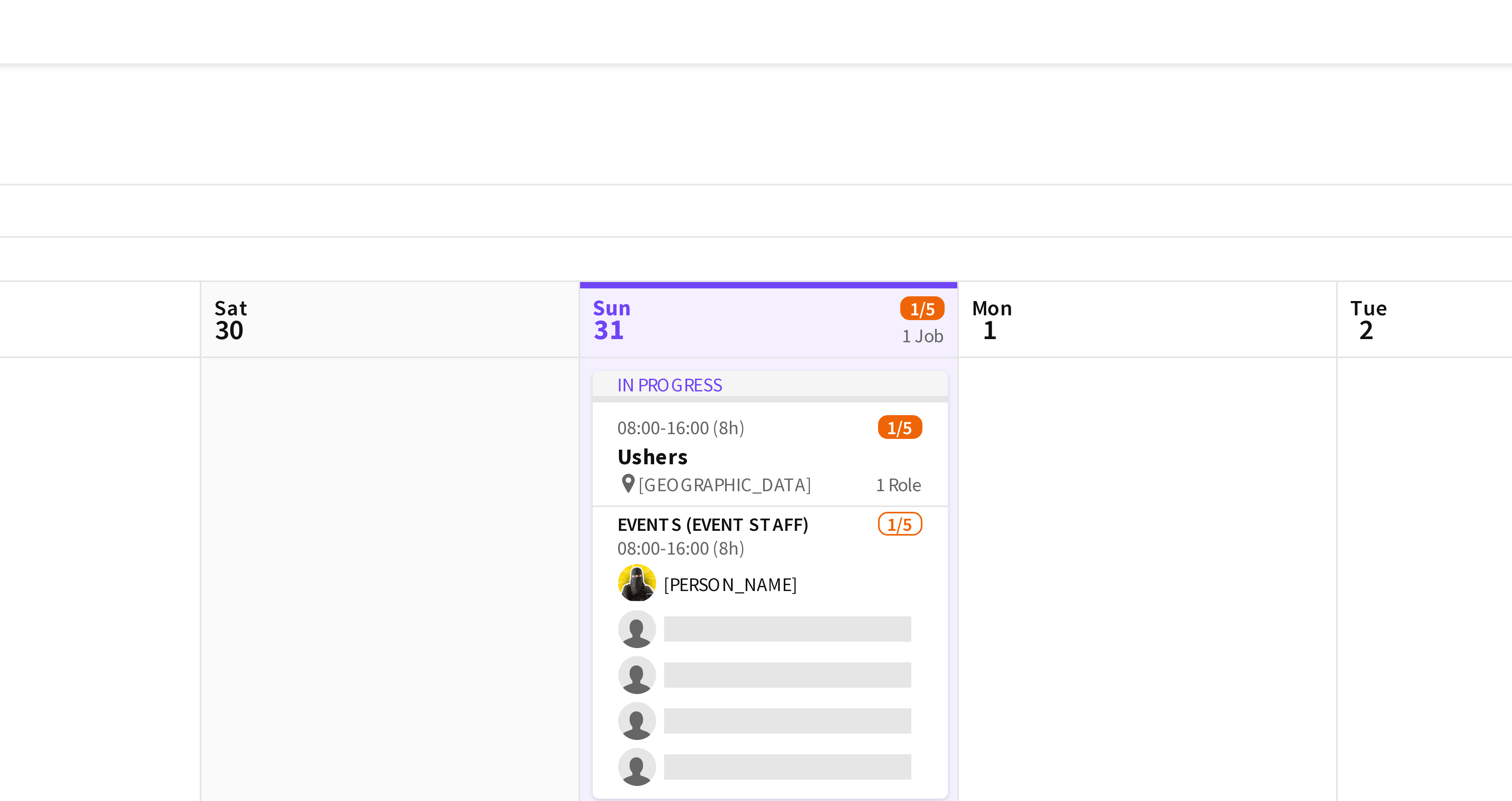
click at [735, 79] on app-board-header-date "Sun 31 1/5 1 Job" at bounding box center [767, 80] width 95 height 19
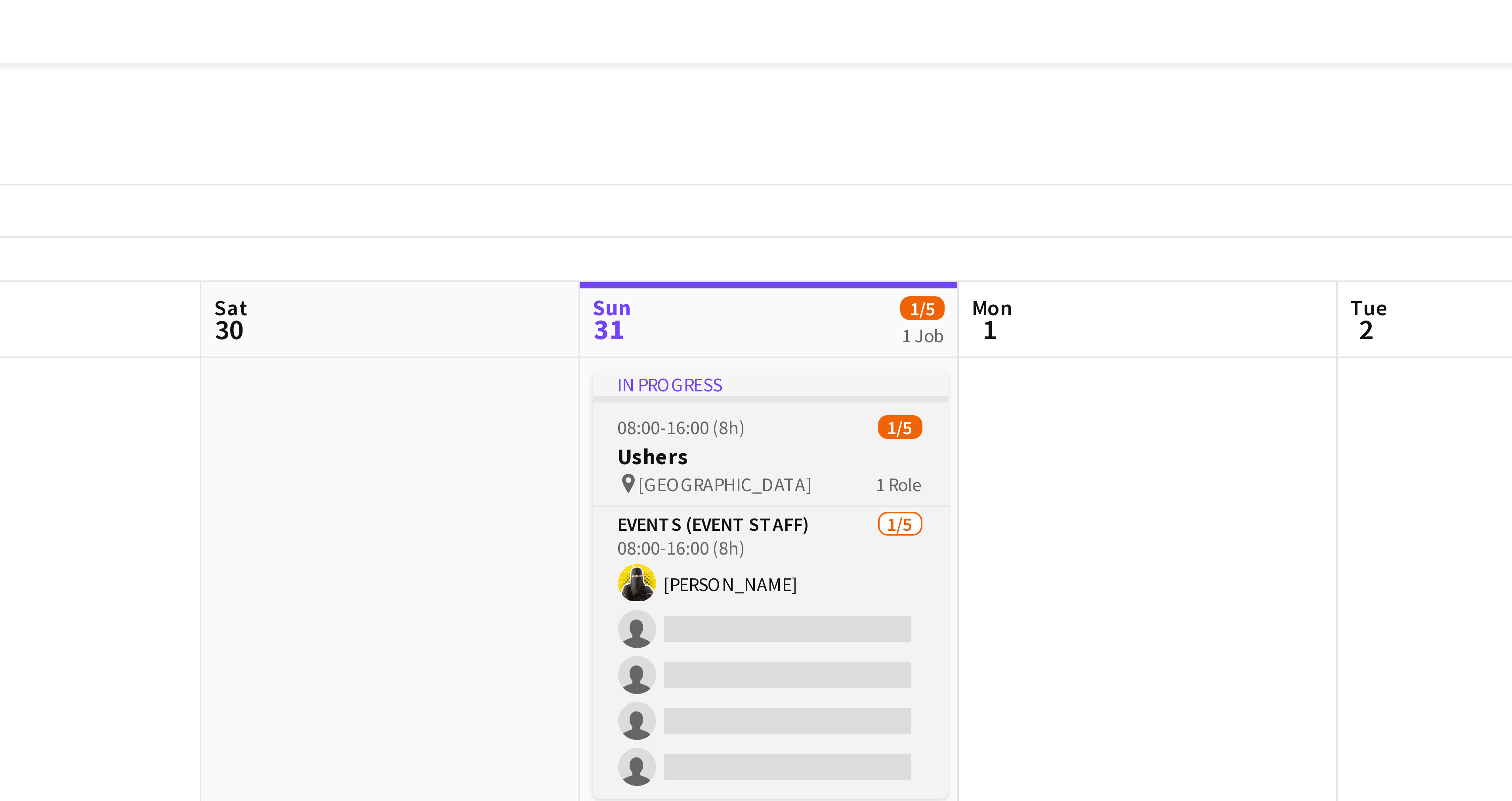
click at [749, 109] on span "08:00-16:00 (8h)" at bounding box center [745, 106] width 32 height 6
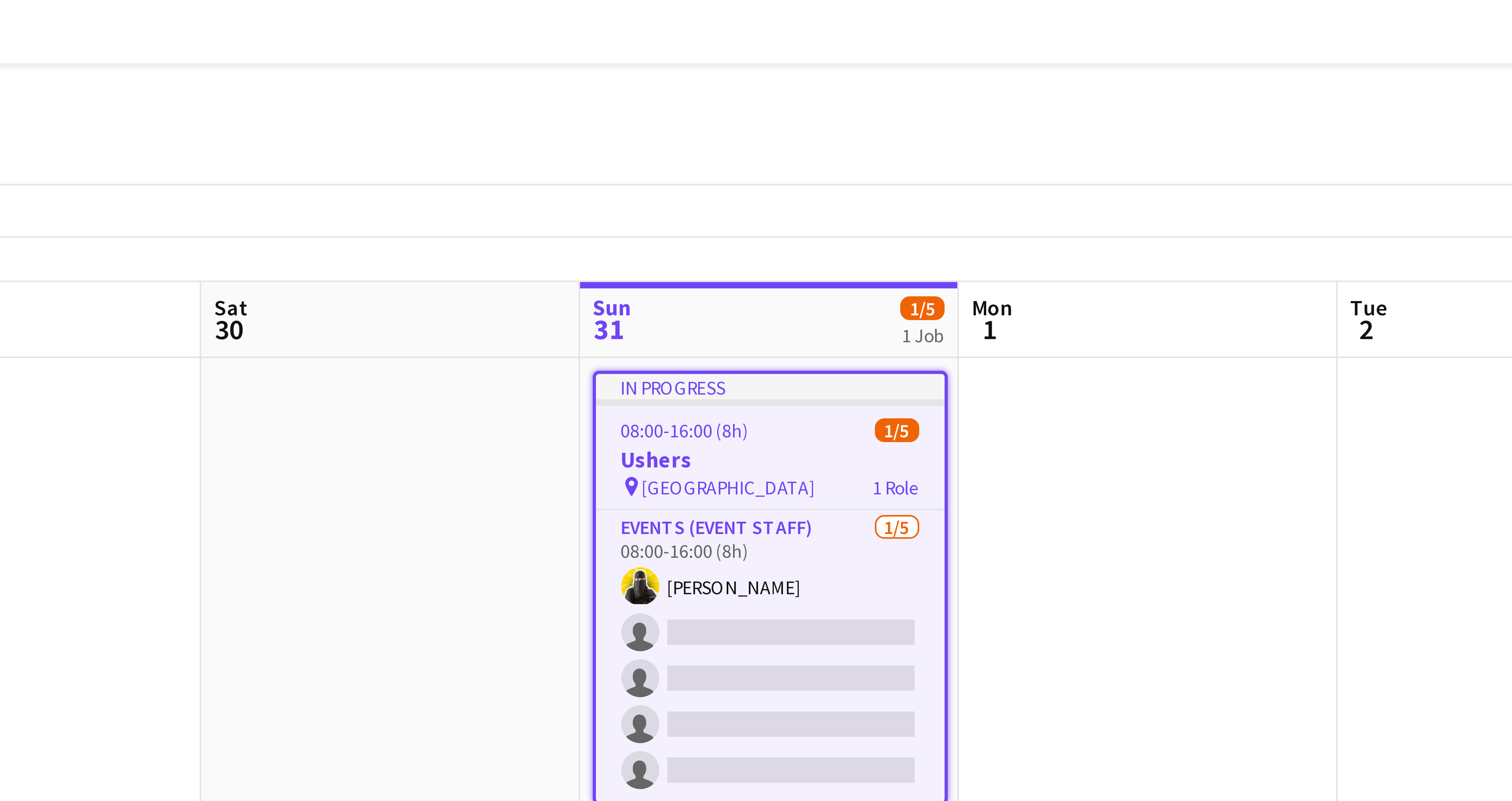
click at [744, 97] on div "In progress" at bounding box center [767, 96] width 87 height 6
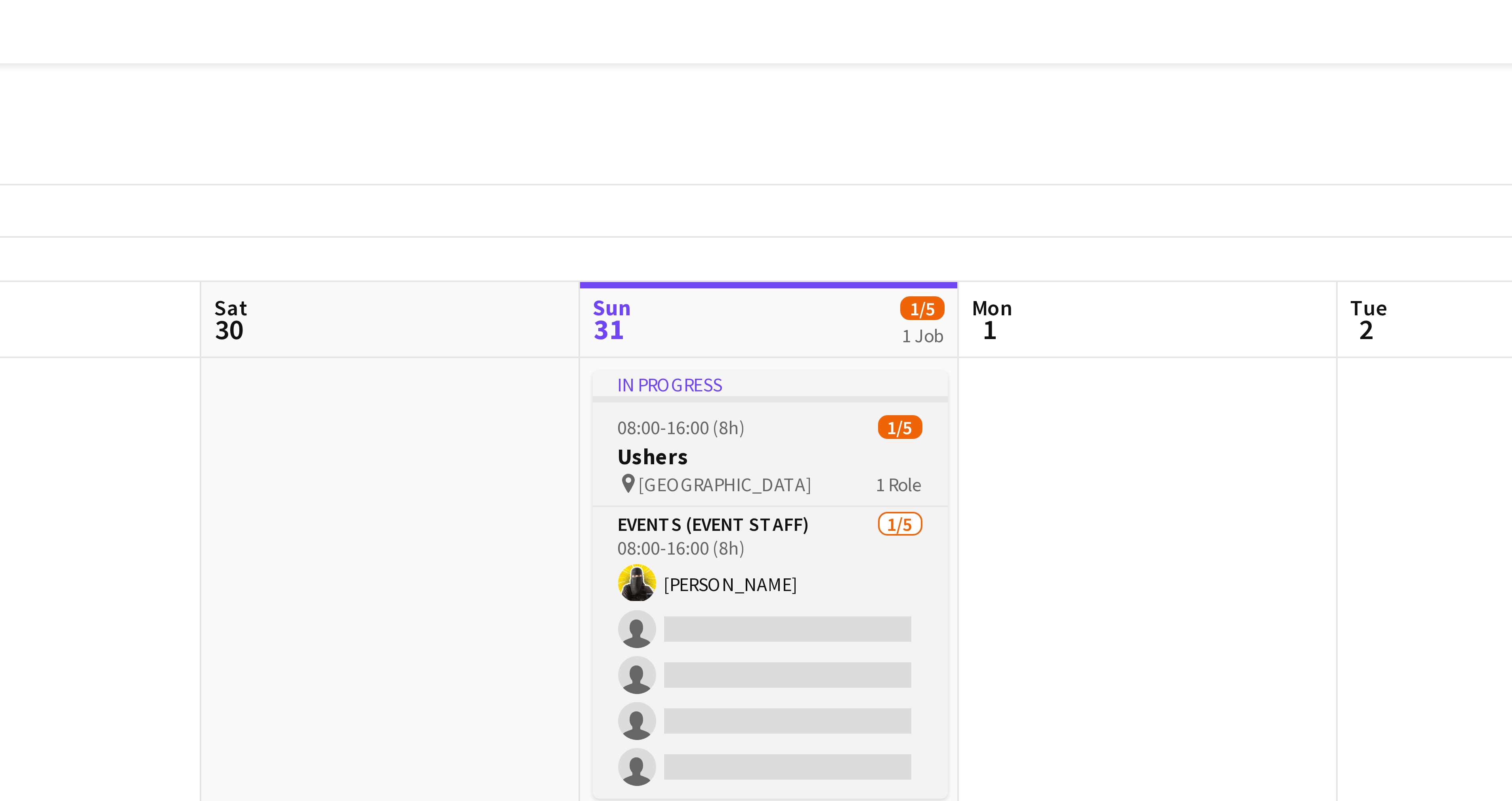
click at [744, 97] on div "In progress" at bounding box center [767, 95] width 89 height 6
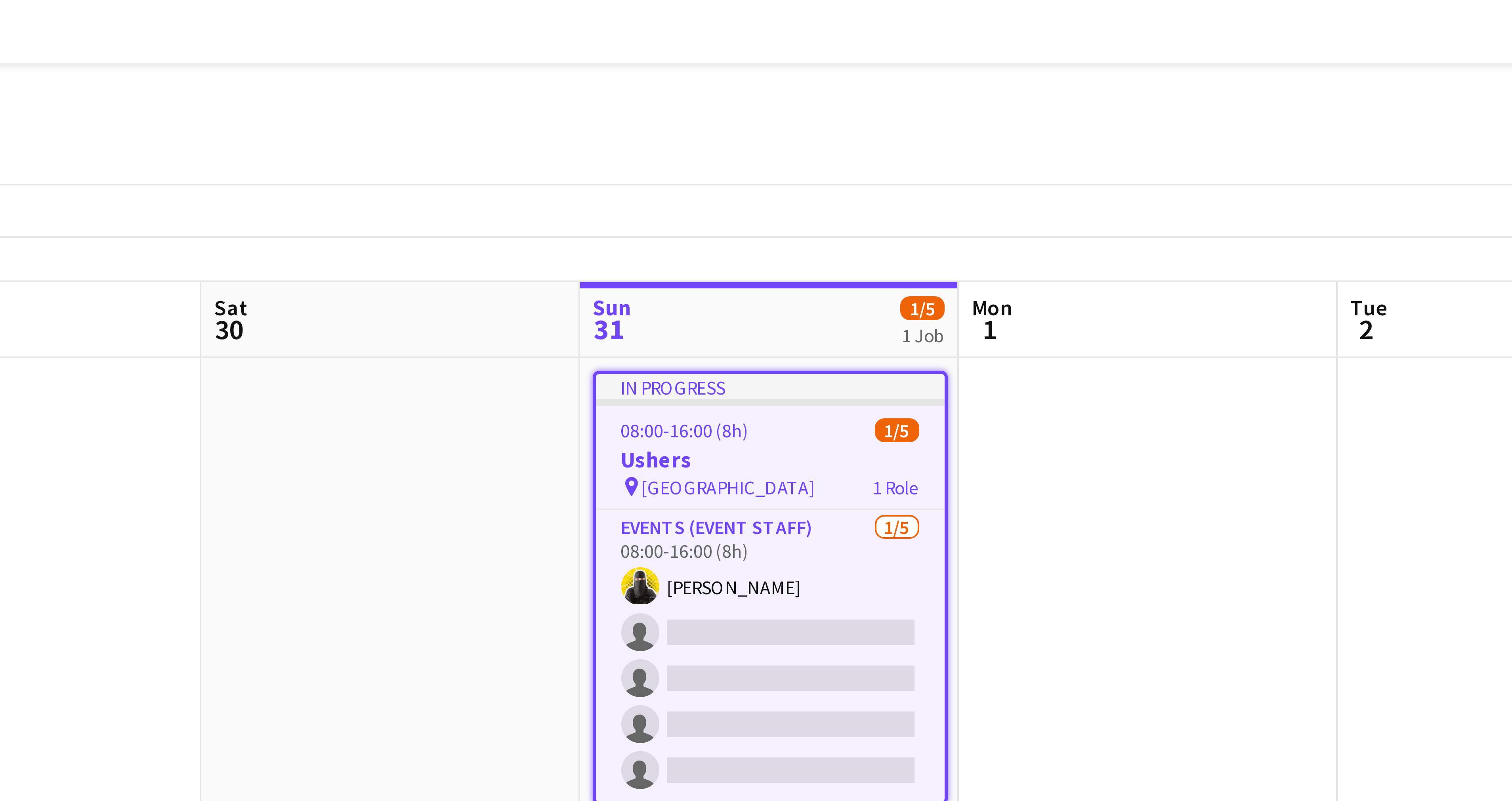
drag, startPoint x: 744, startPoint y: 97, endPoint x: 739, endPoint y: 110, distance: 13.9
click at [739, 110] on span "08:00-16:00 (8h)" at bounding box center [745, 108] width 32 height 6
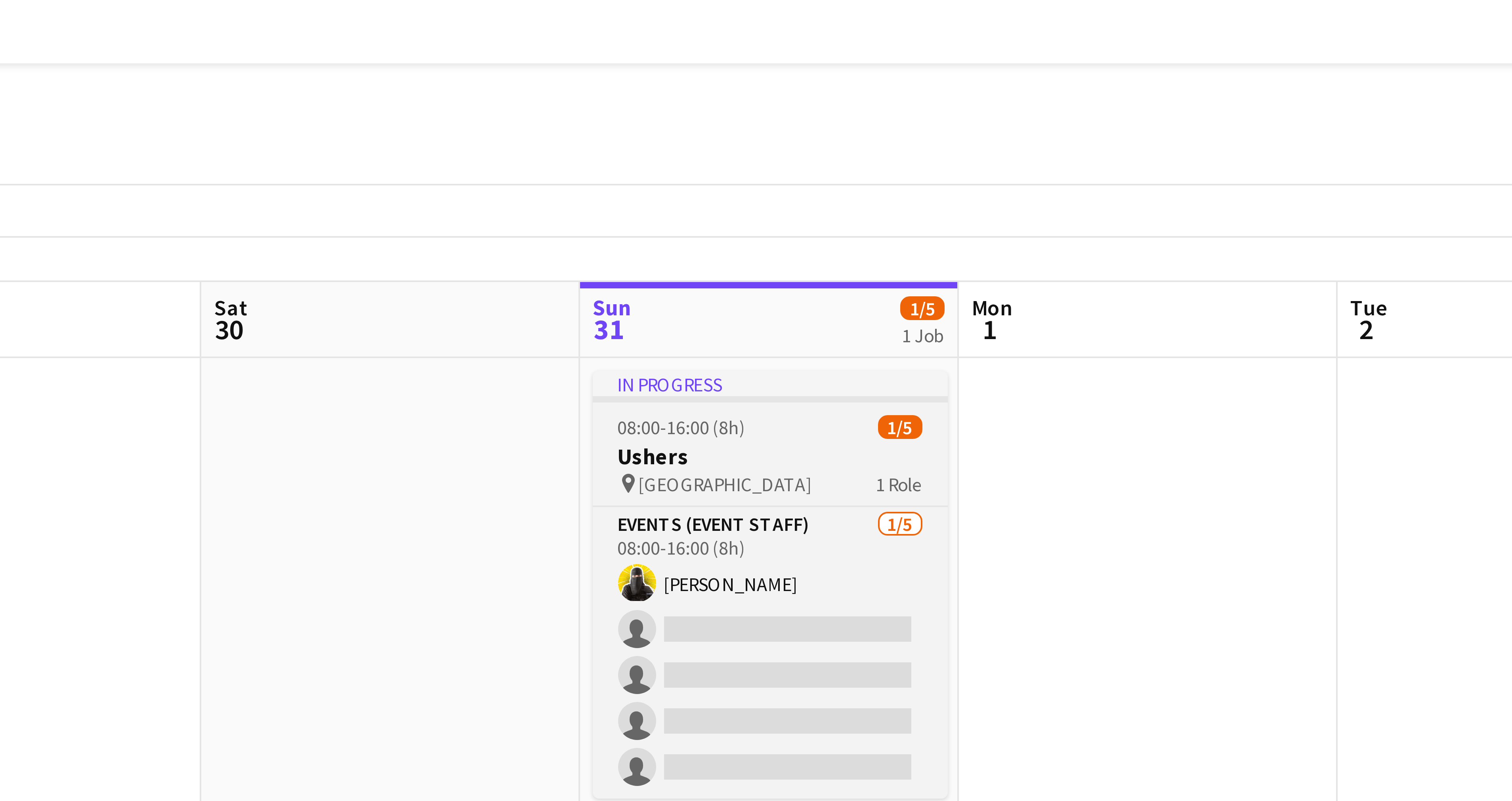
click at [740, 125] on app-job-card "In progress 08:00-16:00 (8h) 1/5 Ushers pin Riyadh 1 Role Events (Event Staff) …" at bounding box center [767, 146] width 89 height 107
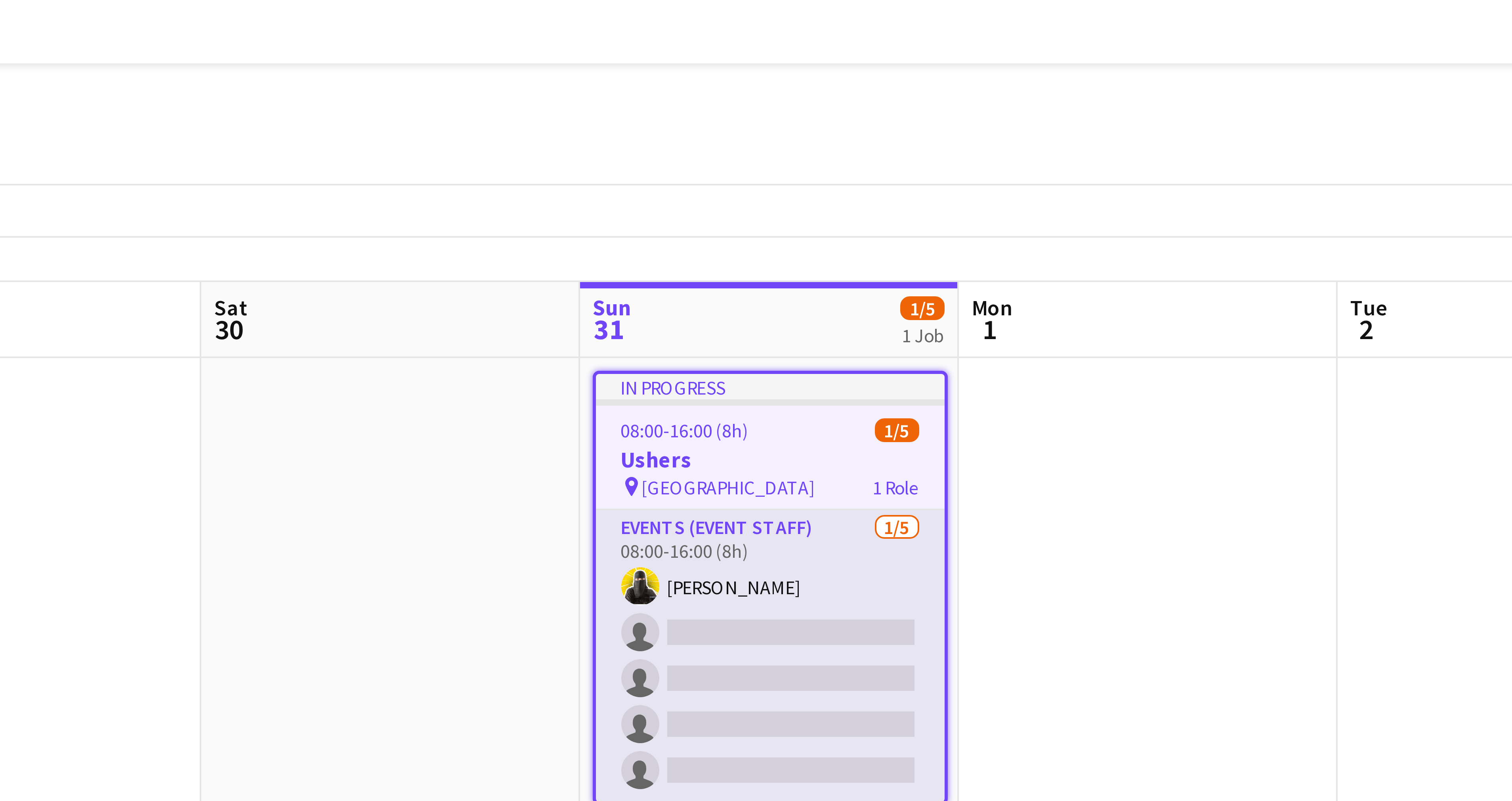
click at [742, 132] on app-card-role "Events (Event Staff) [DATE] 08:00-16:00 (8h) [PERSON_NAME] single-neutral-actio…" at bounding box center [767, 163] width 87 height 73
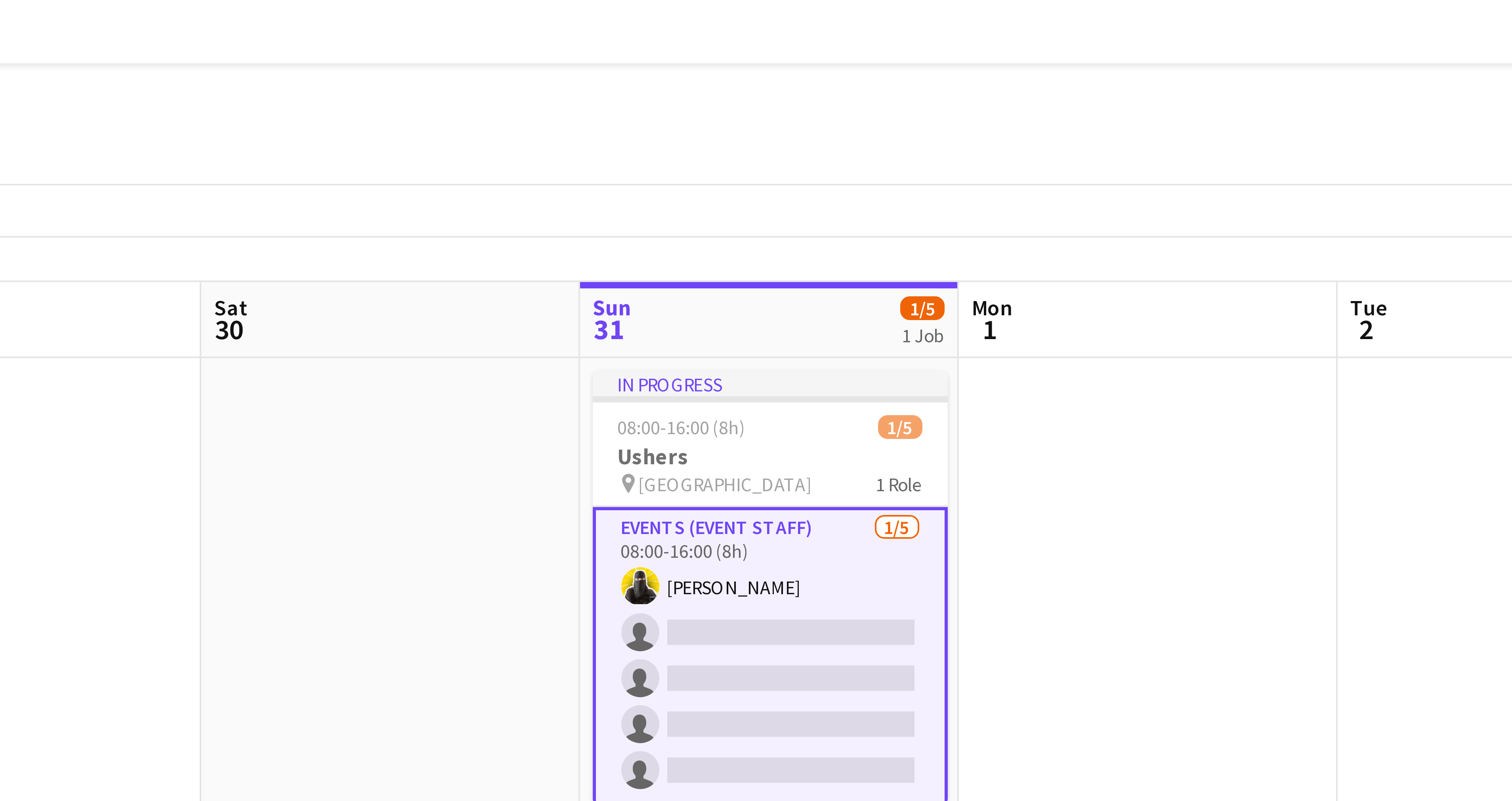
click at [742, 132] on app-card-role "Events (Event Staff) [DATE] 08:00-16:00 (8h) [PERSON_NAME] single-neutral-actio…" at bounding box center [767, 163] width 89 height 74
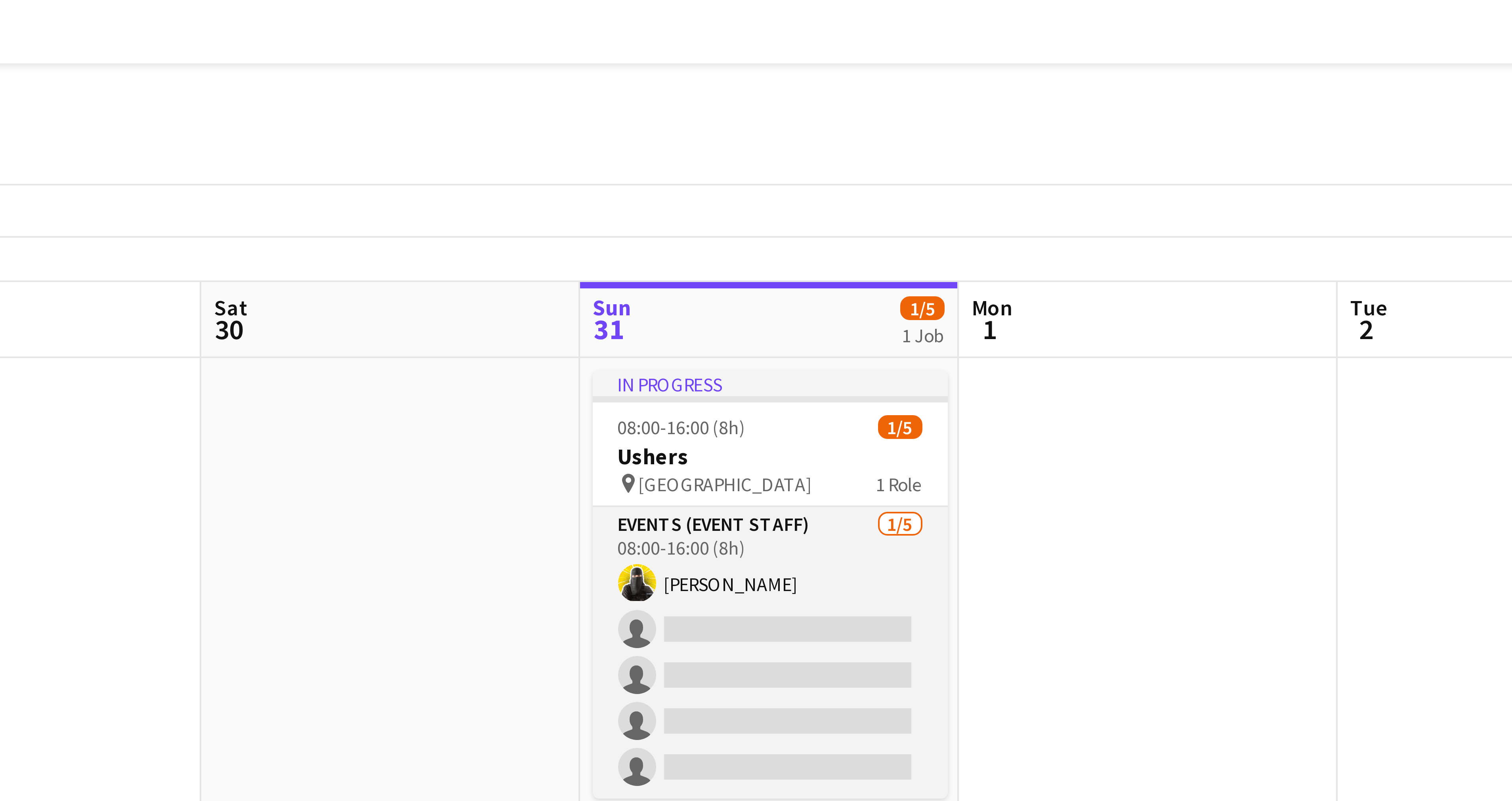
click at [742, 132] on app-card-role "Events (Event Staff) [DATE] 08:00-16:00 (8h) [PERSON_NAME] single-neutral-actio…" at bounding box center [767, 163] width 89 height 73
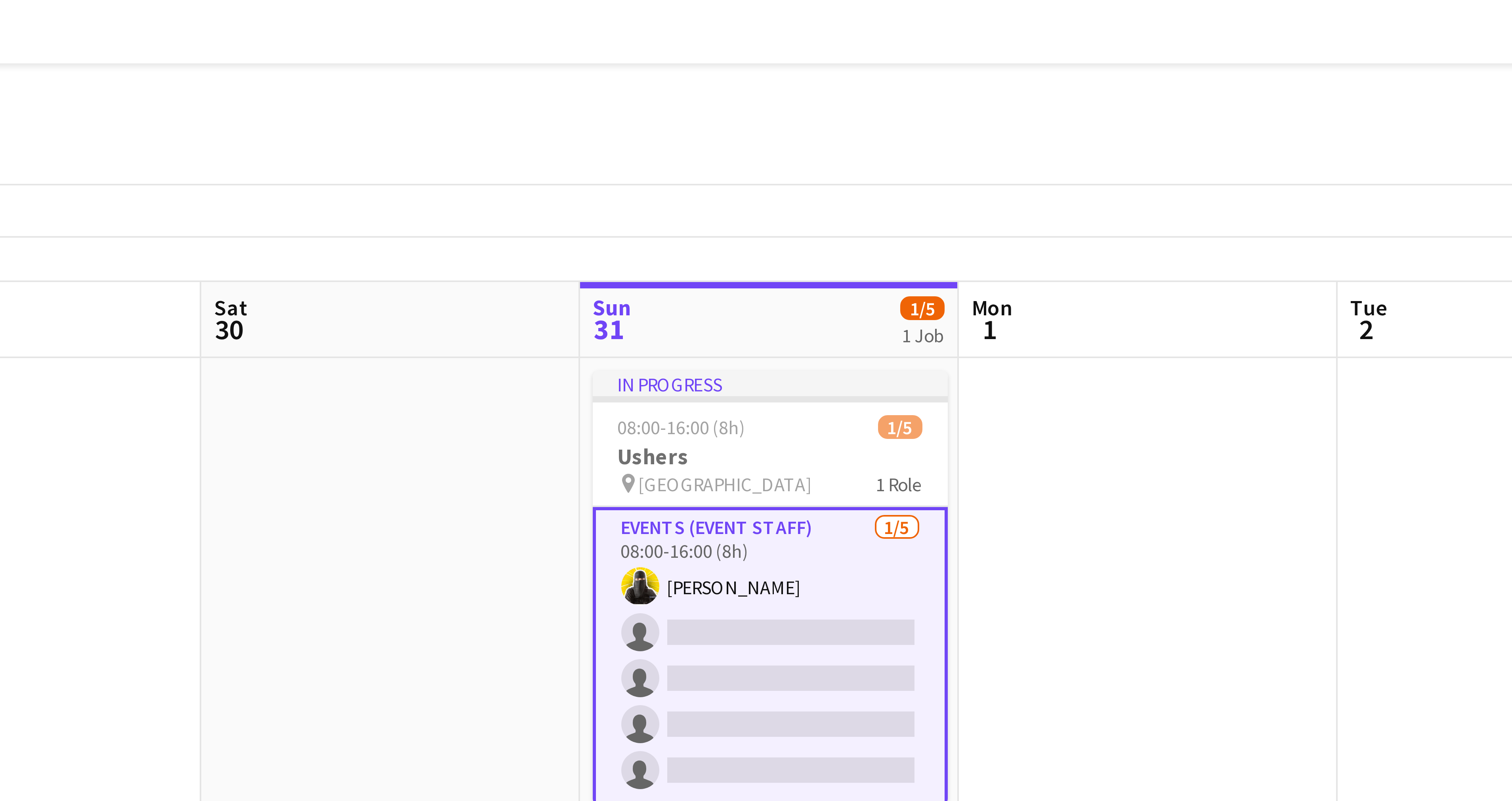
click at [742, 132] on app-card-role "Events (Event Staff) [DATE] 08:00-16:00 (8h) [PERSON_NAME] single-neutral-actio…" at bounding box center [767, 163] width 89 height 74
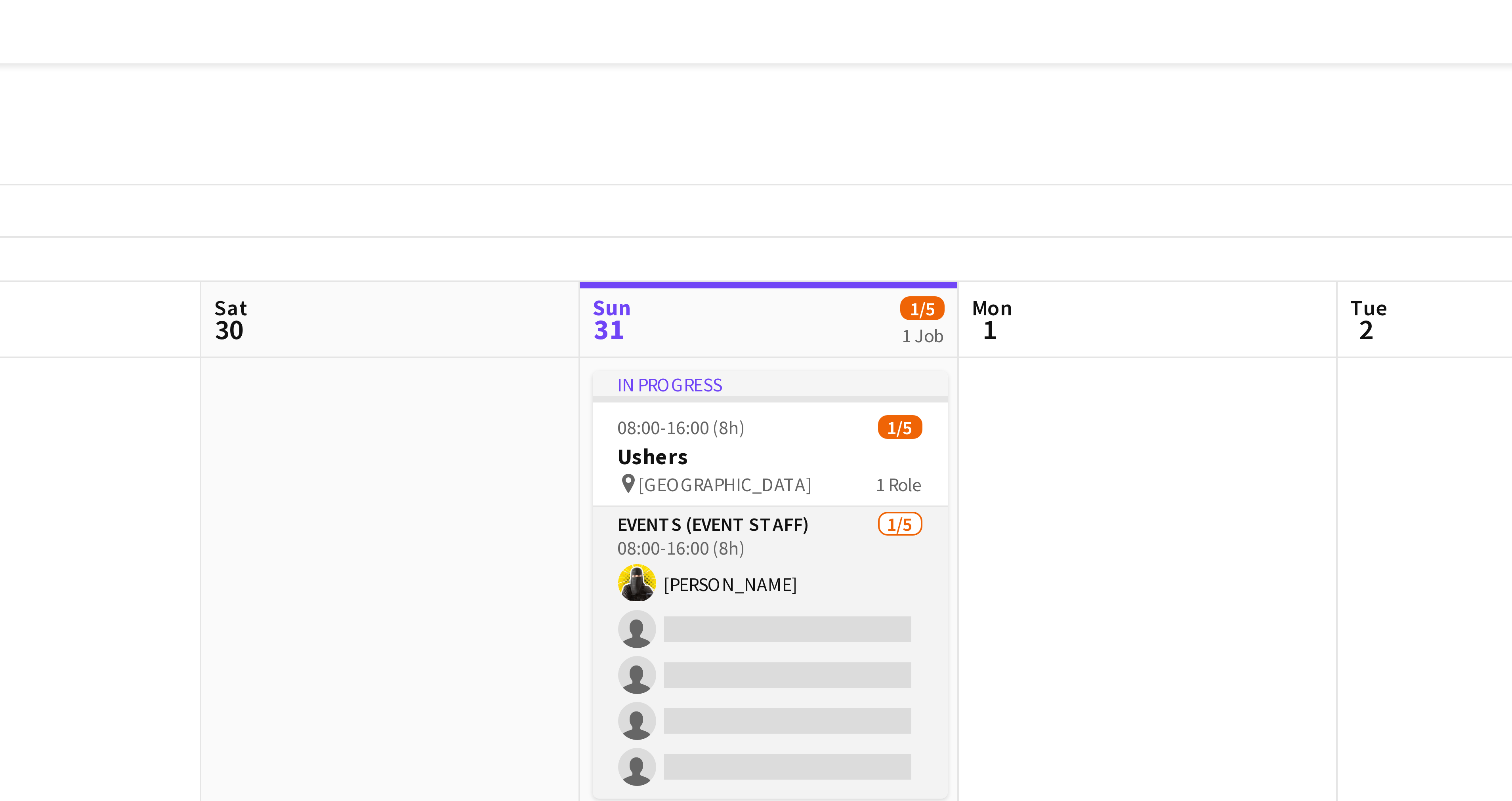
click at [742, 132] on app-card-role "Events (Event Staff) [DATE] 08:00-16:00 (8h) [PERSON_NAME] single-neutral-actio…" at bounding box center [767, 163] width 89 height 73
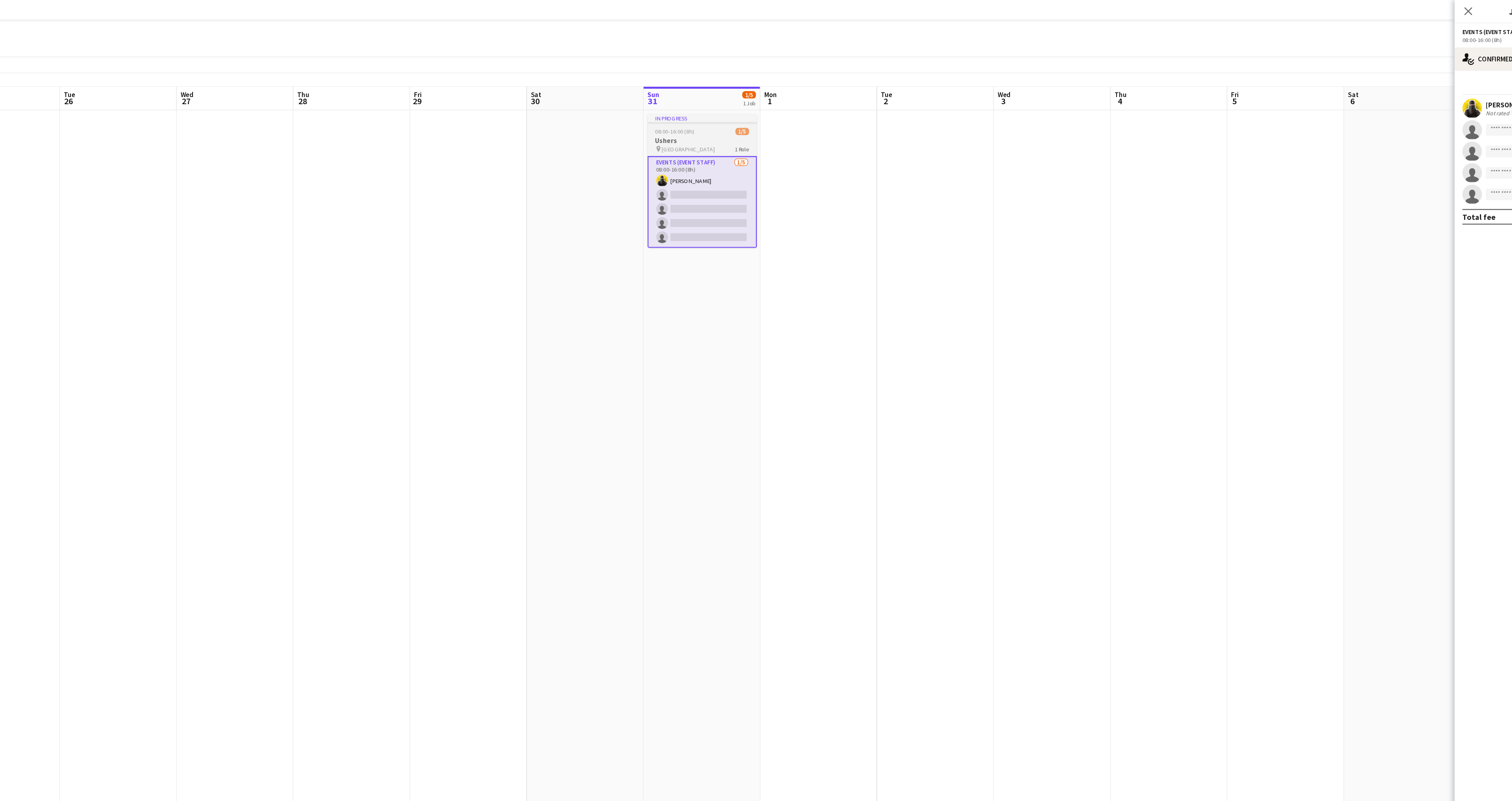
click at [767, 101] on app-job-card "In progress 08:00-16:00 (8h) 1/5 Ushers pin Riyadh 1 Role Events (Event Staff) …" at bounding box center [767, 146] width 89 height 108
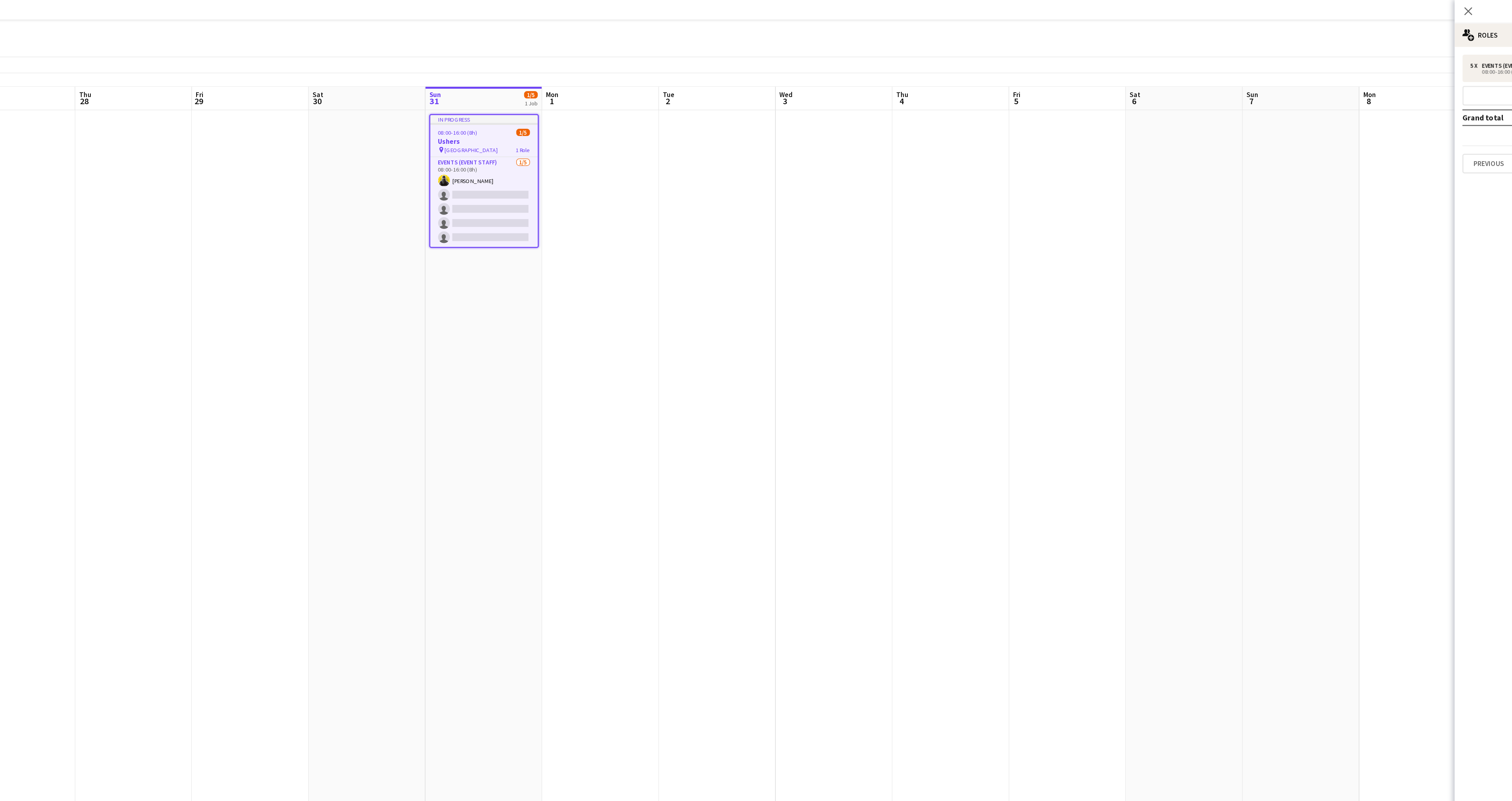
scroll to position [0, 311]
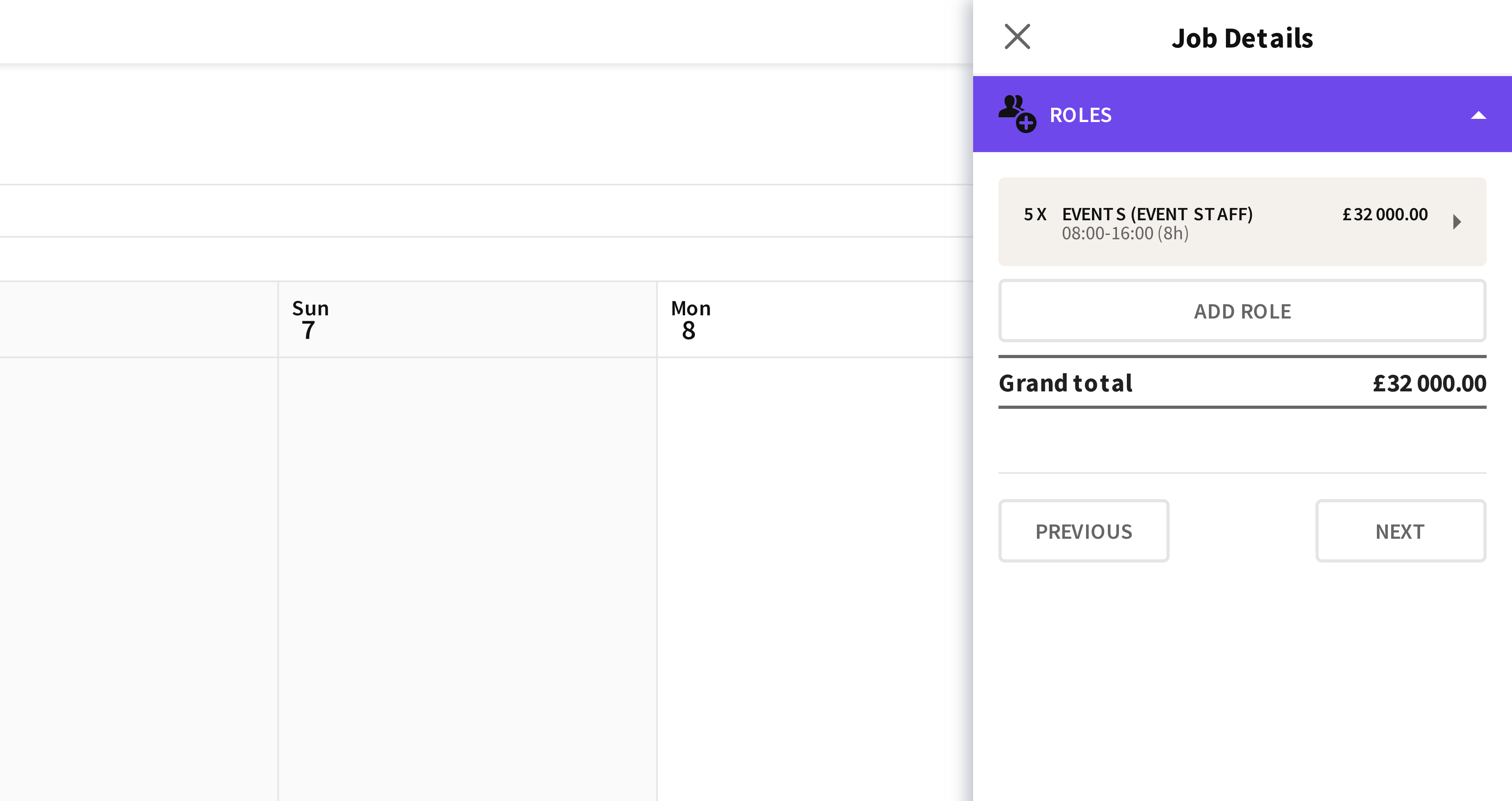
click at [1502, 29] on div "multiple-users-add Roles" at bounding box center [1445, 29] width 135 height 19
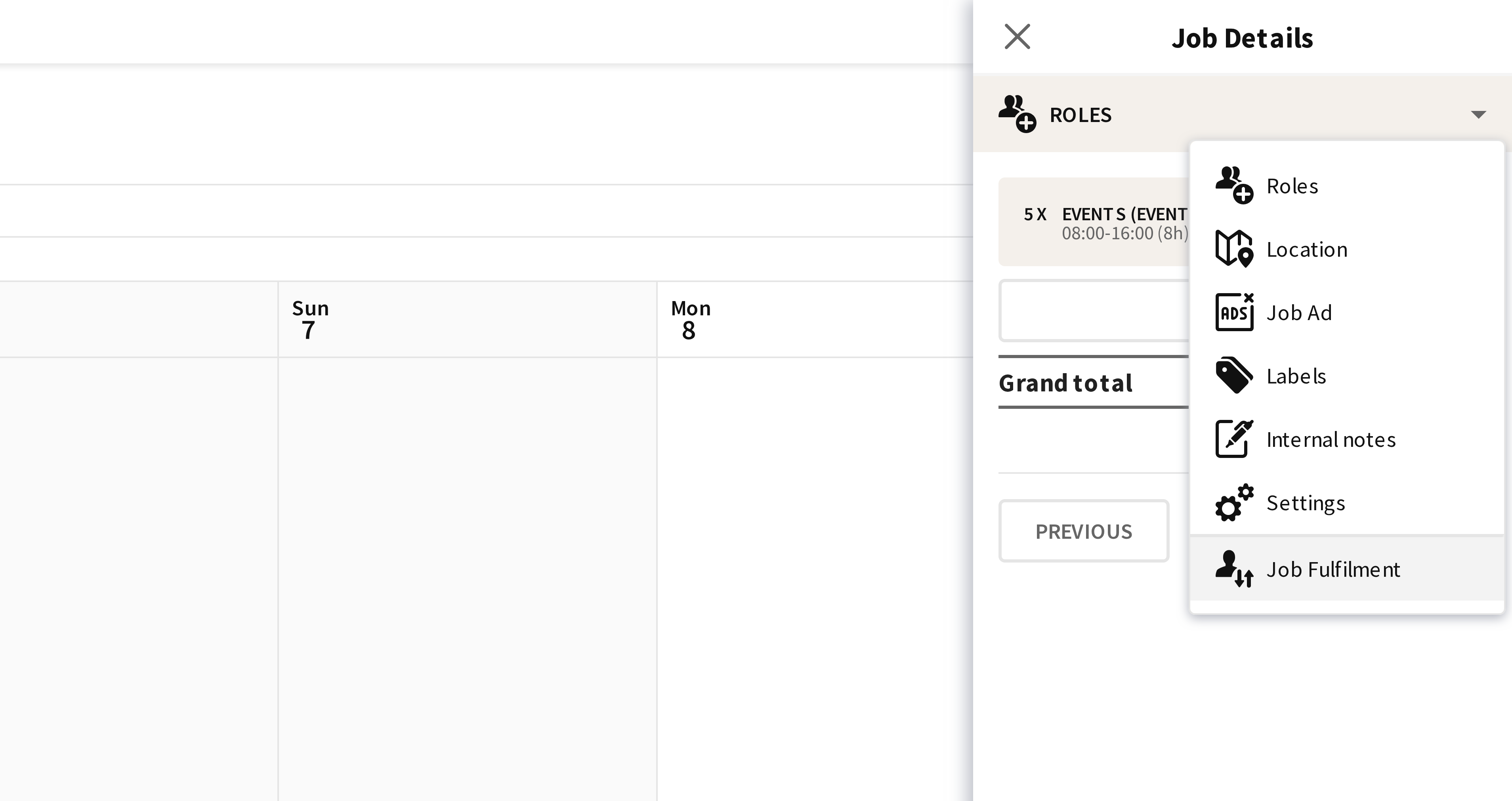
click at [1469, 140] on div "single-neutral-actions-up-down Job Fulfilment" at bounding box center [1470, 142] width 78 height 16
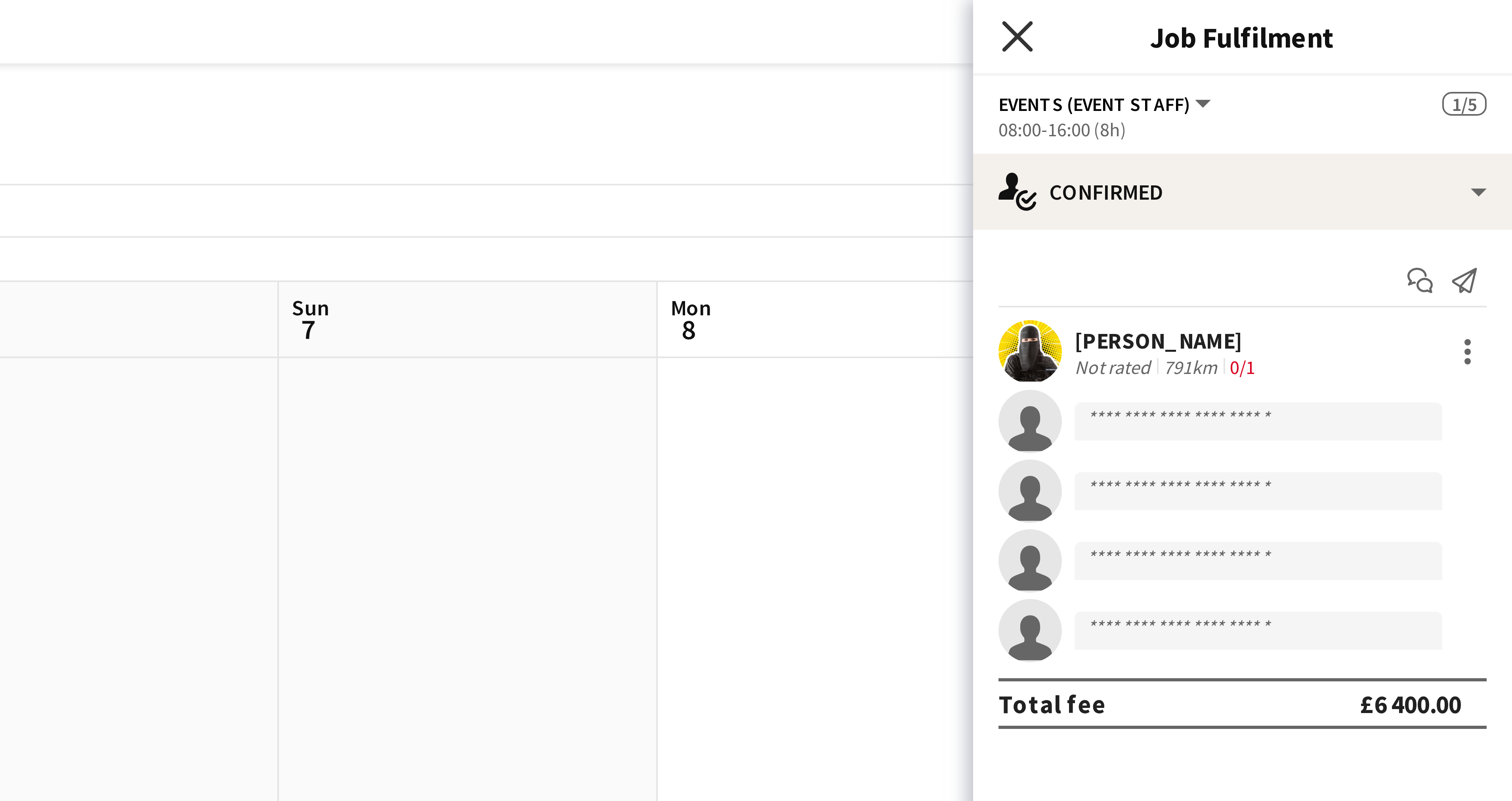
click at [1391, 10] on icon "Close pop-in" at bounding box center [1387, 9] width 7 height 7
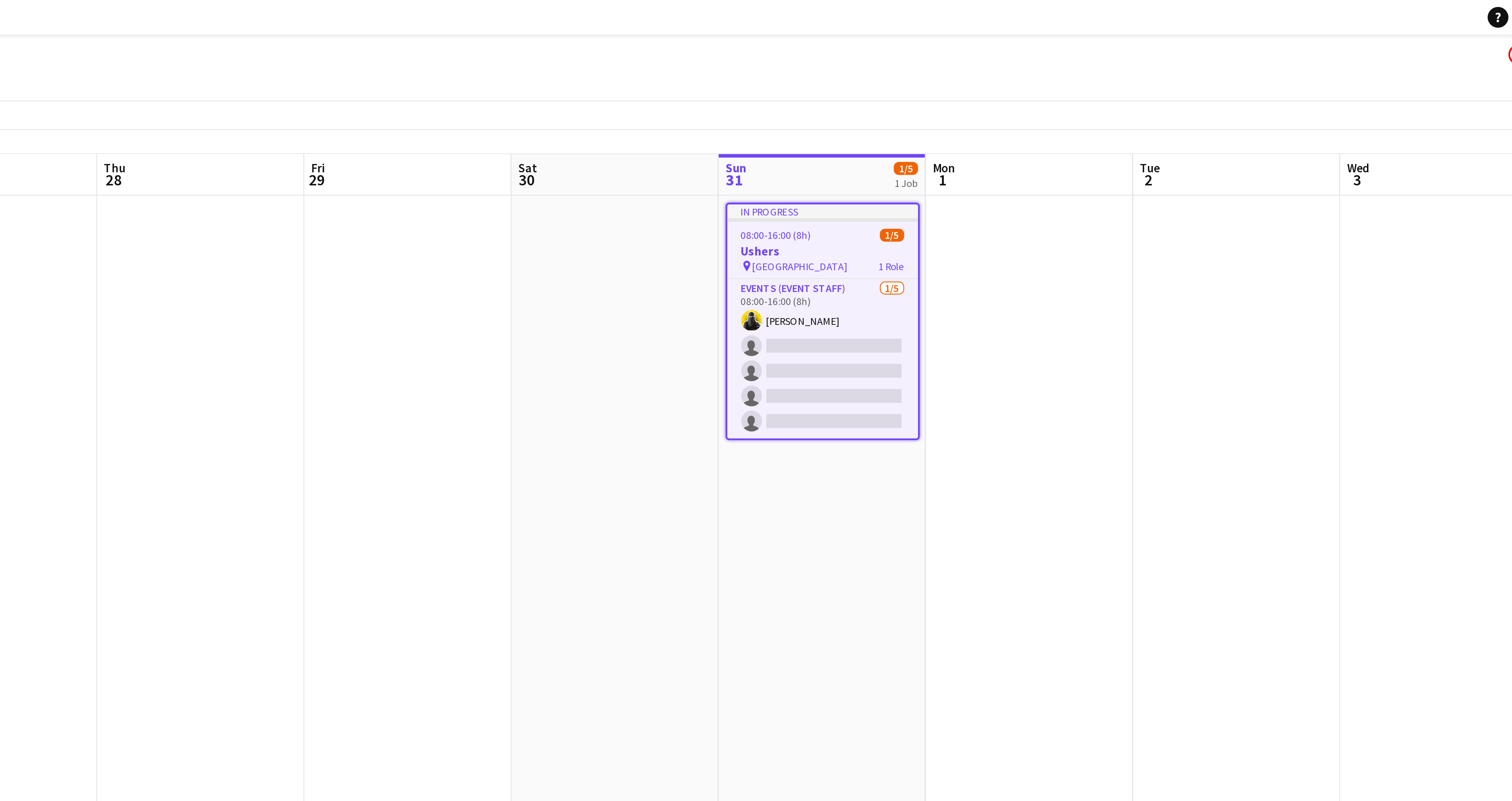
scroll to position [0, 292]
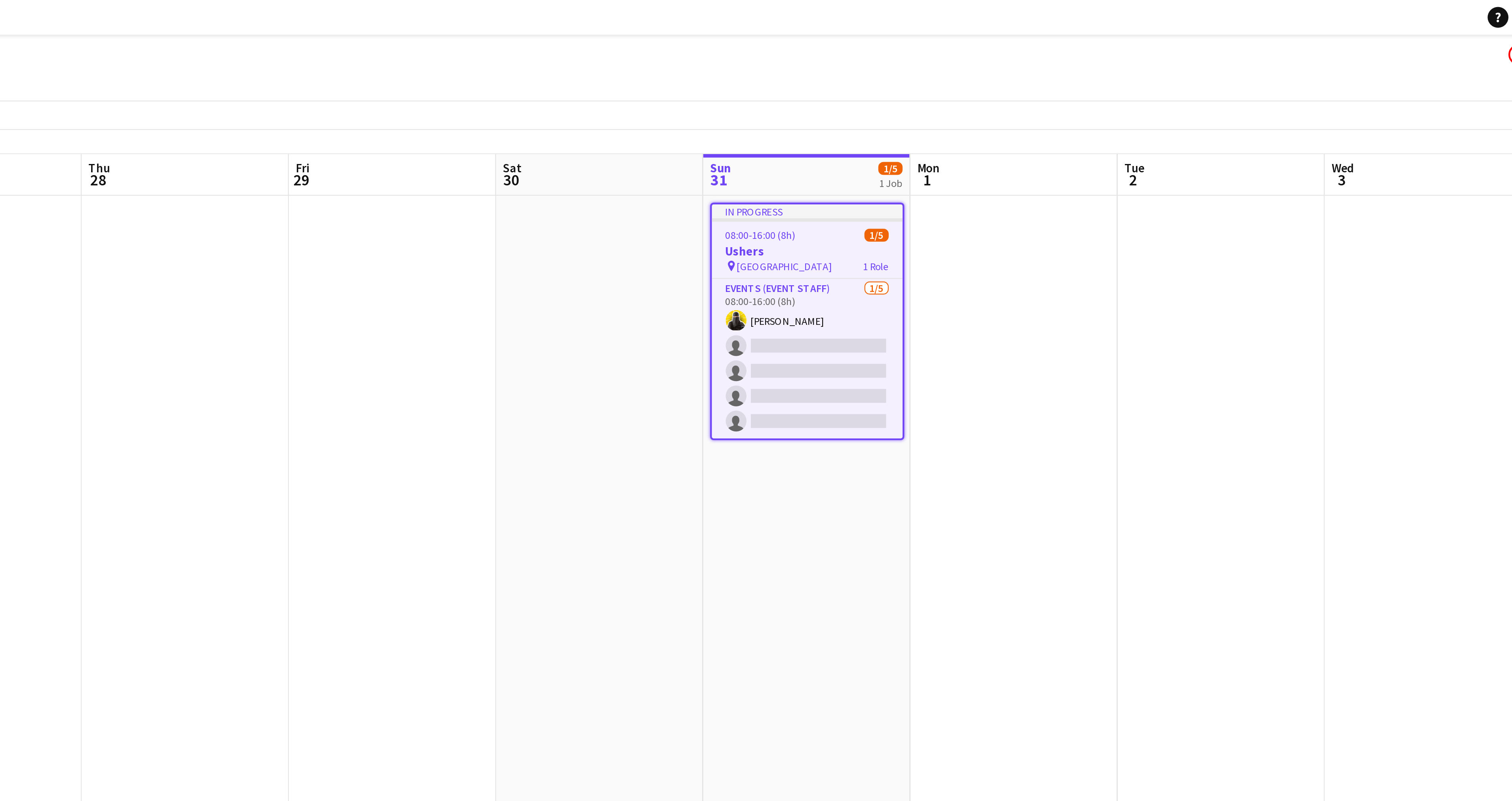
click at [1150, 123] on span "[GEOGRAPHIC_DATA]" at bounding box center [1165, 122] width 44 height 6
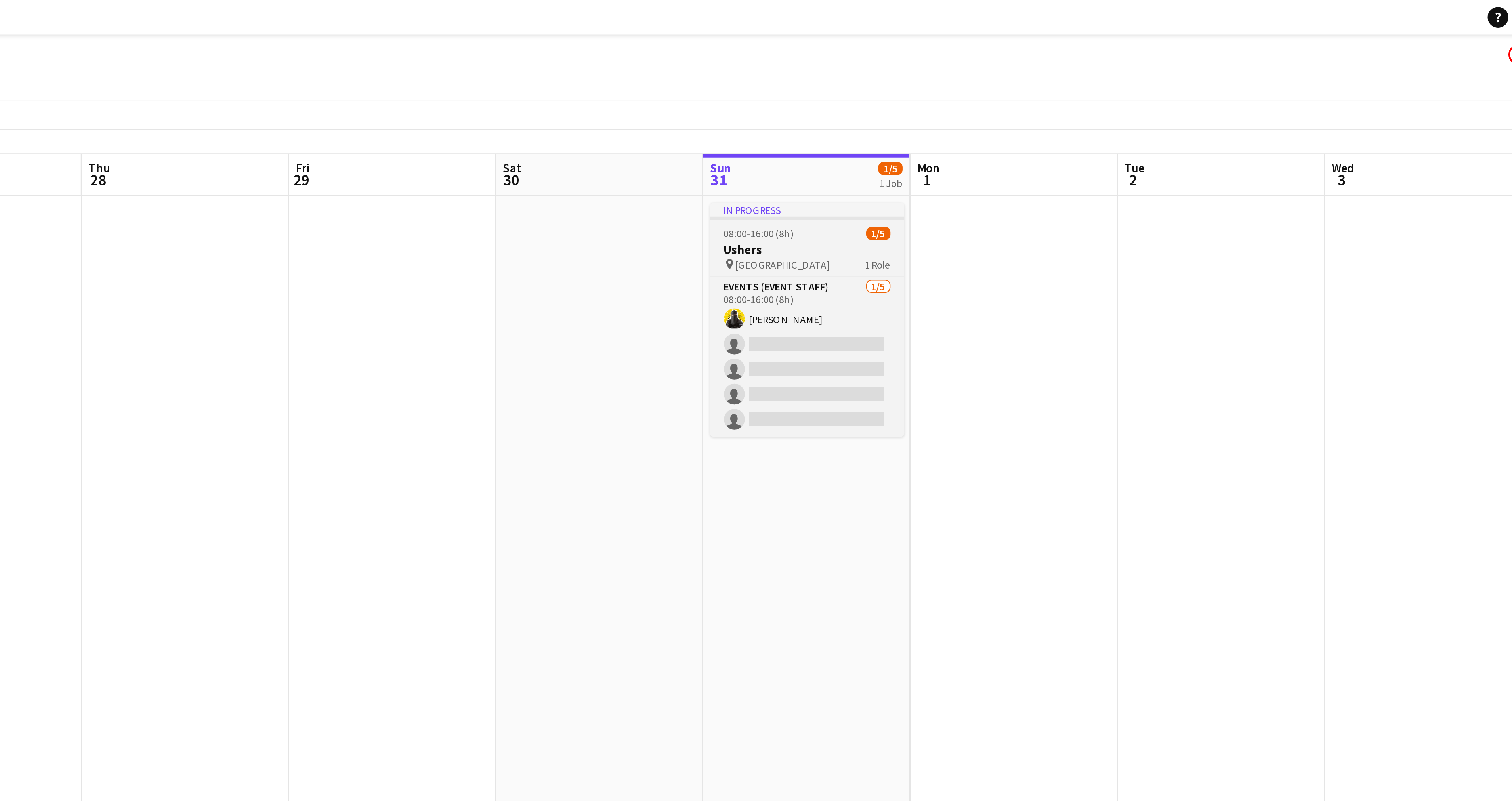
click at [1150, 123] on span "[GEOGRAPHIC_DATA]" at bounding box center [1164, 120] width 44 height 6
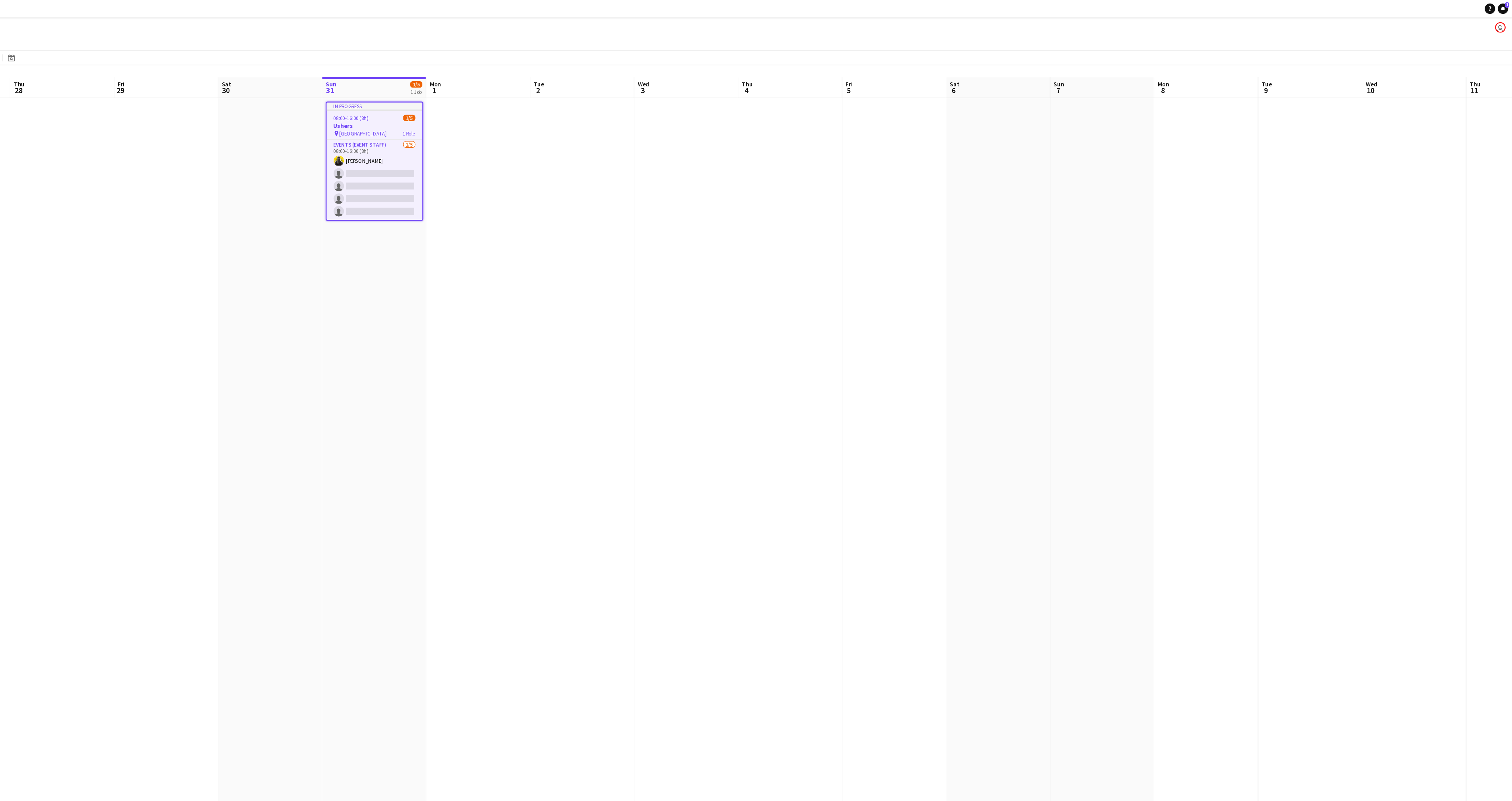
scroll to position [0, 230]
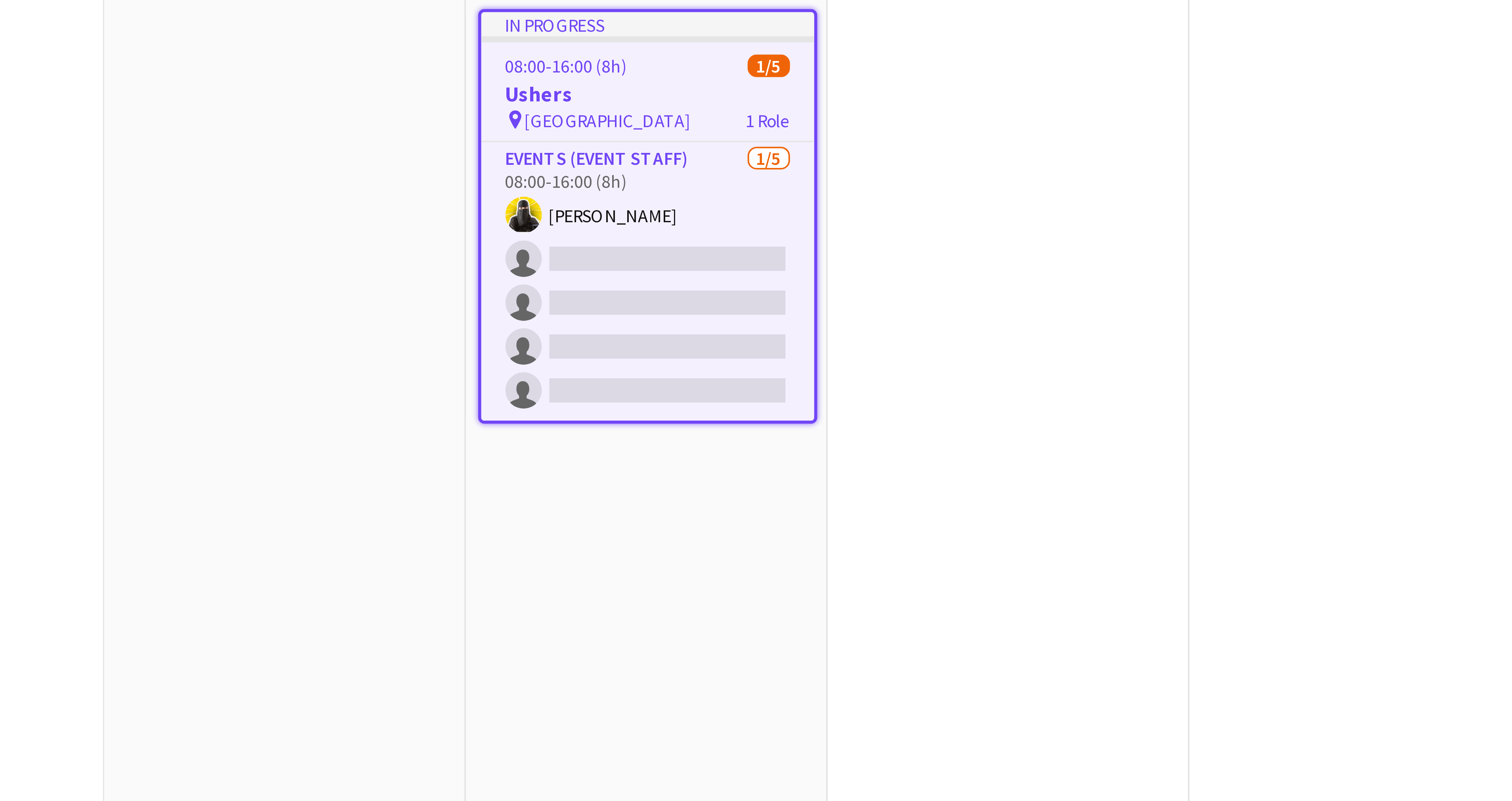
click at [563, 117] on h3 "Ushers" at bounding box center [575, 115] width 87 height 7
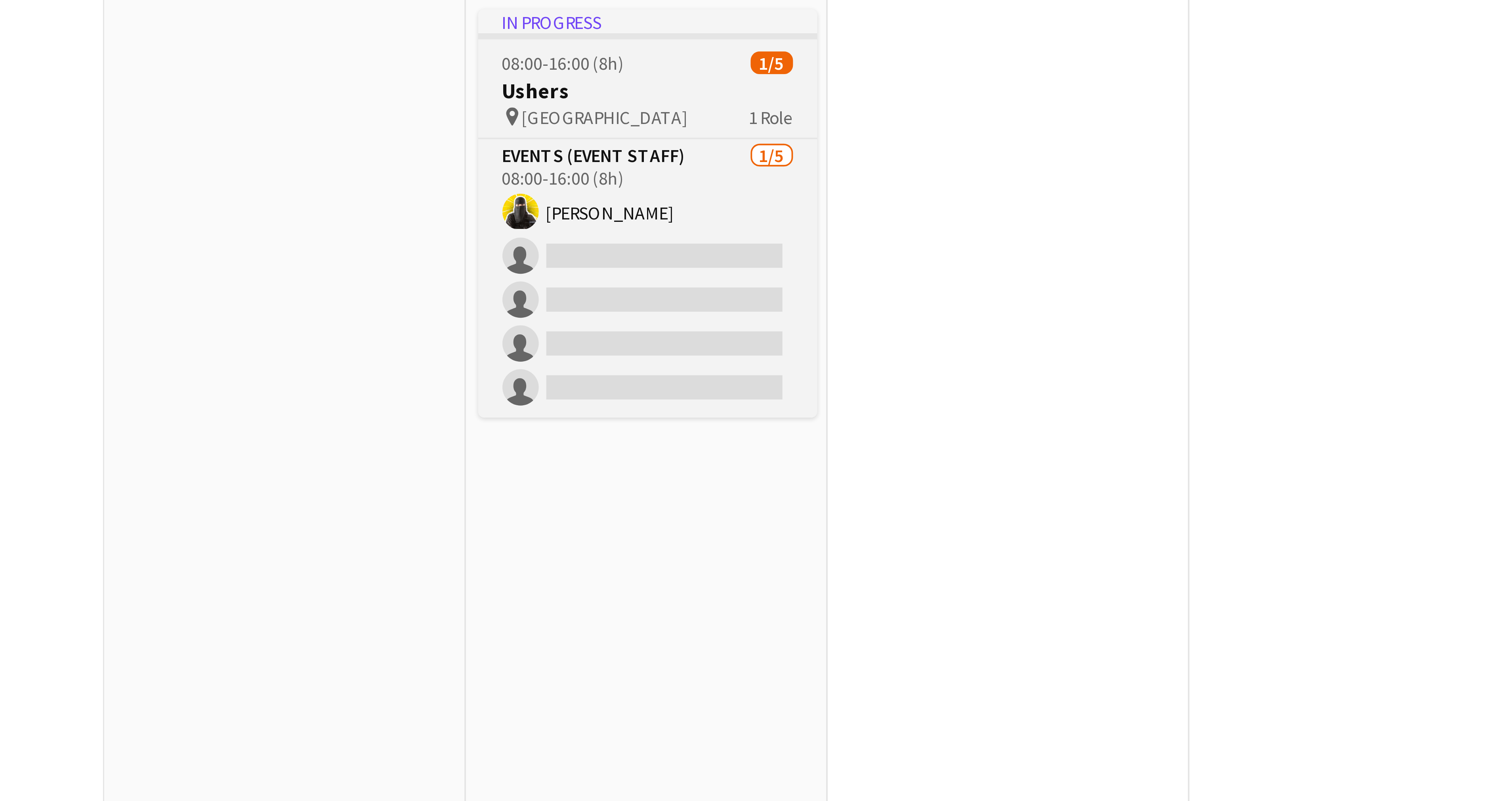
click at [563, 118] on div "pin Riyadh 1 Role" at bounding box center [575, 120] width 89 height 6
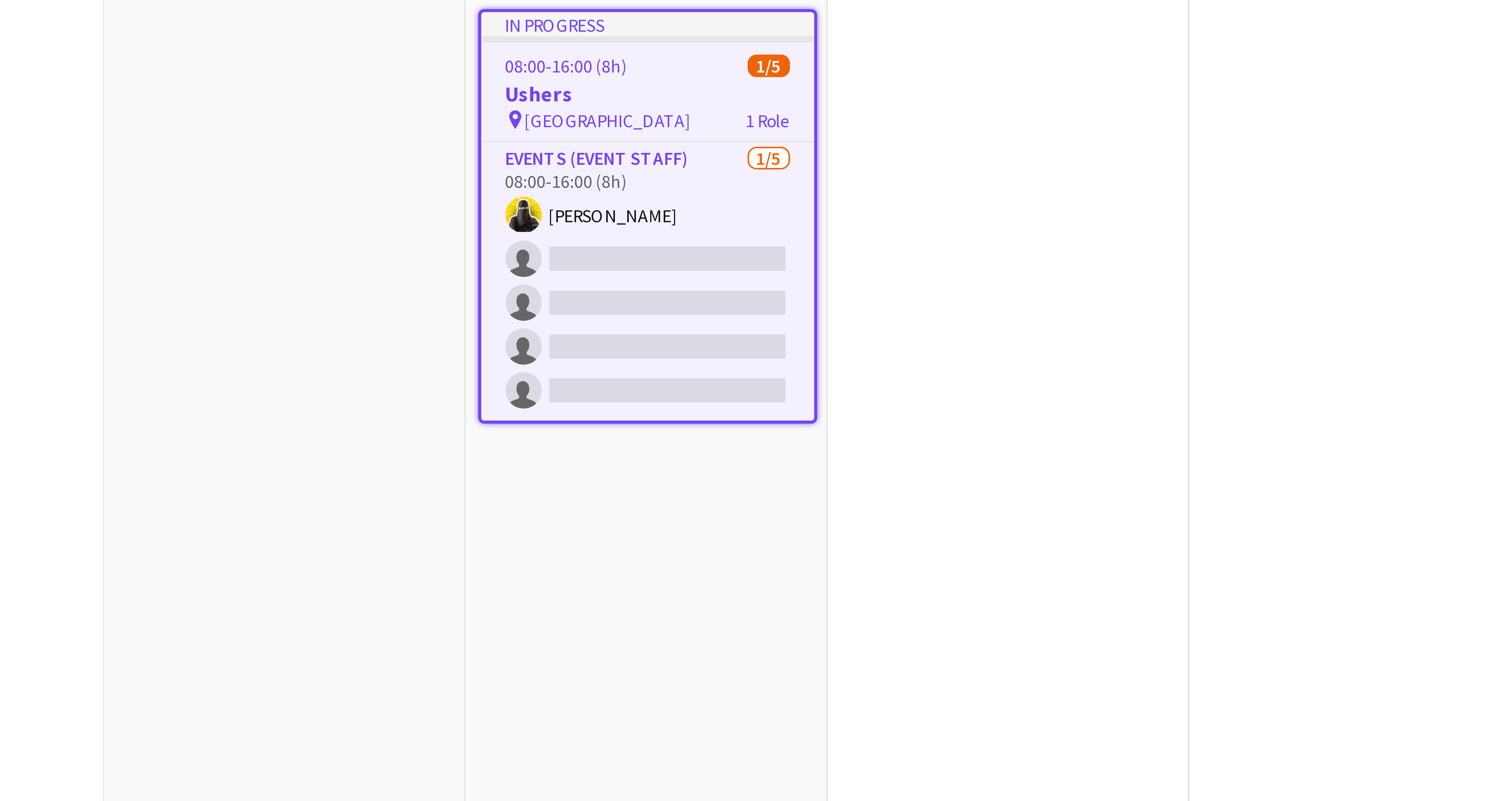
click at [555, 98] on div "In progress" at bounding box center [575, 96] width 87 height 6
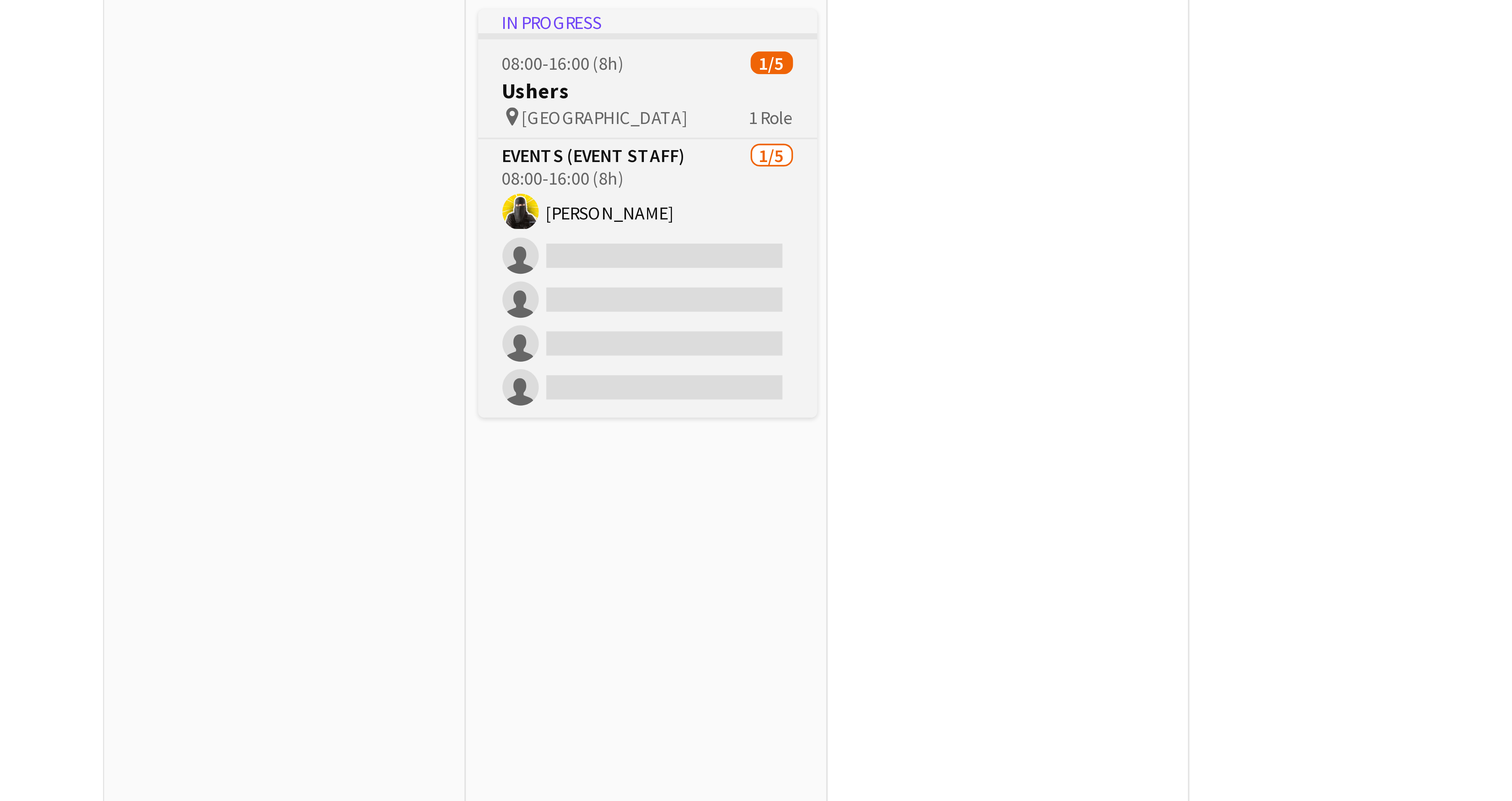
click at [549, 112] on h3 "Ushers" at bounding box center [575, 114] width 89 height 7
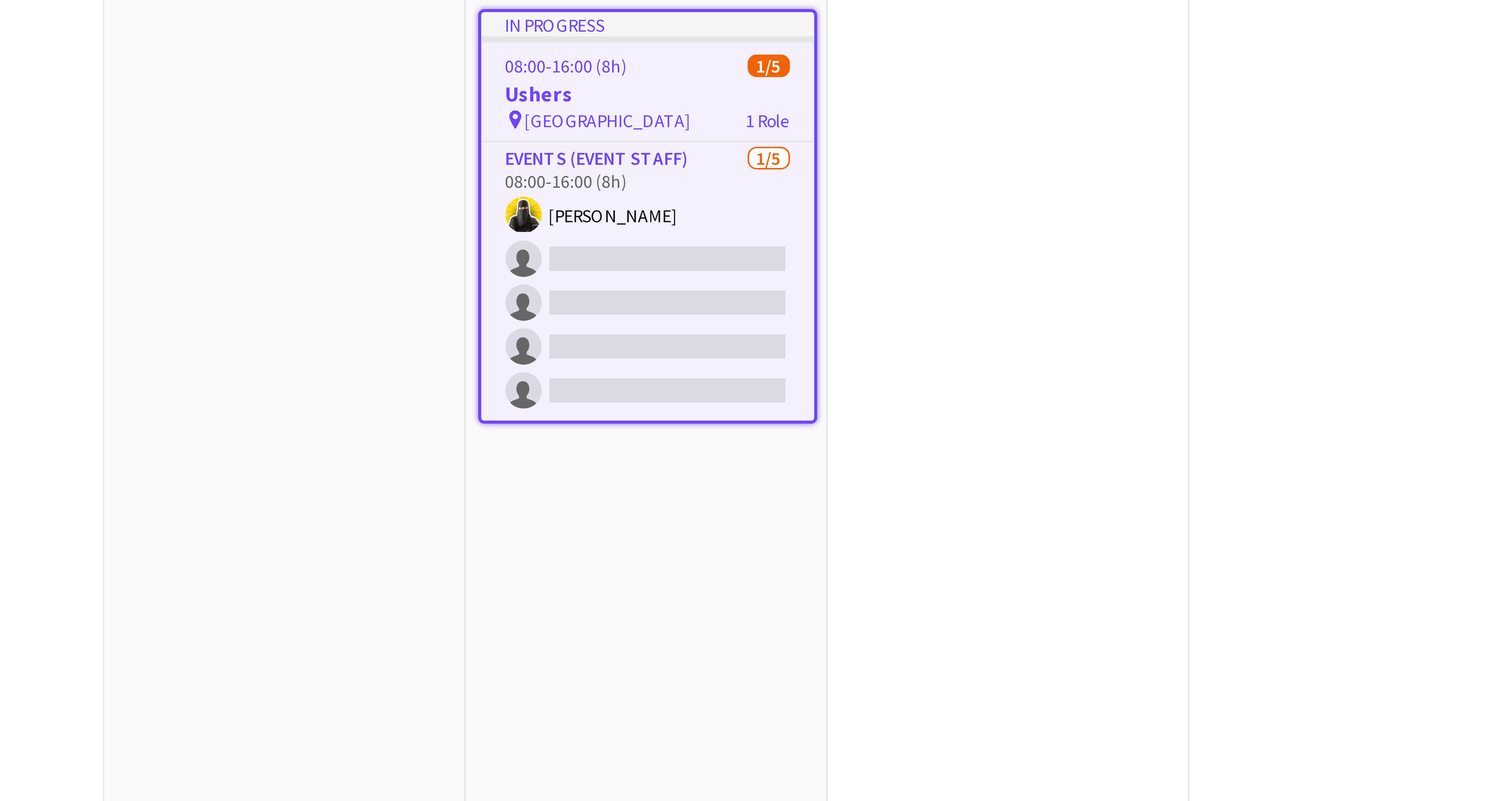
click at [549, 112] on h3 "Ushers" at bounding box center [575, 115] width 87 height 7
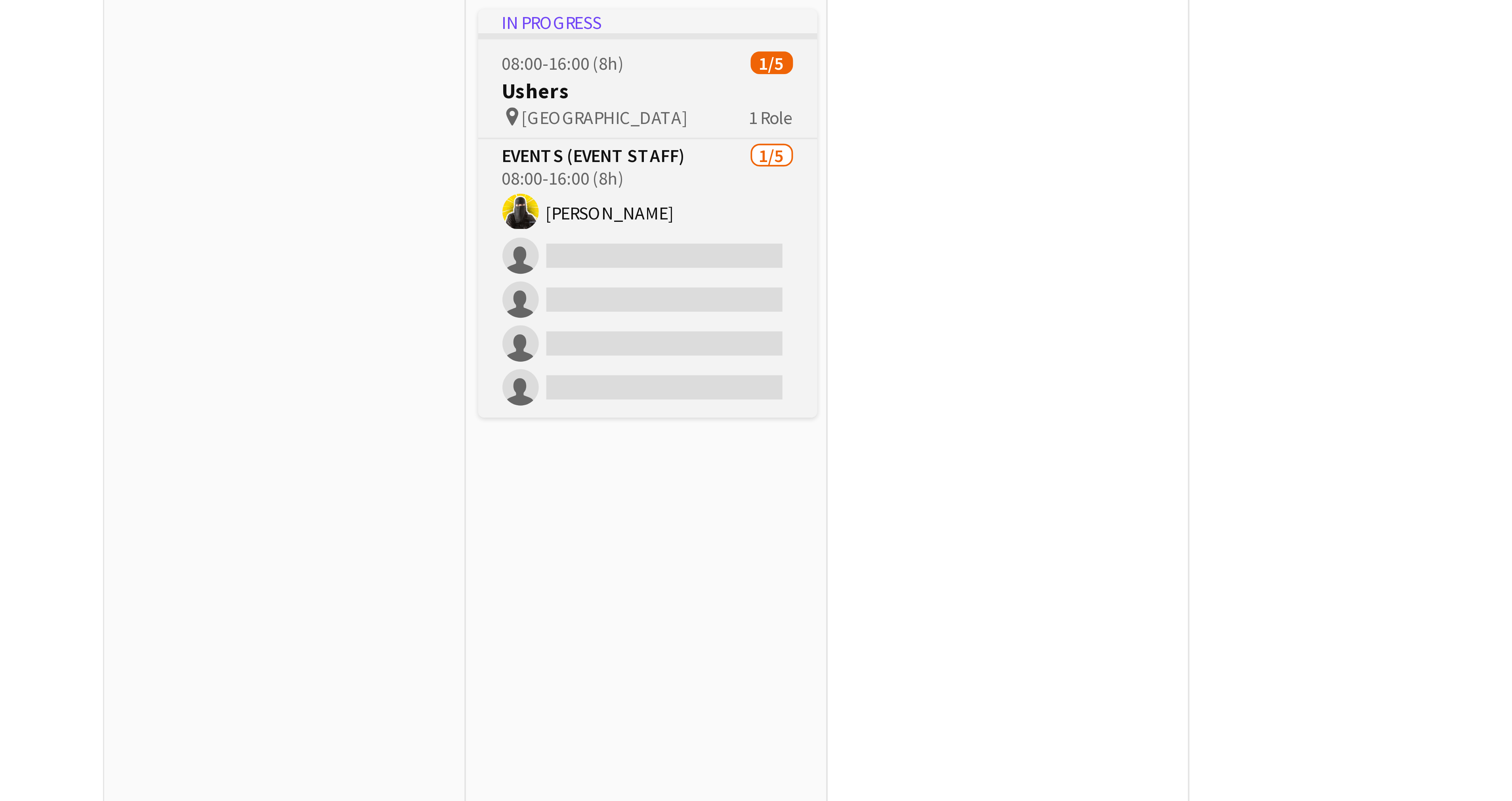
click at [548, 112] on h3 "Ushers" at bounding box center [575, 114] width 89 height 7
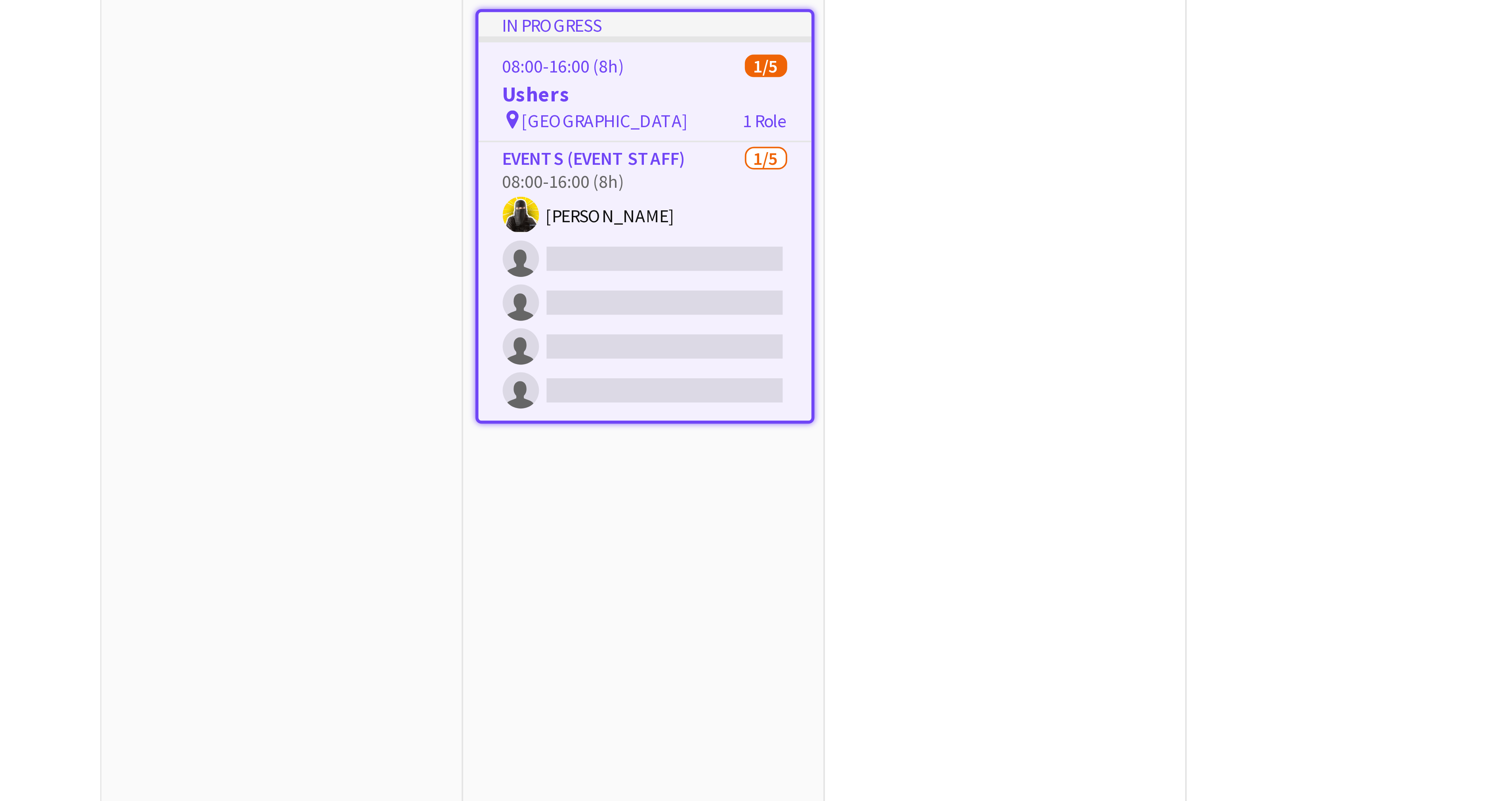
click at [548, 112] on h3 "Ushers" at bounding box center [575, 115] width 87 height 7
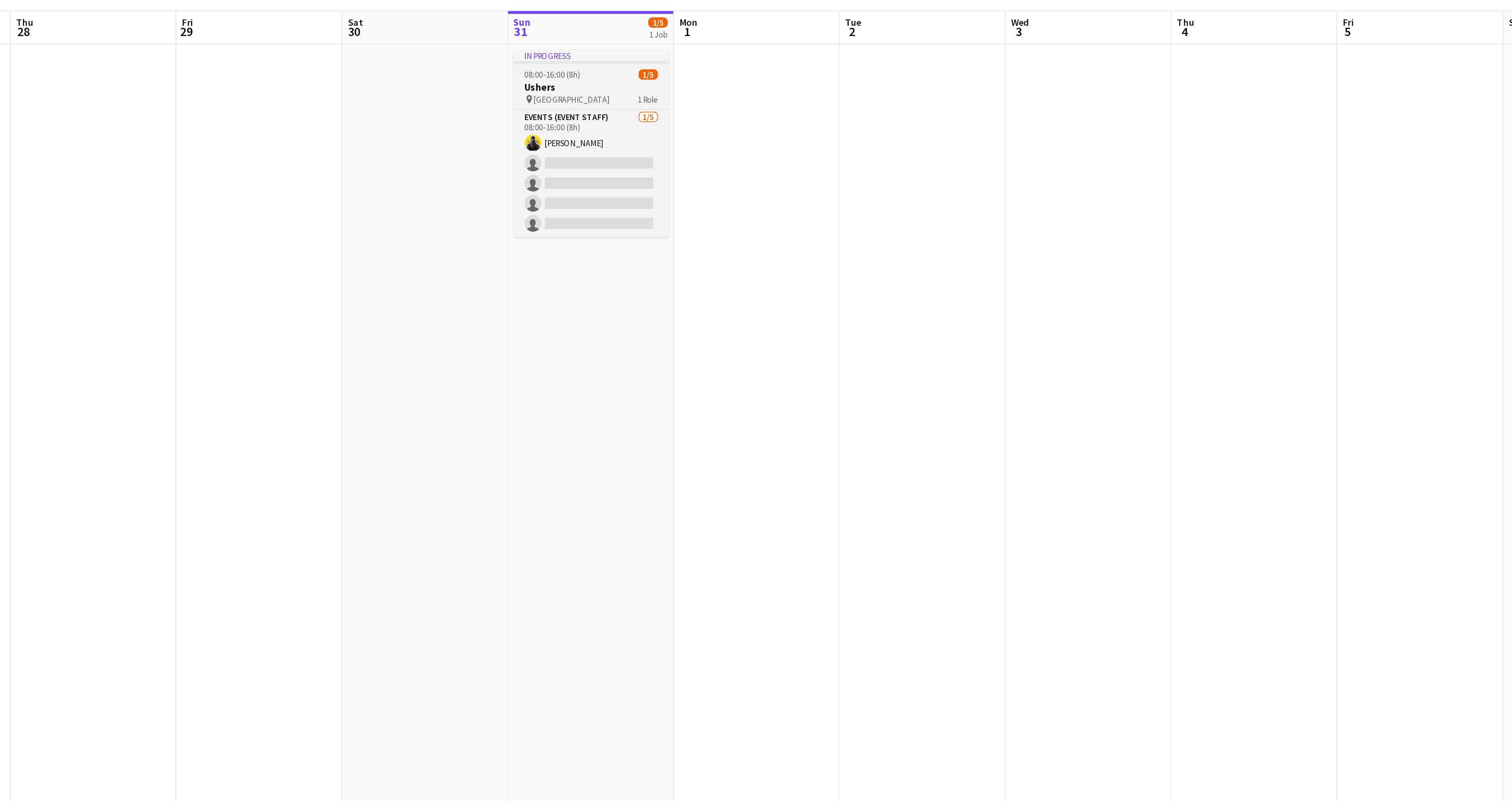
click at [547, 113] on h3 "Ushers" at bounding box center [575, 114] width 89 height 7
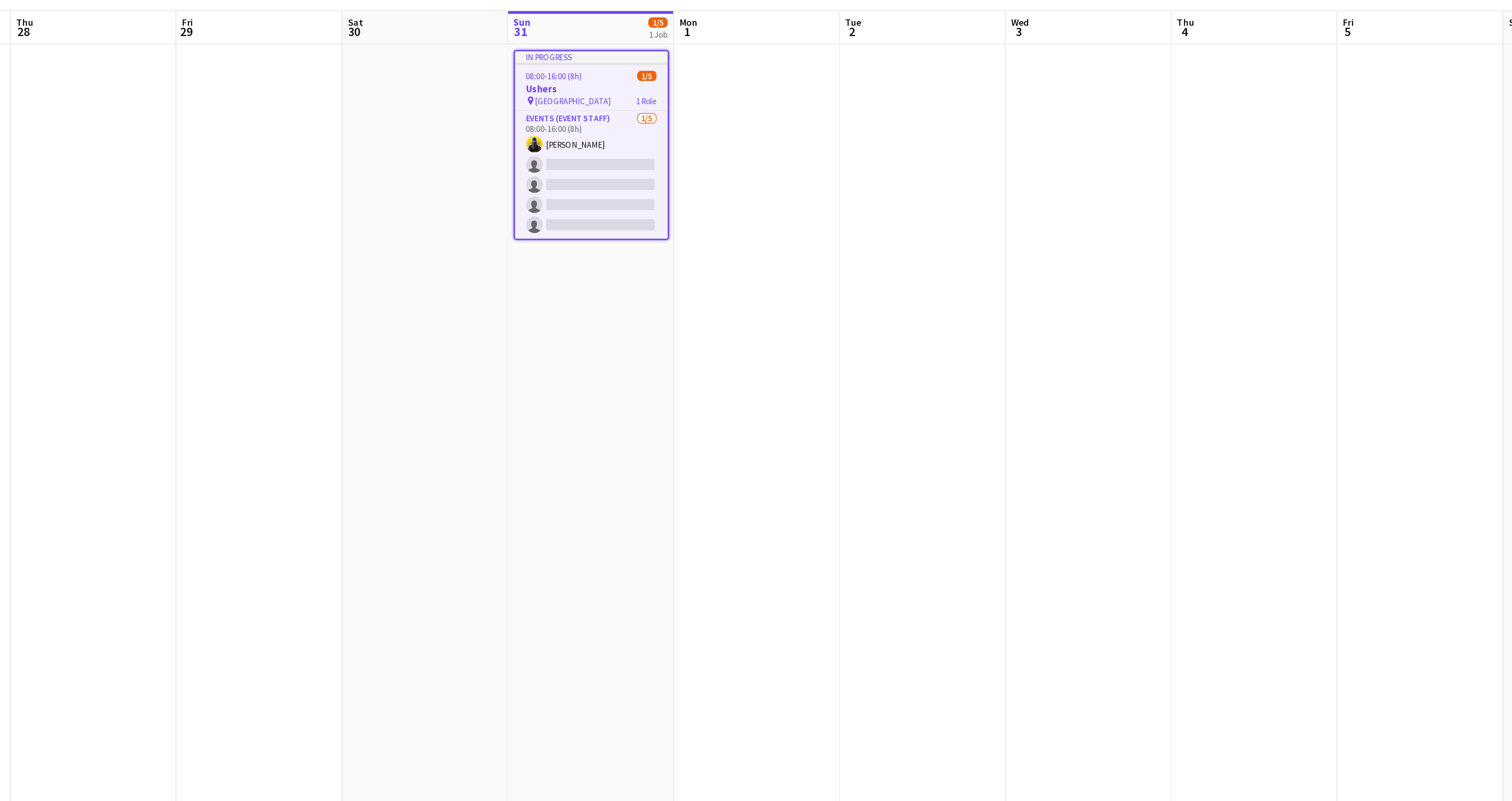
click at [547, 113] on h3 "Ushers" at bounding box center [575, 115] width 87 height 7
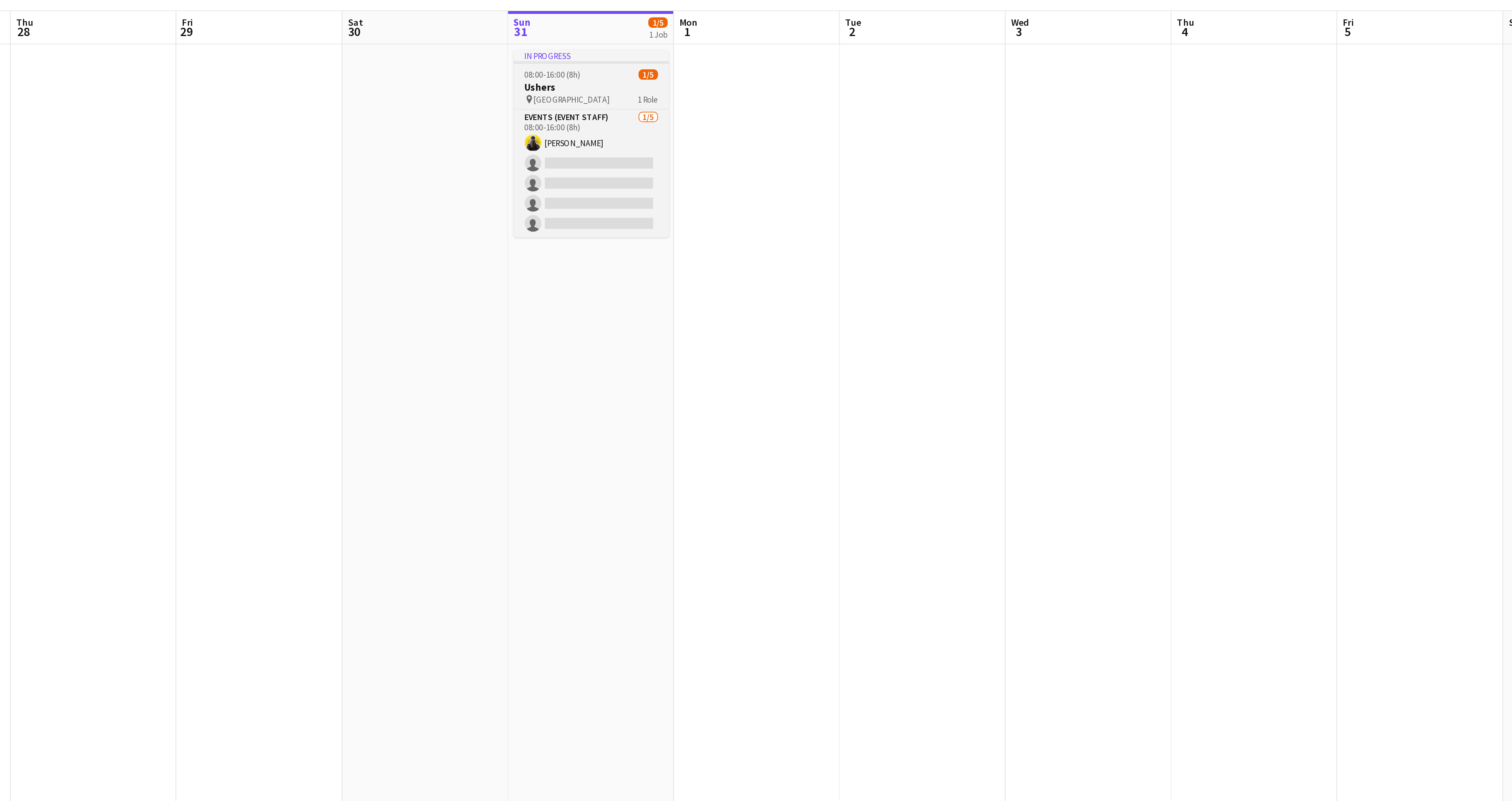
click at [547, 113] on h3 "Ushers" at bounding box center [575, 114] width 89 height 7
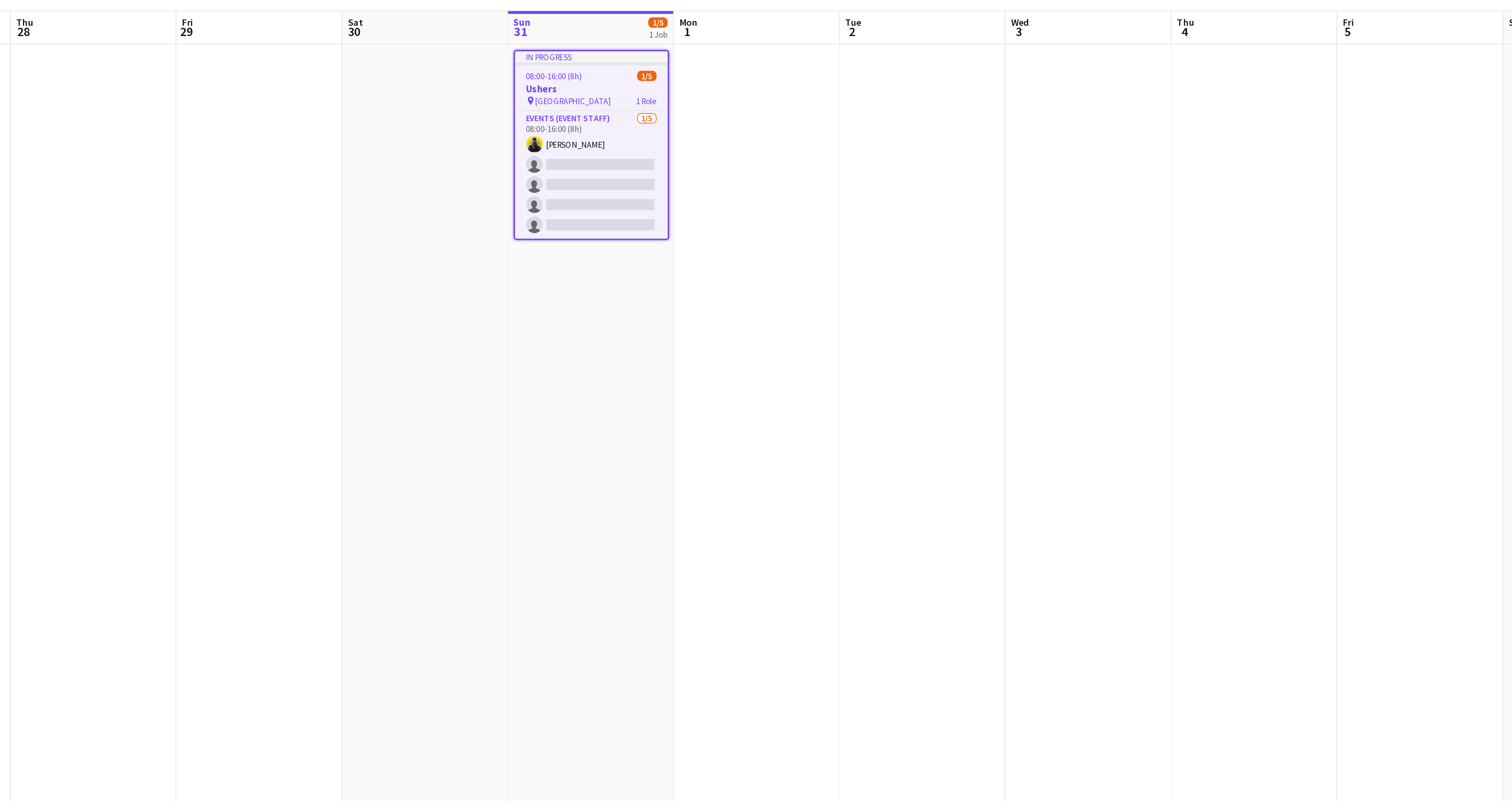
click at [547, 113] on h3 "Ushers" at bounding box center [575, 115] width 87 height 7
click at [549, 124] on span "[GEOGRAPHIC_DATA]" at bounding box center [564, 122] width 44 height 6
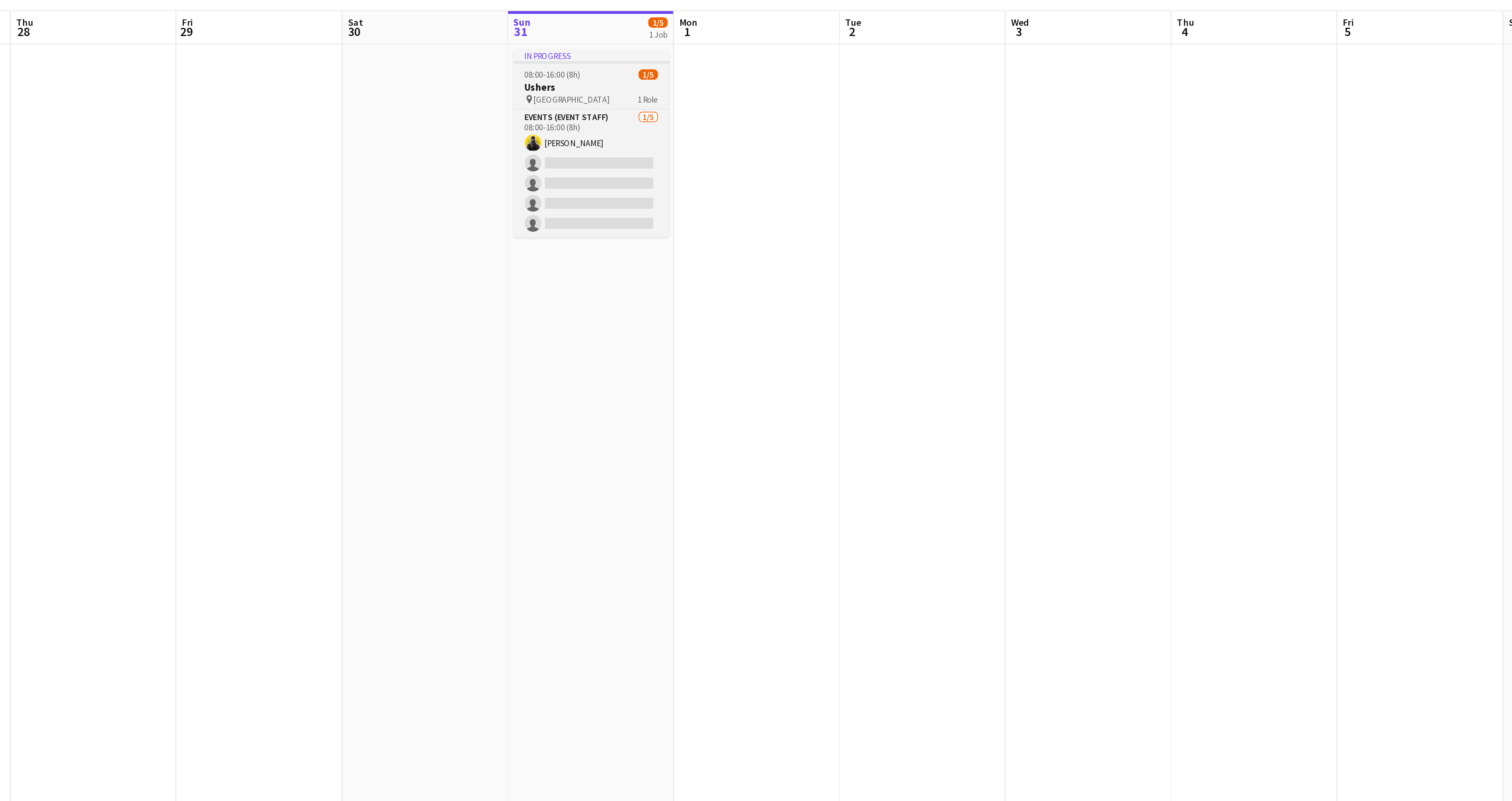
click at [551, 124] on div "pin Riyadh 1 Role" at bounding box center [575, 120] width 89 height 6
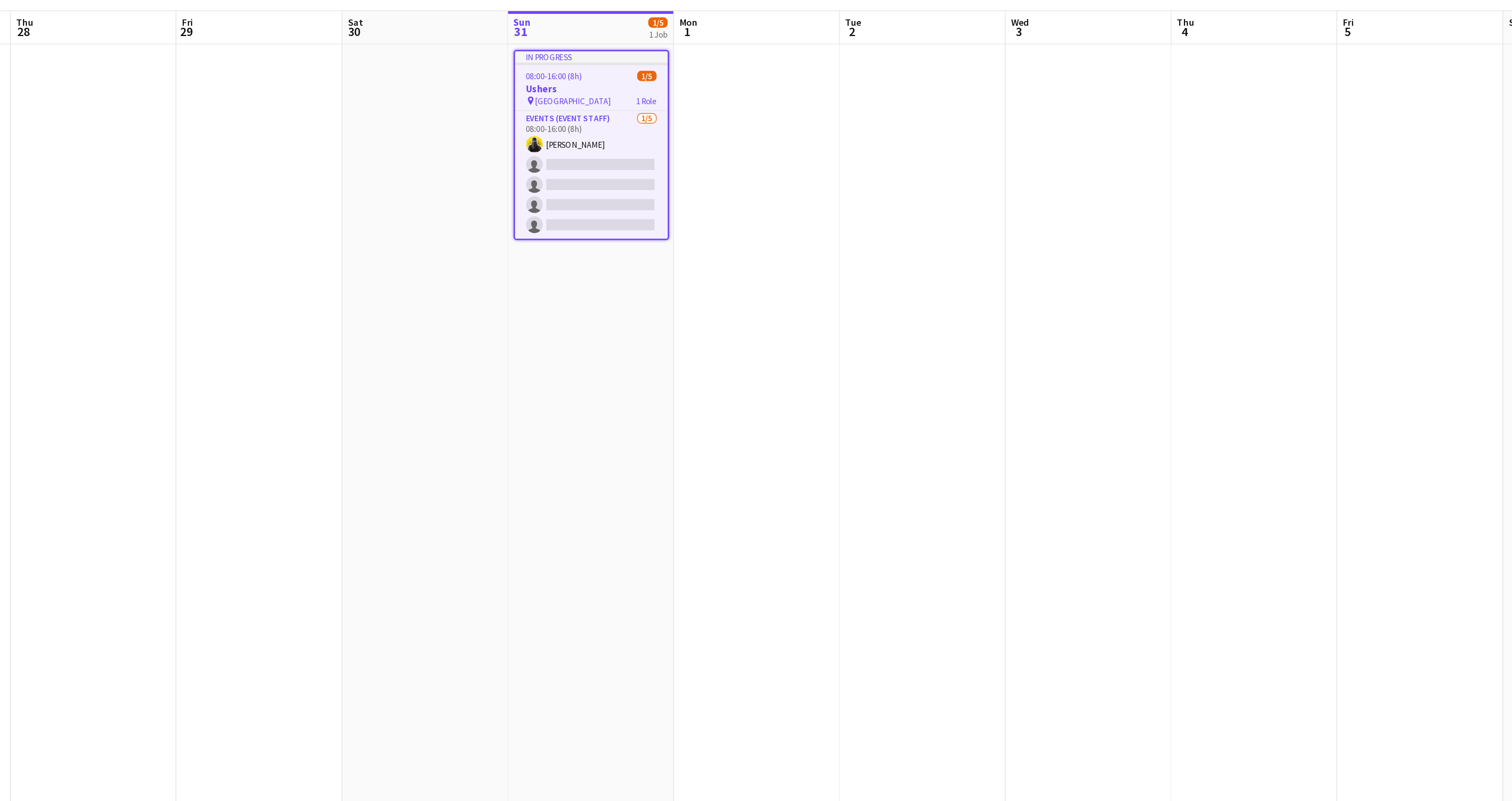
click at [551, 124] on span "[GEOGRAPHIC_DATA]" at bounding box center [564, 122] width 44 height 6
click at [555, 131] on app-card-role "Events (Event Staff) [DATE] 08:00-16:00 (8h) [PERSON_NAME] single-neutral-actio…" at bounding box center [575, 163] width 87 height 73
click at [555, 131] on app-card-role "Events (Event Staff) [DATE] 08:00-16:00 (8h) [PERSON_NAME] single-neutral-actio…" at bounding box center [575, 163] width 89 height 74
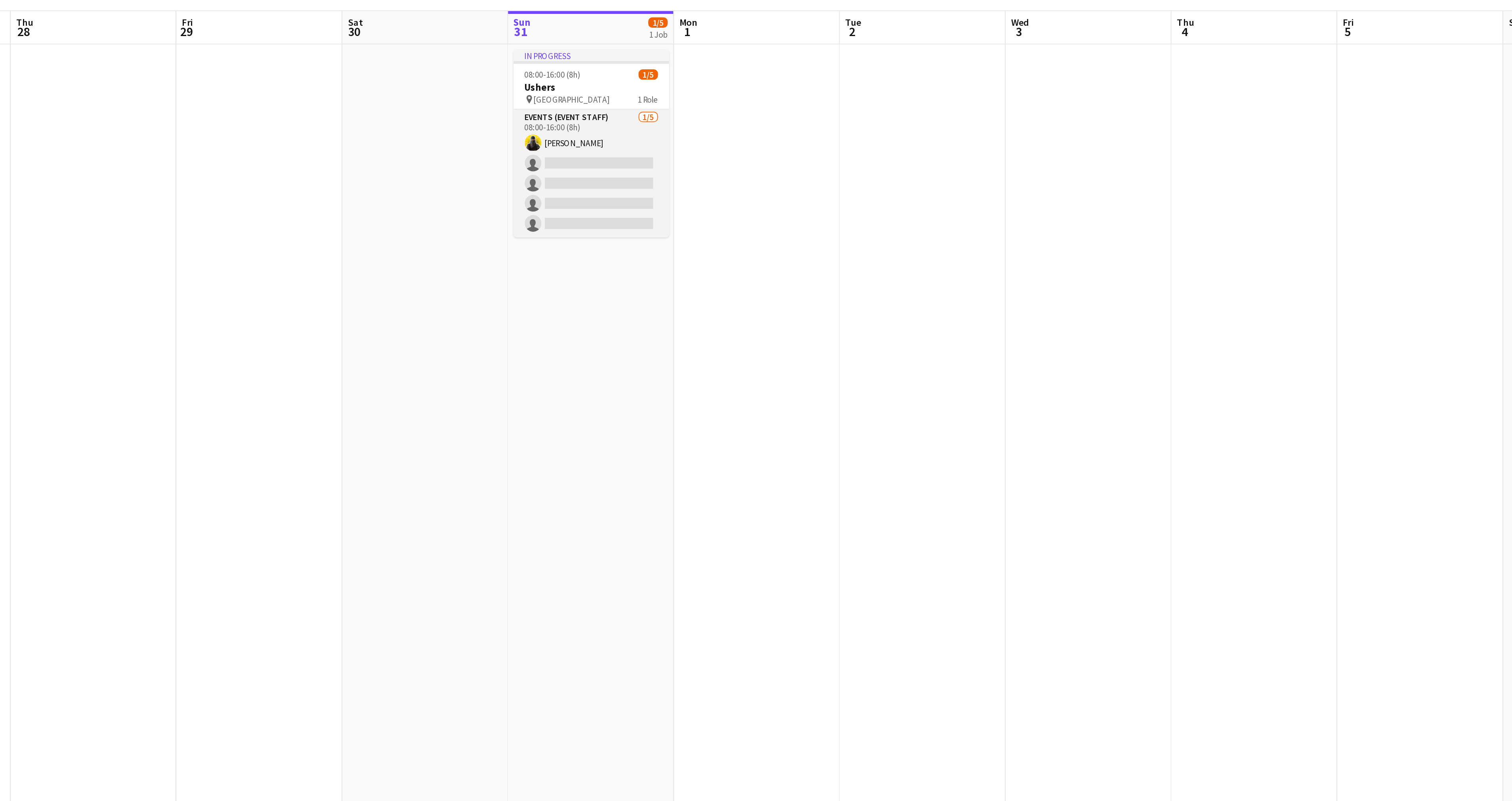
click at [555, 131] on app-card-role "Events (Event Staff) [DATE] 08:00-16:00 (8h) [PERSON_NAME] single-neutral-actio…" at bounding box center [575, 163] width 89 height 73
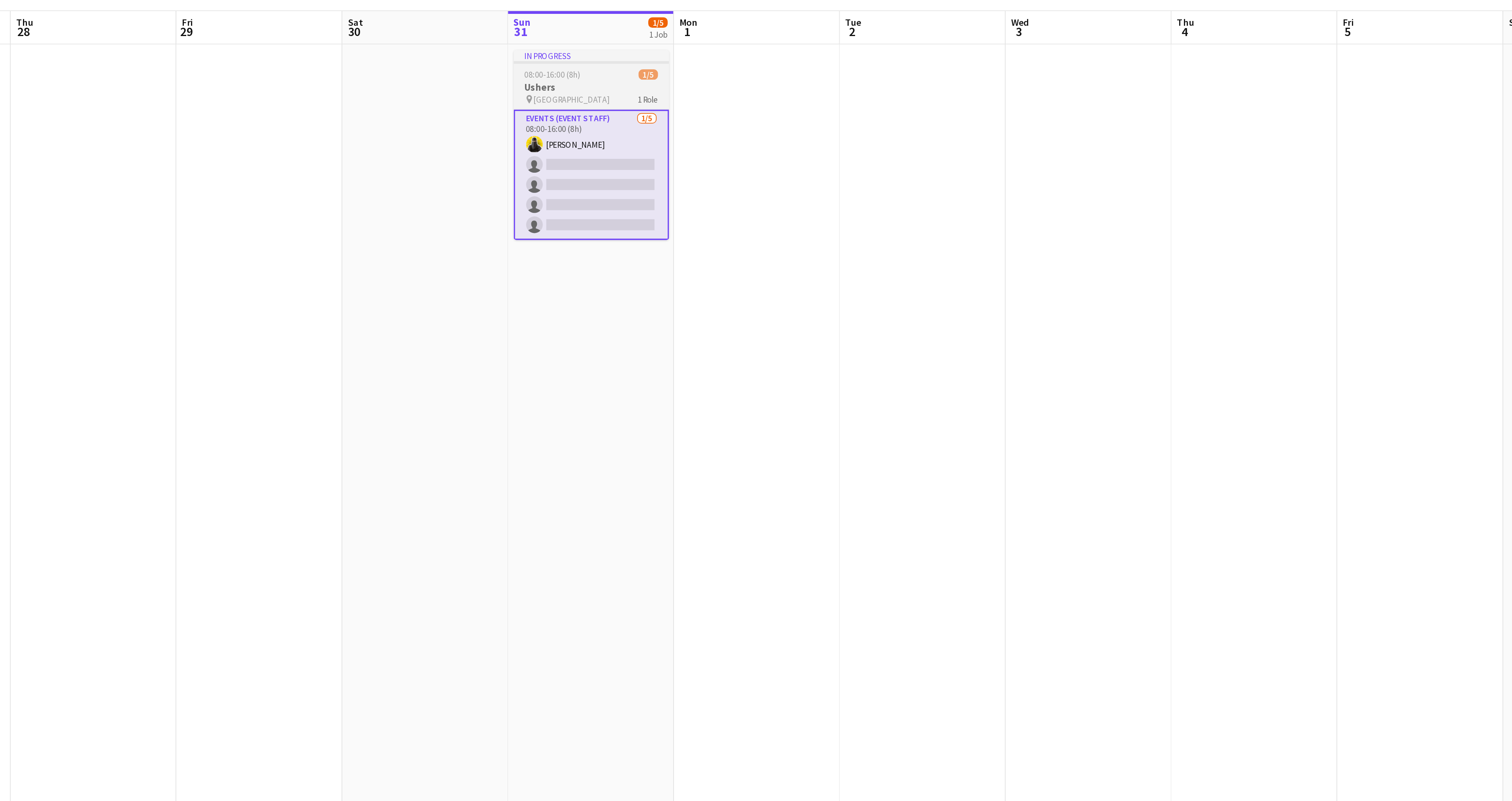
click at [547, 95] on div "In progress" at bounding box center [575, 95] width 89 height 6
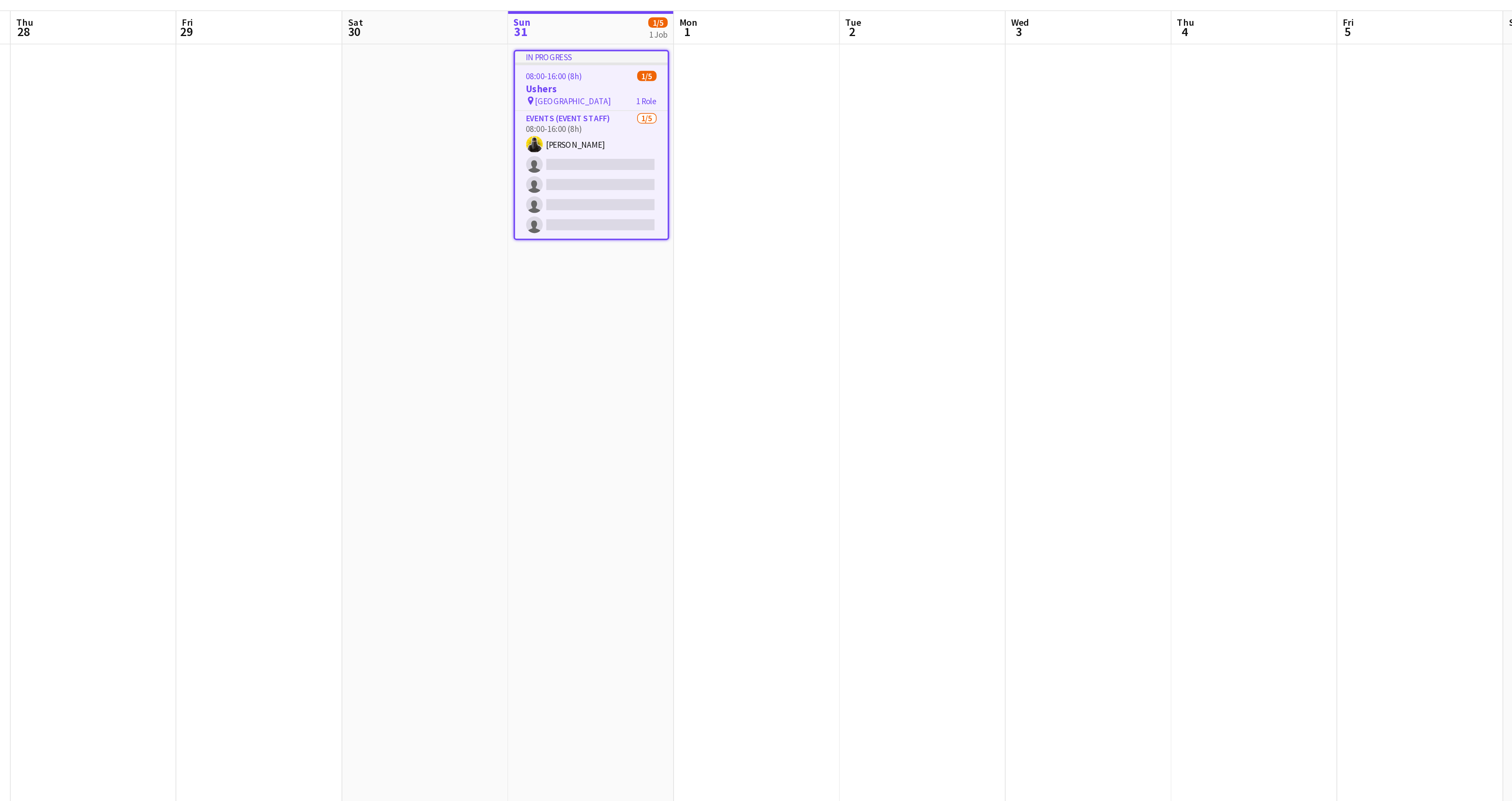
click at [550, 107] on span "08:00-16:00 (8h)" at bounding box center [553, 108] width 32 height 6
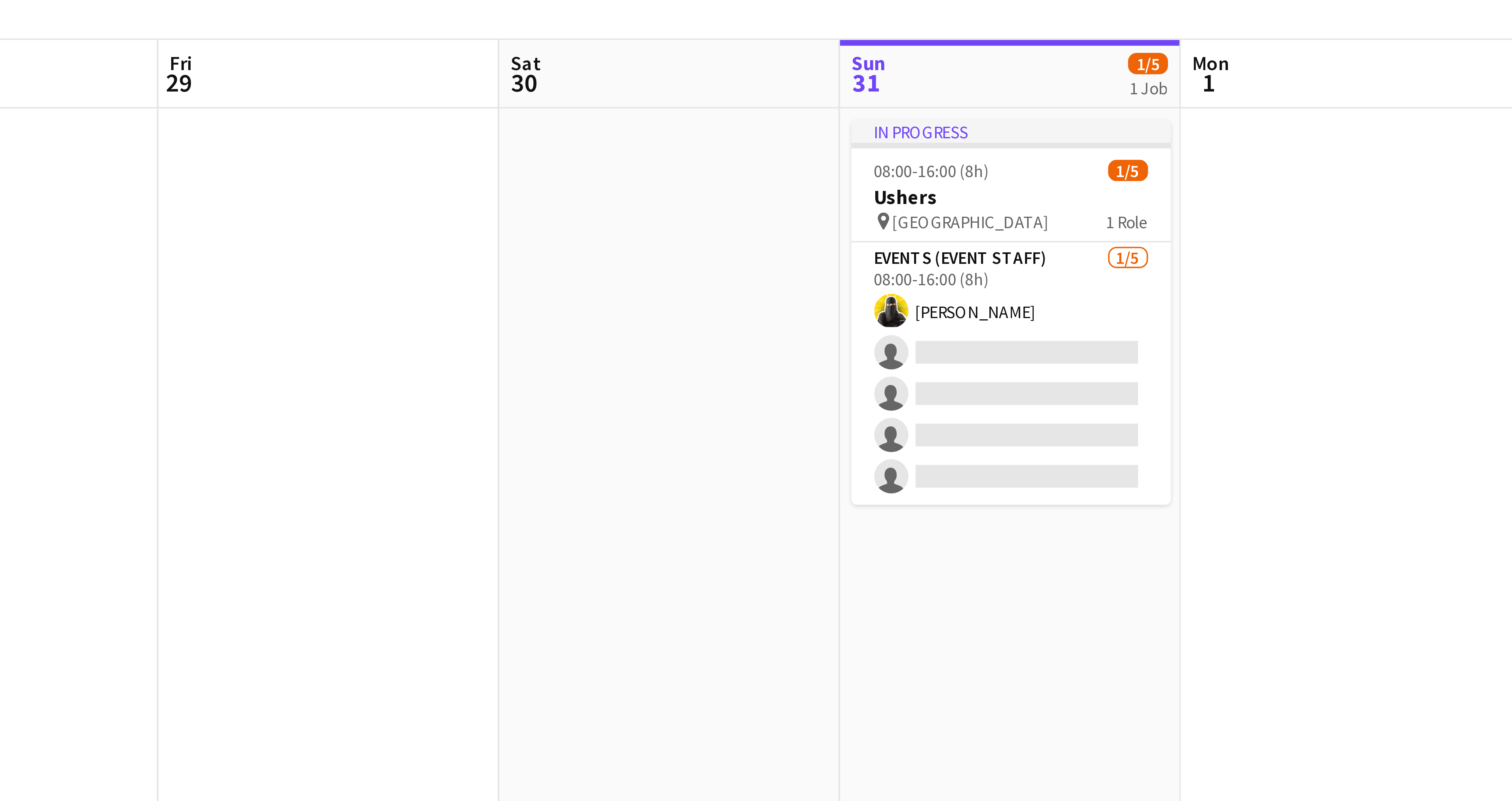
scroll to position [0, 283]
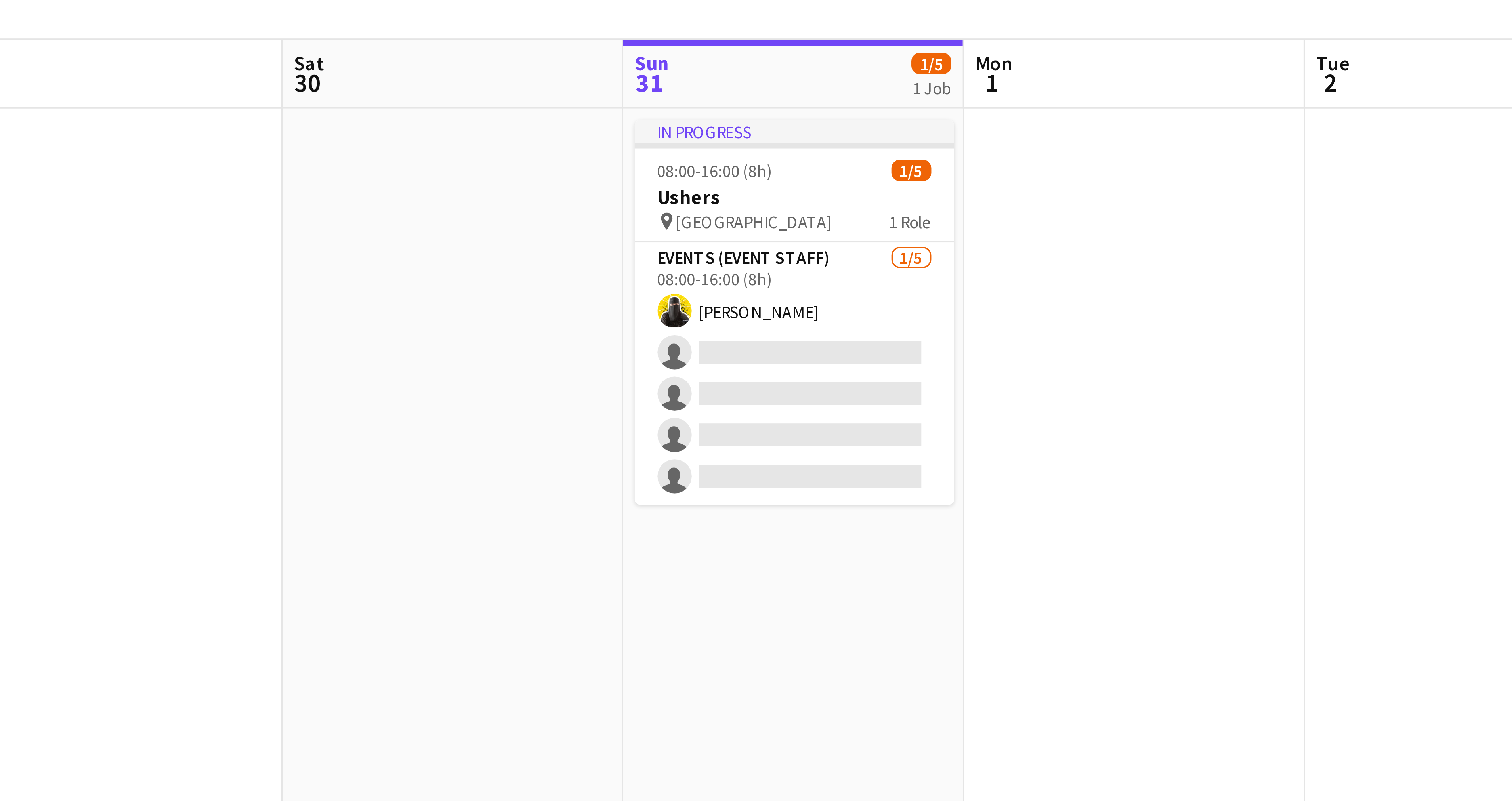
click at [588, 91] on app-date-cell "In progress 08:00-16:00 (8h) 1/5 Ushers pin Riyadh 1 Role Events (Event Staff) …" at bounding box center [616, 438] width 95 height 698
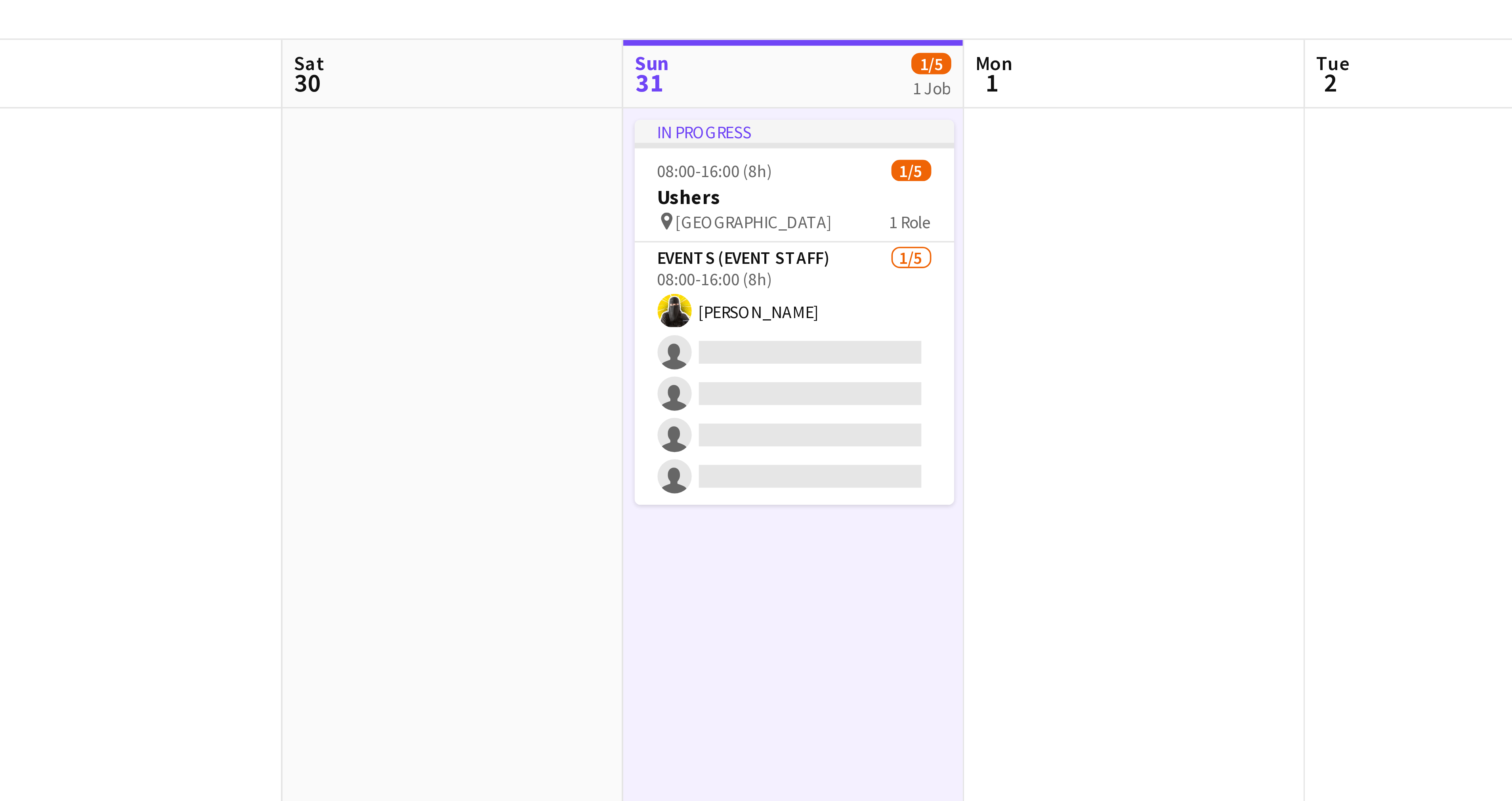
click at [588, 91] on app-date-cell "In progress 08:00-16:00 (8h) 1/5 Ushers pin Riyadh 1 Role Events (Event Staff) …" at bounding box center [616, 438] width 95 height 698
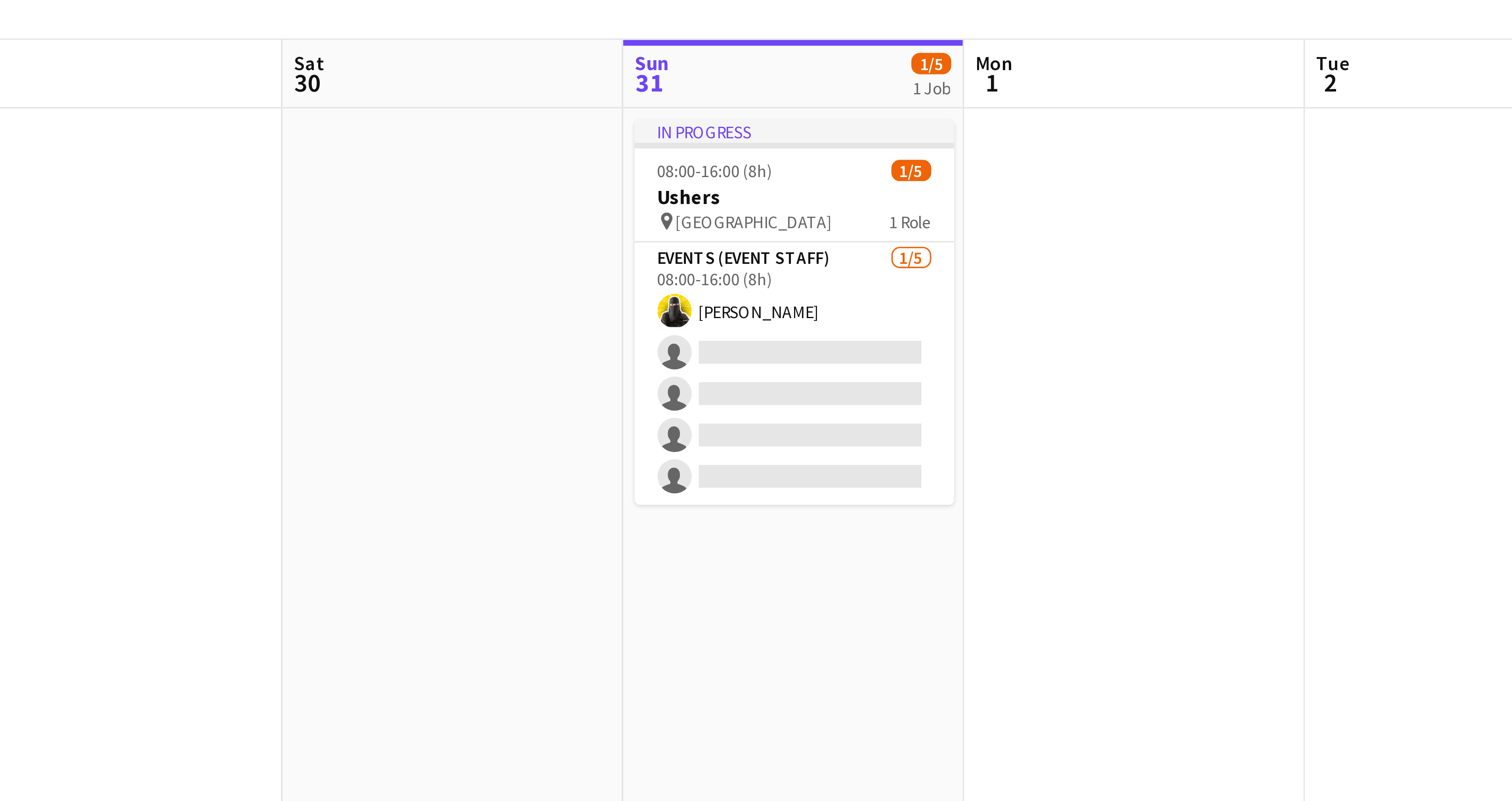
click at [577, 83] on span "31" at bounding box center [577, 82] width 11 height 9
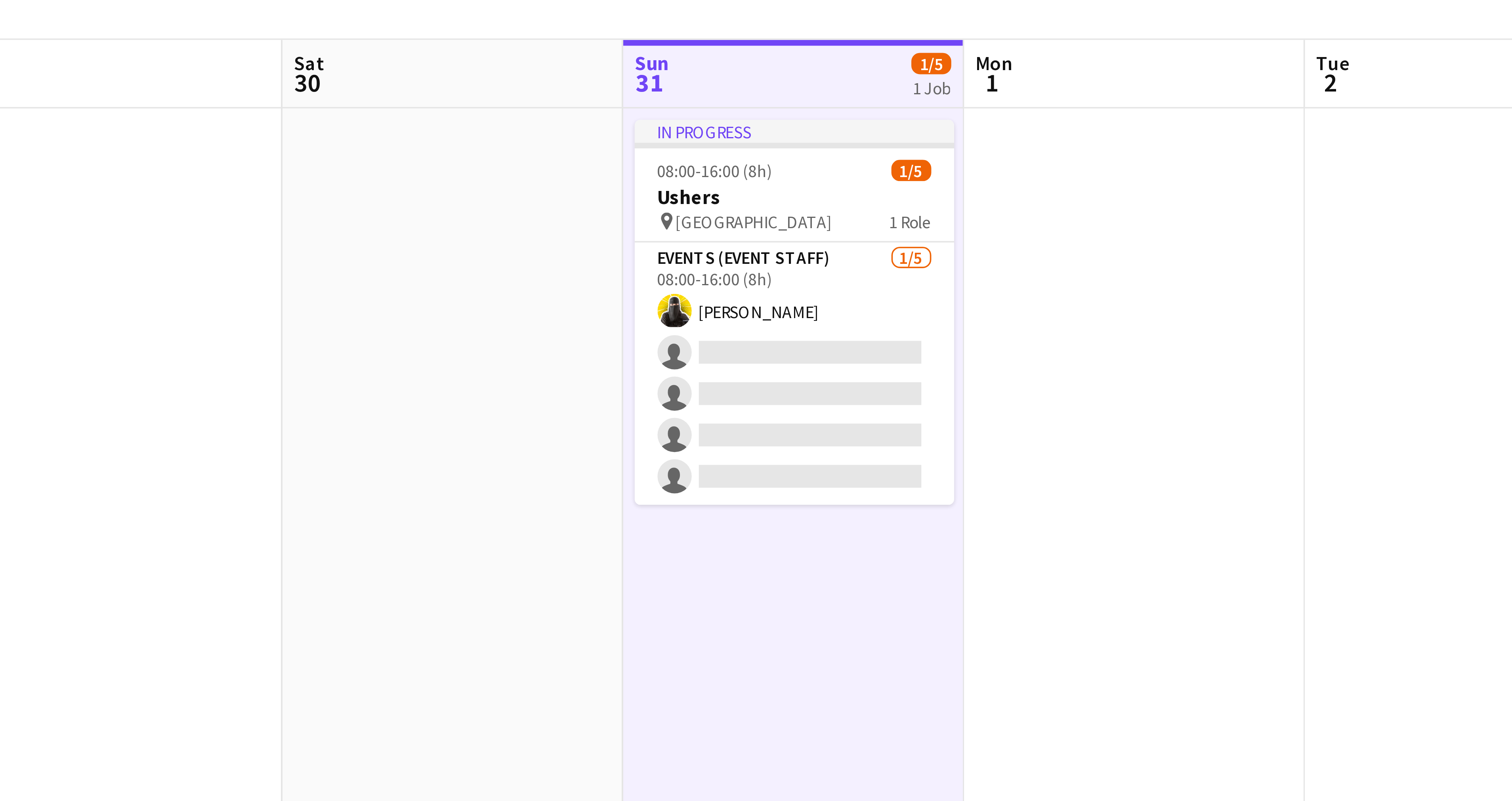
click at [577, 83] on span "31" at bounding box center [577, 82] width 11 height 9
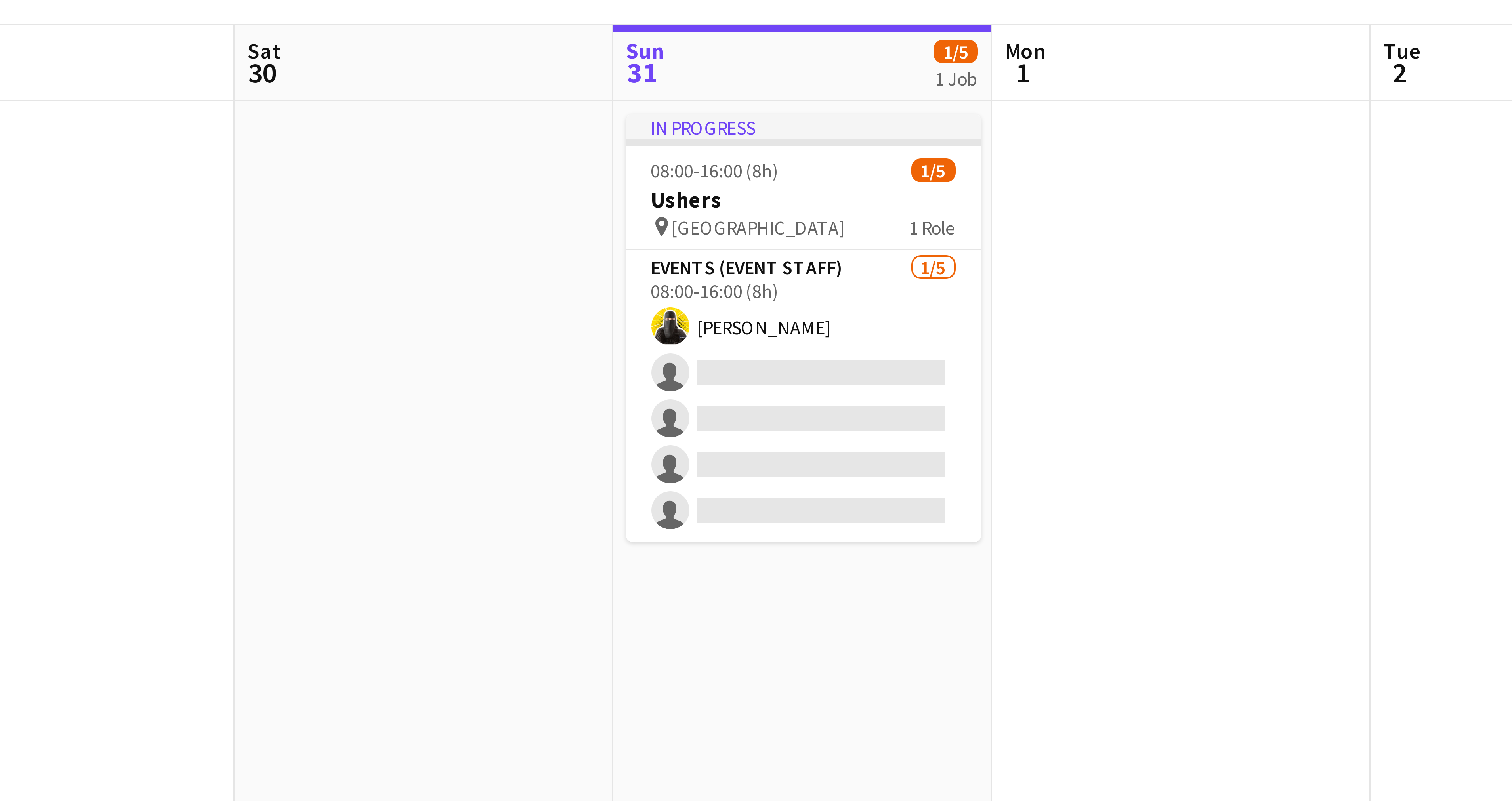
click at [596, 92] on app-date-cell "In progress 08:00-16:00 (8h) 1/5 Ushers pin Riyadh 1 Role Events (Event Staff) …" at bounding box center [616, 438] width 95 height 698
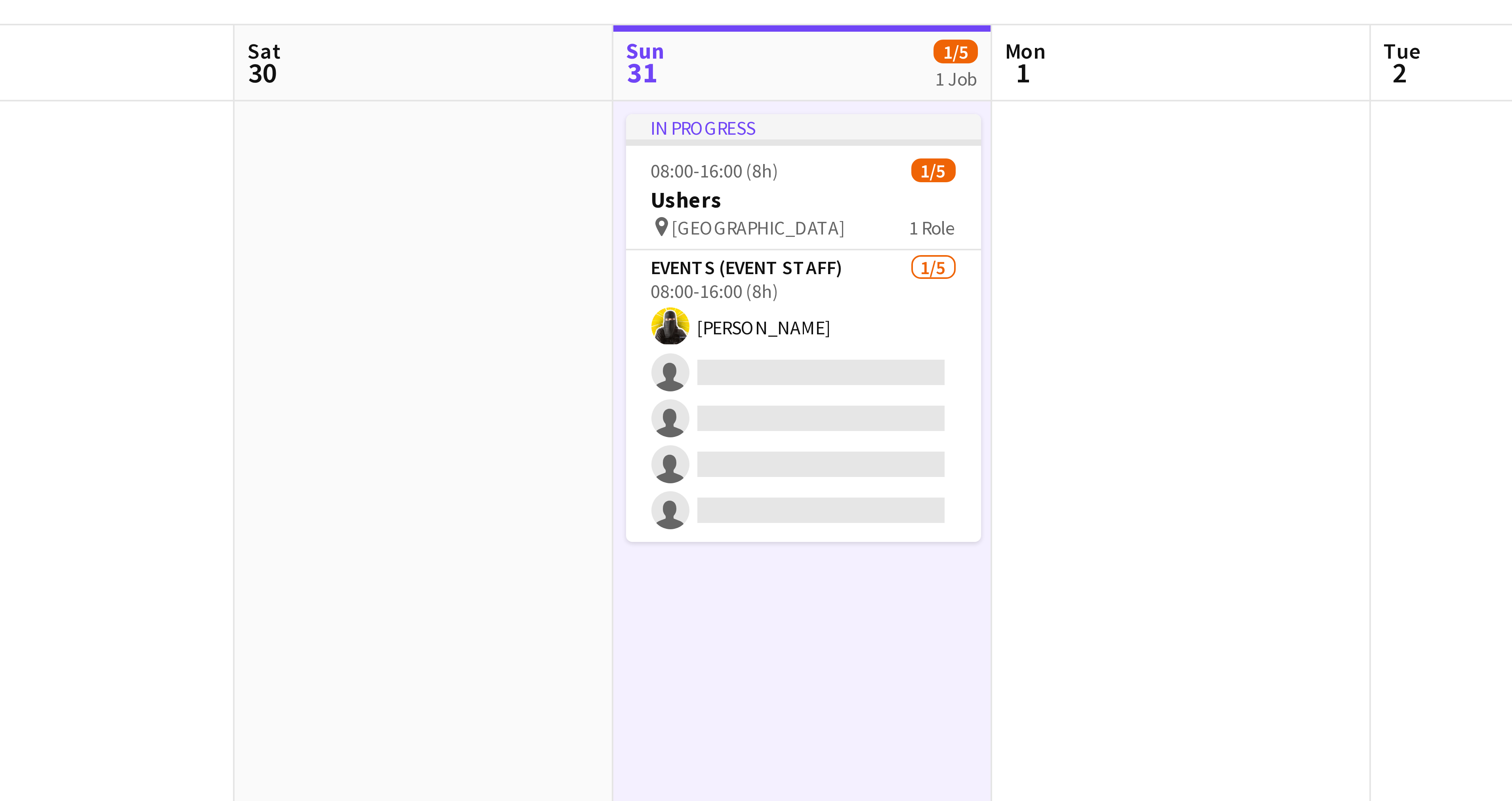
click at [596, 92] on app-date-cell "In progress 08:00-16:00 (8h) 1/5 Ushers pin Riyadh 1 Role Events (Event Staff) …" at bounding box center [616, 438] width 95 height 698
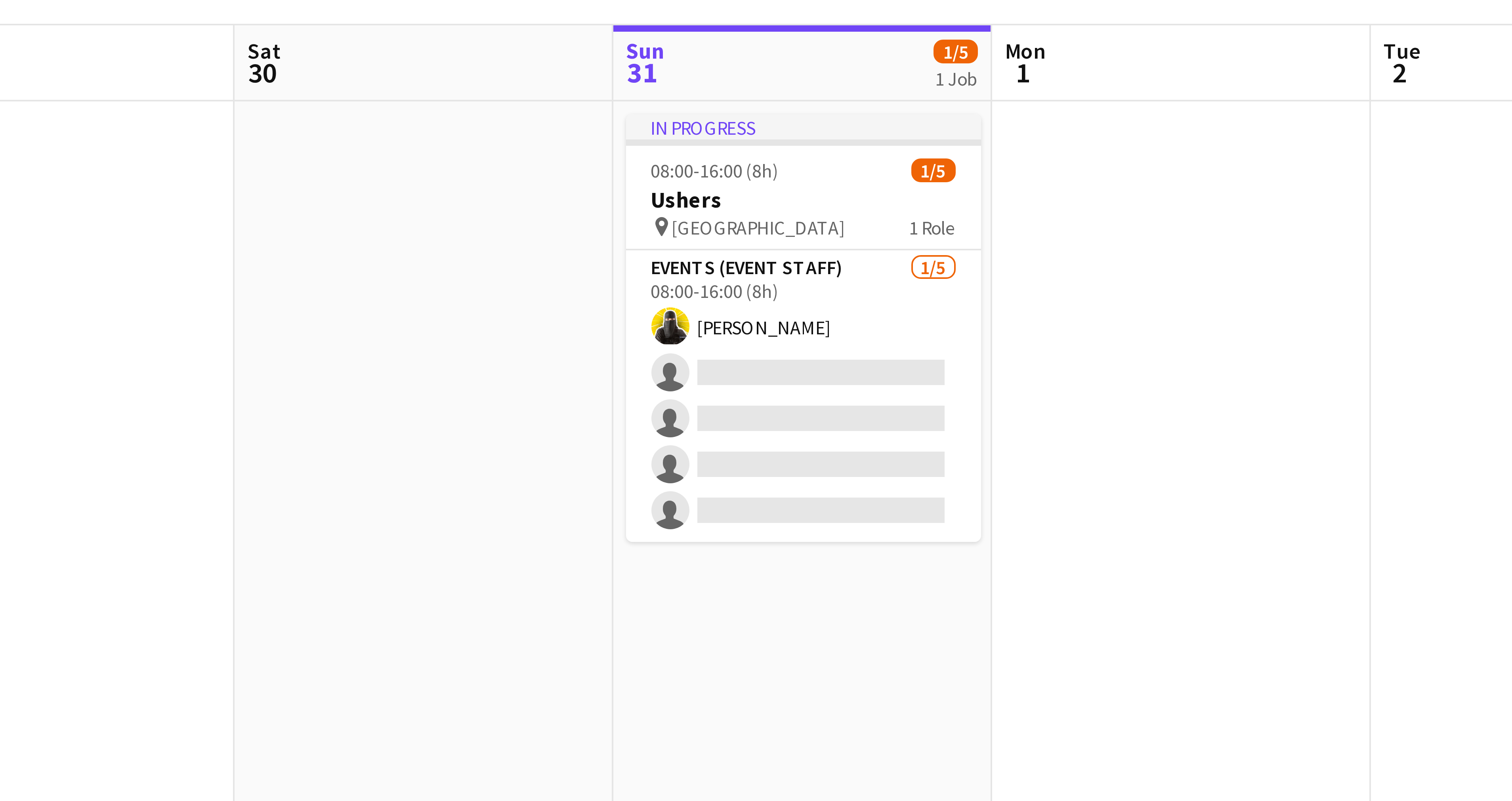
click at [596, 92] on app-date-cell "In progress 08:00-16:00 (8h) 1/5 Ushers pin Riyadh 1 Role Events (Event Staff) …" at bounding box center [616, 438] width 95 height 698
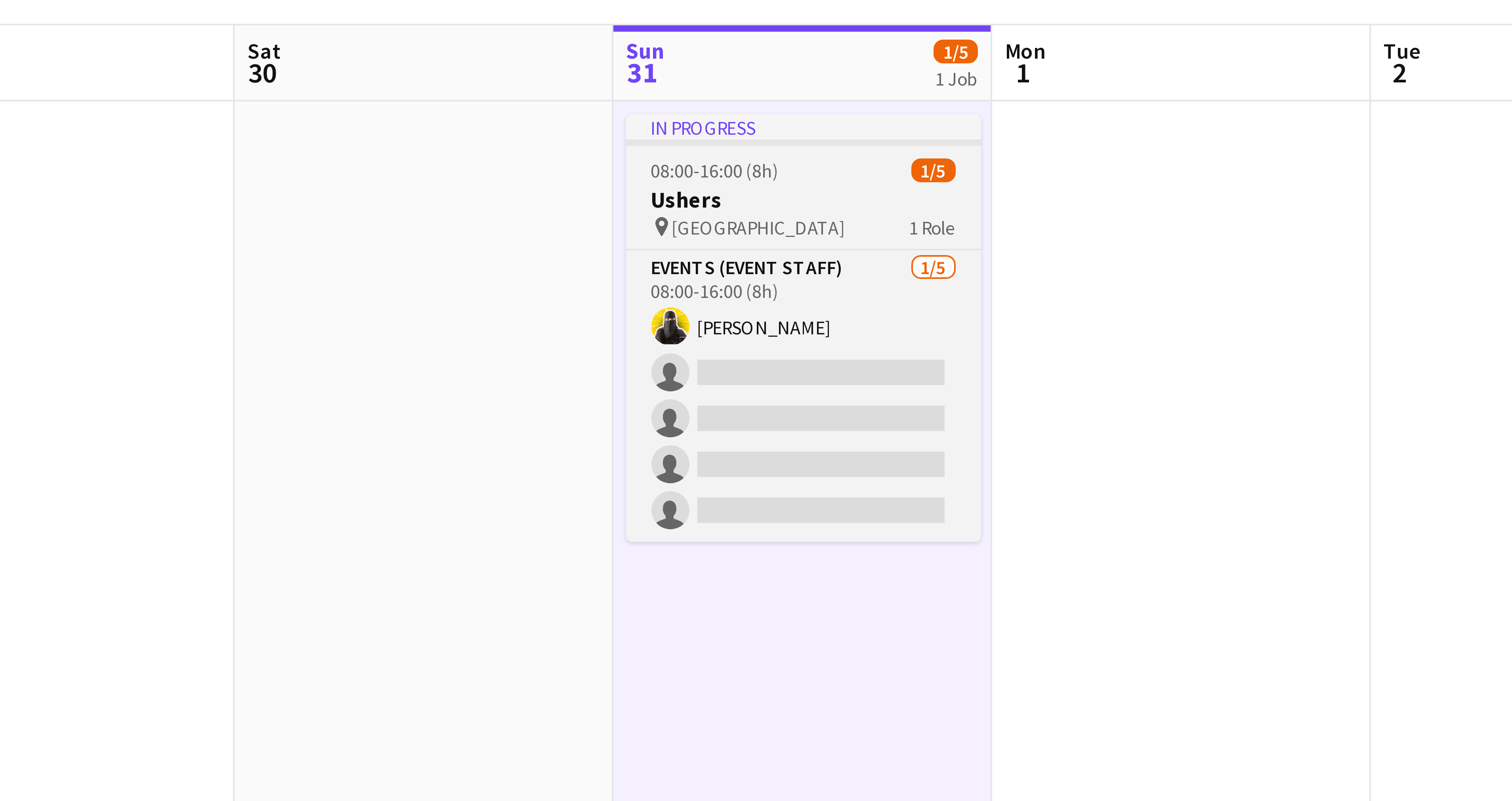
click at [596, 96] on div "In progress" at bounding box center [617, 95] width 89 height 6
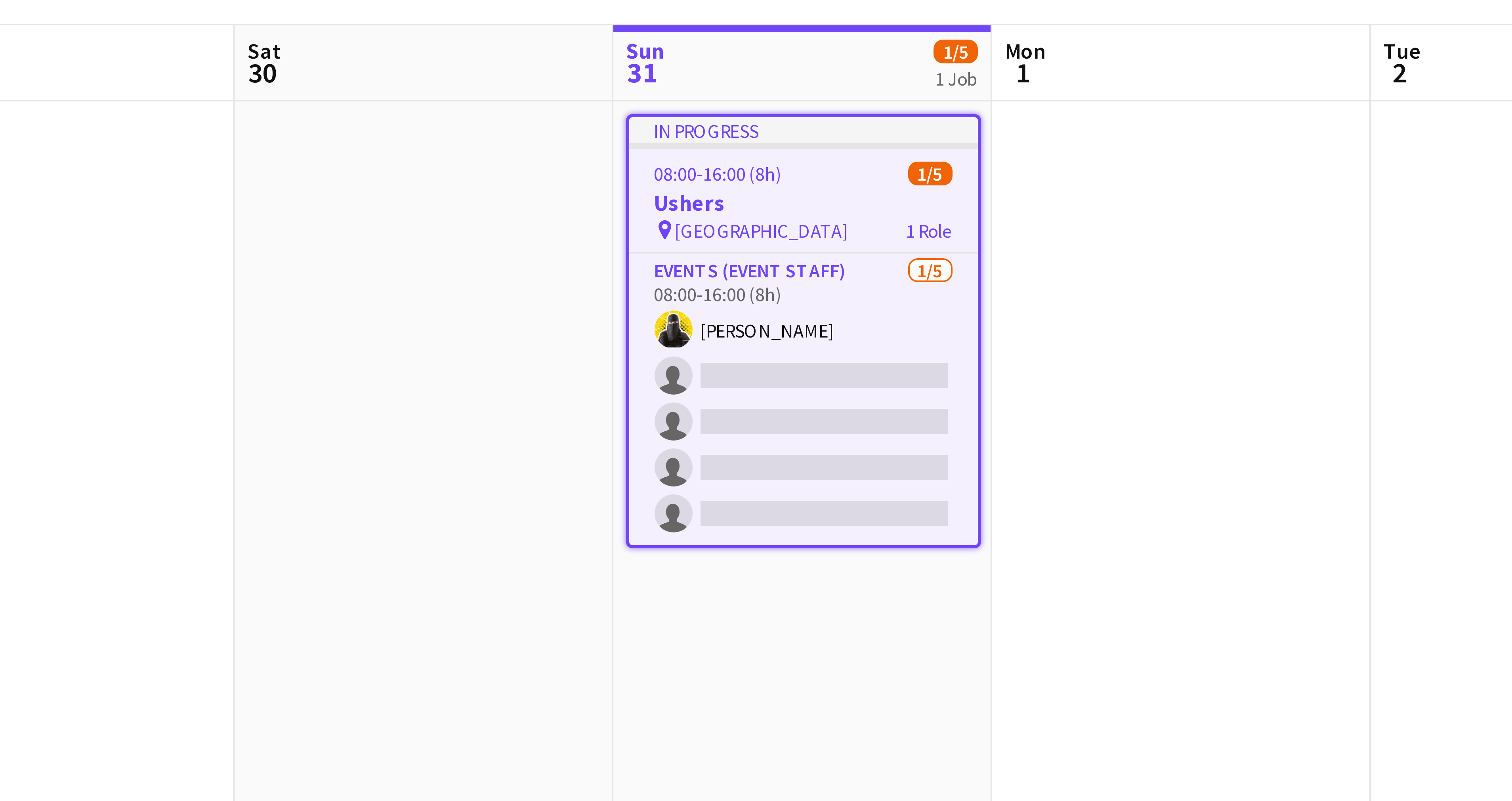
click at [596, 96] on div "In progress" at bounding box center [617, 96] width 87 height 6
click at [588, 120] on span "[GEOGRAPHIC_DATA]" at bounding box center [607, 122] width 44 height 6
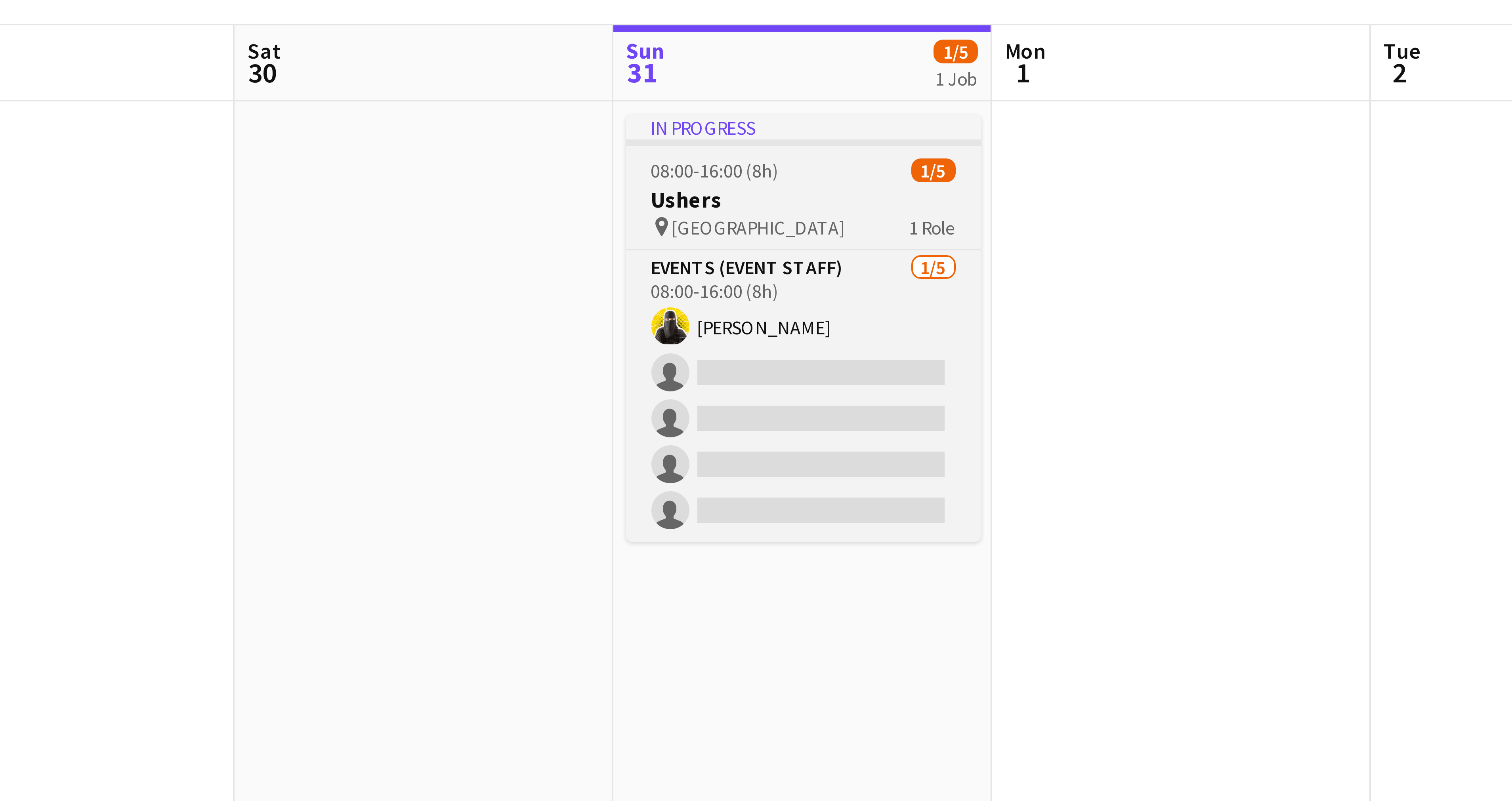
click at [588, 120] on span "[GEOGRAPHIC_DATA]" at bounding box center [606, 120] width 44 height 6
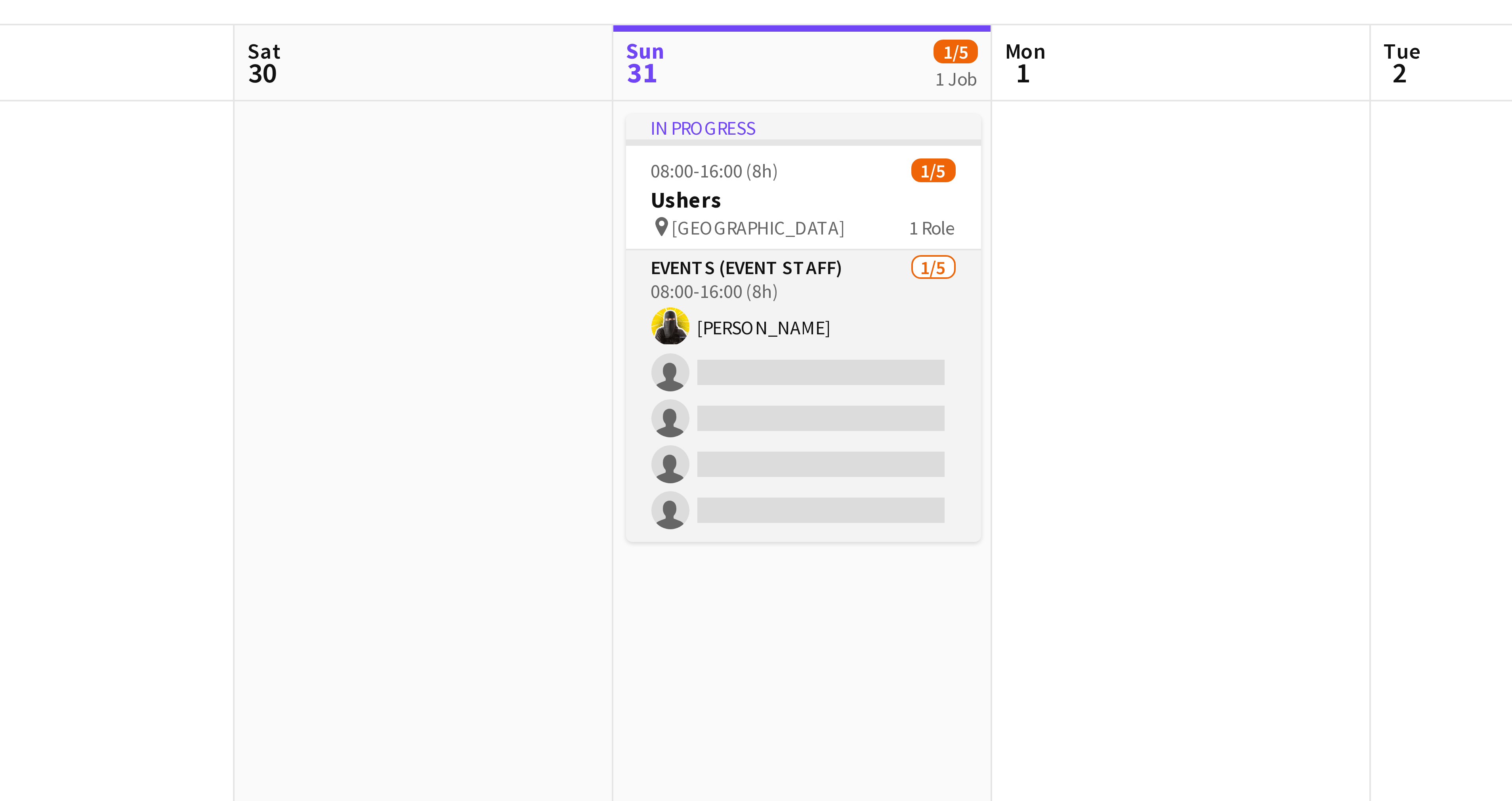
click at [590, 133] on app-card-role "Events (Event Staff) [DATE] 08:00-16:00 (8h) [PERSON_NAME] single-neutral-actio…" at bounding box center [617, 163] width 89 height 73
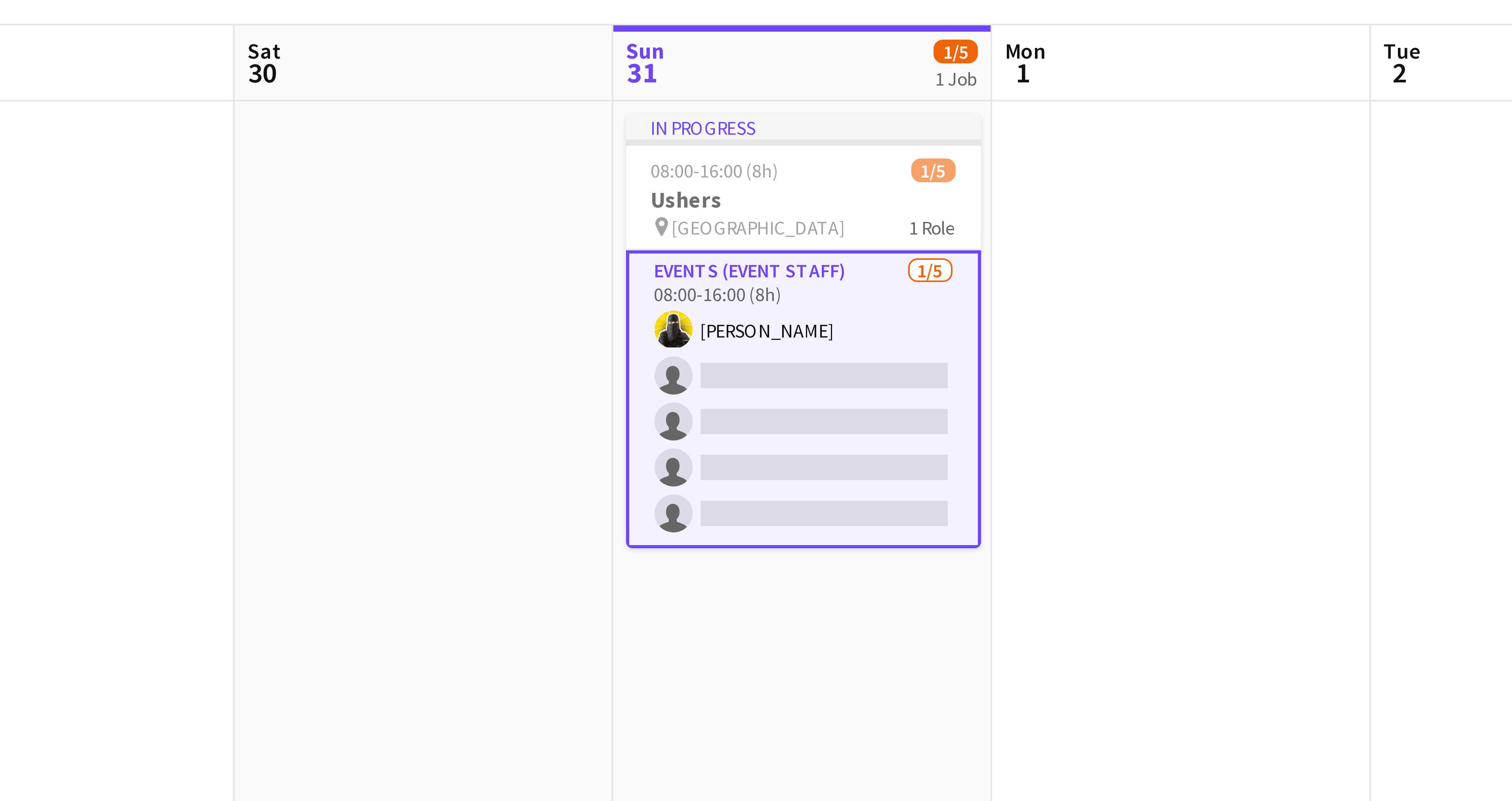
click at [586, 131] on app-card-role "Events (Event Staff) [DATE] 08:00-16:00 (8h) [PERSON_NAME] single-neutral-actio…" at bounding box center [617, 163] width 89 height 74
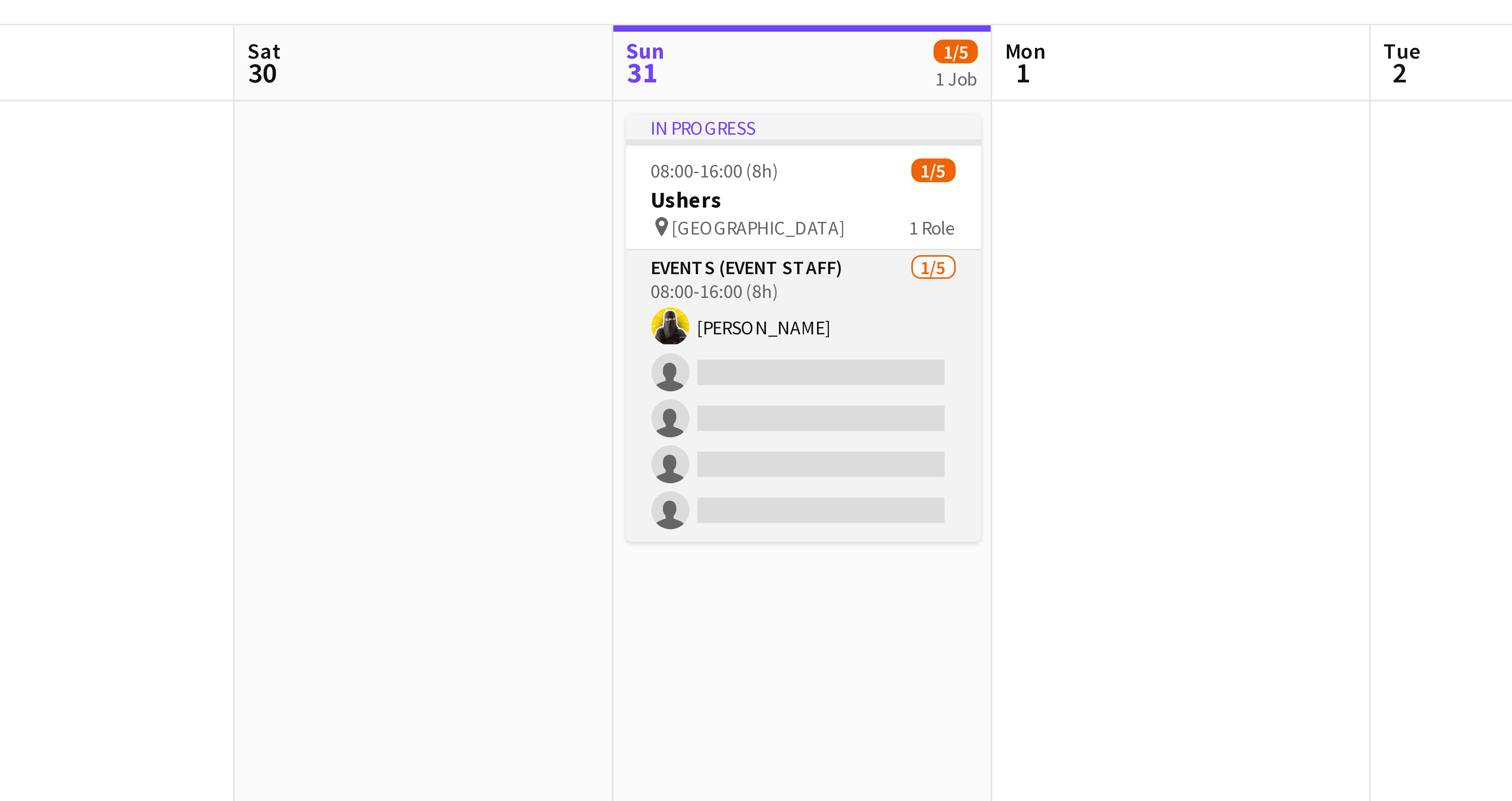
click at [586, 131] on app-card-role "Events (Event Staff) [DATE] 08:00-16:00 (8h) [PERSON_NAME] single-neutral-actio…" at bounding box center [617, 163] width 89 height 73
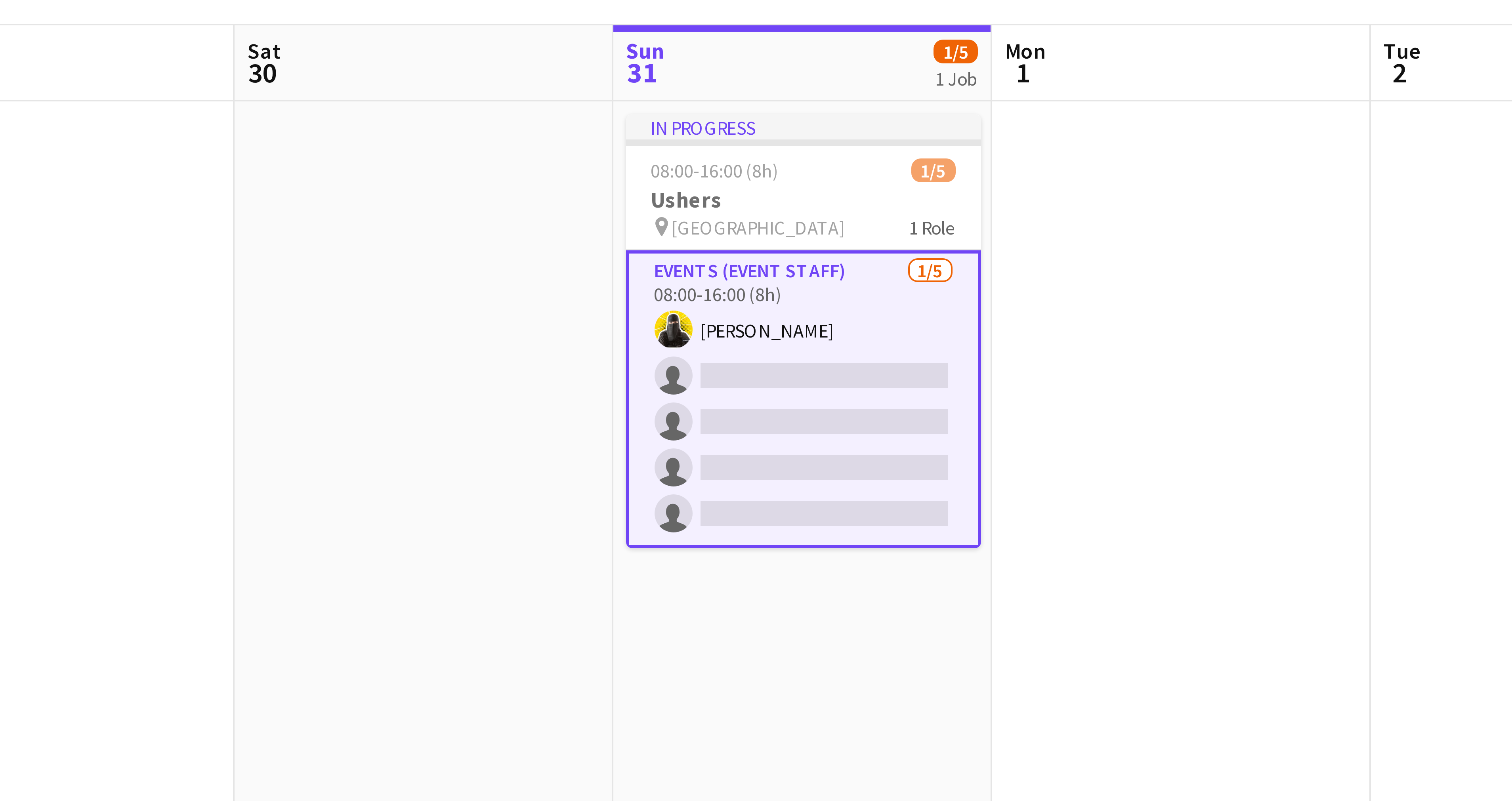
click at [589, 131] on app-card-role "Events (Event Staff) [DATE] 08:00-16:00 (8h) [PERSON_NAME] single-neutral-actio…" at bounding box center [617, 163] width 89 height 74
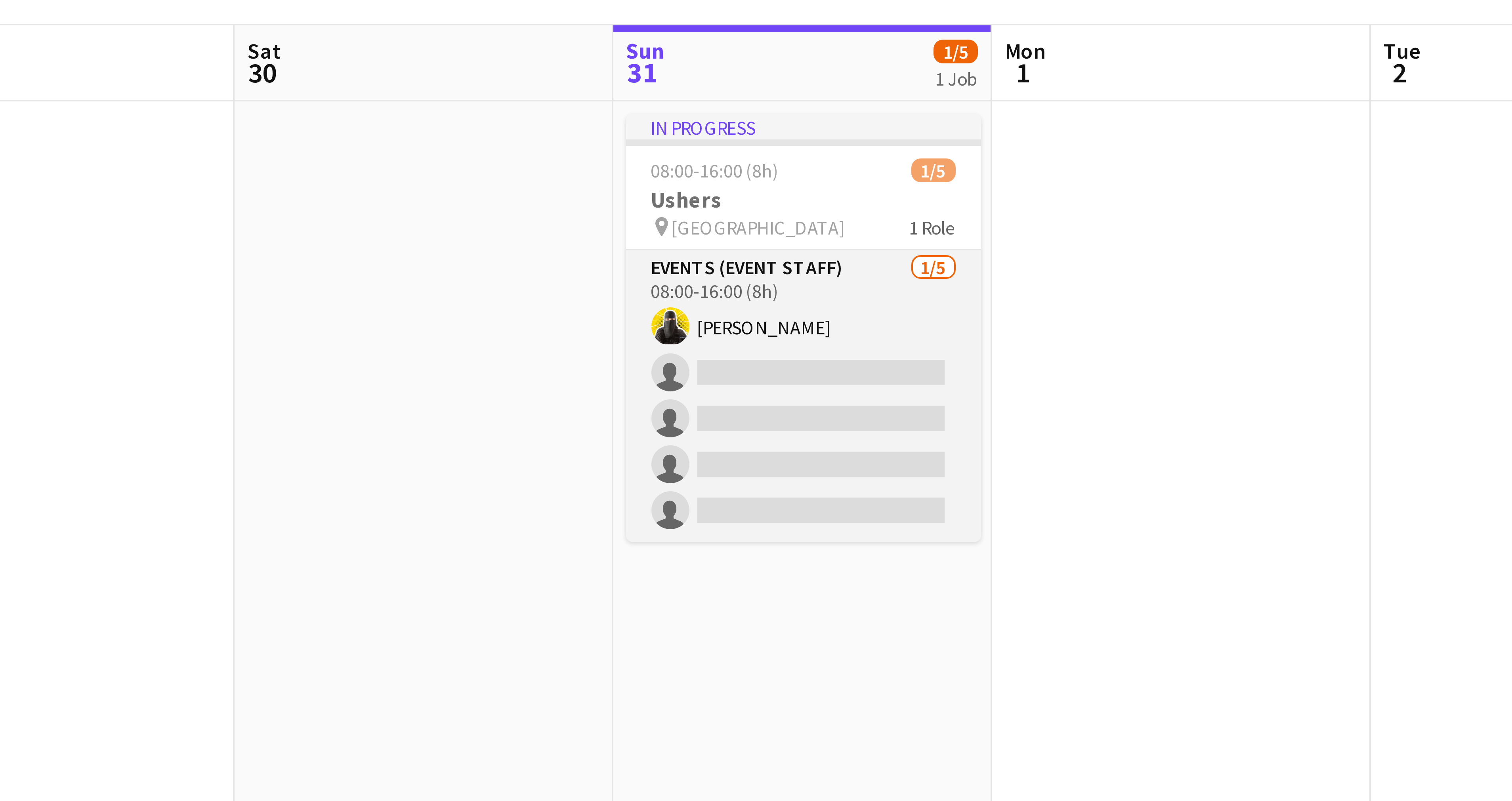
click at [589, 131] on app-card-role "Events (Event Staff) [DATE] 08:00-16:00 (8h) [PERSON_NAME] single-neutral-actio…" at bounding box center [617, 163] width 89 height 73
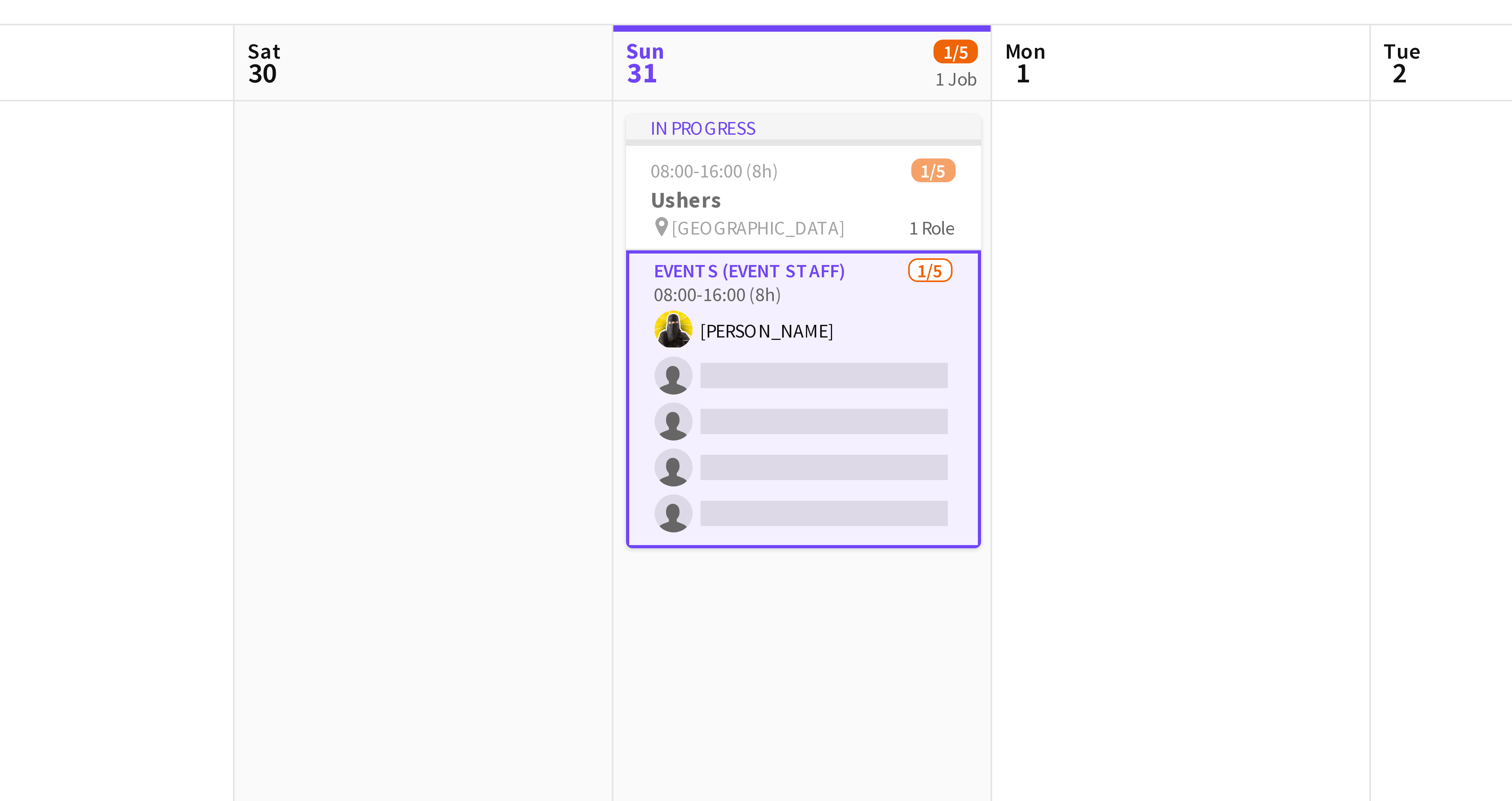
click at [589, 131] on app-card-role "Events (Event Staff) [DATE] 08:00-16:00 (8h) [PERSON_NAME] single-neutral-actio…" at bounding box center [617, 163] width 89 height 74
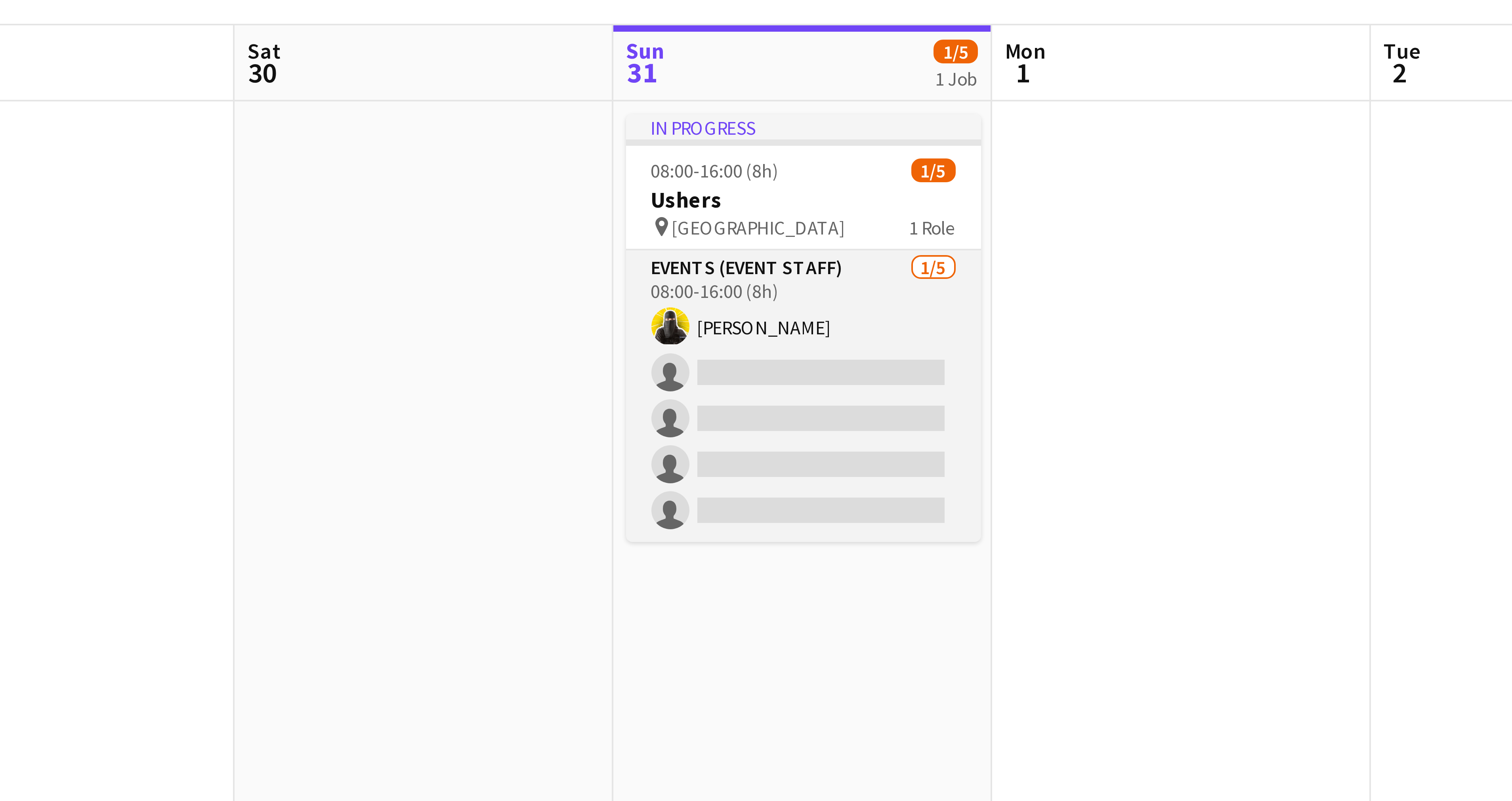
click at [589, 131] on app-card-role "Events (Event Staff) [DATE] 08:00-16:00 (8h) [PERSON_NAME] single-neutral-actio…" at bounding box center [617, 163] width 89 height 73
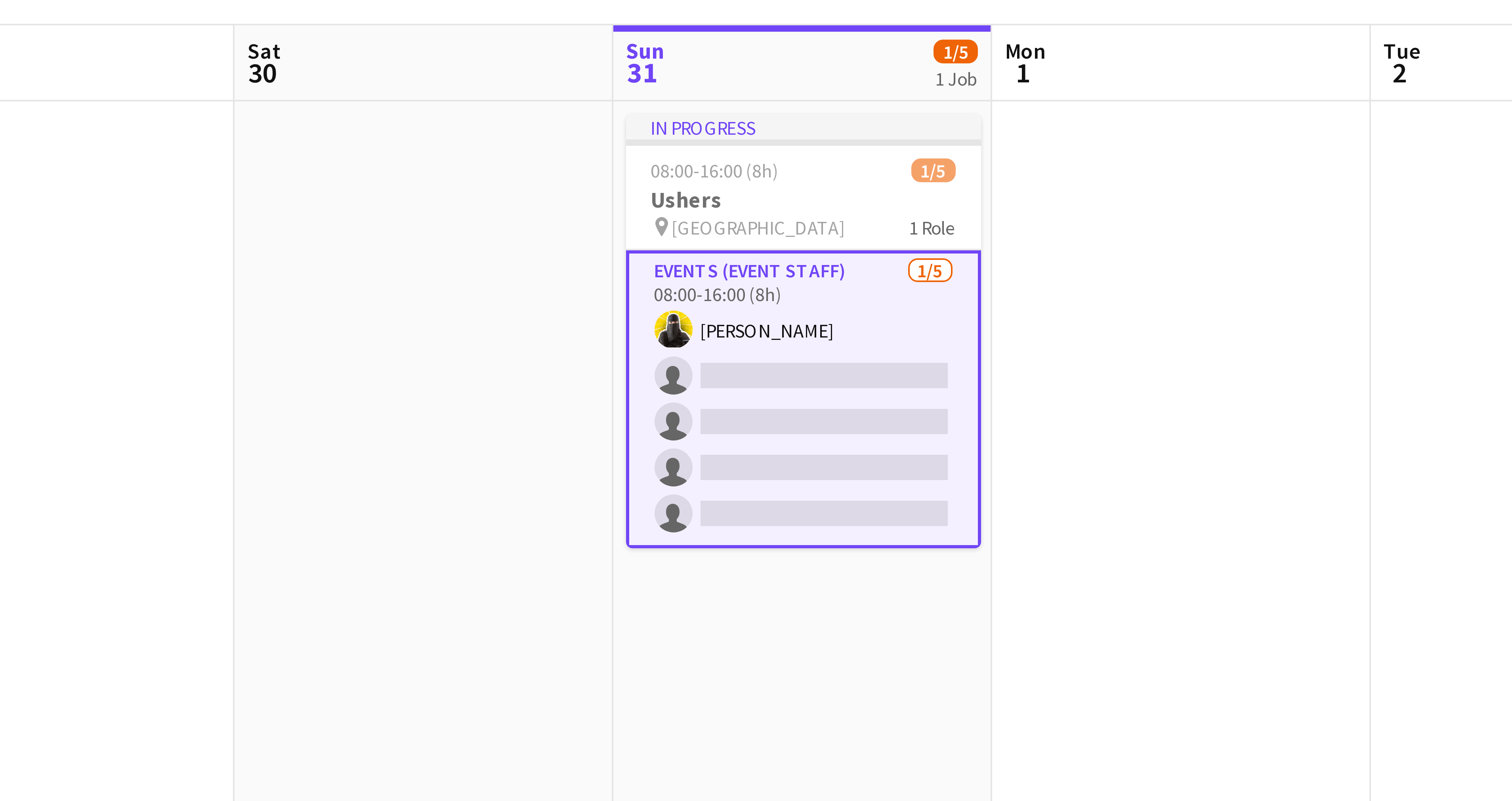
click at [589, 131] on app-card-role "Events (Event Staff) [DATE] 08:00-16:00 (8h) [PERSON_NAME] single-neutral-actio…" at bounding box center [617, 163] width 89 height 74
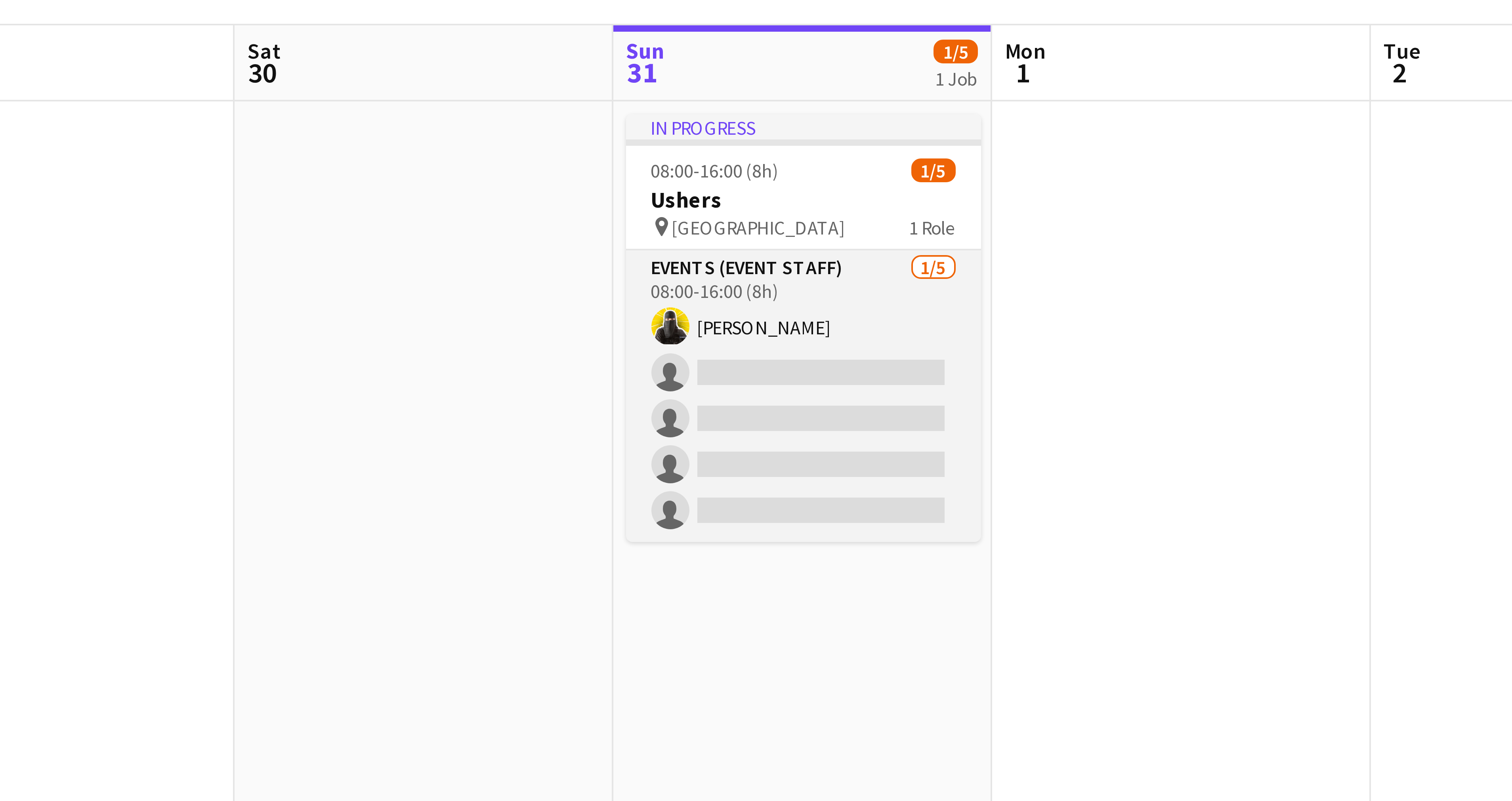
click at [589, 131] on app-card-role "Events (Event Staff) [DATE] 08:00-16:00 (8h) [PERSON_NAME] single-neutral-actio…" at bounding box center [617, 163] width 89 height 73
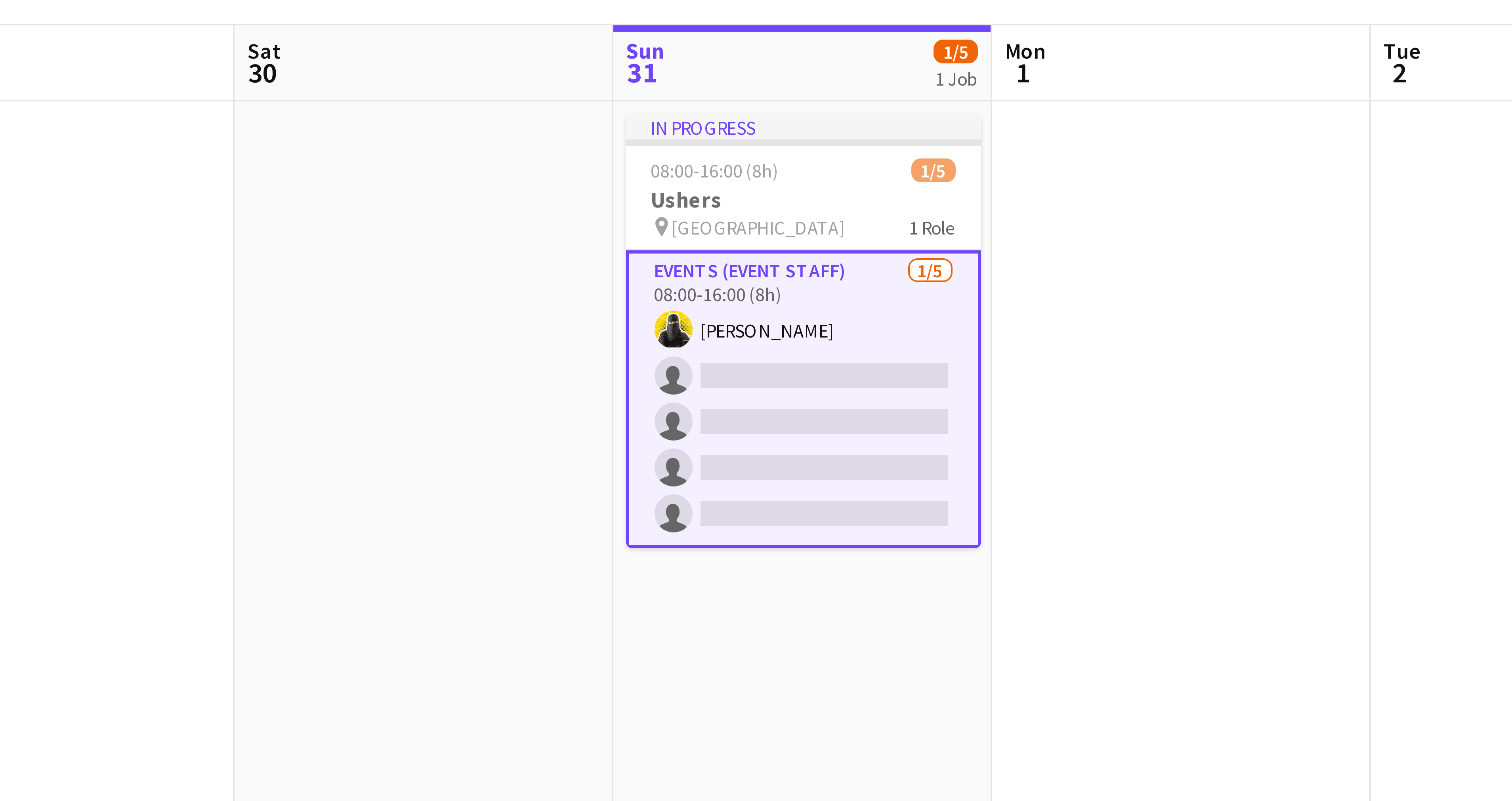
drag, startPoint x: 600, startPoint y: 131, endPoint x: 588, endPoint y: 133, distance: 12.2
click at [589, 133] on app-card-role "Events (Event Staff) [DATE] 08:00-16:00 (8h) [PERSON_NAME] single-neutral-actio…" at bounding box center [617, 163] width 89 height 74
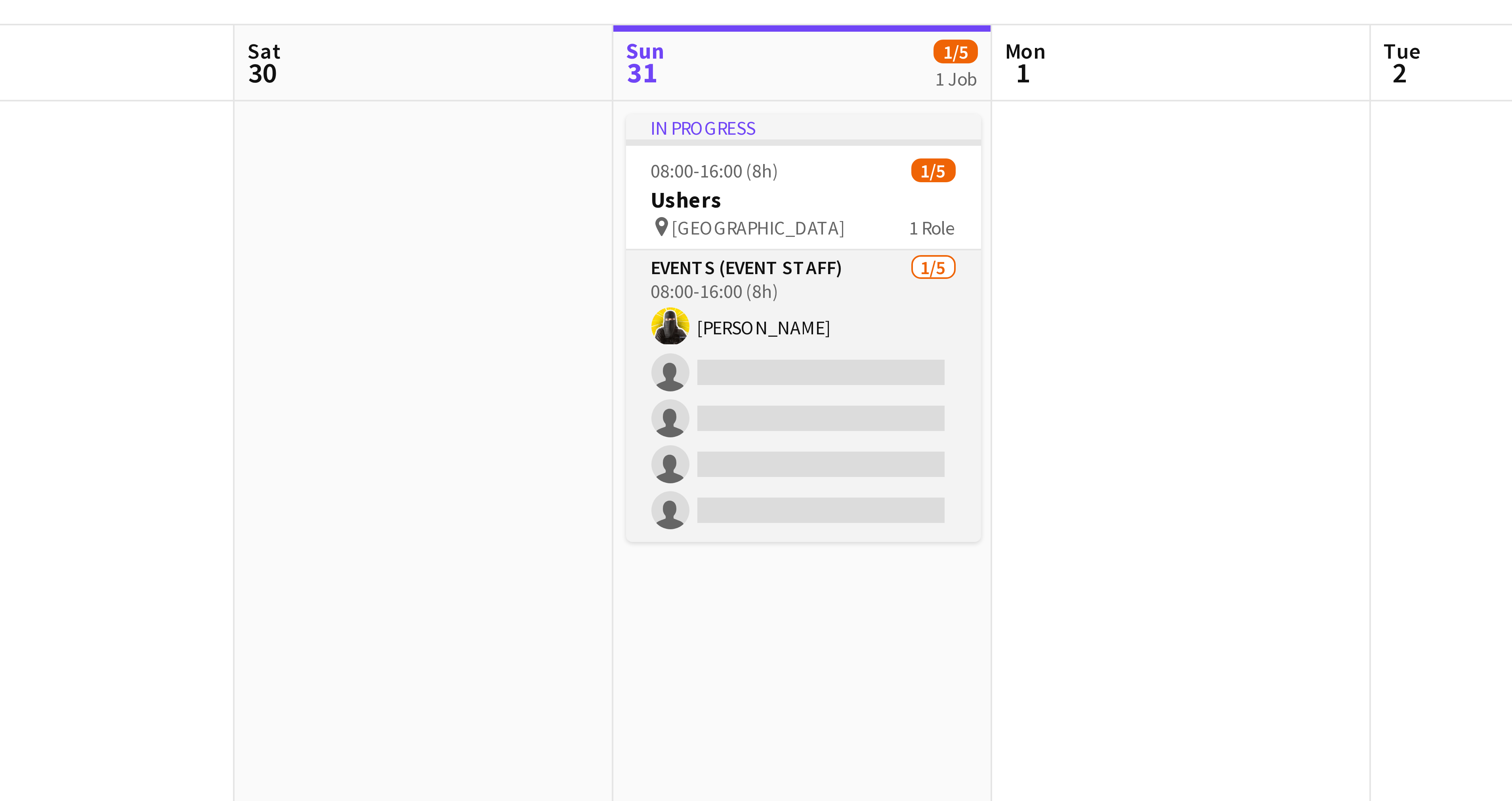
click at [588, 133] on app-card-role "Events (Event Staff) [DATE] 08:00-16:00 (8h) [PERSON_NAME] single-neutral-actio…" at bounding box center [617, 163] width 89 height 73
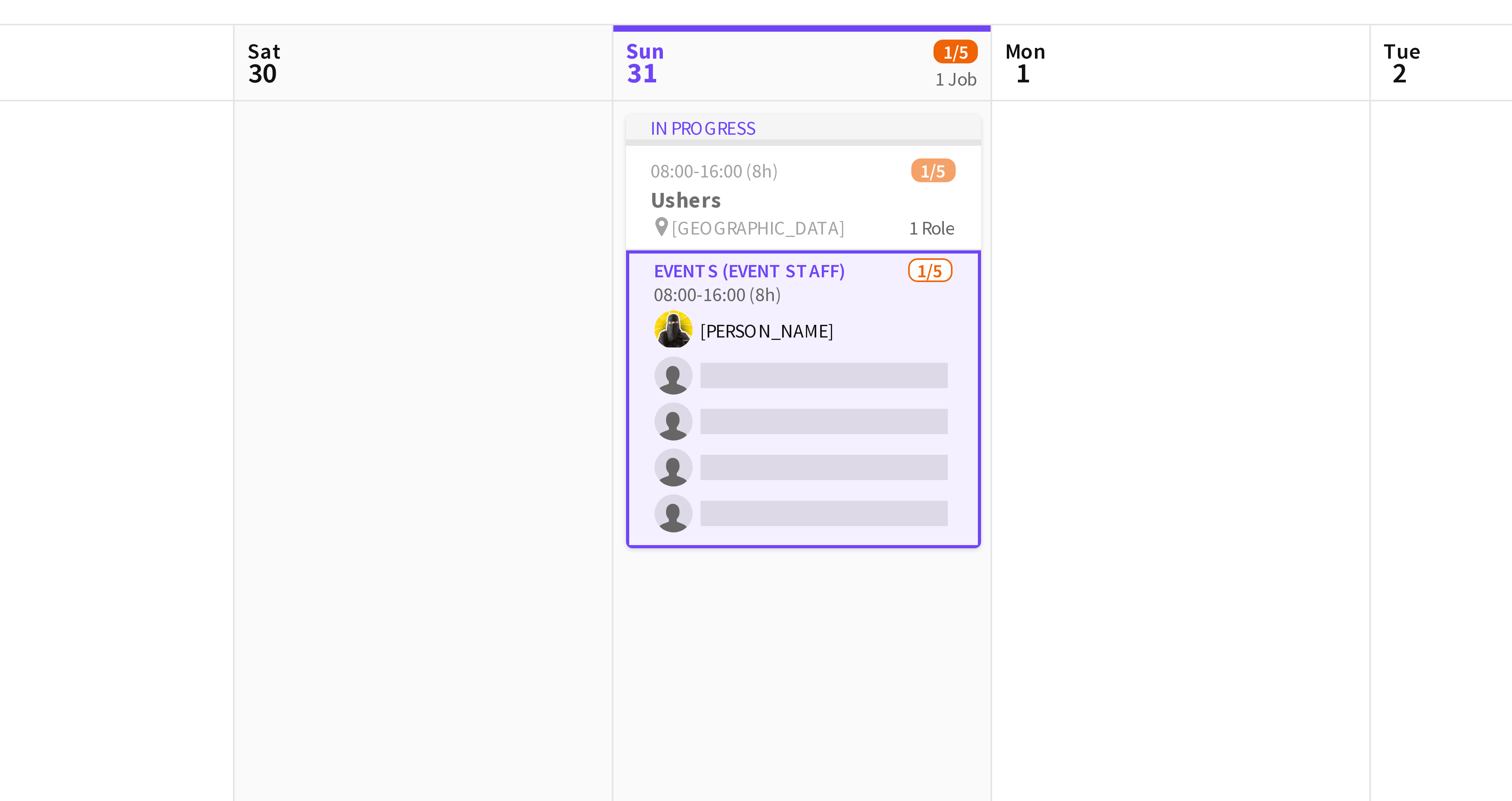
click at [592, 132] on app-card-role "Events (Event Staff) [DATE] 08:00-16:00 (8h) [PERSON_NAME] single-neutral-actio…" at bounding box center [617, 163] width 89 height 74
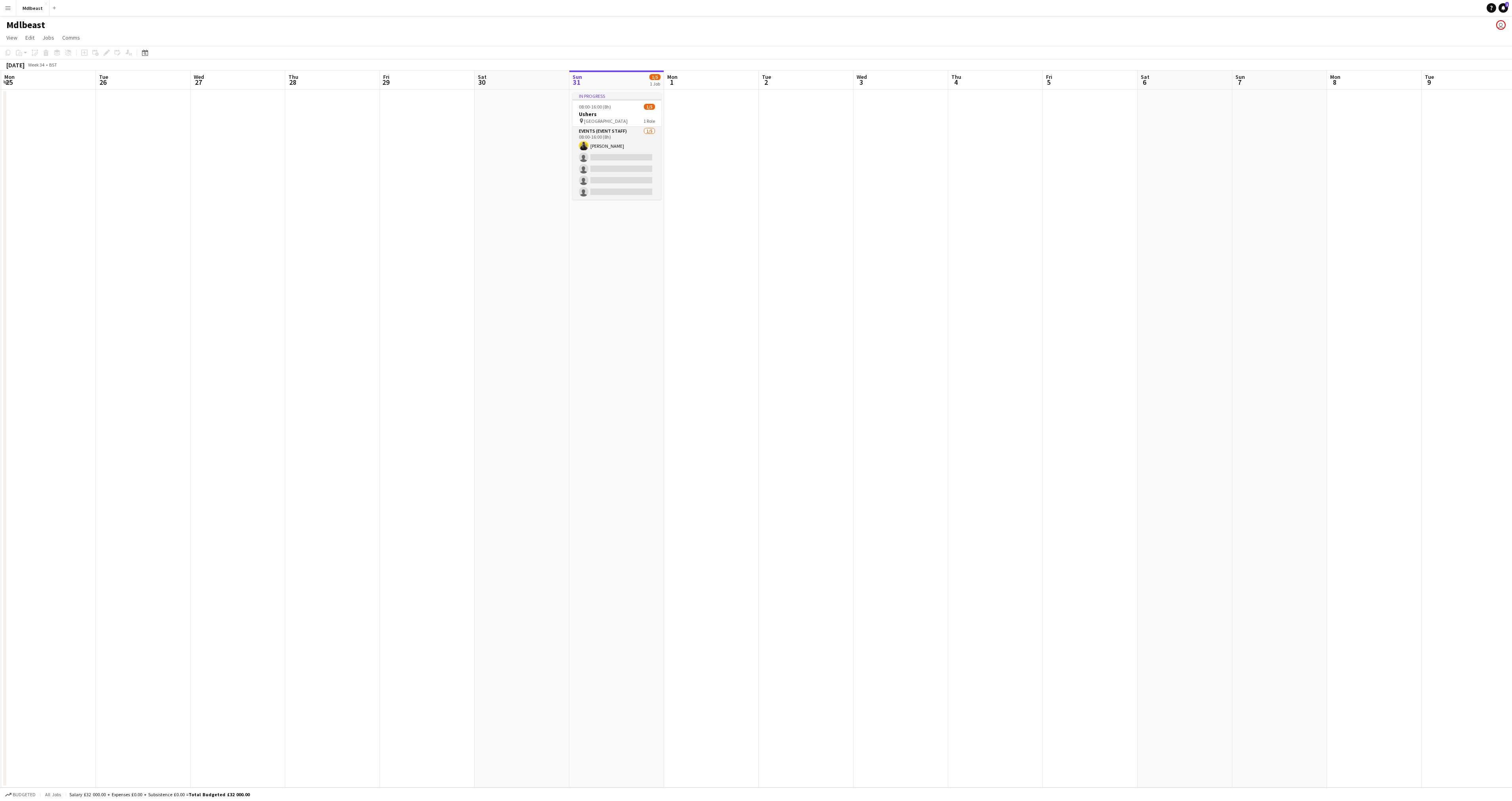
click at [613, 136] on app-card-role "Events (Event Staff) [DATE] 08:00-16:00 (8h) [PERSON_NAME] single-neutral-actio…" at bounding box center [617, 163] width 89 height 73
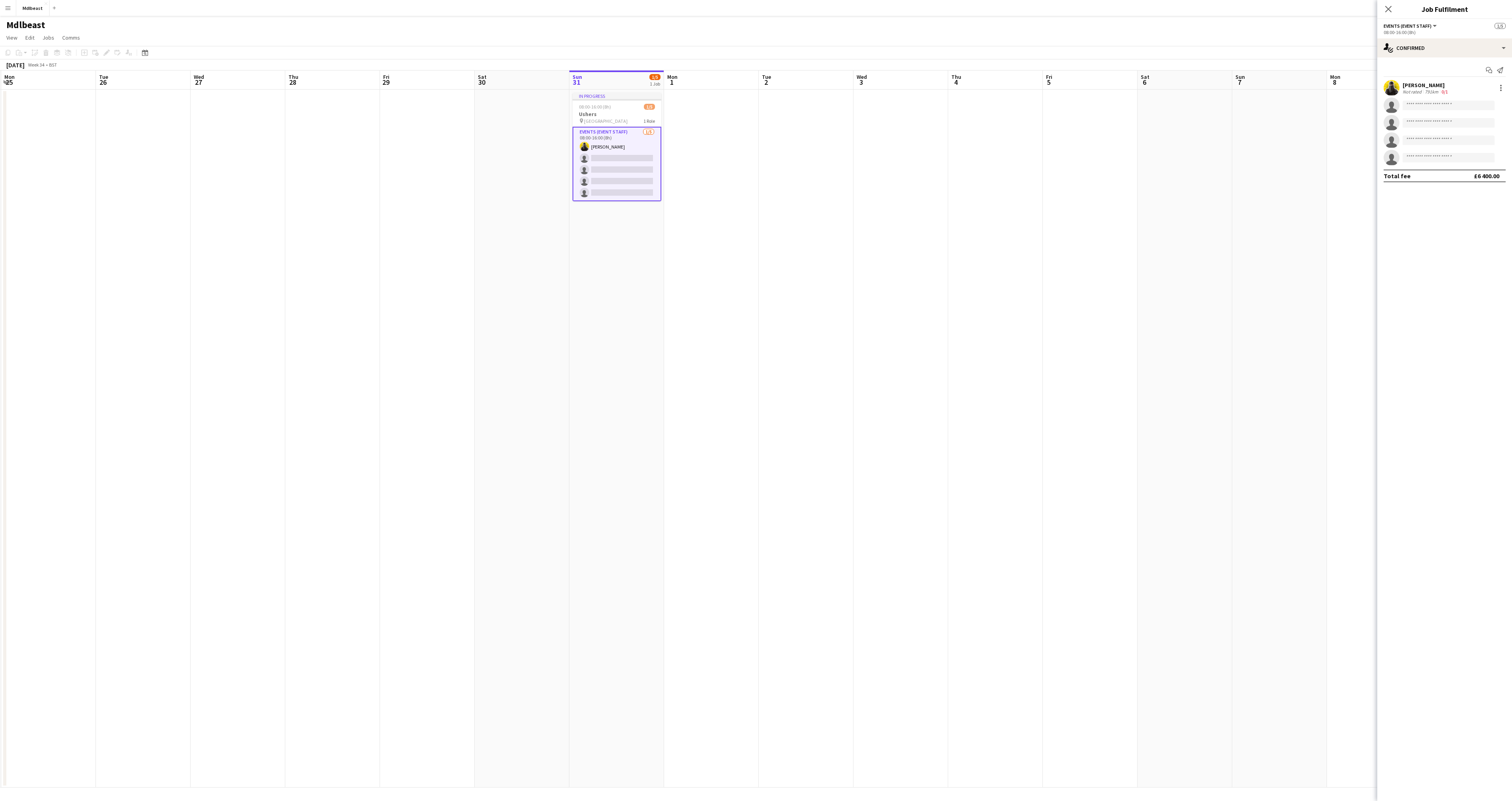
click at [613, 136] on app-card-role "Events (Event Staff) [DATE] 08:00-16:00 (8h) [PERSON_NAME] single-neutral-actio…" at bounding box center [617, 163] width 89 height 74
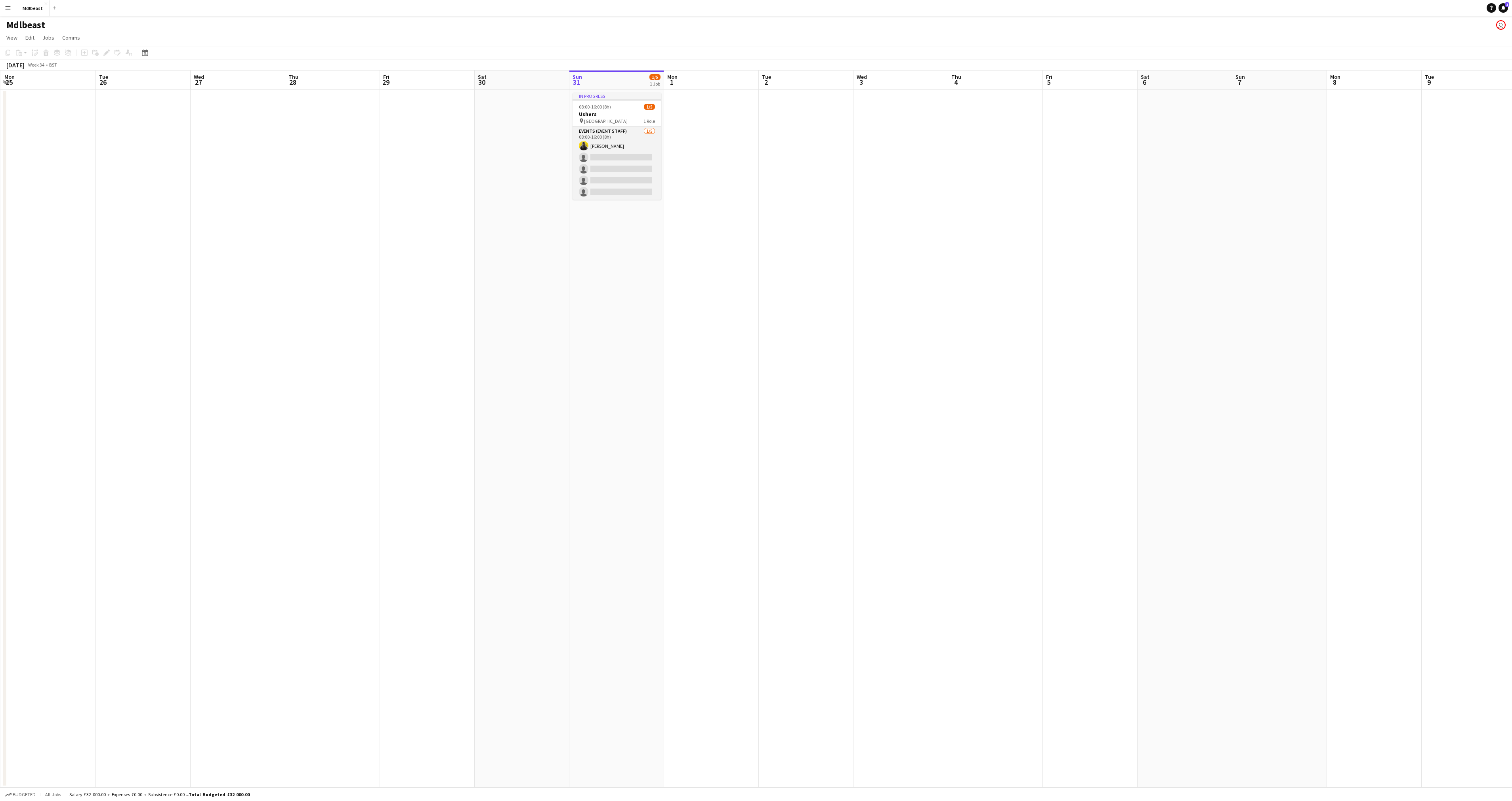
click at [613, 136] on app-card-role "Events (Event Staff) [DATE] 08:00-16:00 (8h) [PERSON_NAME] single-neutral-actio…" at bounding box center [617, 163] width 89 height 73
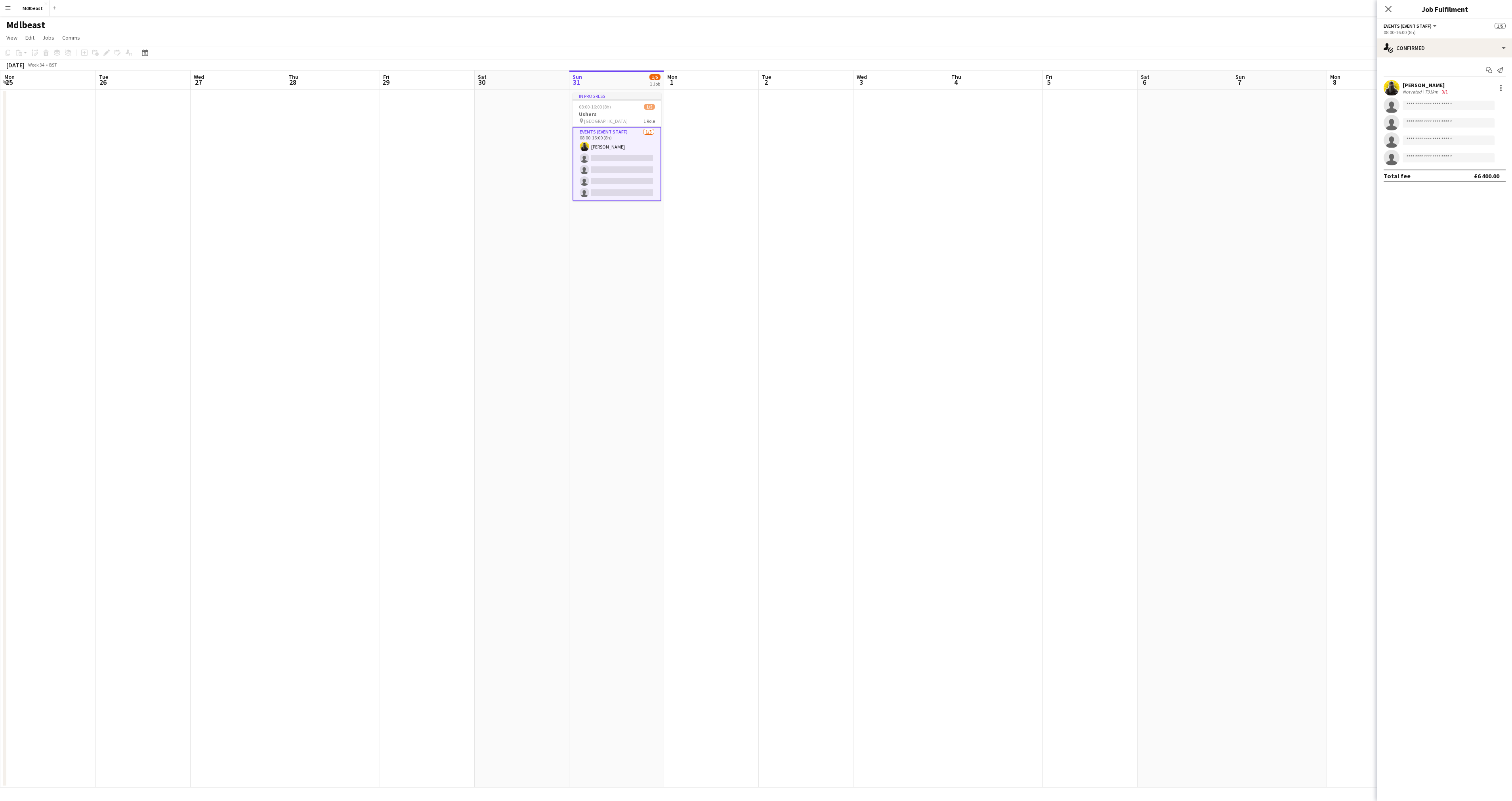
click at [610, 88] on app-board-header-date "Sun 31 1/5 1 Job" at bounding box center [616, 80] width 95 height 19
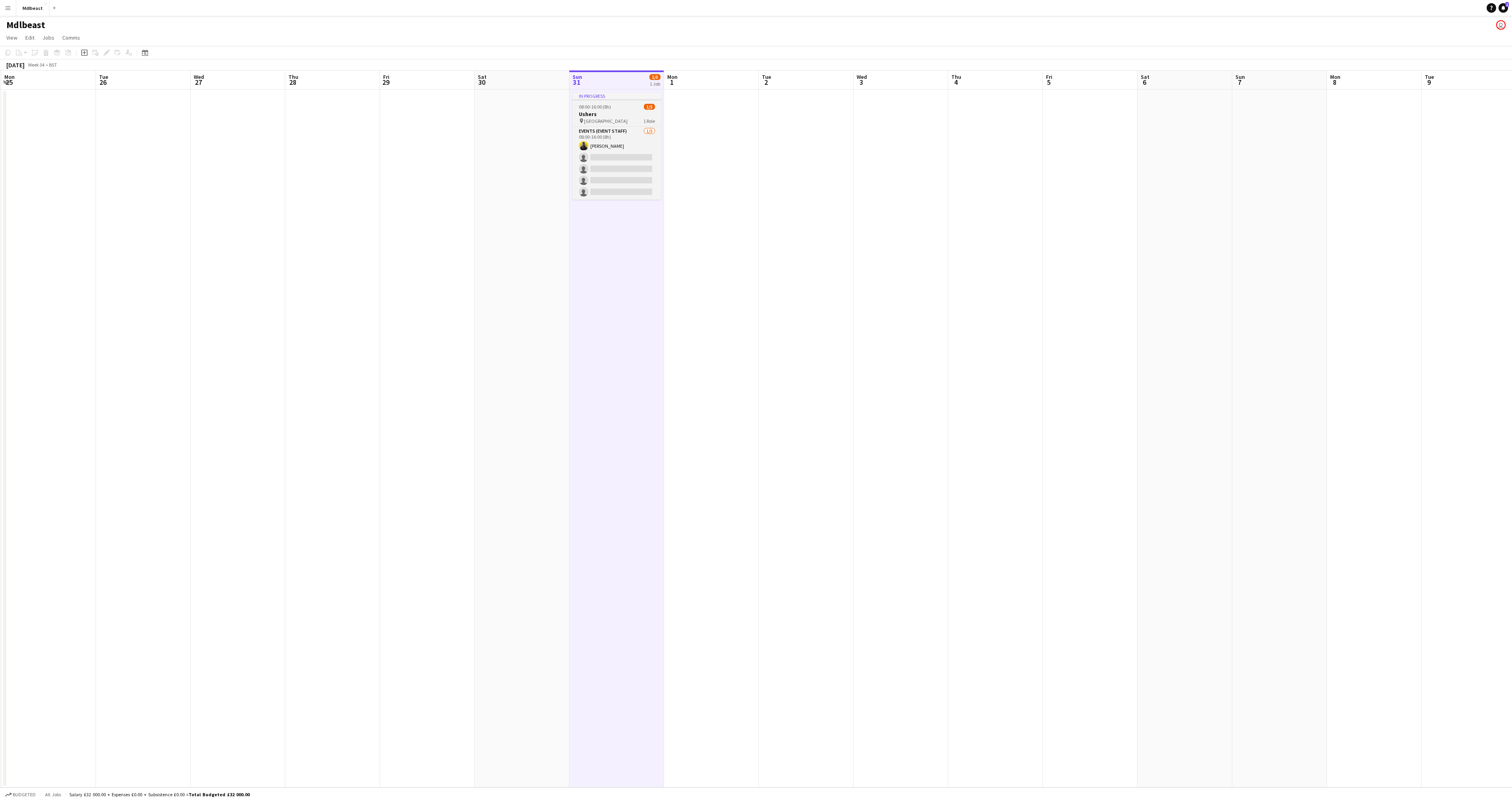
click at [608, 110] on h3 "Ushers" at bounding box center [617, 114] width 89 height 7
click at [608, 110] on span "08:00-16:00 (8h)" at bounding box center [594, 106] width 32 height 6
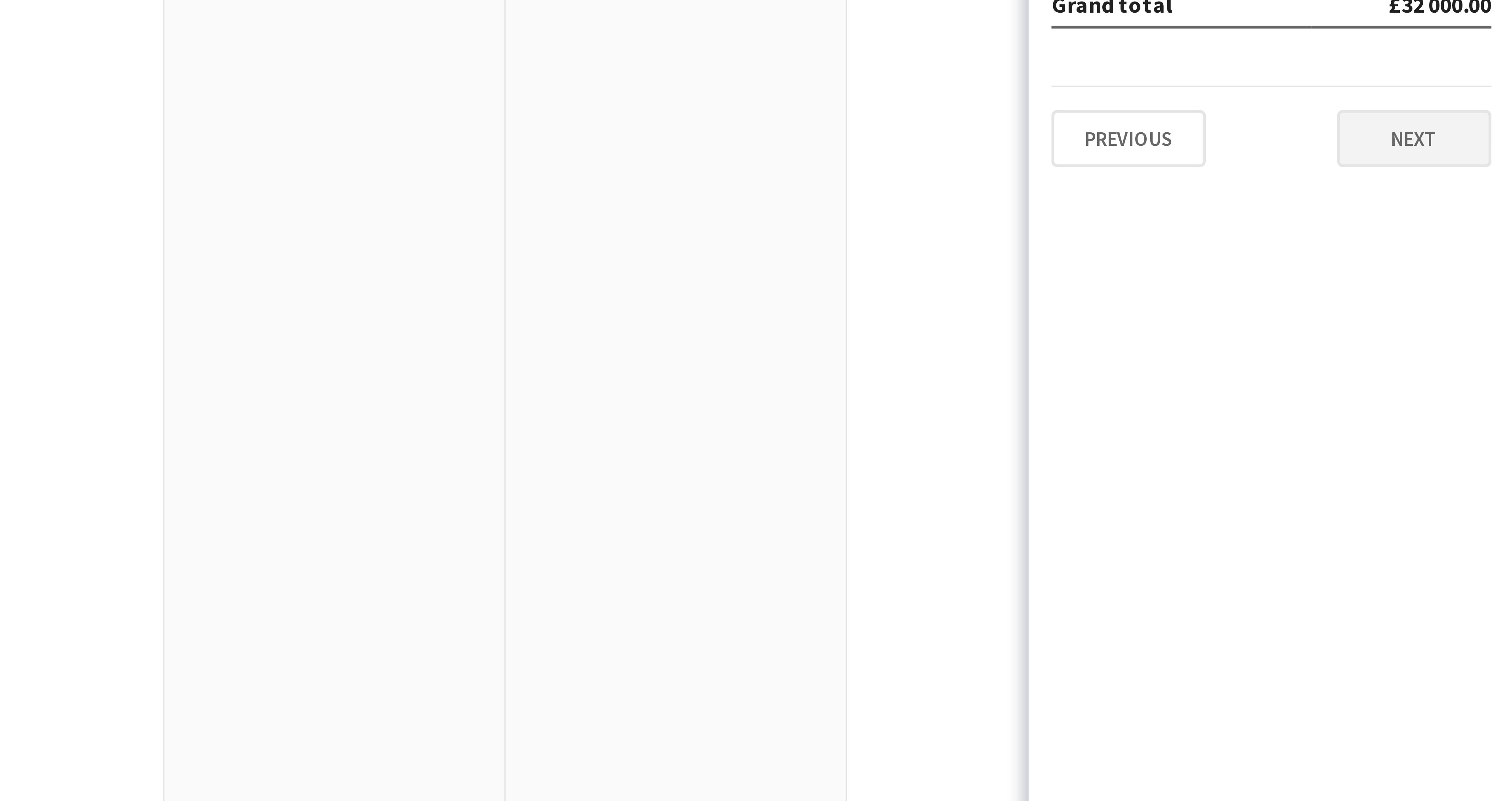
scroll to position [0, 0]
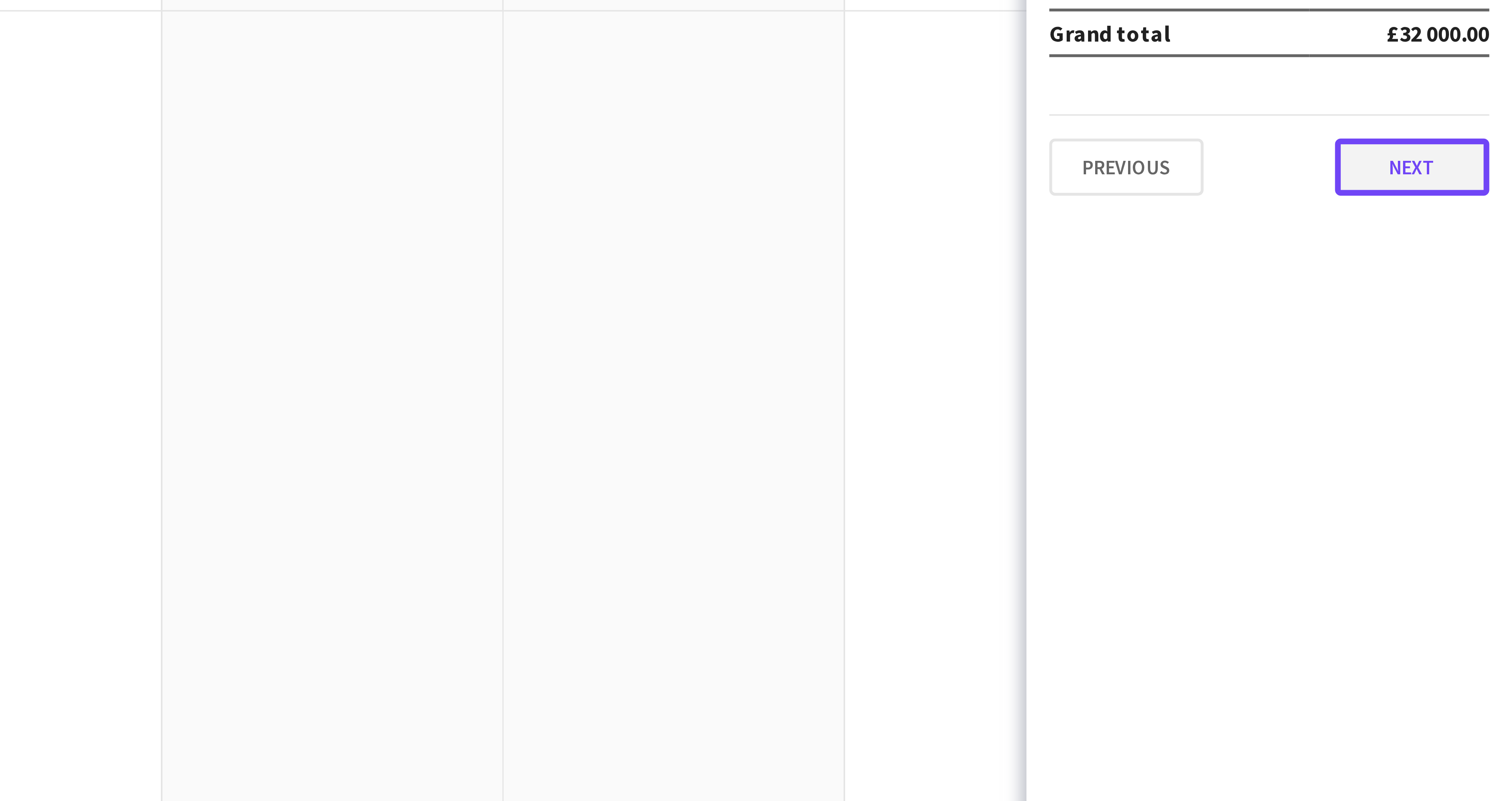
click at [1493, 135] on button "Next" at bounding box center [1483, 132] width 43 height 16
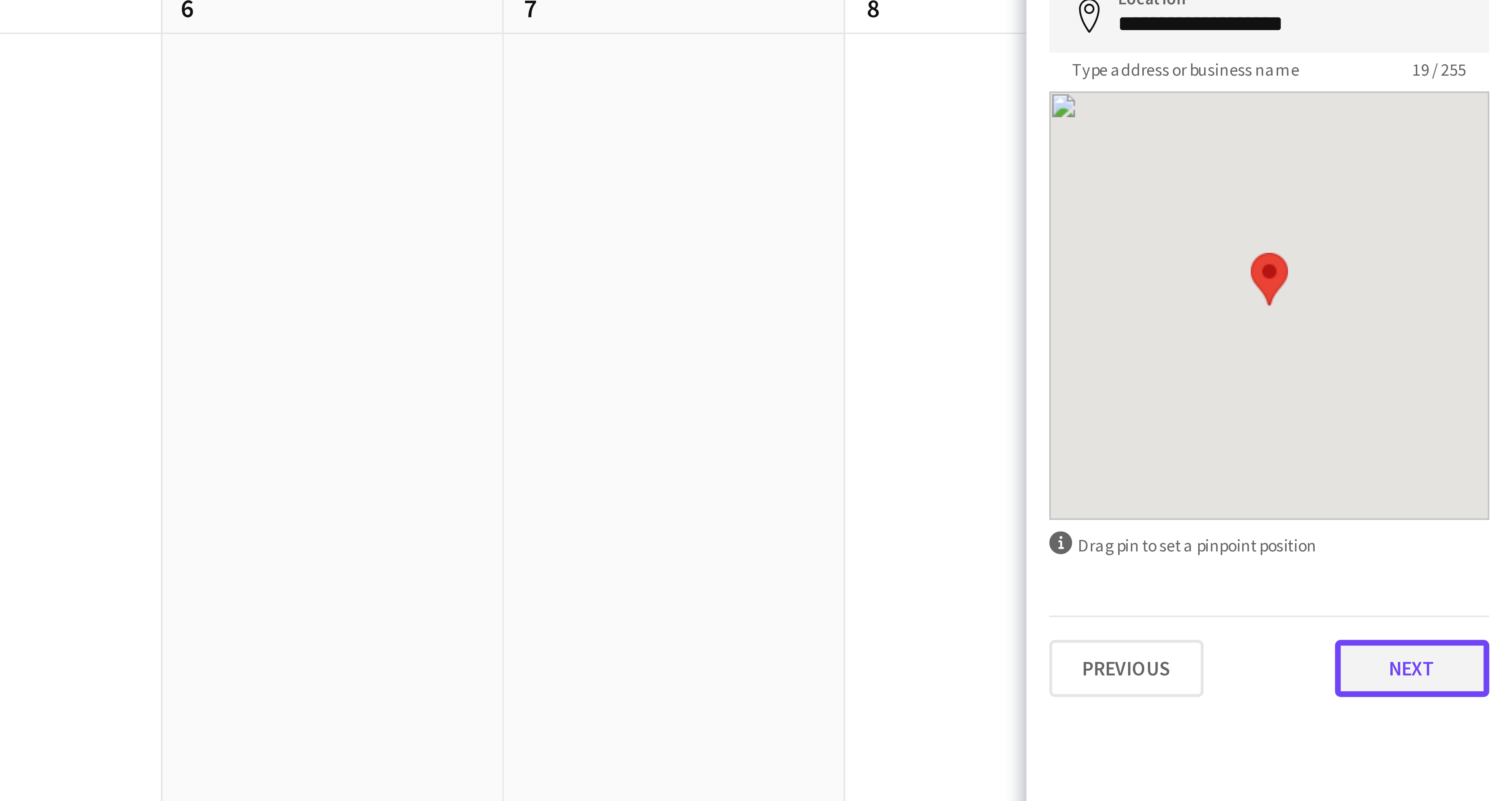
click at [1496, 269] on button "Next" at bounding box center [1483, 265] width 43 height 16
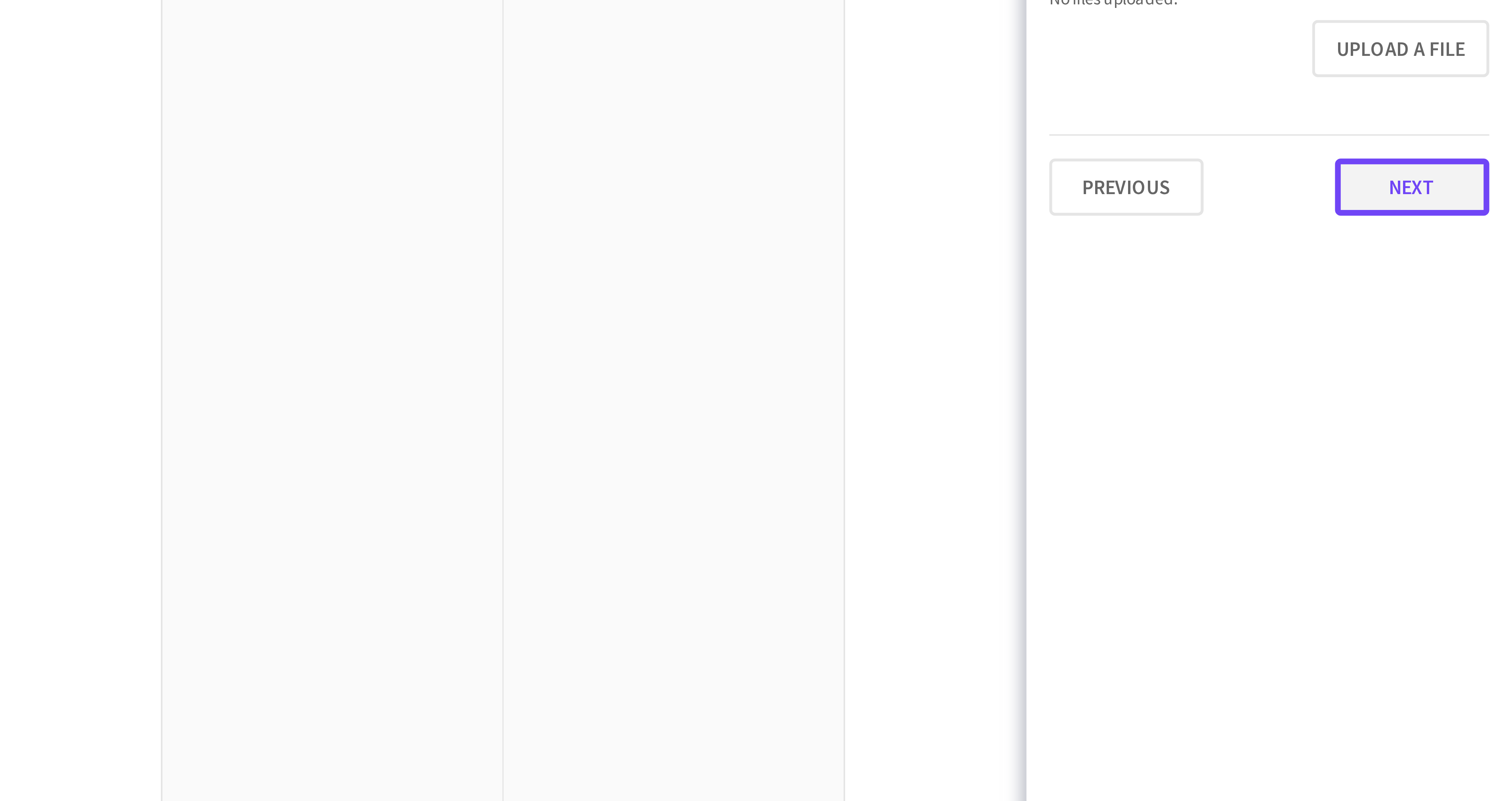
click at [1476, 374] on button "Next" at bounding box center [1483, 377] width 43 height 16
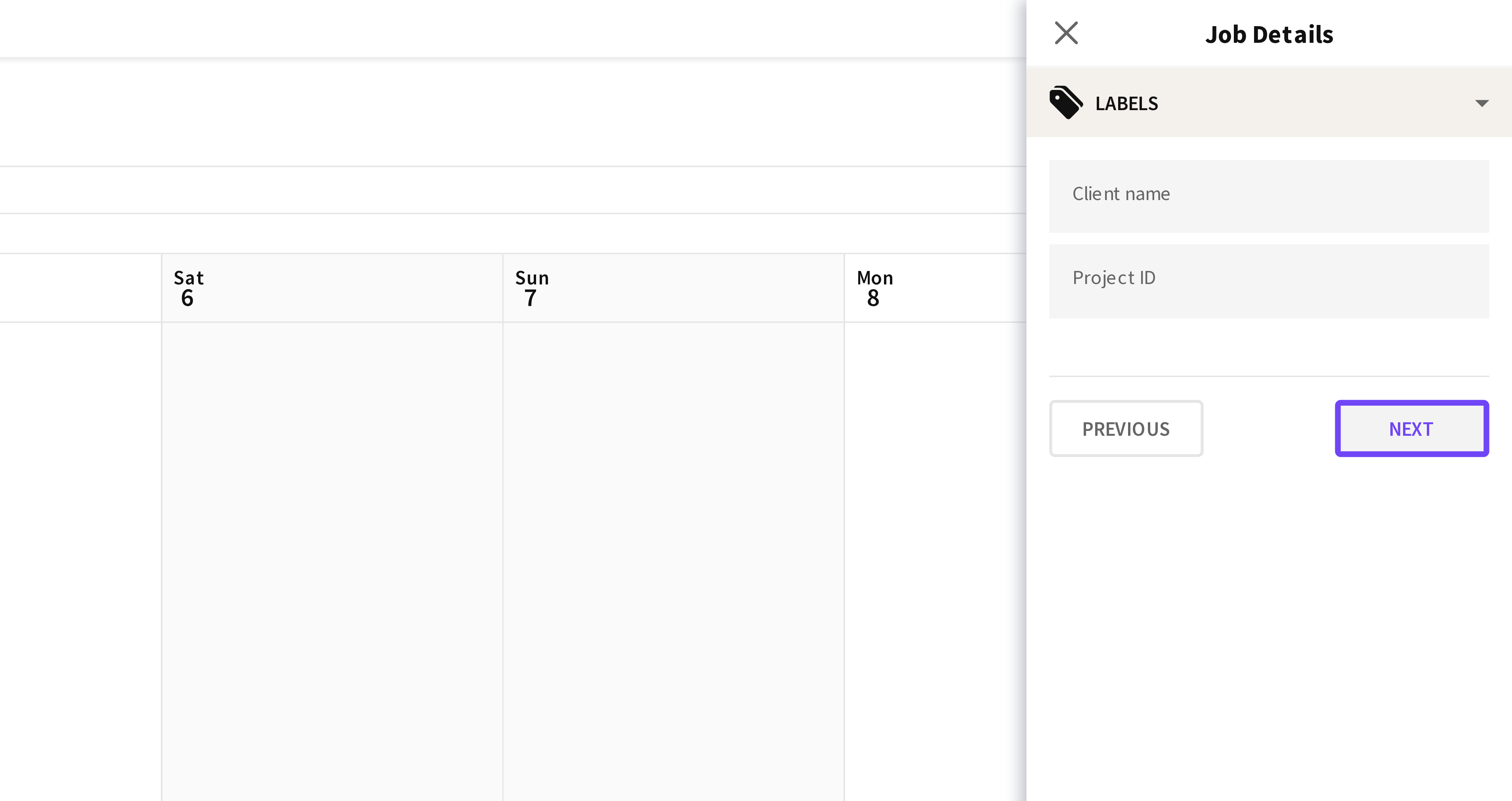
click at [1490, 119] on button "Next" at bounding box center [1483, 118] width 43 height 16
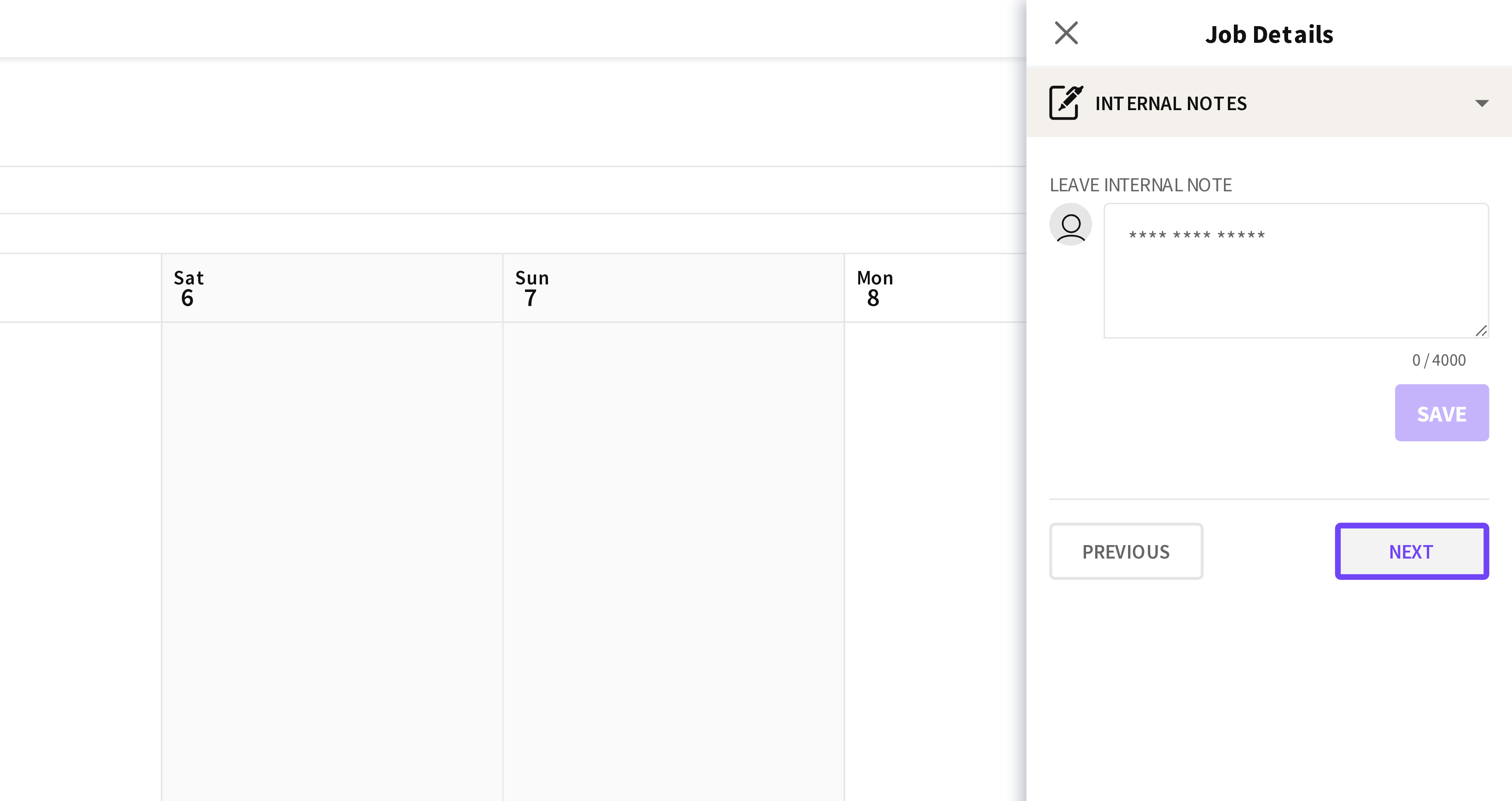
click at [1483, 156] on button "Next" at bounding box center [1483, 152] width 43 height 16
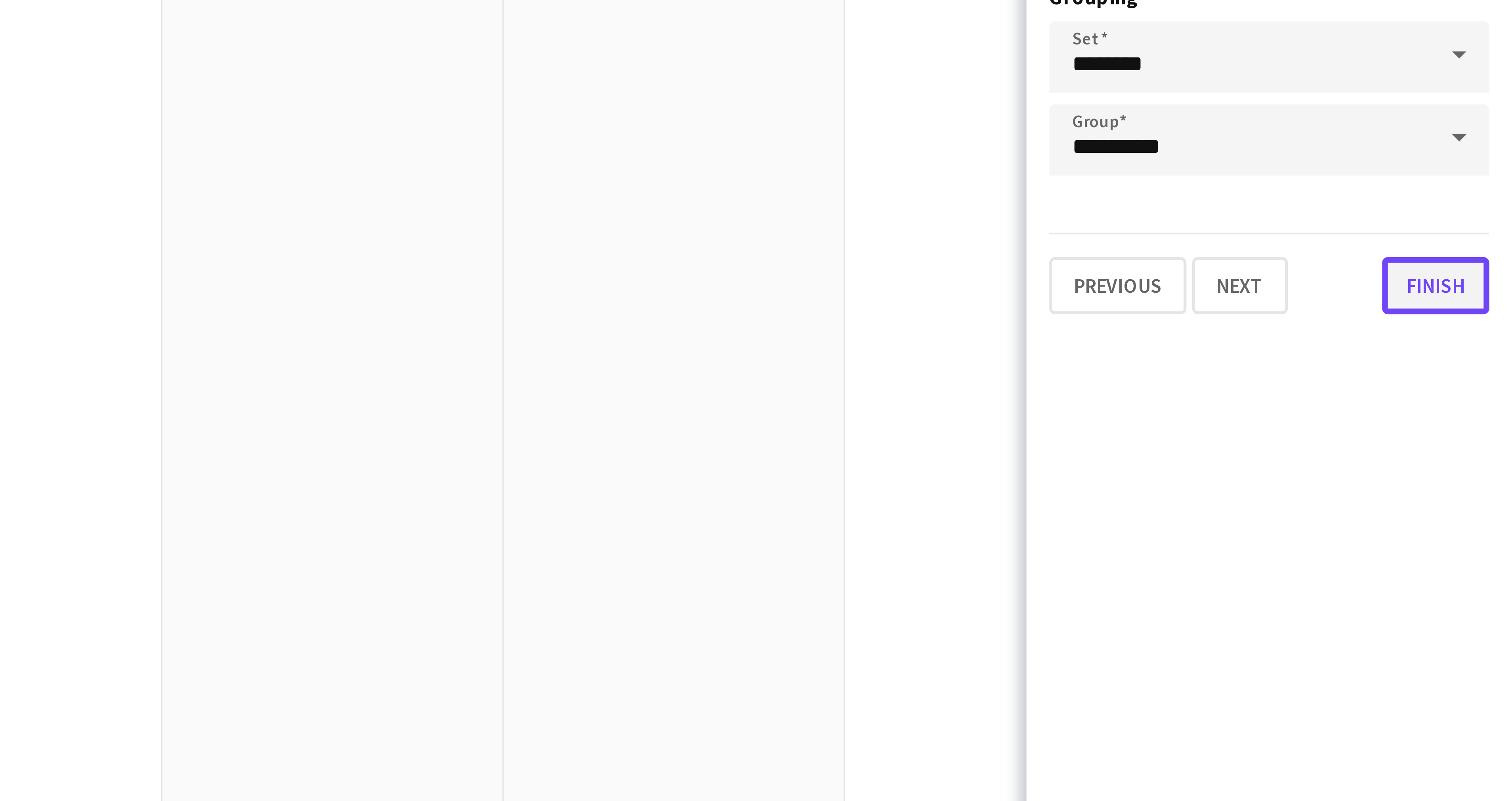
click at [1492, 272] on button "Finish" at bounding box center [1491, 269] width 30 height 16
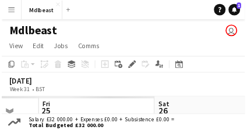
scroll to position [0, 234]
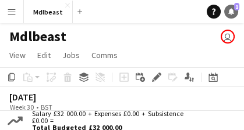
click at [228, 15] on icon "Notifications" at bounding box center [231, 11] width 7 height 7
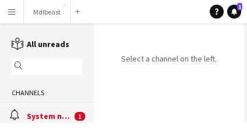
click at [48, 114] on div "System notifications" at bounding box center [49, 116] width 45 height 10
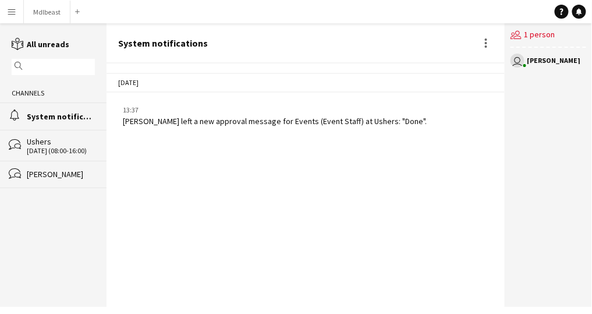
click at [241, 112] on div "13:37" at bounding box center [275, 110] width 304 height 10
click at [546, 38] on div "users2 1 person" at bounding box center [548, 35] width 76 height 24
click at [36, 153] on div "[DATE] (08:00-16:00)" at bounding box center [61, 151] width 68 height 8
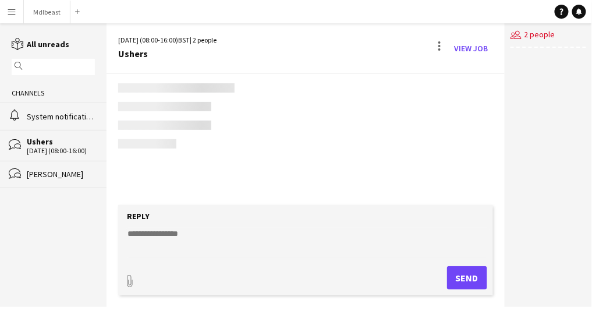
click at [37, 173] on div "[PERSON_NAME]" at bounding box center [61, 174] width 68 height 10
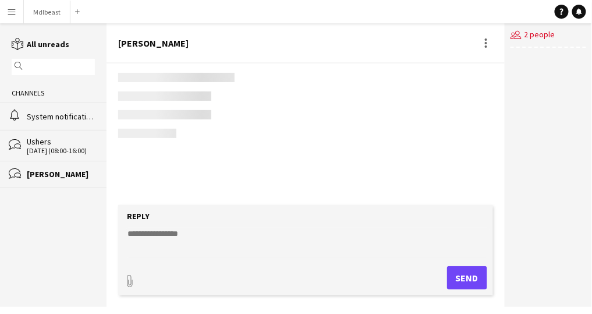
click at [55, 119] on div "System notifications" at bounding box center [61, 116] width 68 height 10
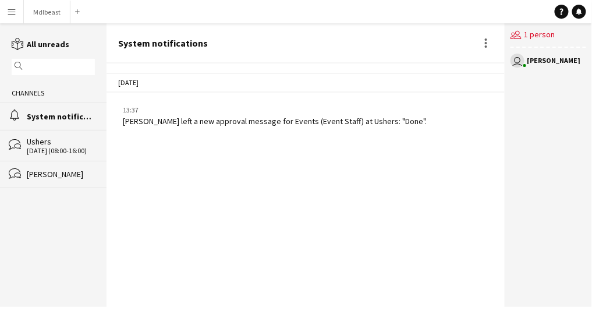
click at [374, 125] on div "Orjuwan Malibari left a new approval message for Events (Event Staff) at Ushers…" at bounding box center [275, 121] width 304 height 10
click at [532, 45] on div "users2 1 person" at bounding box center [548, 35] width 76 height 24
click at [132, 134] on div "Today 13:37 Orjuwan Malibari left a new approval message for Events (Event Staf…" at bounding box center [305, 184] width 398 height 243
click at [126, 96] on div "Today 13:37 Orjuwan Malibari left a new approval message for Events (Event Staf…" at bounding box center [305, 99] width 398 height 66
click at [130, 84] on div "[DATE]" at bounding box center [305, 83] width 398 height 20
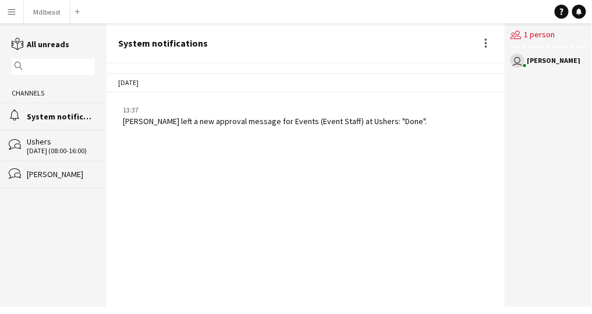
click at [560, 66] on div "user Maaly Bukhari" at bounding box center [548, 61] width 76 height 14
click at [550, 62] on div "[PERSON_NAME]" at bounding box center [554, 60] width 54 height 7
click at [13, 172] on icon "bubbles" at bounding box center [15, 173] width 12 height 12
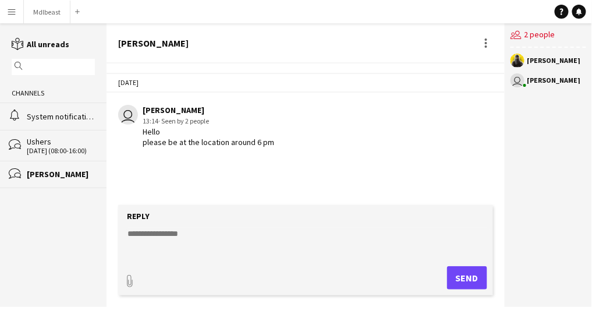
click at [536, 33] on div "users2 2 people" at bounding box center [548, 35] width 76 height 24
click at [44, 145] on div "Ushers" at bounding box center [61, 141] width 68 height 10
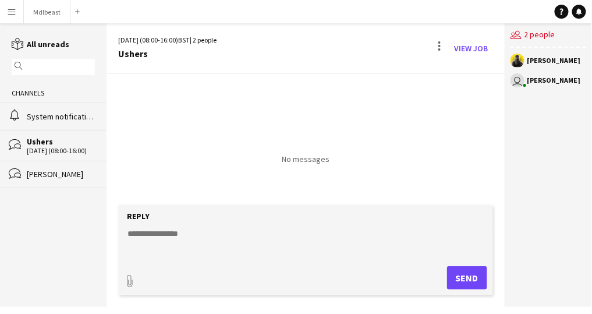
click at [310, 105] on div "No messages" at bounding box center [305, 119] width 398 height 90
click at [461, 49] on link "View Job" at bounding box center [471, 48] width 43 height 19
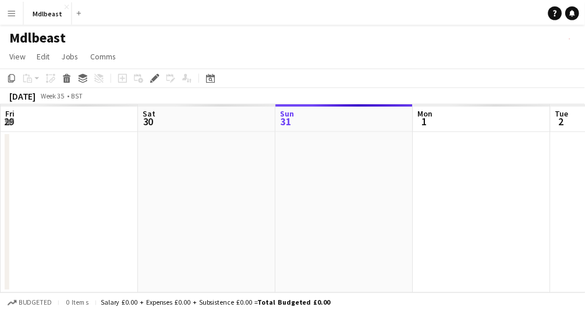
scroll to position [0, 400]
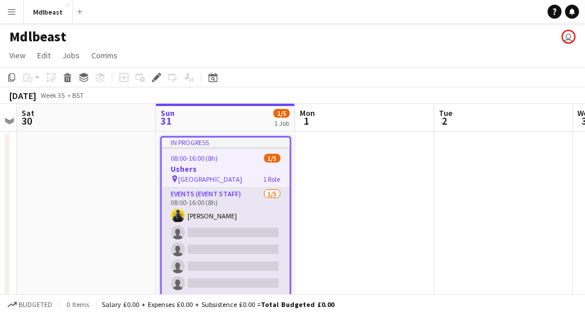
click at [208, 203] on app-card-role "Events (Event Staff) [DATE] 08:00-16:00 (8h) [PERSON_NAME] single-neutral-actio…" at bounding box center [226, 240] width 128 height 107
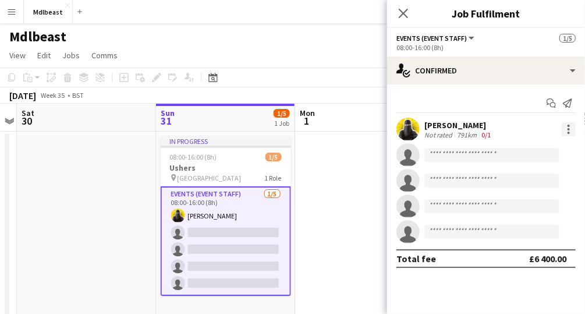
click at [570, 134] on div at bounding box center [569, 129] width 14 height 14
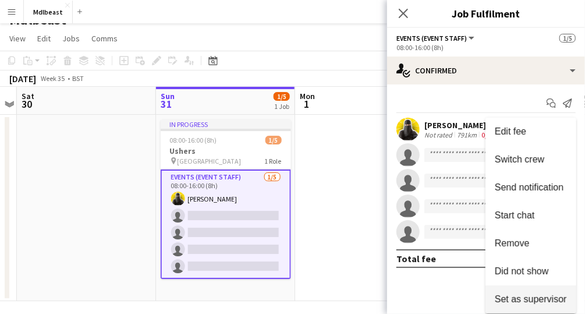
scroll to position [23, 0]
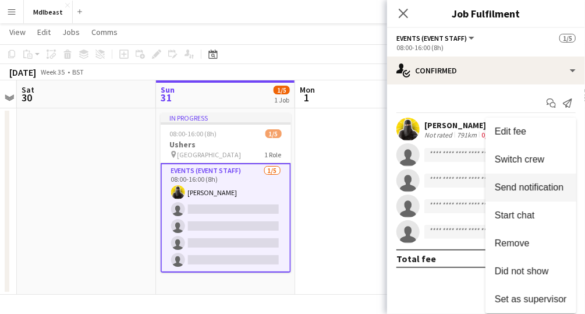
click at [521, 194] on button "Send notification" at bounding box center [530, 187] width 91 height 28
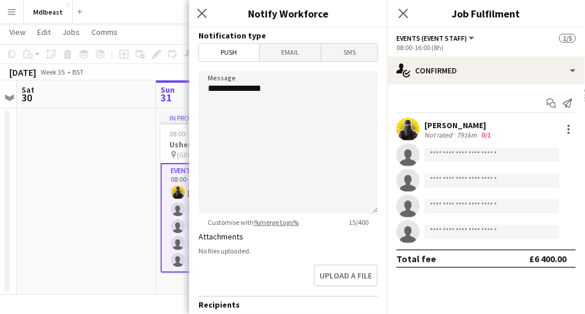
scroll to position [93, 0]
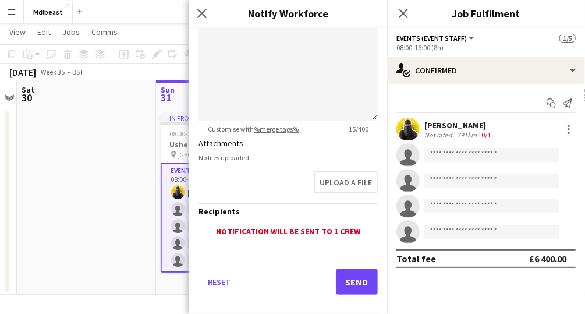
click at [57, 210] on app-date-cell at bounding box center [86, 201] width 139 height 186
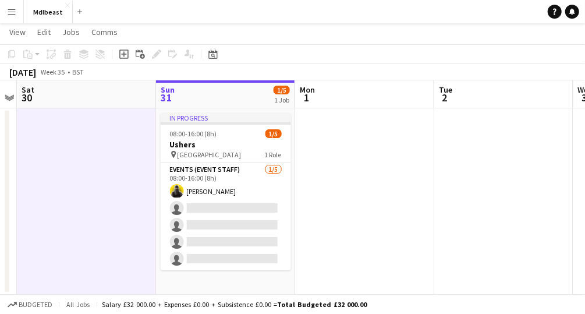
click at [17, 9] on button "Menu" at bounding box center [11, 11] width 23 height 23
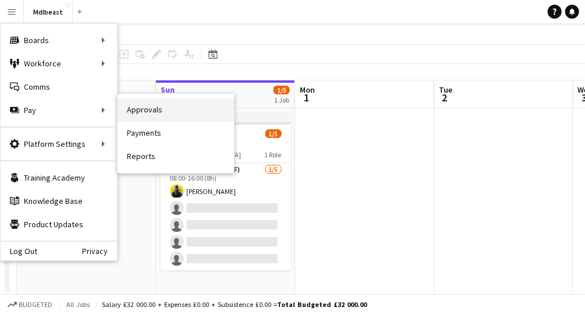
click at [168, 116] on link "Approvals" at bounding box center [176, 109] width 116 height 23
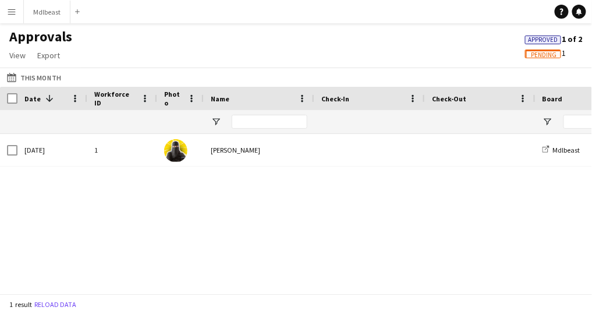
click at [10, 17] on button "Menu" at bounding box center [11, 11] width 23 height 23
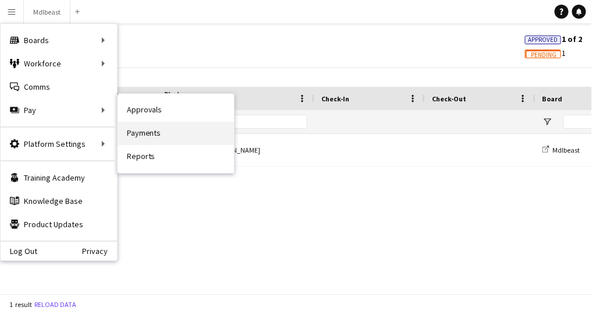
click at [161, 126] on link "Payments" at bounding box center [176, 133] width 116 height 23
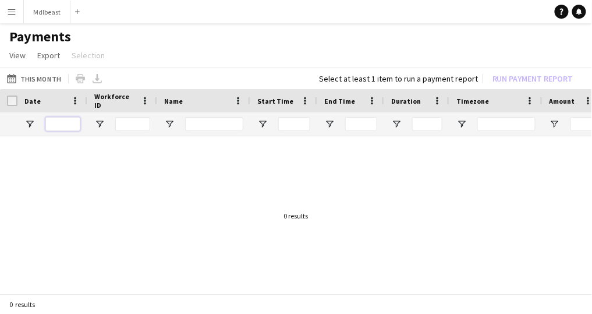
click at [65, 124] on input "Date Filter Input" at bounding box center [62, 124] width 35 height 14
click at [5, 16] on button "Menu" at bounding box center [11, 11] width 23 height 23
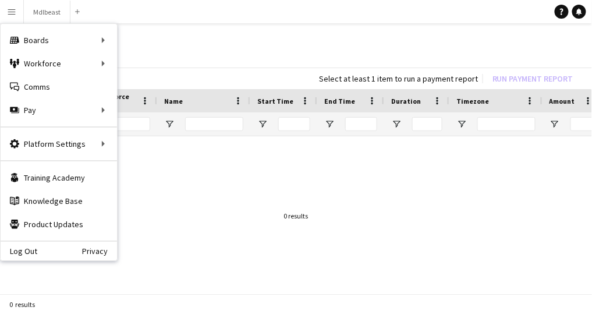
click at [12, 8] on app-icon "Menu" at bounding box center [11, 11] width 9 height 9
click at [253, 26] on main "Payments View Customise view Customise filters Reset Filters Reset View Reset A…" at bounding box center [296, 161] width 592 height 277
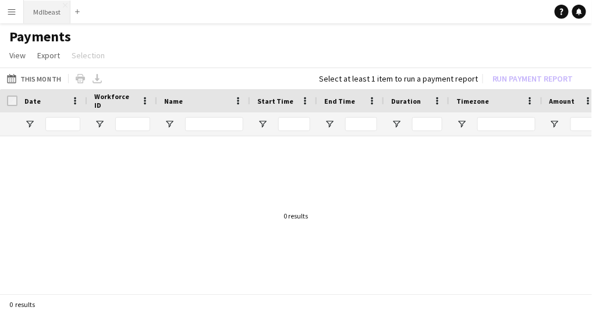
click at [40, 7] on button "Mdlbeast Close" at bounding box center [47, 12] width 47 height 23
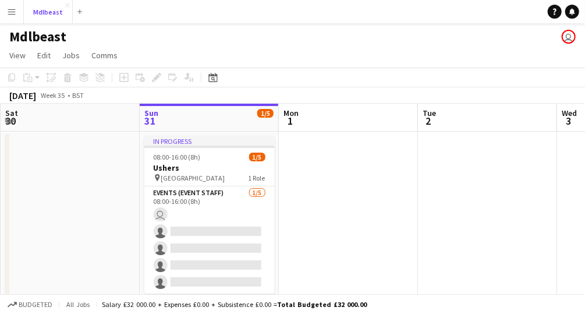
scroll to position [23, 0]
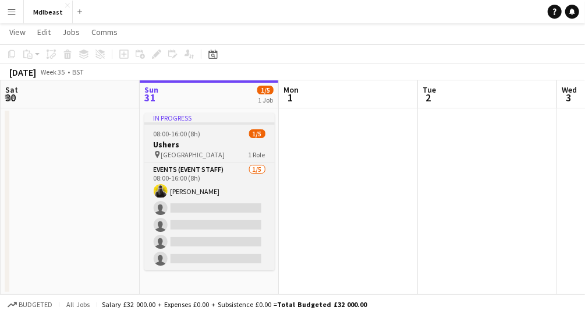
click at [215, 145] on h3 "Ushers" at bounding box center [209, 144] width 130 height 10
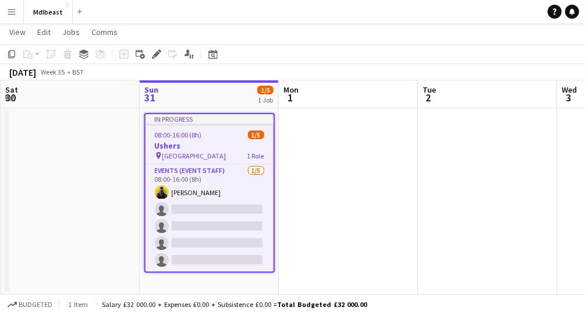
click at [214, 115] on div "In progress" at bounding box center [209, 118] width 128 height 9
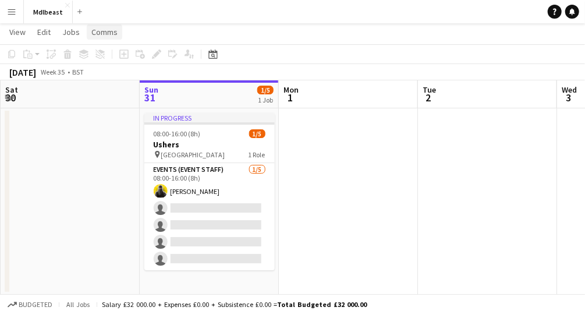
click at [100, 29] on span "Comms" at bounding box center [104, 32] width 26 height 10
click at [123, 59] on div "Notify confirmed crew Create chat" at bounding box center [134, 69] width 97 height 49
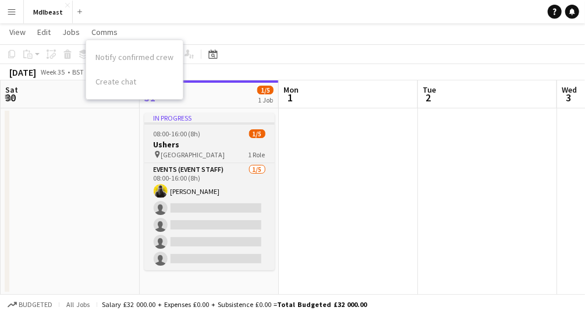
click at [208, 147] on h3 "Ushers" at bounding box center [209, 144] width 130 height 10
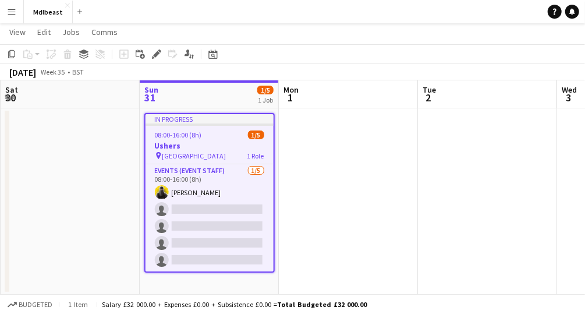
click at [208, 147] on h3 "Ushers" at bounding box center [209, 145] width 128 height 10
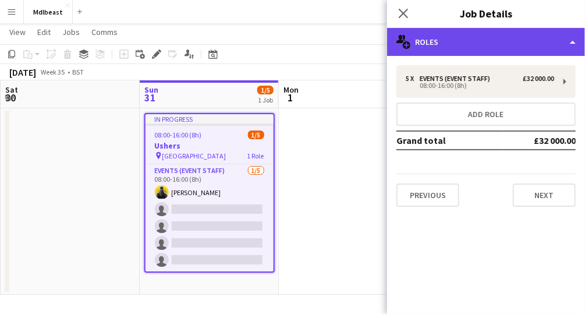
click at [548, 35] on div "multiple-users-add Roles" at bounding box center [486, 42] width 198 height 28
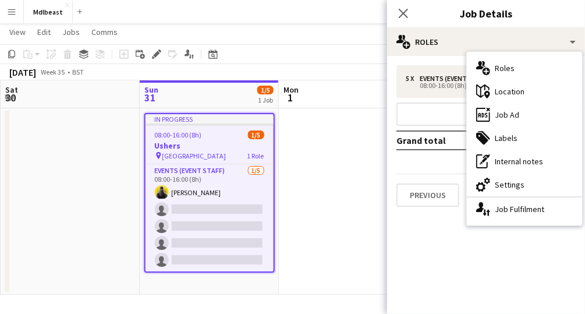
click at [324, 229] on app-date-cell at bounding box center [348, 201] width 139 height 186
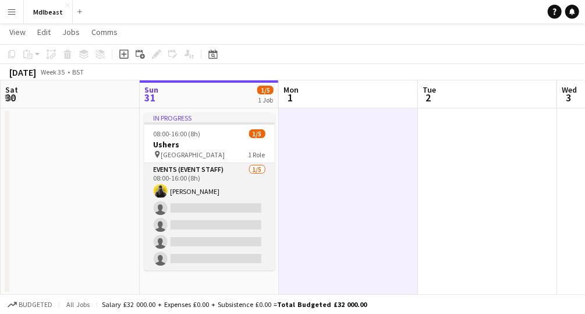
click at [223, 216] on app-card-role "Events (Event Staff) [DATE] 08:00-16:00 (8h) [PERSON_NAME] single-neutral-actio…" at bounding box center [209, 216] width 130 height 107
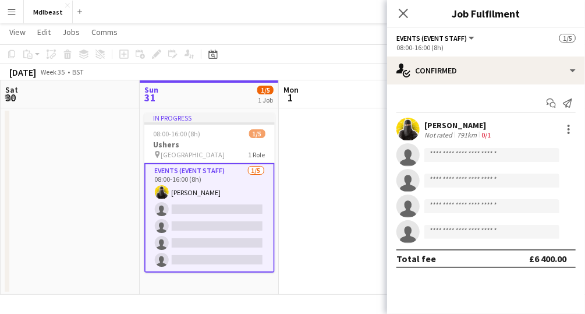
click at [331, 205] on app-date-cell at bounding box center [348, 201] width 139 height 186
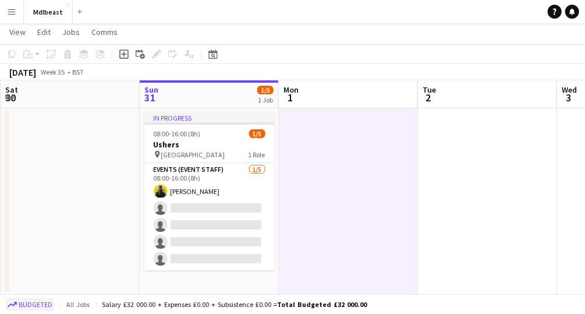
click at [44, 306] on span "Budgeted" at bounding box center [36, 304] width 34 height 8
click at [38, 304] on span "Confirmed" at bounding box center [37, 304] width 36 height 8
click at [38, 304] on span "Budgeted" at bounding box center [36, 304] width 34 height 8
click at [38, 304] on span "Confirmed" at bounding box center [37, 304] width 36 height 8
click at [38, 304] on span "Budgeted" at bounding box center [36, 304] width 34 height 8
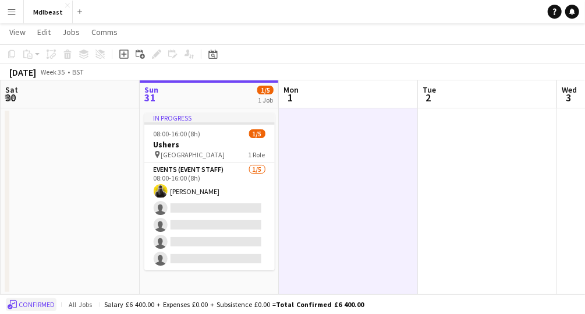
click at [38, 304] on span "Confirmed" at bounding box center [37, 304] width 36 height 8
click at [38, 304] on span "Budgeted" at bounding box center [36, 304] width 34 height 8
click at [38, 304] on span "Confirmed" at bounding box center [37, 304] width 36 height 8
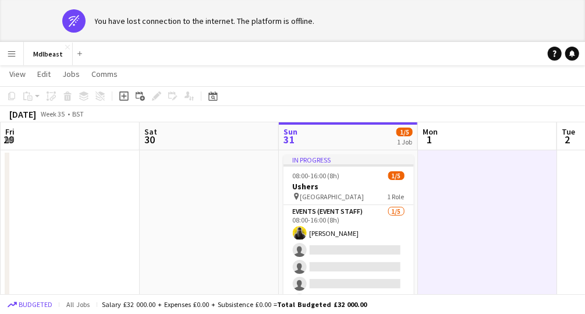
scroll to position [0, 0]
